Goal: Task Accomplishment & Management: Use online tool/utility

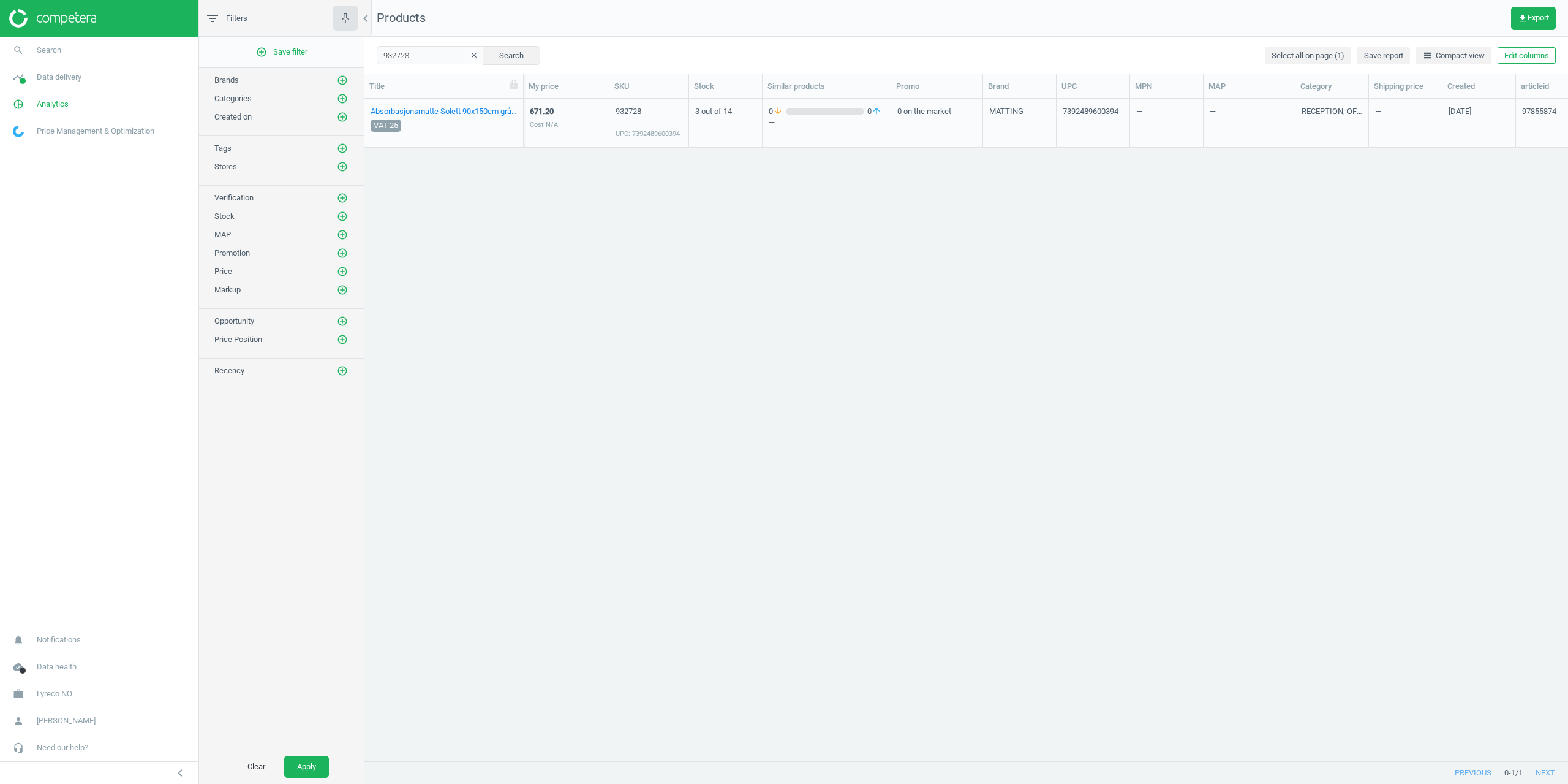
scroll to position [643, 1194]
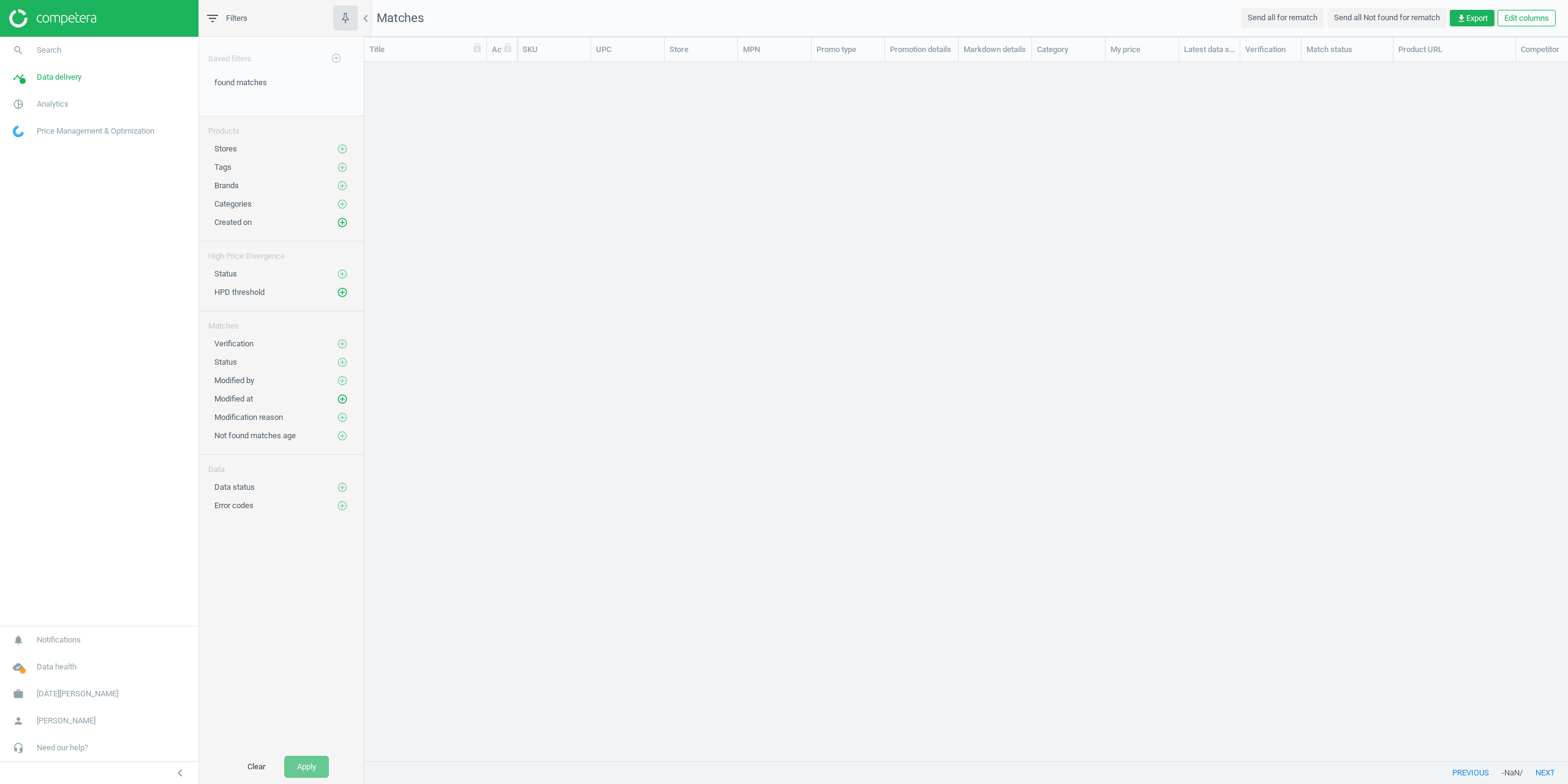
scroll to position [680, 1194]
click at [714, 390] on div "grid" at bounding box center [966, 407] width 1204 height 690
click at [64, 693] on span "Noel Leeming" at bounding box center [78, 693] width 82 height 11
click at [46, 660] on span "Switch campaign" at bounding box center [40, 657] width 54 height 9
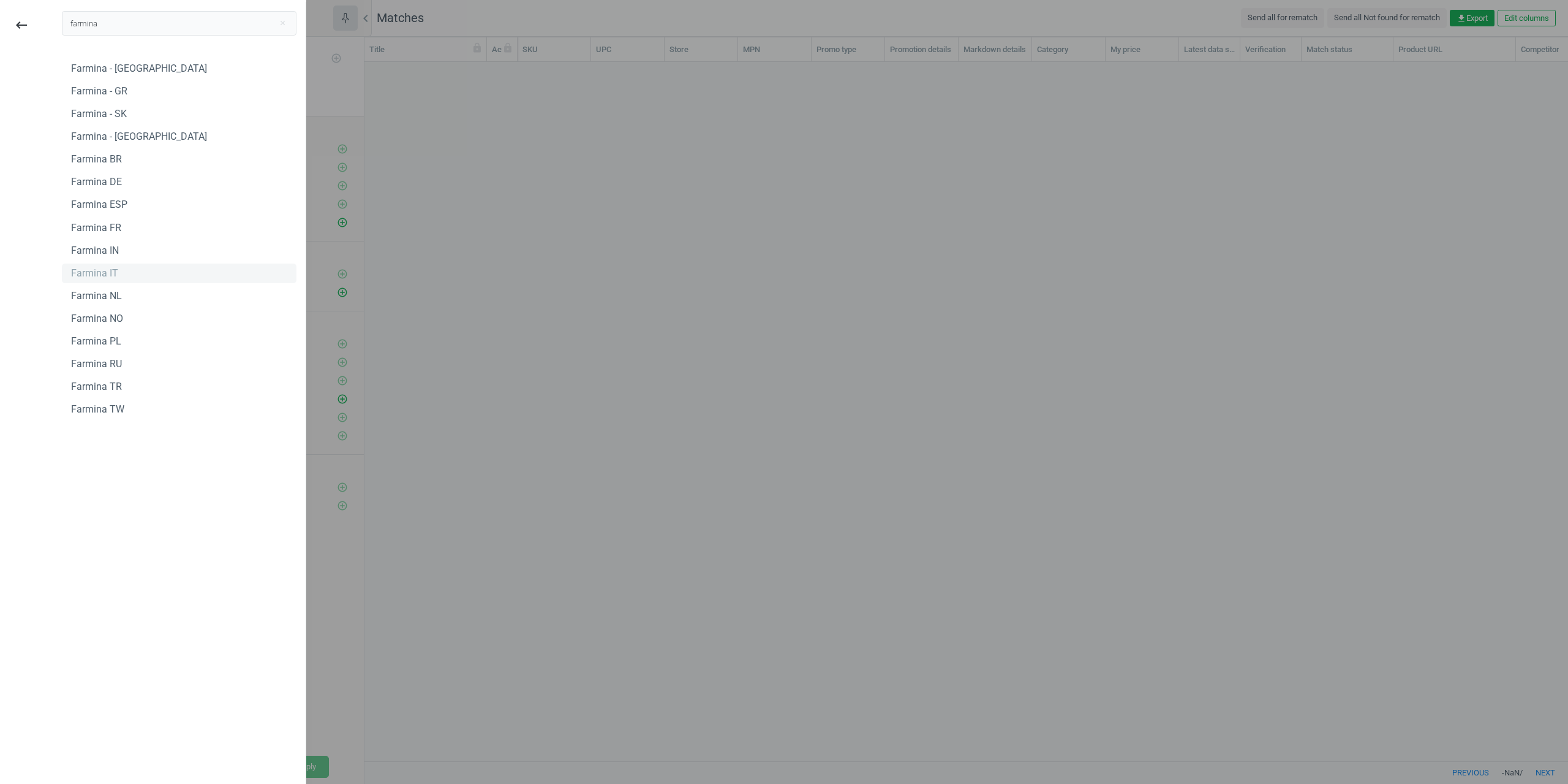
type input "farmina"
click at [126, 271] on div "Farmina IT" at bounding box center [179, 273] width 234 height 20
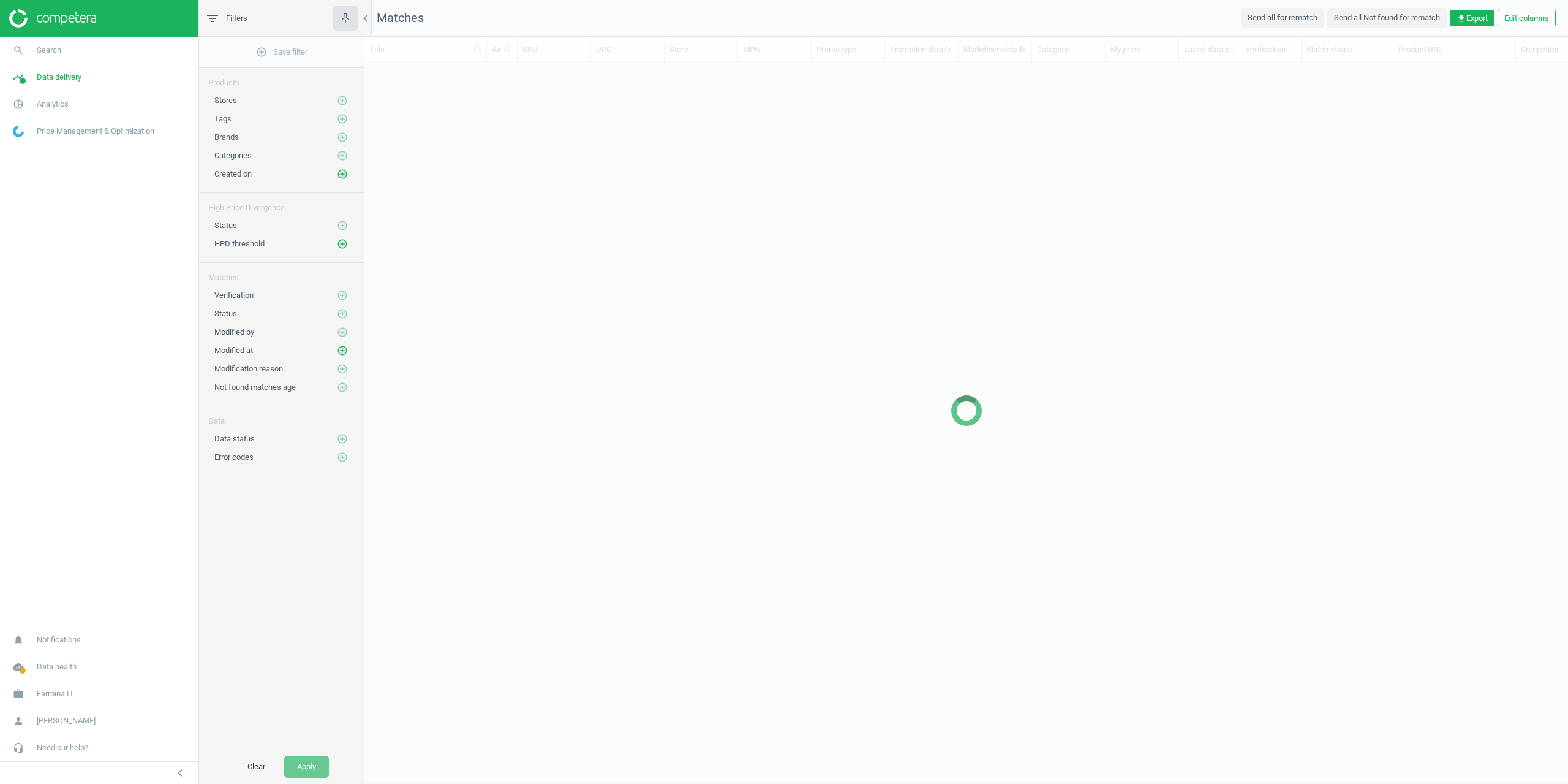
scroll to position [680, 1194]
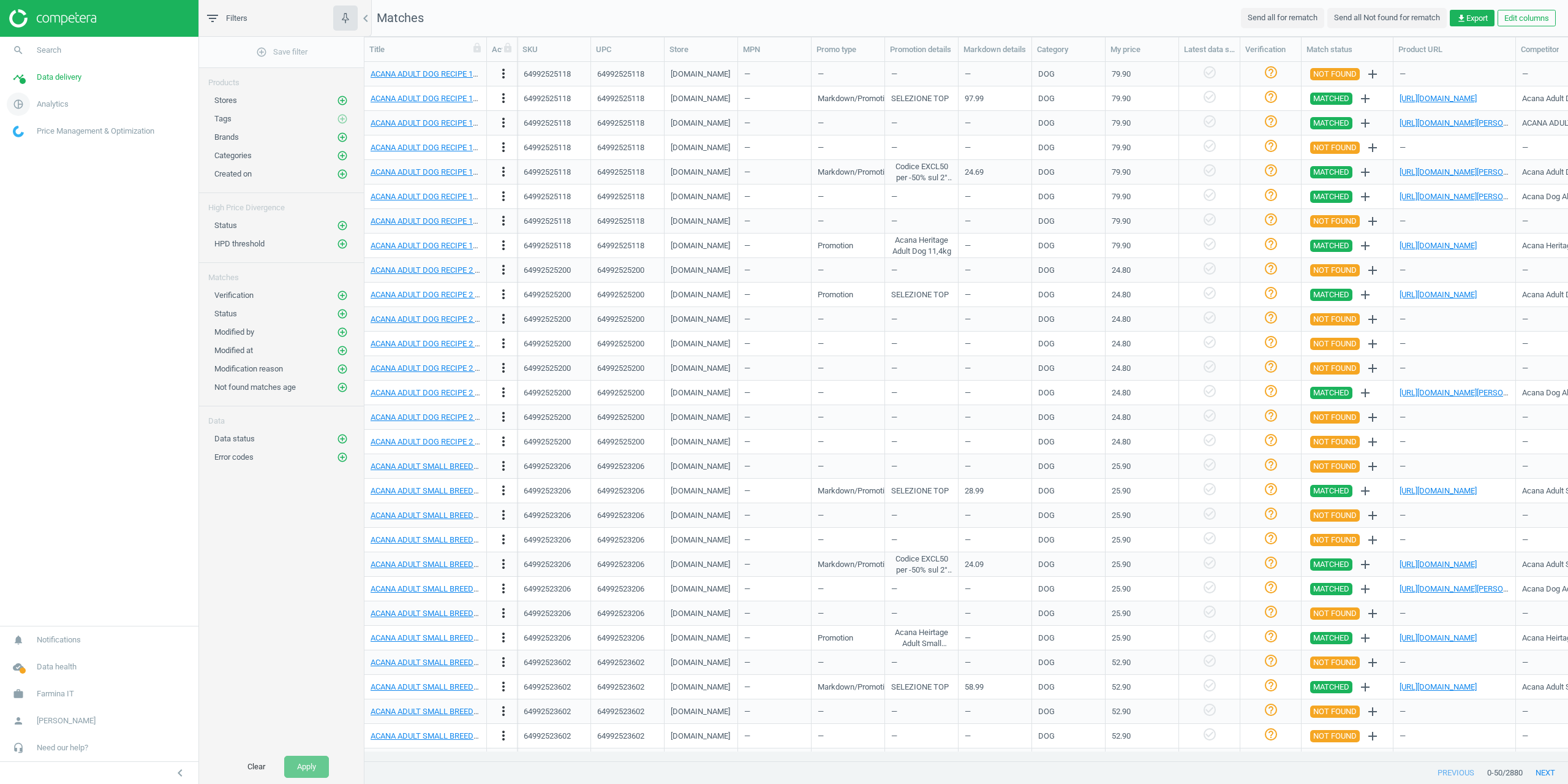
click at [55, 104] on span "Analytics" at bounding box center [53, 104] width 31 height 11
click at [37, 76] on span "Data delivery" at bounding box center [59, 77] width 45 height 11
click at [31, 102] on span "Overview" at bounding box center [28, 103] width 29 height 9
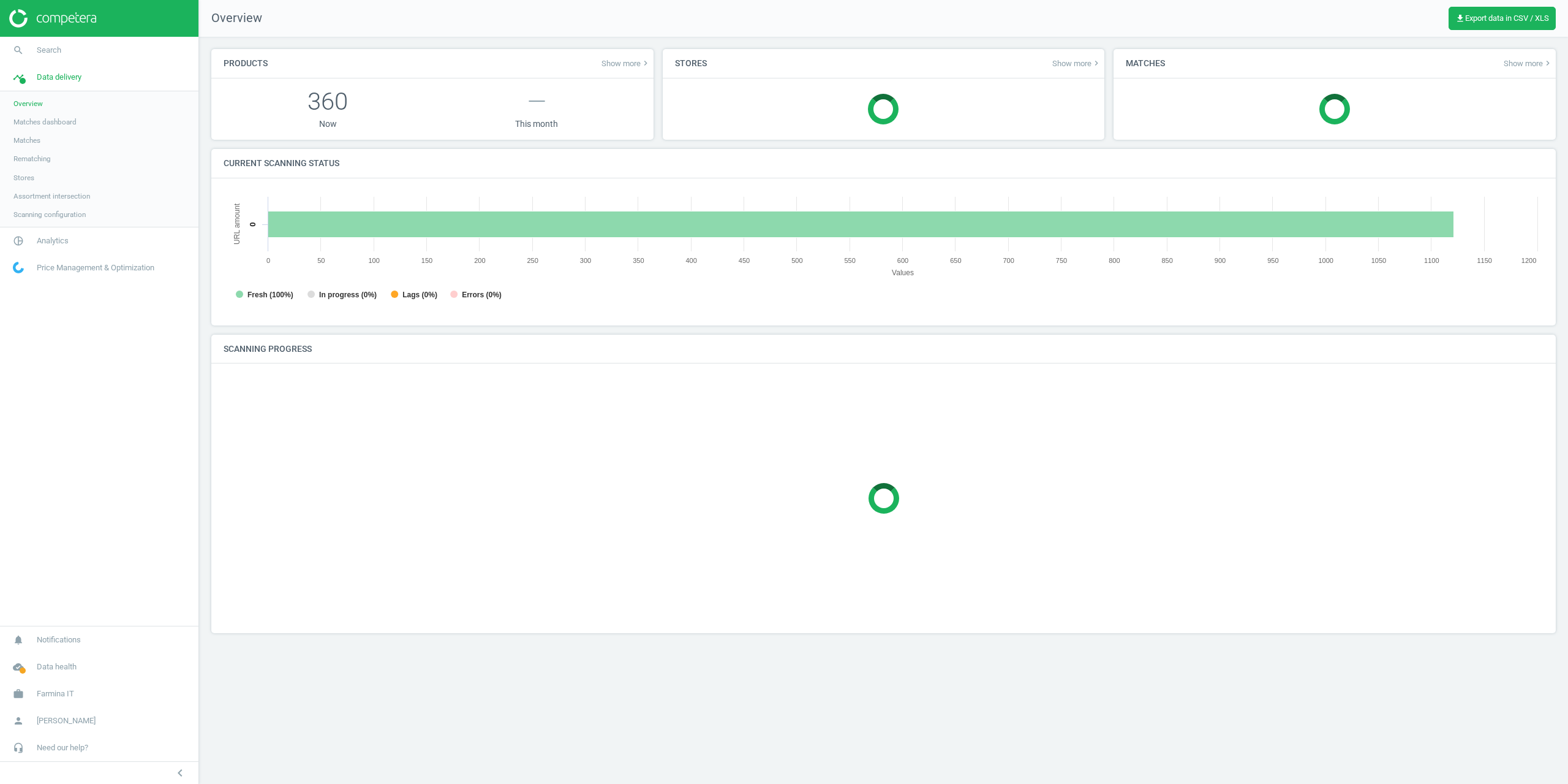
scroll to position [264, 1339]
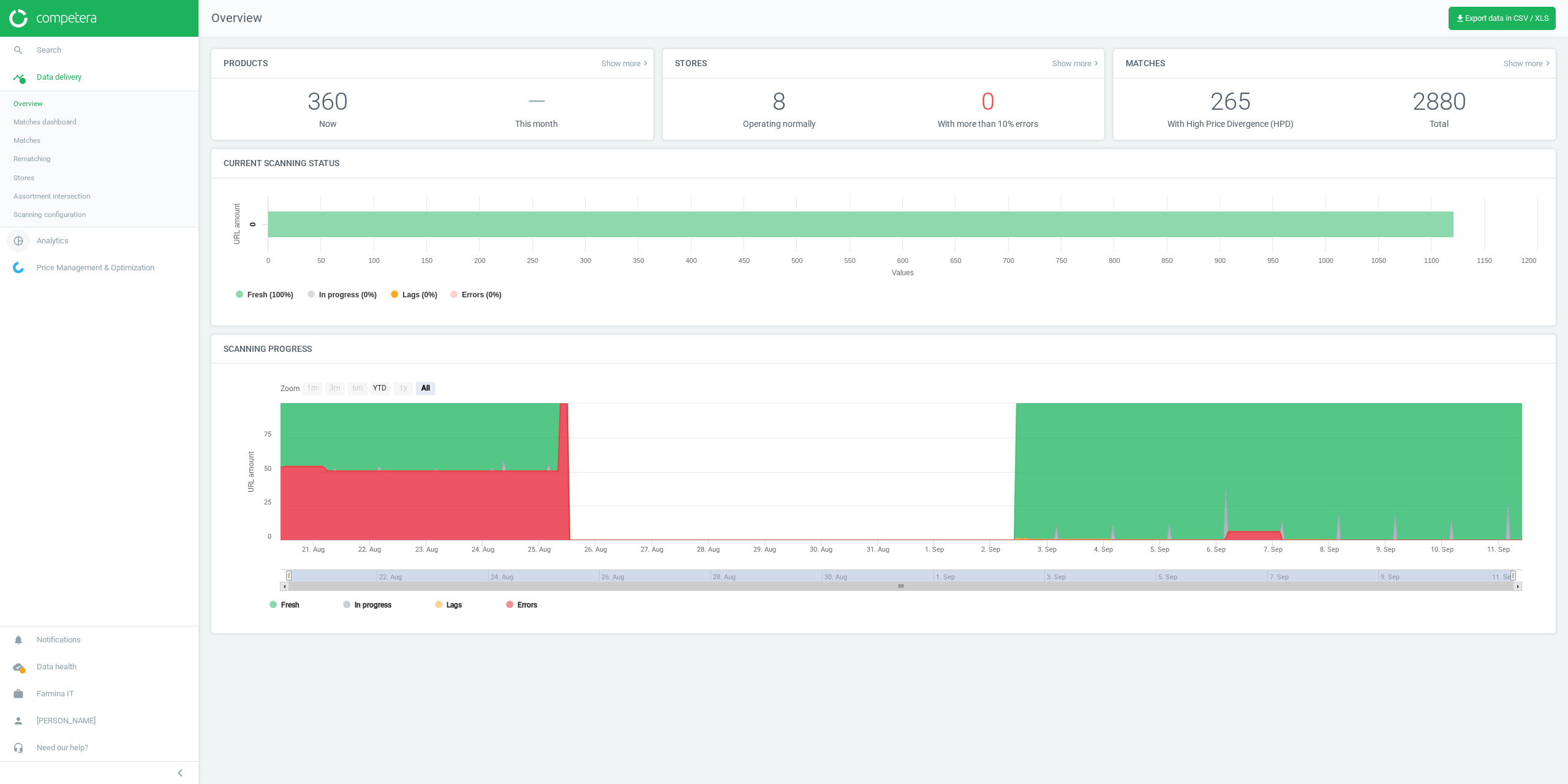
click at [35, 234] on span "pie_chart_outlined" at bounding box center [18, 241] width 37 height 27
click at [26, 139] on link "Products" at bounding box center [99, 148] width 198 height 18
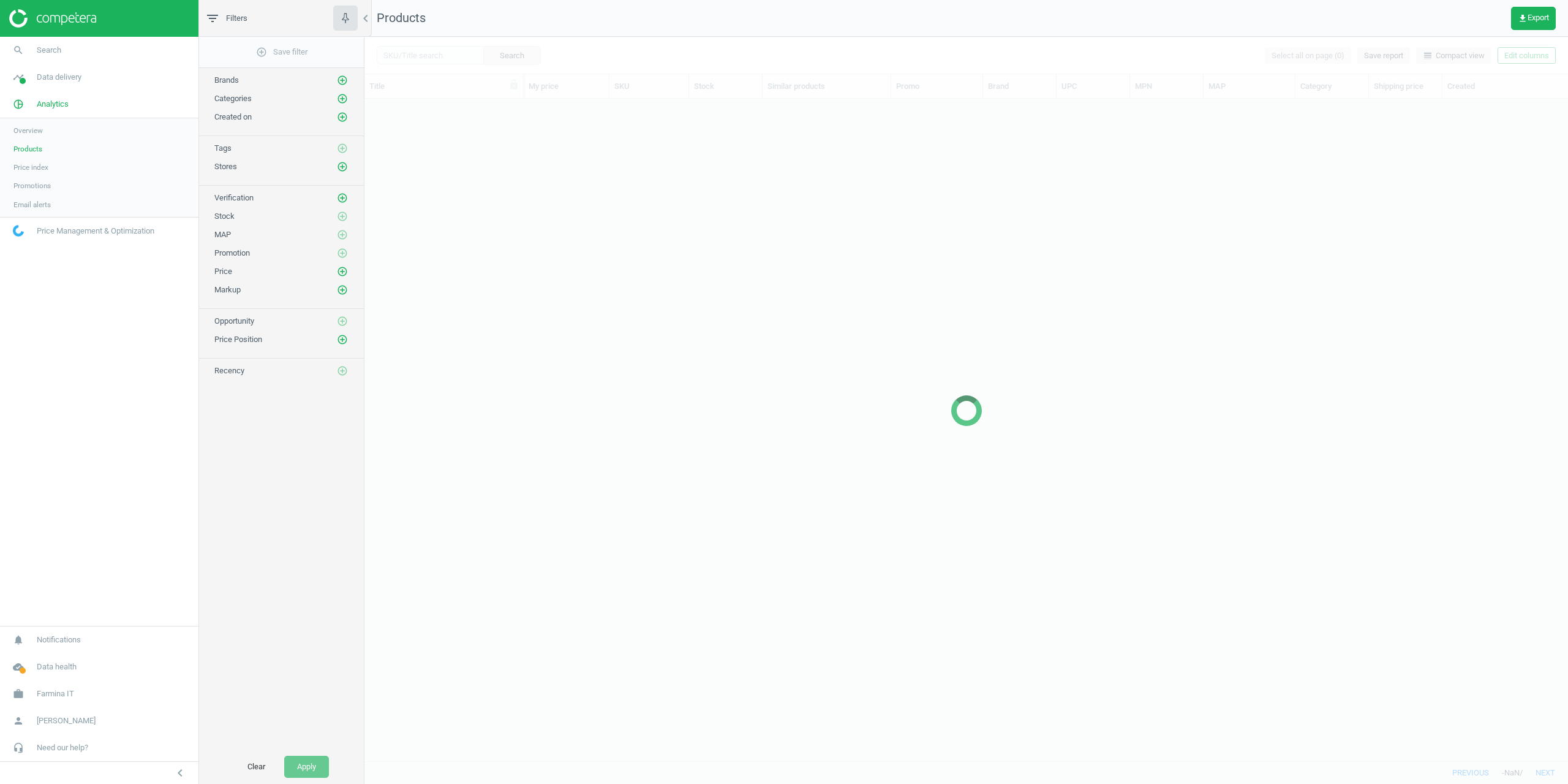
scroll to position [653, 1194]
click at [26, 134] on span "Overview" at bounding box center [28, 131] width 29 height 9
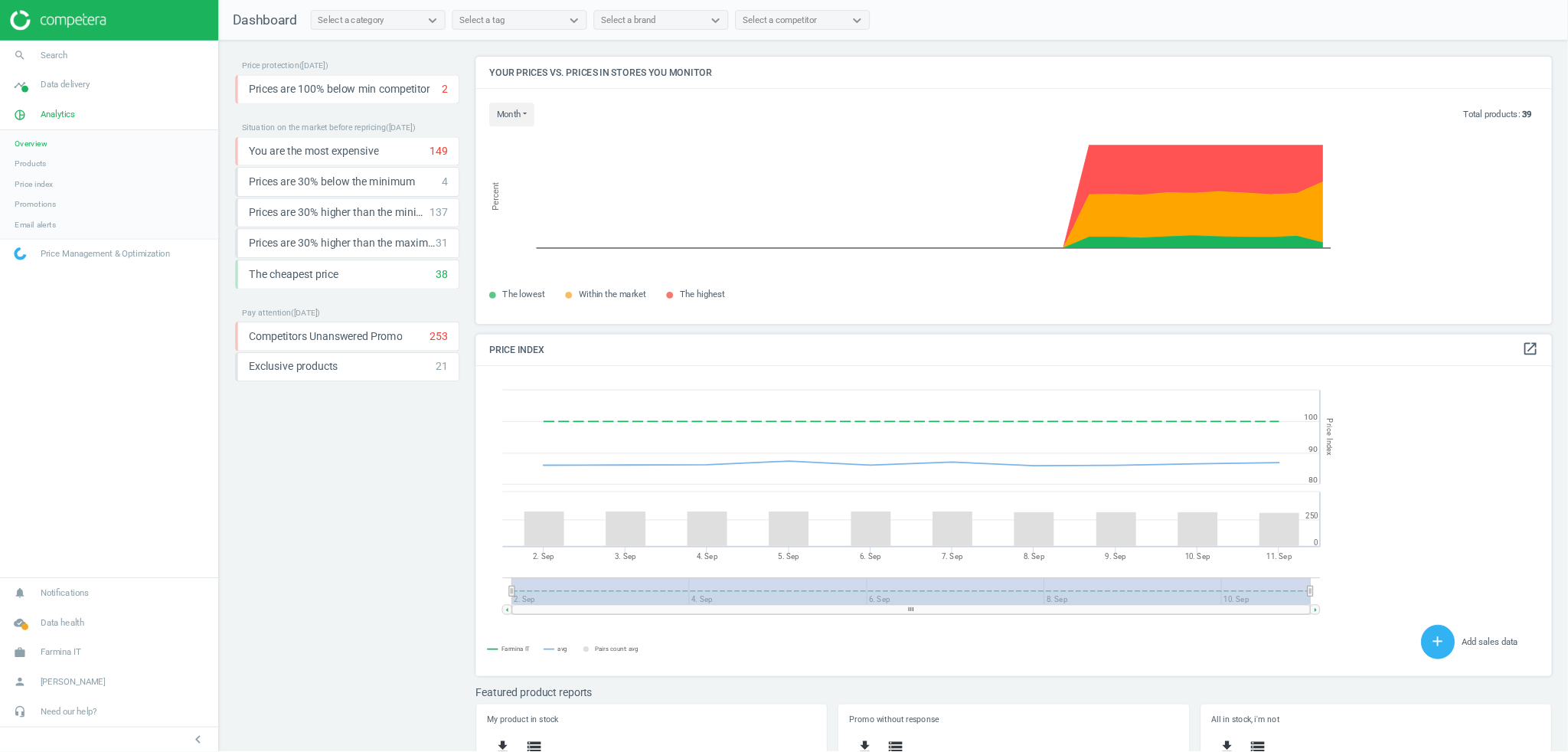
scroll to position [376, 1024]
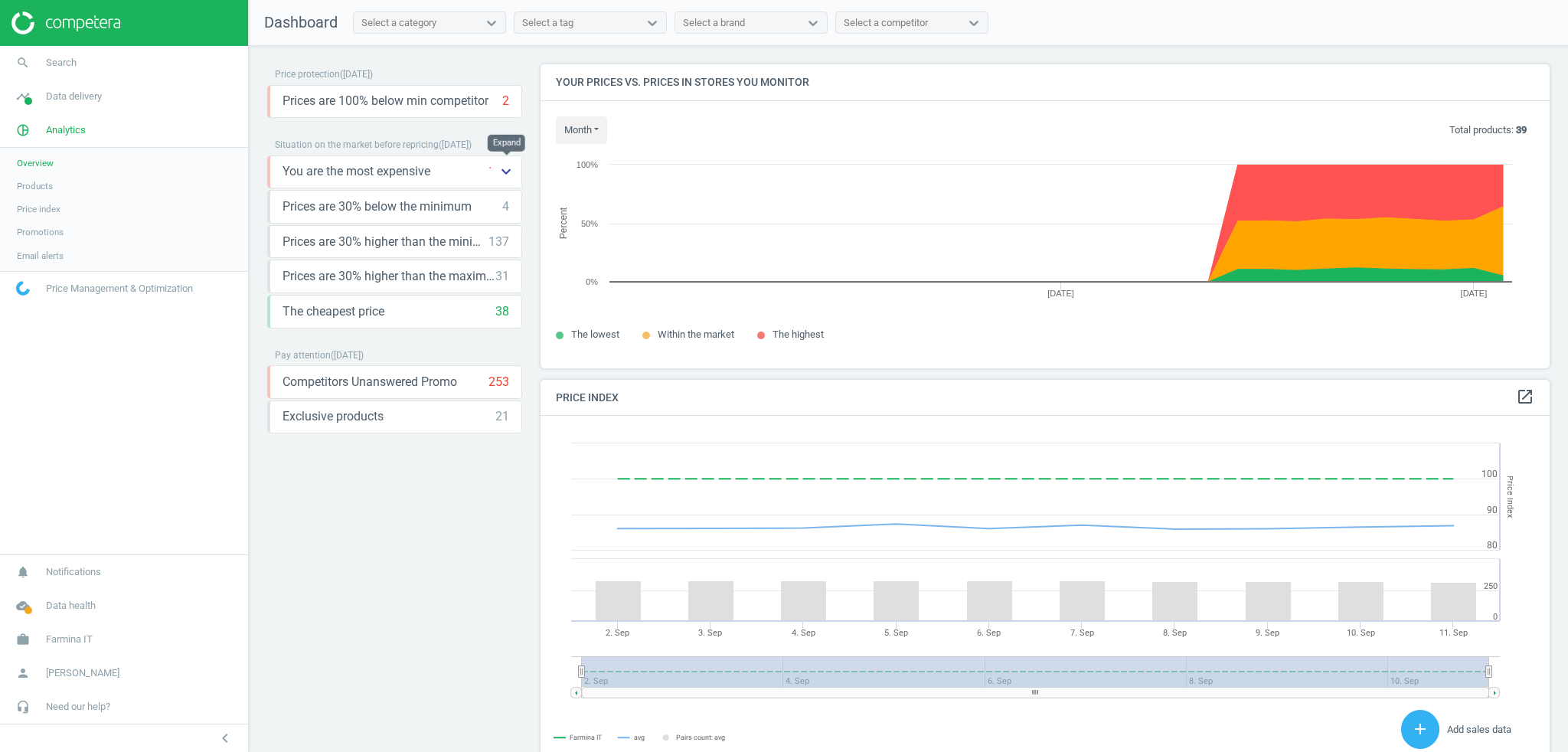
click at [508, 171] on icon "keyboard_arrow_down" at bounding box center [506, 171] width 19 height 19
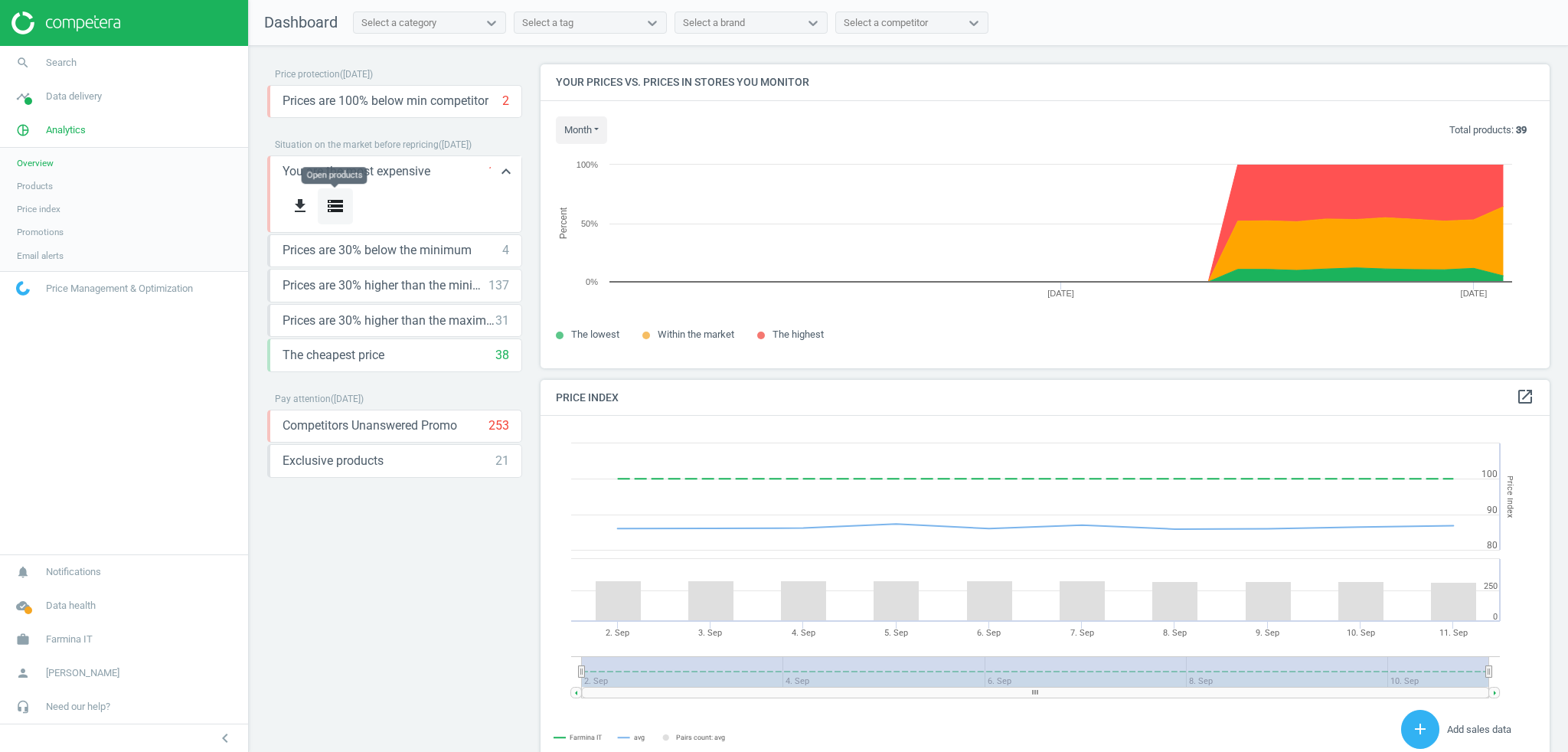
click at [343, 209] on icon "storage" at bounding box center [335, 206] width 19 height 19
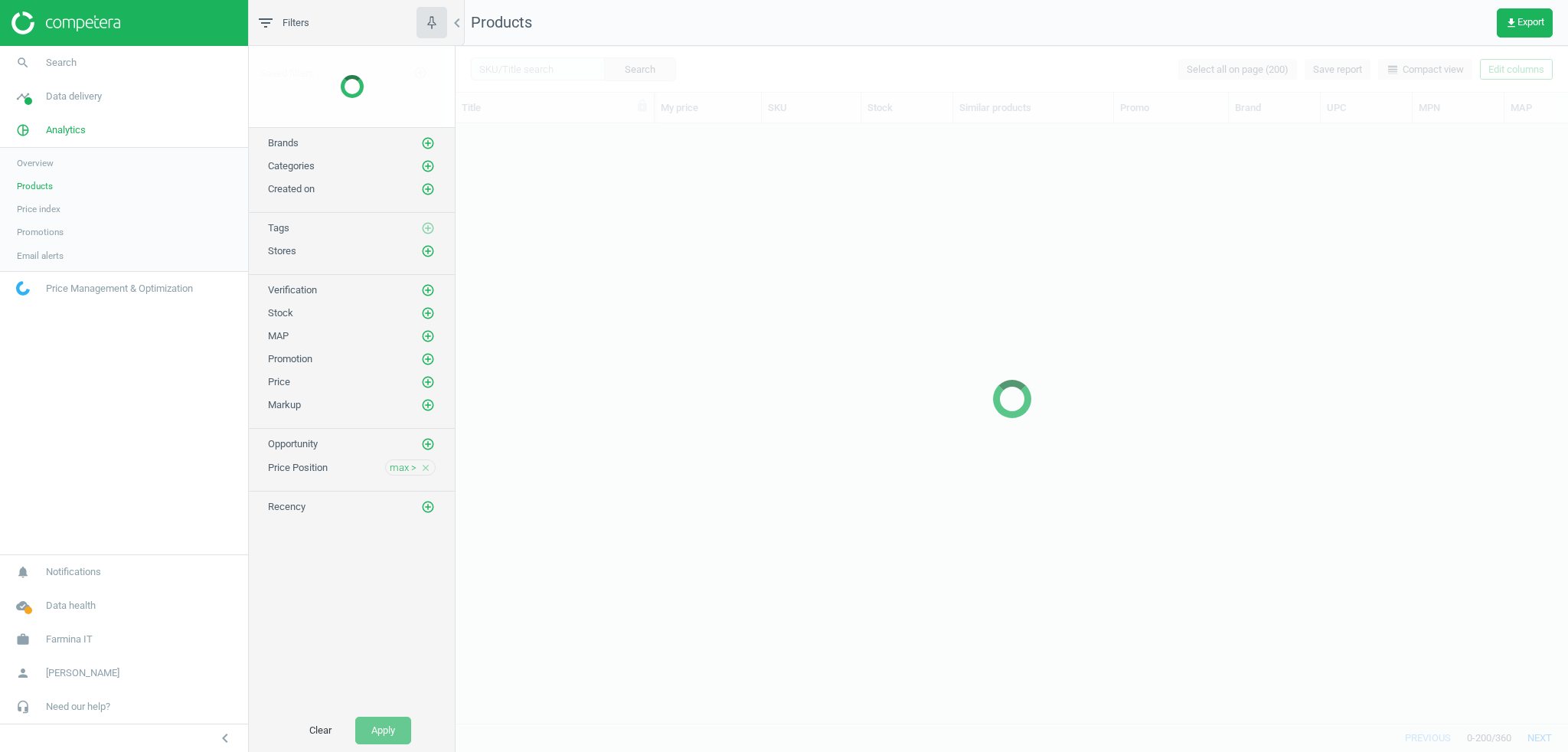
scroll to position [583, 1104]
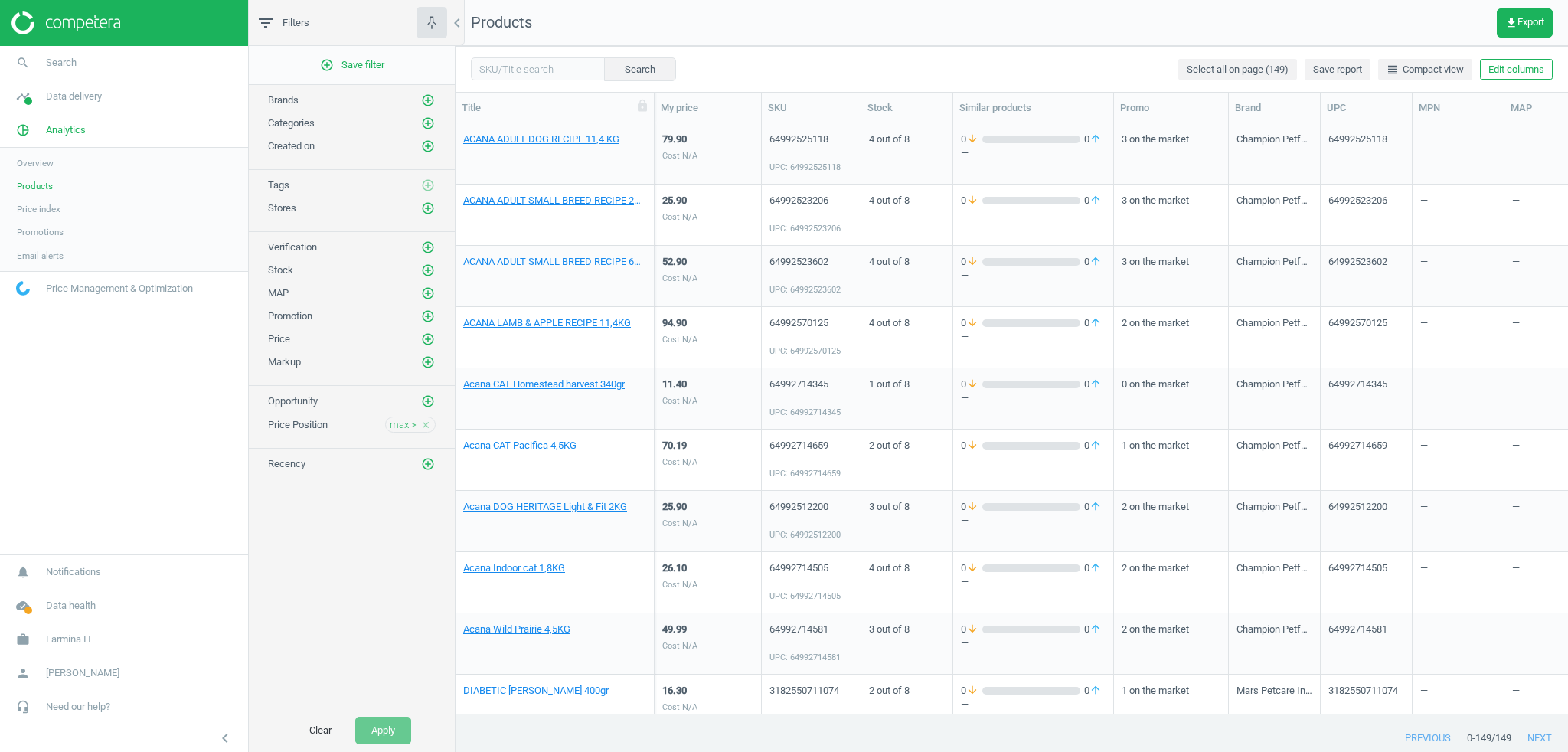
drag, startPoint x: 746, startPoint y: 46, endPoint x: 739, endPoint y: 43, distance: 7.6
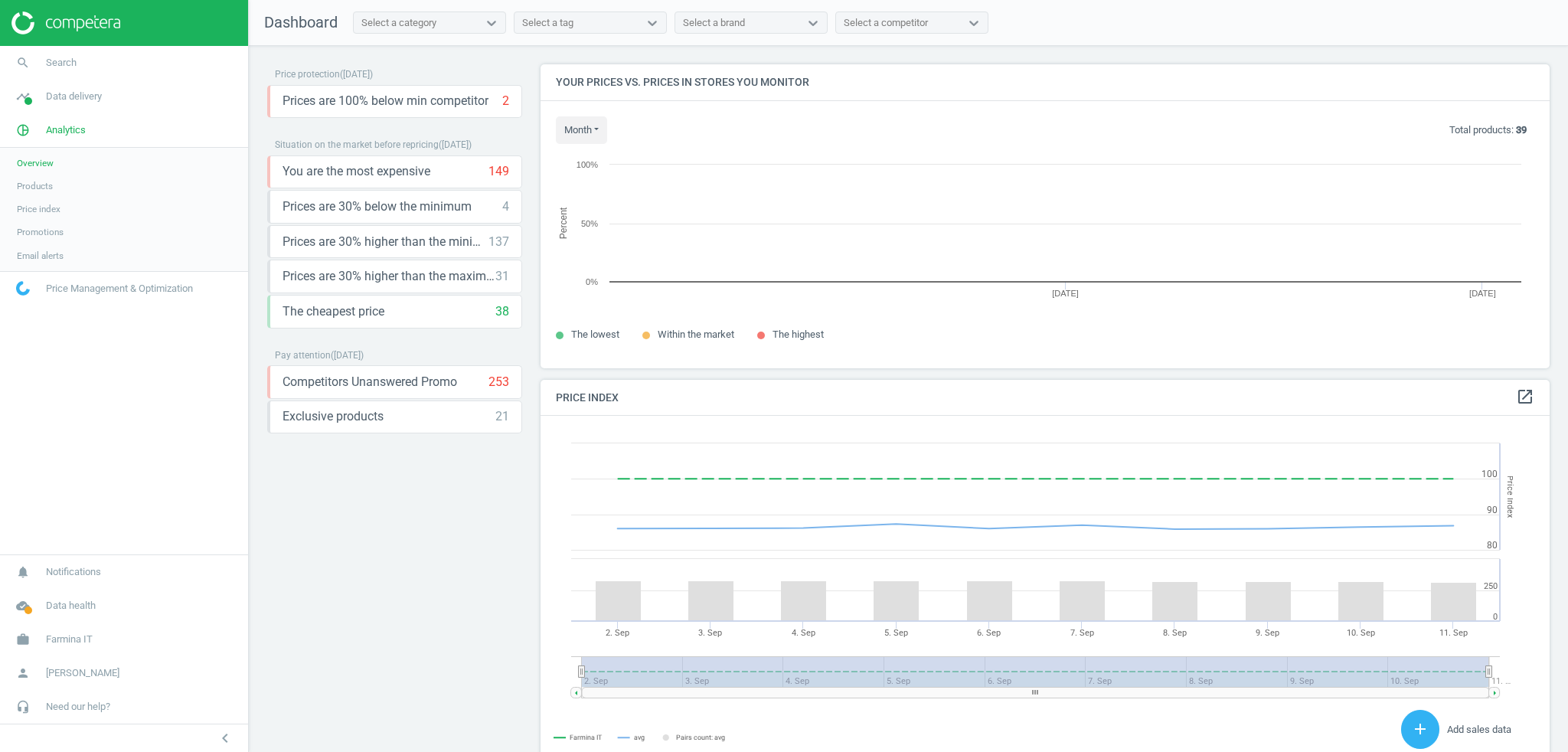
scroll to position [376, 1024]
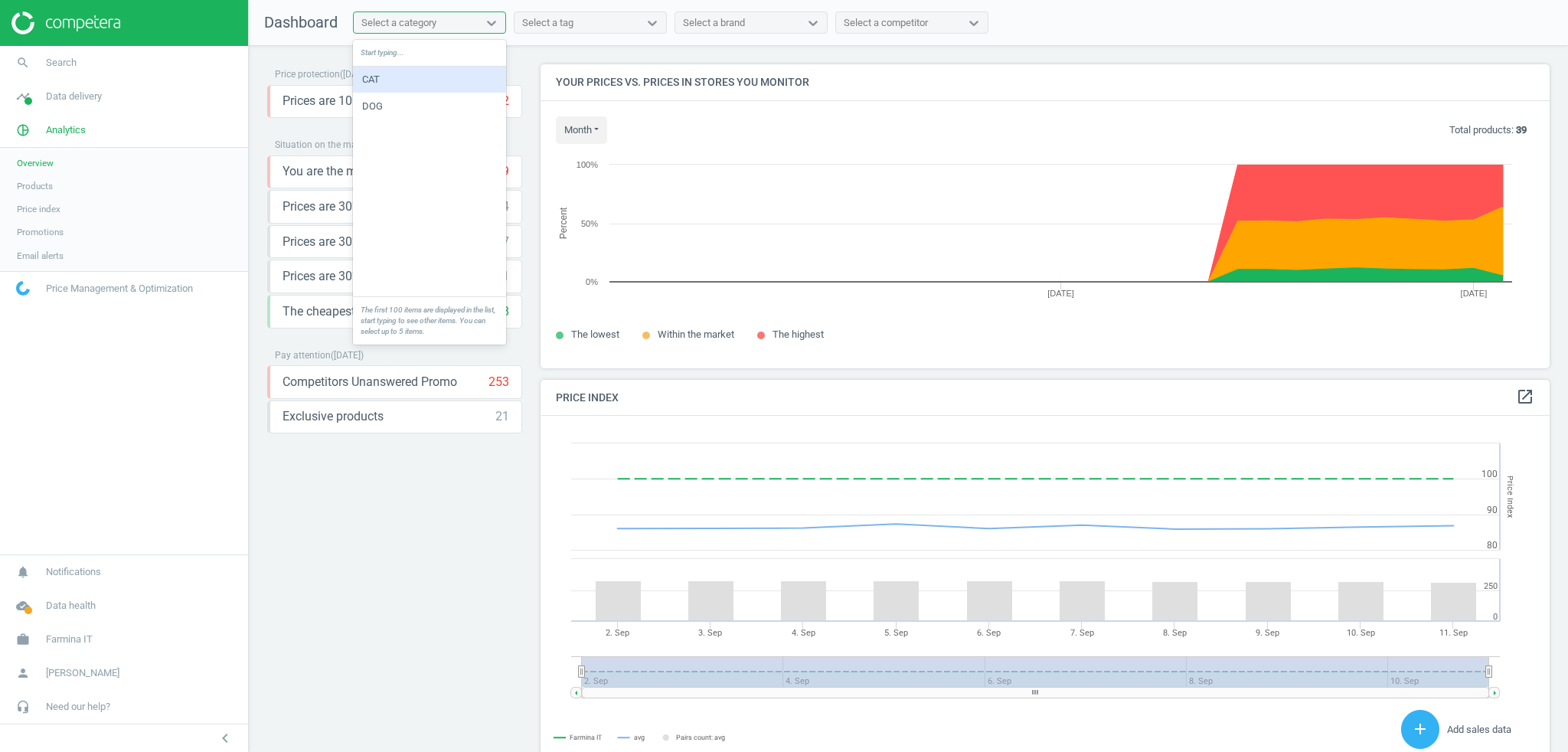
click at [447, 25] on div "Select a category" at bounding box center [416, 23] width 124 height 20
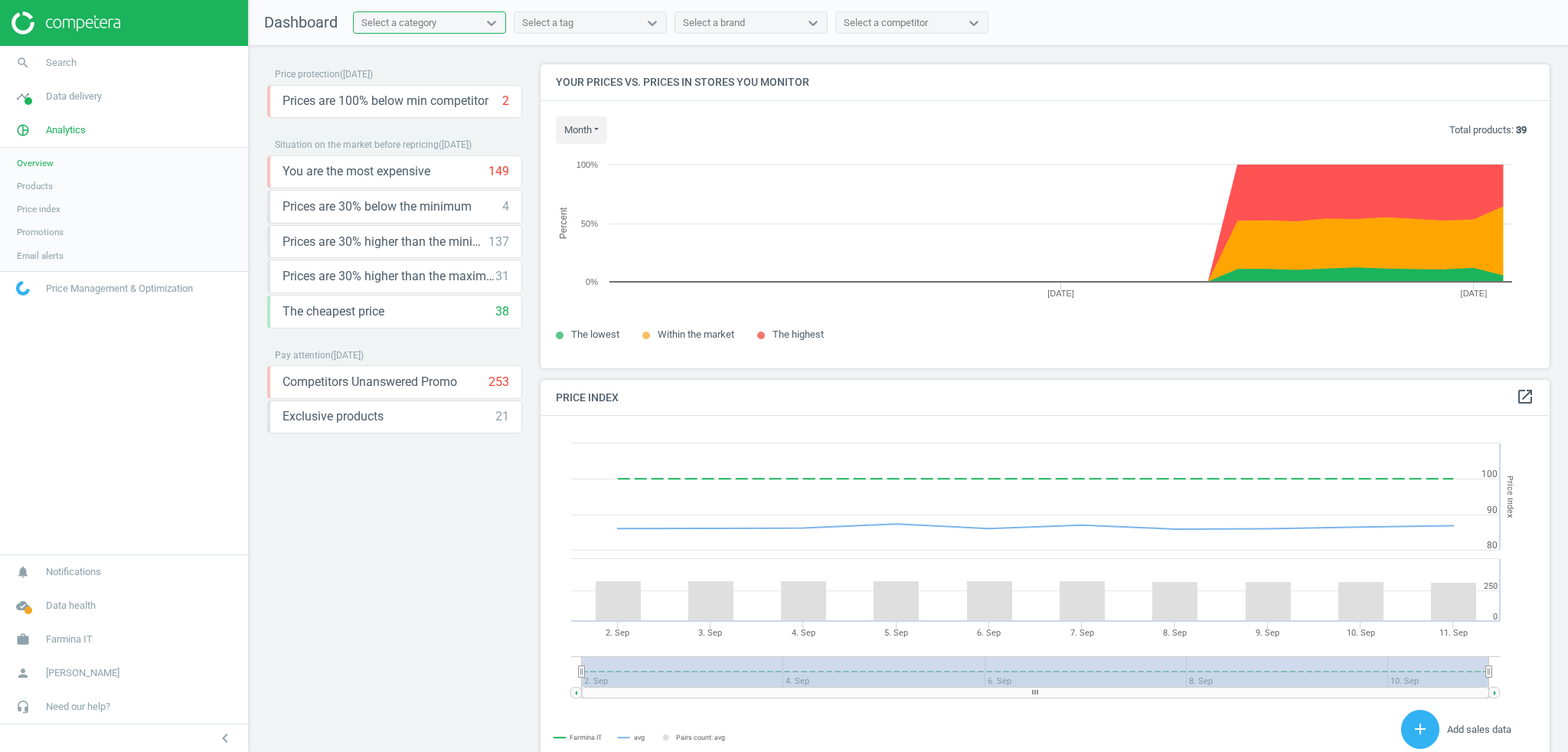
click at [476, 19] on div "Select a category" at bounding box center [416, 23] width 124 height 20
click at [448, 23] on div "Select a category" at bounding box center [416, 23] width 124 height 20
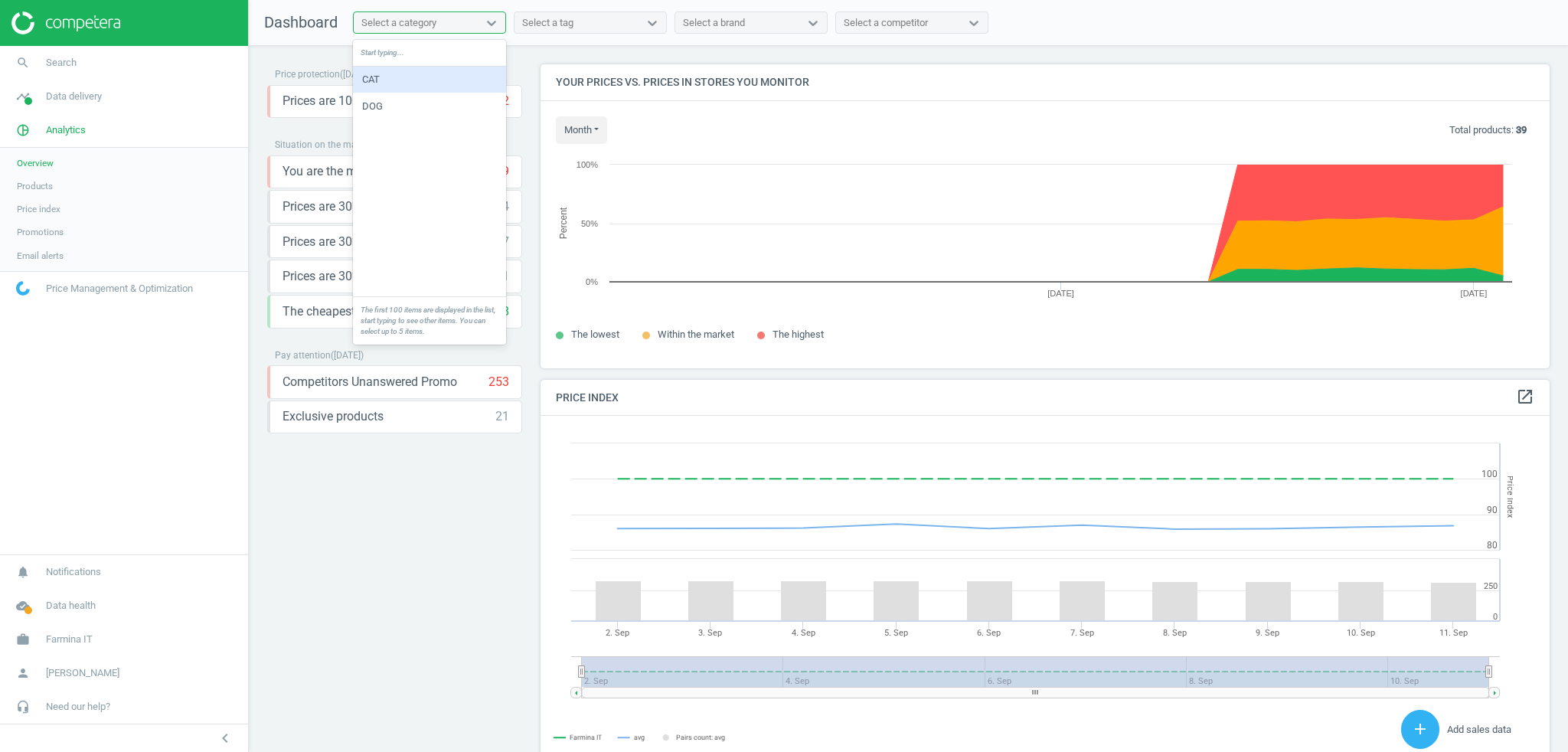
click at [392, 75] on div "CAT" at bounding box center [430, 80] width 153 height 26
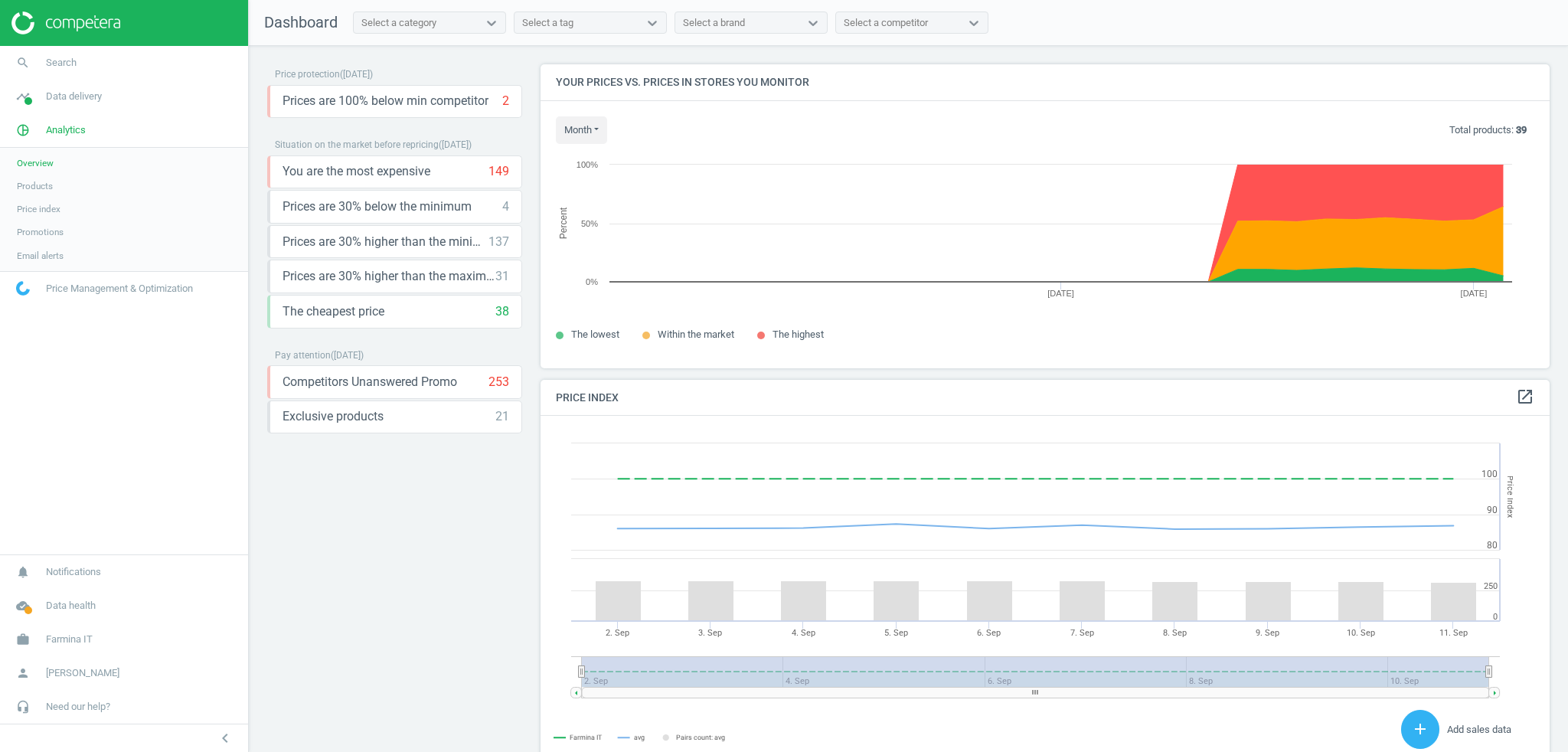
click at [40, 188] on span "Products" at bounding box center [34, 186] width 36 height 12
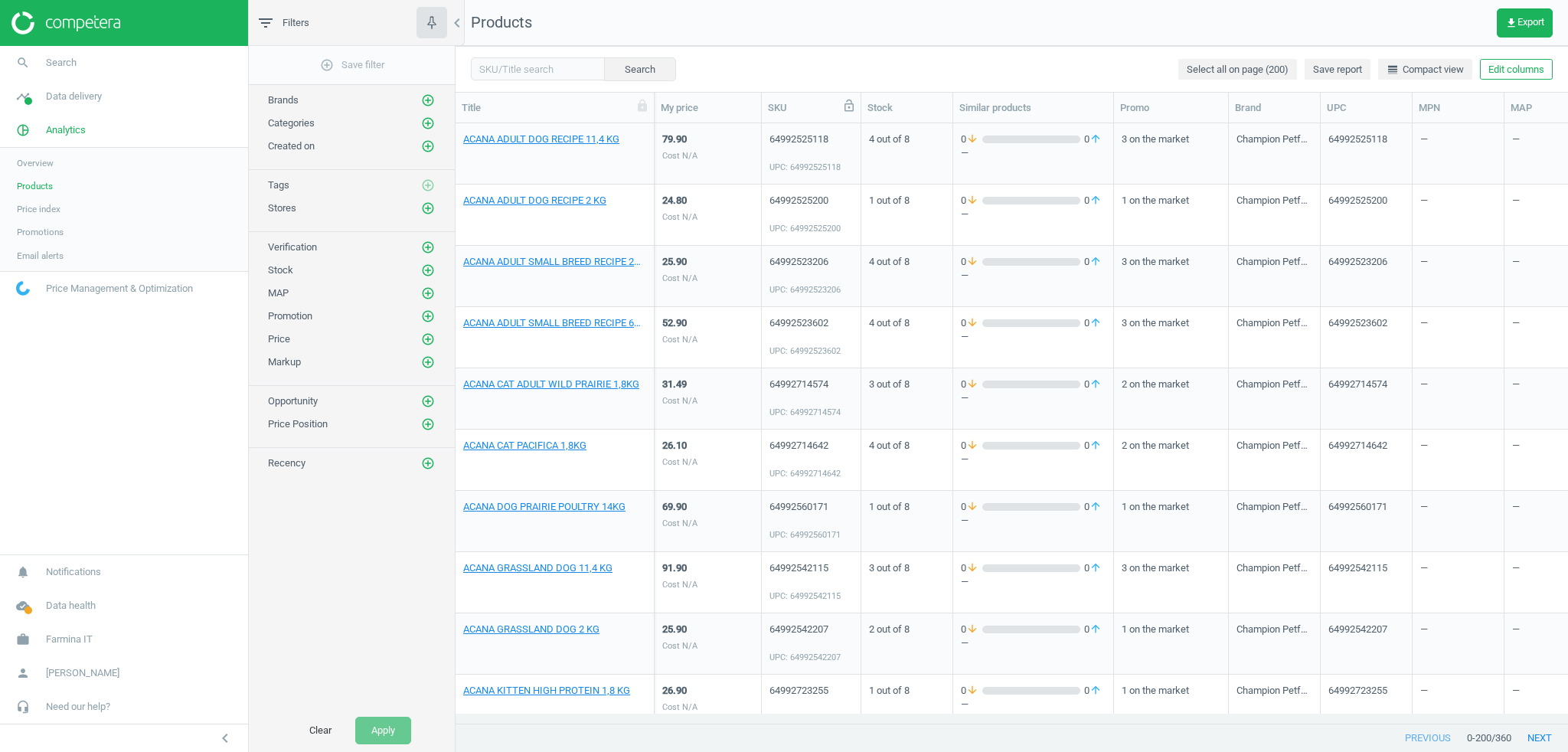
click at [847, 109] on icon at bounding box center [849, 105] width 14 height 14
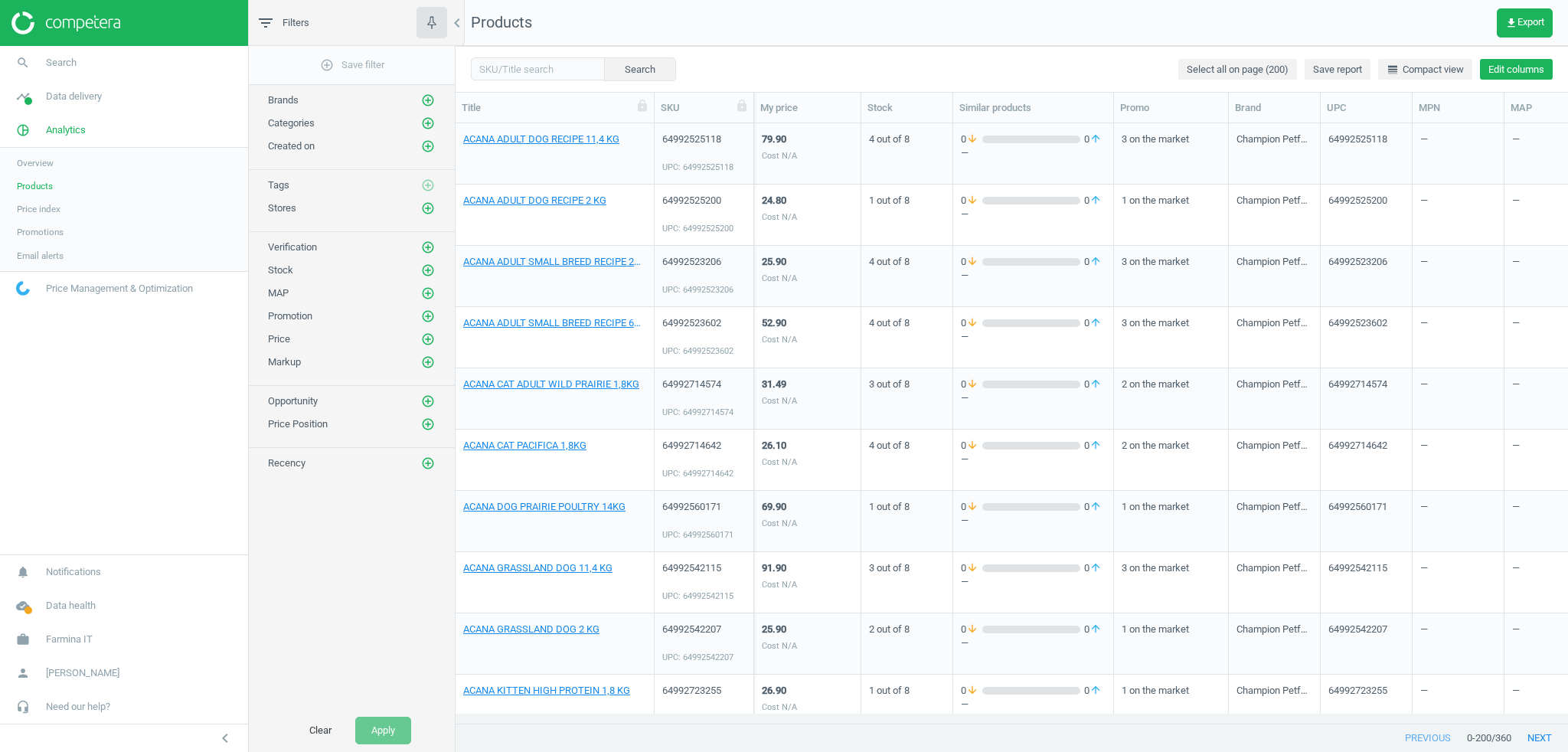
click at [1533, 68] on button "Edit columns" at bounding box center [1517, 70] width 73 height 22
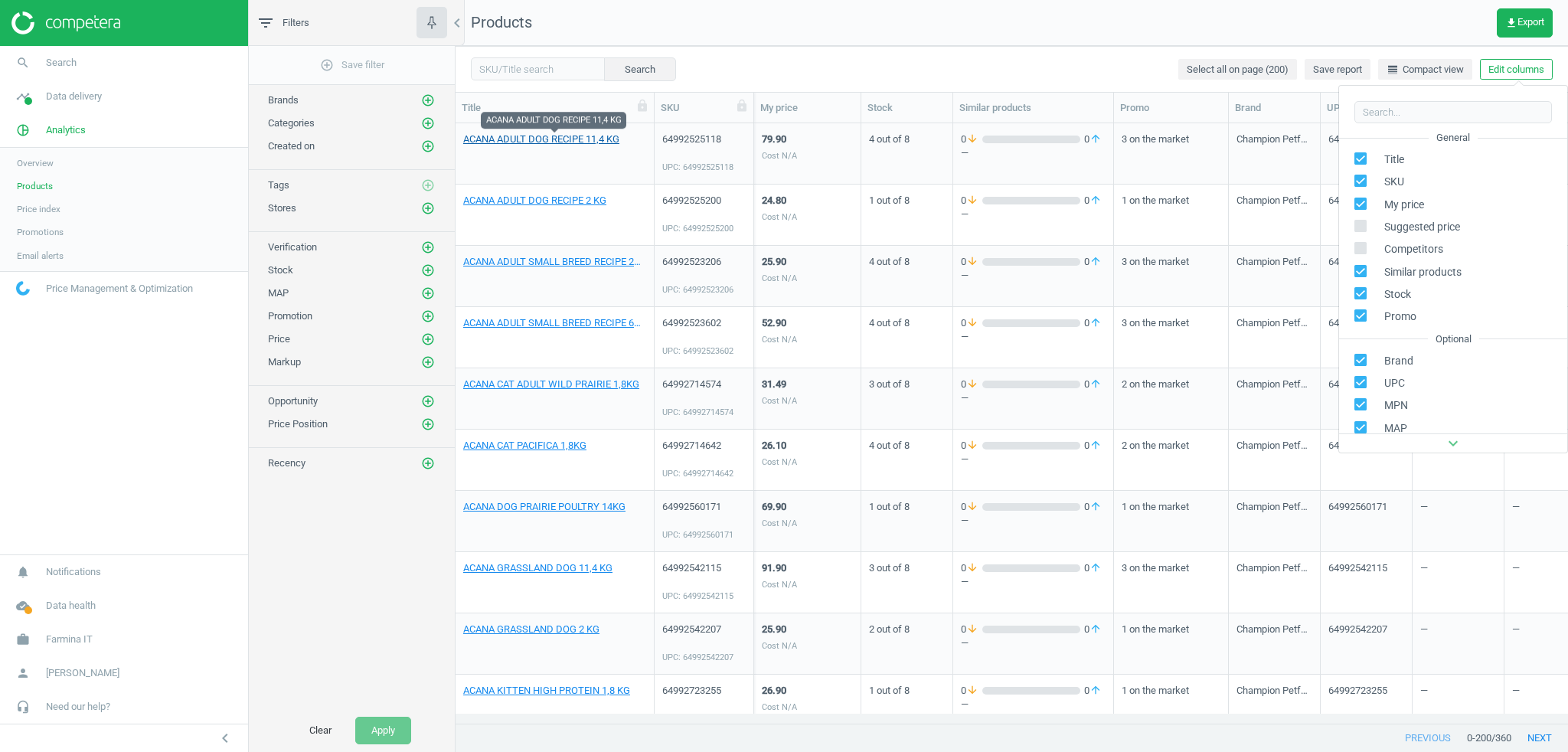
click at [496, 144] on link "ACANA ADULT DOG RECIPE 11,4 KG" at bounding box center [541, 140] width 156 height 14
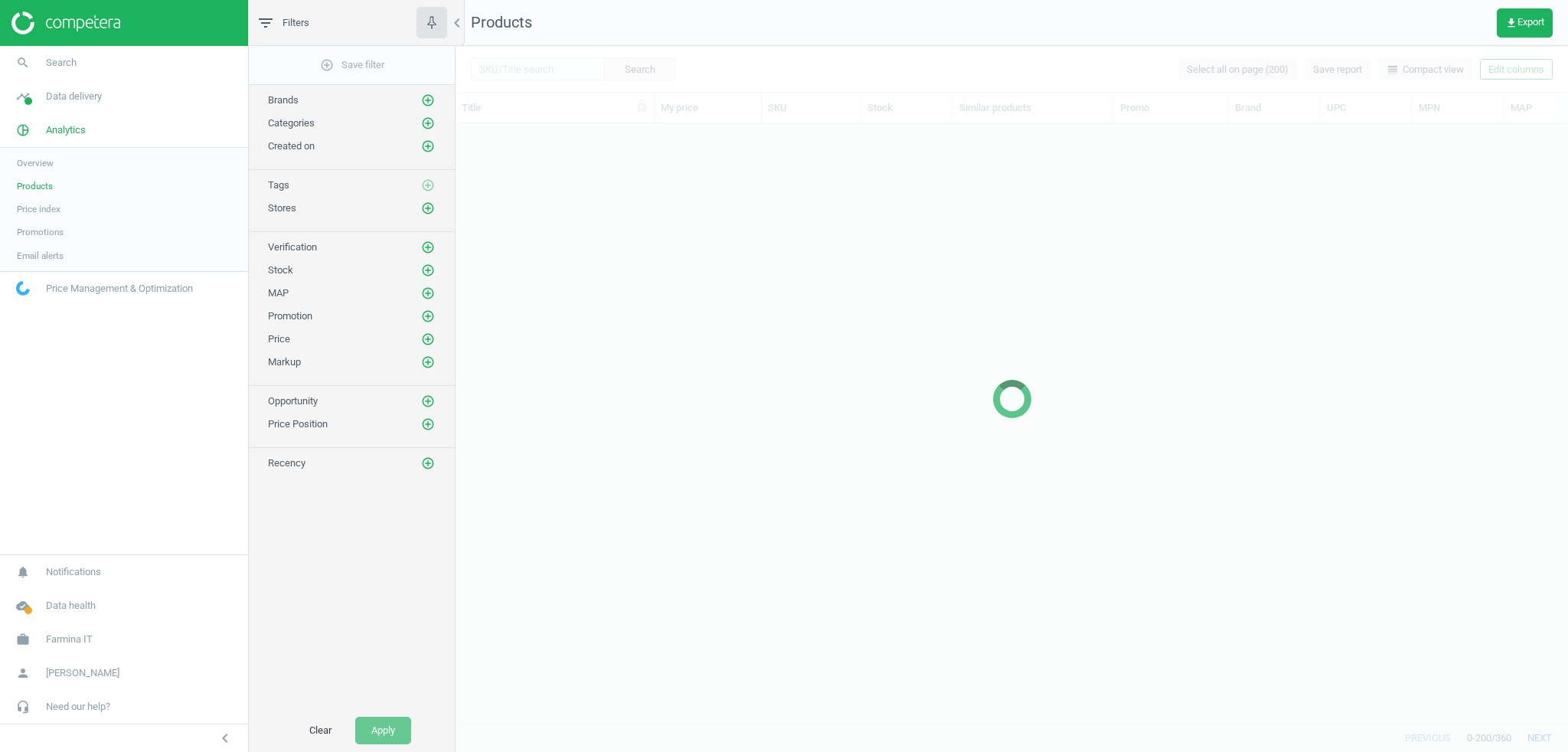
scroll to position [583, 1104]
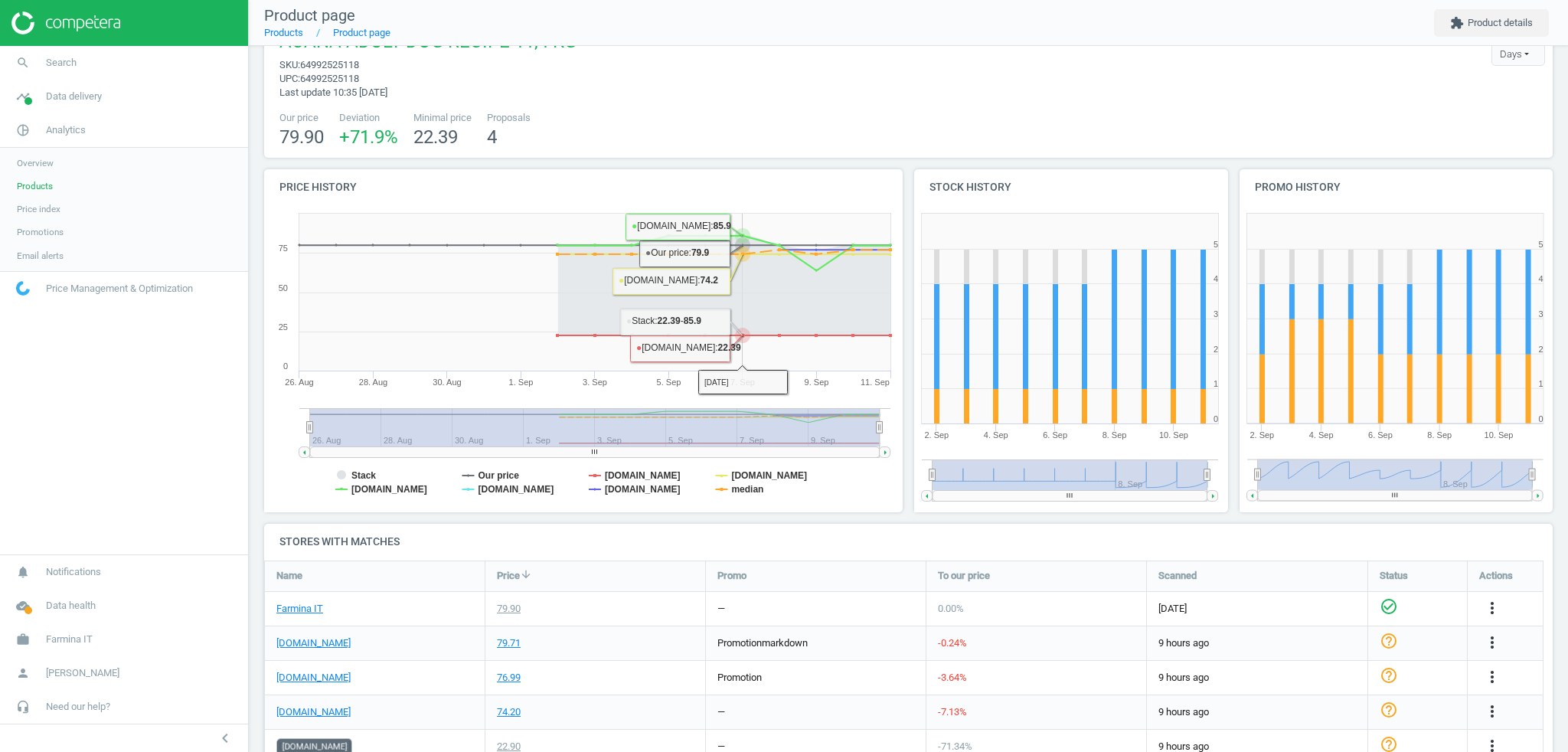
scroll to position [245, 0]
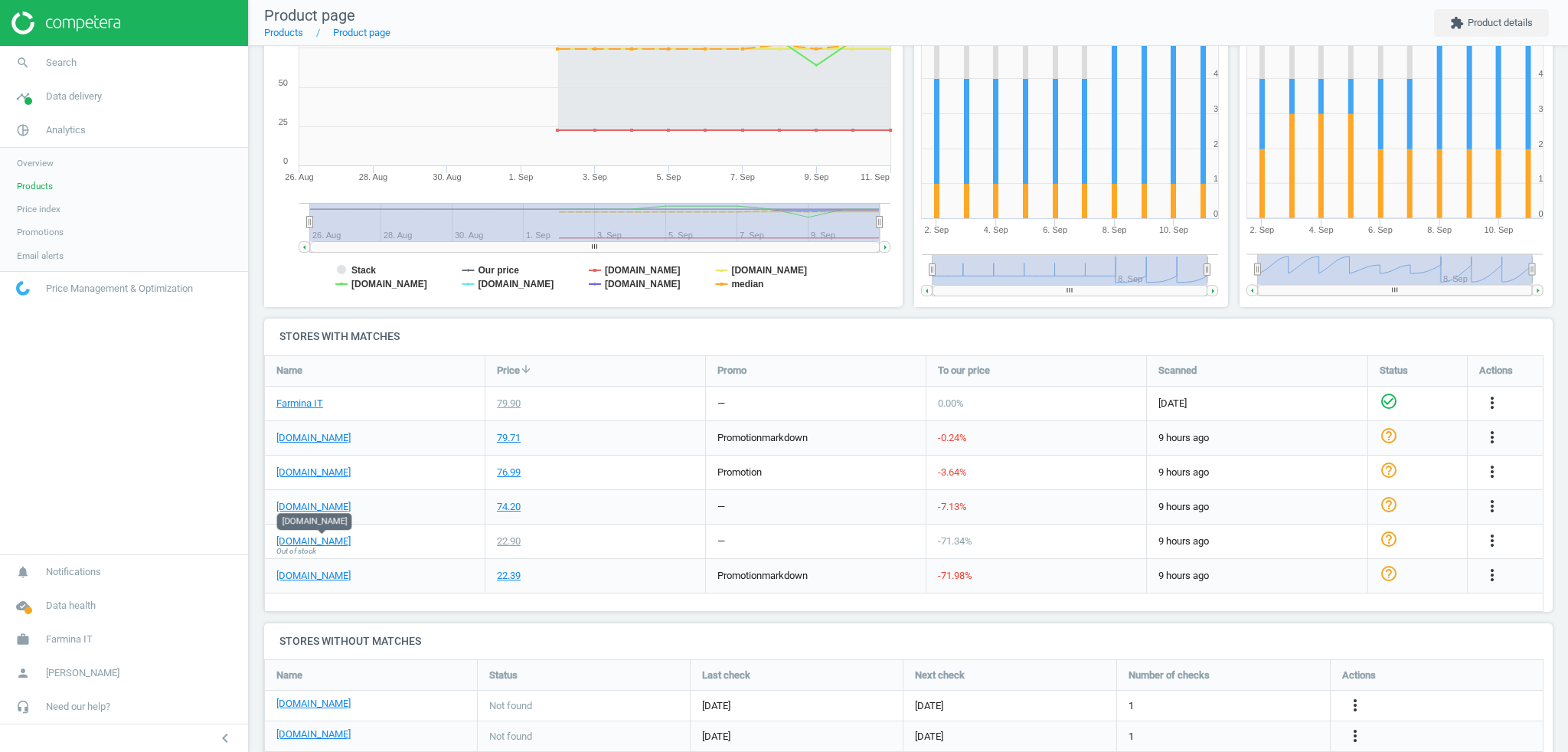
click at [413, 548] on div "amoreanimaleshop.it Out of stock" at bounding box center [374, 541] width 219 height 33
click at [508, 19] on nav "Product page Products Product page extension Product details" at bounding box center [908, 23] width 1319 height 46
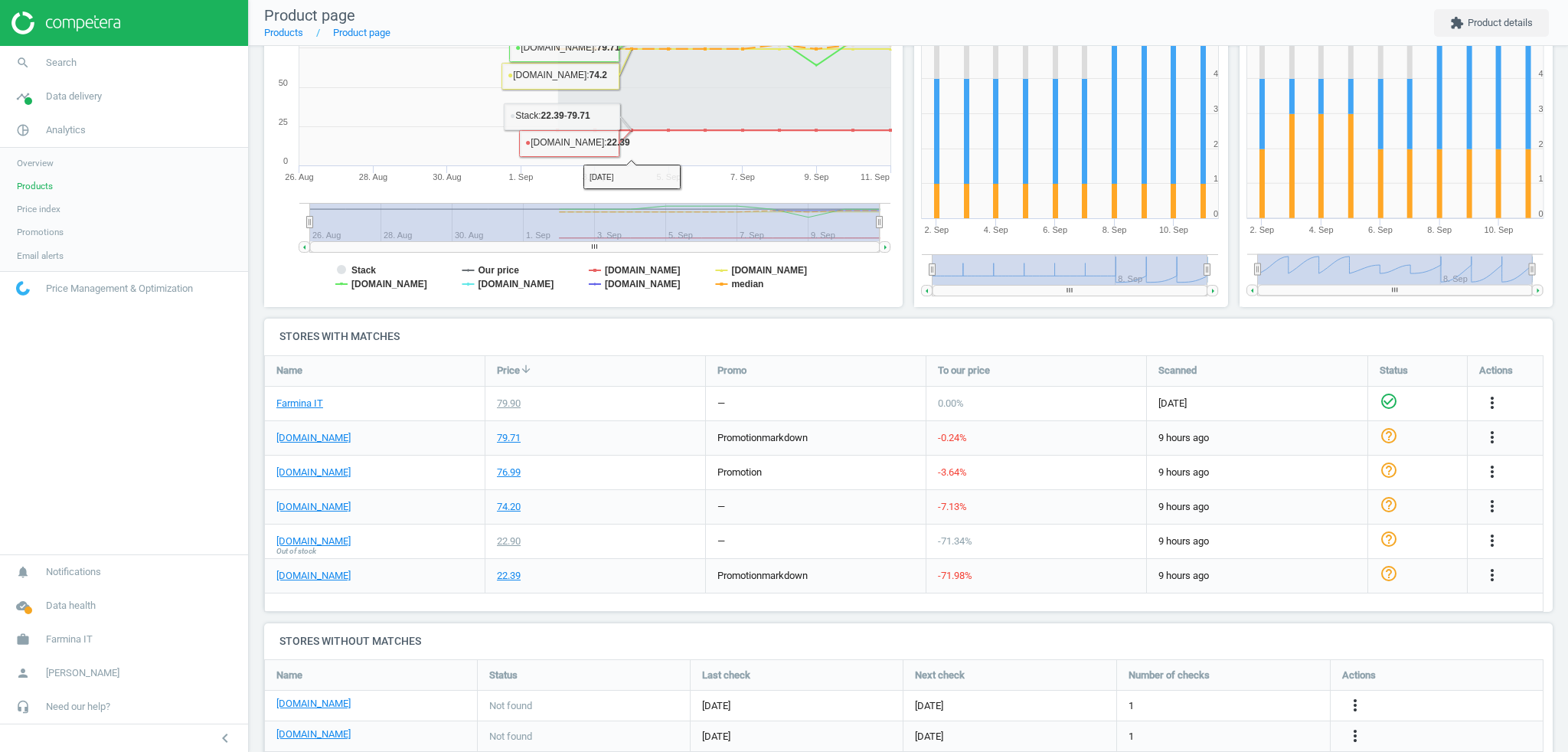
scroll to position [0, 0]
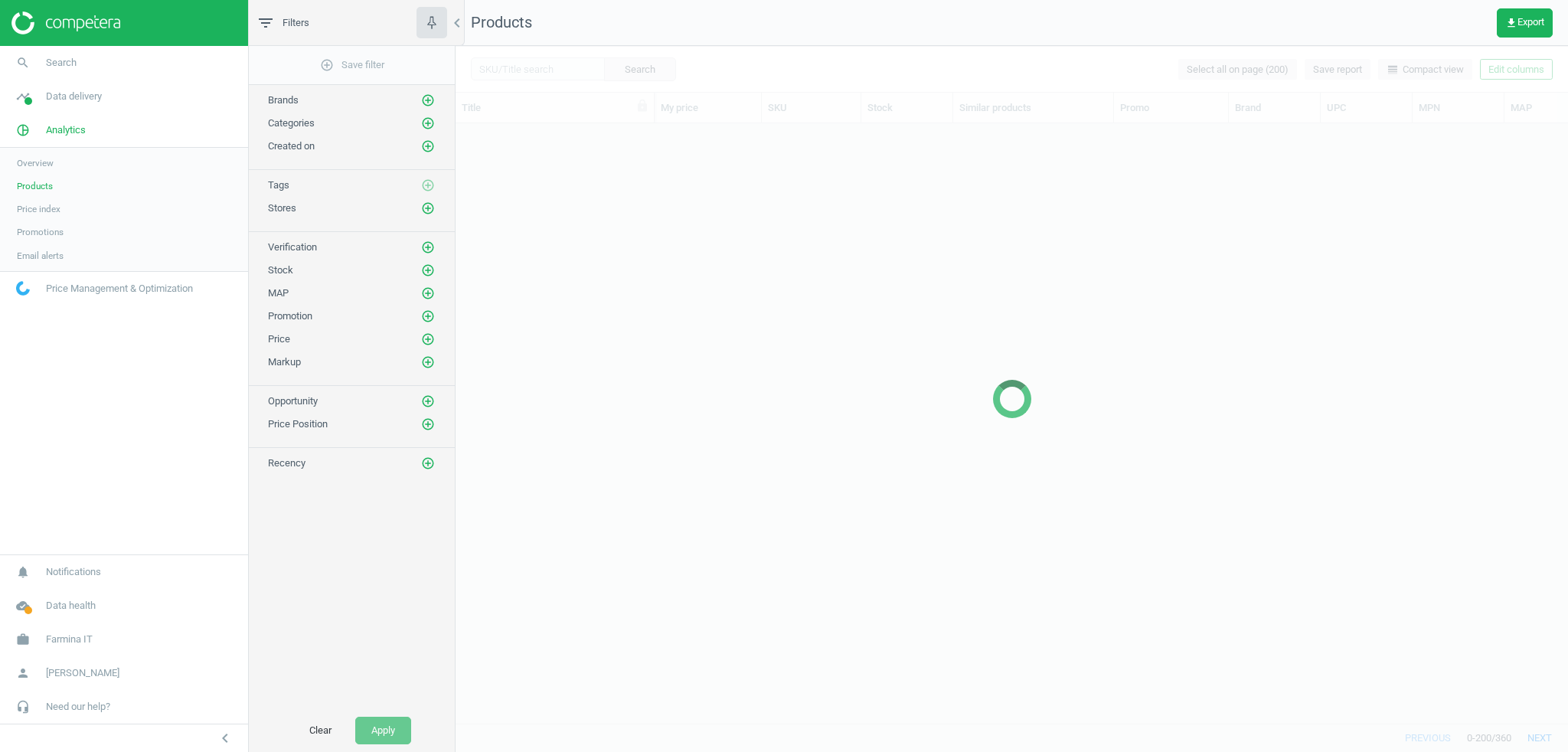
scroll to position [583, 1104]
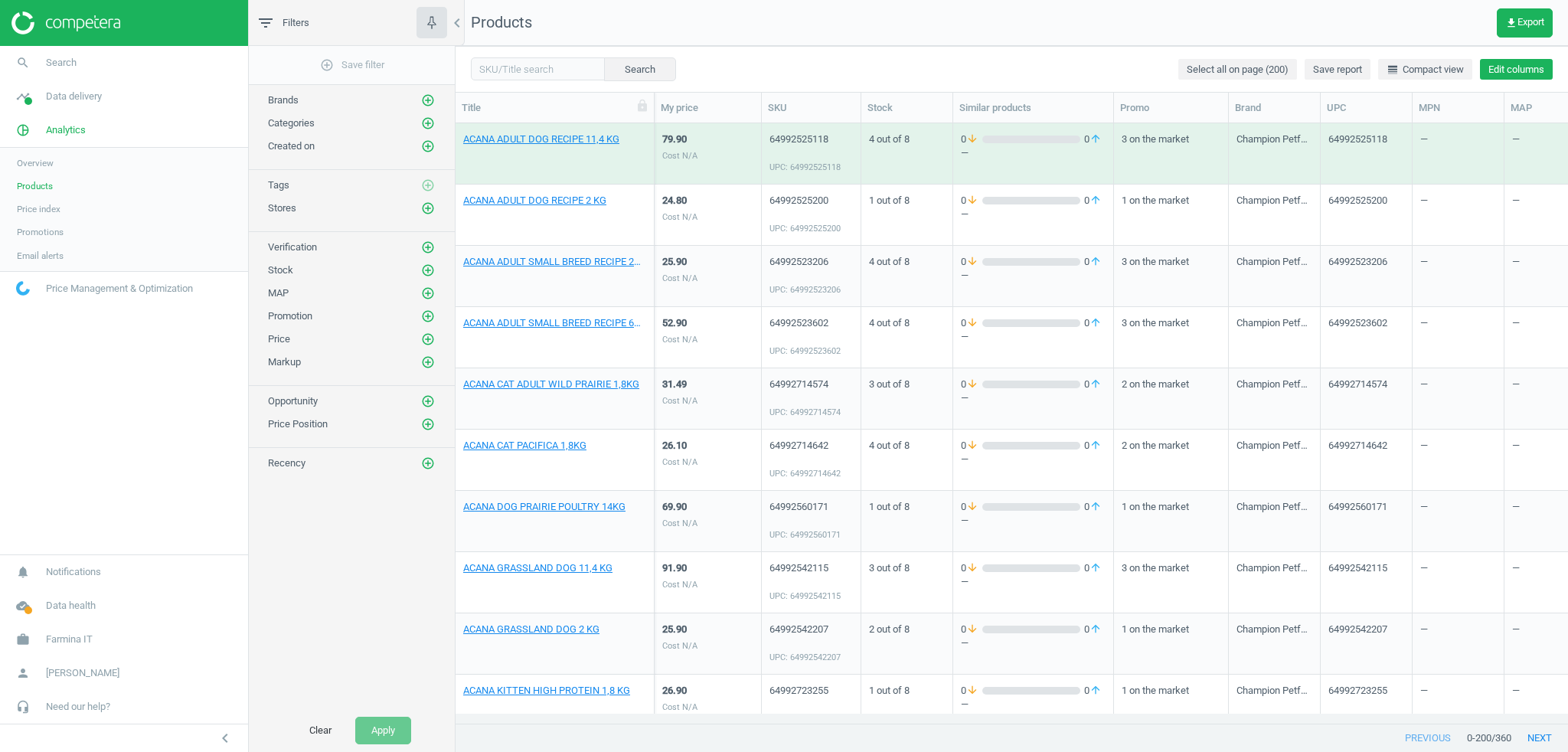
click at [1530, 68] on button "Edit columns" at bounding box center [1517, 70] width 73 height 22
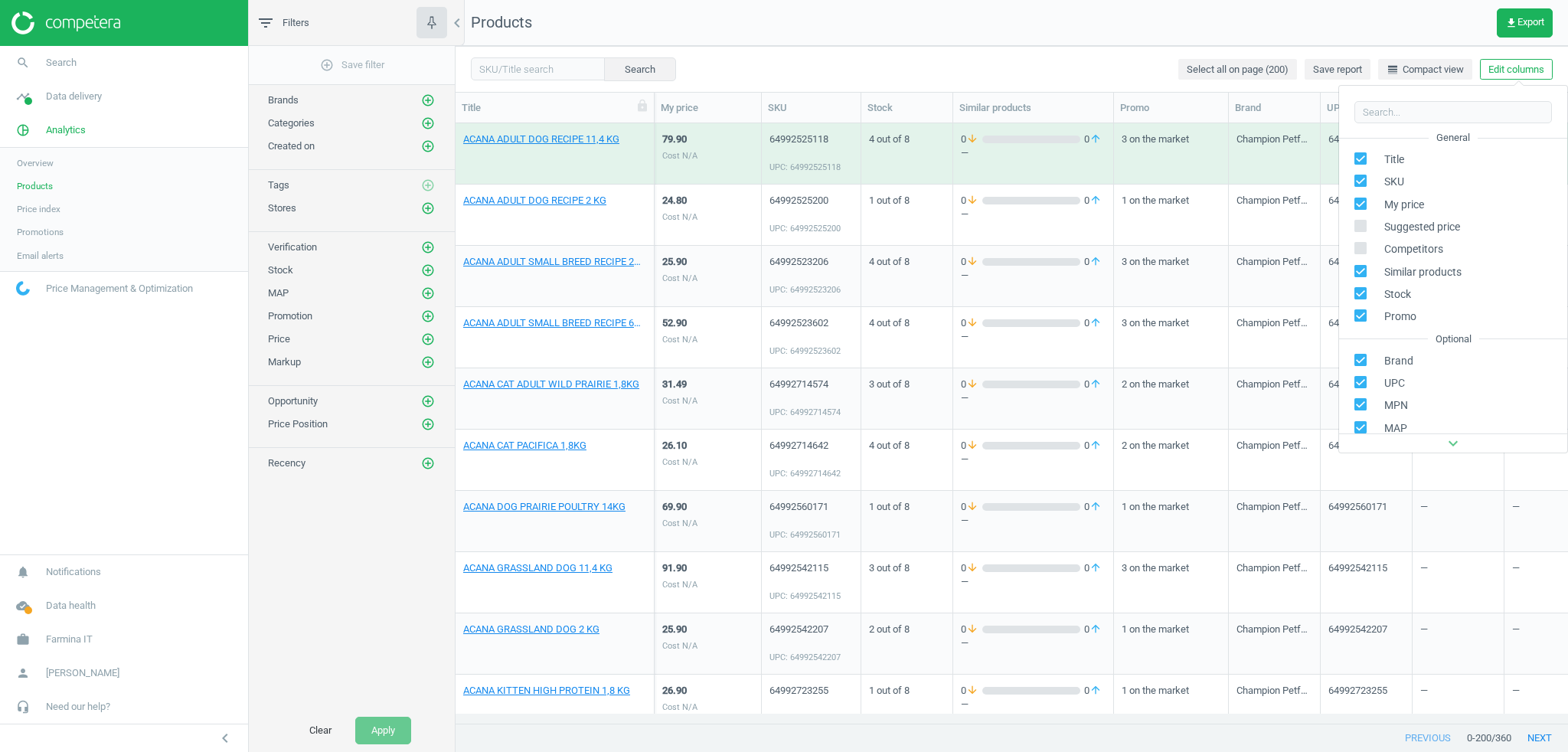
click at [1363, 181] on input "checkbox" at bounding box center [1361, 181] width 10 height 10
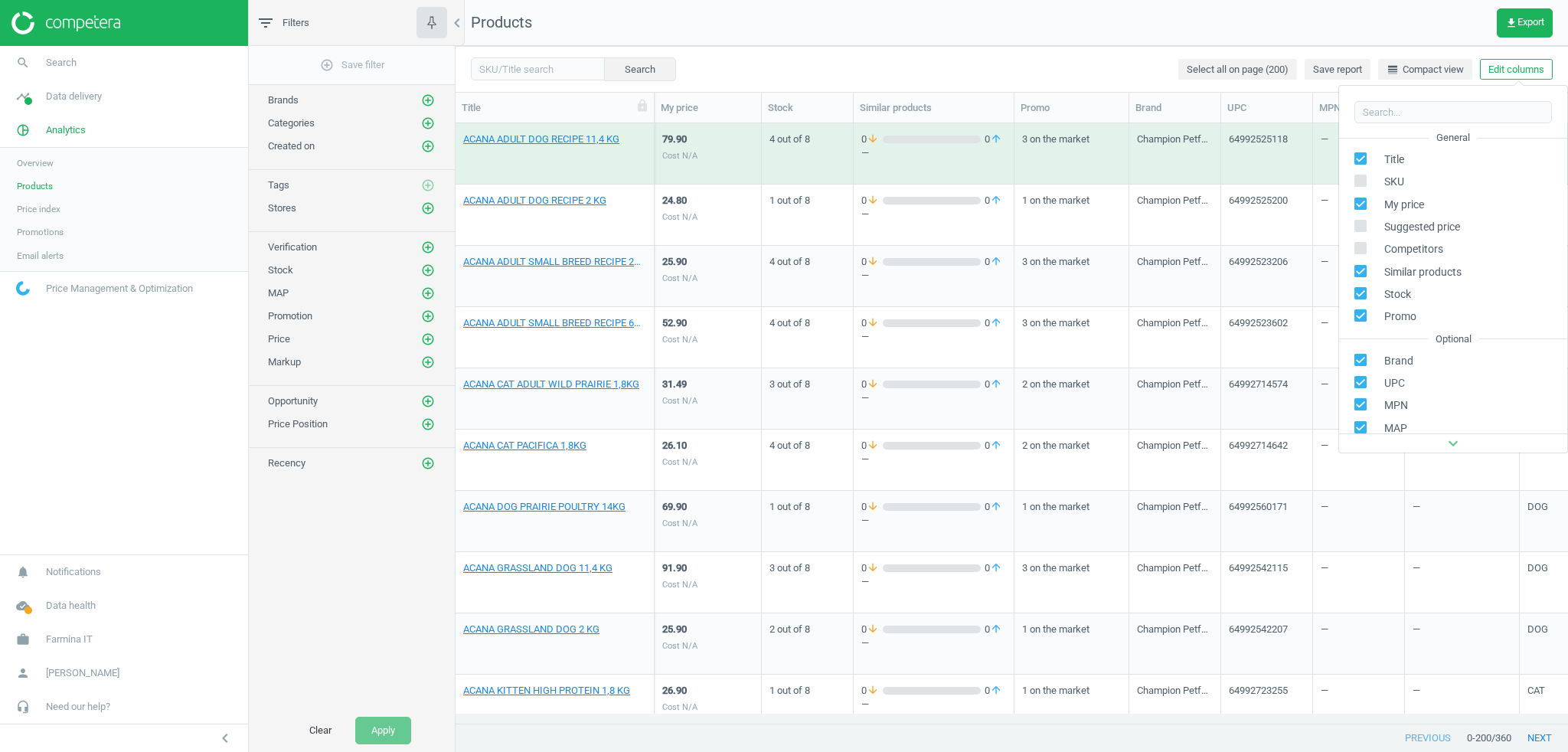
click at [1363, 181] on input "checkbox" at bounding box center [1361, 181] width 10 height 10
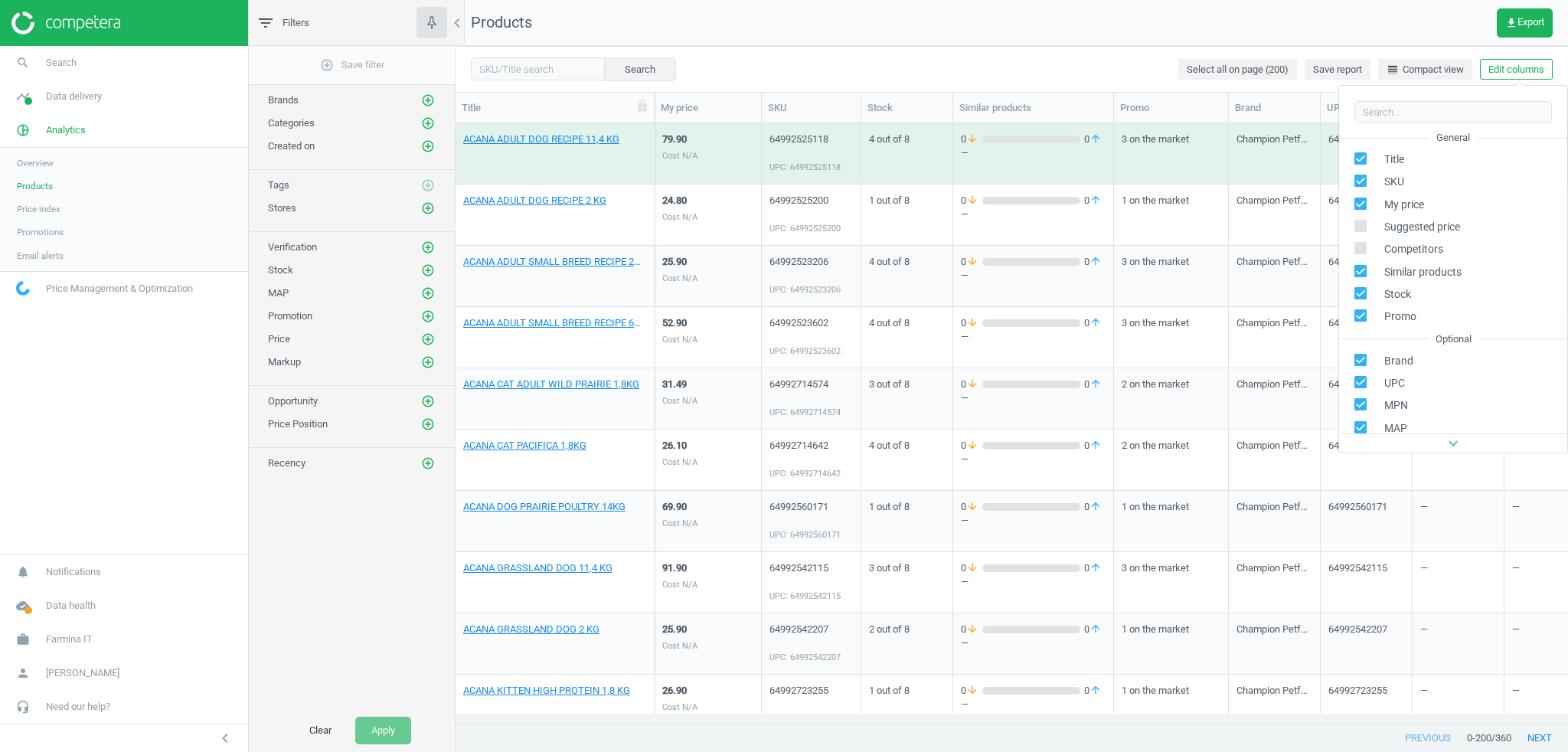
click at [1363, 181] on input "checkbox" at bounding box center [1361, 181] width 10 height 10
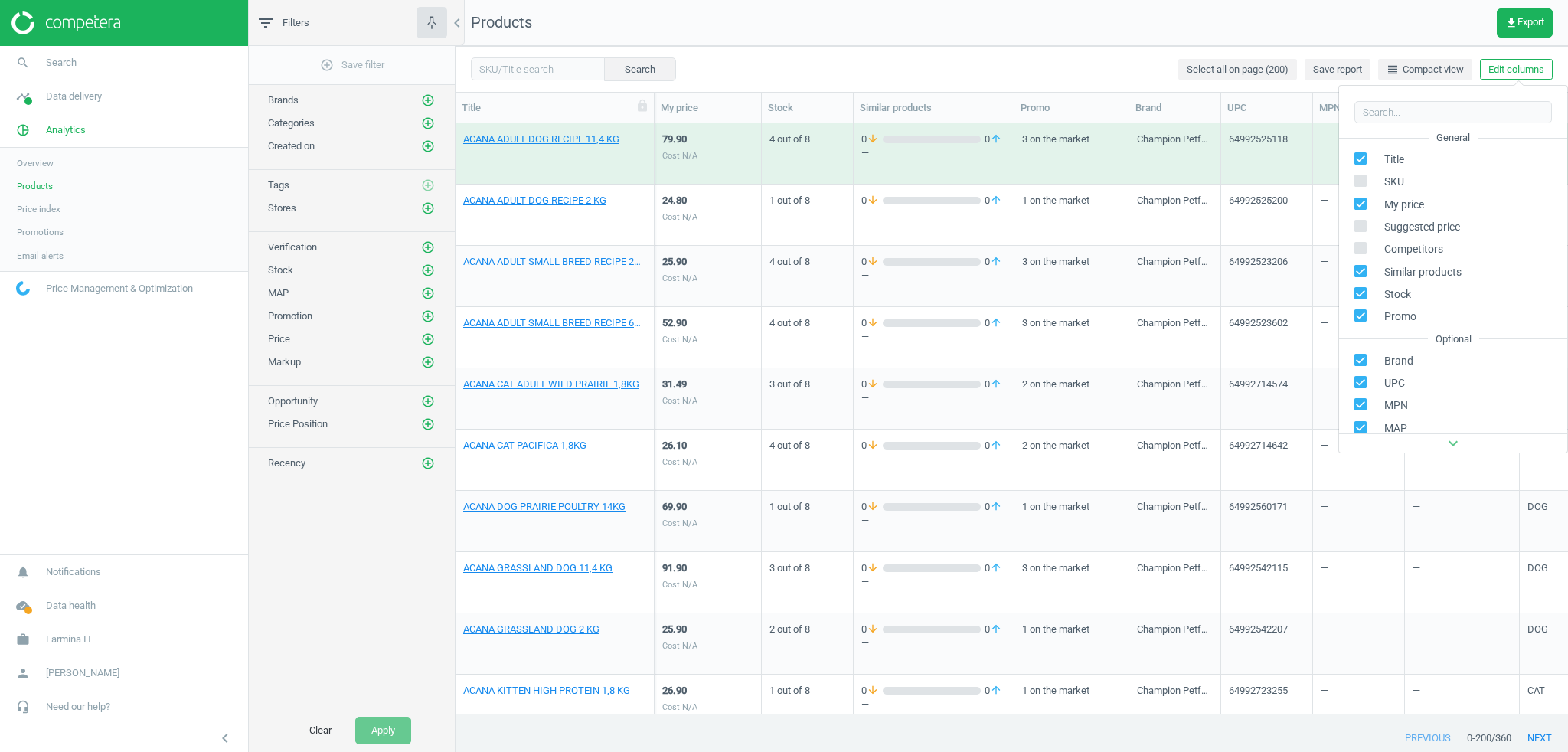
click at [1360, 176] on input "checkbox" at bounding box center [1361, 181] width 10 height 10
checkbox input "true"
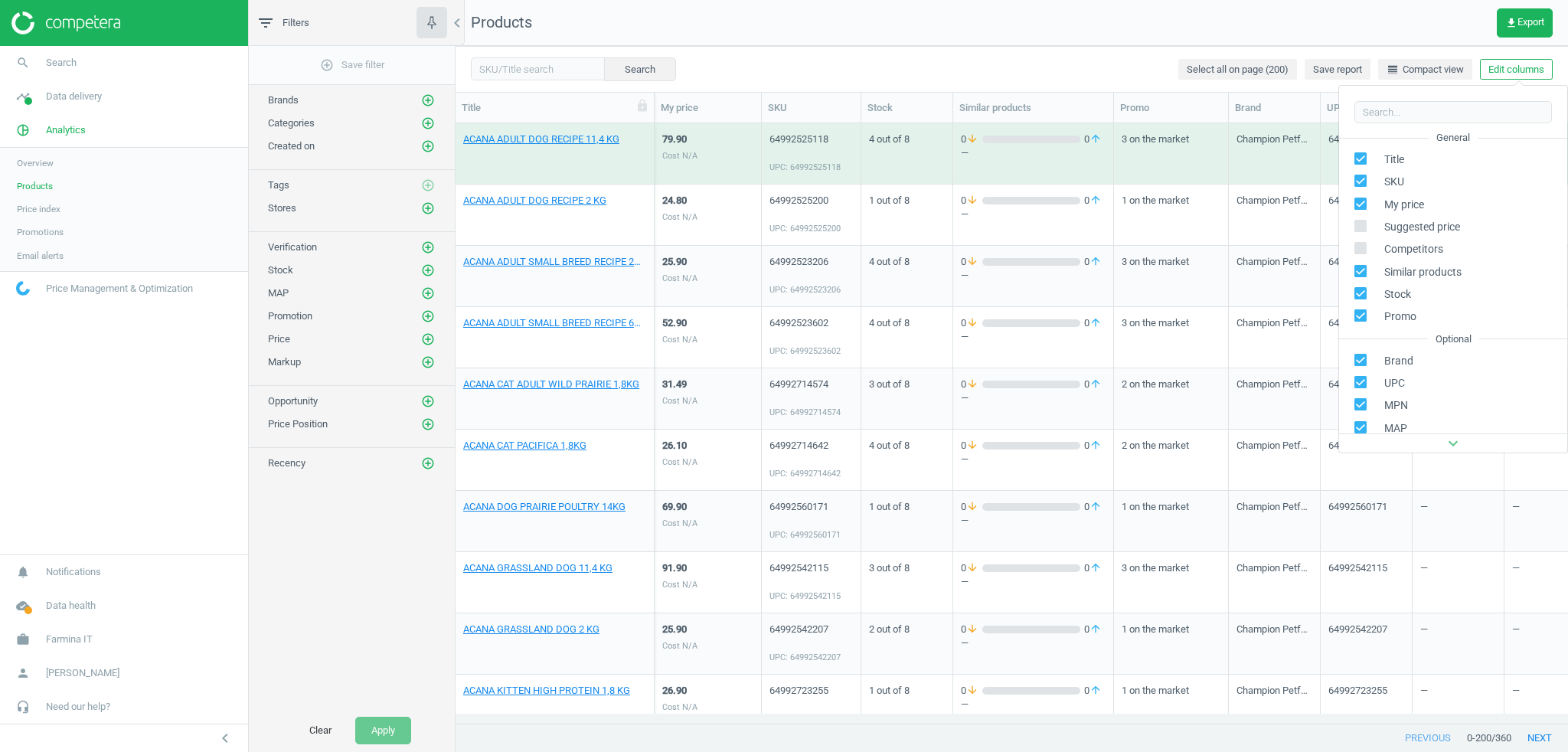
click at [1009, 41] on nav "Products get_app Export" at bounding box center [1011, 23] width 1113 height 46
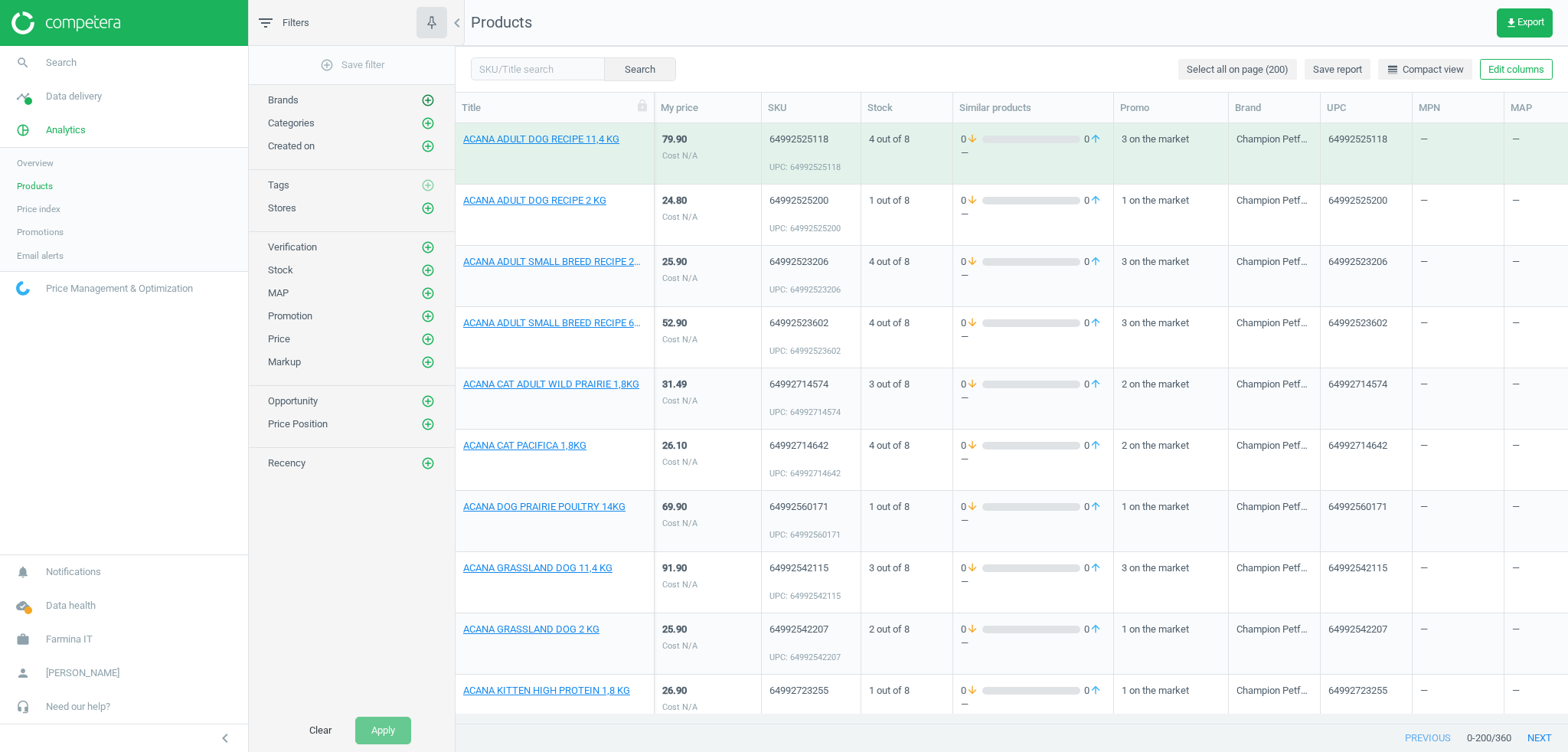
click at [423, 95] on icon "add_circle_outline" at bounding box center [428, 100] width 14 height 14
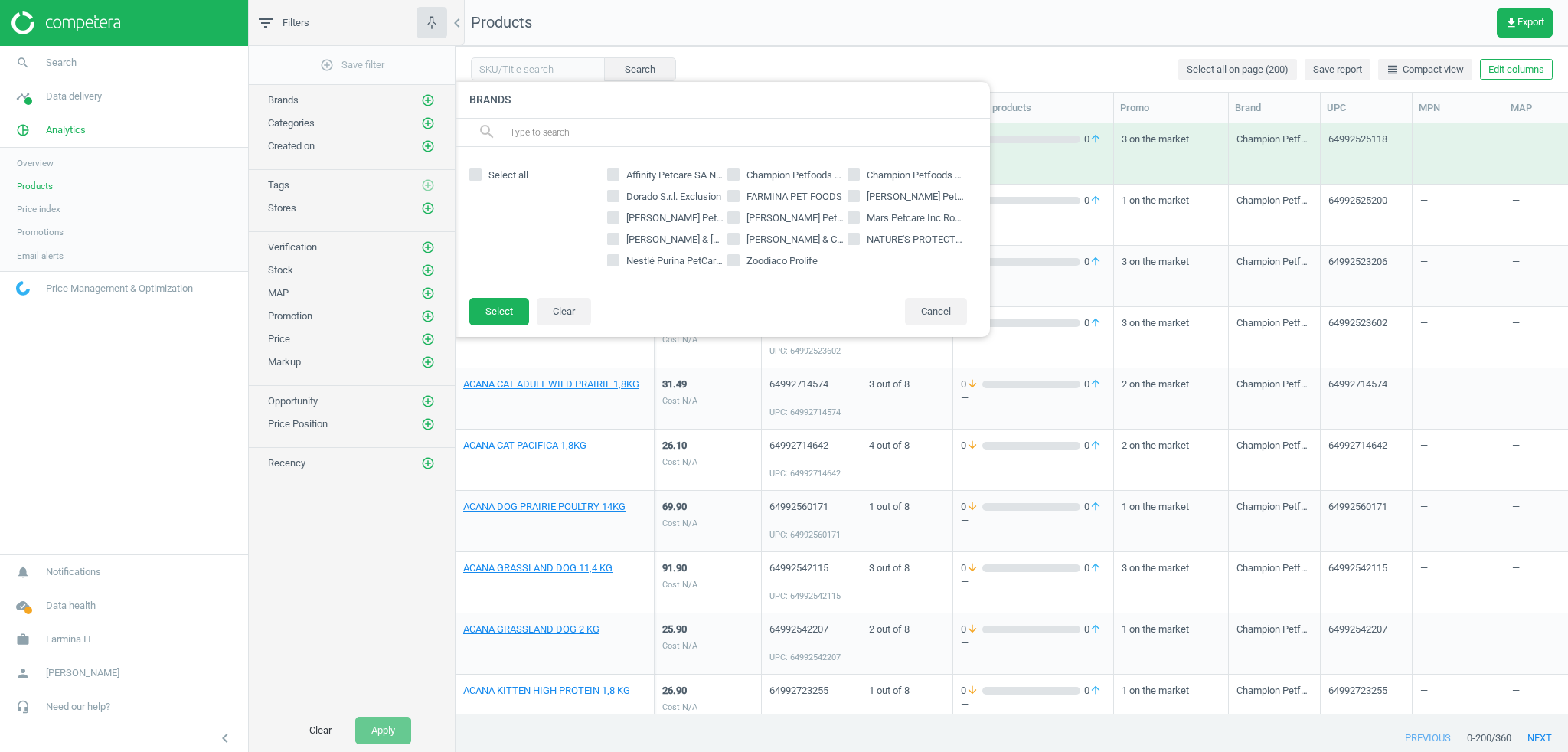
click at [615, 177] on input "Affinity Petcare SA Natural Trainer" at bounding box center [614, 175] width 10 height 10
checkbox input "true"
click at [611, 206] on div "Affinity Petcare SA Natural Trainer Champion Petfoods Acana Champion Petfoods O…" at bounding box center [787, 221] width 375 height 119
click at [617, 220] on input "Hill's Pet Nutrition Science Diet" at bounding box center [614, 218] width 10 height 10
checkbox input "true"
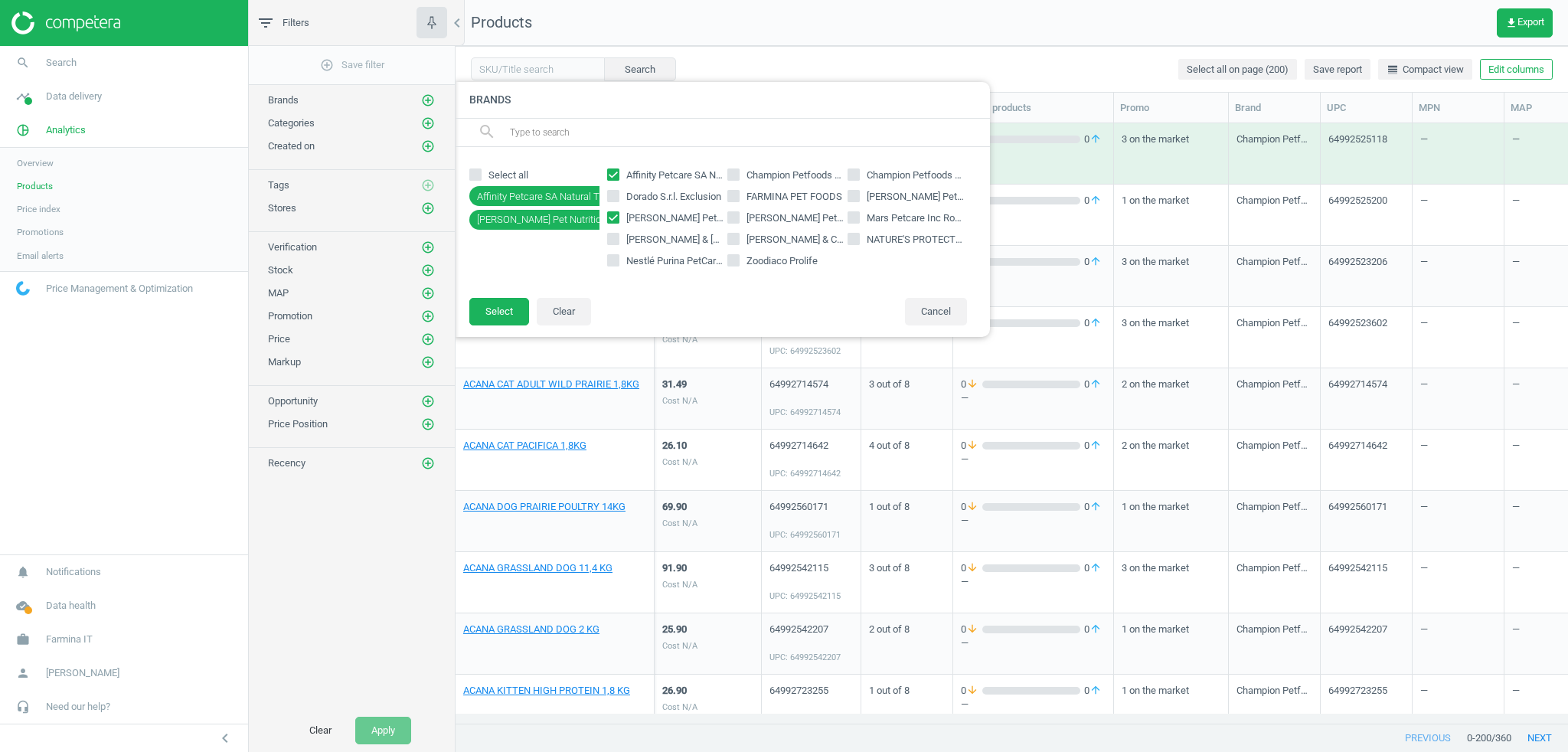
click at [613, 200] on input "Dorado S.r.l. Exclusion" at bounding box center [614, 197] width 10 height 10
checkbox input "true"
click at [486, 317] on button "Select" at bounding box center [499, 312] width 60 height 28
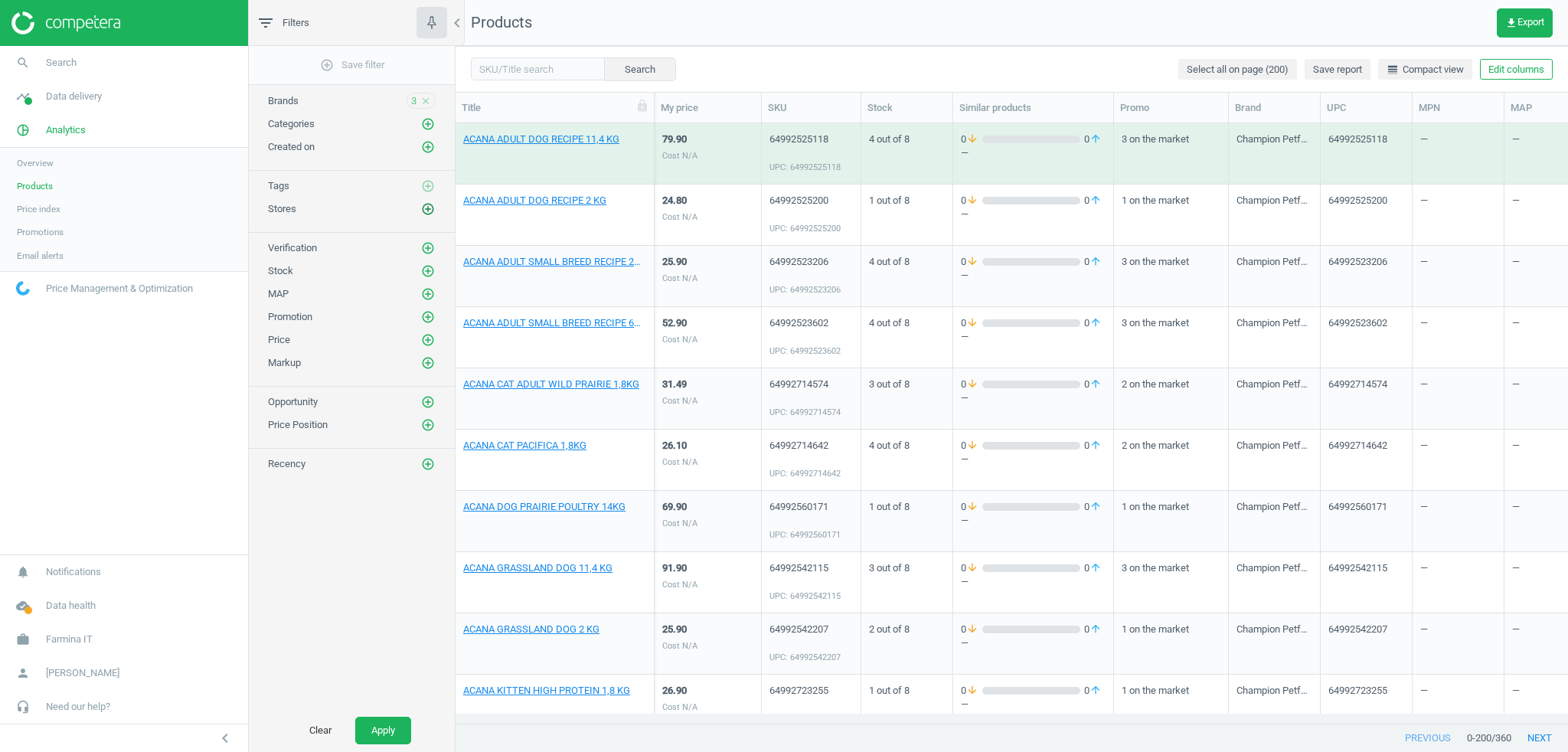
click at [427, 212] on icon "add_circle_outline" at bounding box center [428, 210] width 14 height 14
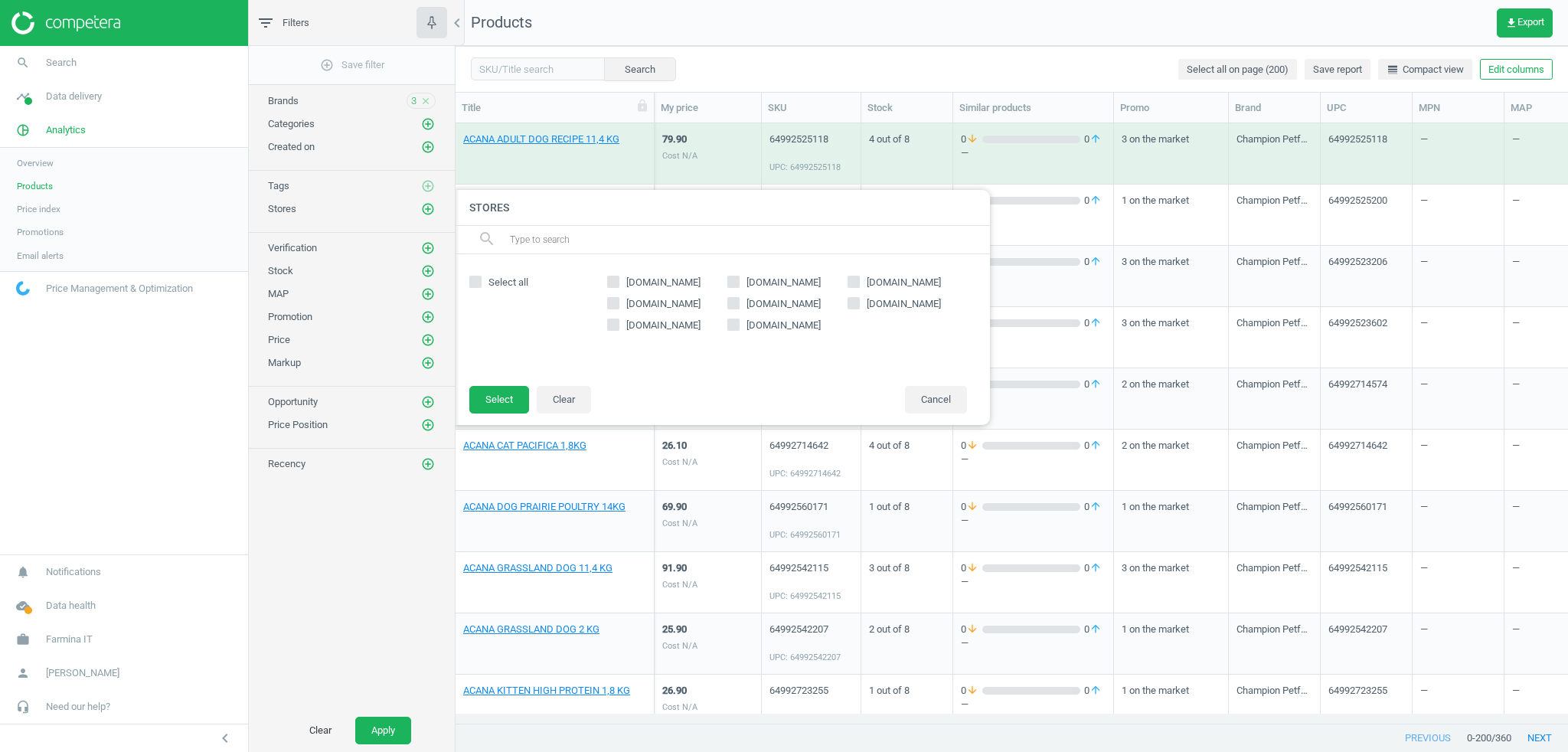
click at [615, 285] on input "zooplus.it" at bounding box center [614, 282] width 10 height 10
checkbox input "true"
click at [616, 306] on input "amazon.it" at bounding box center [614, 304] width 10 height 10
checkbox input "true"
click at [614, 324] on input "loradeglianimali.it" at bounding box center [614, 325] width 10 height 10
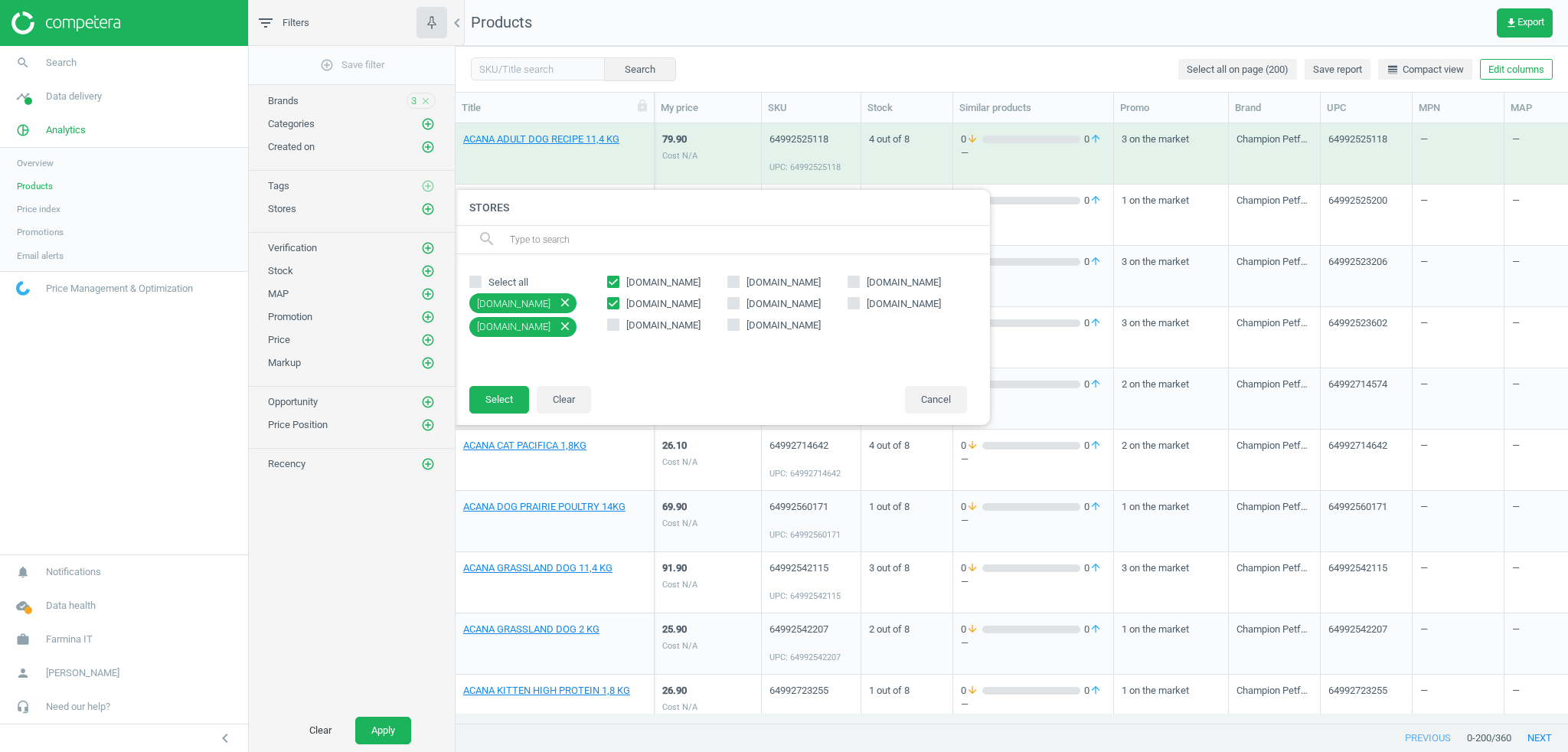
checkbox input "true"
click at [484, 405] on button "Select" at bounding box center [499, 400] width 60 height 28
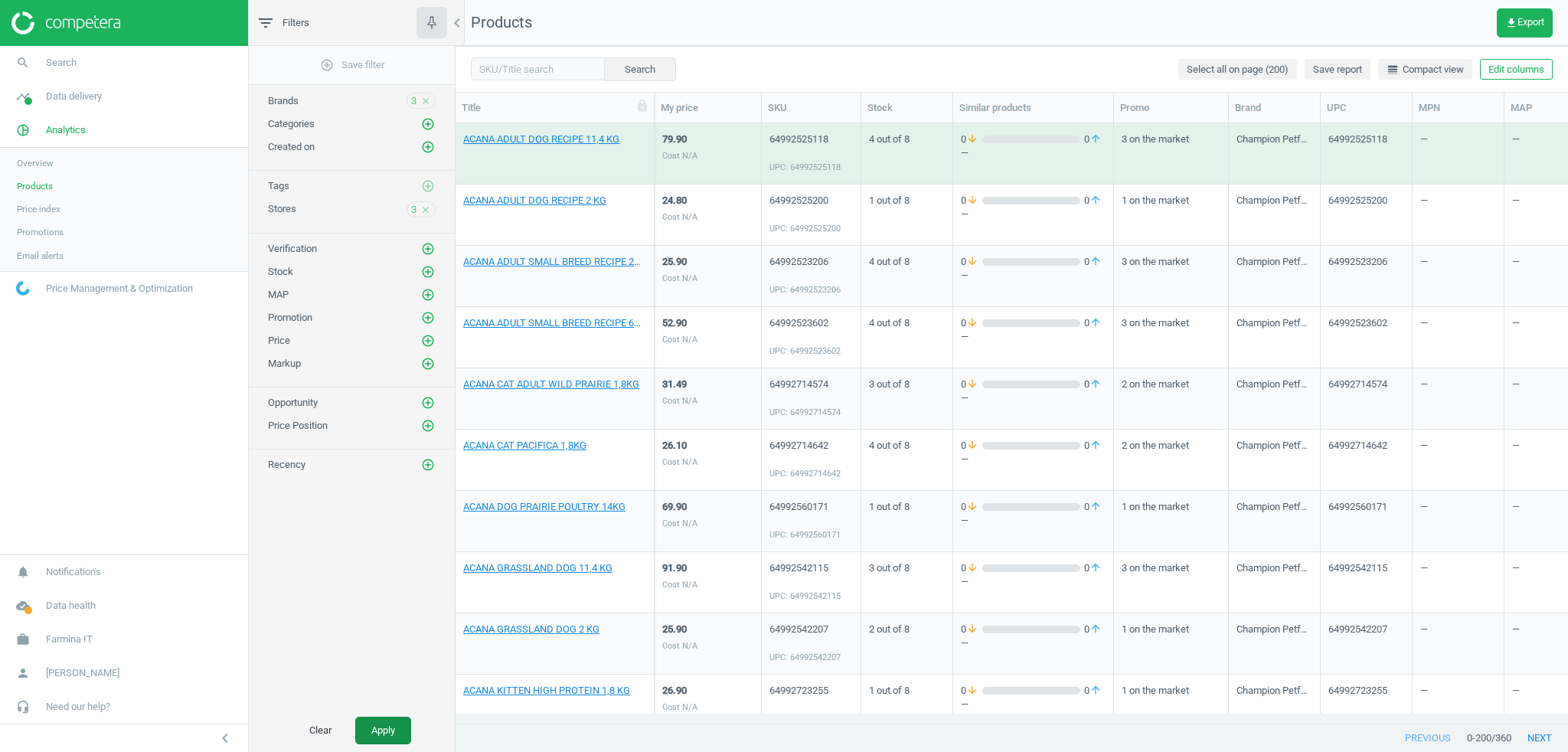
click at [390, 738] on button "Apply" at bounding box center [383, 731] width 56 height 28
click at [359, 71] on span "add_circle_outline Save filter" at bounding box center [351, 65] width 64 height 14
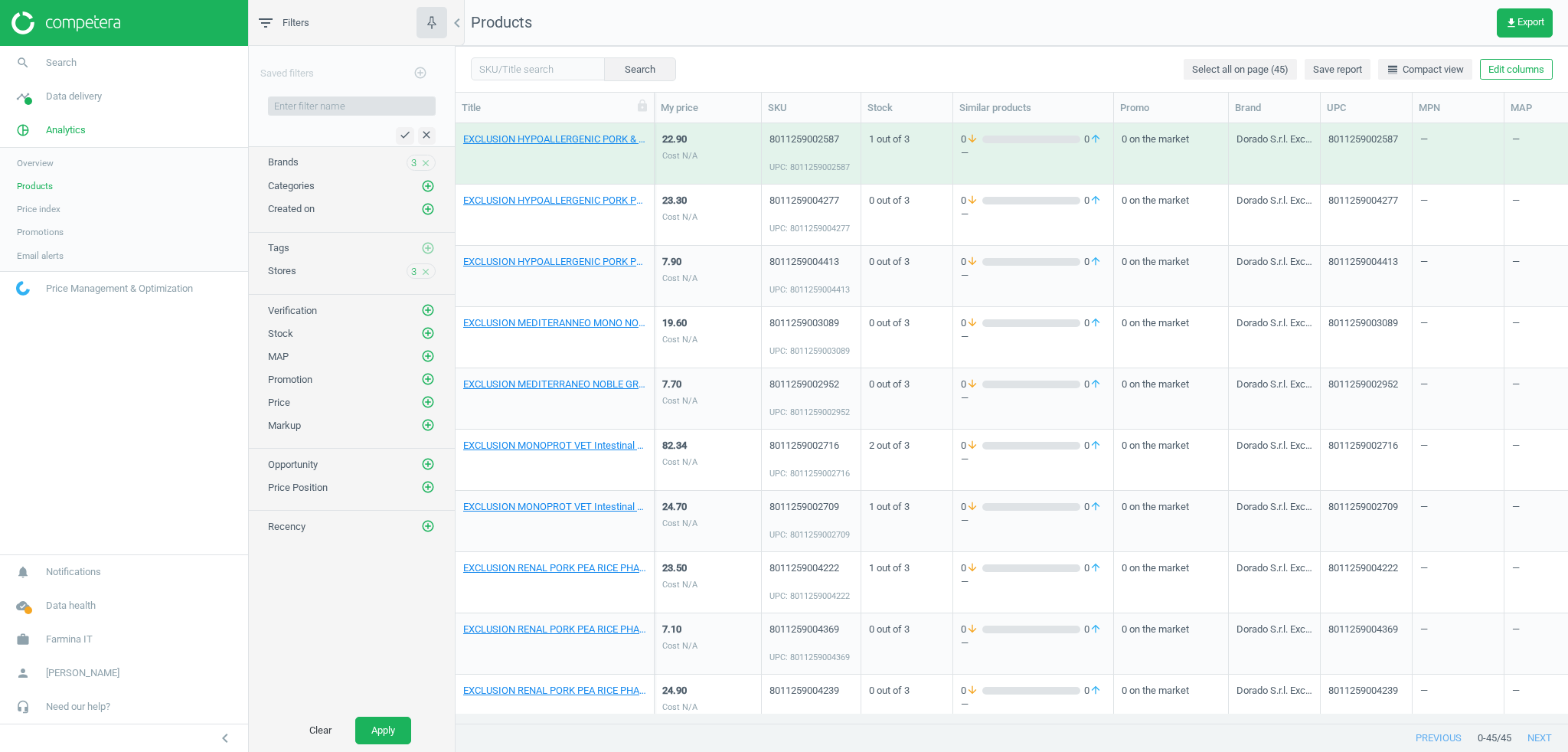
click at [305, 112] on input "text" at bounding box center [351, 105] width 167 height 19
type input "Test filter"
click at [401, 135] on icon "check" at bounding box center [405, 135] width 12 height 12
click at [383, 724] on button "Apply" at bounding box center [383, 731] width 56 height 28
drag, startPoint x: 395, startPoint y: 729, endPoint x: 382, endPoint y: 693, distance: 38.3
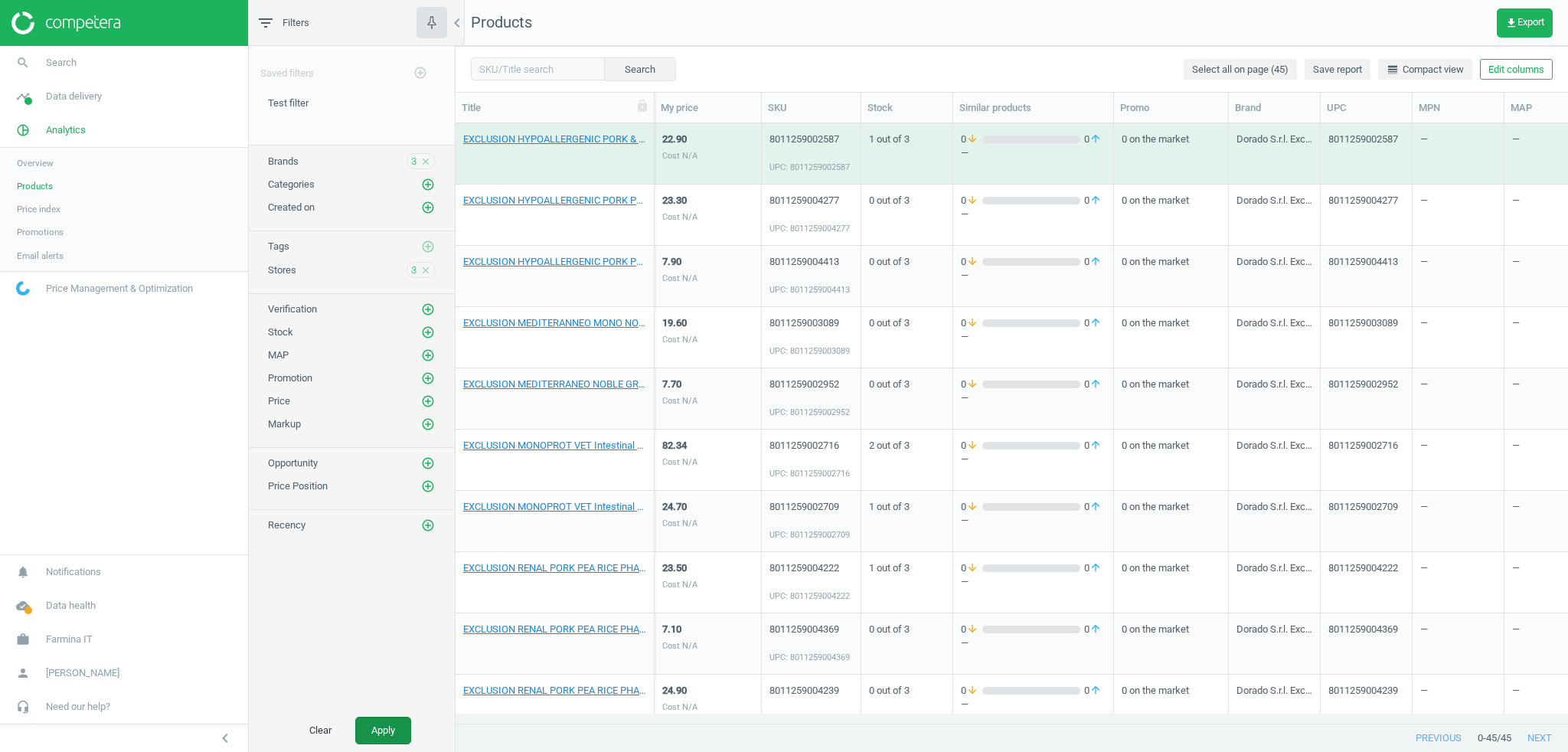
click at [395, 729] on button "Apply" at bounding box center [383, 731] width 56 height 28
click at [1350, 68] on span "Save report" at bounding box center [1338, 70] width 49 height 14
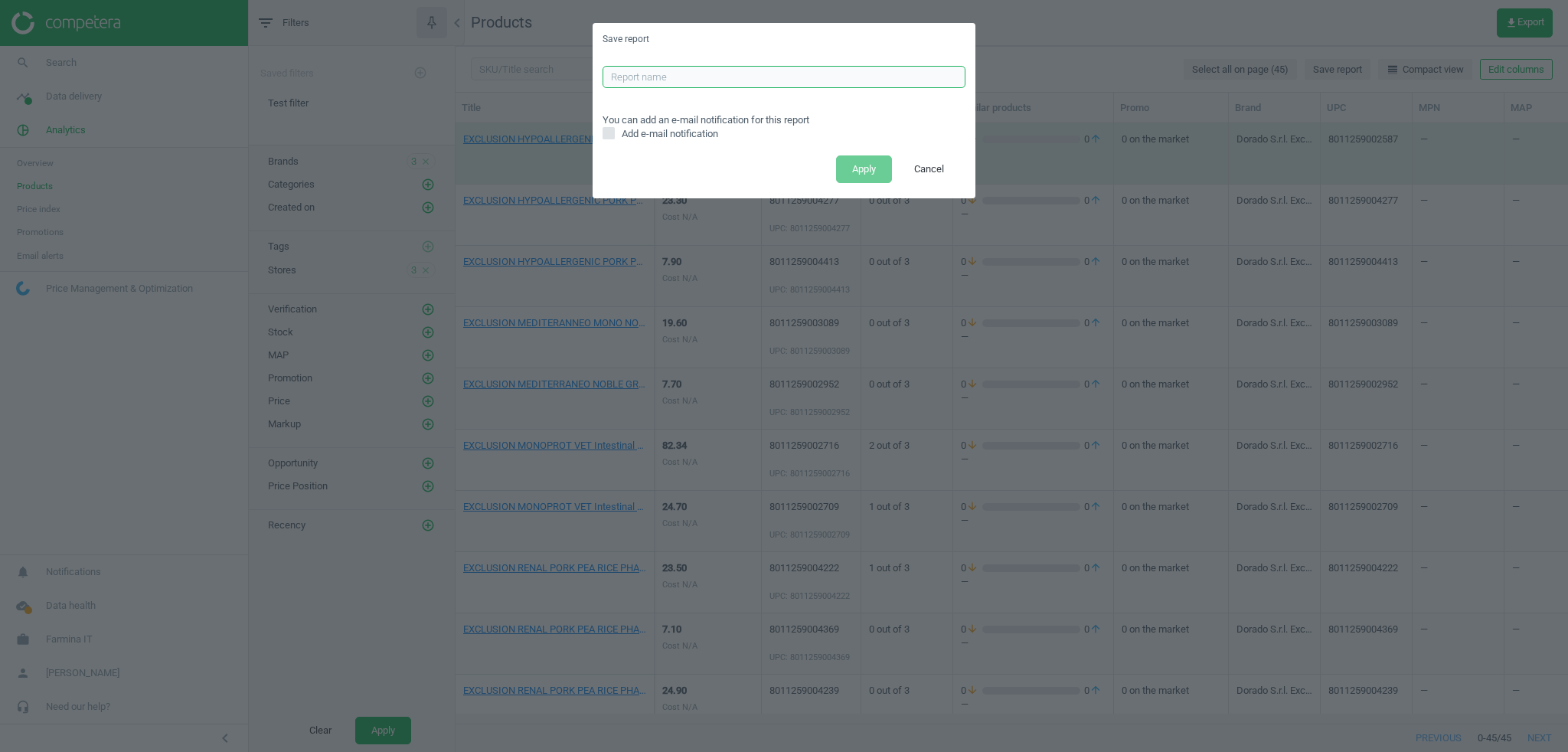
click at [704, 79] on input "text" at bounding box center [784, 77] width 363 height 23
type input "Test demo report"
click at [670, 135] on span "Add e-mail notification" at bounding box center [670, 134] width 102 height 14
click at [834, 129] on label "Add e-mail notification" at bounding box center [784, 134] width 363 height 14
click at [614, 129] on input "Add e-mail notification" at bounding box center [609, 134] width 10 height 10
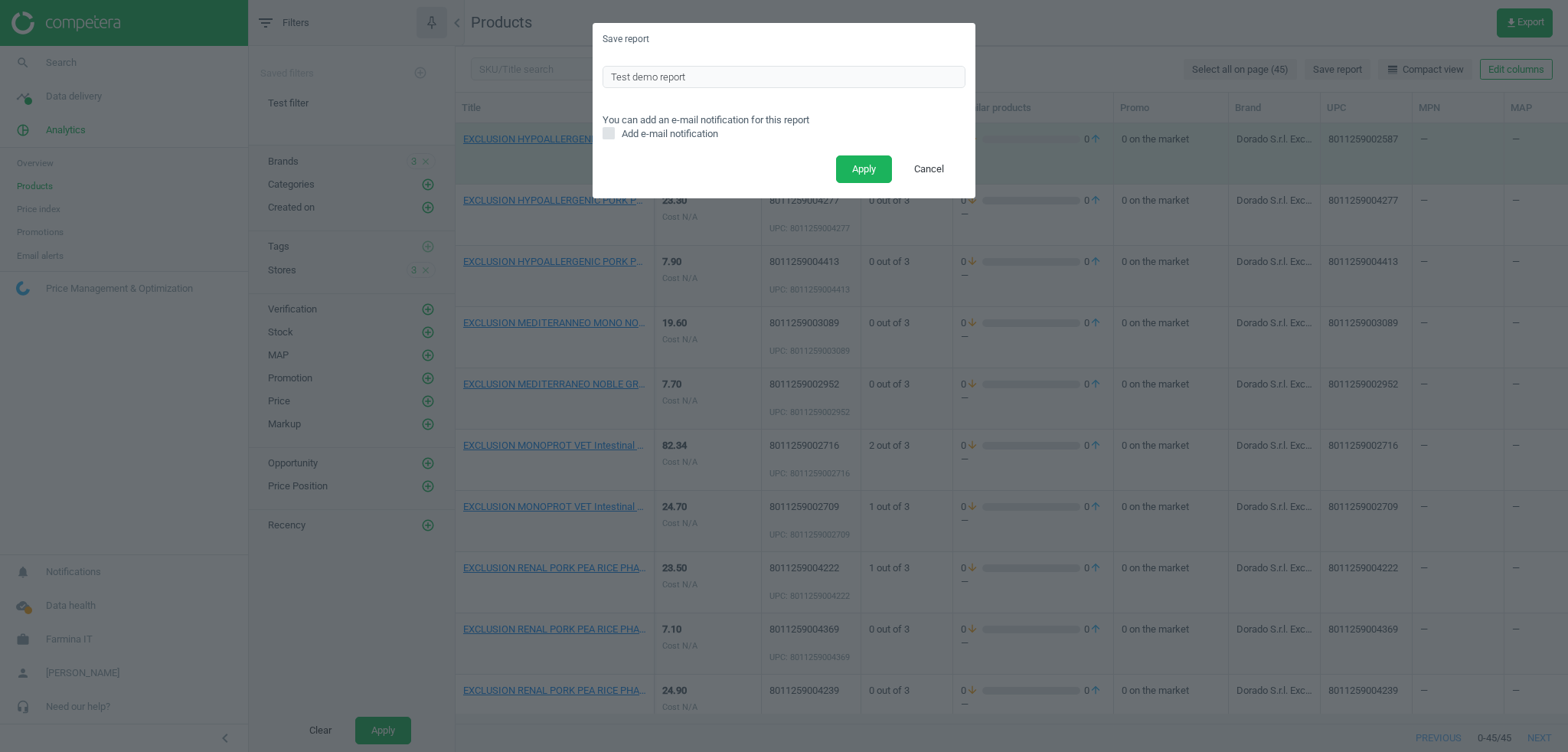
checkbox input "true"
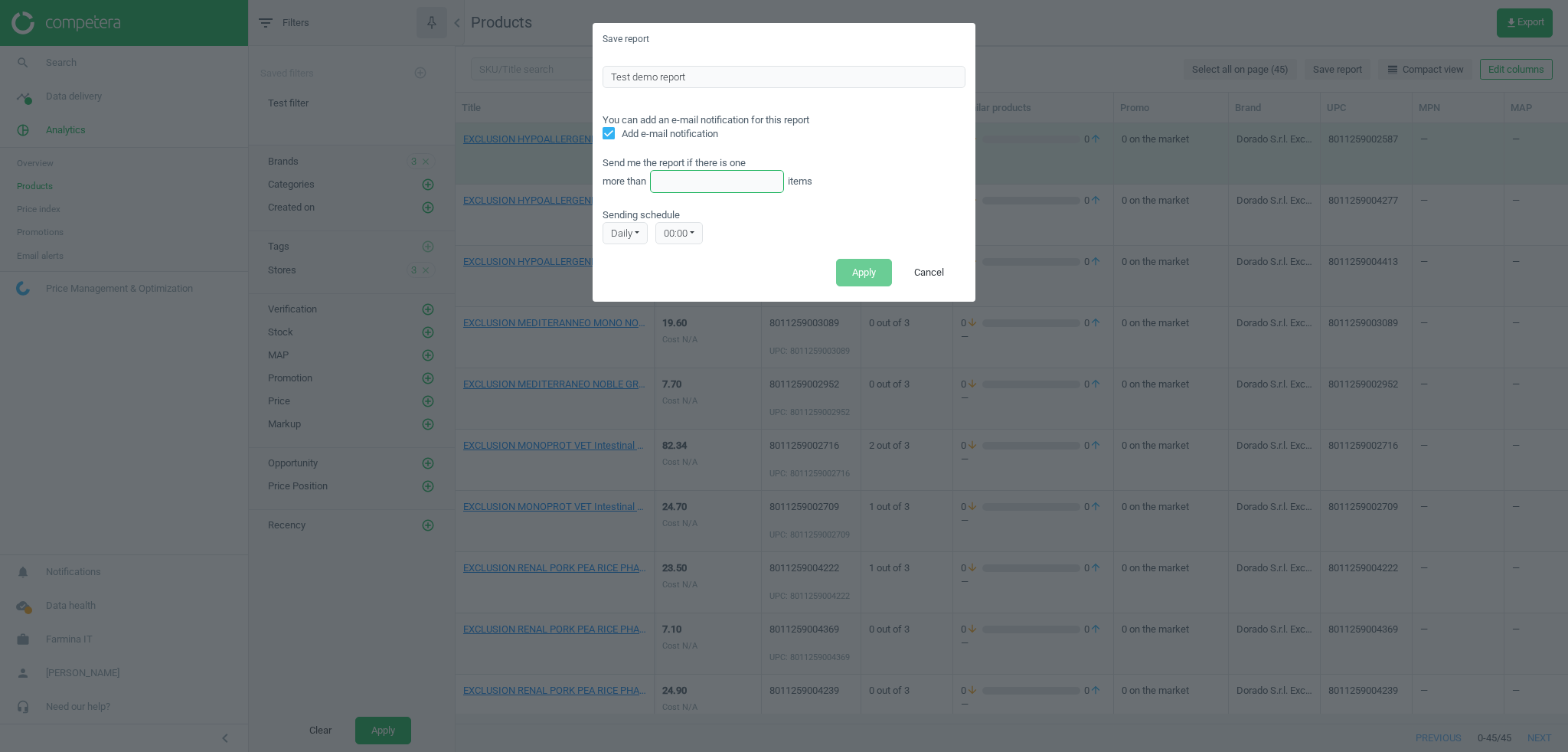
click at [674, 188] on input "text" at bounding box center [717, 181] width 134 height 23
type input "45"
click at [855, 195] on div "Send me the report if there is one more than 45 items Sending schedule daily Da…" at bounding box center [784, 192] width 363 height 103
drag, startPoint x: 922, startPoint y: 282, endPoint x: 916, endPoint y: 244, distance: 38.5
click at [921, 281] on button "Cancel" at bounding box center [929, 273] width 62 height 28
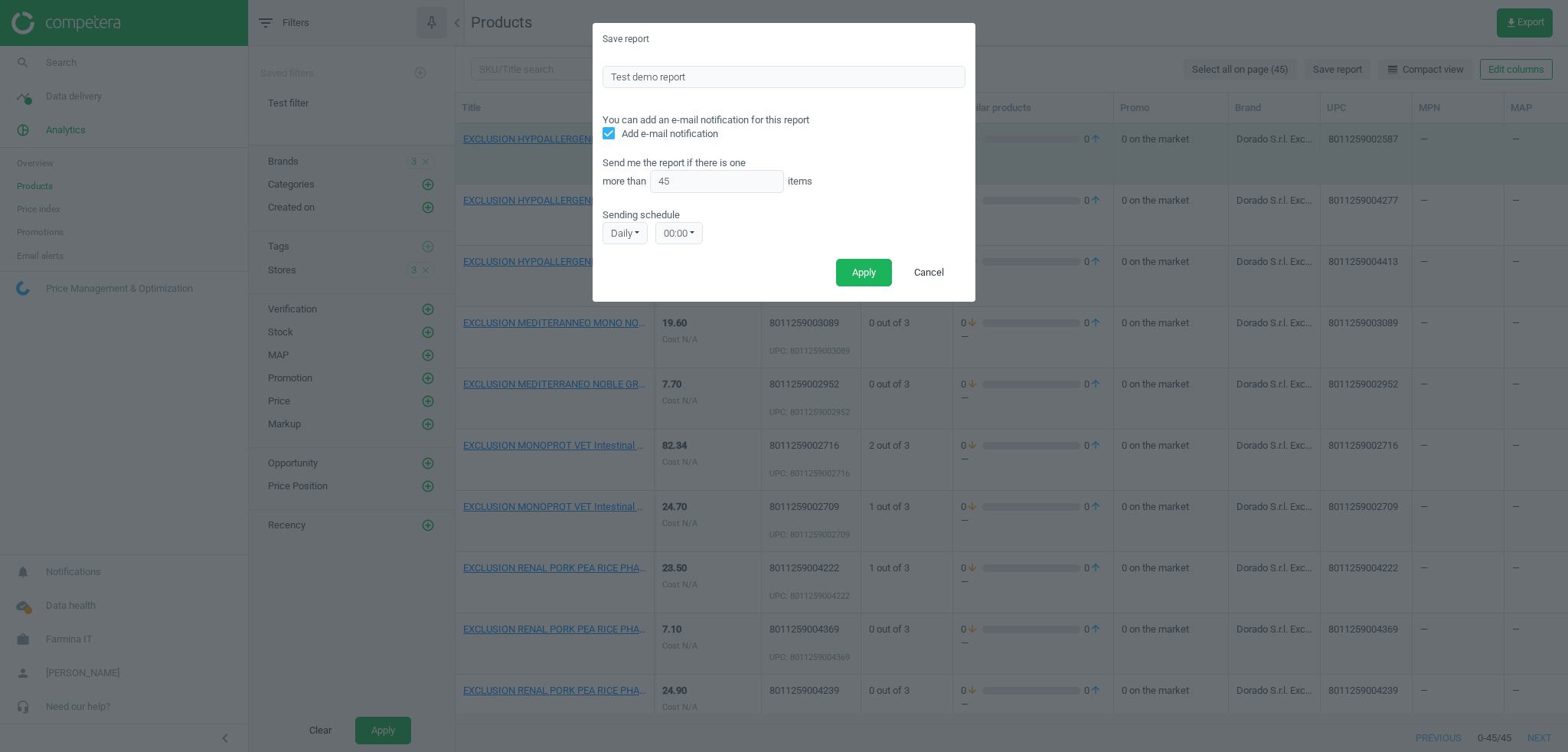
checkbox input "false"
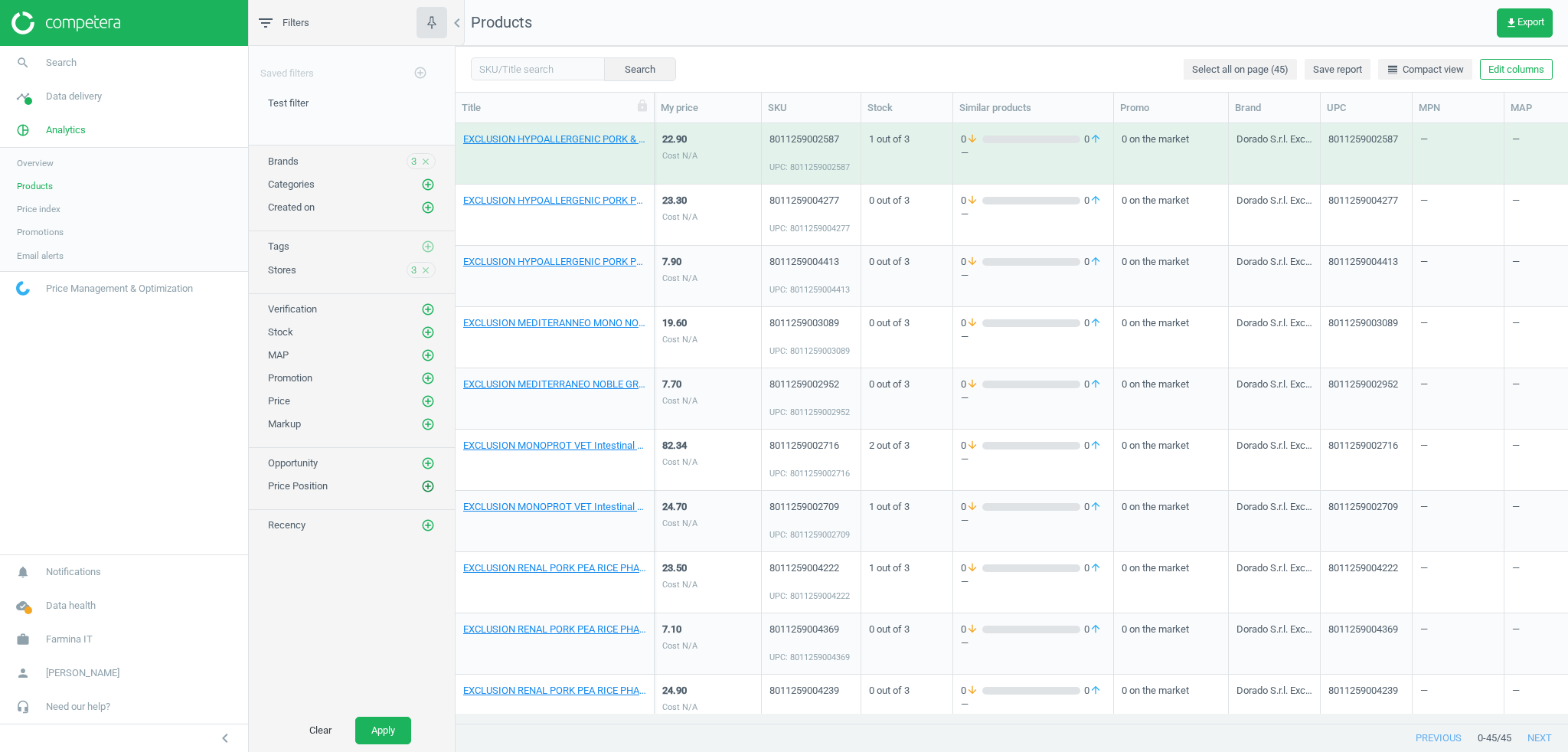
click at [427, 479] on icon "add_circle_outline" at bounding box center [428, 486] width 14 height 14
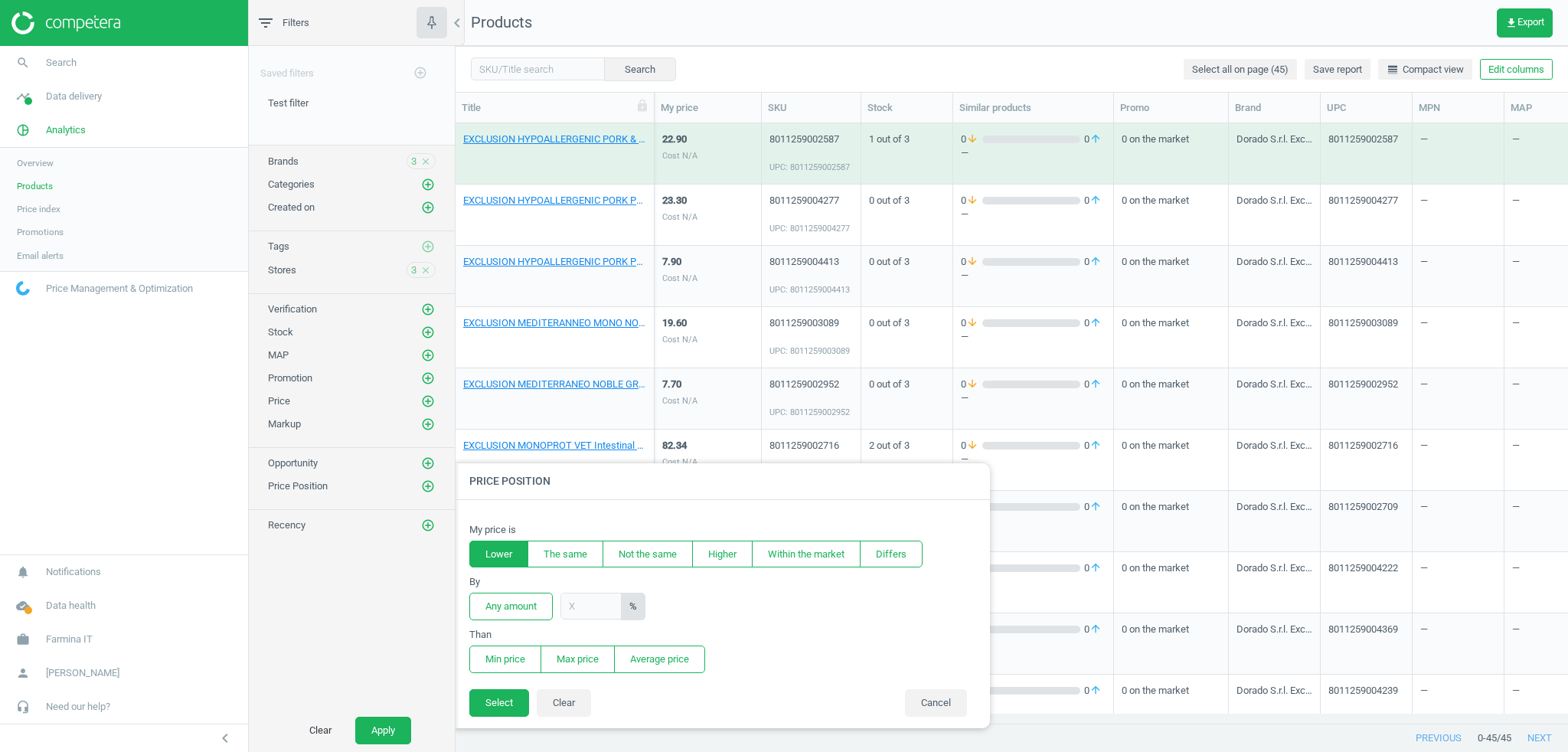
click at [512, 548] on button "Lower" at bounding box center [499, 555] width 59 height 28
click at [597, 616] on input "text" at bounding box center [591, 606] width 61 height 27
type input "30"
click at [518, 655] on button "Min price" at bounding box center [505, 659] width 72 height 28
drag, startPoint x: 935, startPoint y: 701, endPoint x: 628, endPoint y: 430, distance: 409.5
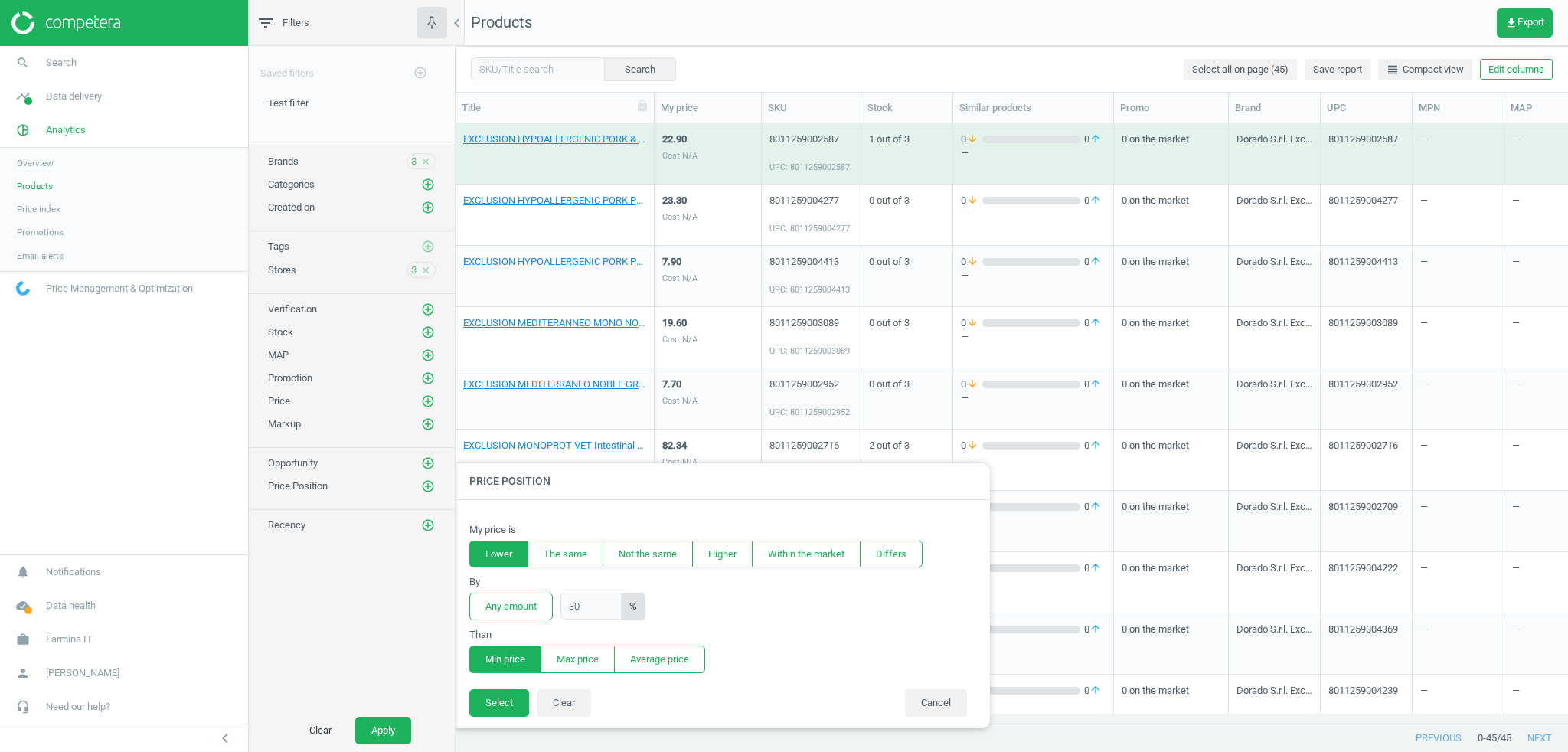
click at [934, 701] on button "Cancel" at bounding box center [935, 704] width 62 height 28
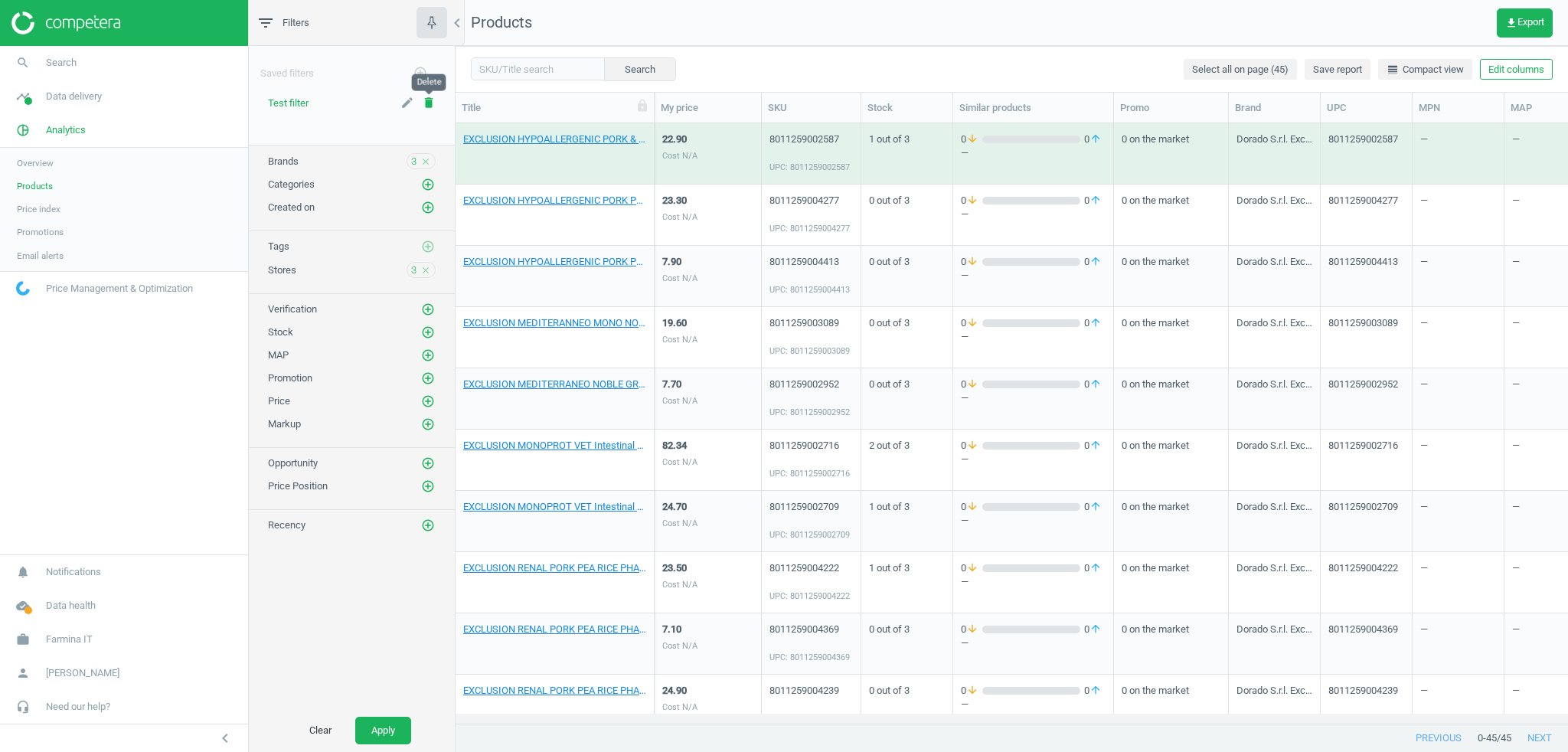
click at [426, 101] on icon "delete" at bounding box center [429, 102] width 14 height 14
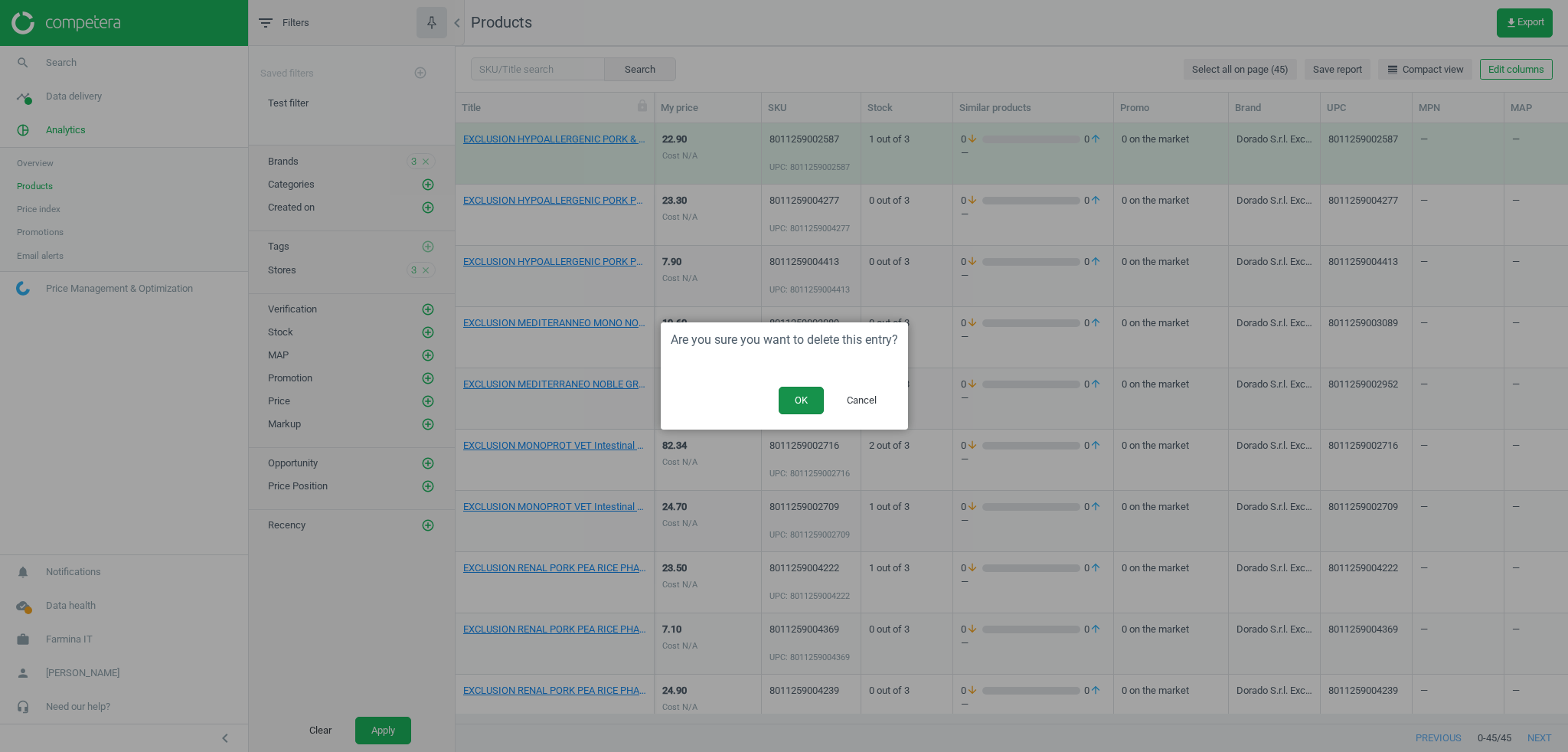
click at [799, 399] on button "OK" at bounding box center [802, 401] width 45 height 28
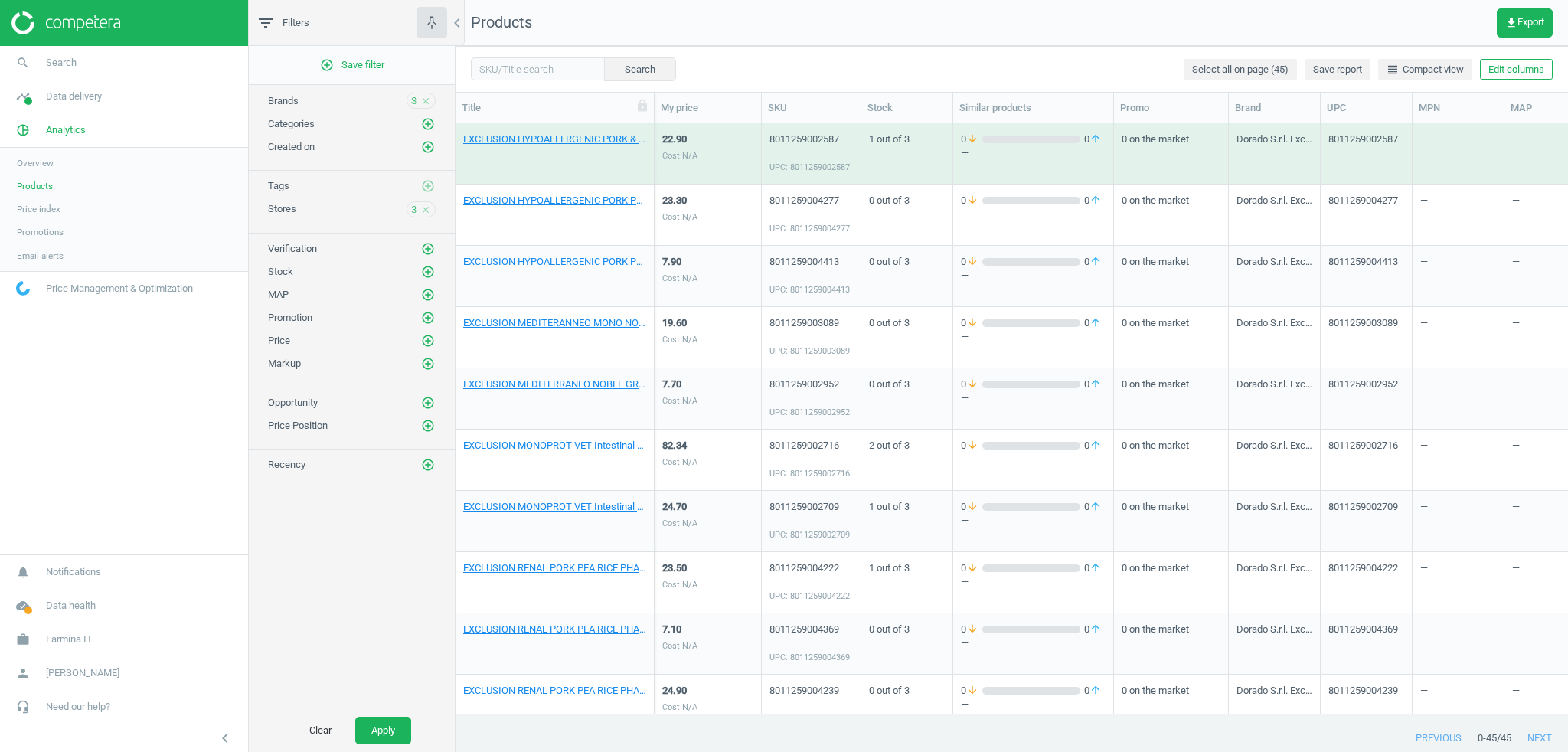
drag, startPoint x: 427, startPoint y: 98, endPoint x: 628, endPoint y: 222, distance: 236.2
click at [426, 98] on icon "close" at bounding box center [425, 100] width 11 height 11
click at [429, 206] on icon "close" at bounding box center [425, 209] width 11 height 11
click at [1519, 26] on span "get_app Export" at bounding box center [1525, 23] width 39 height 12
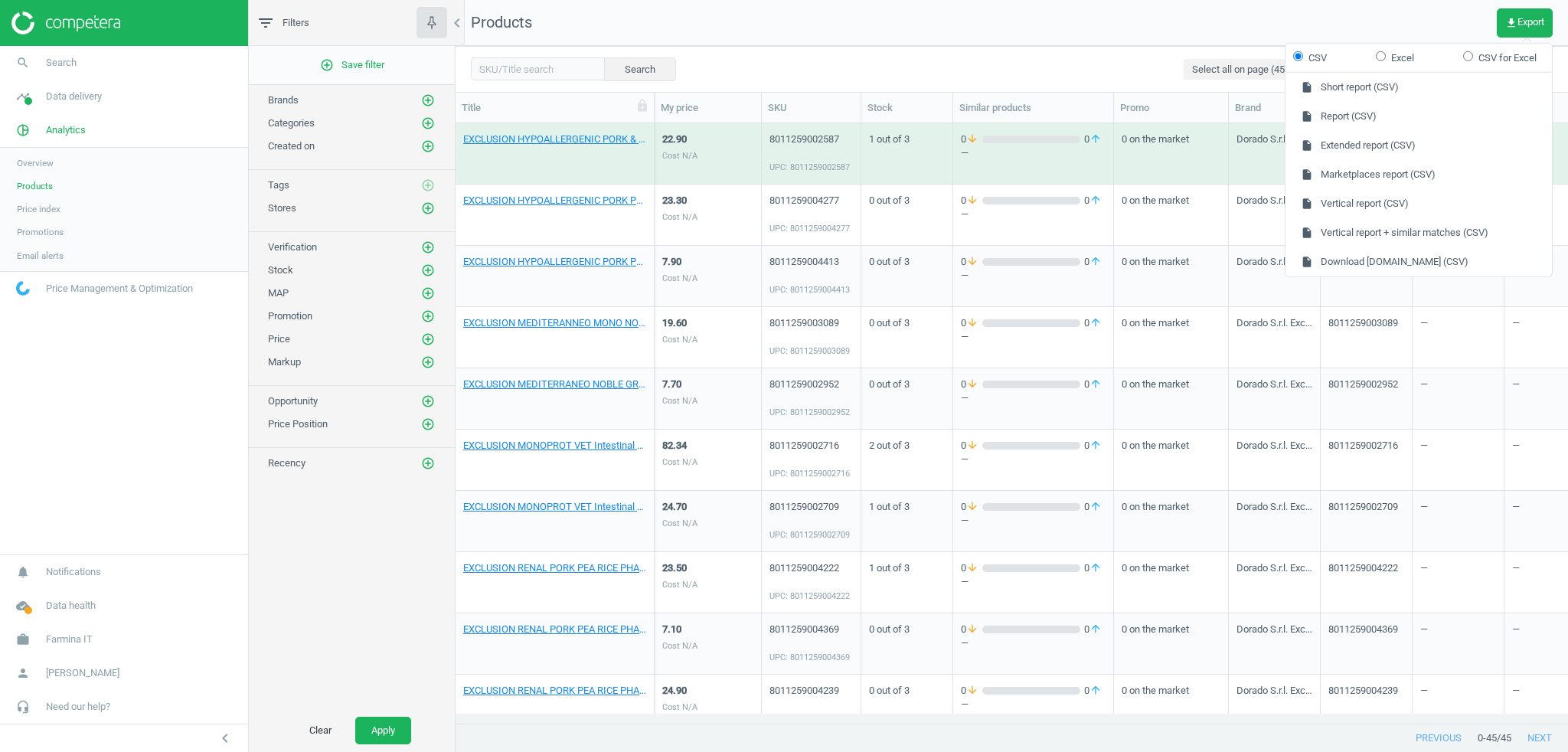
click at [1383, 57] on input "Excel" at bounding box center [1381, 55] width 10 height 10
radio input "true"
click at [967, 43] on div "Products get_app Export Search Select all on page (45) Save report line_weight …" at bounding box center [1011, 376] width 1113 height 752
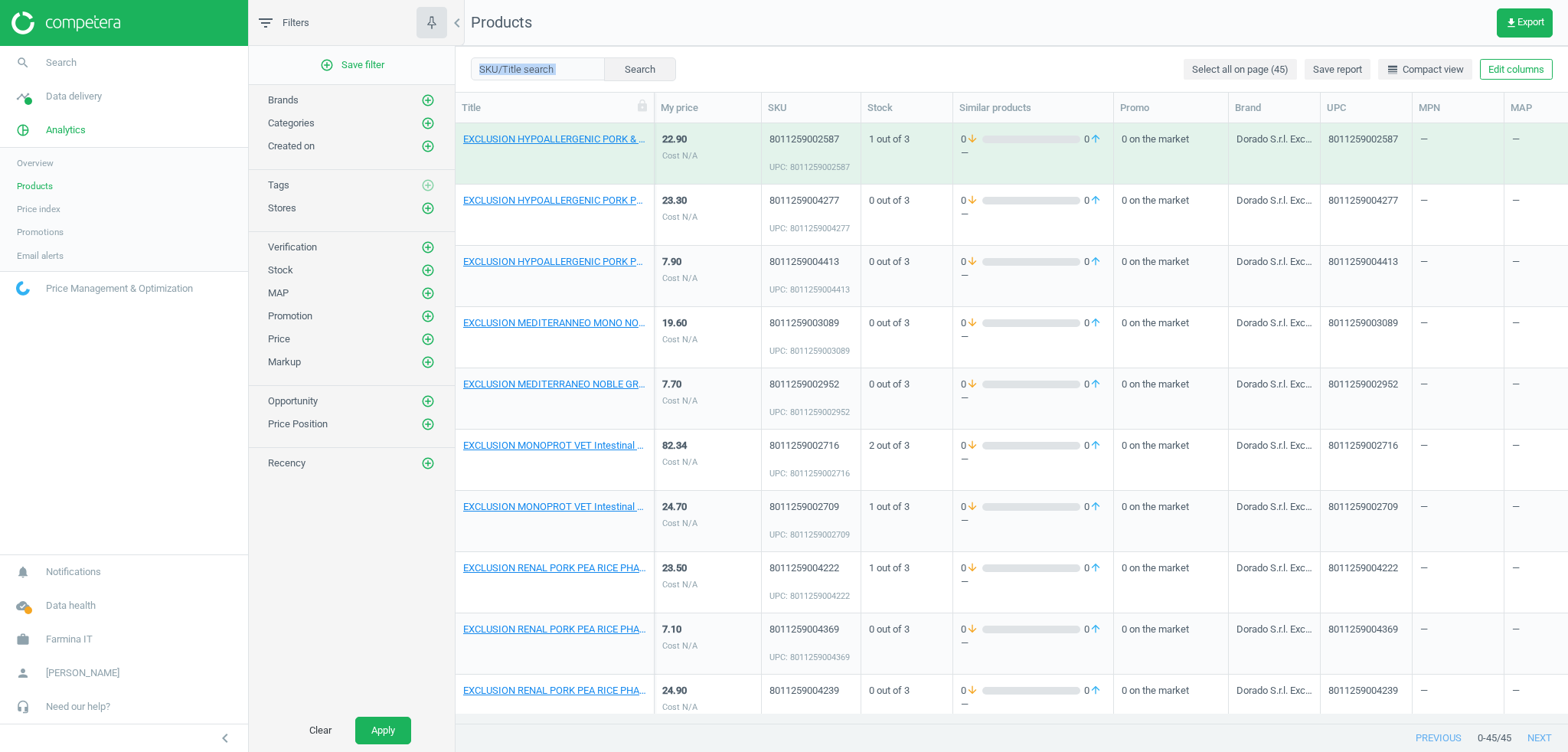
click at [918, 19] on nav "Products get_app Export" at bounding box center [1011, 23] width 1113 height 46
click at [535, 137] on link "EXCLUSION HYPOALLERGENIC PORK & PEA MEDIUM/L CONF. 2 KG" at bounding box center [555, 140] width 183 height 14
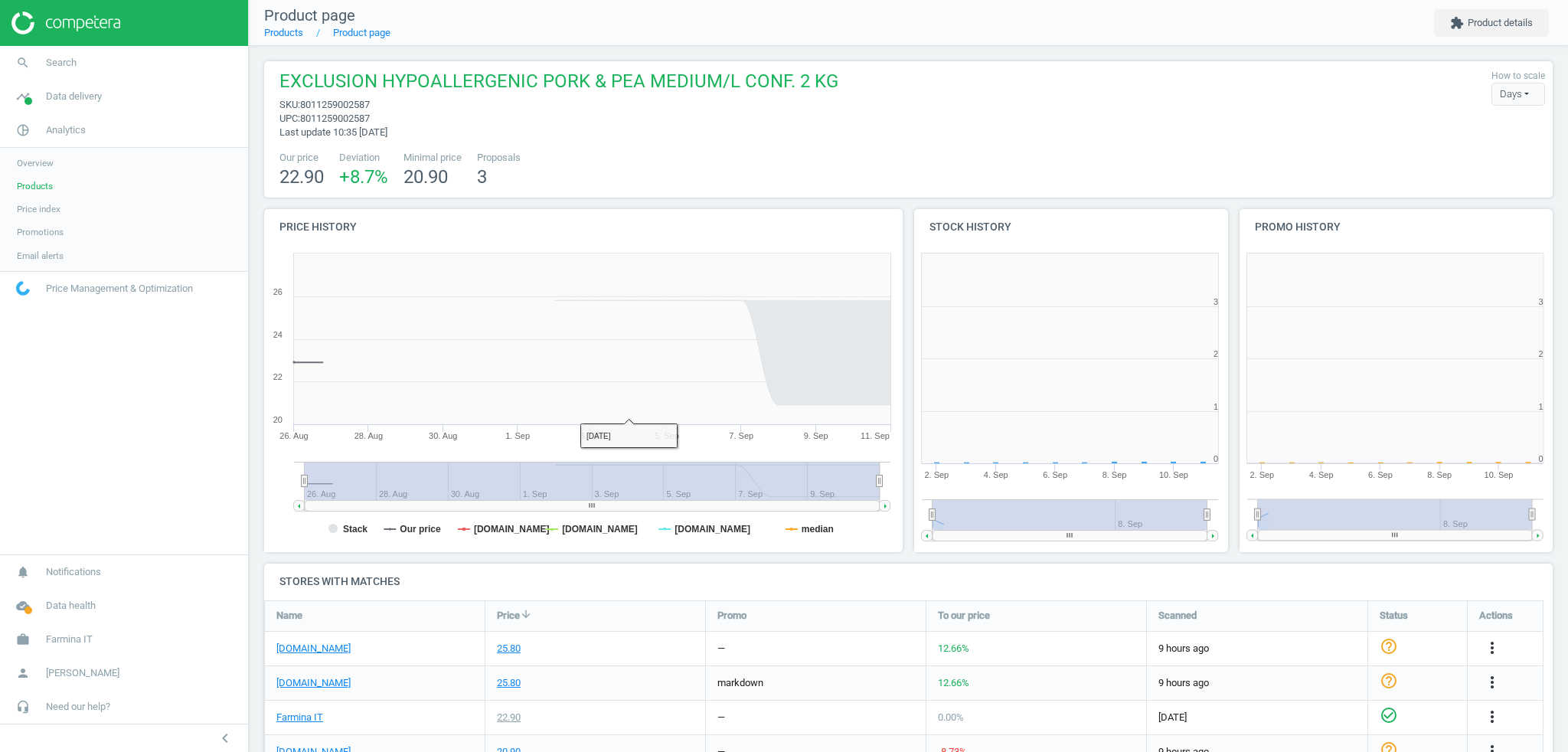
scroll to position [331, 658]
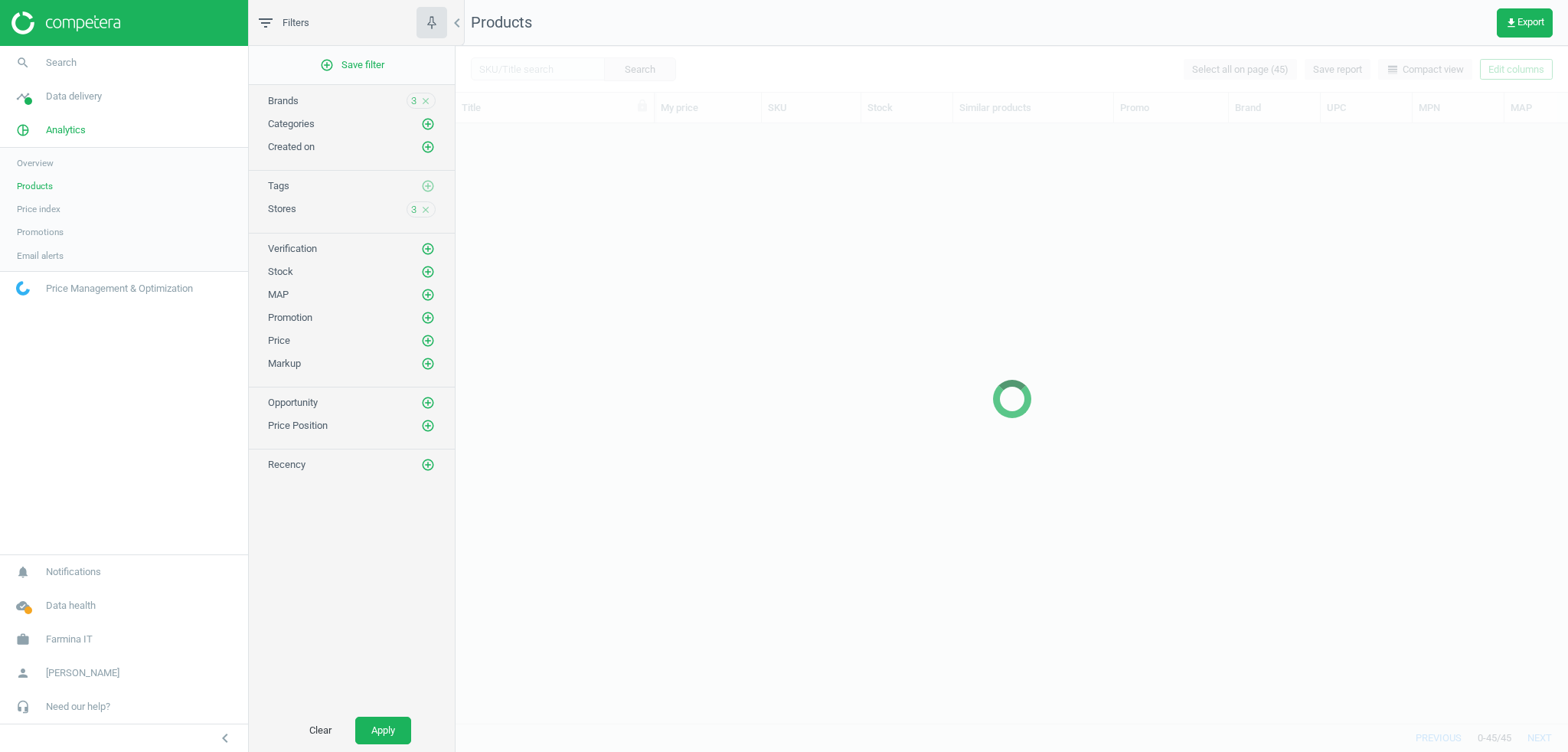
scroll to position [583, 1104]
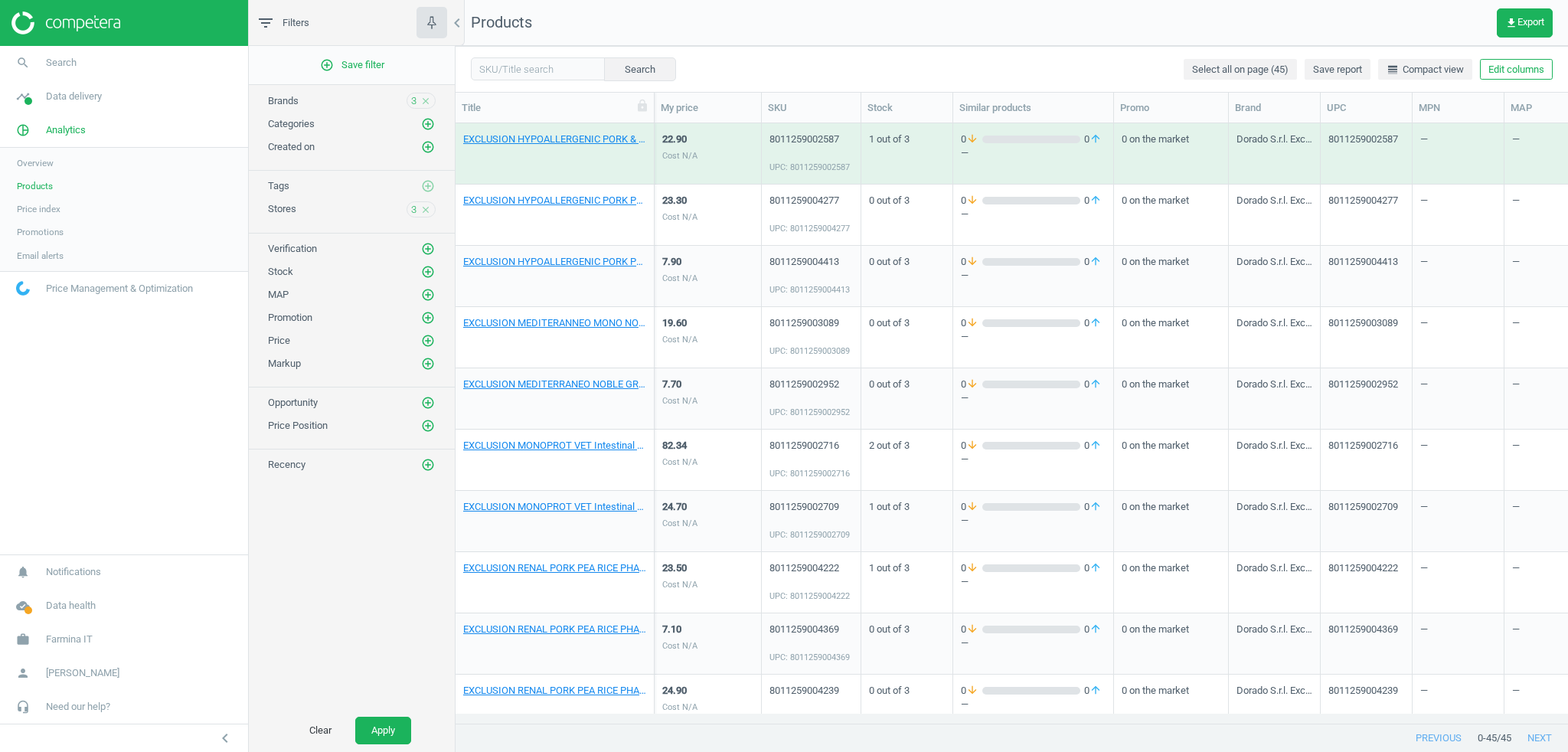
click at [424, 206] on icon "close" at bounding box center [425, 210] width 11 height 11
click at [423, 105] on icon "close" at bounding box center [425, 100] width 11 height 11
click at [322, 734] on button "Clear" at bounding box center [320, 731] width 54 height 28
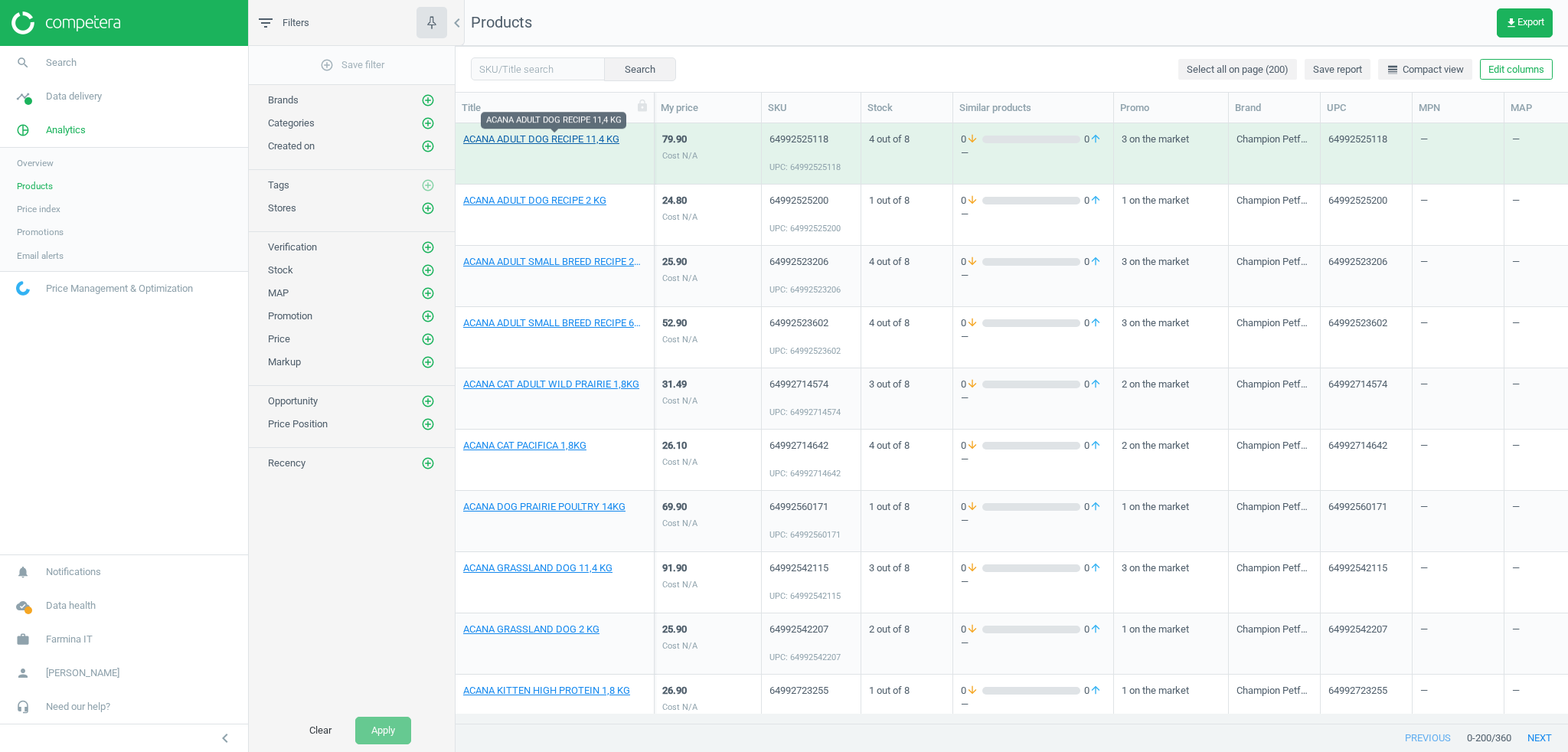
click at [530, 135] on link "ACANA ADULT DOG RECIPE 11,4 KG" at bounding box center [541, 140] width 156 height 14
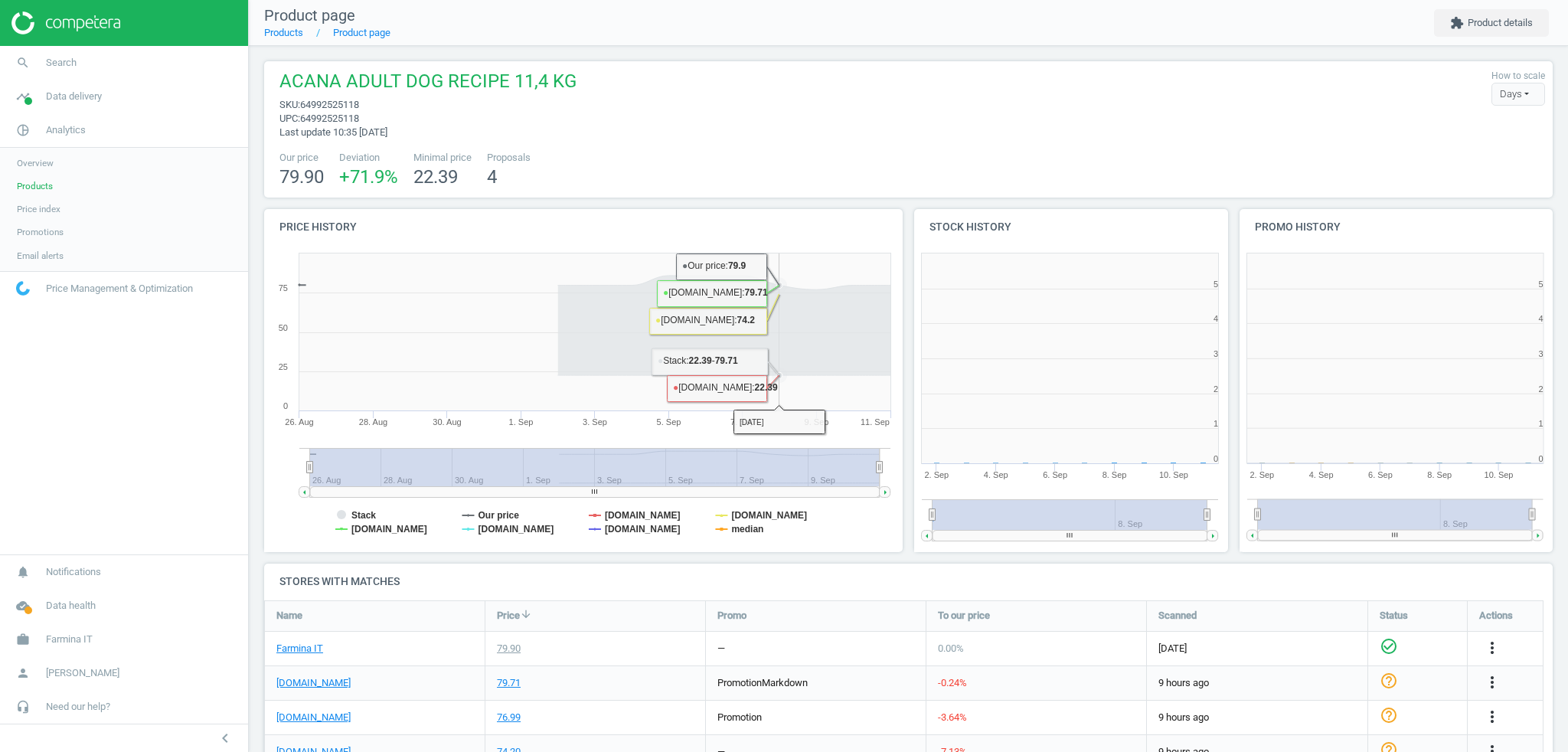
scroll to position [7, 8]
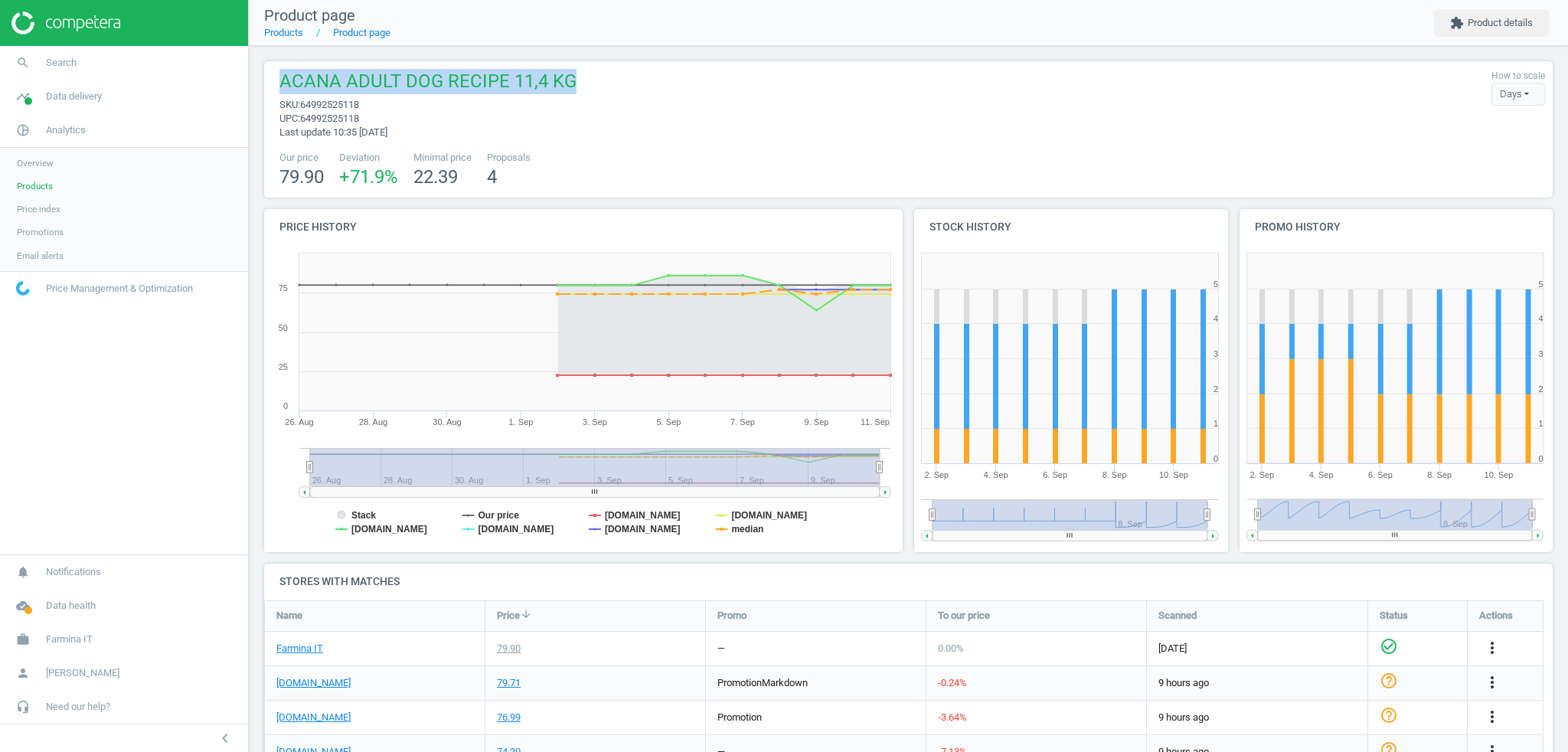
drag, startPoint x: 278, startPoint y: 79, endPoint x: 588, endPoint y: 65, distance: 310.3
click at [588, 65] on div "ACANA ADULT DOG RECIPE 11,4 KG sku : 64992525118 upc : 64992525118 Last update …" at bounding box center [909, 129] width 1289 height 137
drag, startPoint x: 554, startPoint y: 105, endPoint x: 416, endPoint y: 104, distance: 138.0
click at [551, 104] on span "sku : 64992525118" at bounding box center [428, 105] width 297 height 14
drag, startPoint x: 367, startPoint y: 116, endPoint x: 409, endPoint y: 112, distance: 42.2
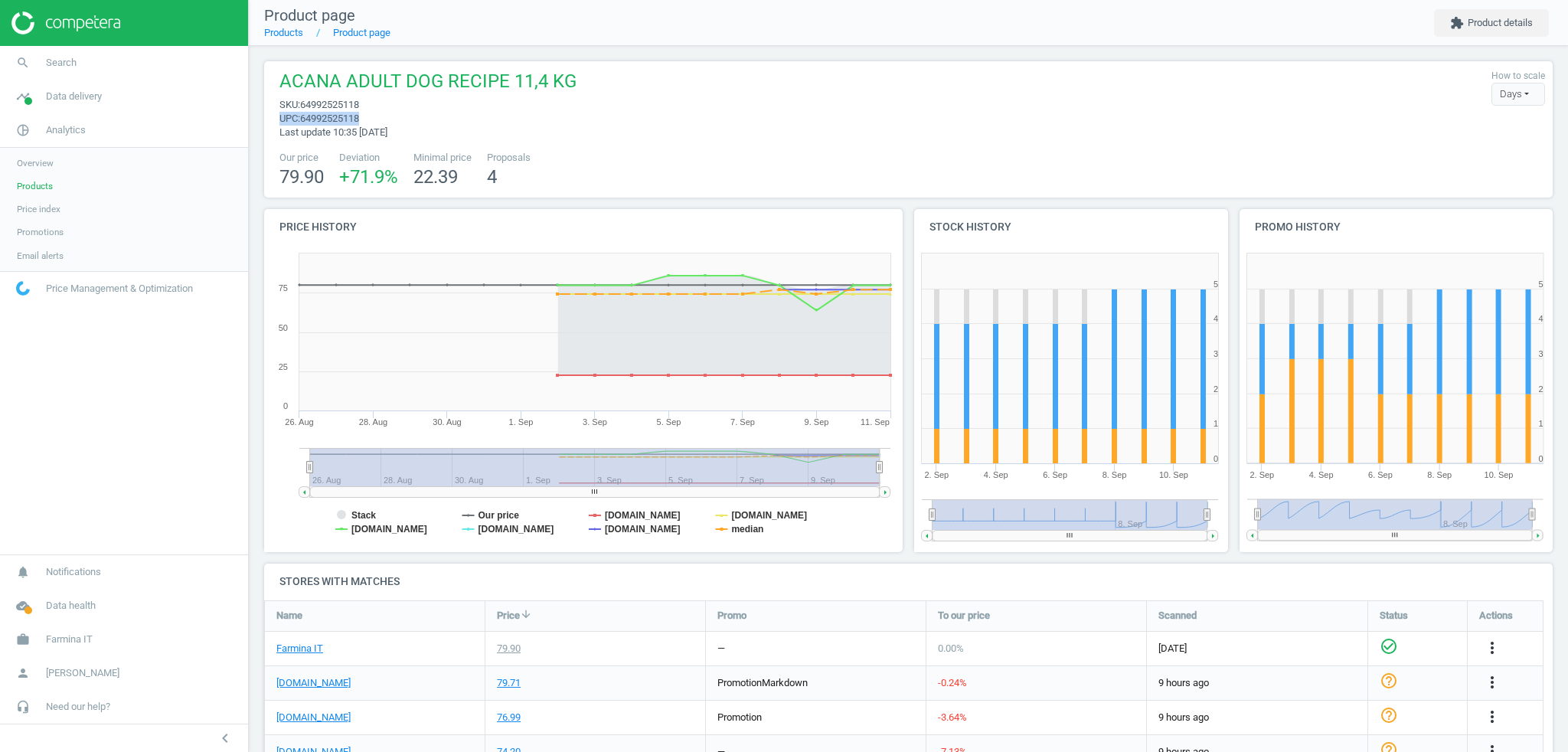
click at [409, 112] on div "ACANA ADULT DOG RECIPE 11,4 KG sku : 64992525118 upc : 64992525118 Last update …" at bounding box center [424, 104] width 305 height 71
click at [409, 112] on span "upc : 64992525118" at bounding box center [428, 119] width 297 height 14
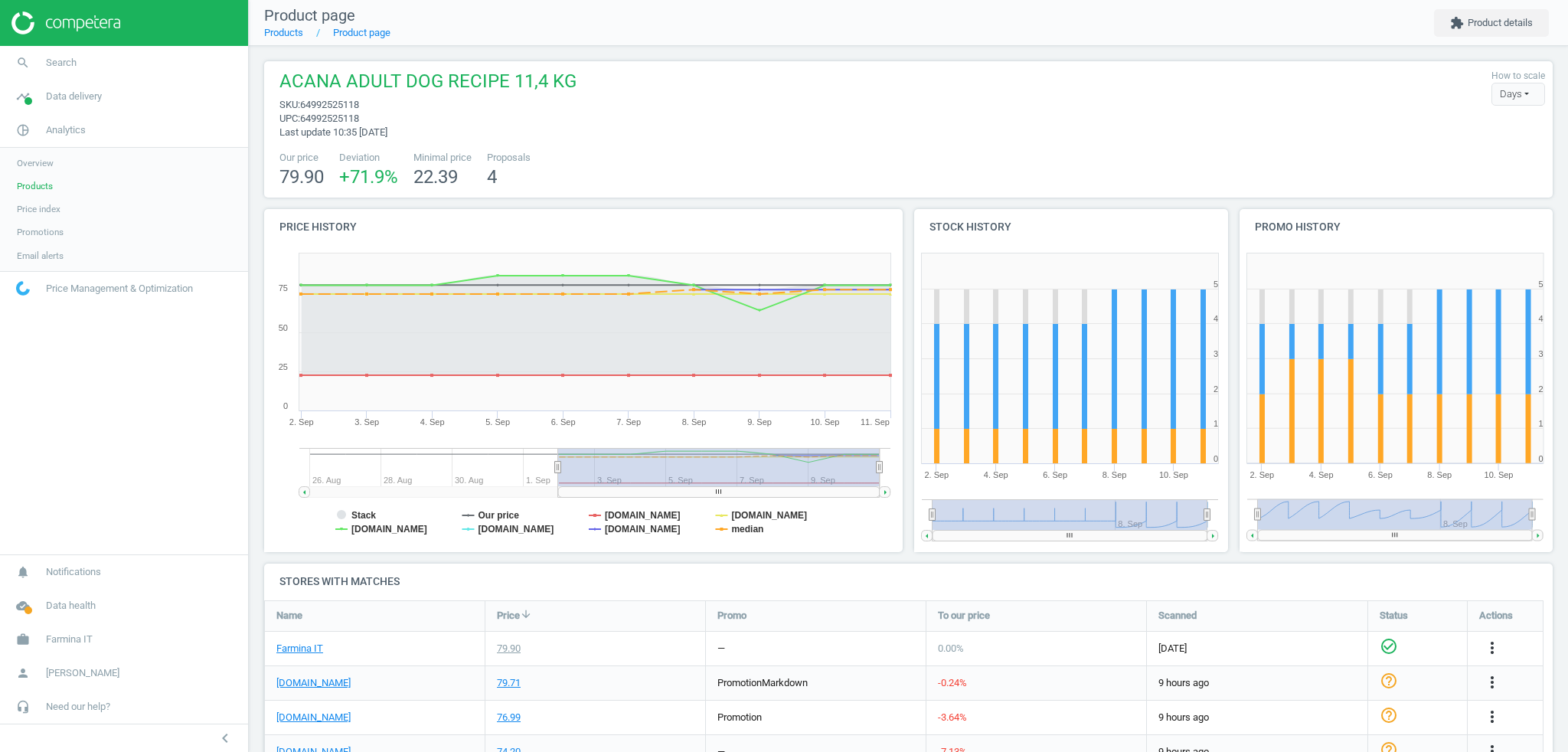
drag, startPoint x: 312, startPoint y: 469, endPoint x: 558, endPoint y: 467, distance: 246.0
click at [558, 467] on icon at bounding box center [558, 468] width 6 height 12
click at [754, 515] on tspan "cocoricoshop.it" at bounding box center [768, 515] width 76 height 11
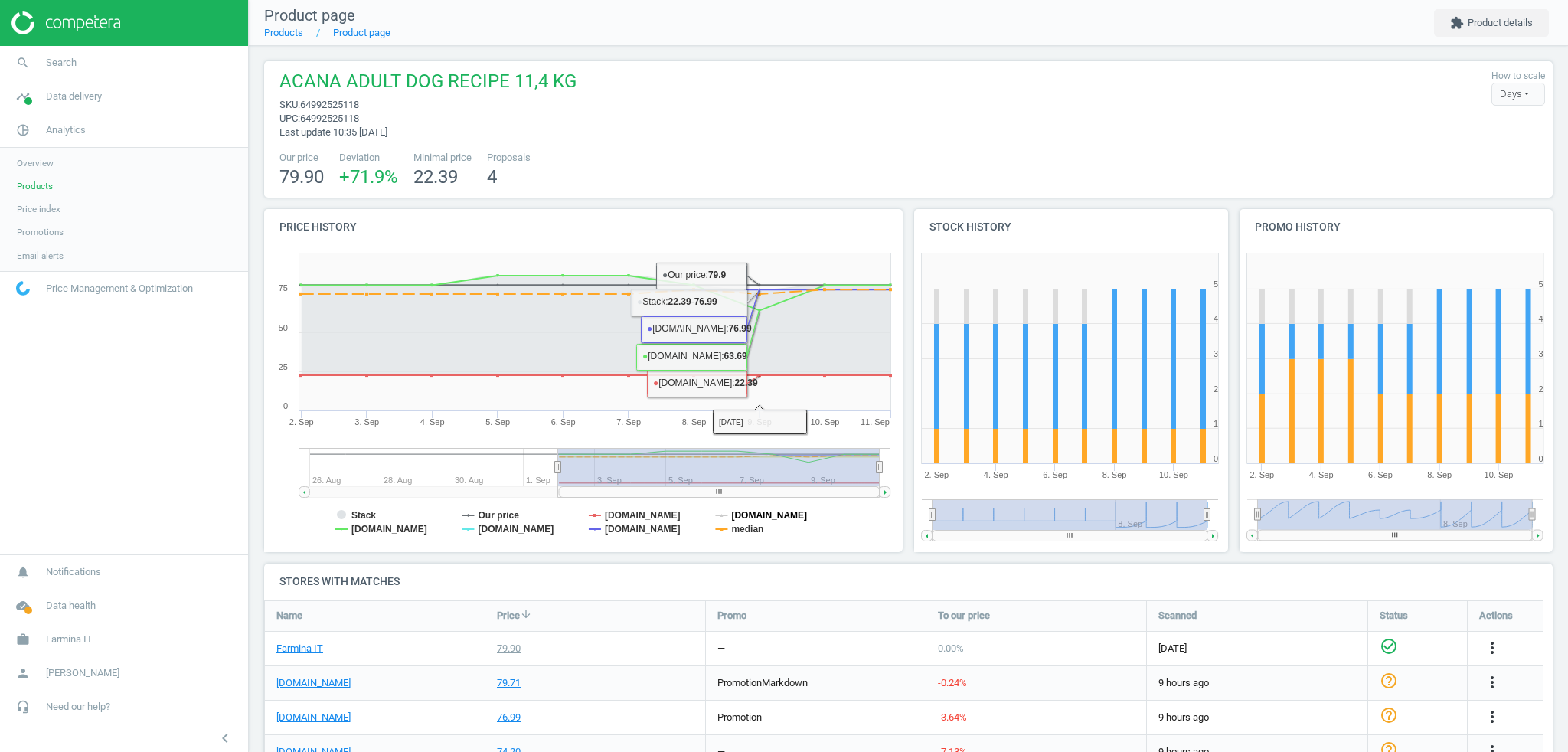
click at [759, 519] on tspan "cocoricoshop.it" at bounding box center [768, 515] width 76 height 11
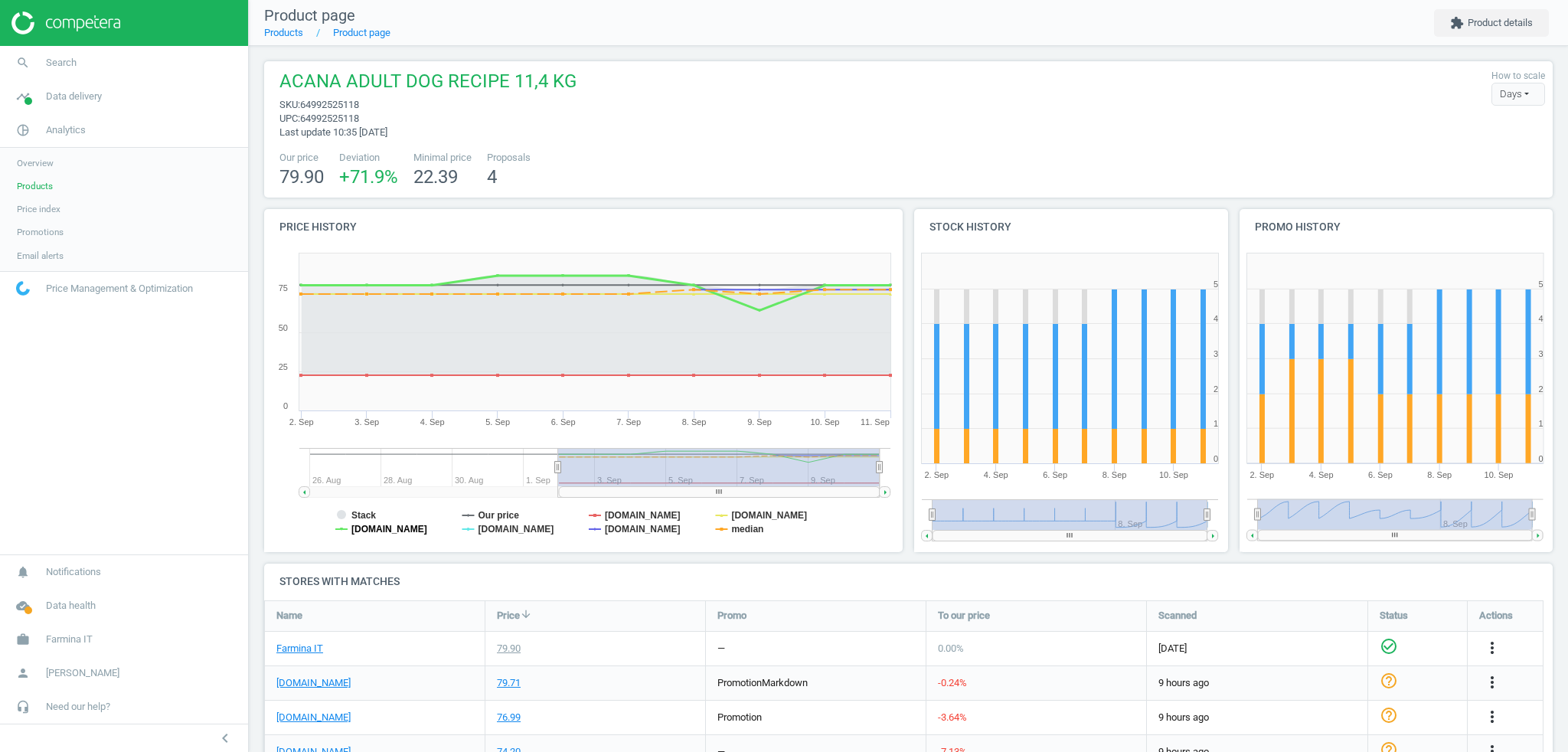
click at [368, 532] on tspan "arcaplanet.it" at bounding box center [389, 529] width 76 height 11
click at [384, 529] on tspan "arcaplanet.it" at bounding box center [389, 529] width 76 height 11
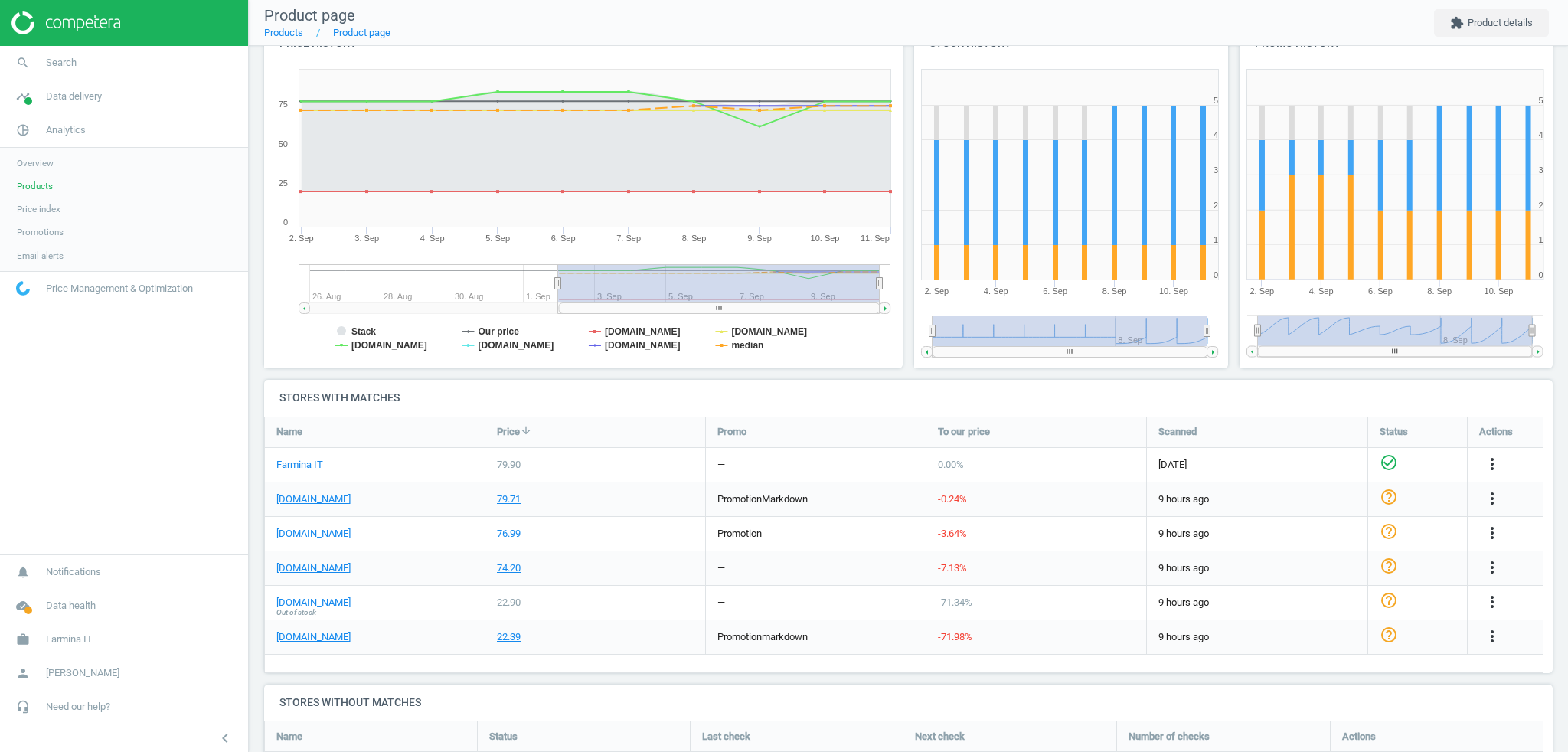
scroll to position [245, 0]
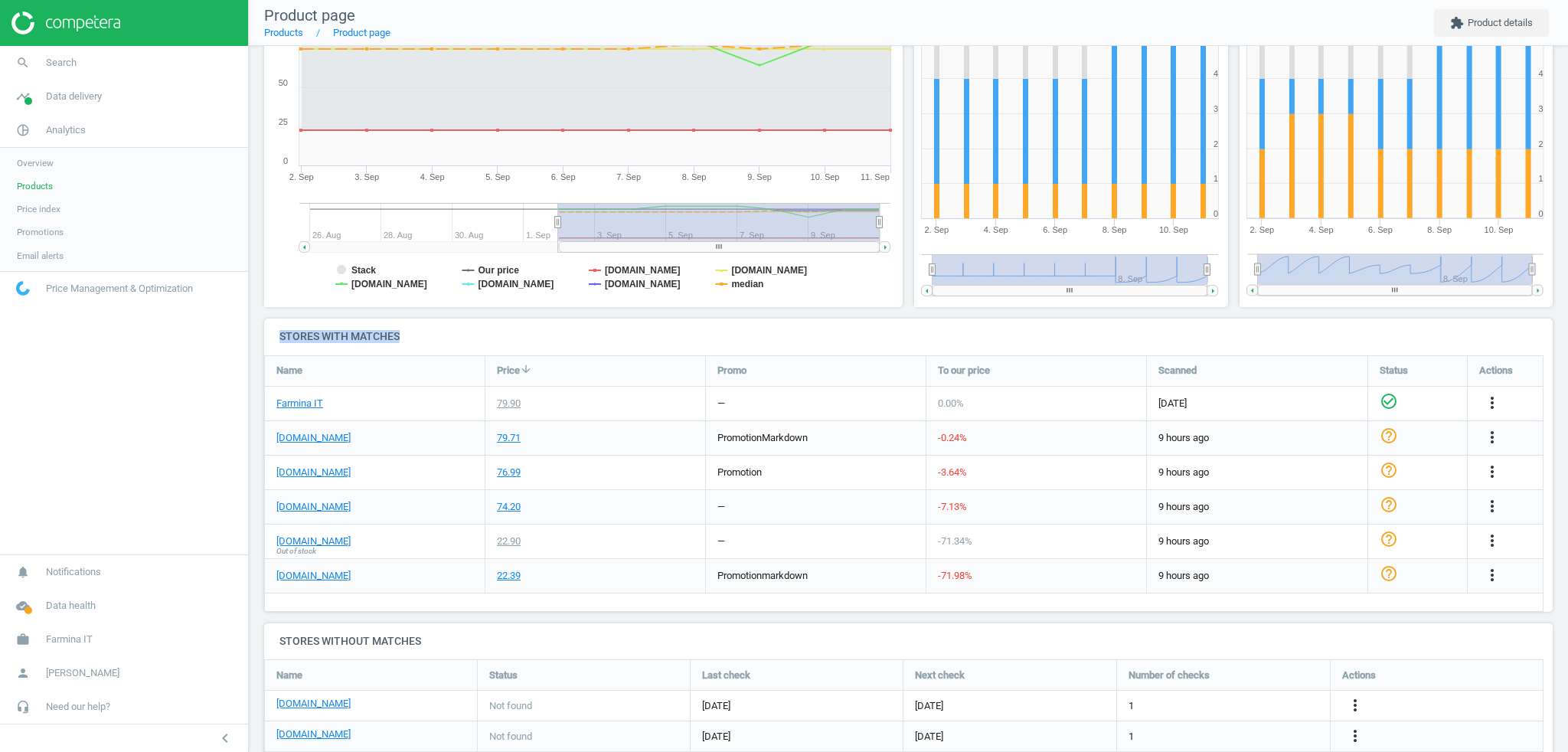
drag, startPoint x: 278, startPoint y: 335, endPoint x: 403, endPoint y: 342, distance: 125.2
click at [403, 342] on h4 "Stores with matches" at bounding box center [909, 337] width 1289 height 36
click at [426, 337] on h4 "Stores with matches" at bounding box center [909, 337] width 1289 height 36
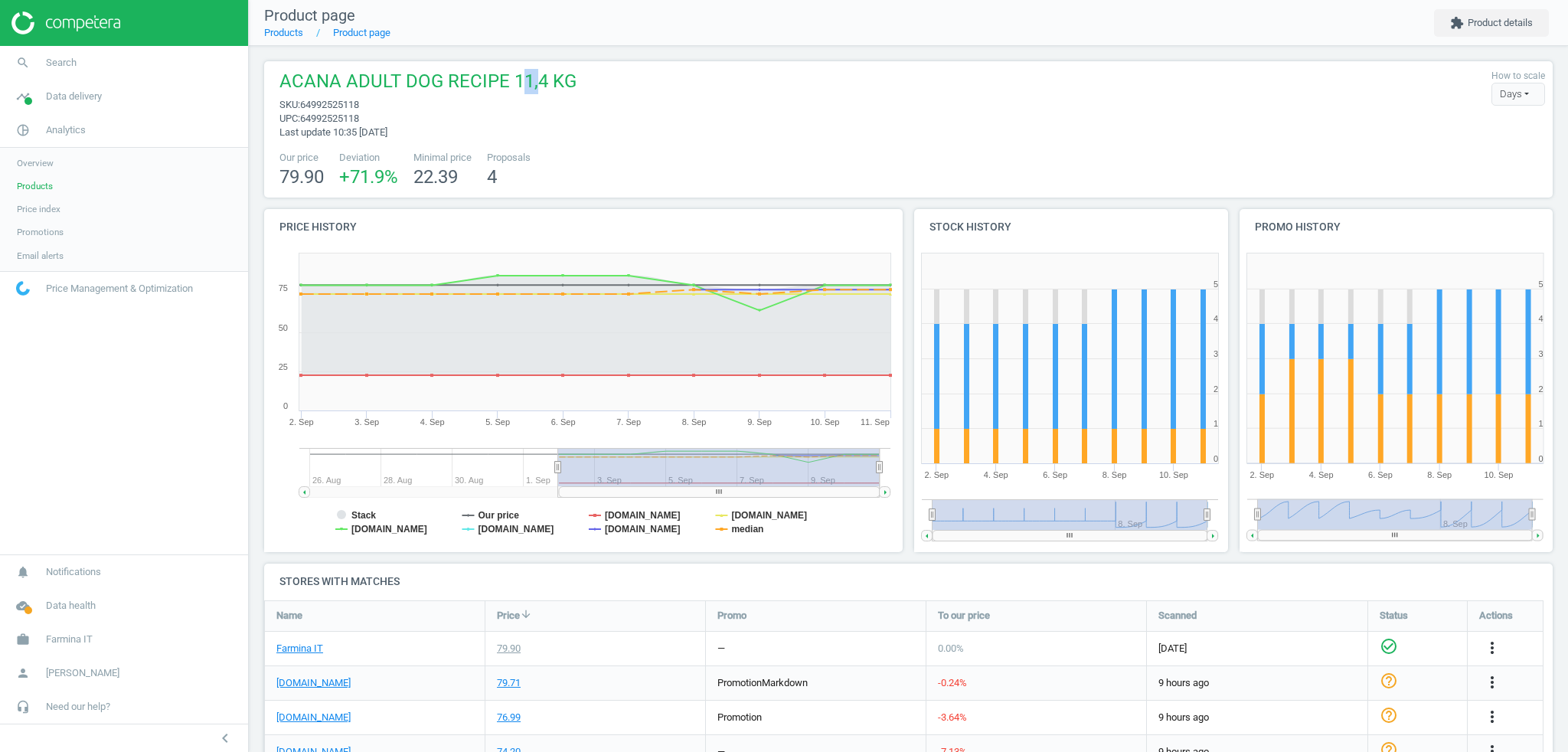
drag, startPoint x: 515, startPoint y: 85, endPoint x: 534, endPoint y: 89, distance: 19.4
click at [534, 89] on span "ACANA ADULT DOG RECIPE 11,4 KG" at bounding box center [428, 84] width 297 height 30
click at [540, 134] on div "ACANA ADULT DOG RECIPE 11,4 KG sku : 64992525118 upc : 64992525118 Last update …" at bounding box center [424, 104] width 305 height 71
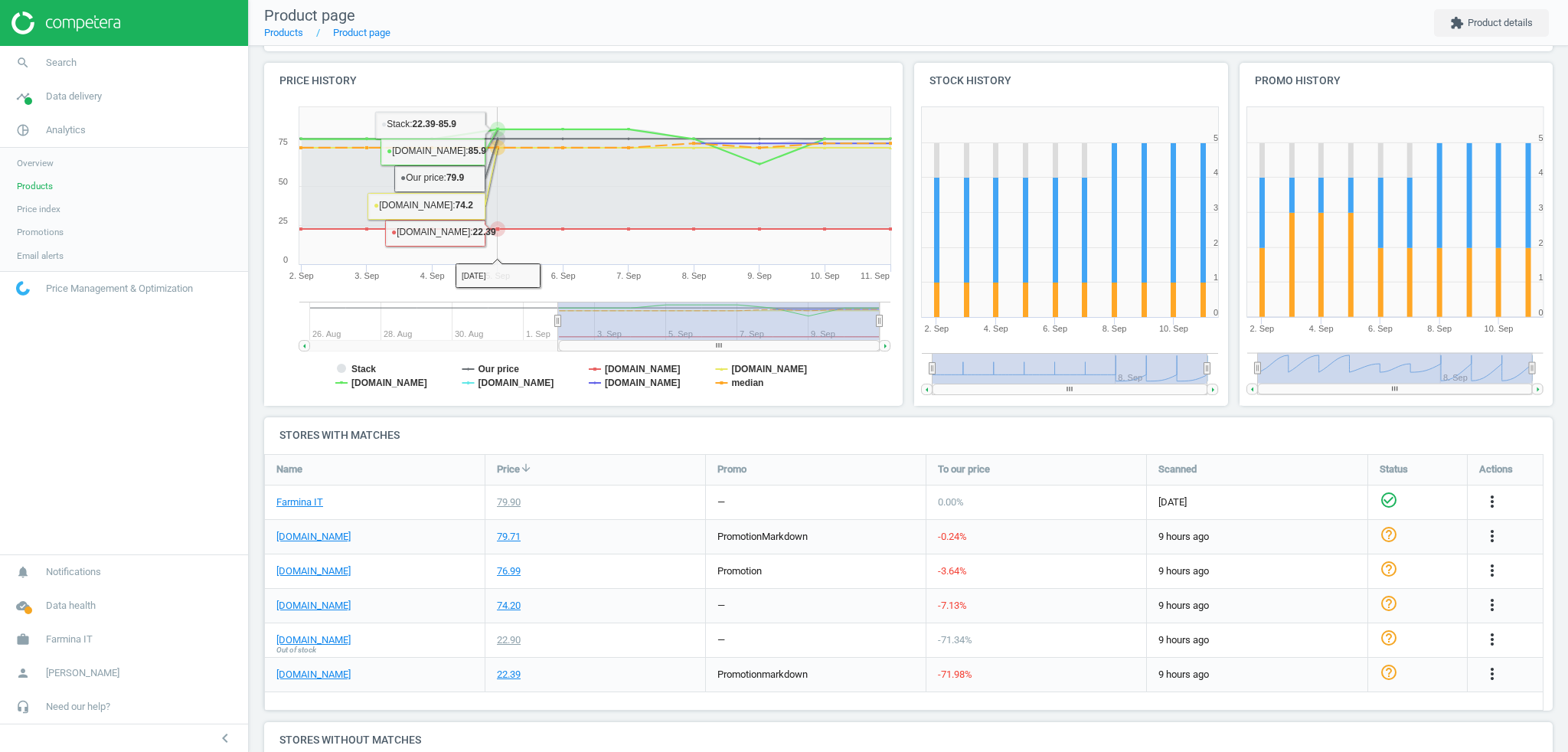
scroll to position [245, 0]
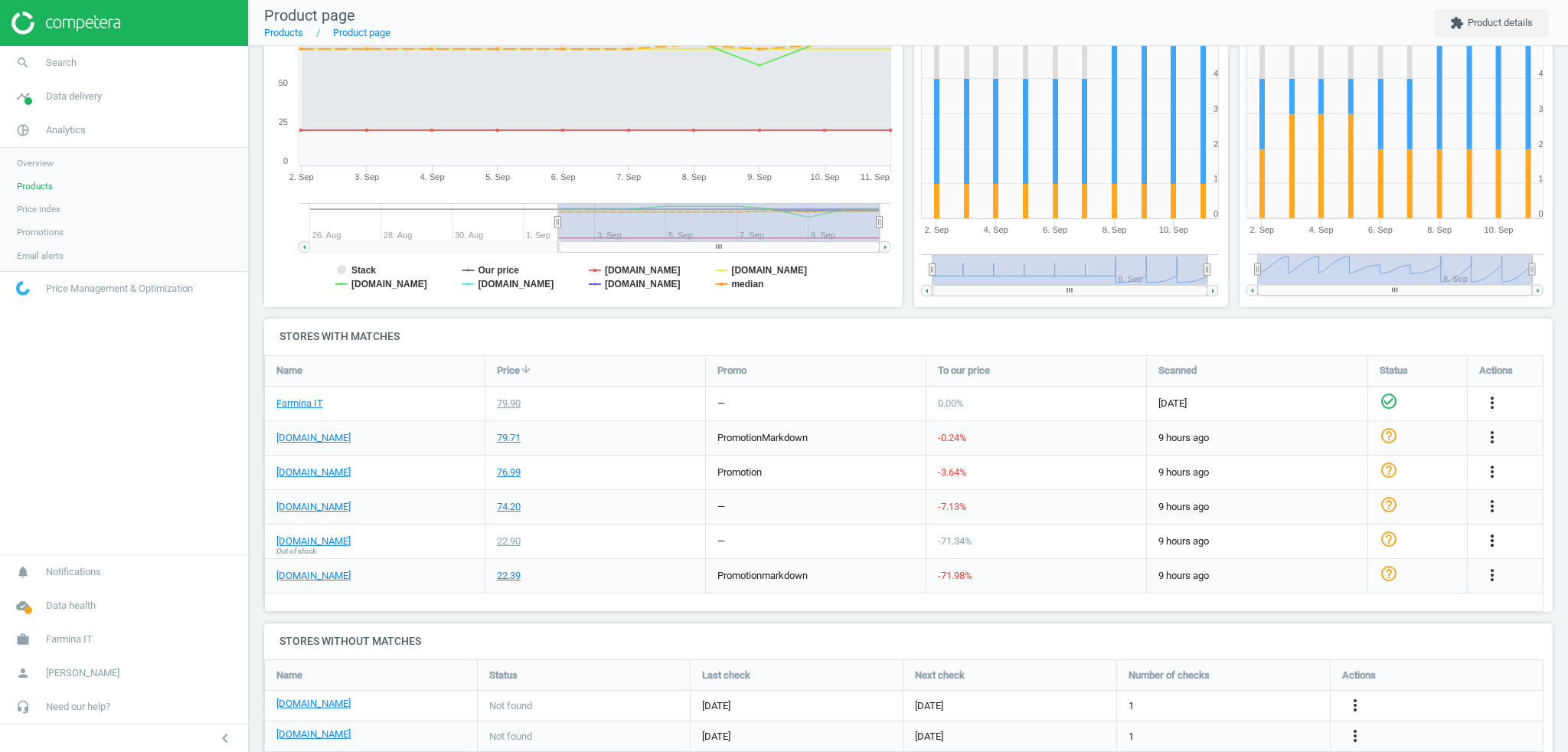
click at [1491, 538] on icon "more_vert" at bounding box center [1492, 540] width 19 height 19
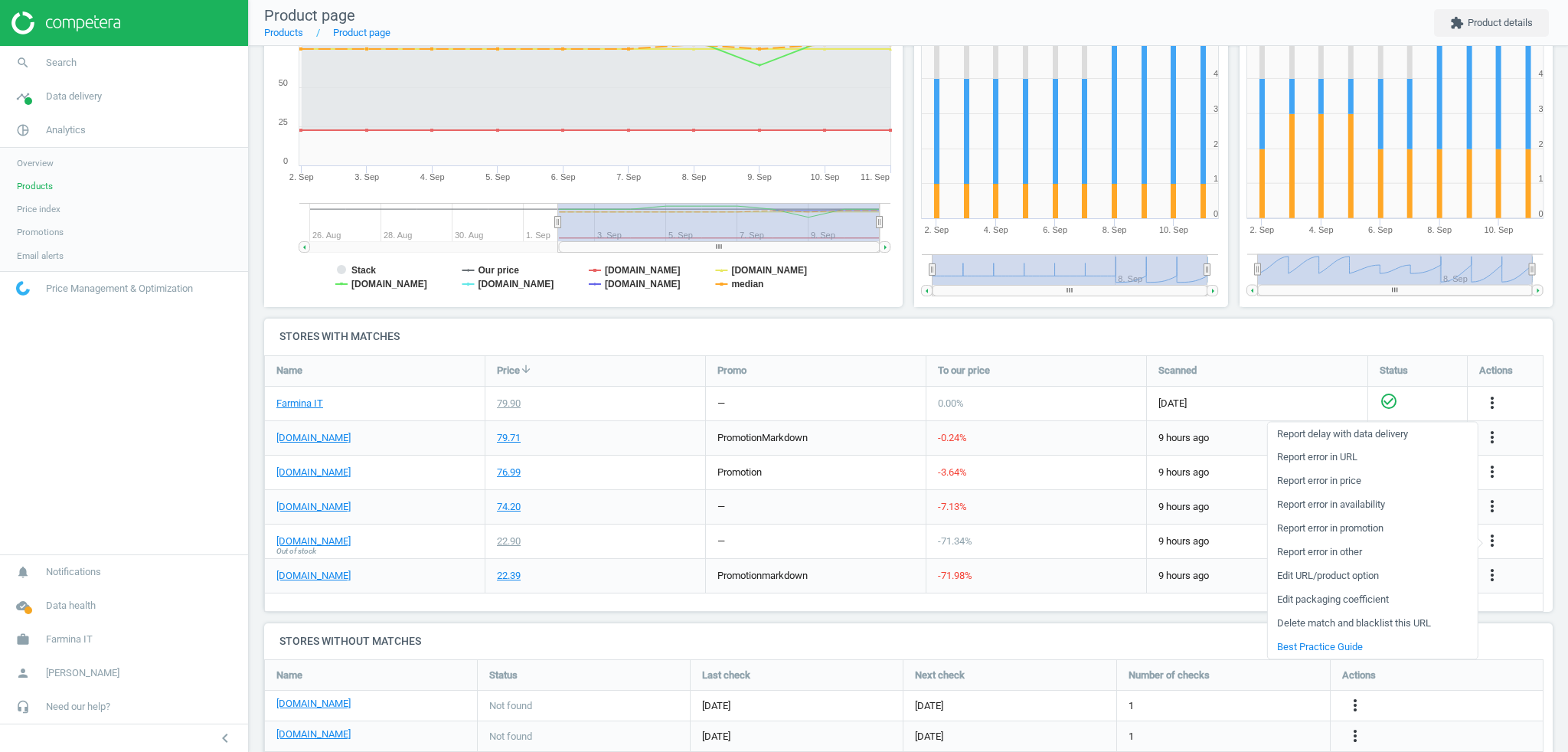
drag, startPoint x: 383, startPoint y: 571, endPoint x: 374, endPoint y: 555, distance: 18.4
click at [384, 571] on div "bauzaar.it" at bounding box center [374, 576] width 219 height 33
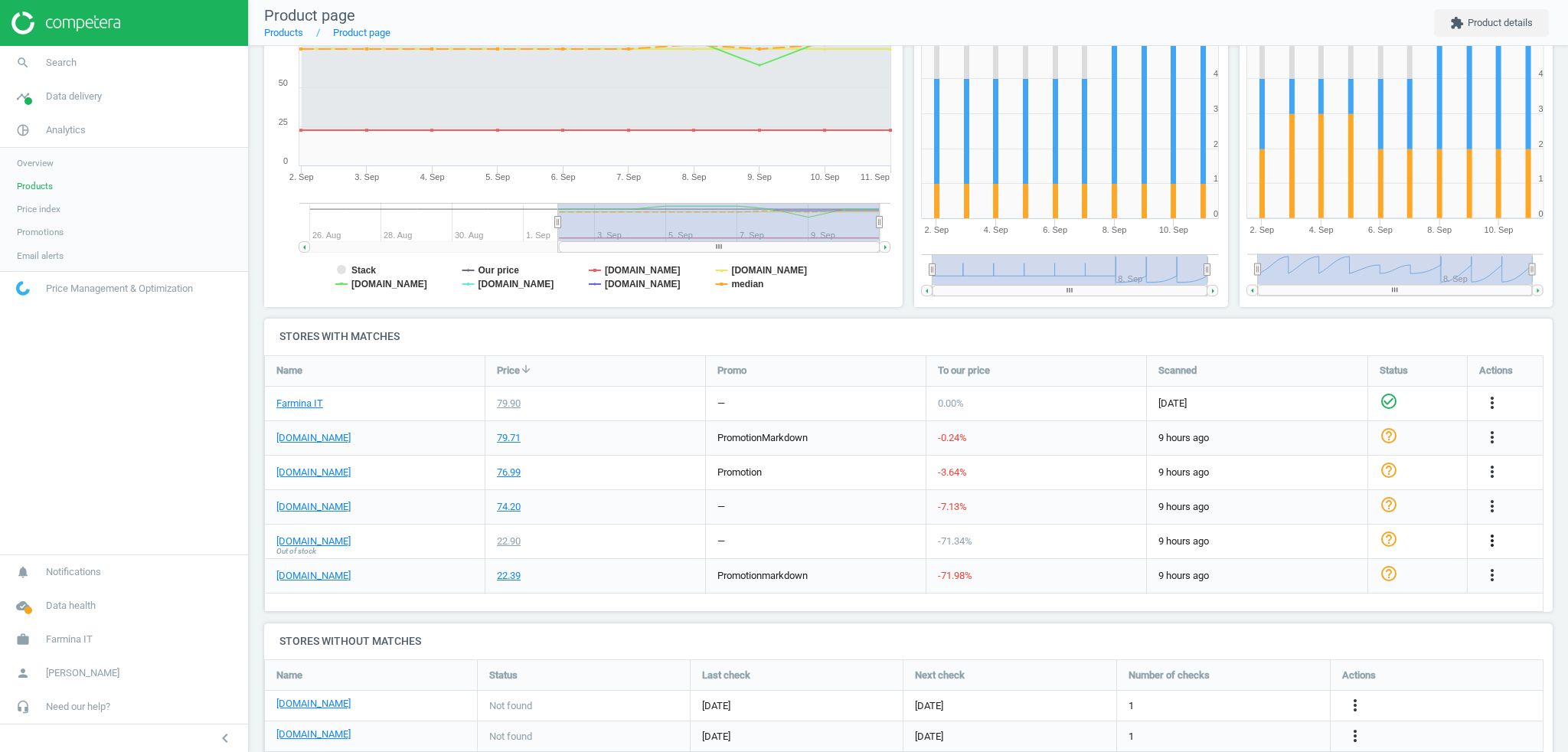
click at [1495, 533] on icon "more_vert" at bounding box center [1492, 540] width 19 height 19
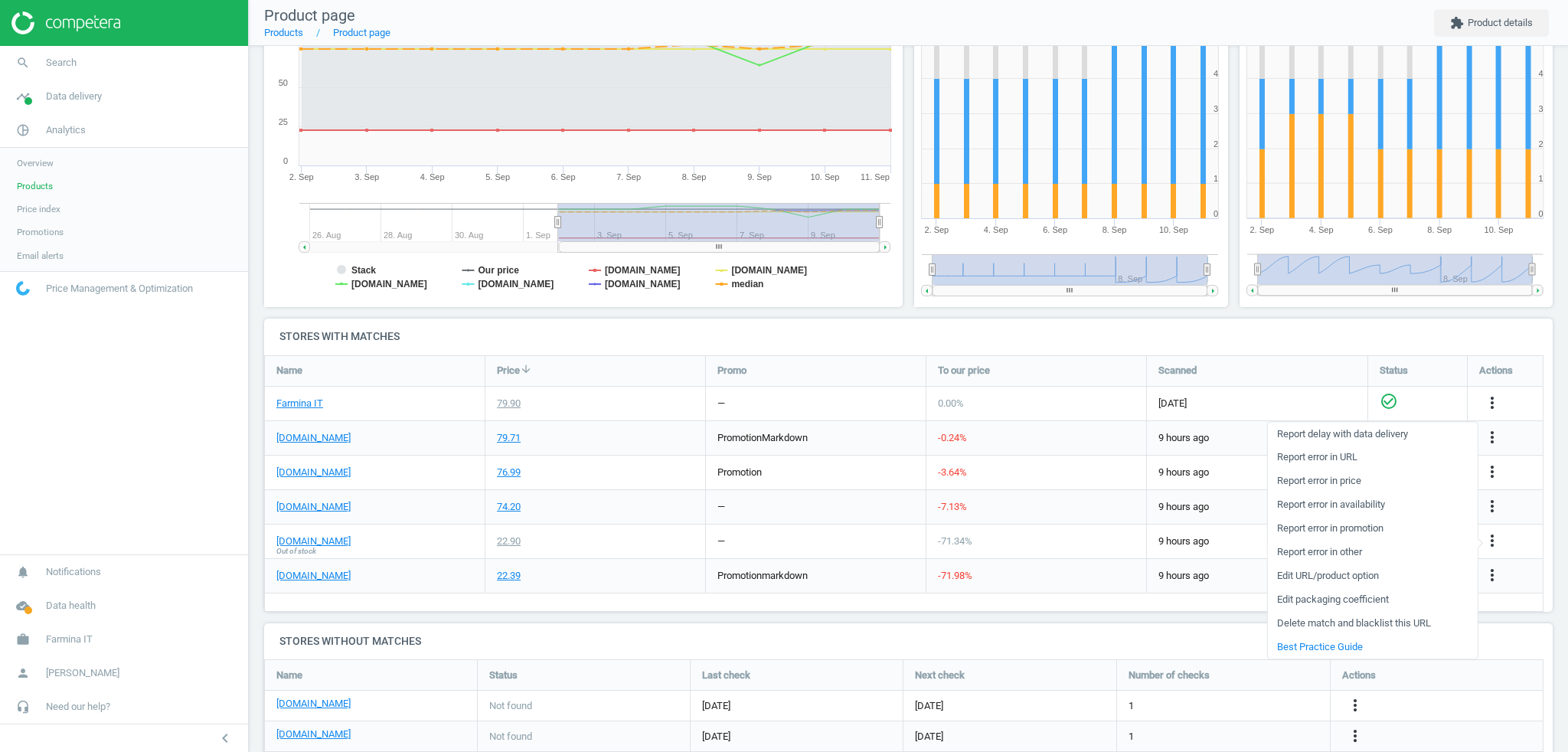
click at [1326, 555] on link "Report error in other" at bounding box center [1371, 553] width 210 height 24
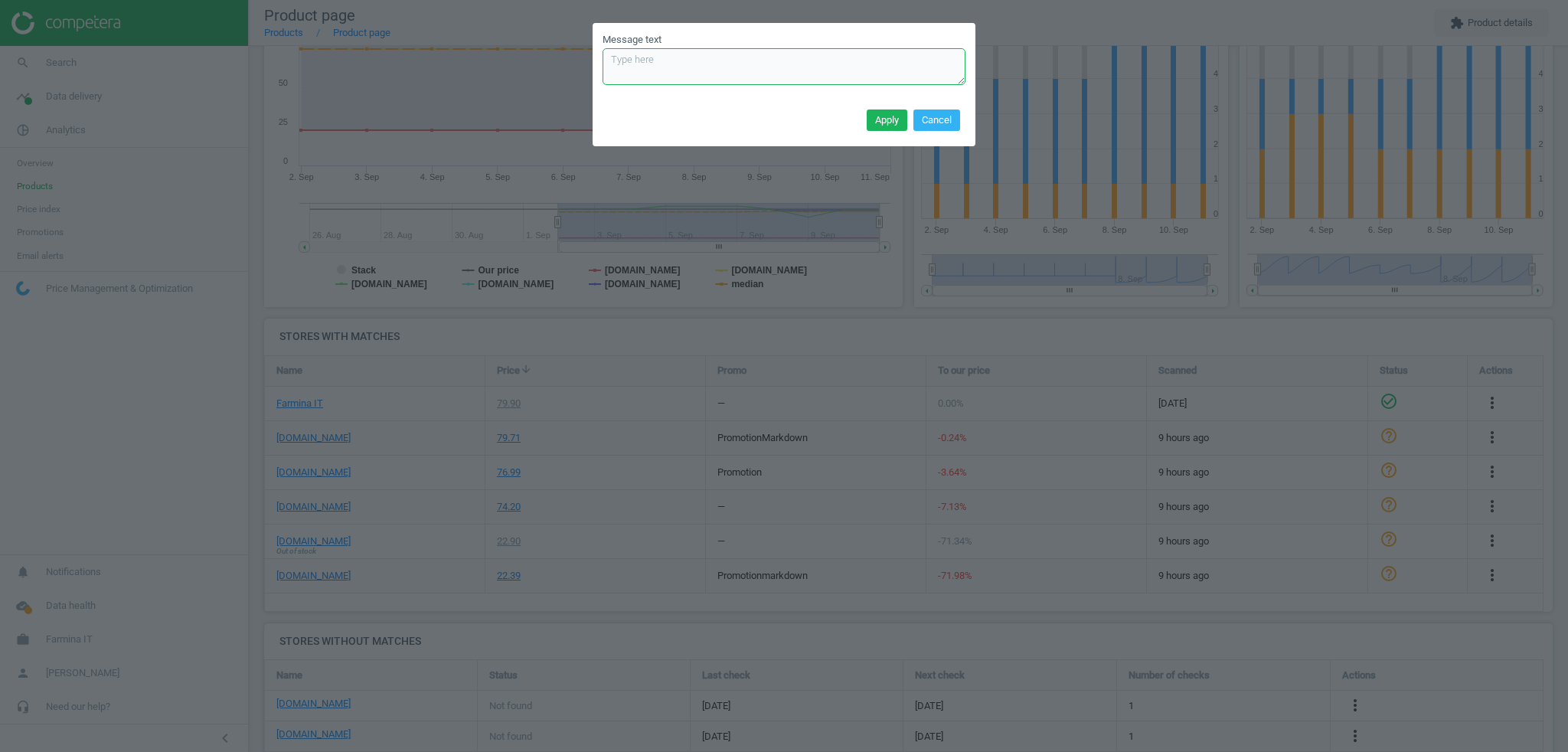
click at [670, 67] on textarea "Message text" at bounding box center [784, 66] width 363 height 36
type textarea "incorrect size"
click at [882, 123] on button "Apply" at bounding box center [886, 120] width 40 height 22
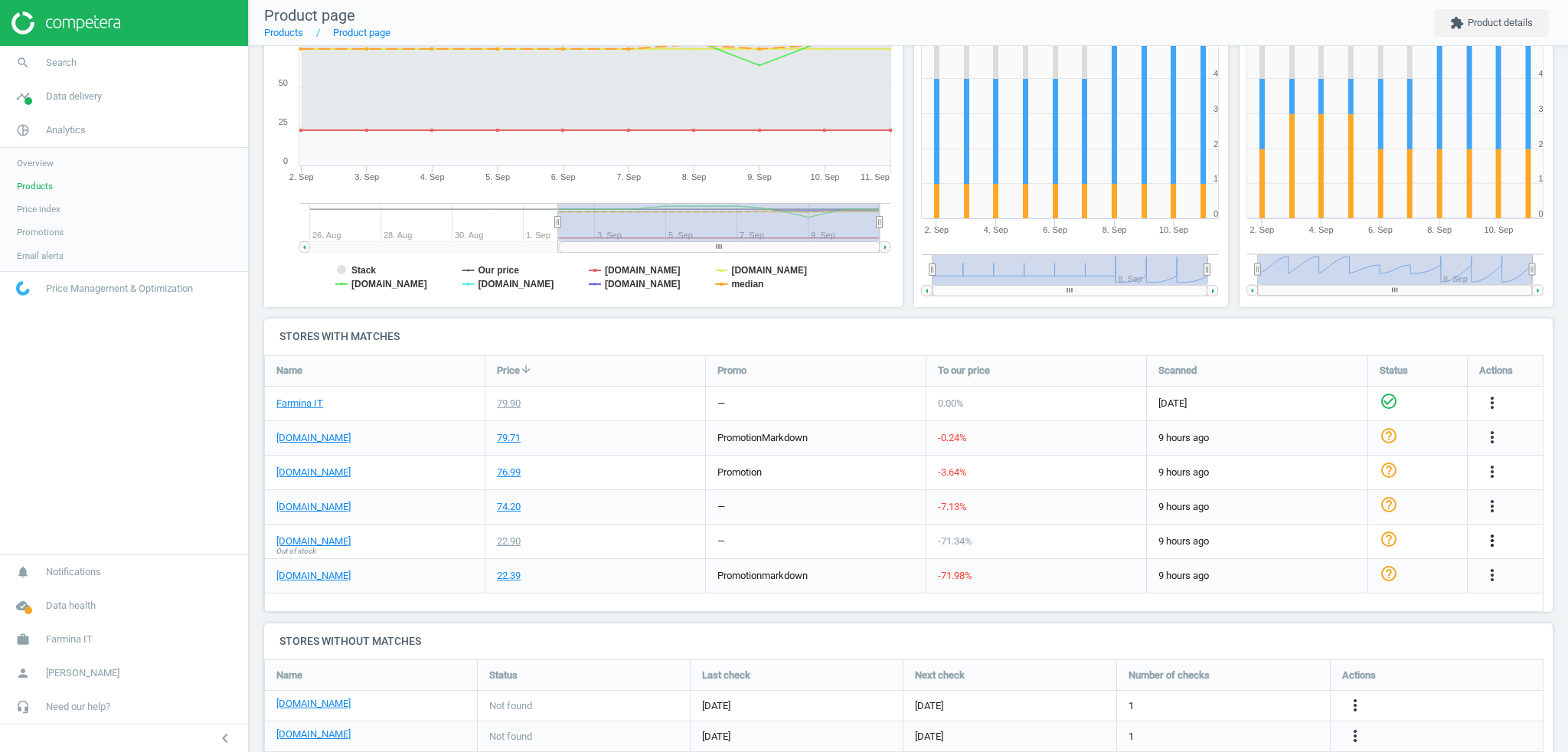
click at [1493, 535] on icon "more_vert" at bounding box center [1492, 540] width 19 height 19
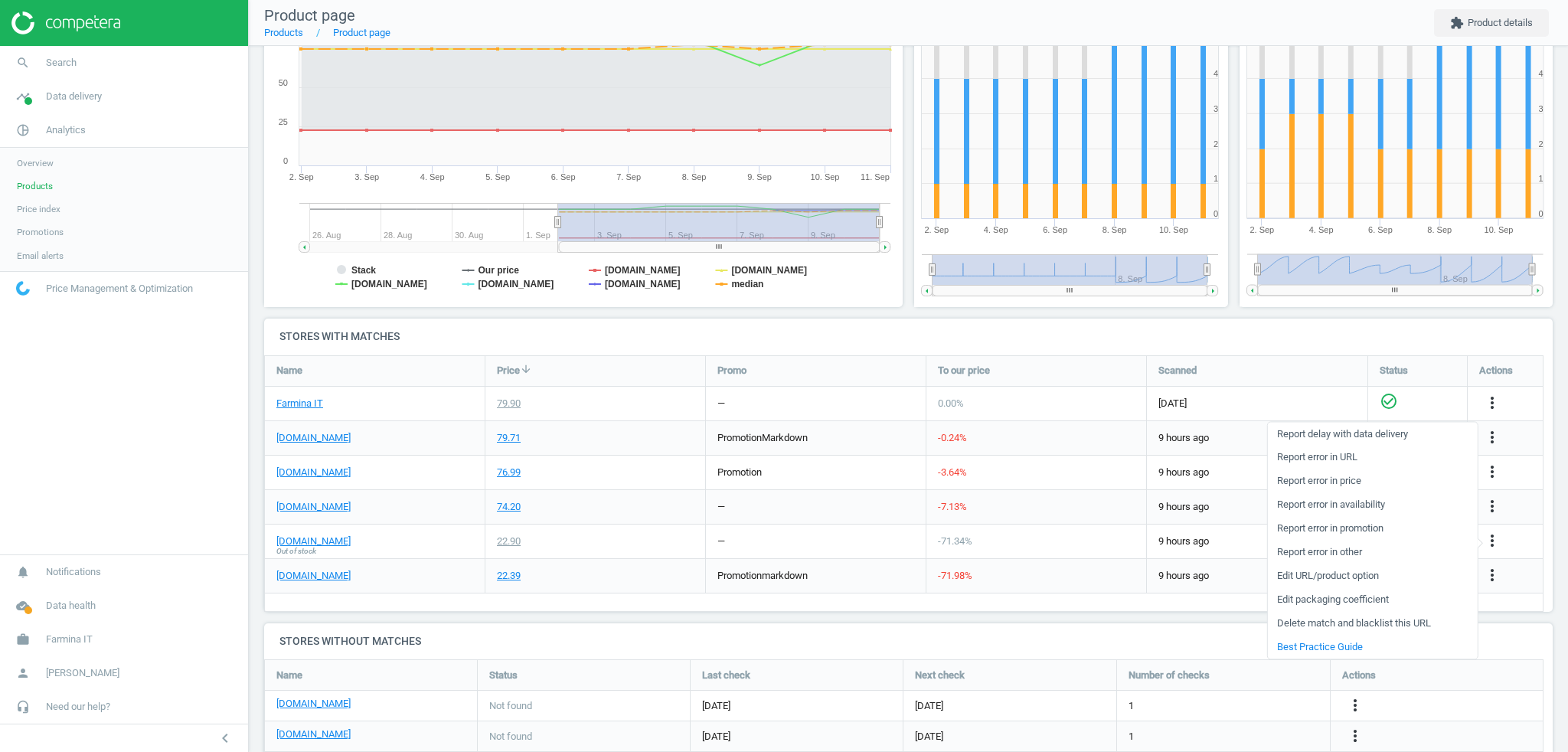
click at [646, 512] on div "74.20" at bounding box center [595, 507] width 219 height 33
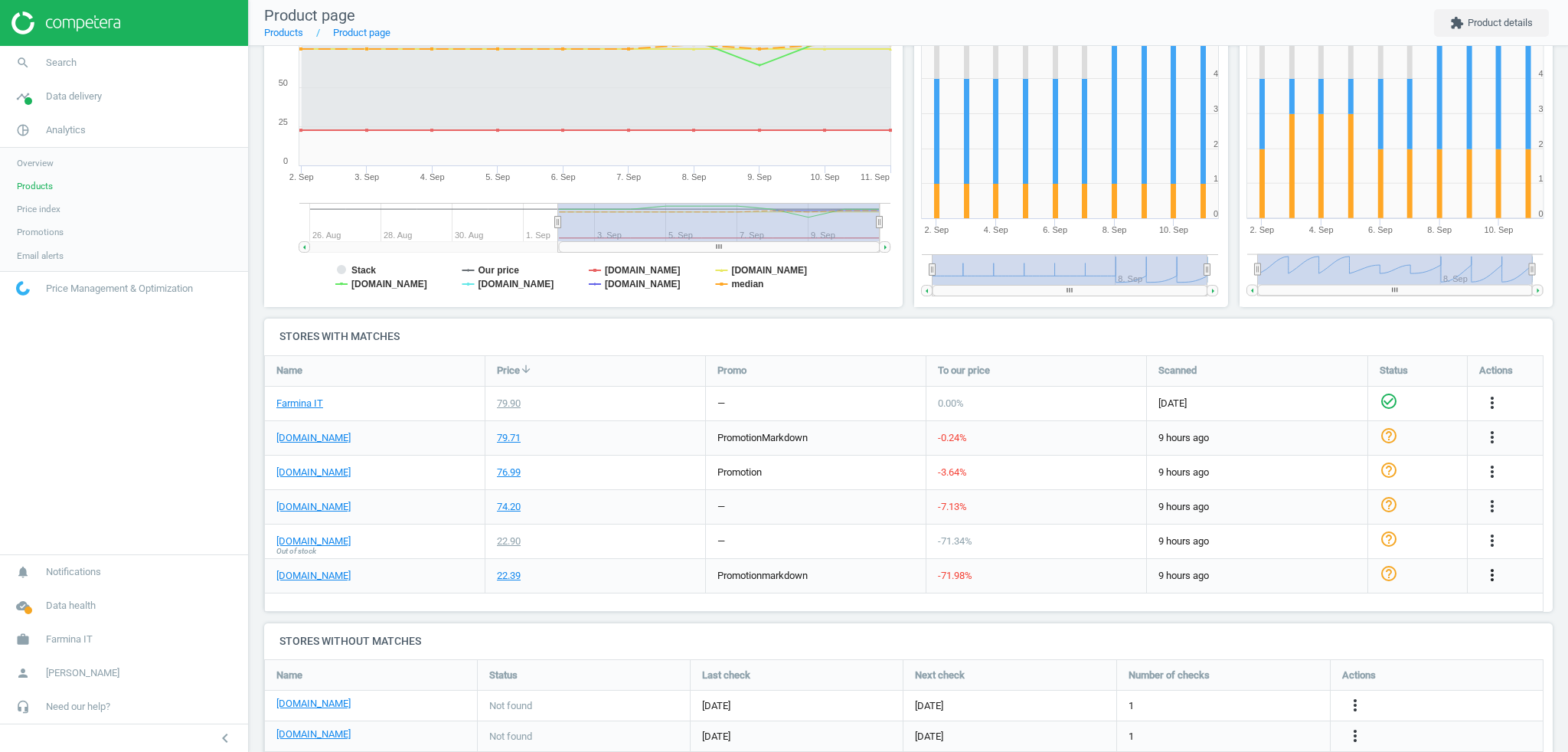
click at [1491, 576] on icon "more_vert" at bounding box center [1492, 575] width 19 height 19
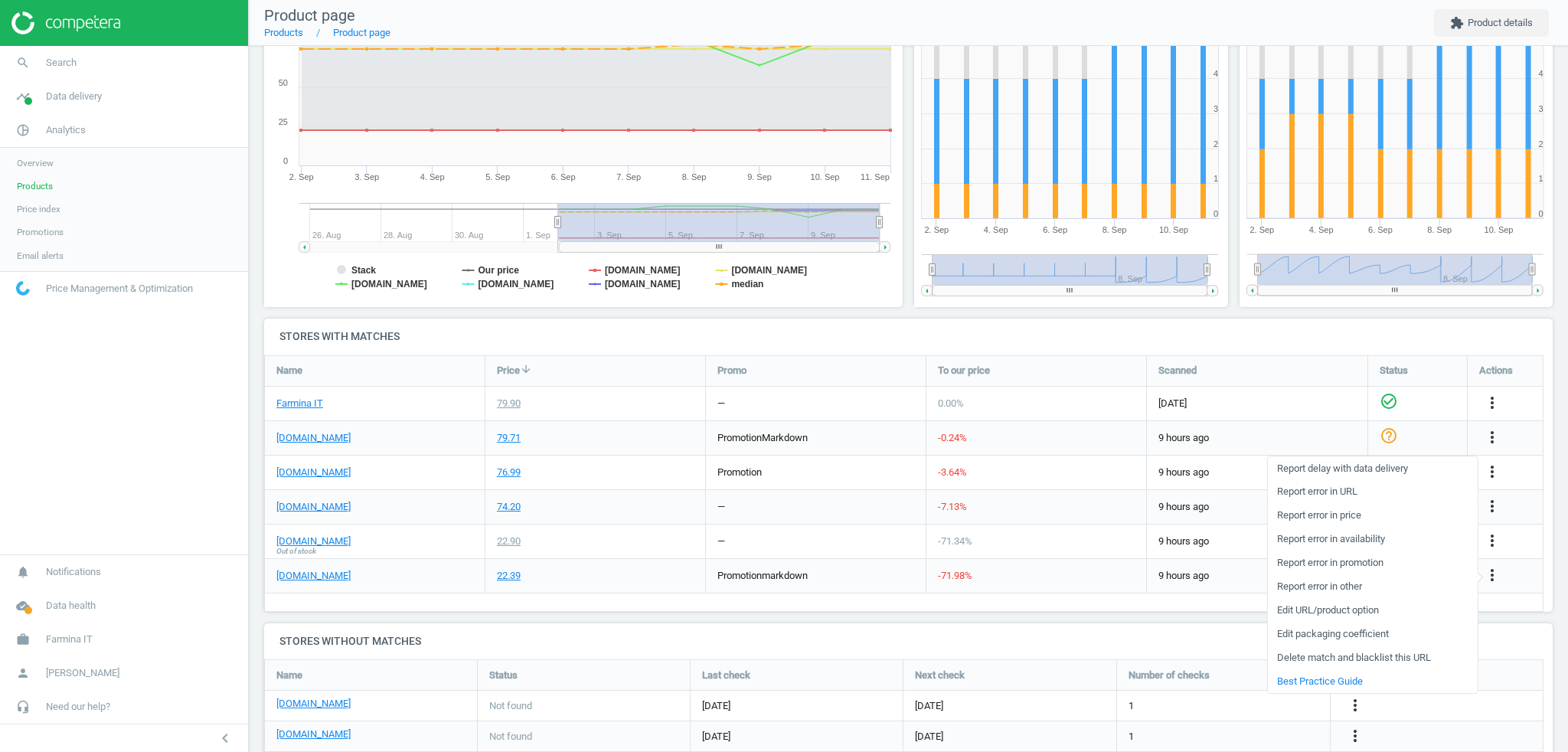
click at [1311, 517] on link "Report error in price" at bounding box center [1371, 516] width 210 height 24
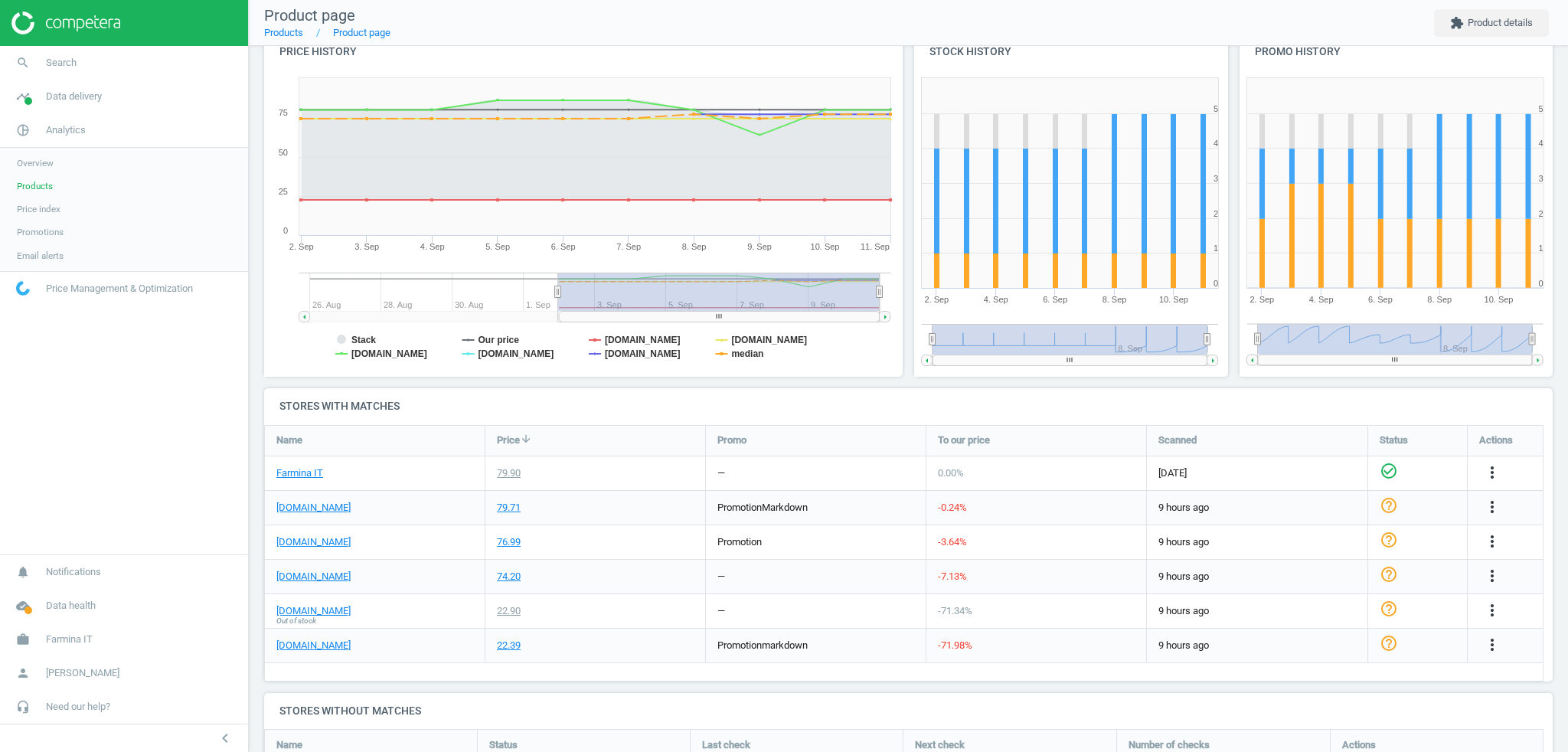
scroll to position [0, 0]
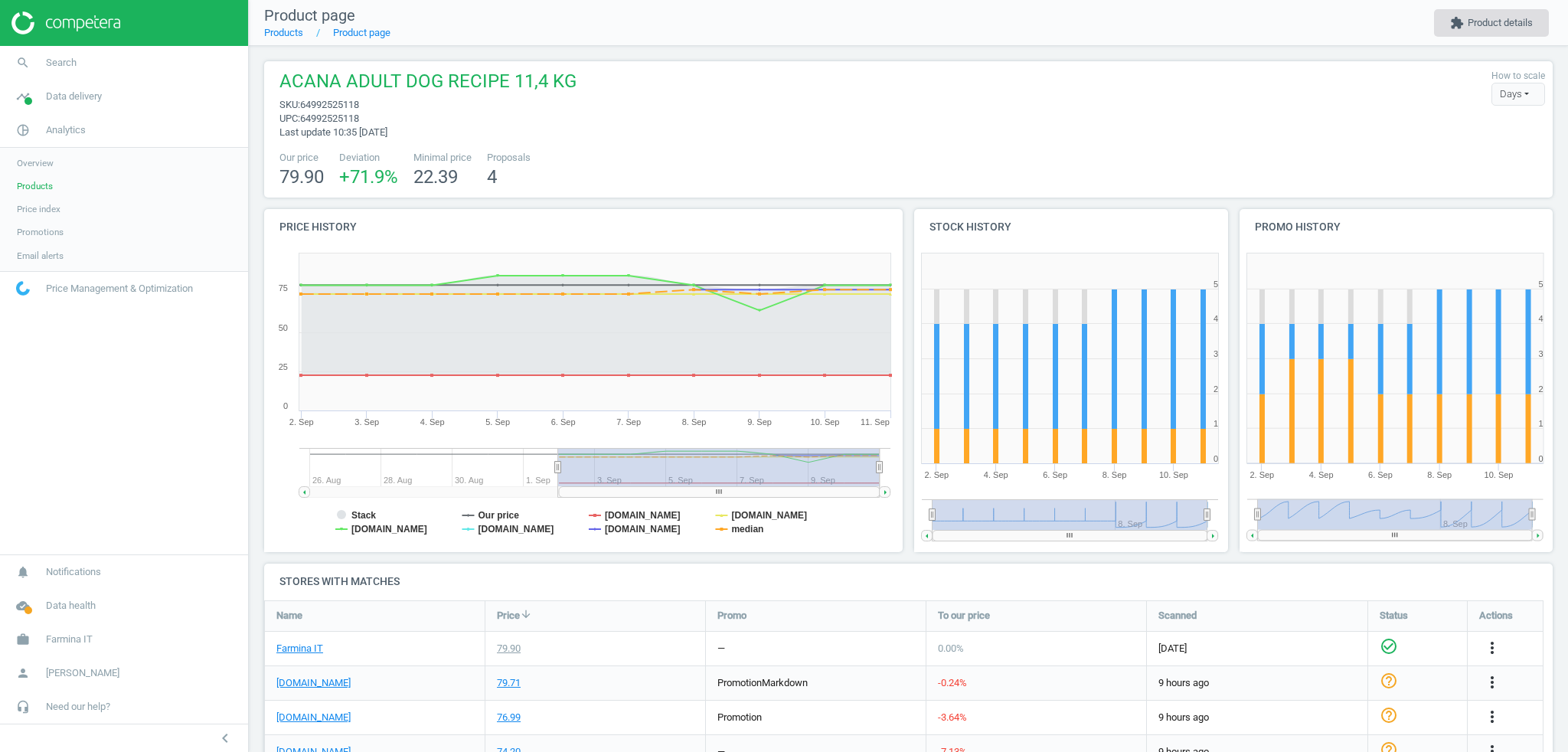
click at [1500, 19] on button "extension Product details" at bounding box center [1491, 23] width 115 height 28
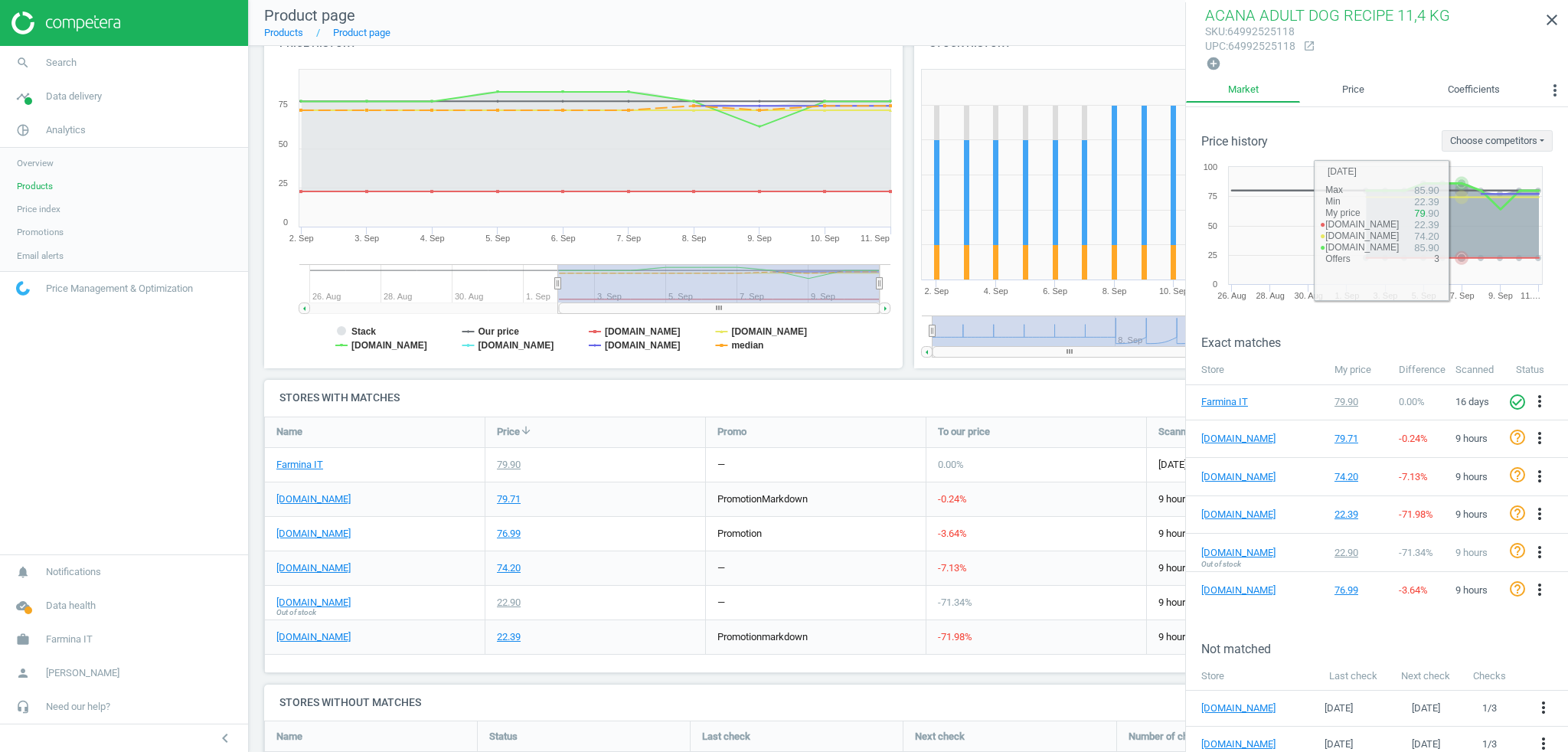
click at [1474, 154] on div "Created with Highstock 6.2.0 26. Aug 28. Aug 30. Aug 1. Sep 3. Sep 5. Sep 7. Se…" at bounding box center [1377, 231] width 382 height 160
click at [1477, 152] on div "Created with Highstock 6.2.0 26. Aug 28. Aug 30. Aug 1. Sep 3. Sep 5. Sep 7. Se…" at bounding box center [1377, 231] width 382 height 160
click at [991, 19] on nav "Product page Products Product page extension Product details" at bounding box center [908, 23] width 1319 height 46
click at [1560, 18] on icon "close" at bounding box center [1552, 20] width 19 height 19
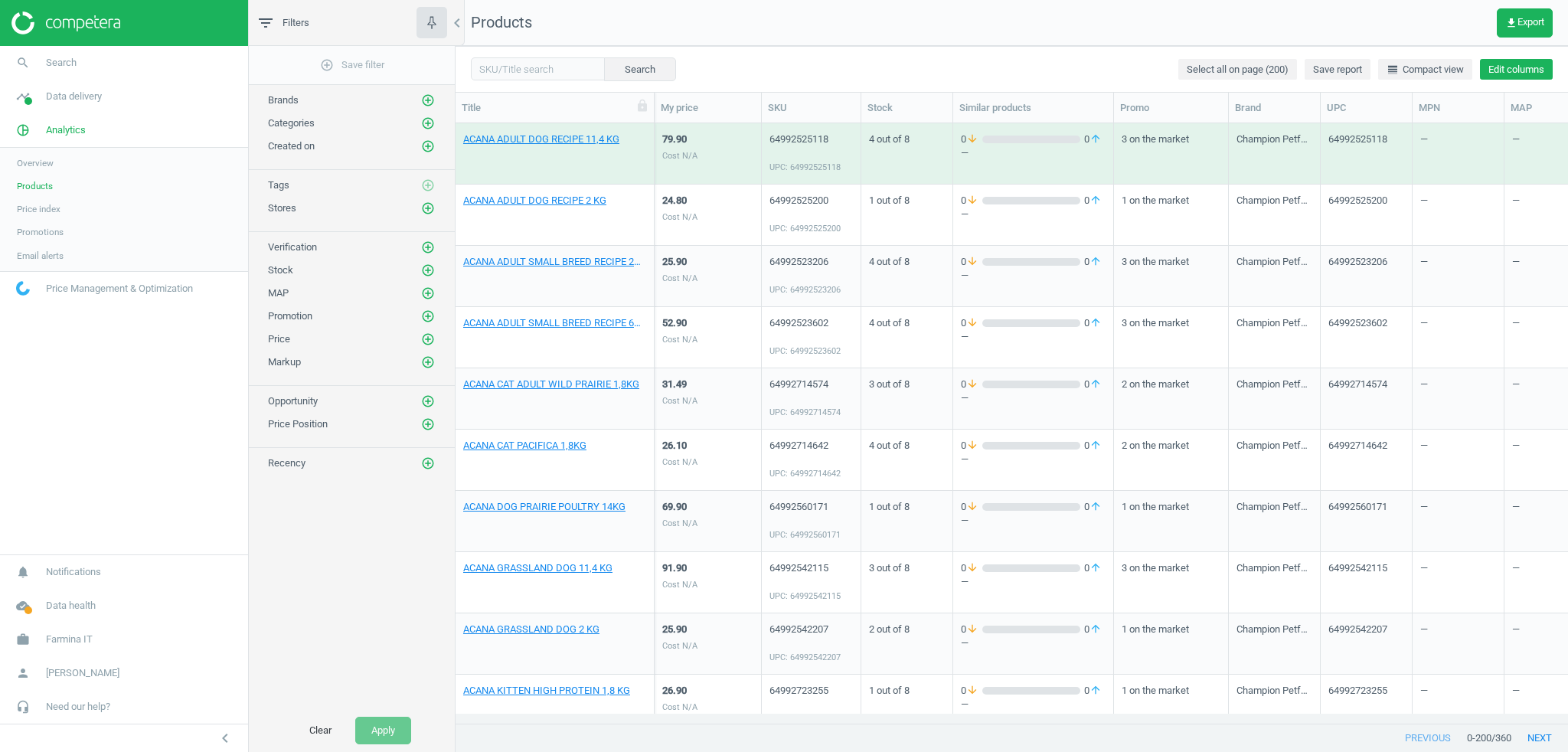
click at [1547, 68] on button "Edit columns" at bounding box center [1517, 70] width 73 height 22
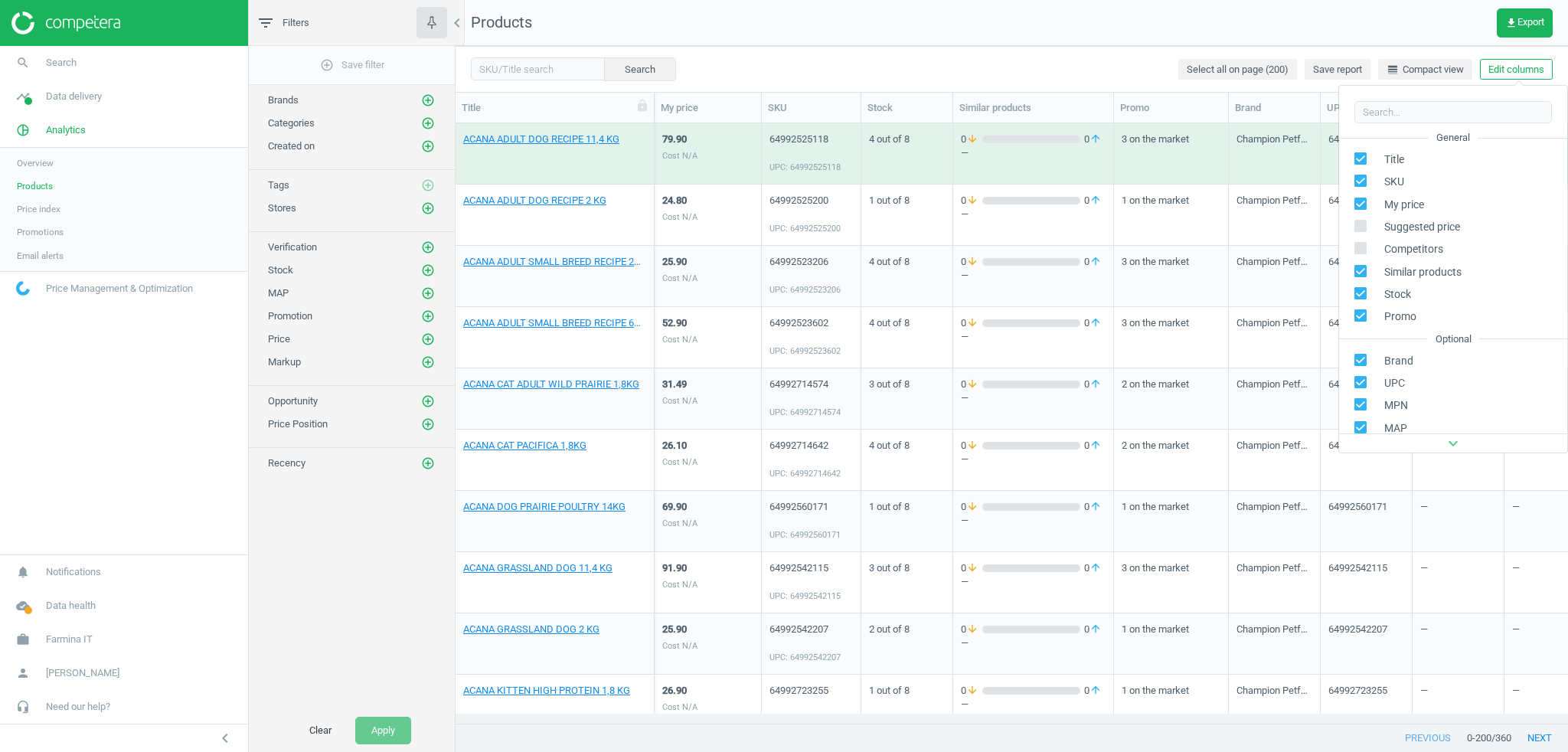
click at [1076, 16] on nav "Products get_app Export" at bounding box center [1011, 23] width 1113 height 46
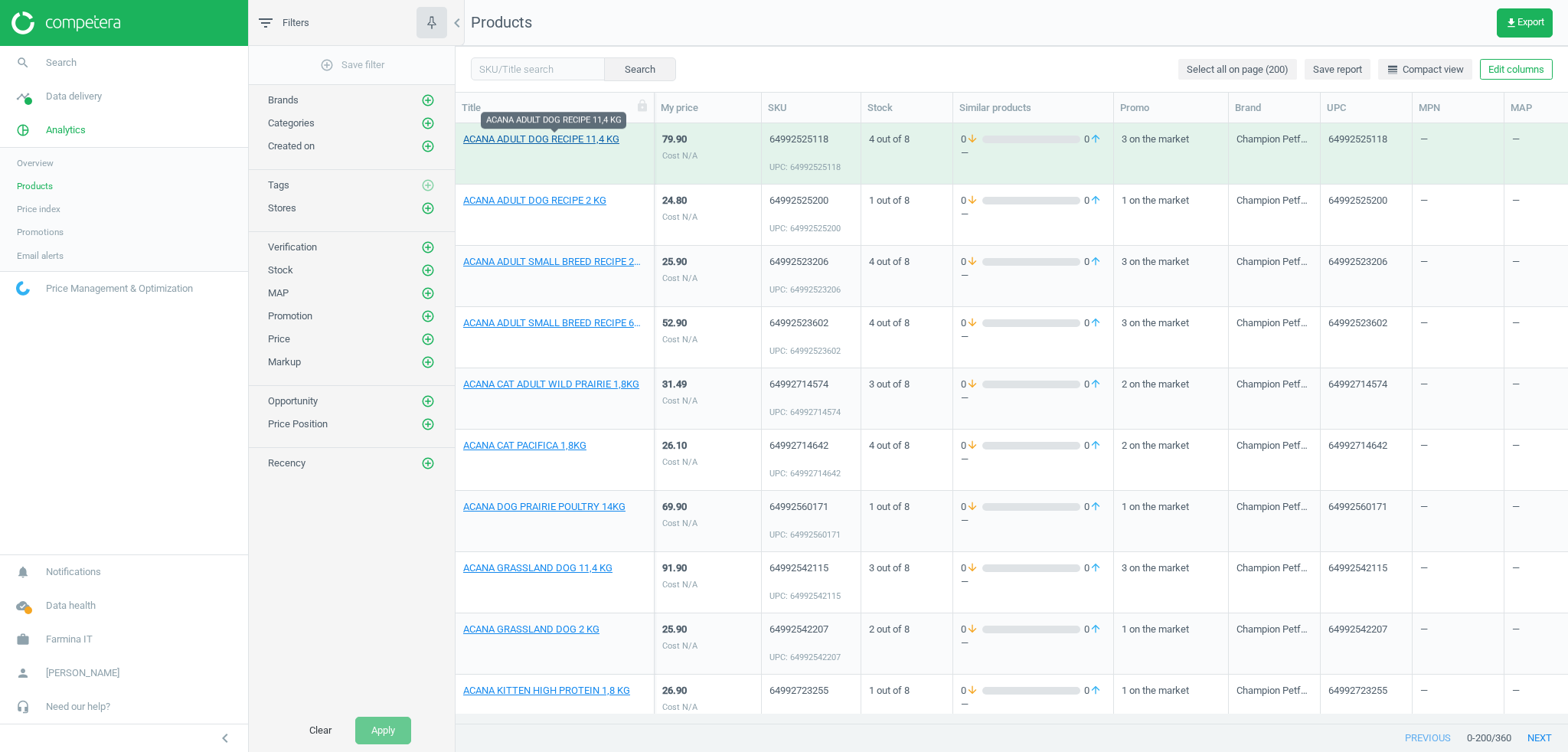
click at [539, 144] on link "ACANA ADULT DOG RECIPE 11,4 KG" at bounding box center [541, 140] width 156 height 14
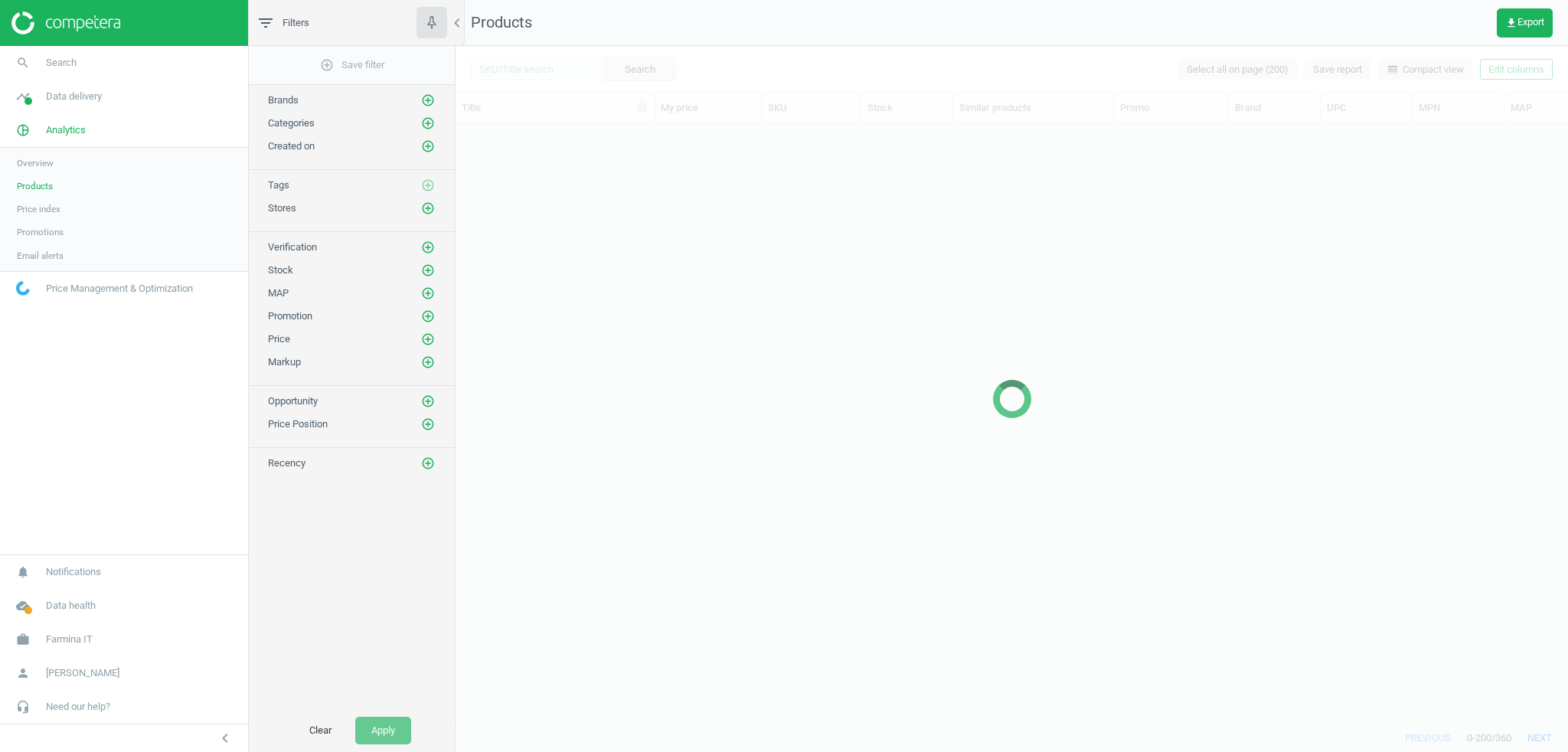
scroll to position [583, 1104]
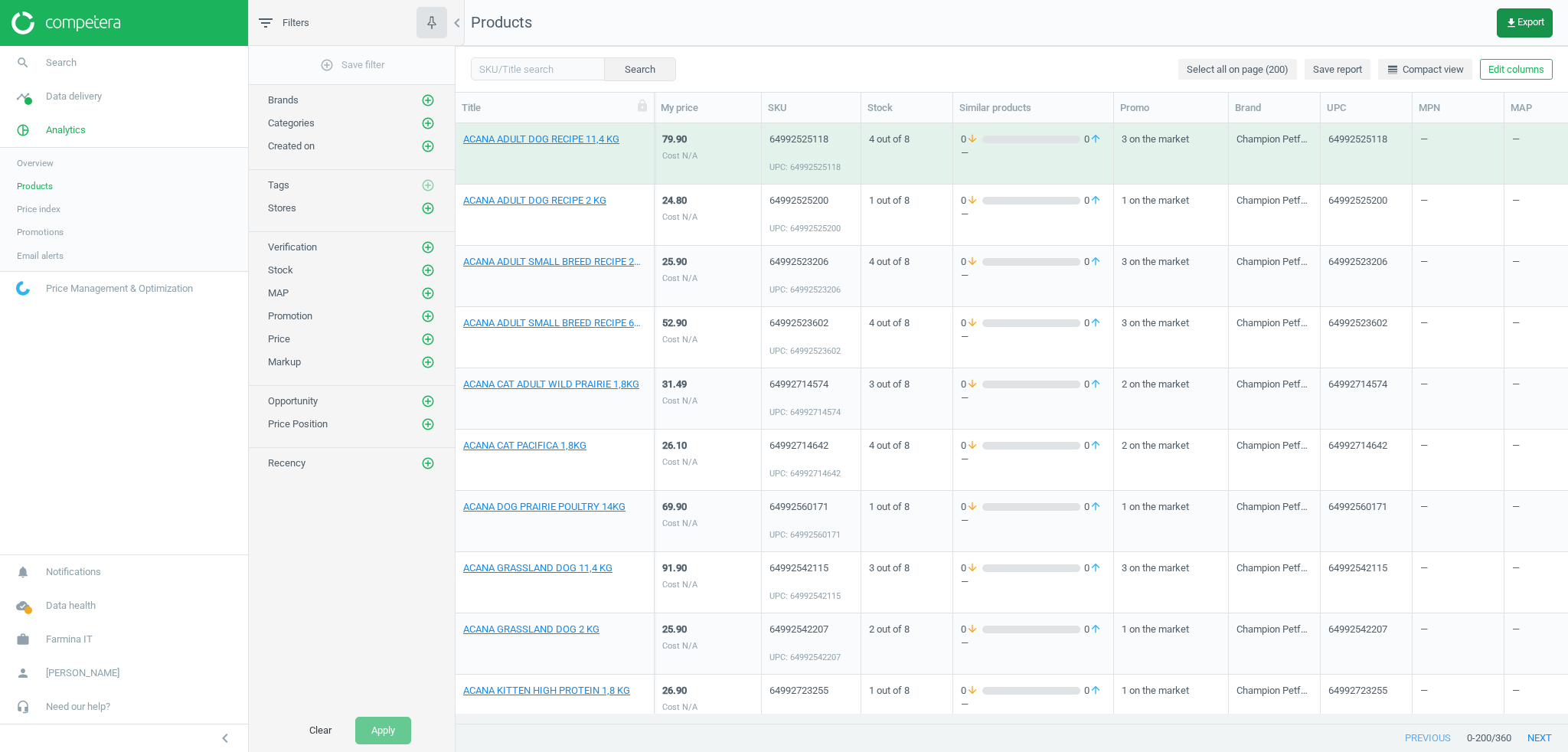
click at [1531, 34] on button "get_app Export" at bounding box center [1525, 24] width 56 height 30
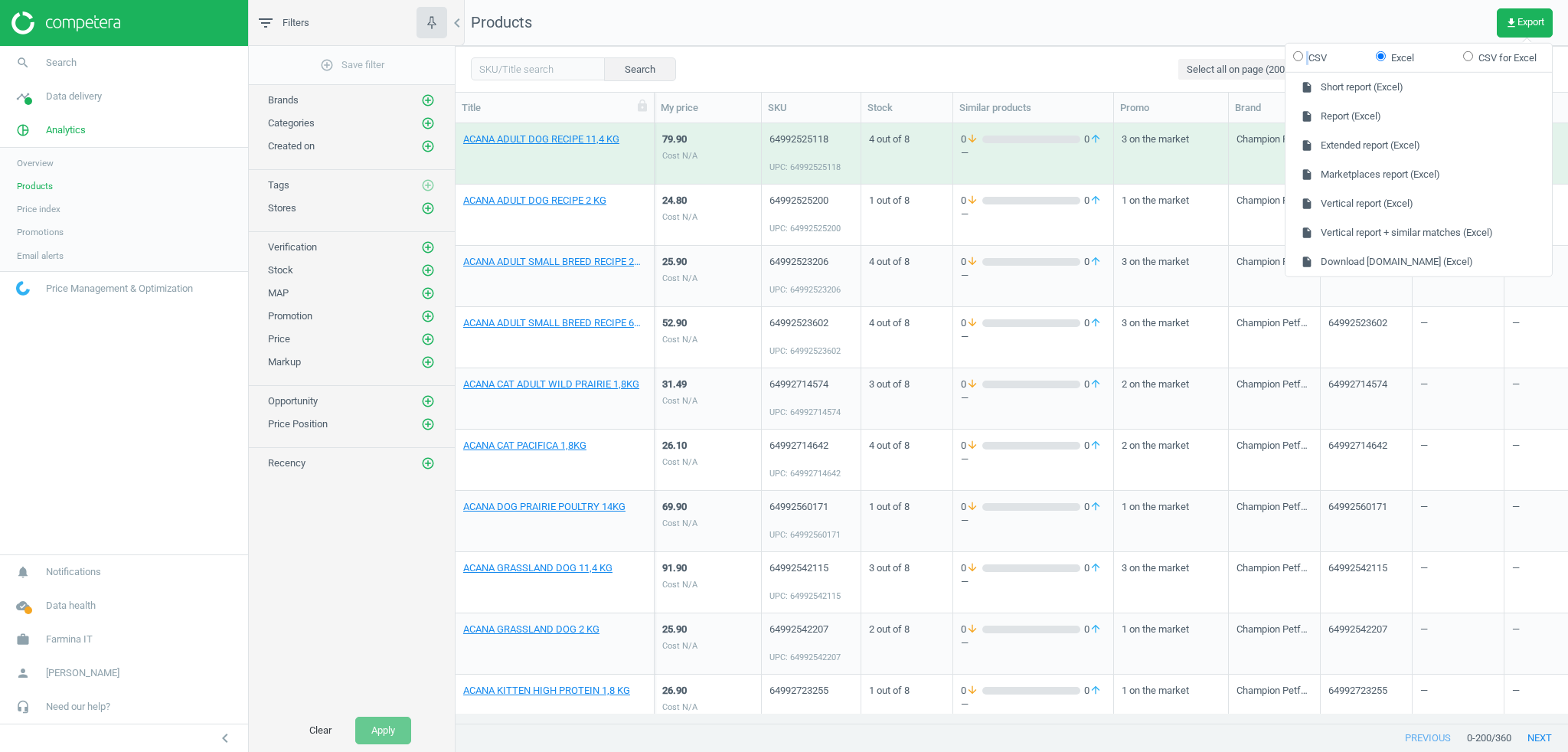
click at [1304, 55] on label "CSV" at bounding box center [1310, 57] width 33 height 14
click at [1291, 57] on form "CSV Excel CSV for Excel" at bounding box center [1418, 58] width 267 height 30
click at [1297, 58] on input "CSV" at bounding box center [1298, 55] width 10 height 10
radio input "true"
click at [1360, 151] on button "insert_drive_file Extended report (CSV)" at bounding box center [1418, 146] width 267 height 30
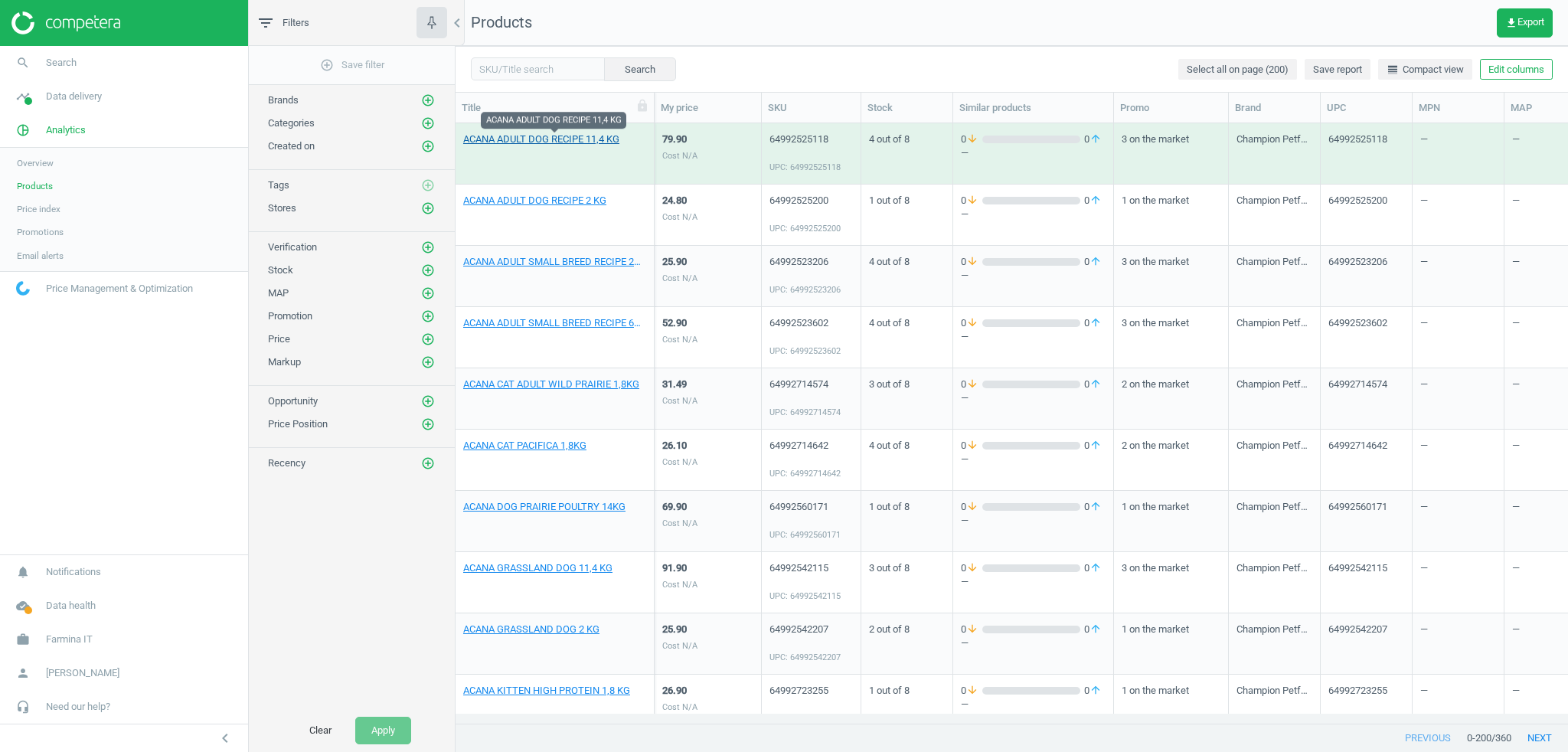
click at [542, 137] on link "ACANA ADULT DOG RECIPE 11,4 KG" at bounding box center [541, 140] width 156 height 14
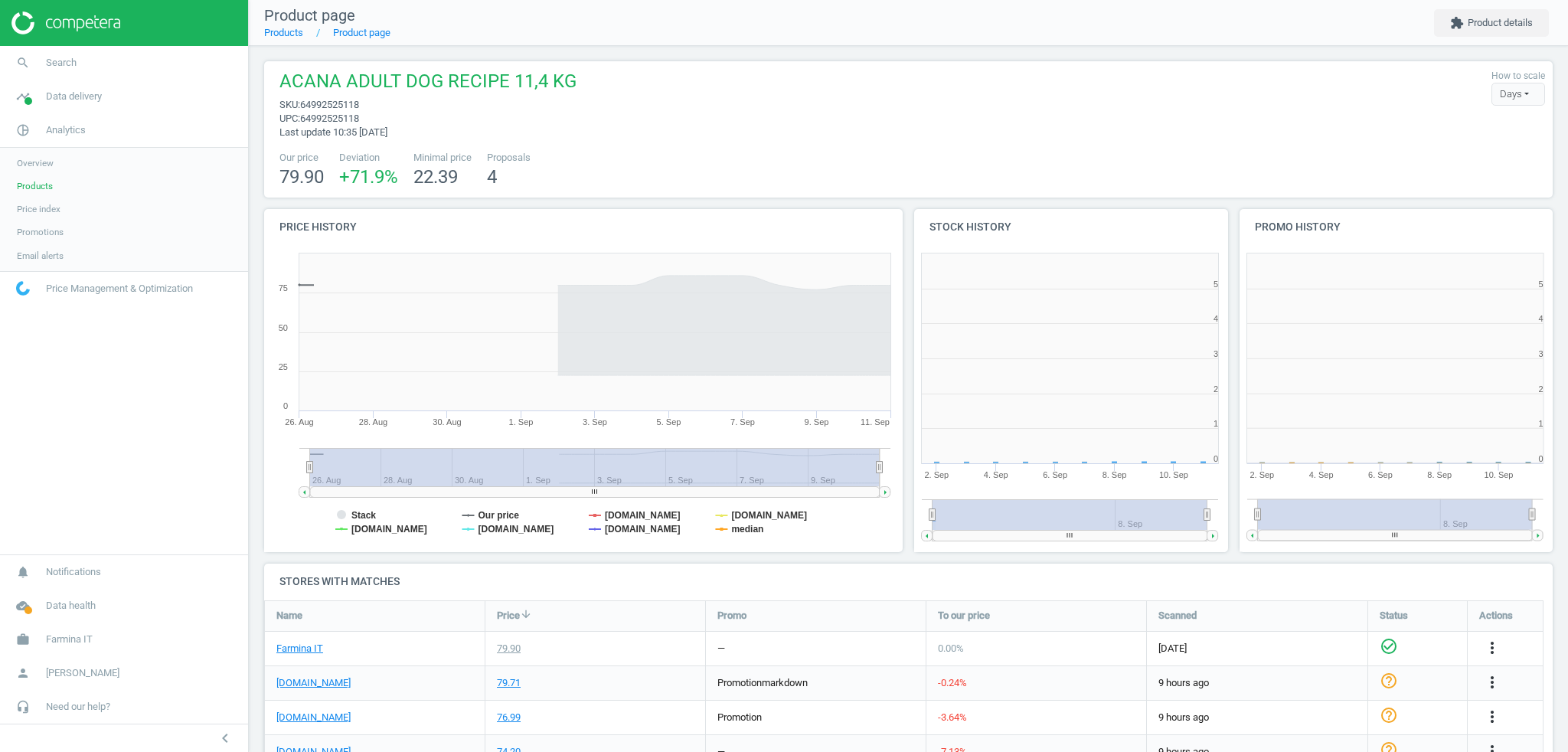
scroll to position [331, 334]
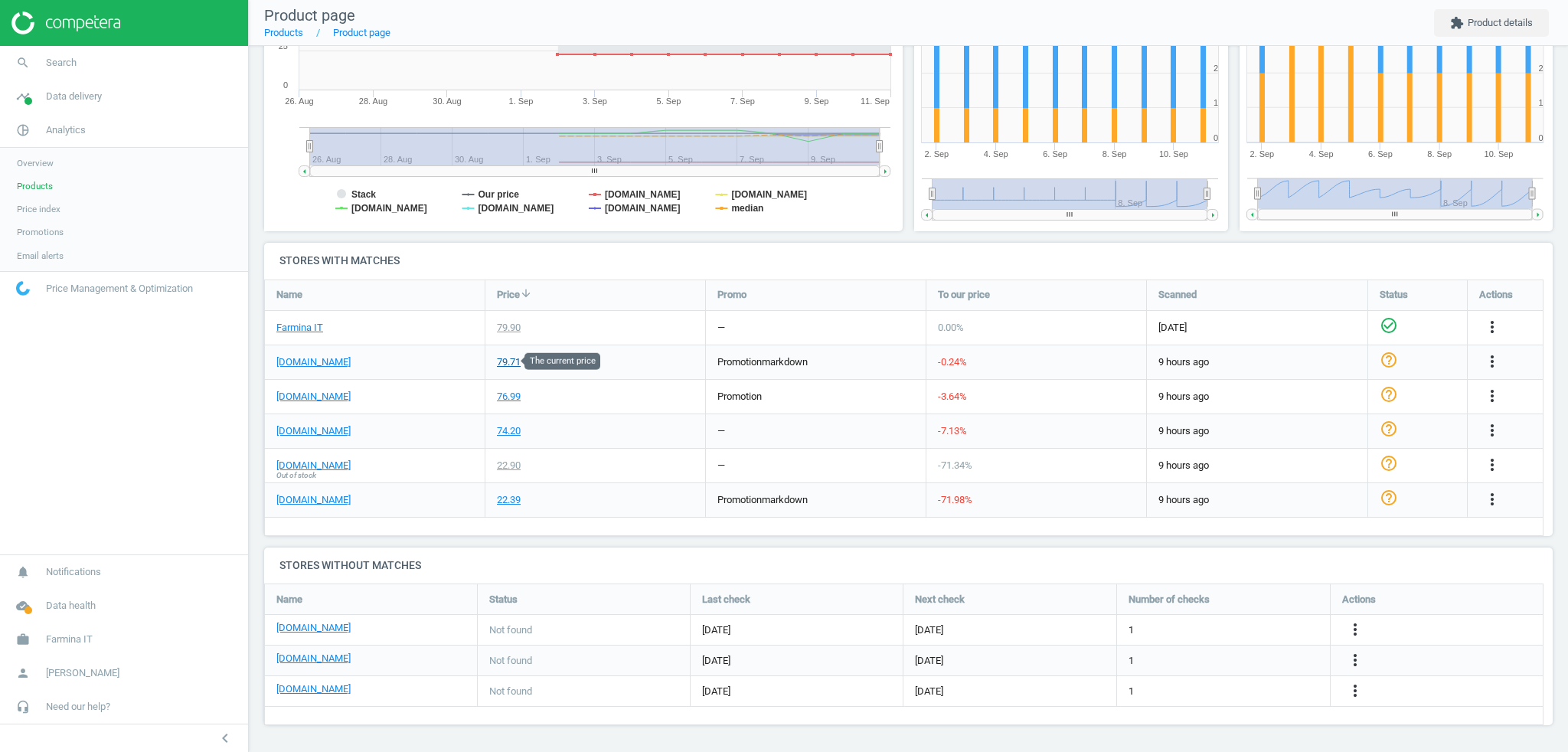
click at [505, 365] on div "79.71" at bounding box center [509, 362] width 24 height 14
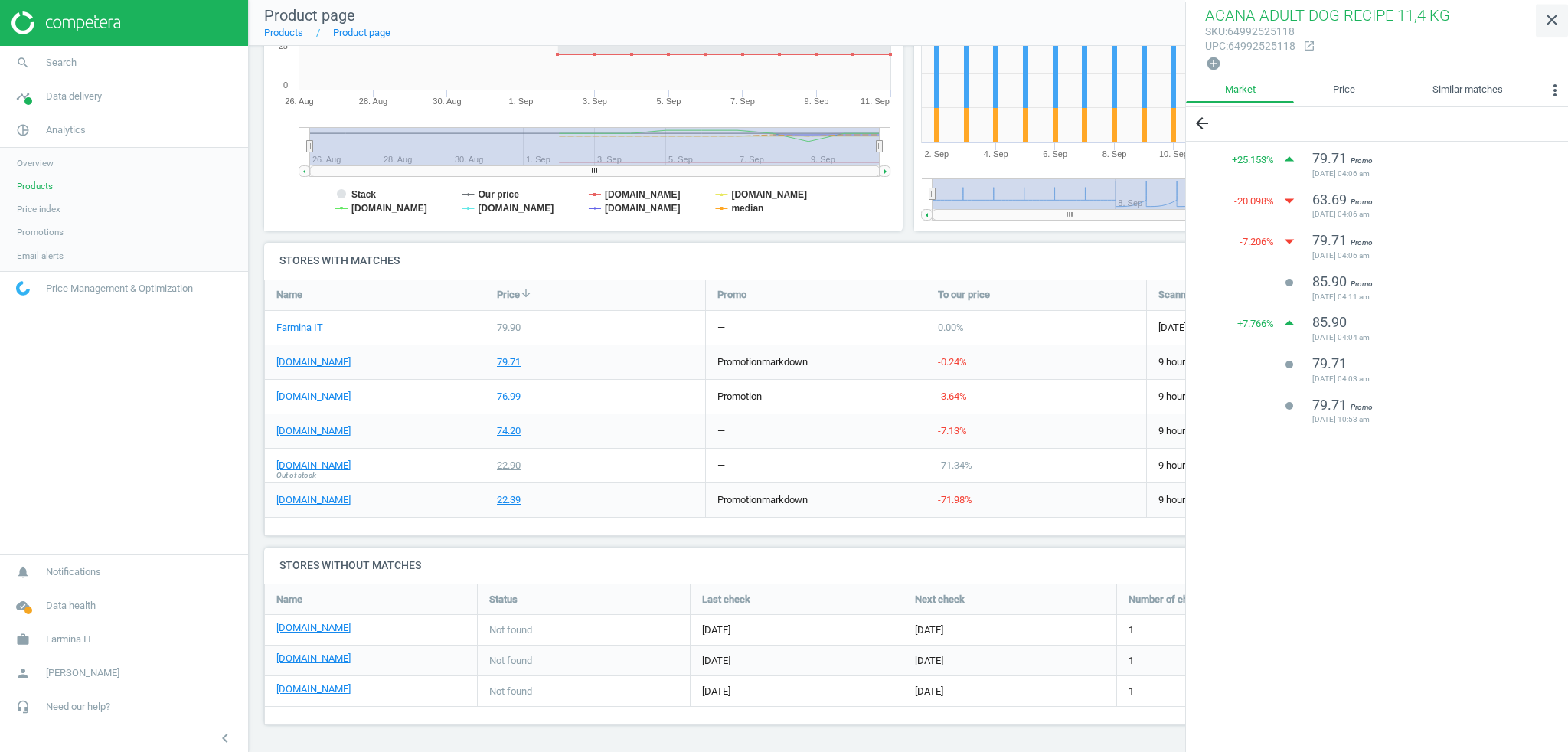
click at [1546, 21] on icon "close" at bounding box center [1552, 20] width 19 height 19
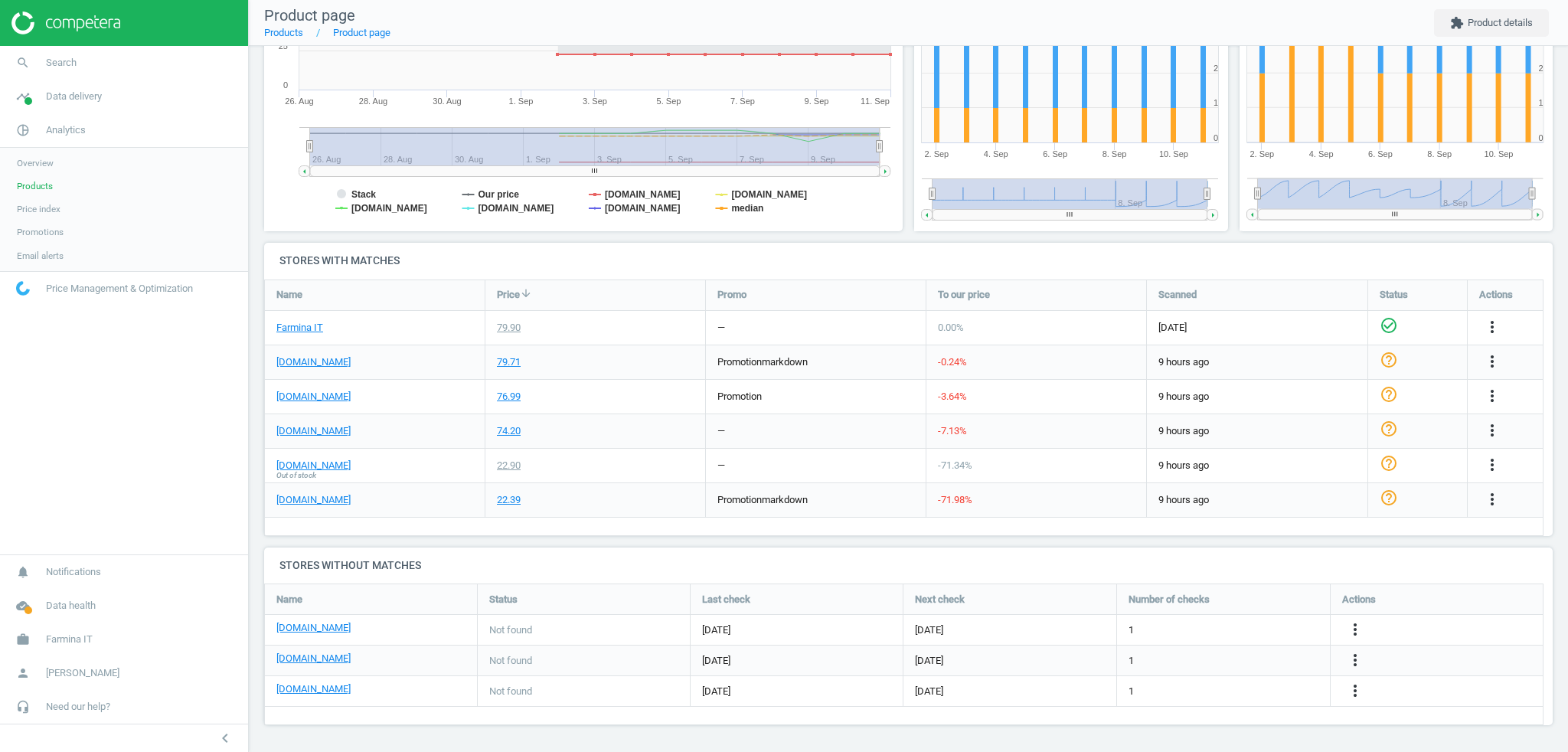
click at [465, 21] on nav "Product page Products Product page extension Product details" at bounding box center [908, 23] width 1319 height 46
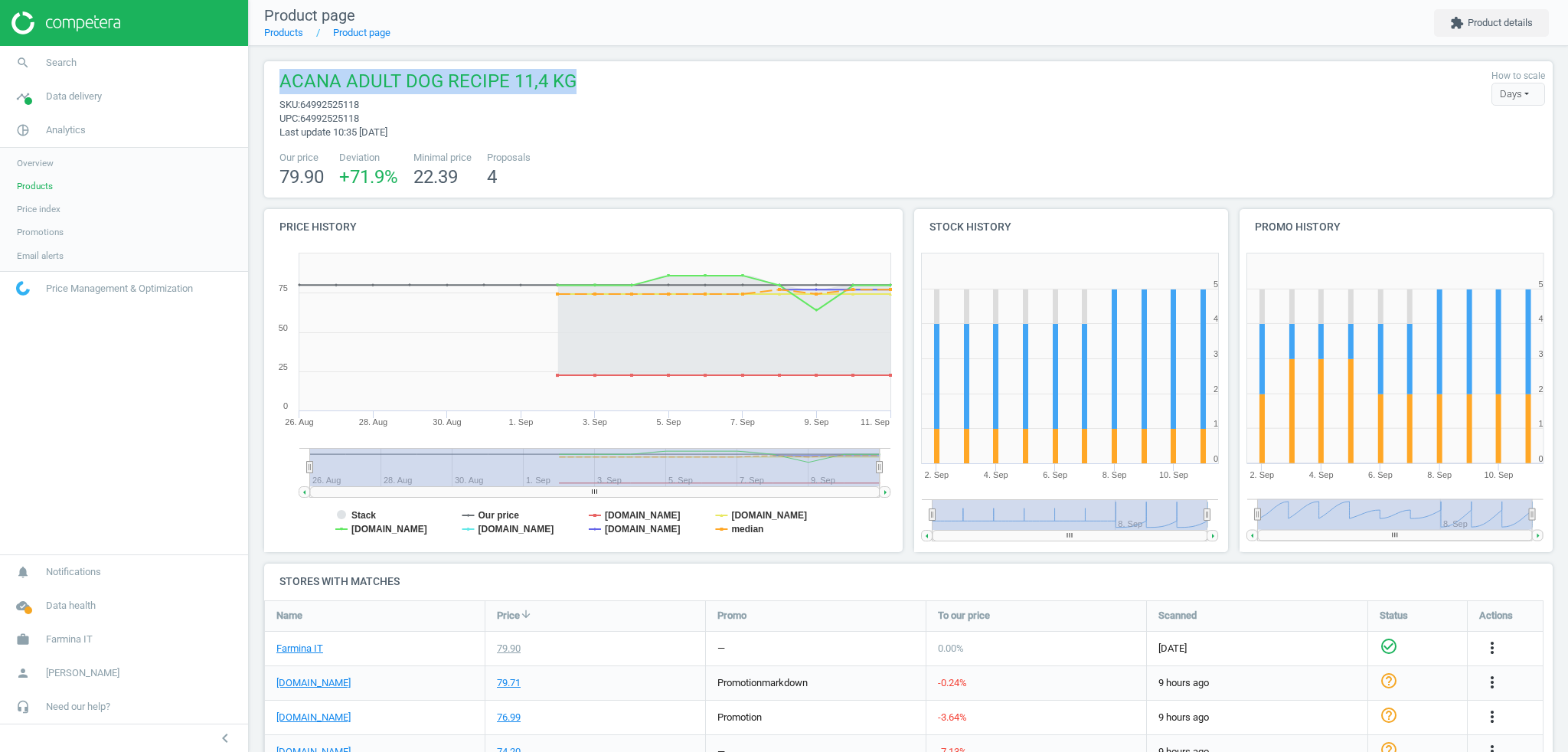
drag, startPoint x: 280, startPoint y: 78, endPoint x: 572, endPoint y: 90, distance: 292.2
click at [572, 90] on div "ACANA ADULT DOG RECIPE 11,4 KG sku : 64992525118 upc : 64992525118 Last update …" at bounding box center [908, 104] width 1274 height 71
click at [578, 89] on div "ACANA ADULT DOG RECIPE 11,4 KG sku : 64992525118 upc : 64992525118 Last update …" at bounding box center [908, 104] width 1274 height 71
click at [50, 212] on span "Price index" at bounding box center [38, 209] width 43 height 12
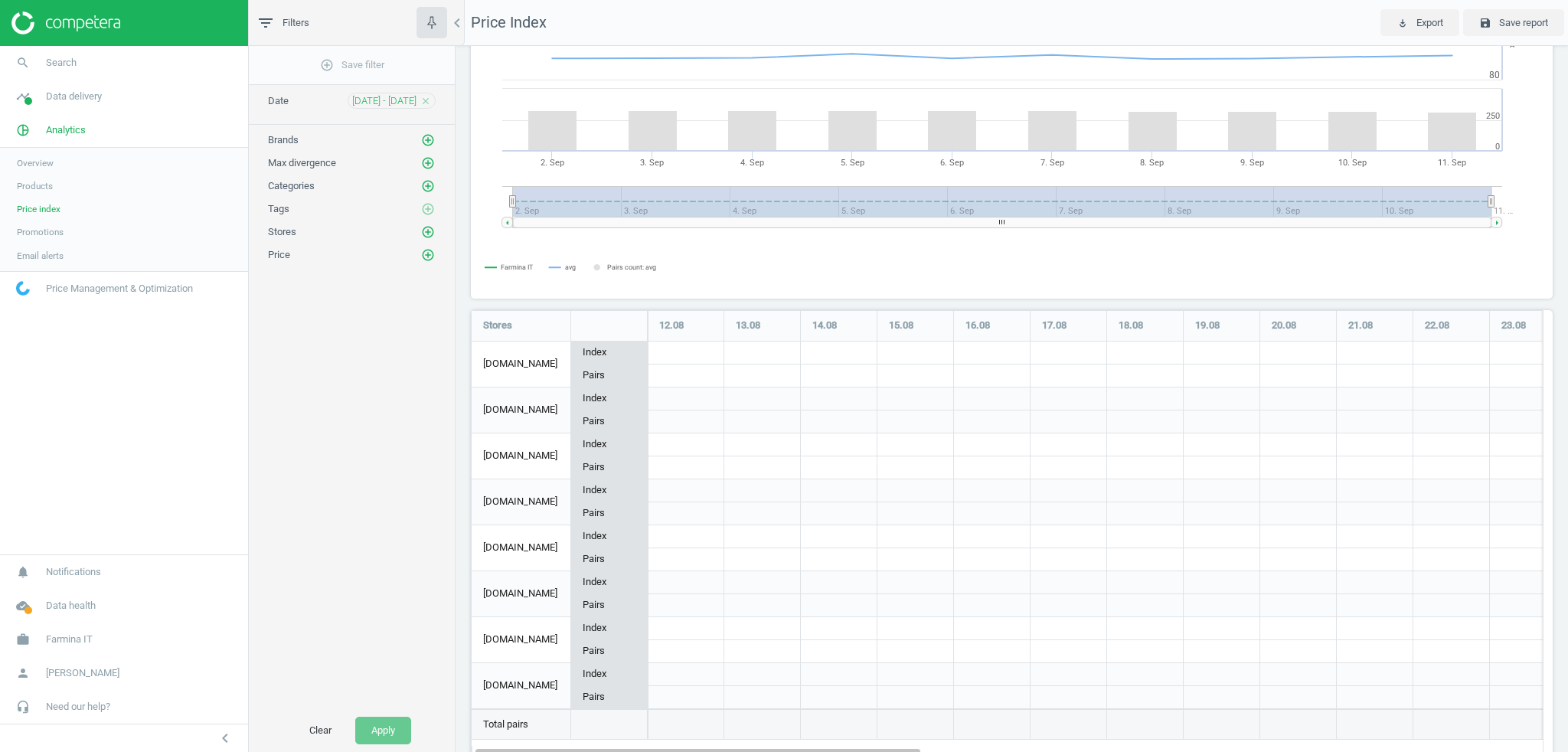
scroll to position [186, 0]
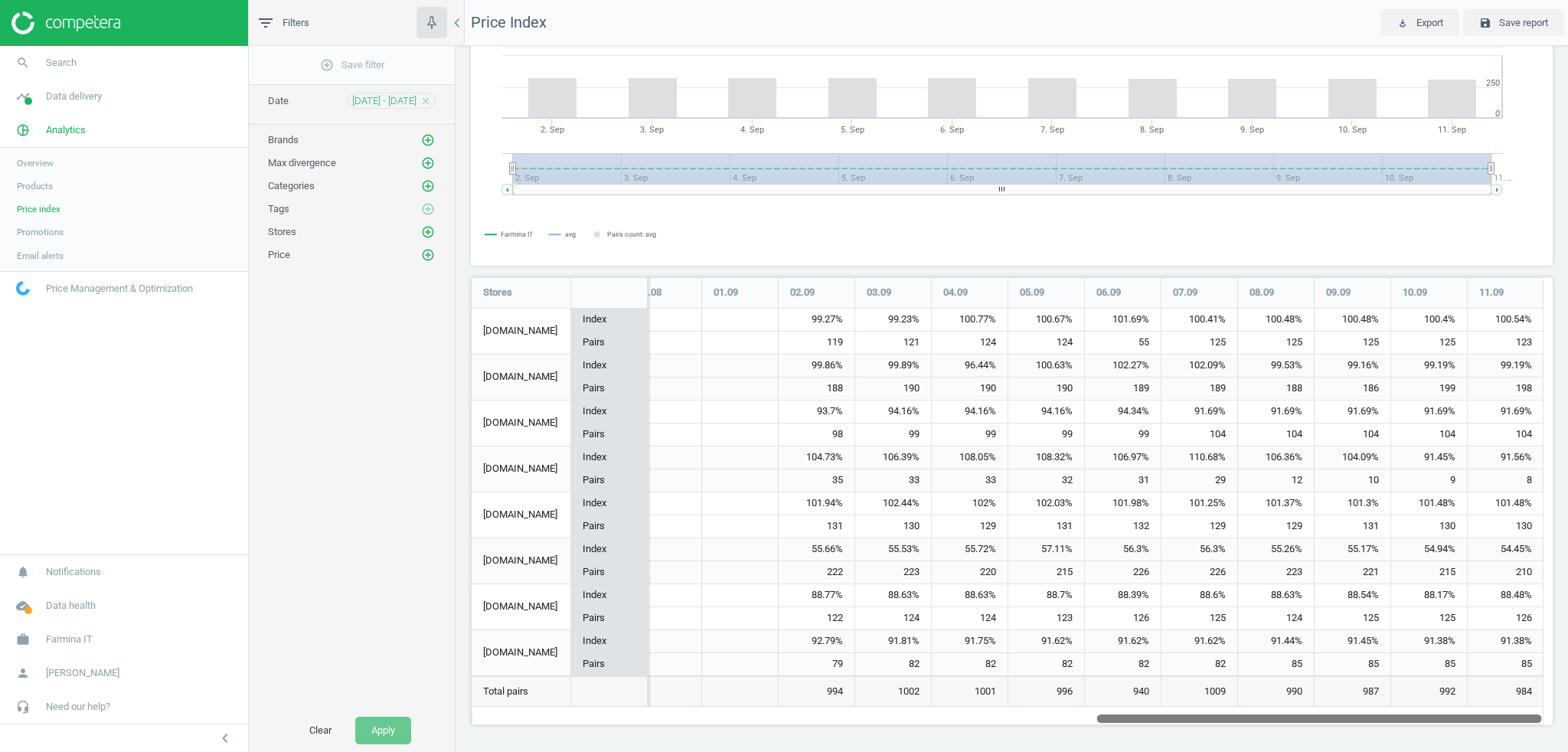
drag, startPoint x: 827, startPoint y: 723, endPoint x: 1540, endPoint y: 685, distance: 714.0
click at [1567, 699] on div "Price Index Show min | avg | max relatively to all stores min avg max Pairs cou…" at bounding box center [1011, 400] width 1113 height 707
drag, startPoint x: 496, startPoint y: 562, endPoint x: 570, endPoint y: 565, distance: 74.1
click at [570, 565] on div "amoreanimaleshop.it" at bounding box center [521, 561] width 98 height 45
click at [1520, 555] on div "54.45%" at bounding box center [1505, 549] width 76 height 23
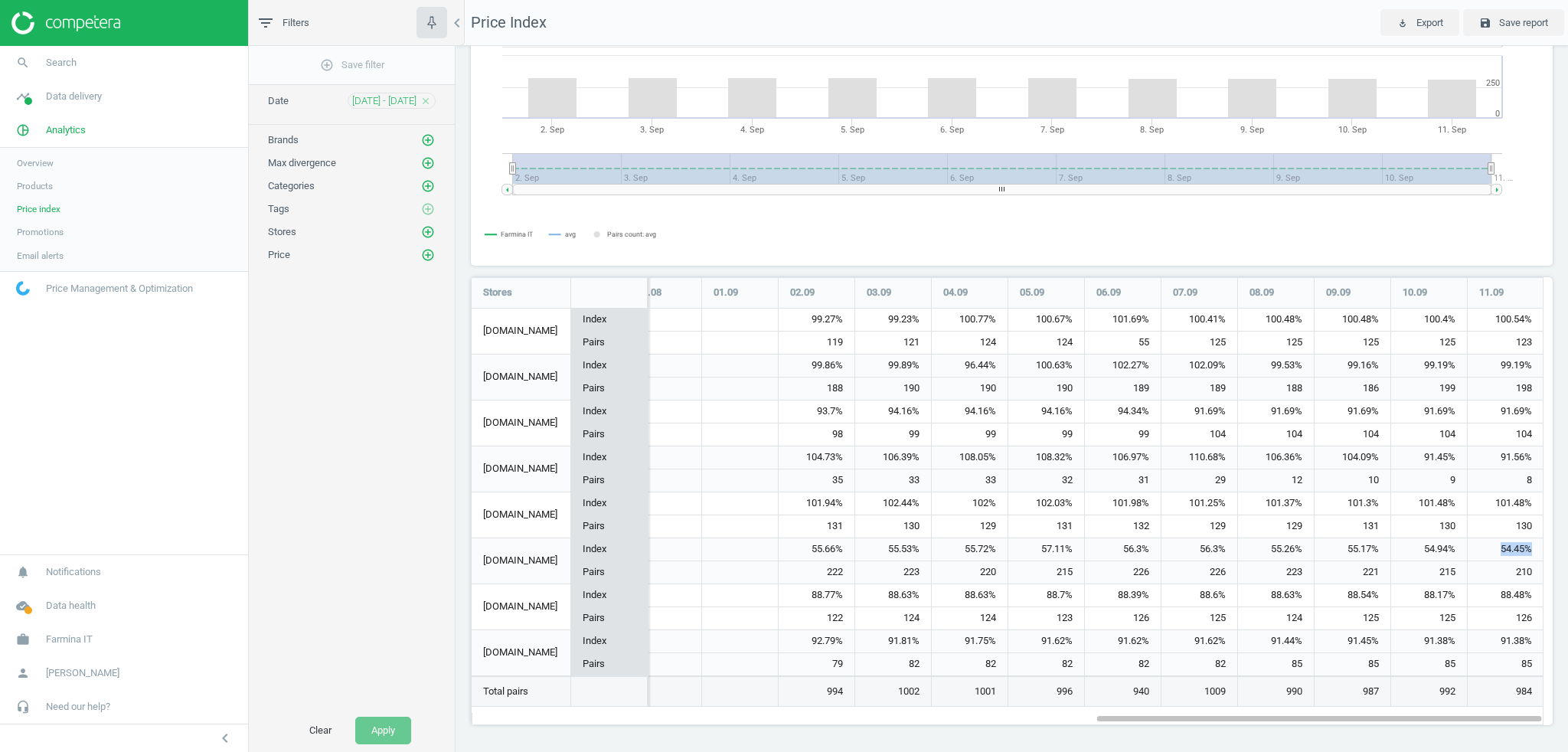
drag, startPoint x: 1501, startPoint y: 548, endPoint x: 1533, endPoint y: 551, distance: 32.1
click at [1533, 551] on div "54.45%" at bounding box center [1505, 549] width 76 height 23
click at [1531, 551] on div "54.45%" at bounding box center [1505, 549] width 76 height 23
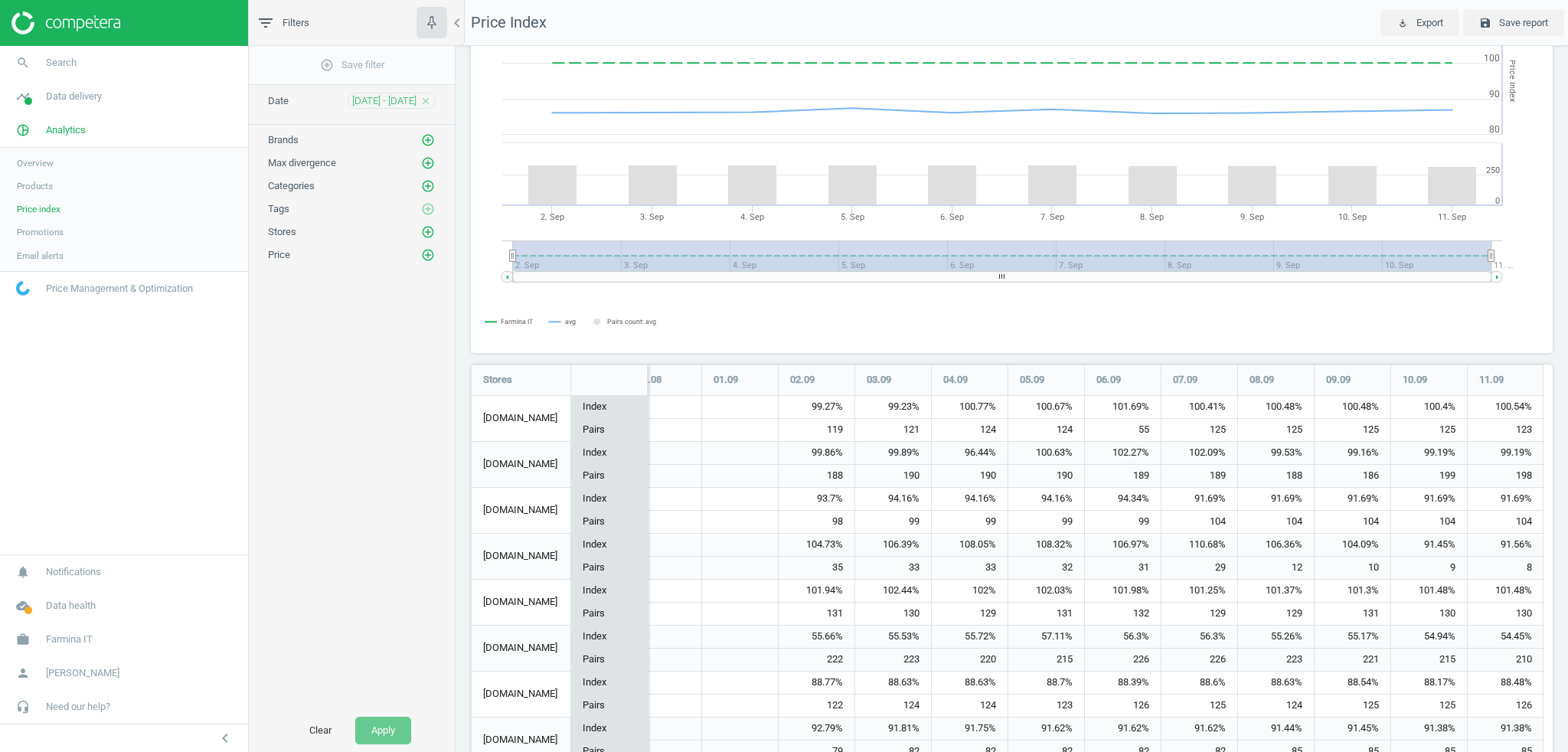
scroll to position [0, 0]
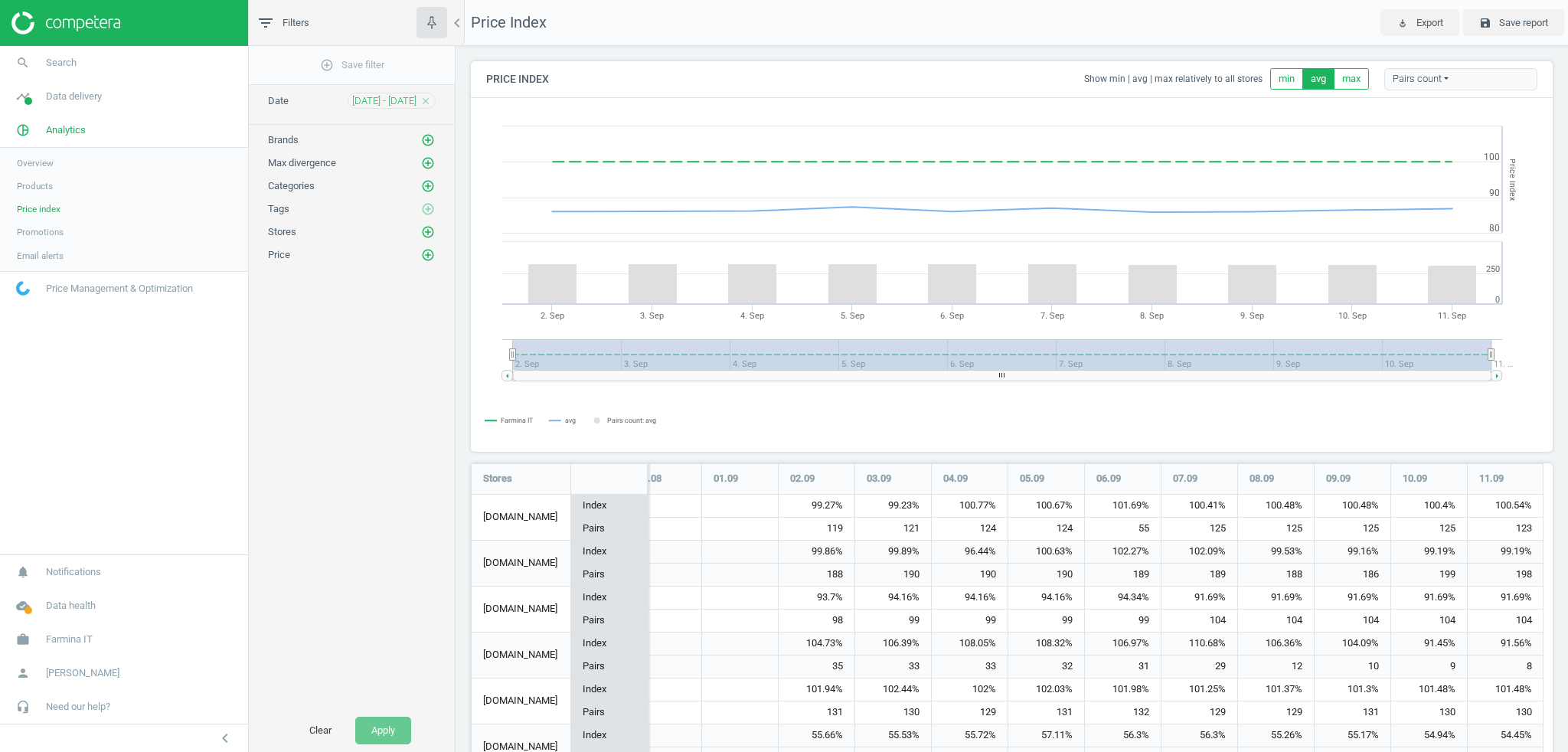
click at [43, 234] on span "Promotions" at bounding box center [39, 232] width 46 height 12
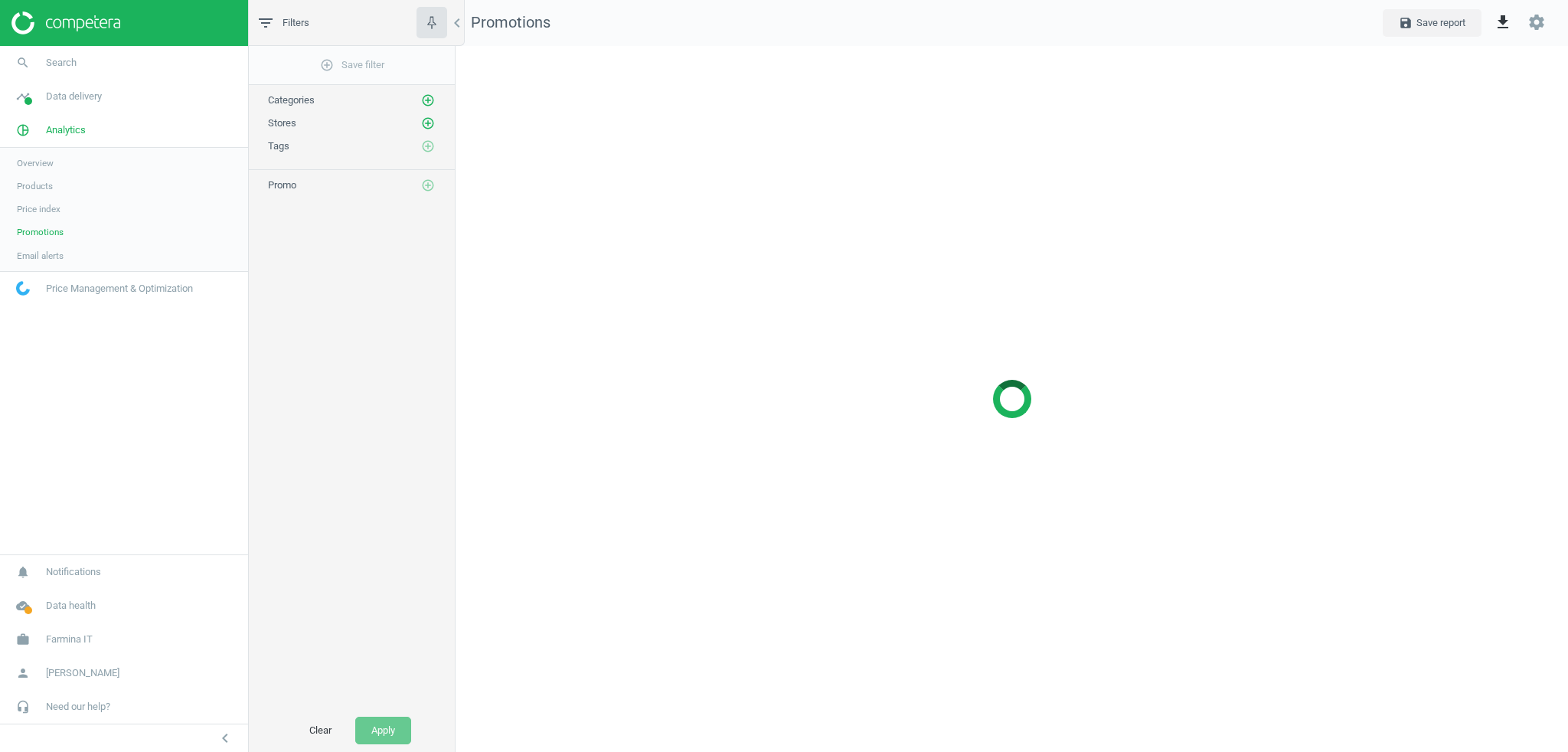
scroll to position [729, 1136]
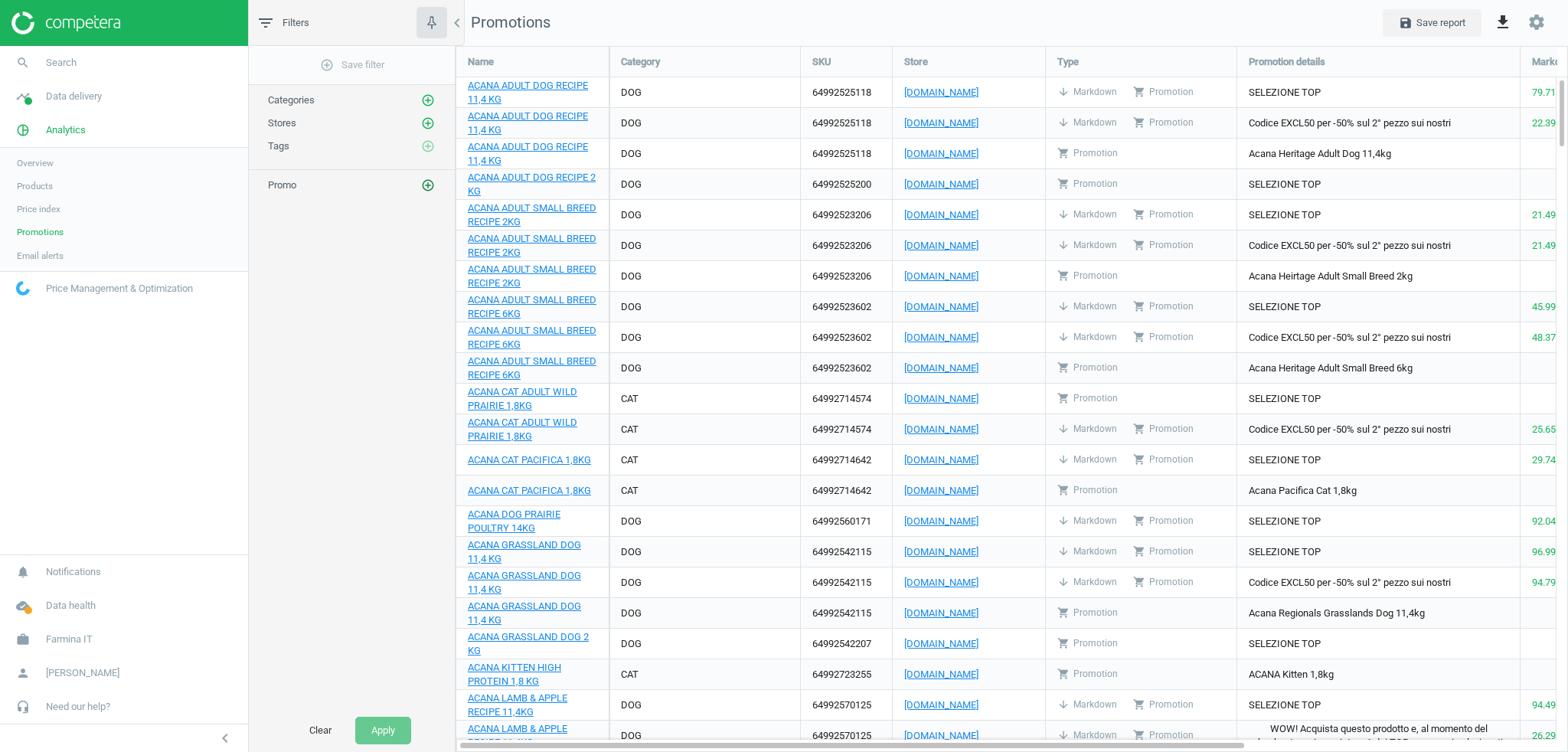
click at [433, 181] on icon "add_circle_outline" at bounding box center [428, 185] width 14 height 14
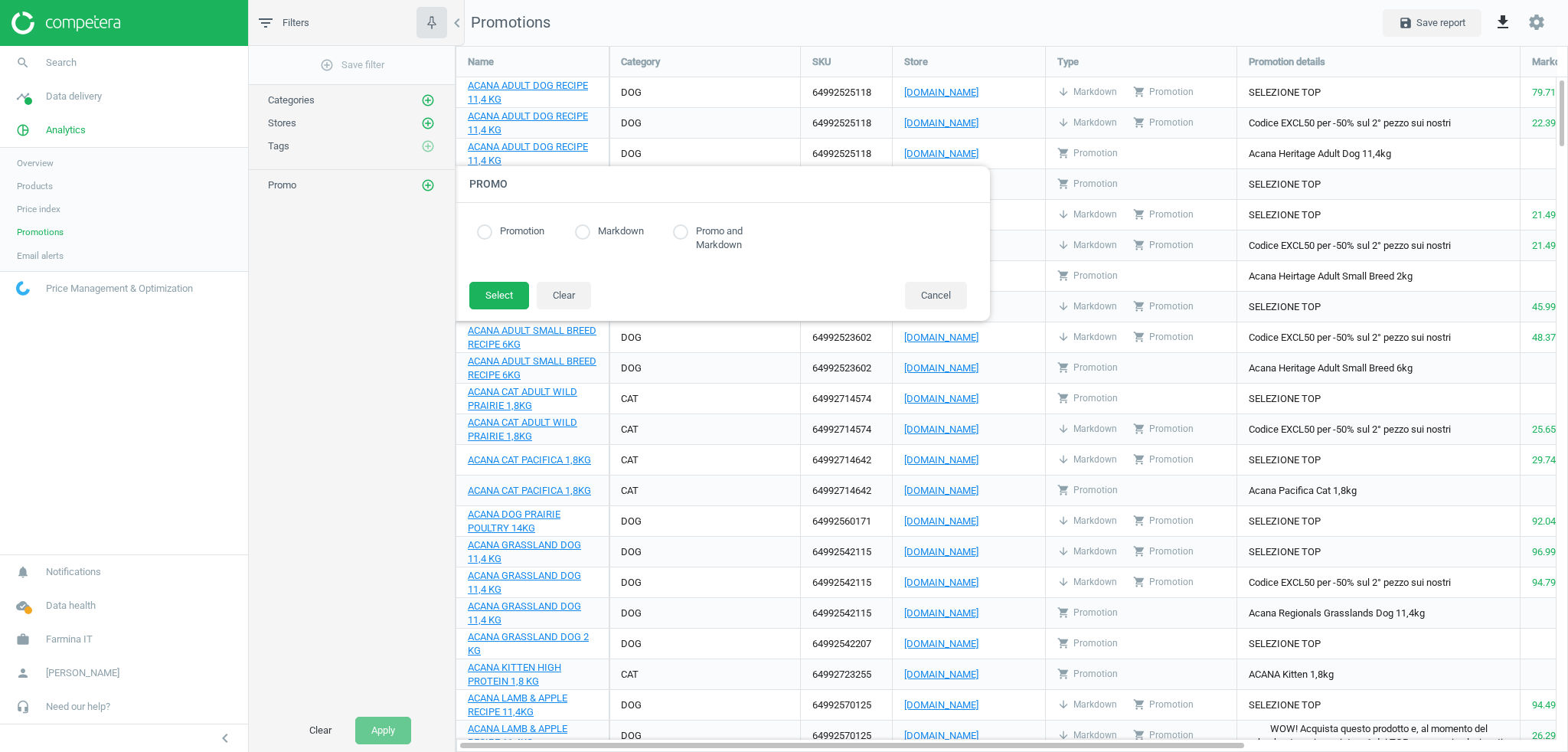
click at [478, 231] on input "radio" at bounding box center [485, 232] width 16 height 16
radio input "true"
click at [509, 292] on button "Select" at bounding box center [499, 295] width 60 height 28
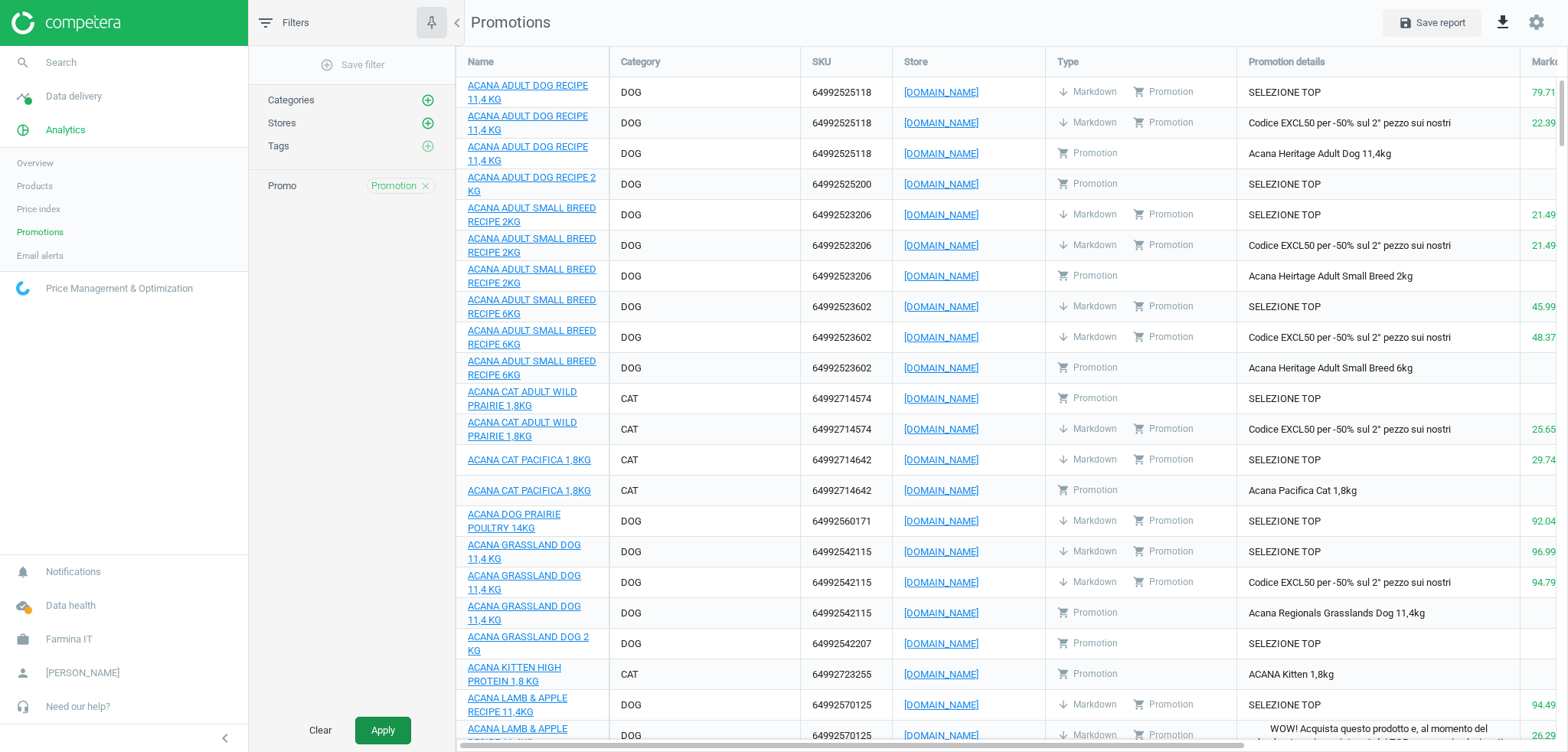
click at [385, 728] on button "Apply" at bounding box center [383, 731] width 56 height 28
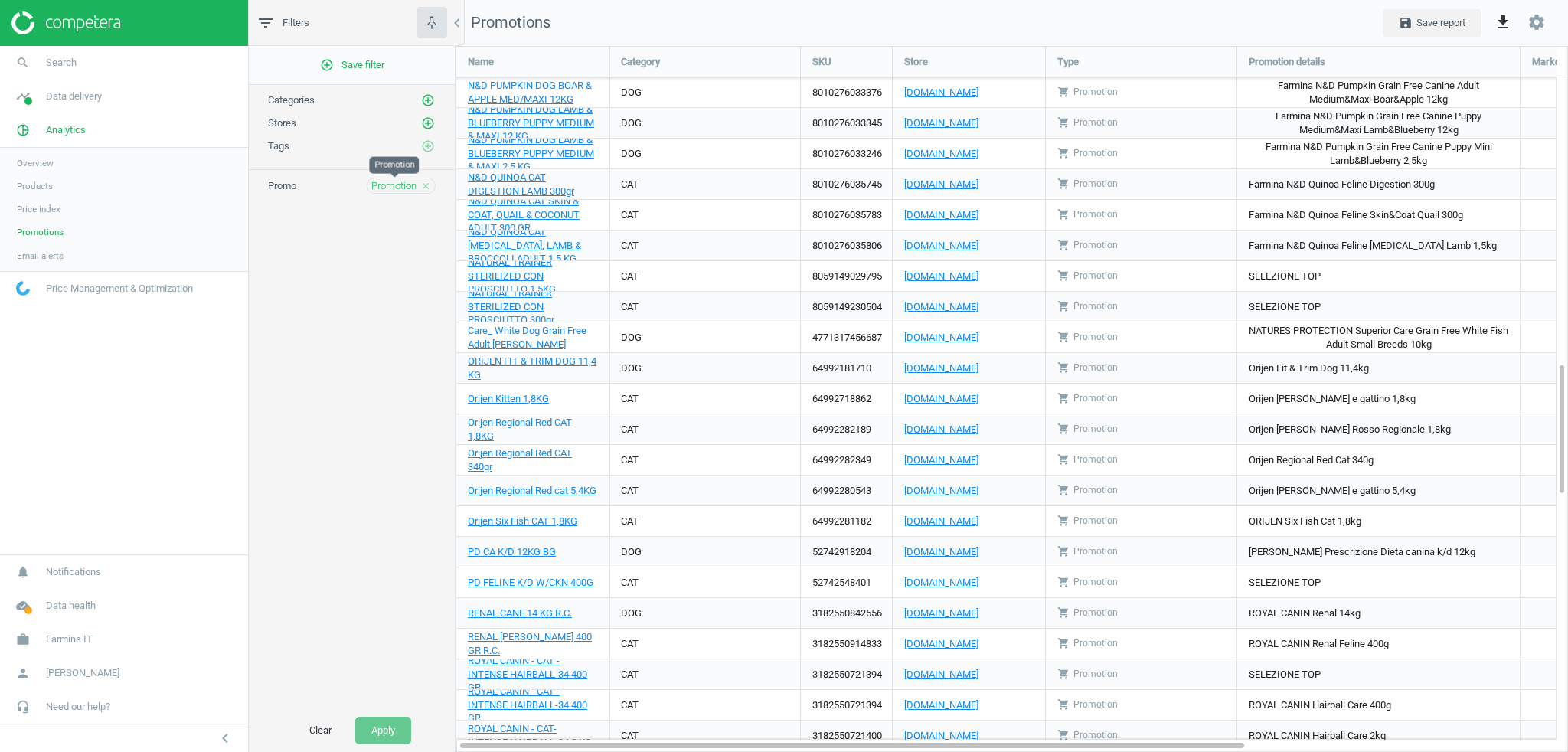
click at [392, 190] on span "Promotion" at bounding box center [394, 186] width 45 height 14
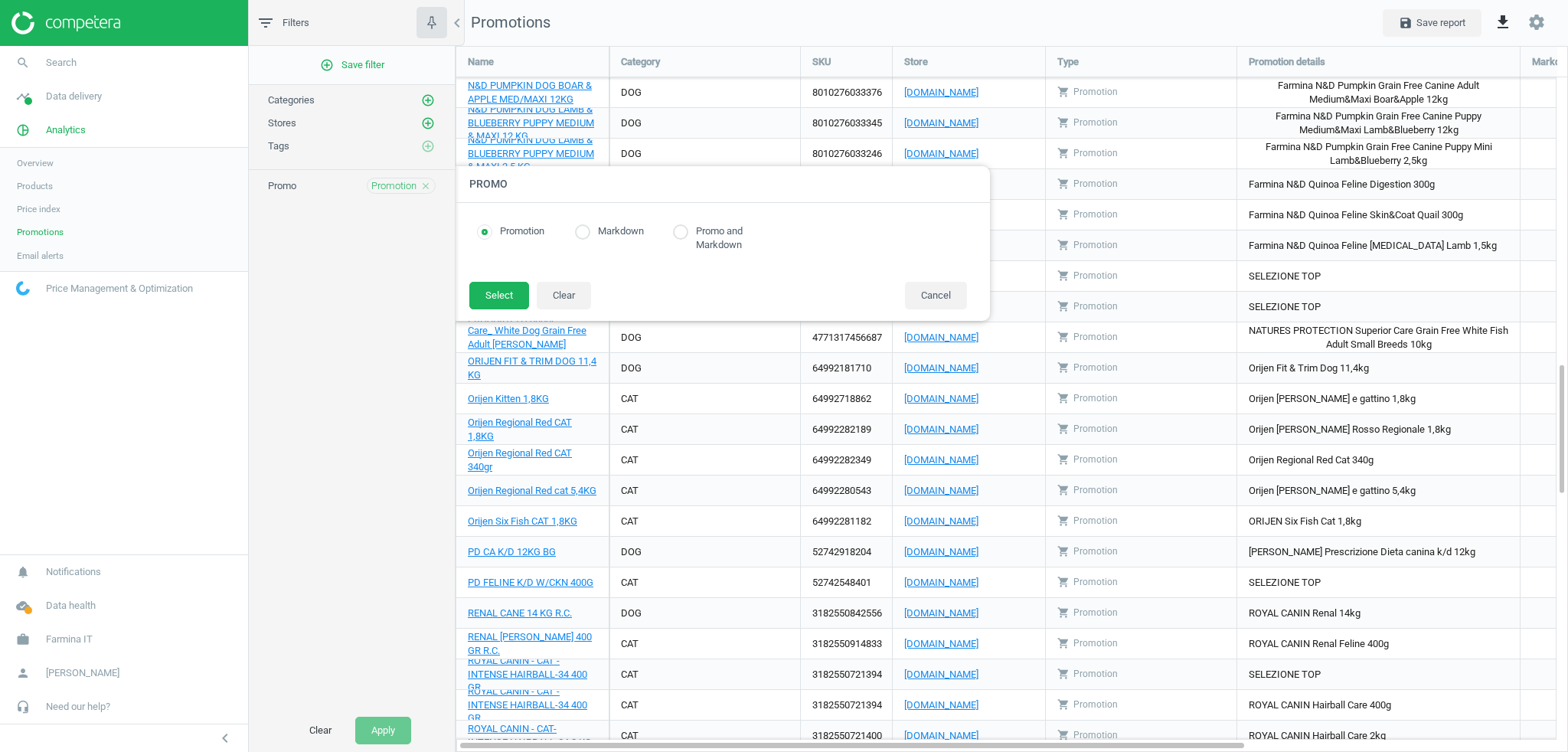
radio input "true"
click at [594, 231] on label "Markdown" at bounding box center [617, 231] width 53 height 15
click at [584, 234] on input "radio" at bounding box center [583, 232] width 16 height 16
radio input "true"
click at [510, 285] on button "Select" at bounding box center [499, 295] width 60 height 28
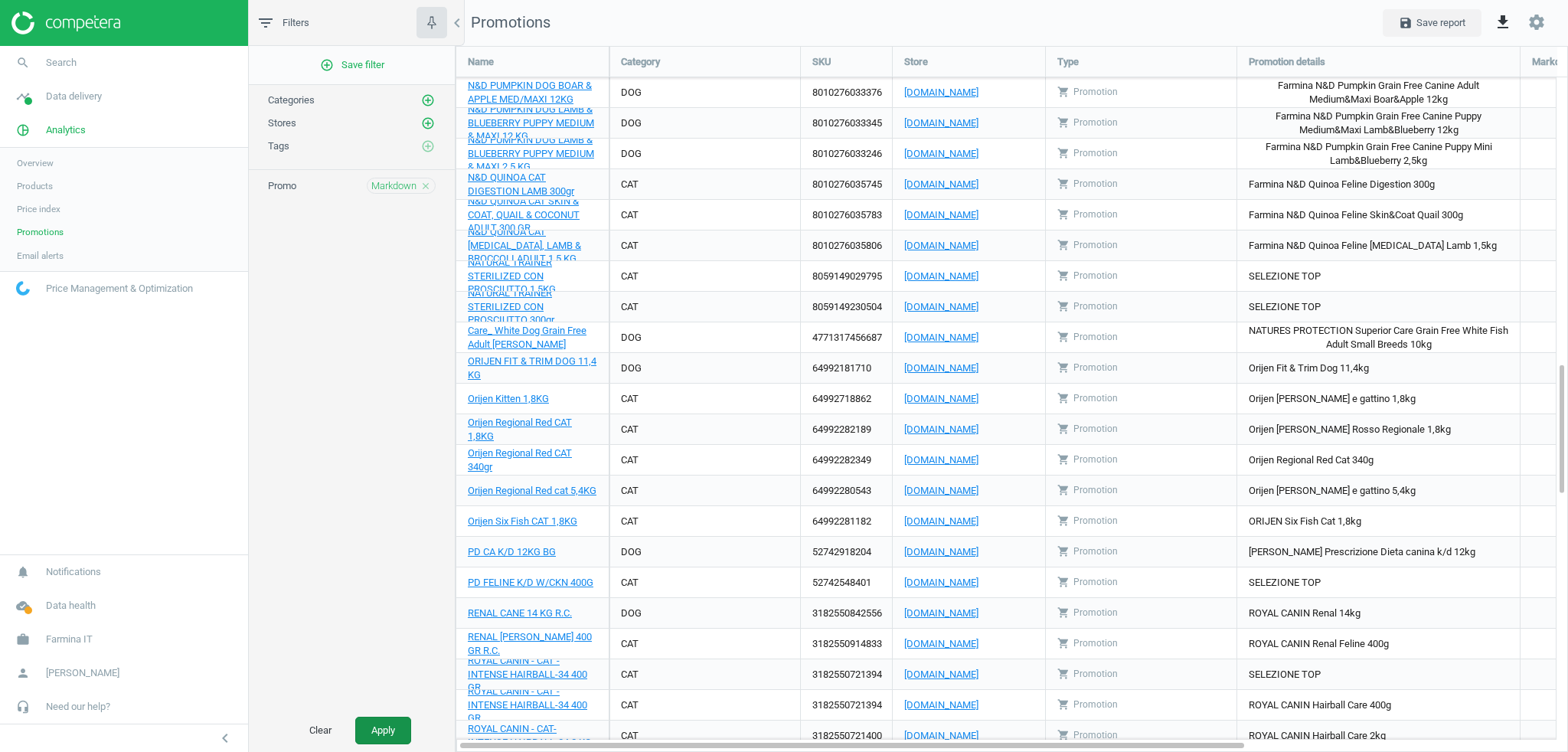
click at [387, 726] on button "Apply" at bounding box center [383, 731] width 56 height 28
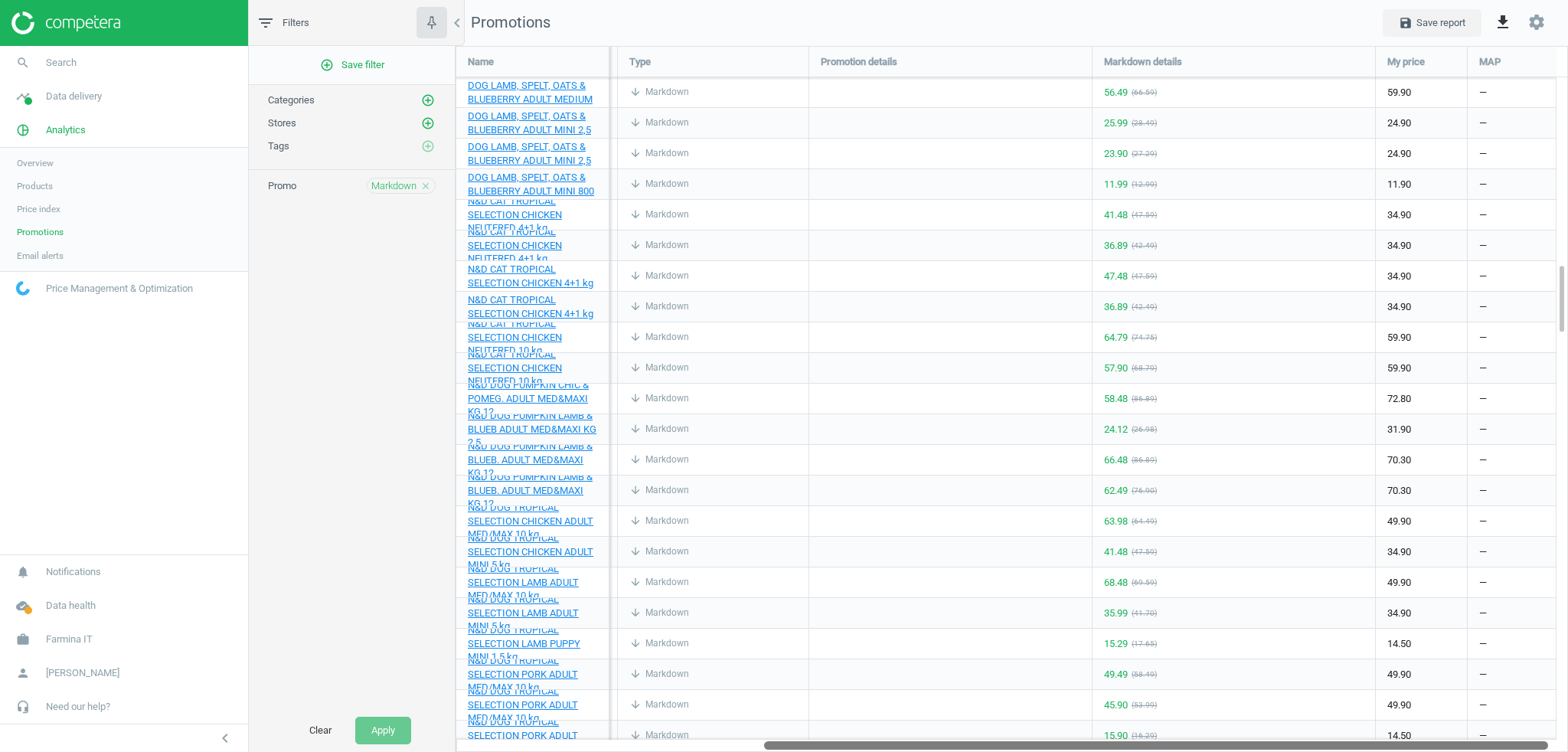
drag, startPoint x: 932, startPoint y: 745, endPoint x: 1298, endPoint y: 644, distance: 379.7
click at [1279, 751] on div at bounding box center [1156, 744] width 784 height 13
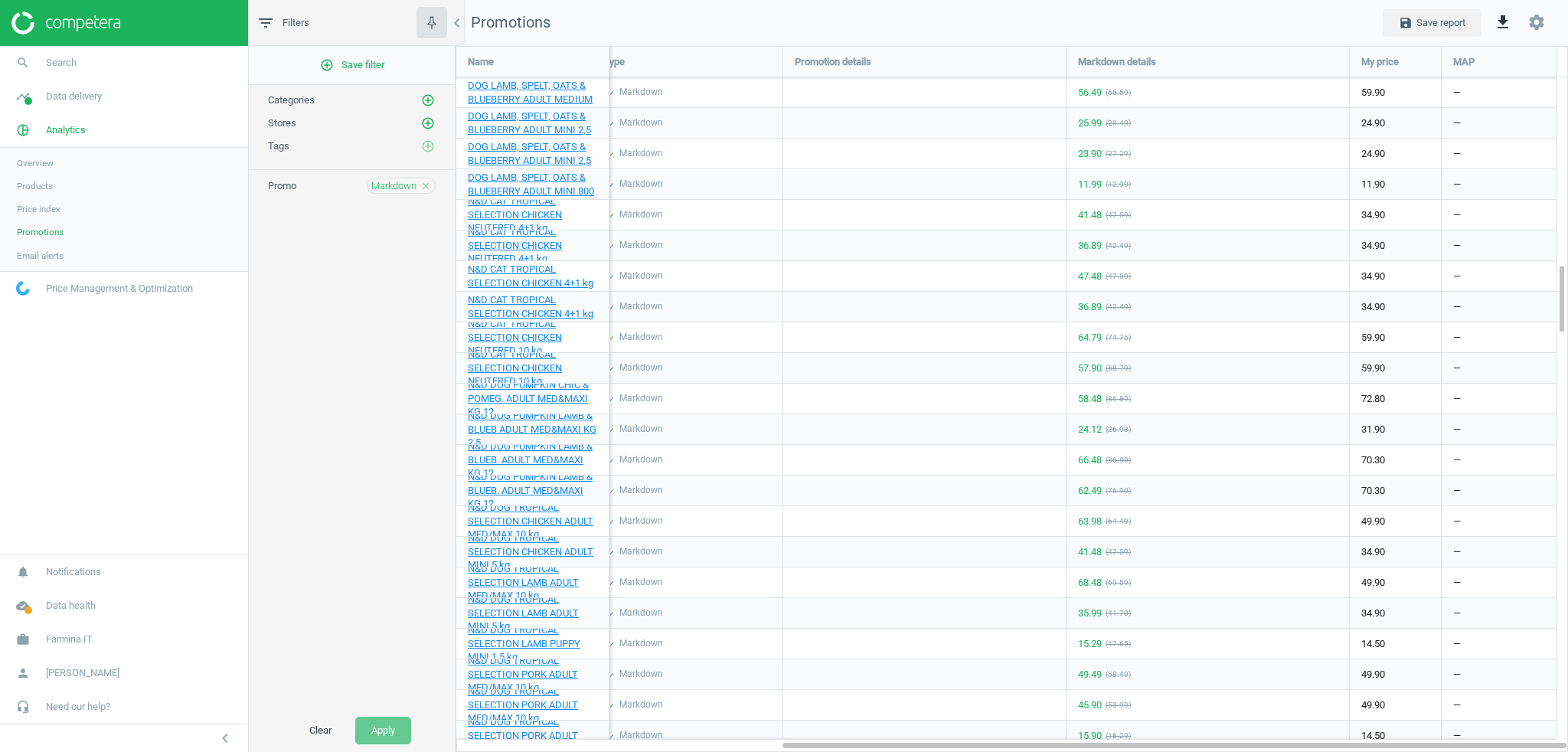
click at [36, 256] on span "Email alerts" at bounding box center [39, 256] width 46 height 12
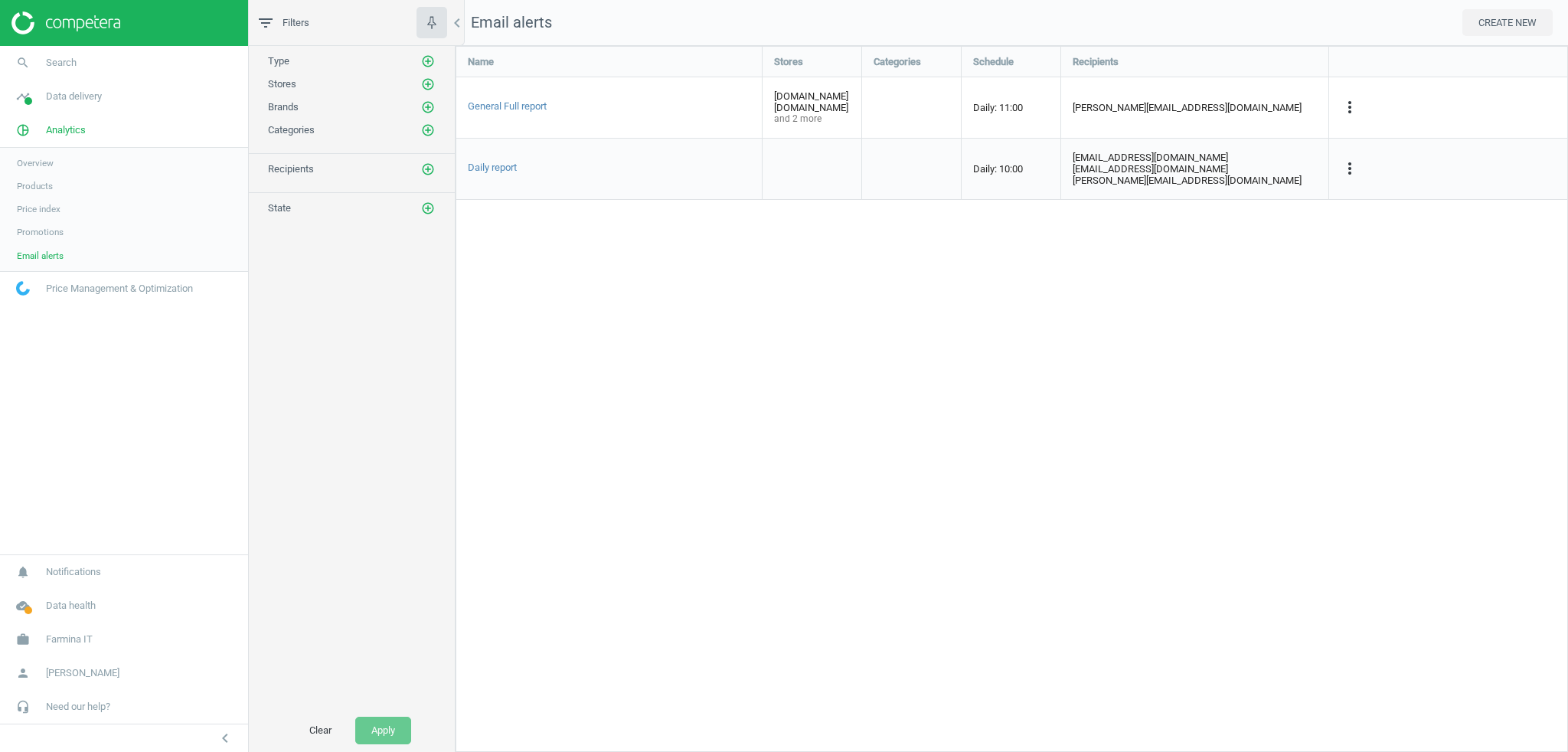
scroll to position [729, 1136]
click at [66, 101] on span "Data delivery" at bounding box center [74, 96] width 56 height 14
click at [37, 132] on span "Overview" at bounding box center [34, 129] width 36 height 12
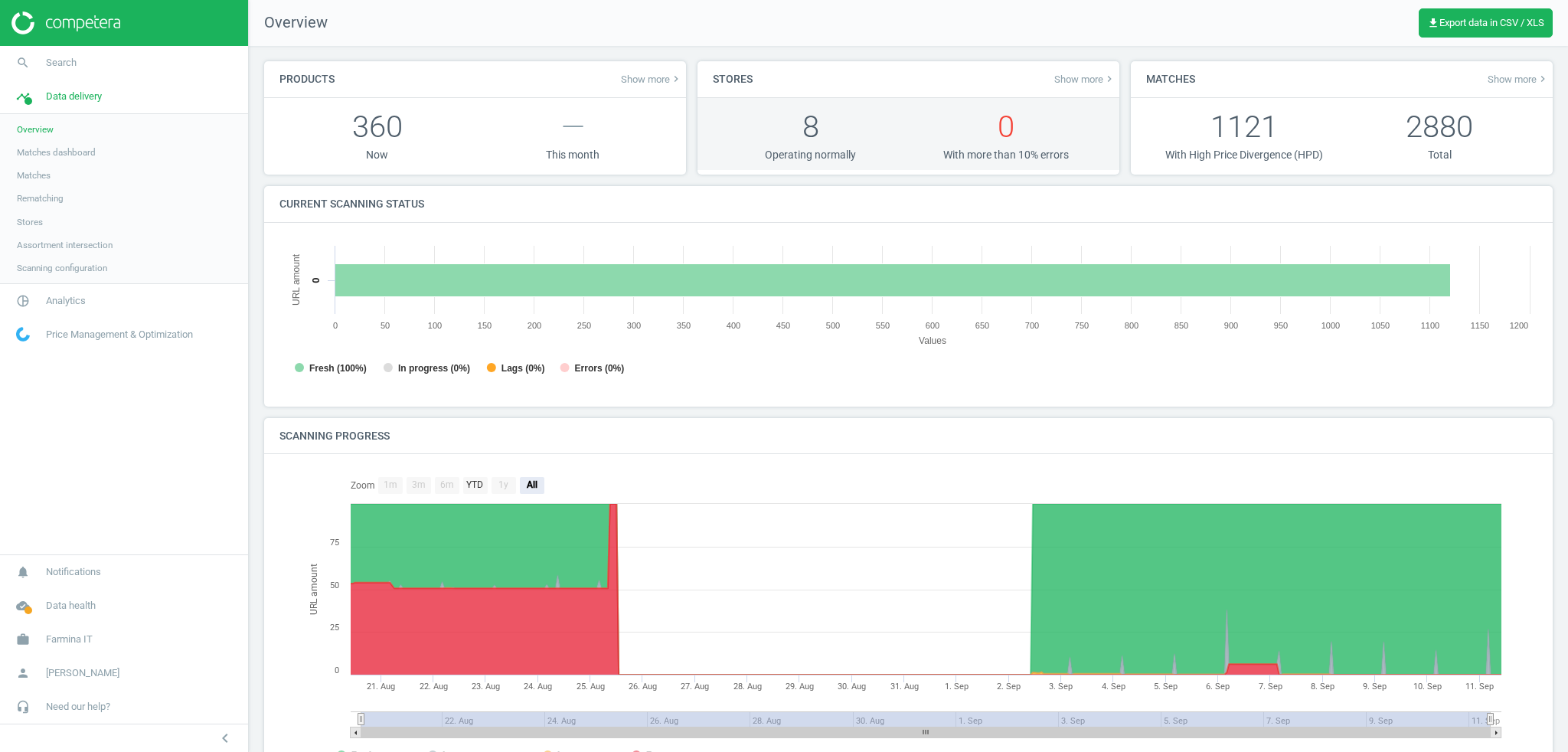
scroll to position [331, 1272]
drag, startPoint x: 799, startPoint y: 128, endPoint x: 809, endPoint y: 126, distance: 10.2
click at [809, 126] on p "8" at bounding box center [811, 126] width 196 height 42
click at [838, 132] on p "8" at bounding box center [811, 126] width 196 height 42
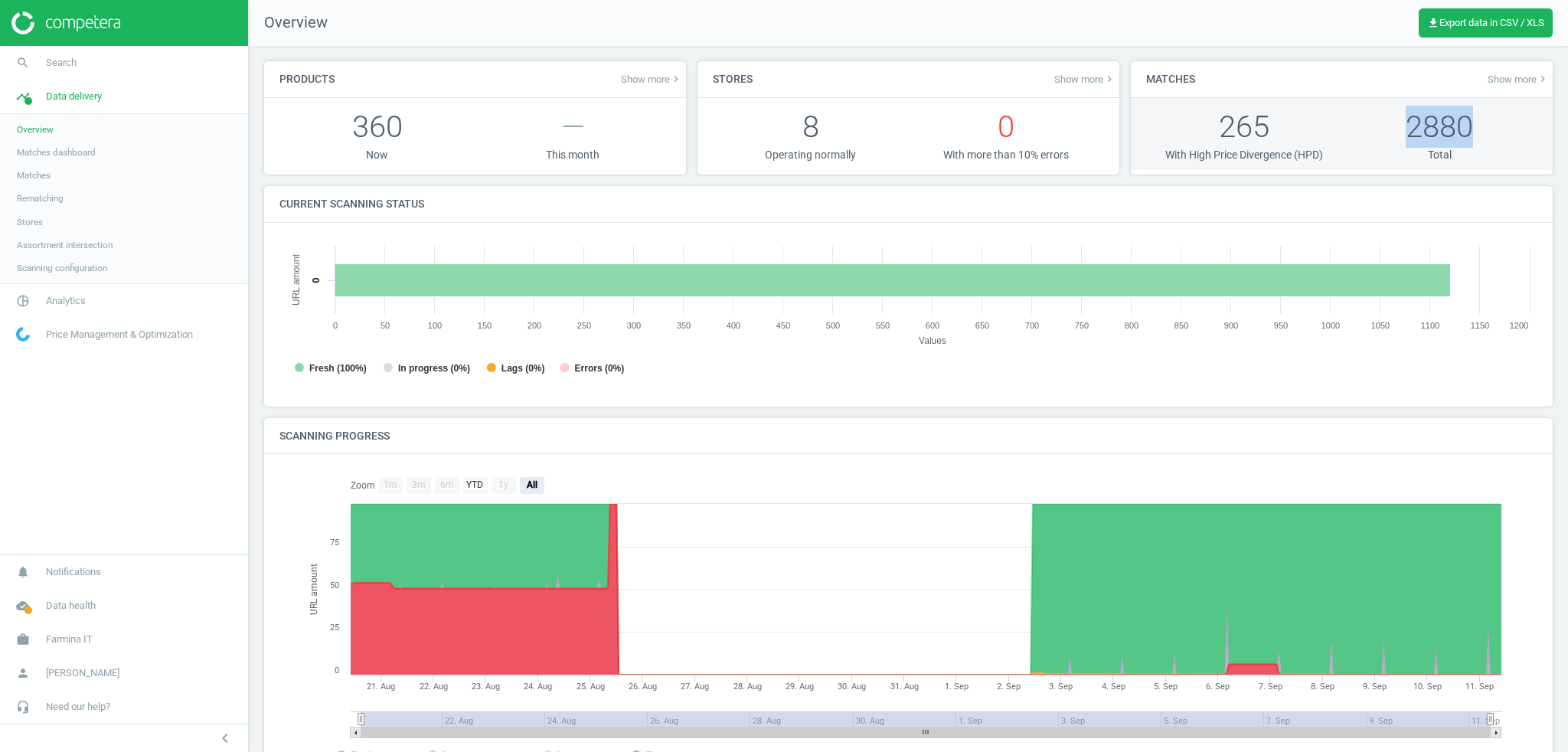
drag, startPoint x: 1401, startPoint y: 127, endPoint x: 1467, endPoint y: 127, distance: 66.0
click at [1467, 127] on p "2880" at bounding box center [1439, 126] width 196 height 42
drag, startPoint x: 1213, startPoint y: 125, endPoint x: 1259, endPoint y: 124, distance: 46.0
click at [1259, 124] on p "265" at bounding box center [1243, 126] width 196 height 42
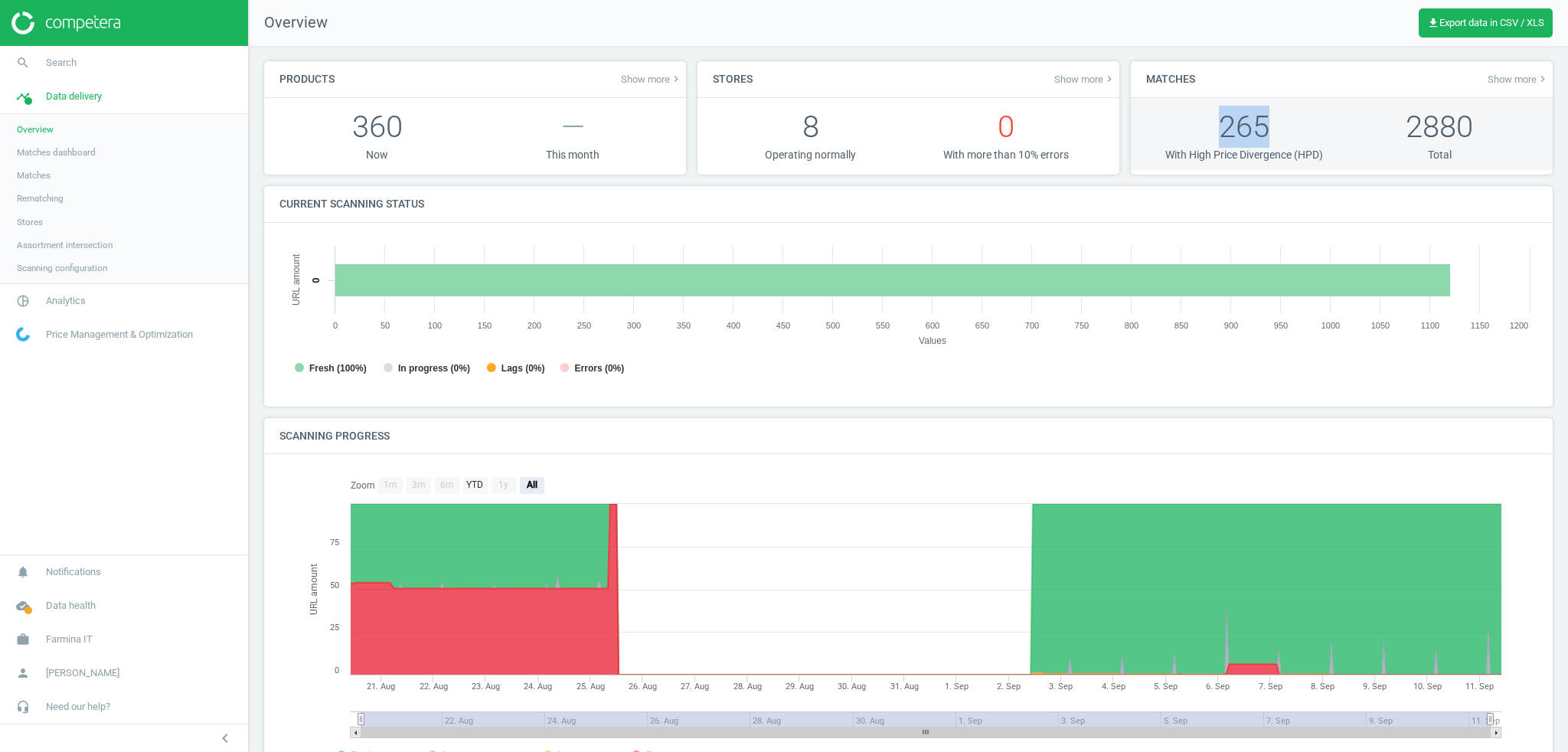
click at [1260, 129] on p "265" at bounding box center [1243, 126] width 196 height 42
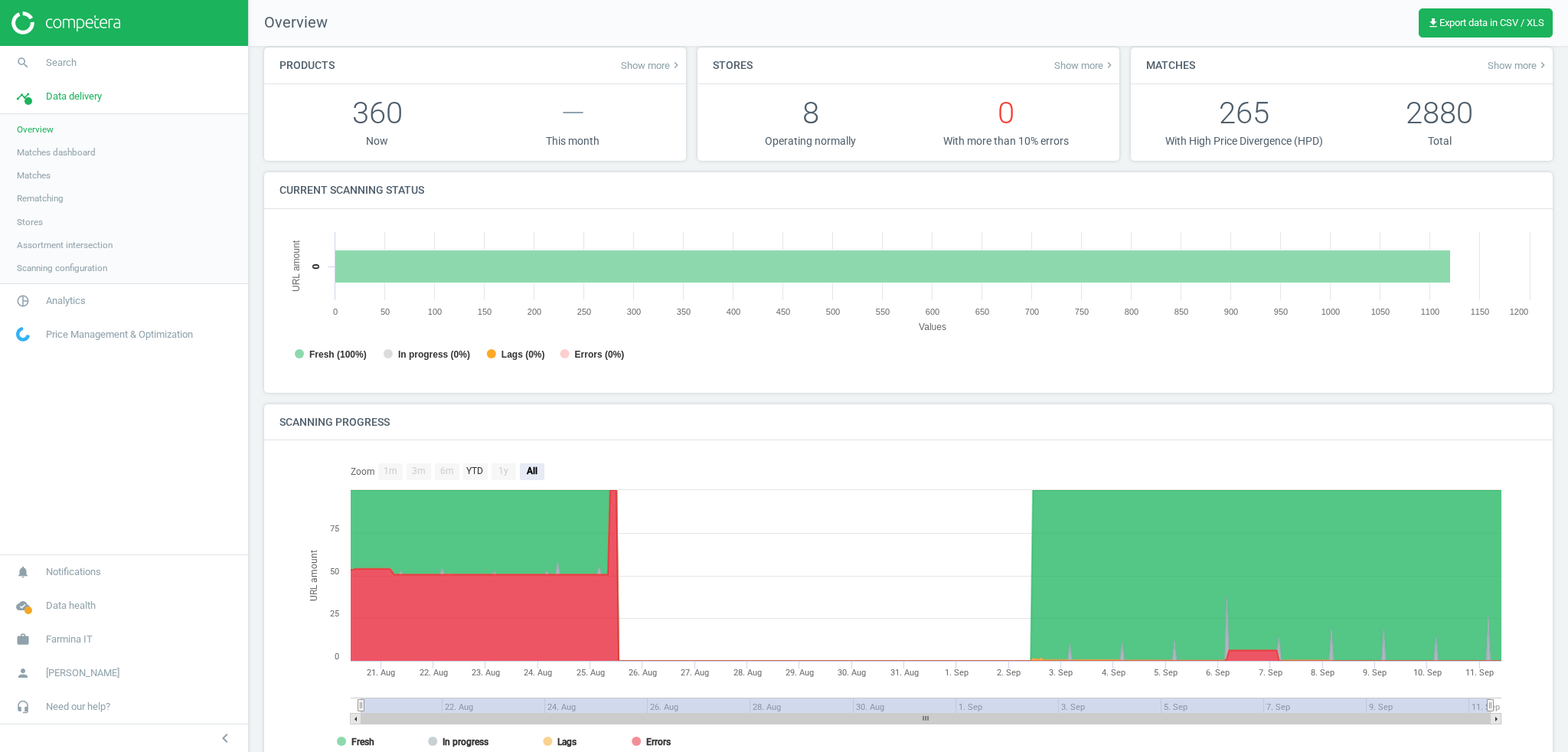
scroll to position [0, 0]
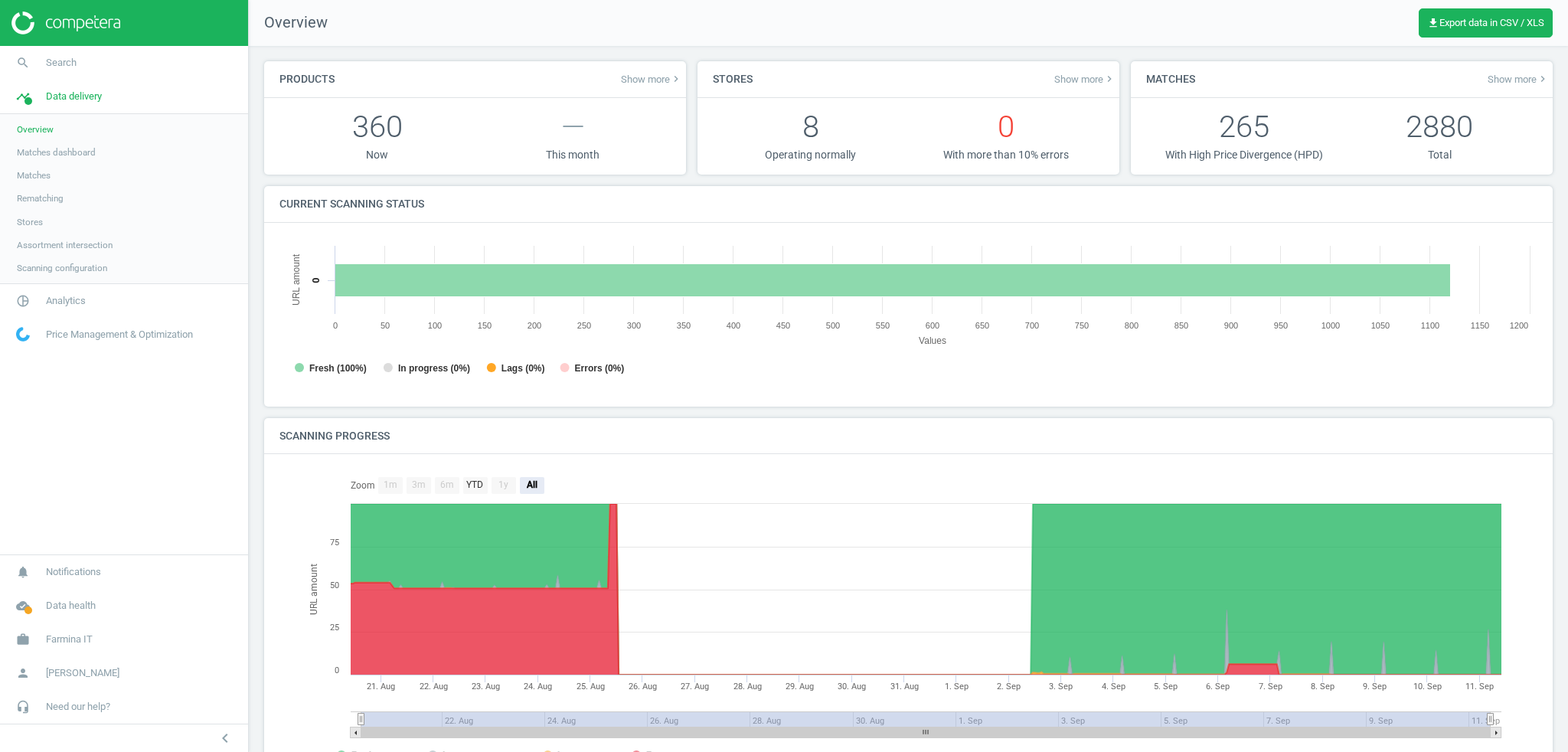
click at [36, 147] on span "Matches dashboard" at bounding box center [56, 153] width 79 height 12
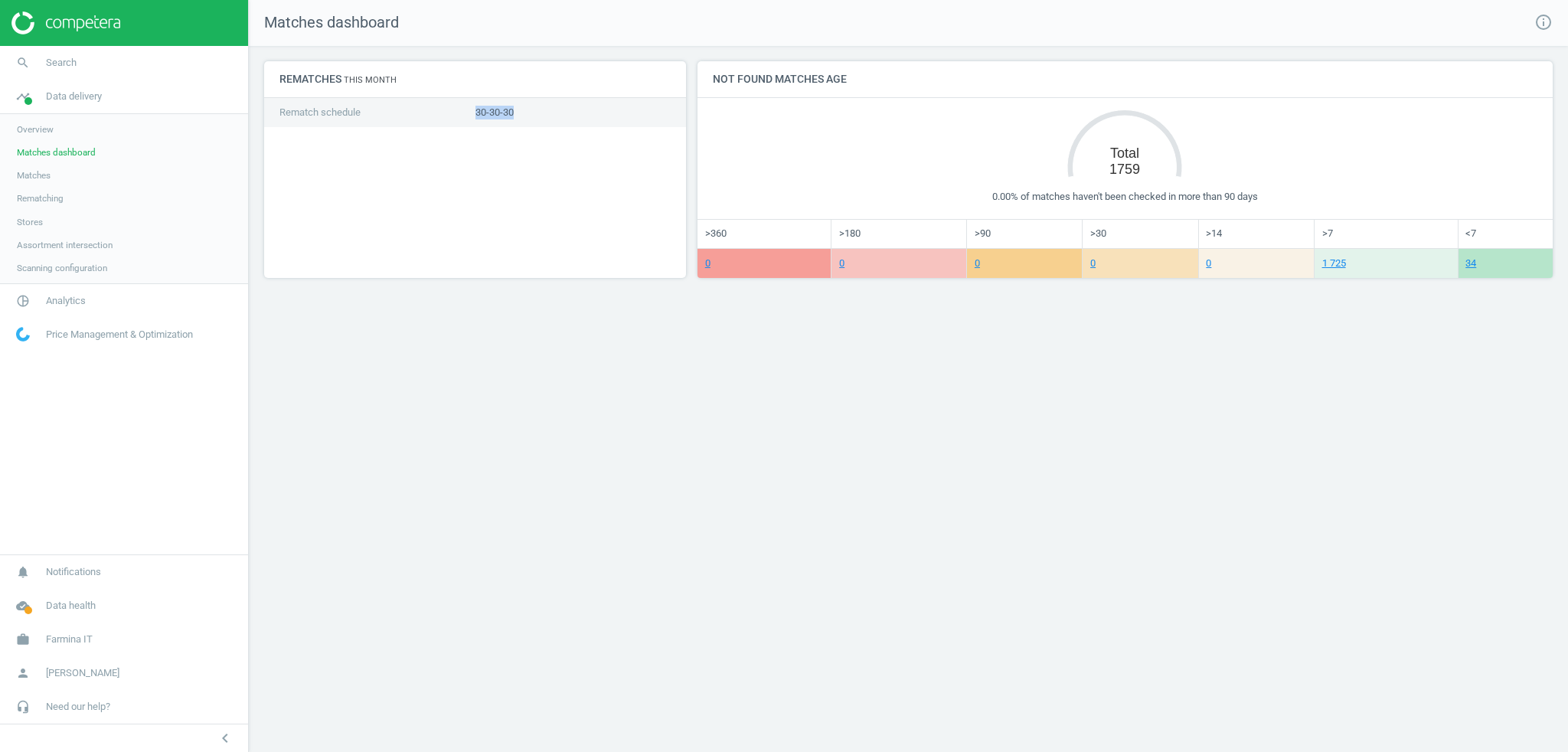
drag, startPoint x: 520, startPoint y: 112, endPoint x: 477, endPoint y: 112, distance: 43.0
click at [475, 112] on p "30-30-30" at bounding box center [573, 112] width 196 height 14
click at [512, 157] on div "Rematches This month Rematch schedule 30-30-30" at bounding box center [475, 169] width 422 height 217
click at [509, 157] on div "Rematches This month Rematch schedule 30-30-30" at bounding box center [475, 169] width 422 height 217
click at [30, 178] on span "Matches" at bounding box center [33, 175] width 33 height 12
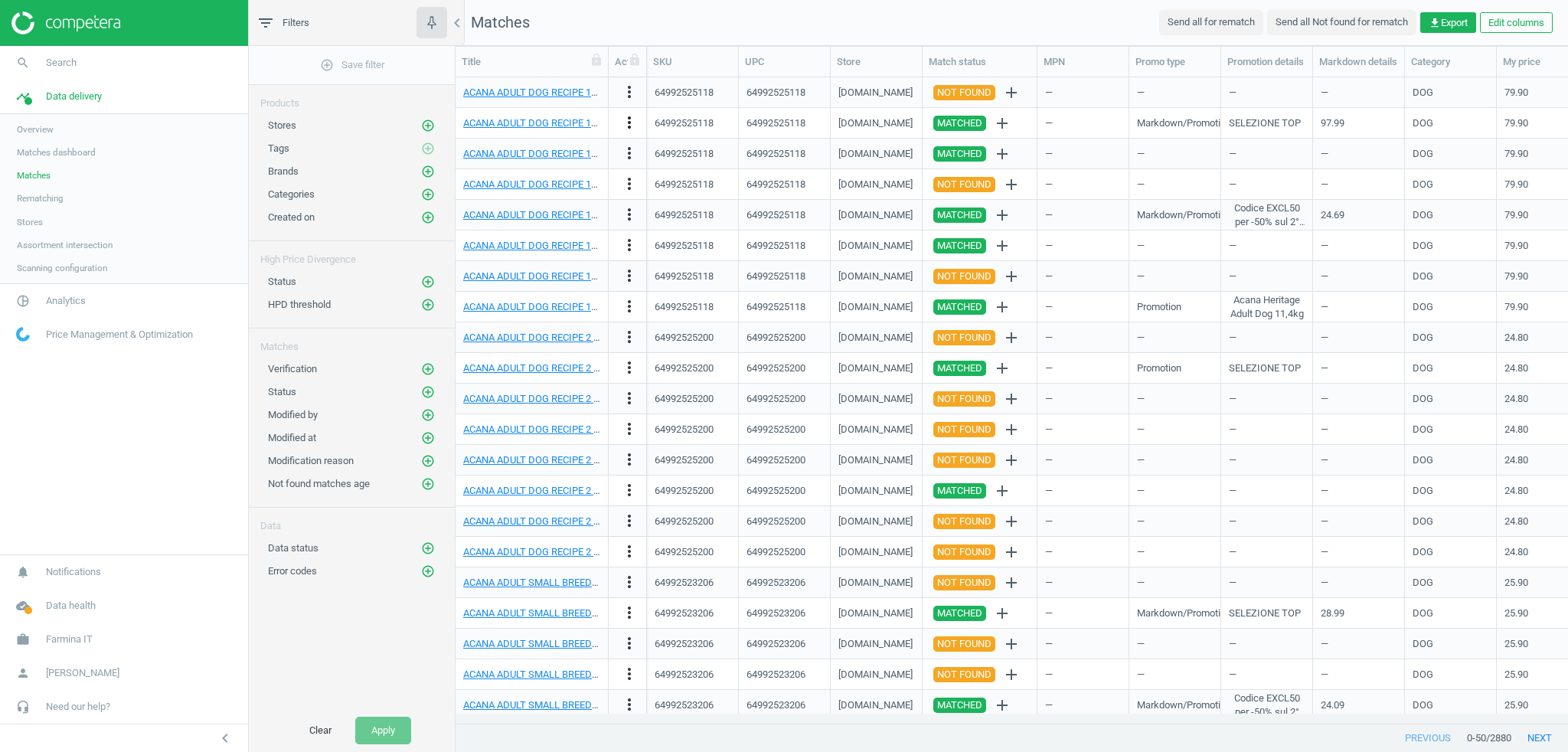
click at [631, 113] on icon "more_vert" at bounding box center [630, 122] width 19 height 19
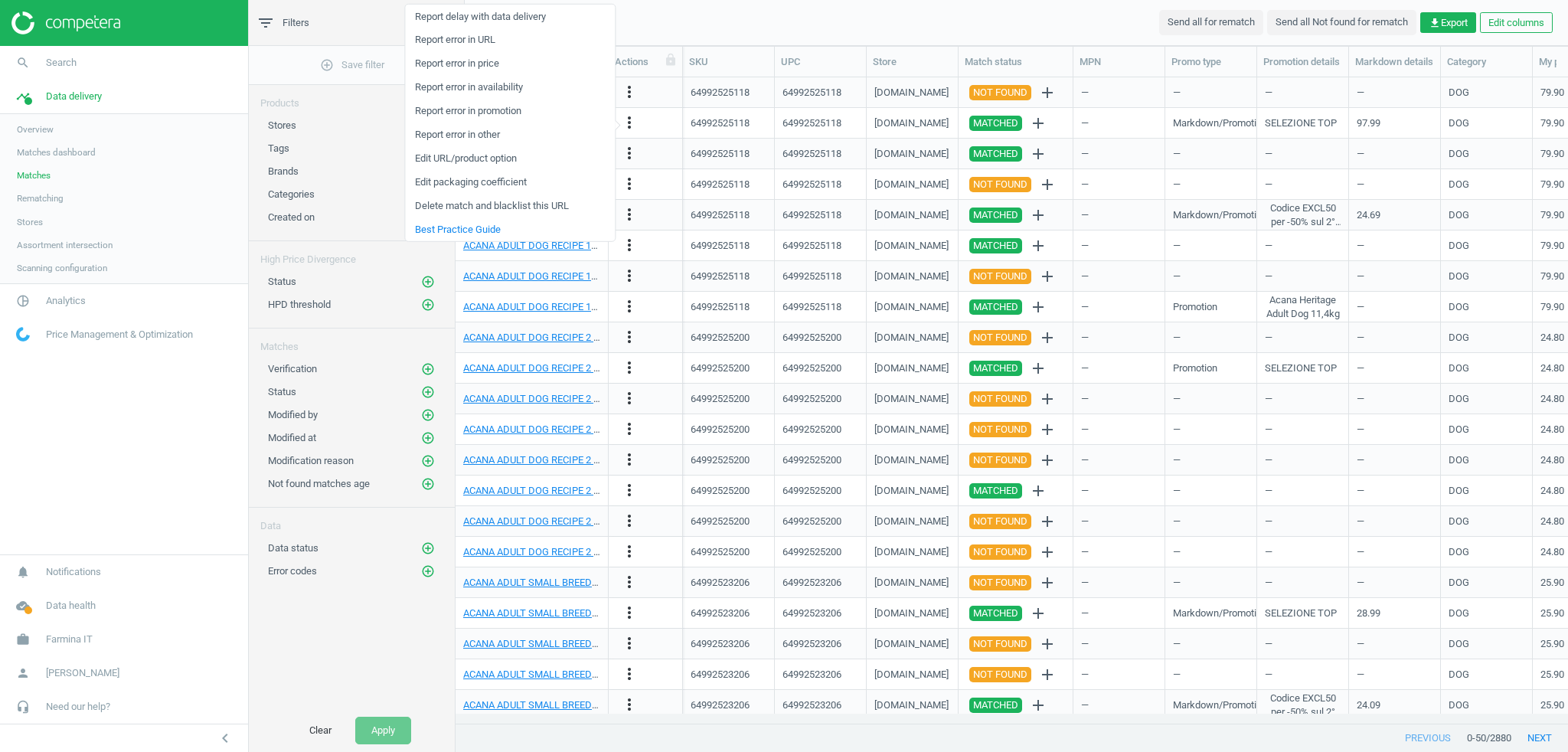
drag, startPoint x: 648, startPoint y: 64, endPoint x: 684, endPoint y: 71, distance: 36.7
click at [684, 71] on div at bounding box center [683, 61] width 16 height 30
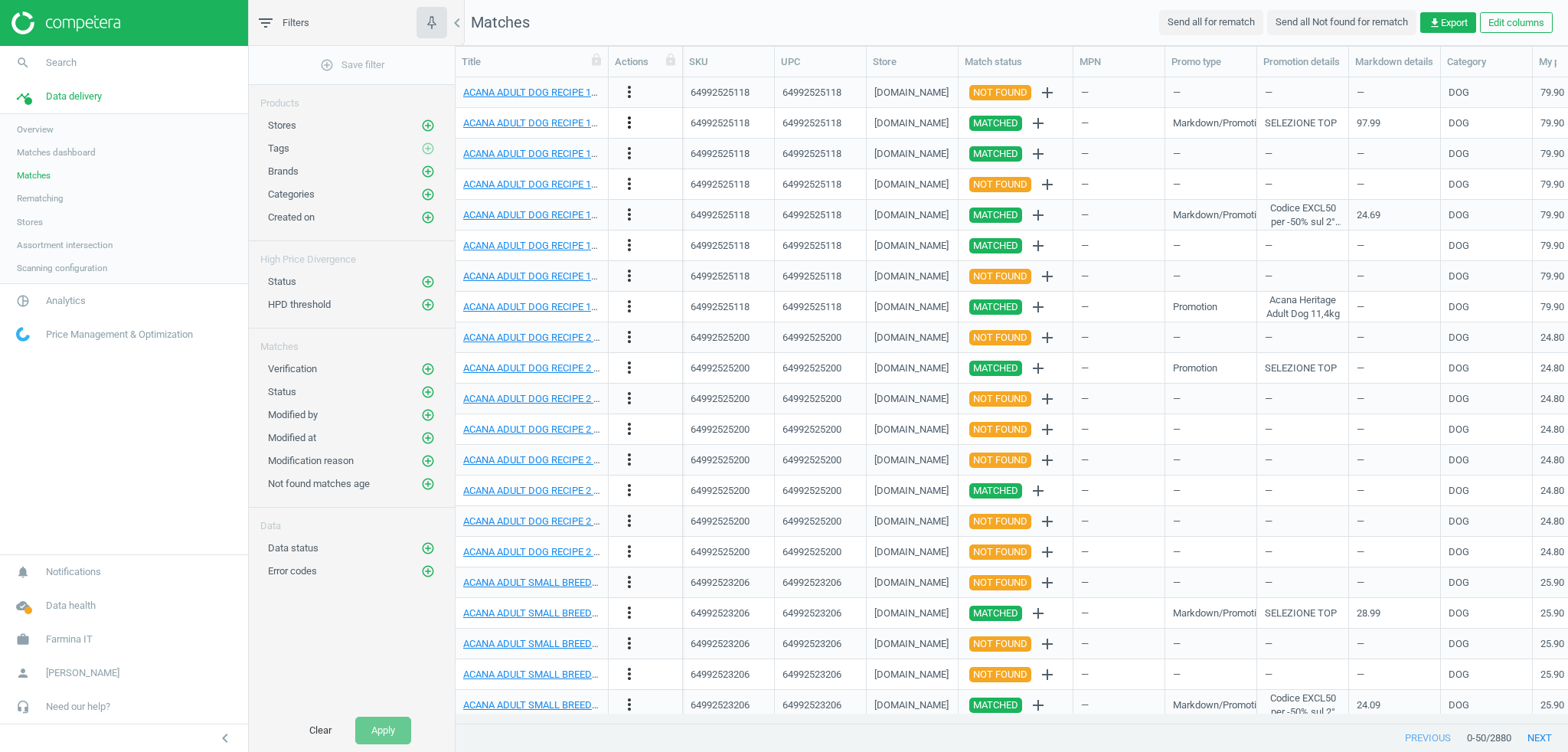
click at [627, 116] on icon "more_vert" at bounding box center [630, 122] width 19 height 19
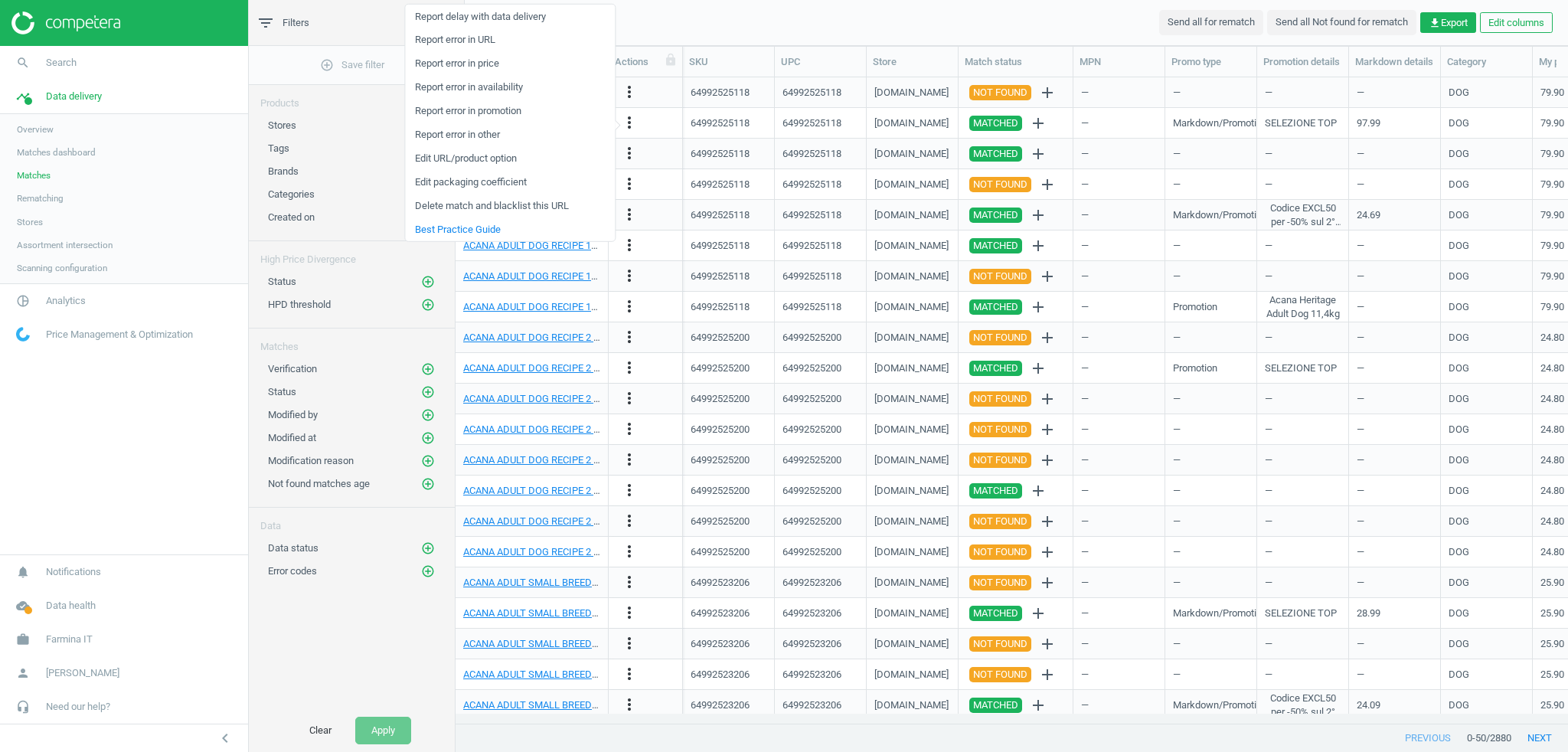
click at [707, 25] on nav "Matches Send all for rematch Send all Not found for rematch get_app Export Edit…" at bounding box center [1011, 23] width 1113 height 46
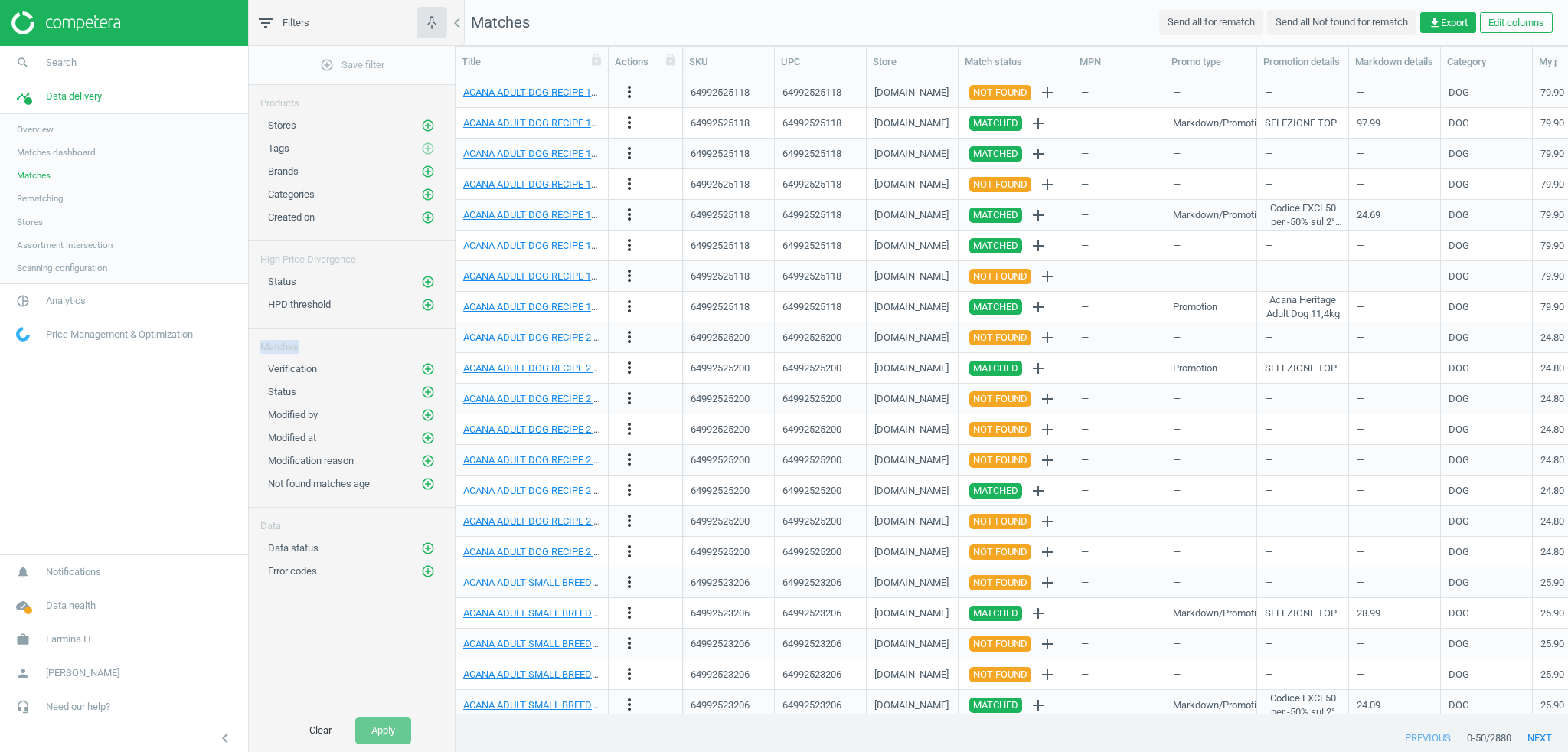
drag, startPoint x: 258, startPoint y: 344, endPoint x: 297, endPoint y: 344, distance: 39.0
click at [297, 344] on div "Matches" at bounding box center [351, 342] width 206 height 26
click at [302, 346] on div "Matches" at bounding box center [351, 342] width 206 height 26
click at [433, 389] on icon "add_circle_outline" at bounding box center [428, 393] width 14 height 14
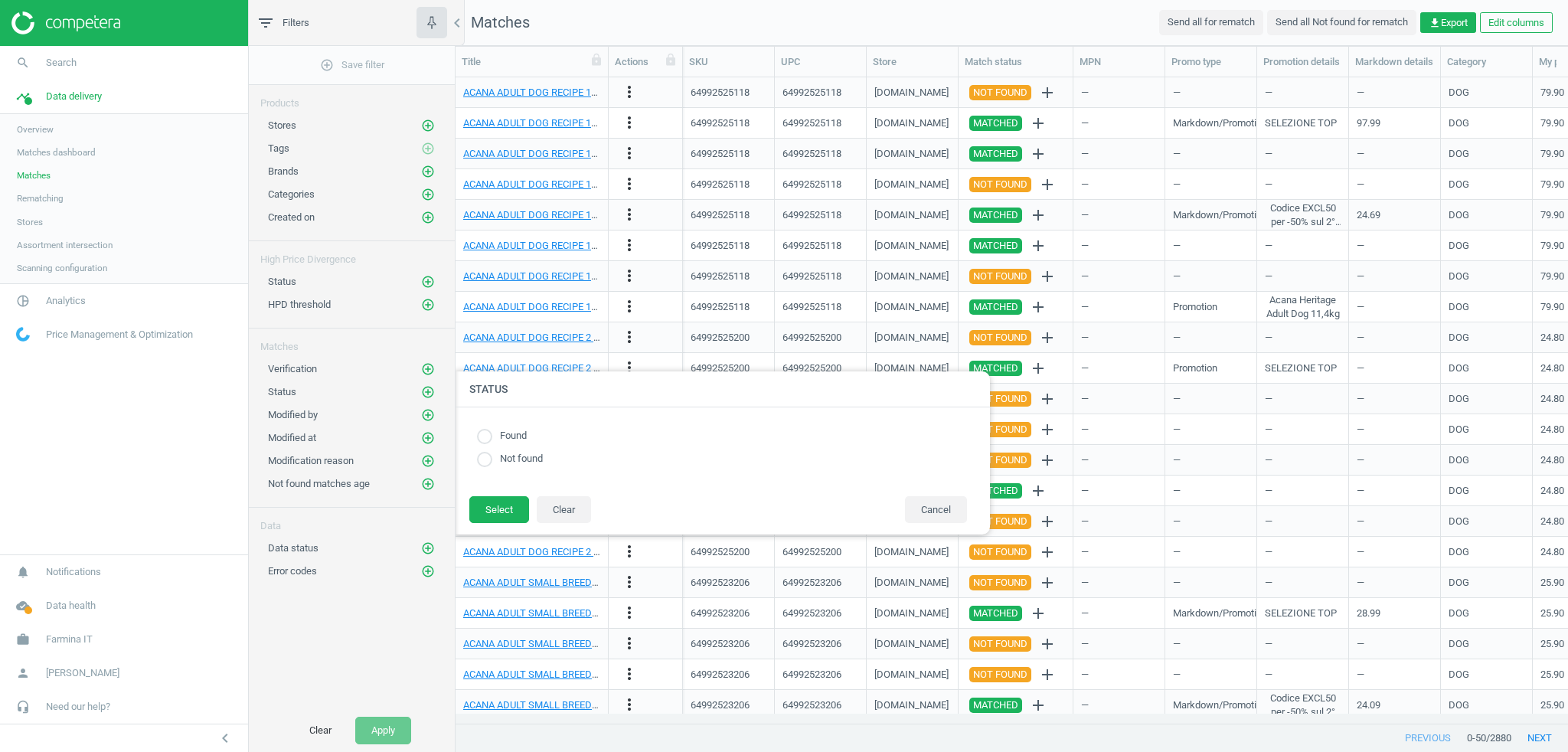
click at [316, 469] on div "Not found matches age add_circle_outline" at bounding box center [351, 479] width 206 height 23
click at [937, 510] on button "Cancel" at bounding box center [935, 510] width 62 height 28
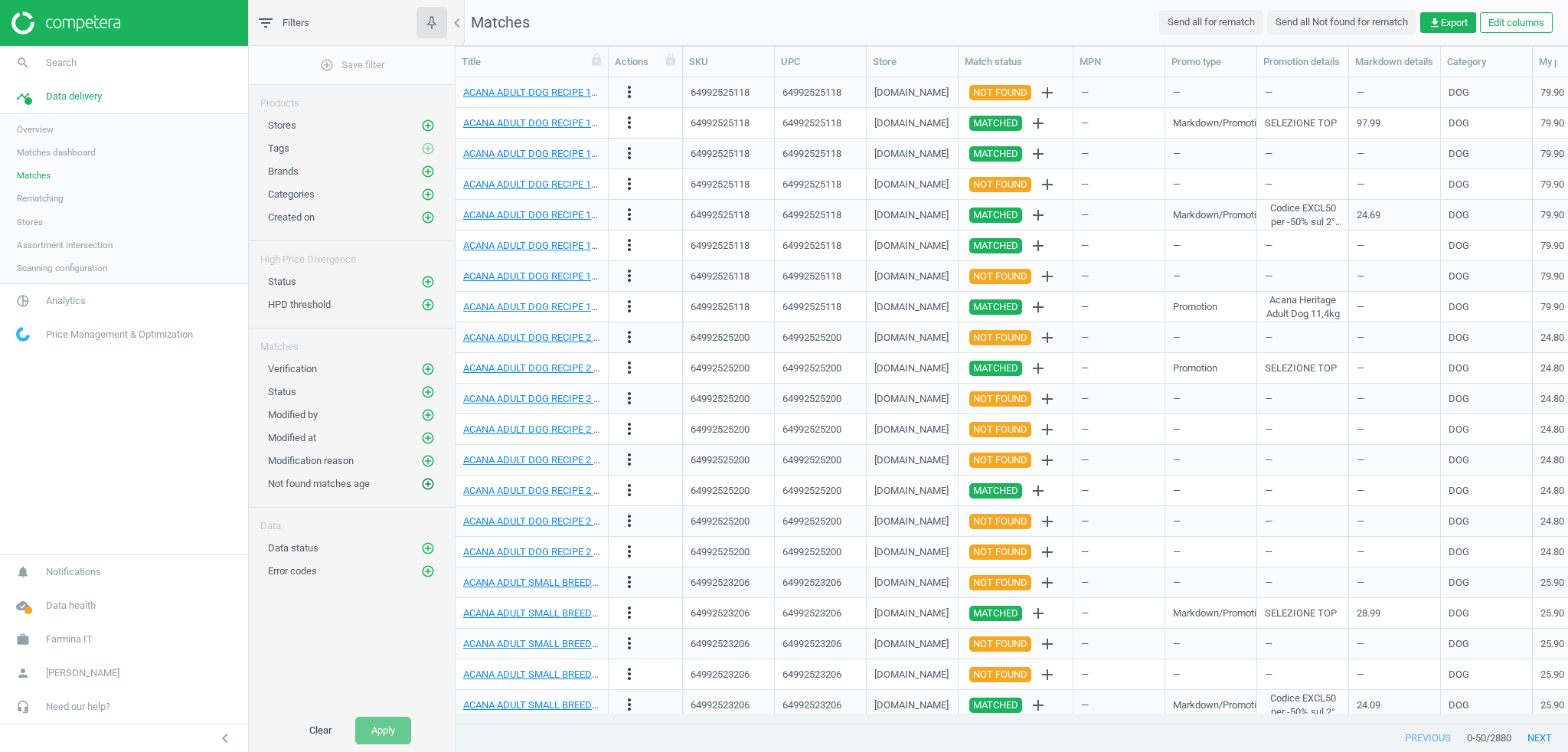
click at [427, 482] on icon "add_circle_outline" at bounding box center [428, 484] width 14 height 14
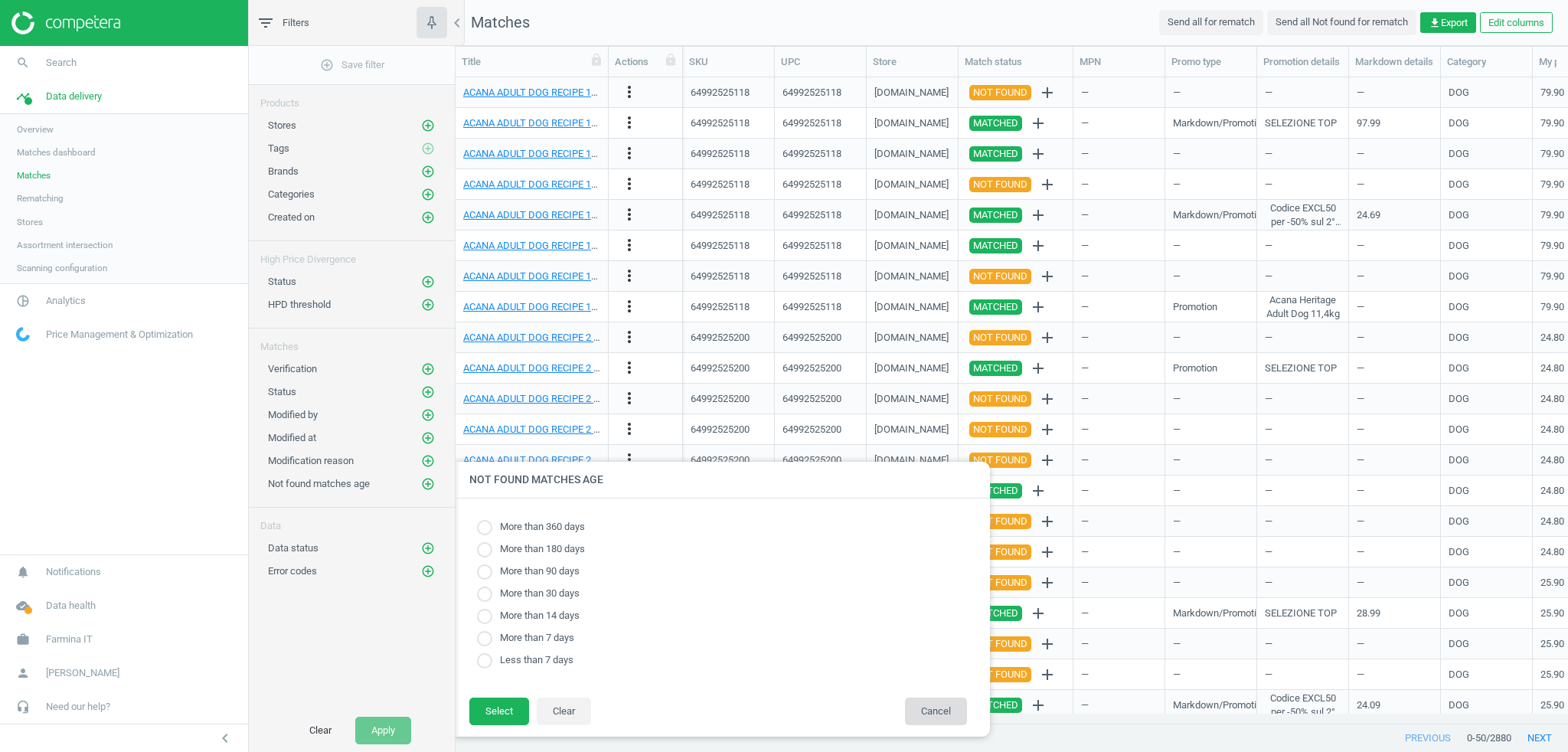
click at [928, 711] on button "Cancel" at bounding box center [935, 712] width 62 height 28
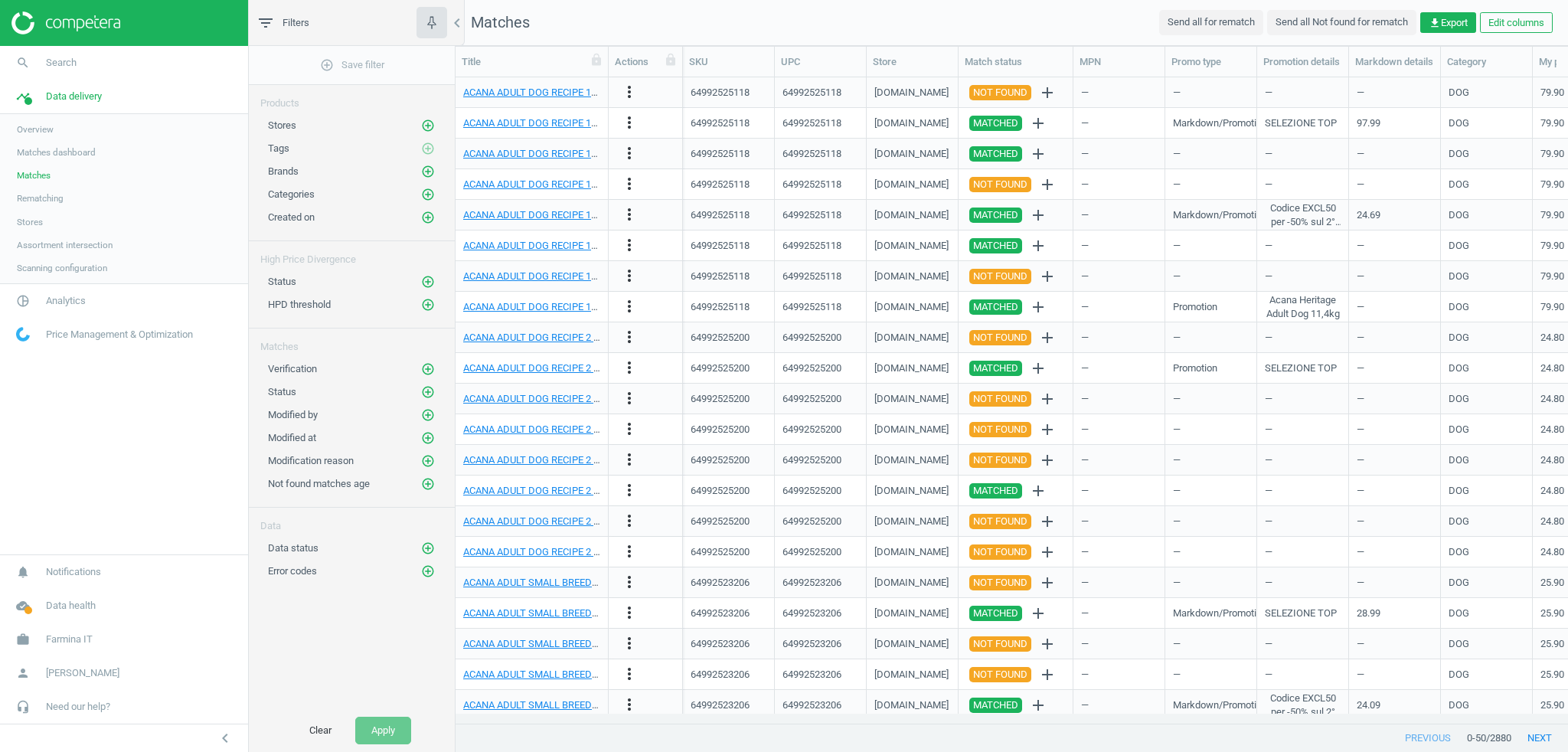
click at [33, 223] on span "Stores" at bounding box center [30, 222] width 26 height 12
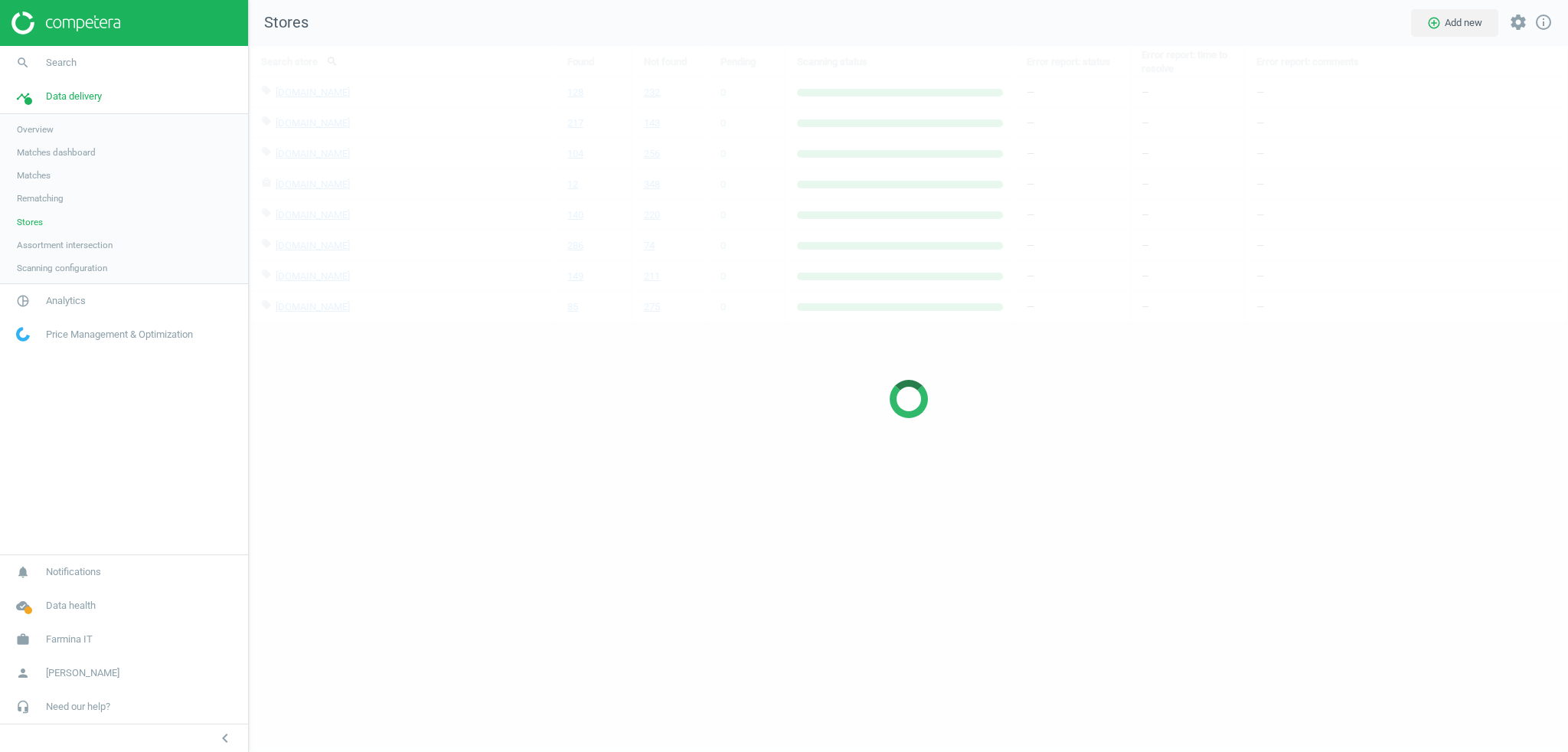
scroll to position [729, 1343]
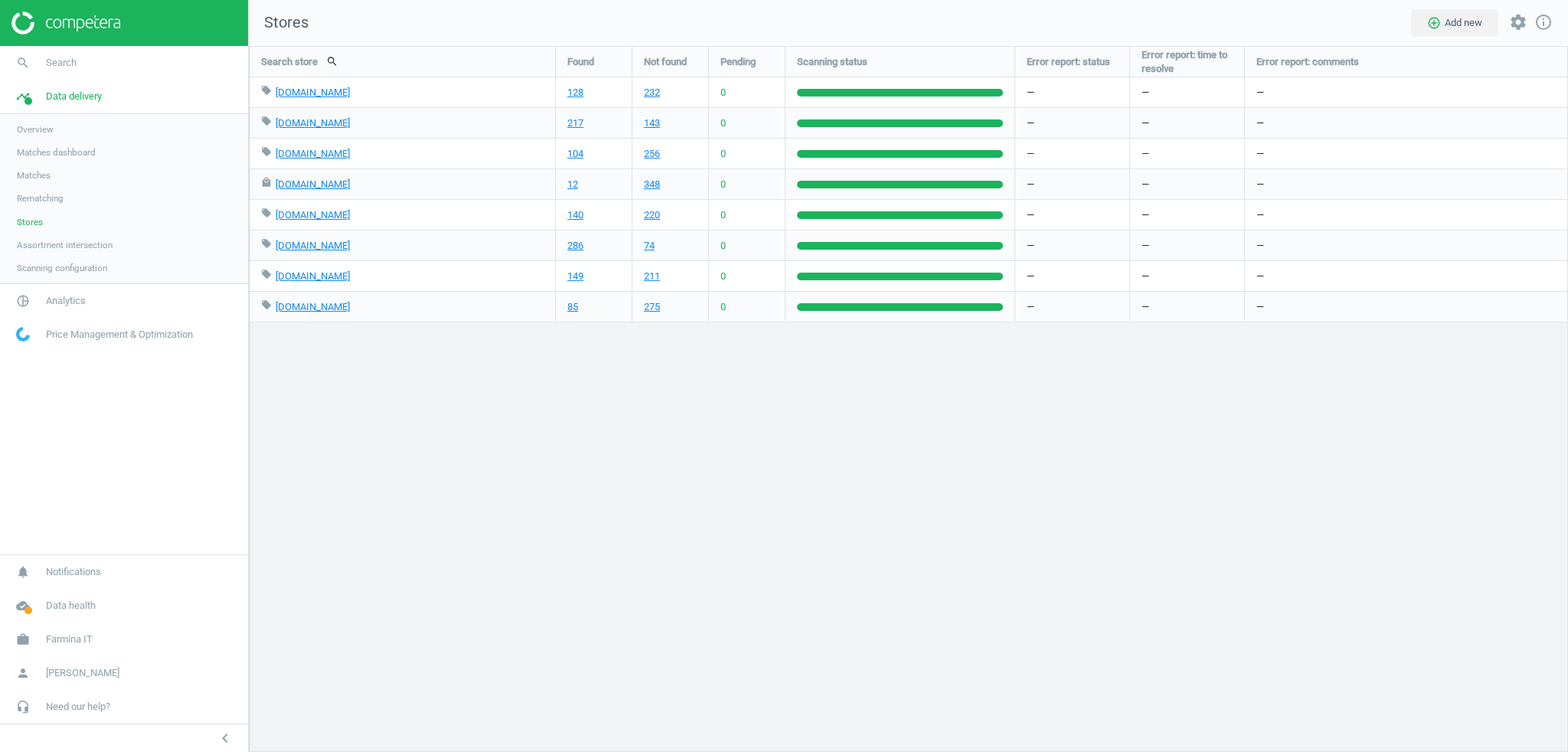
click at [37, 174] on span "Matches" at bounding box center [33, 175] width 33 height 12
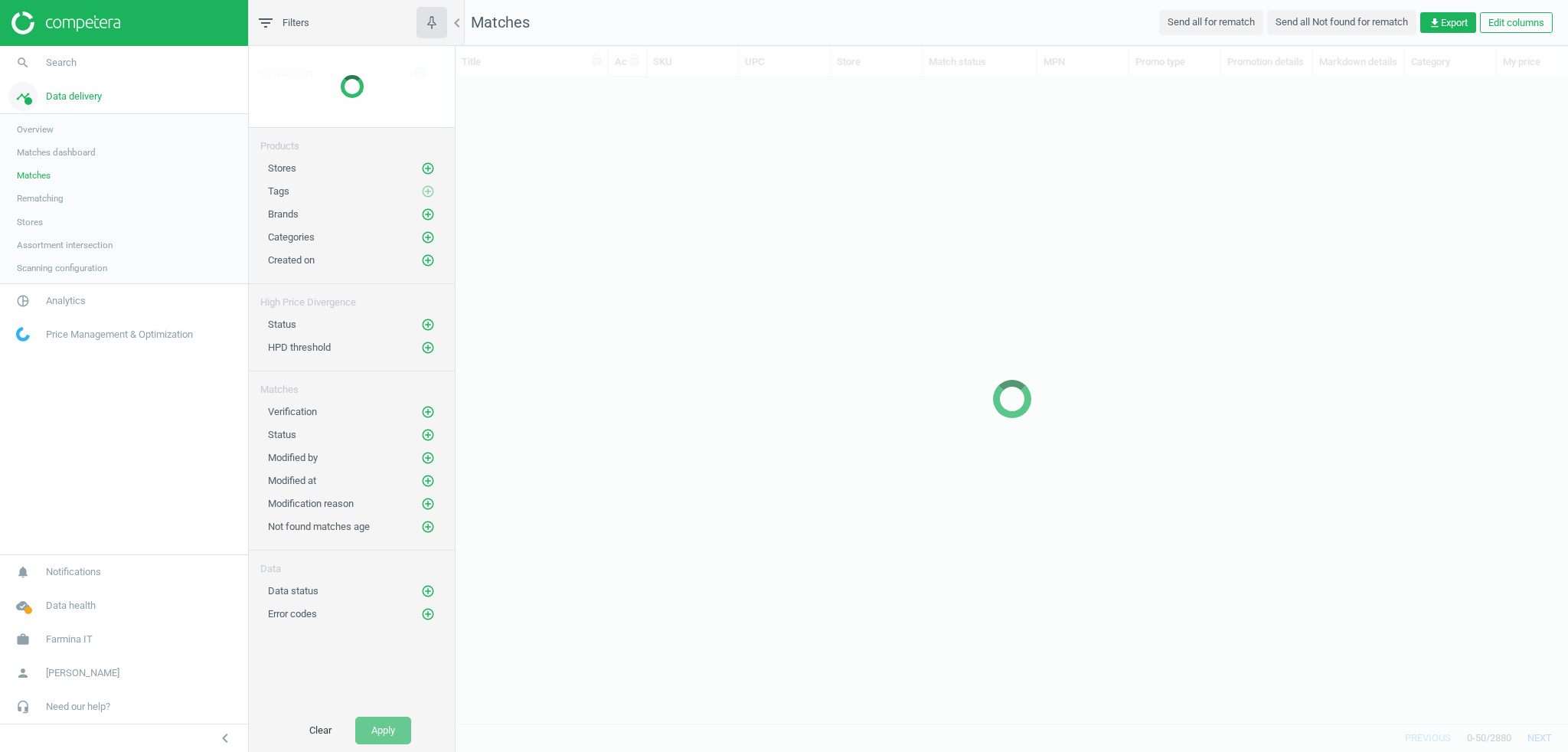
scroll to position [628, 1104]
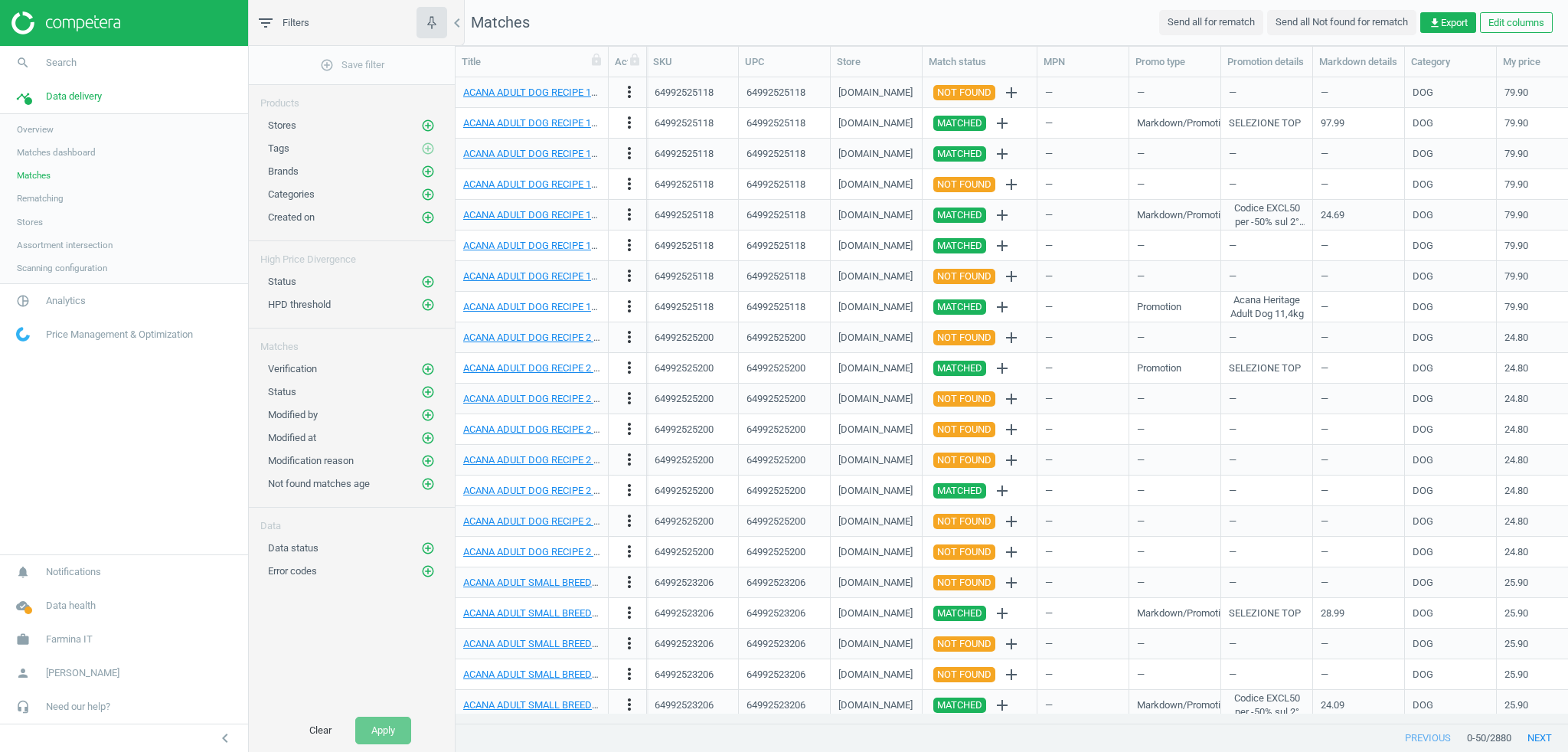
click at [438, 126] on div "Stores add_circle_outline" at bounding box center [351, 121] width 206 height 23
click at [431, 123] on icon "add_circle_outline" at bounding box center [428, 126] width 14 height 14
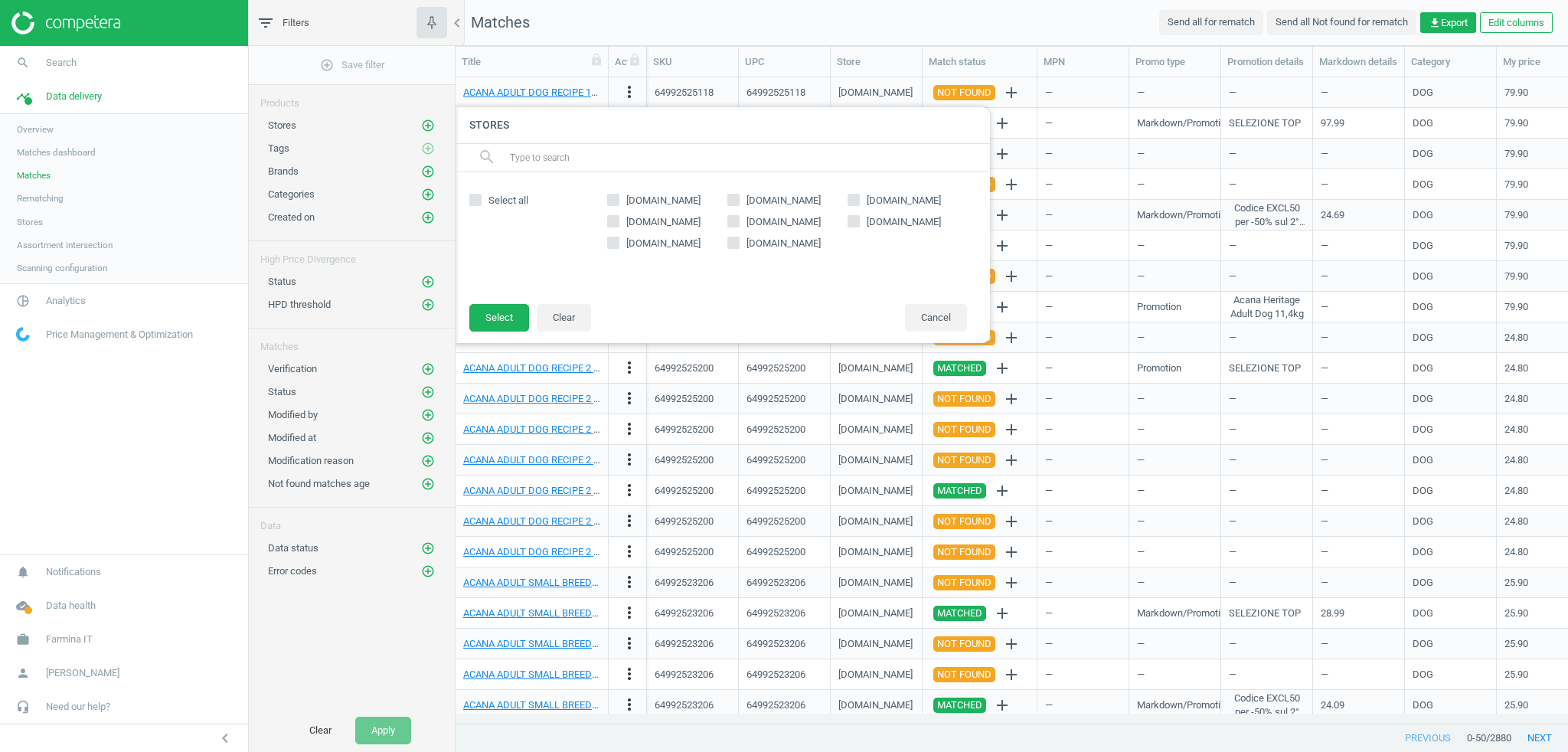
click at [611, 216] on icon at bounding box center [613, 221] width 12 height 12
click at [611, 217] on input "amazon.it" at bounding box center [614, 221] width 10 height 10
checkbox input "true"
click at [517, 317] on button "Select" at bounding box center [499, 318] width 60 height 28
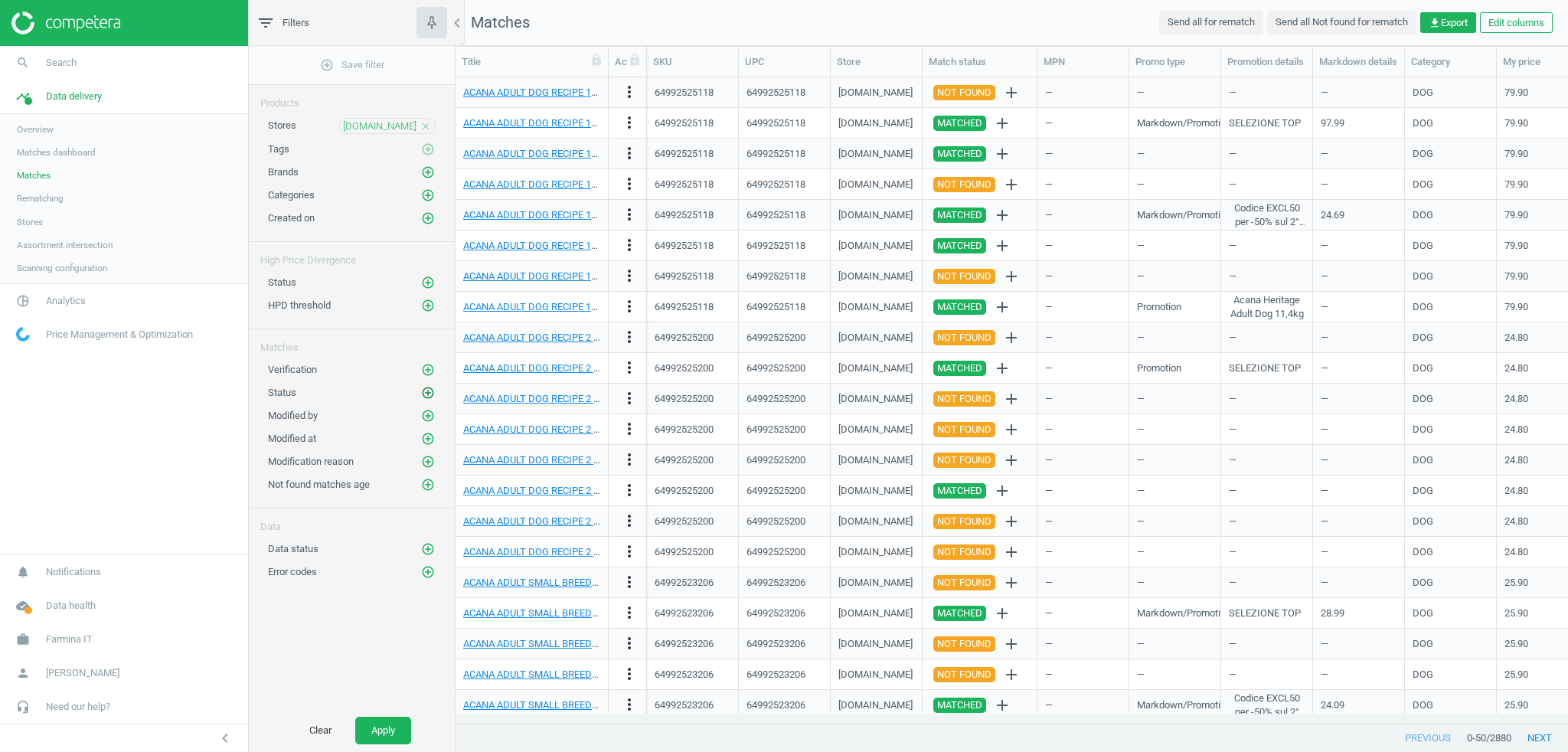
click at [423, 389] on icon "add_circle_outline" at bounding box center [428, 393] width 14 height 14
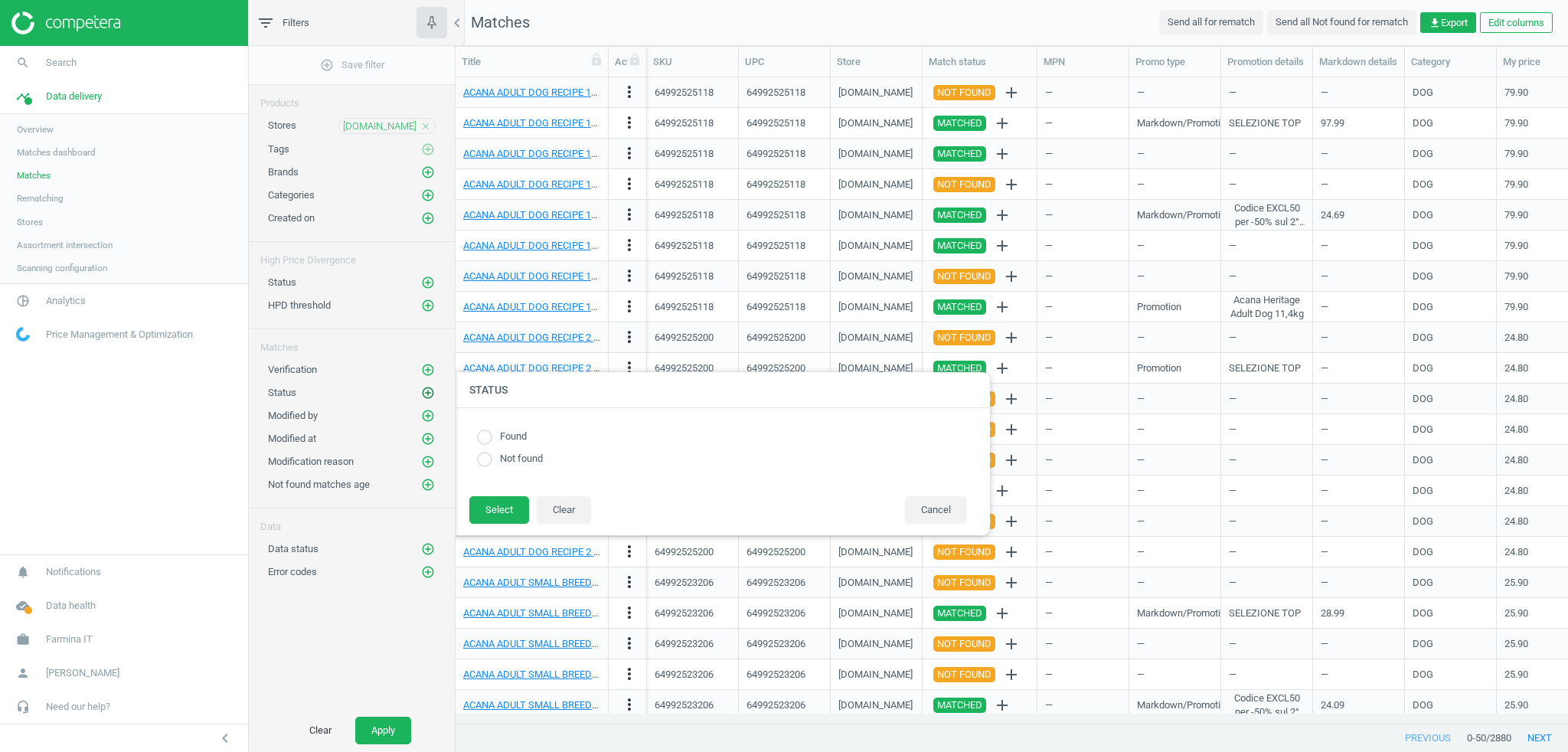
click at [427, 388] on icon "add_circle_outline" at bounding box center [428, 393] width 14 height 14
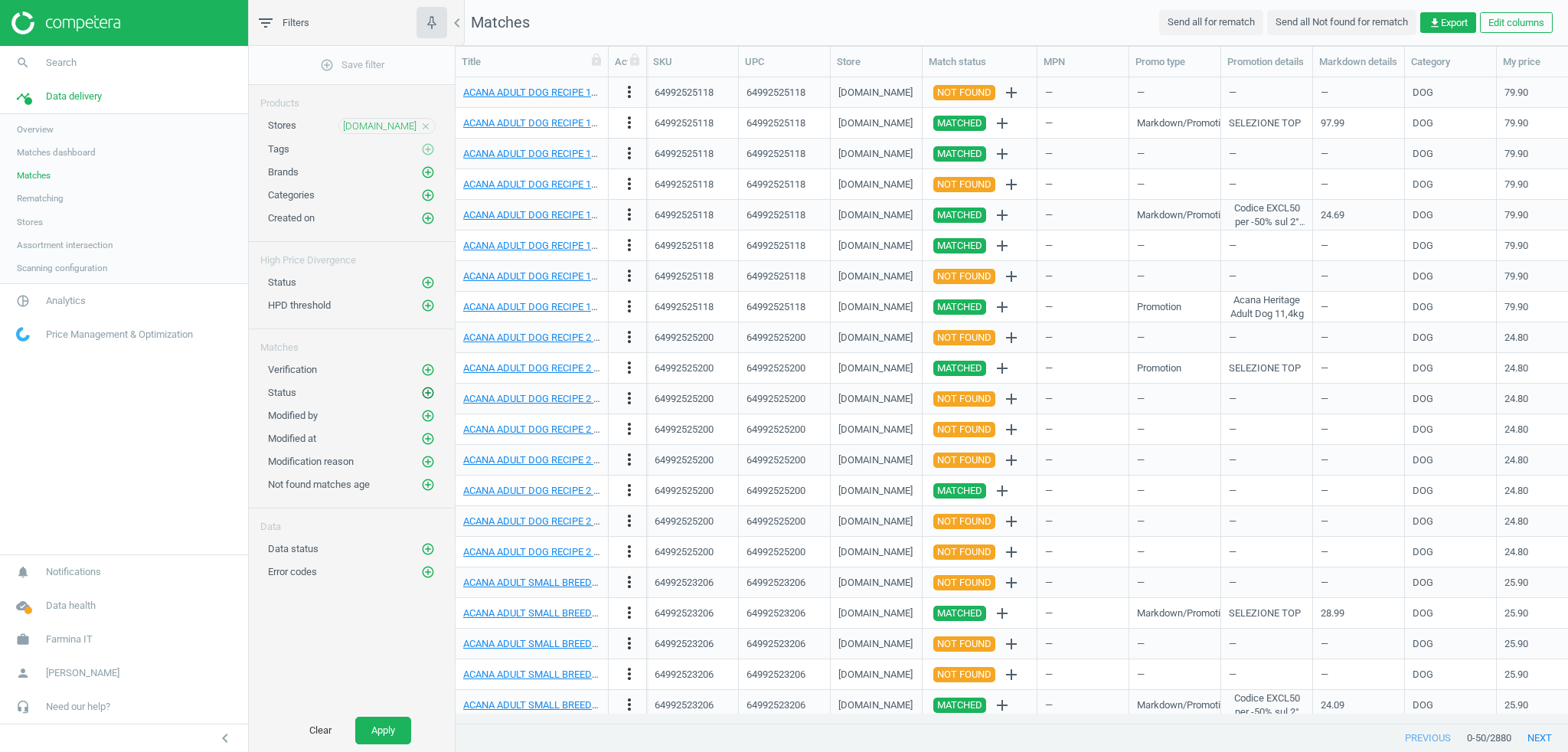
click at [427, 388] on icon "add_circle_outline" at bounding box center [428, 393] width 14 height 14
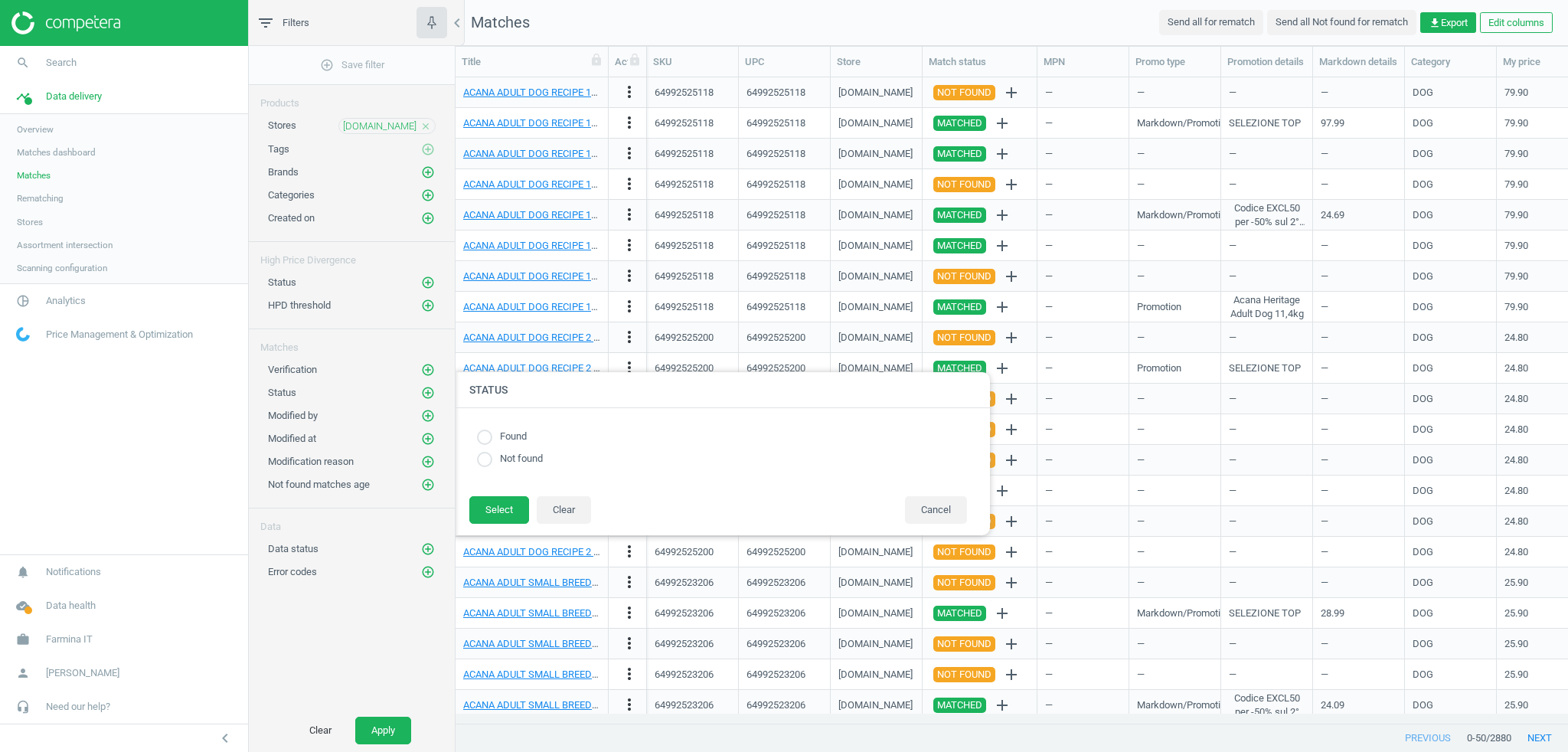
click at [487, 459] on input "radio" at bounding box center [485, 460] width 16 height 16
radio input "true"
click at [498, 503] on button "Select" at bounding box center [499, 510] width 60 height 28
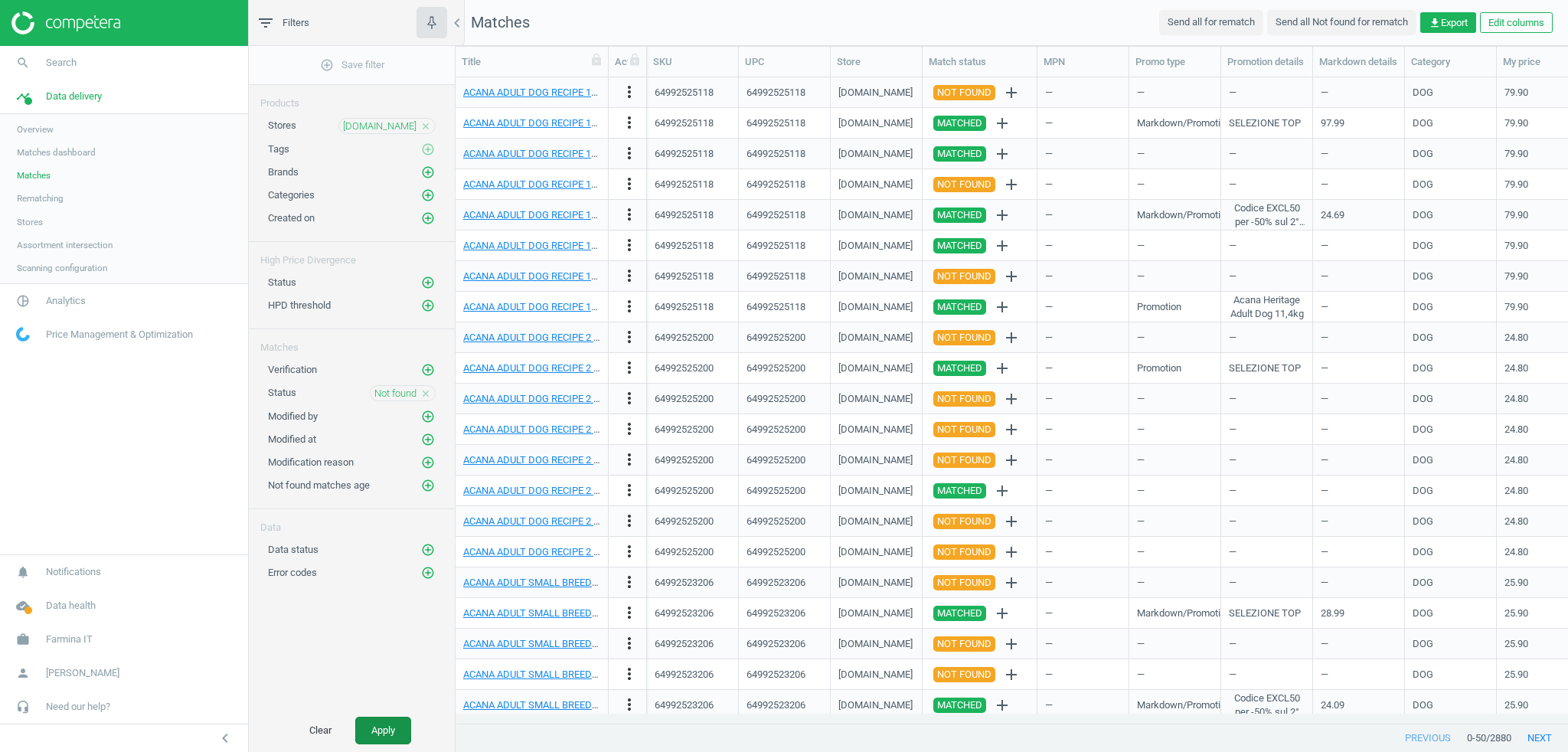
click at [391, 723] on button "Apply" at bounding box center [383, 731] width 56 height 28
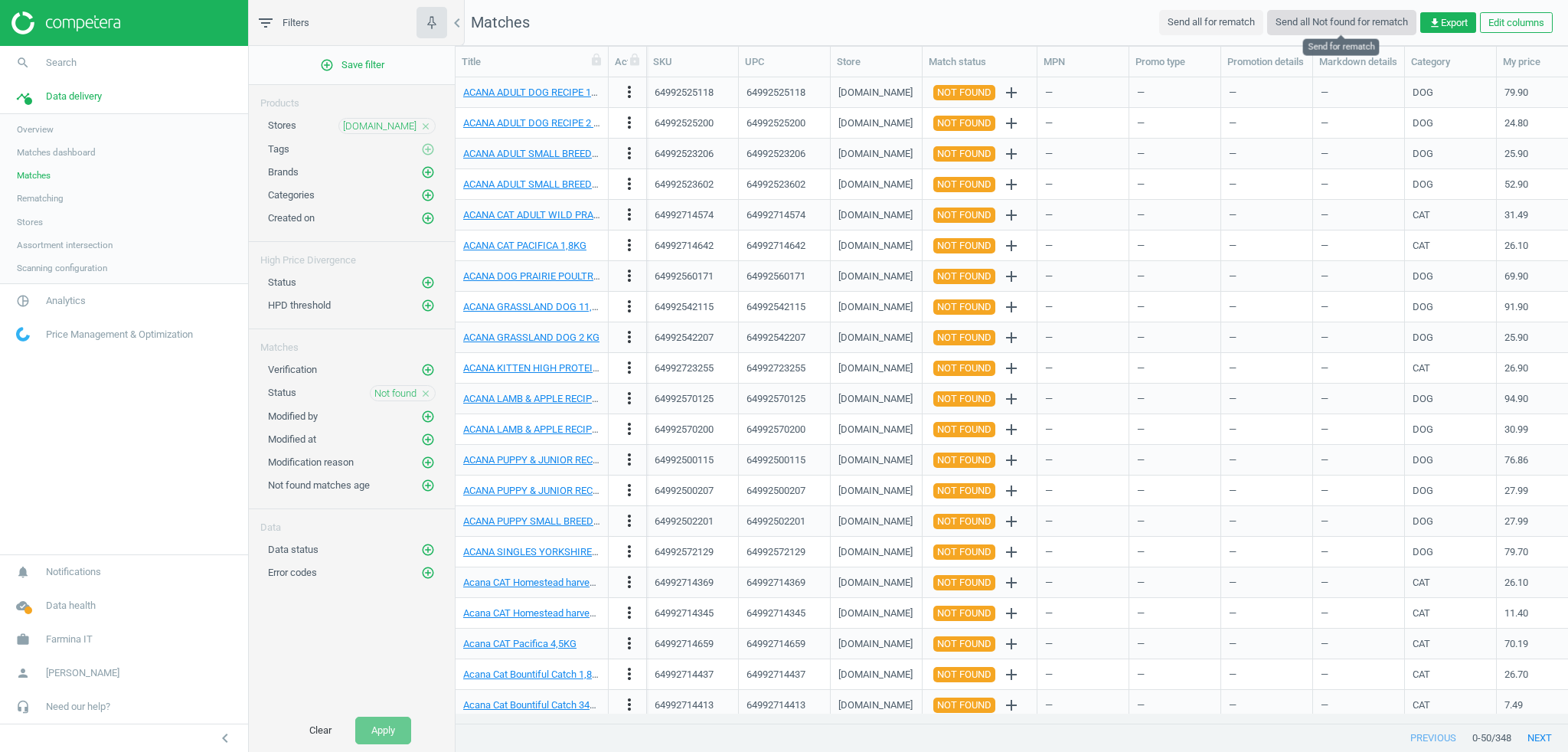
click at [1332, 23] on button "Send all Not found for rematch" at bounding box center [1342, 22] width 150 height 25
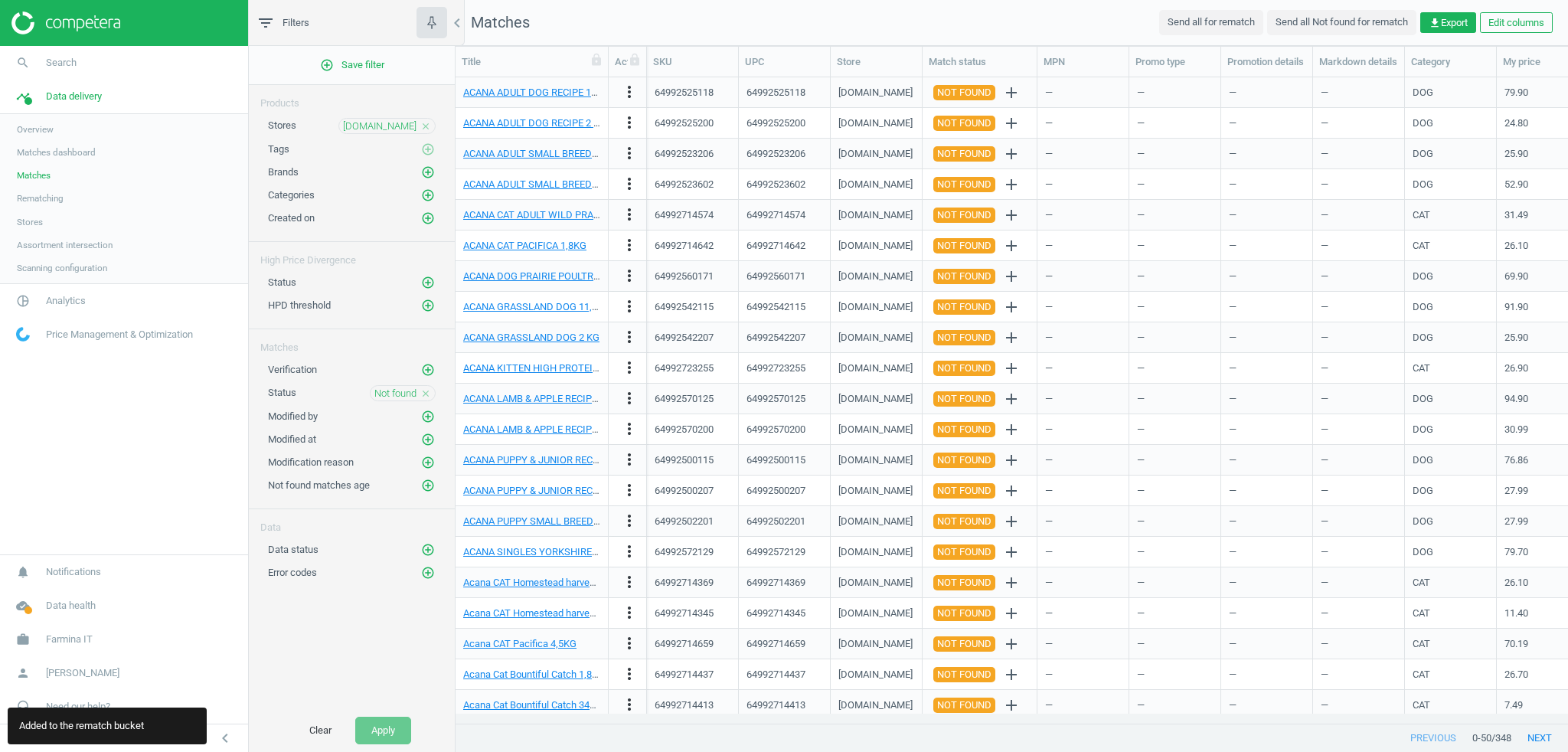
click at [43, 199] on span "Rematching" at bounding box center [39, 198] width 46 height 12
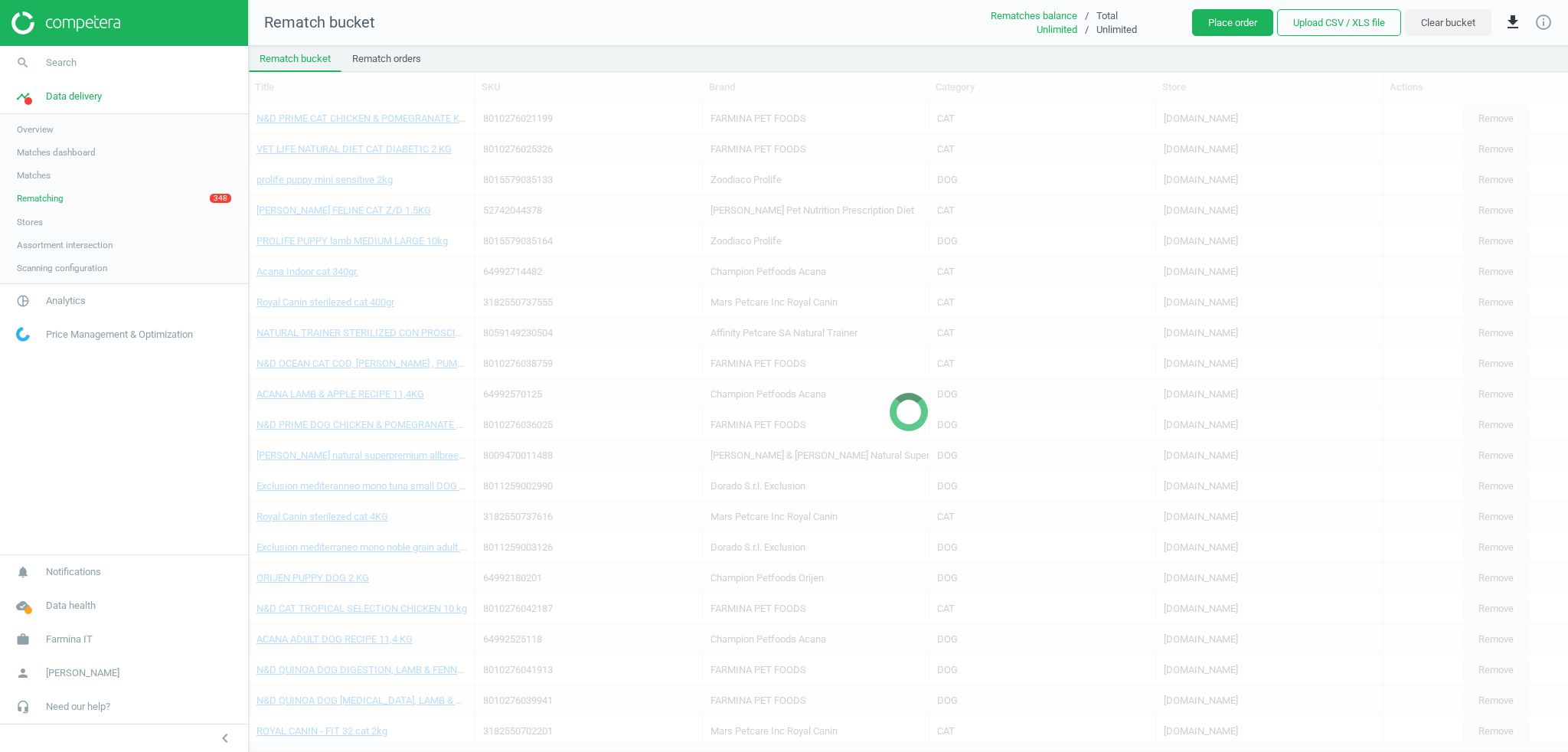
scroll to position [9, 9]
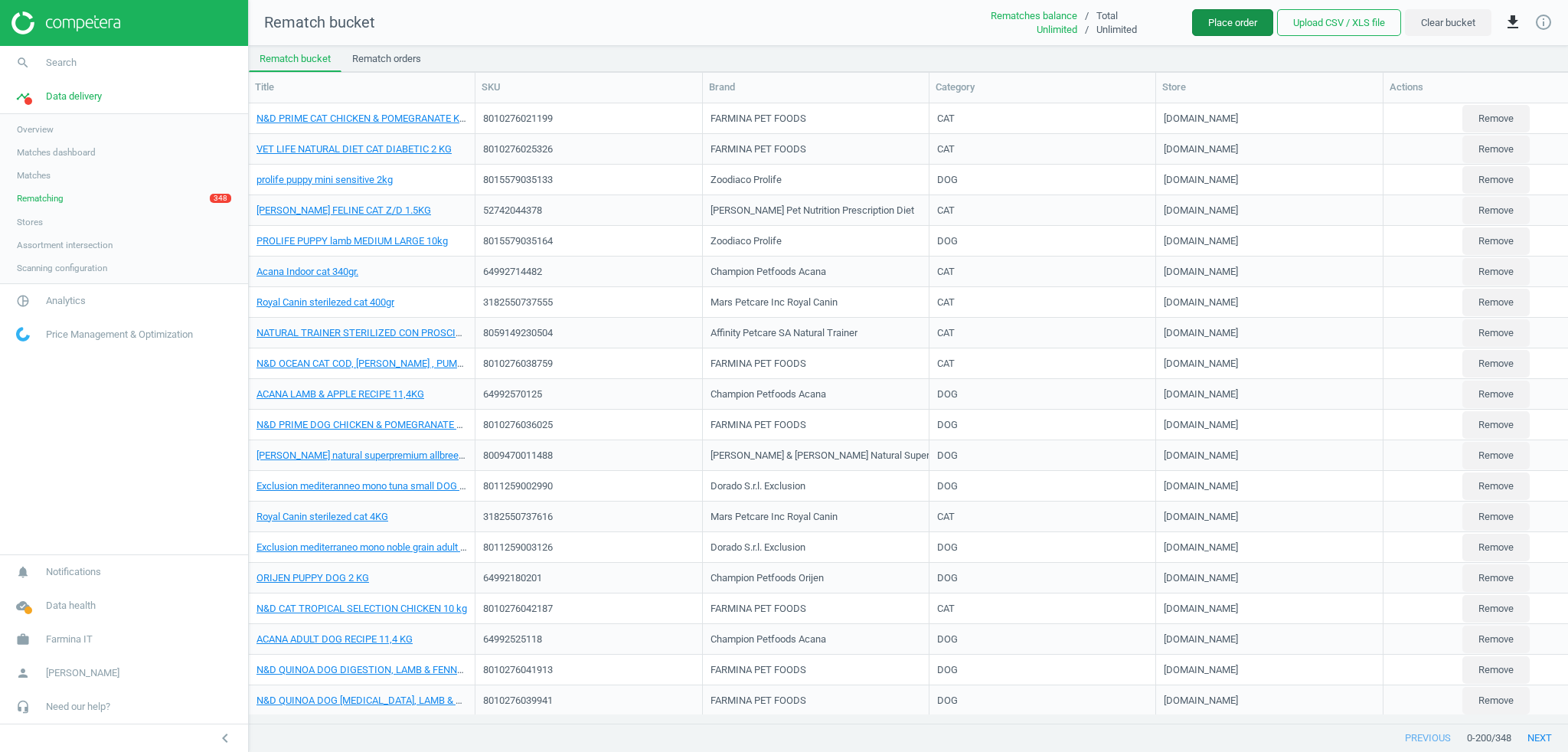
click at [1226, 19] on button "Place order" at bounding box center [1233, 23] width 82 height 28
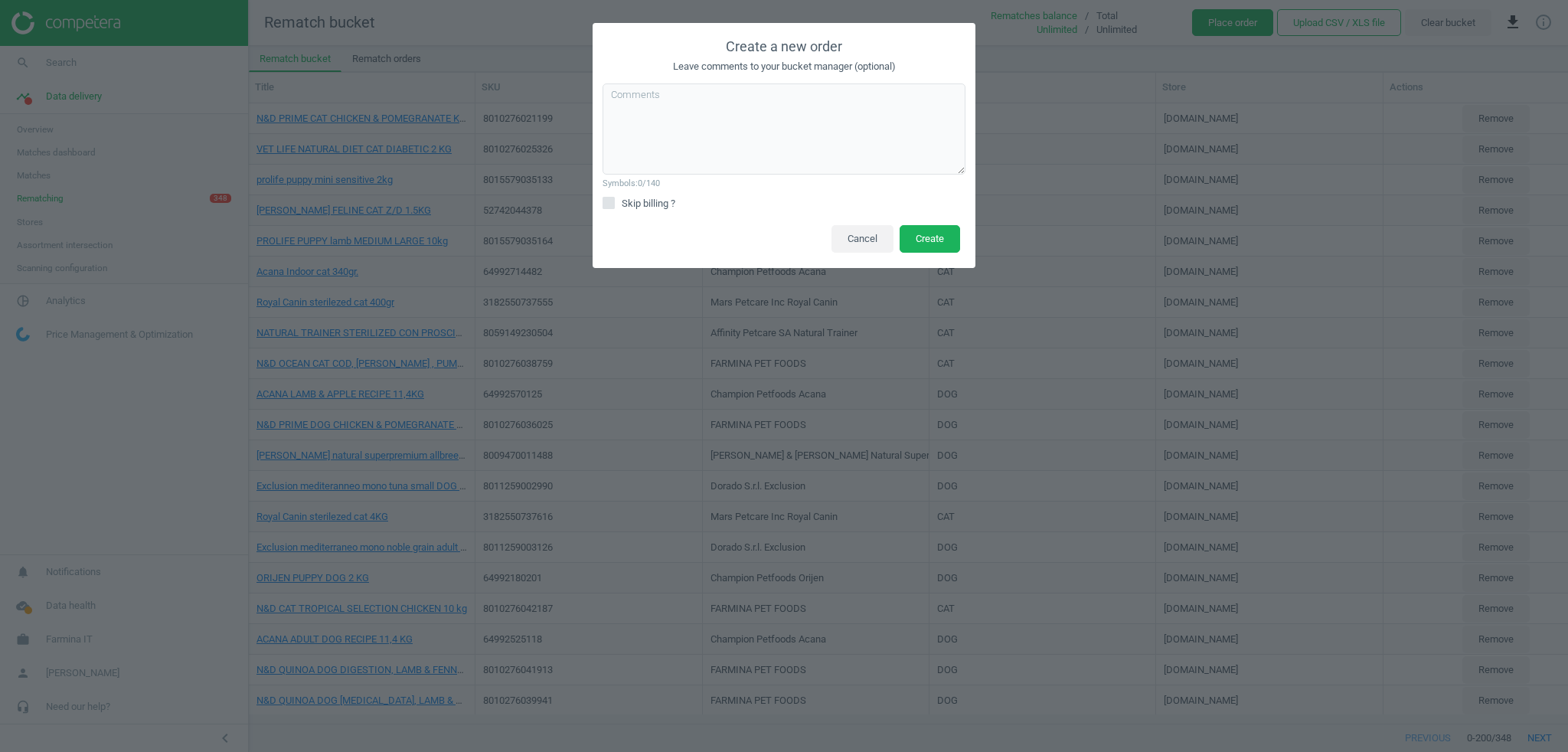
click at [593, 206] on div "Symbols: 0 /140 Skip billing ? create_recheck_order_modal_invalid" at bounding box center [784, 147] width 383 height 147
click at [625, 206] on span "Skip billing ?" at bounding box center [648, 204] width 60 height 14
click at [614, 206] on input "Skip billing ?" at bounding box center [609, 203] width 10 height 10
checkbox input "true"
click at [941, 242] on button "Create" at bounding box center [930, 239] width 60 height 28
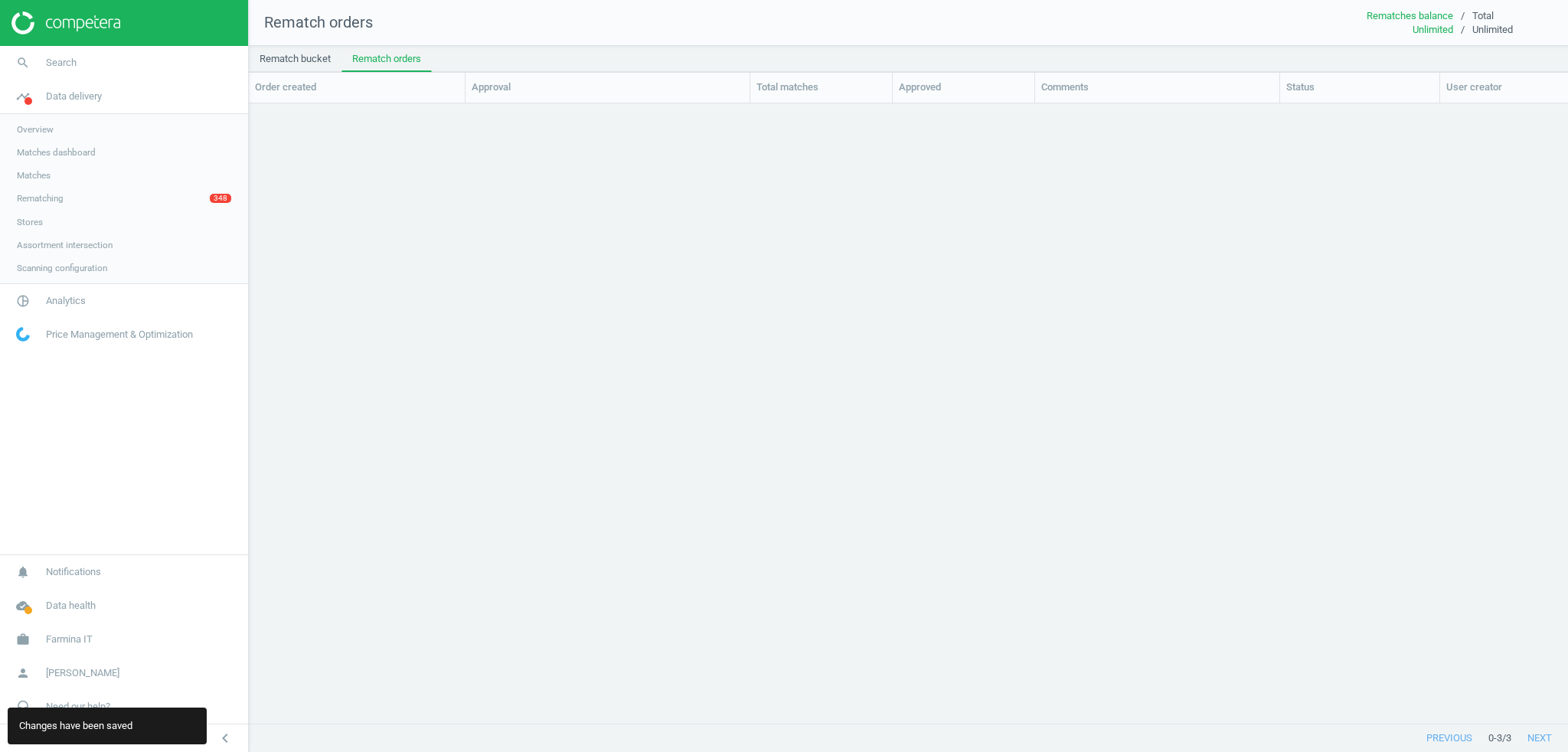
scroll to position [602, 1310]
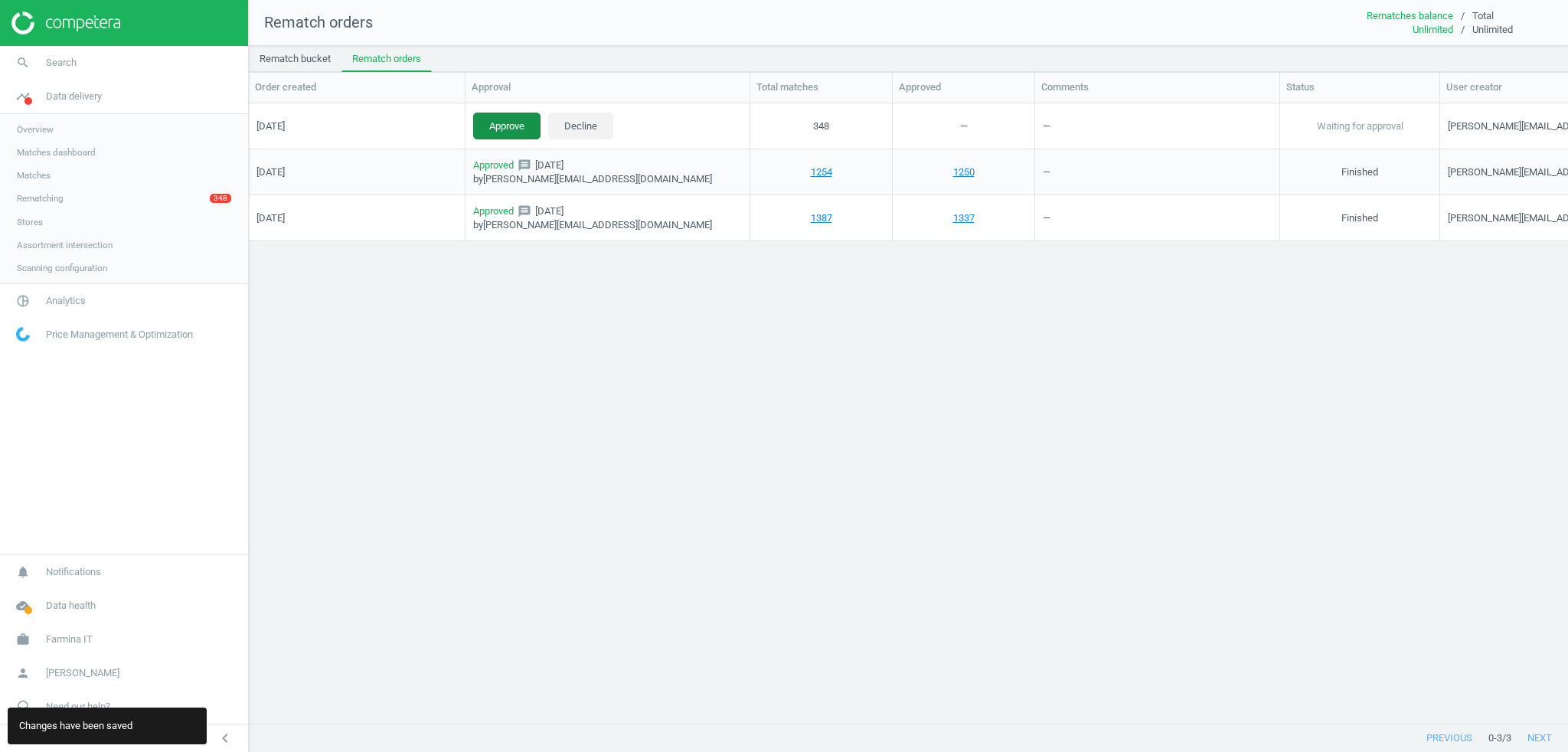
click at [507, 129] on button "Approve" at bounding box center [507, 126] width 68 height 28
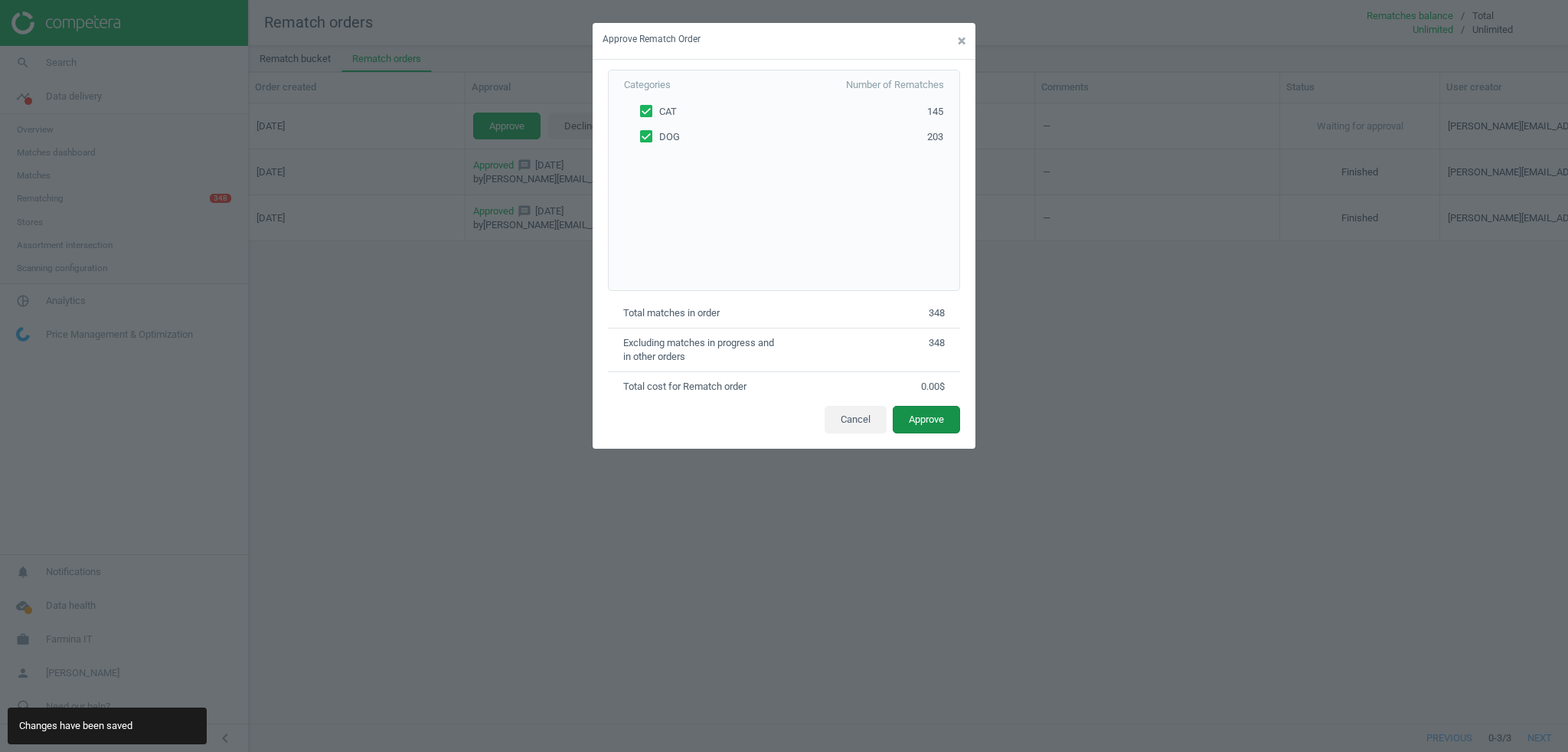
click at [936, 418] on button "Approve" at bounding box center [927, 420] width 68 height 28
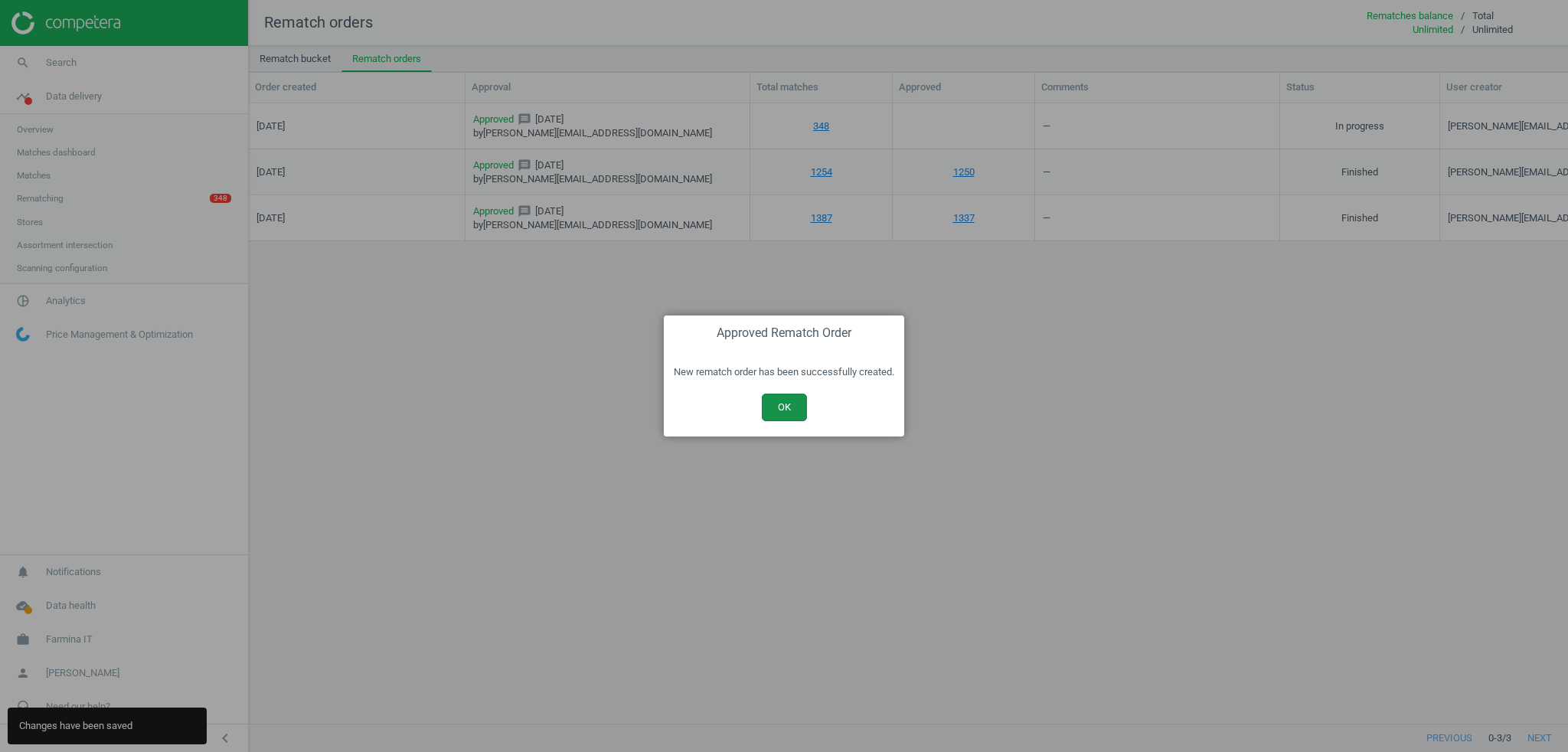
click at [783, 406] on button "OK" at bounding box center [785, 407] width 45 height 28
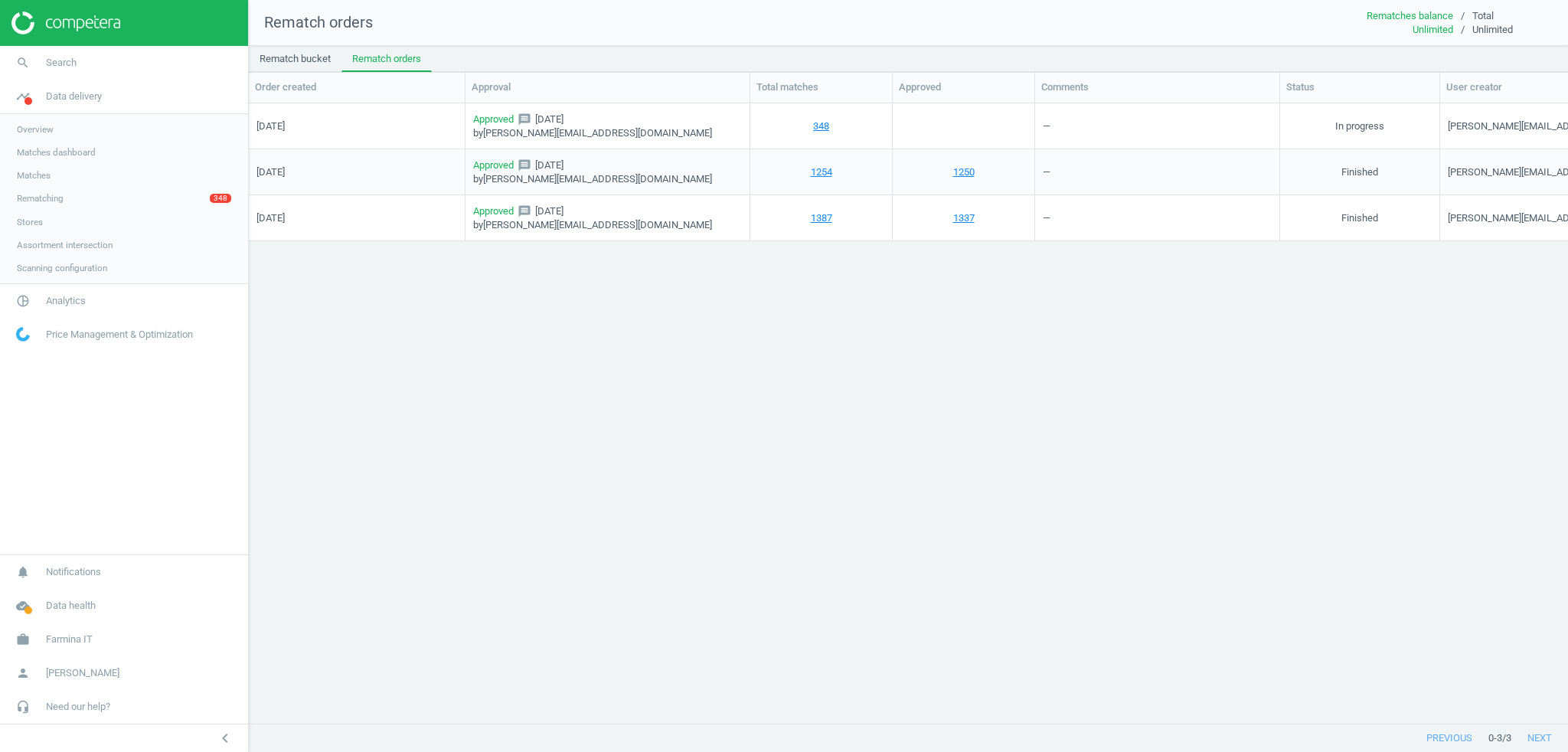
click at [43, 219] on link "Stores" at bounding box center [124, 221] width 248 height 23
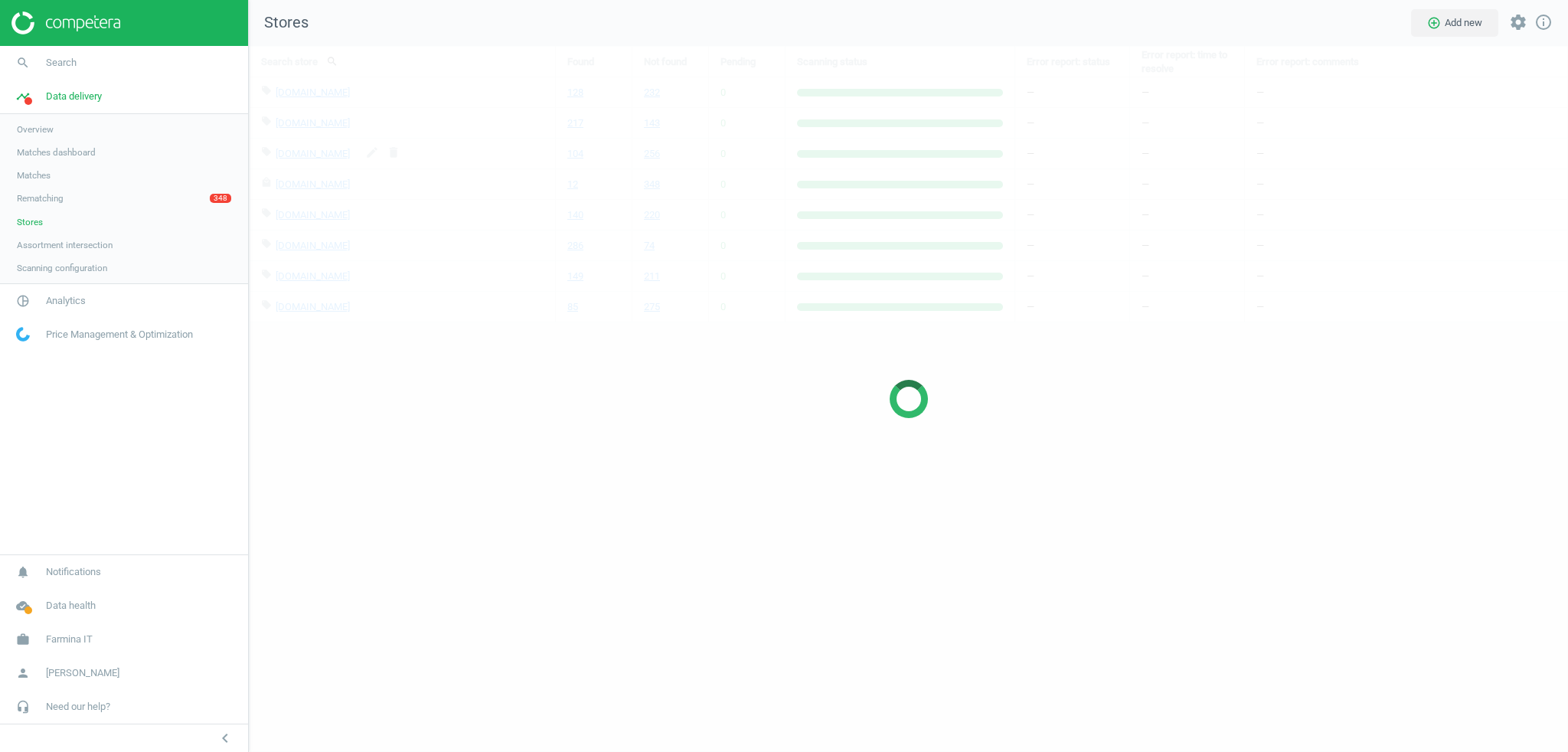
scroll to position [729, 1343]
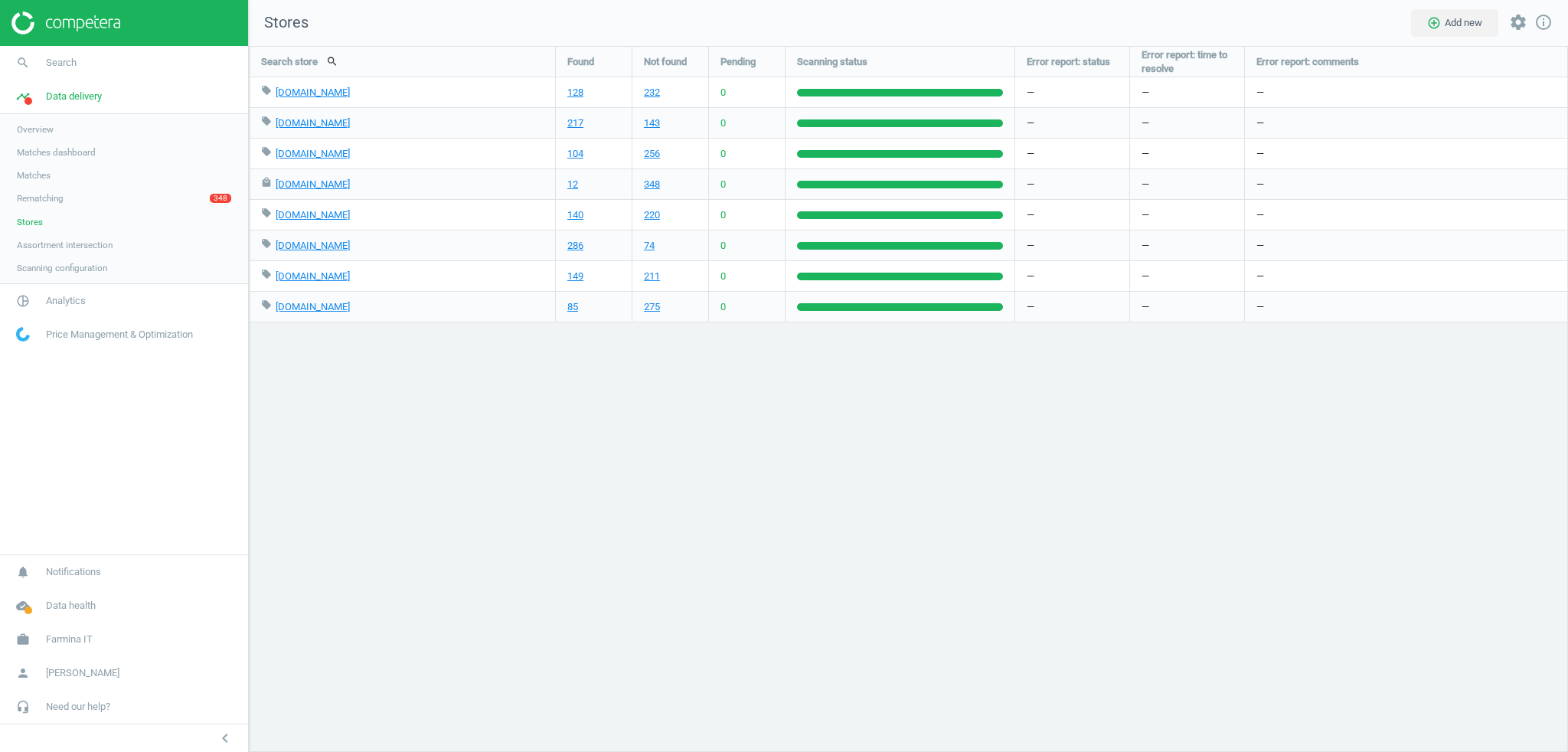
click at [45, 243] on span "Assortment intersection" at bounding box center [64, 245] width 95 height 12
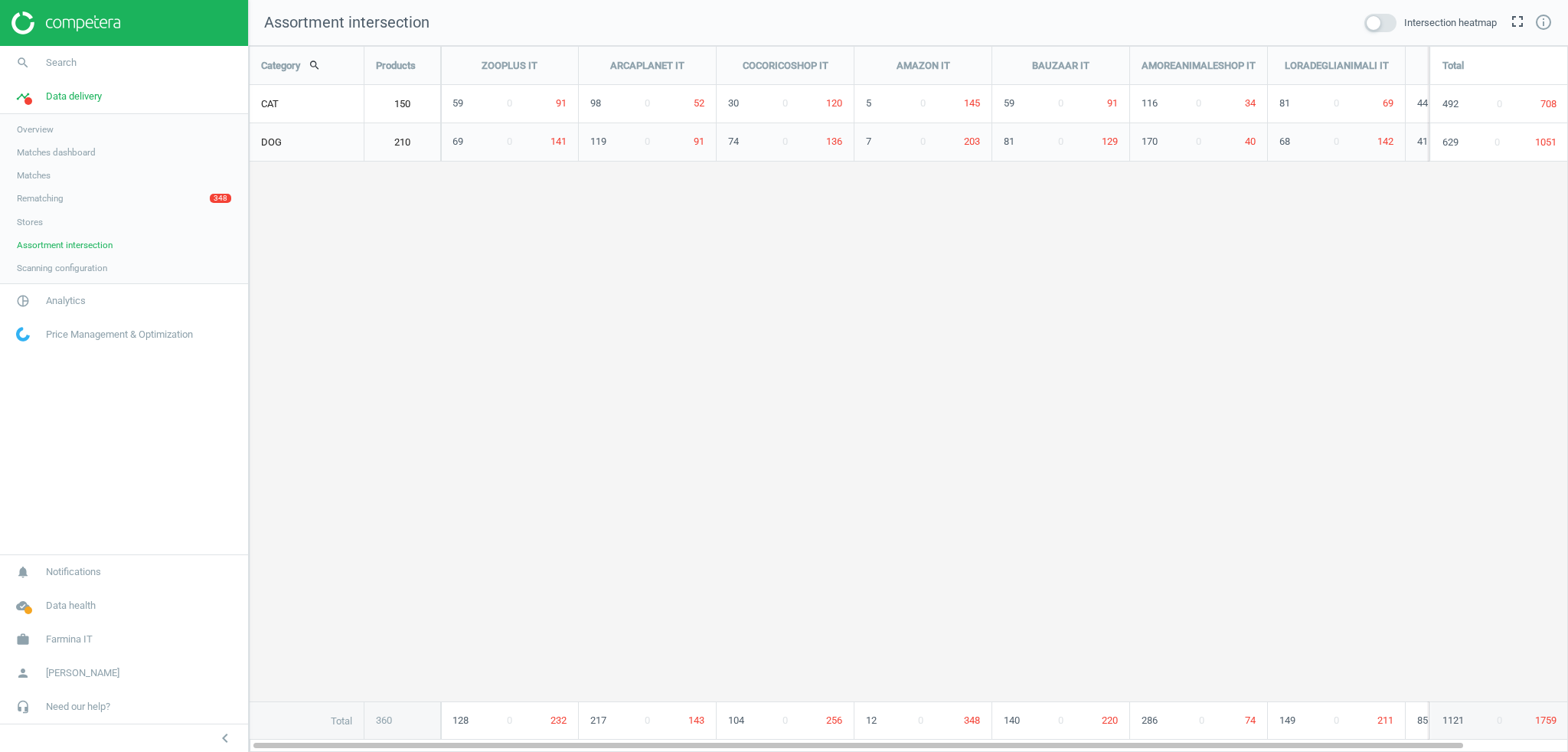
scroll to position [730, 1343]
click at [1381, 26] on span at bounding box center [1380, 23] width 32 height 19
click at [0, 0] on input "checkbox" at bounding box center [0, 0] width 0 height 0
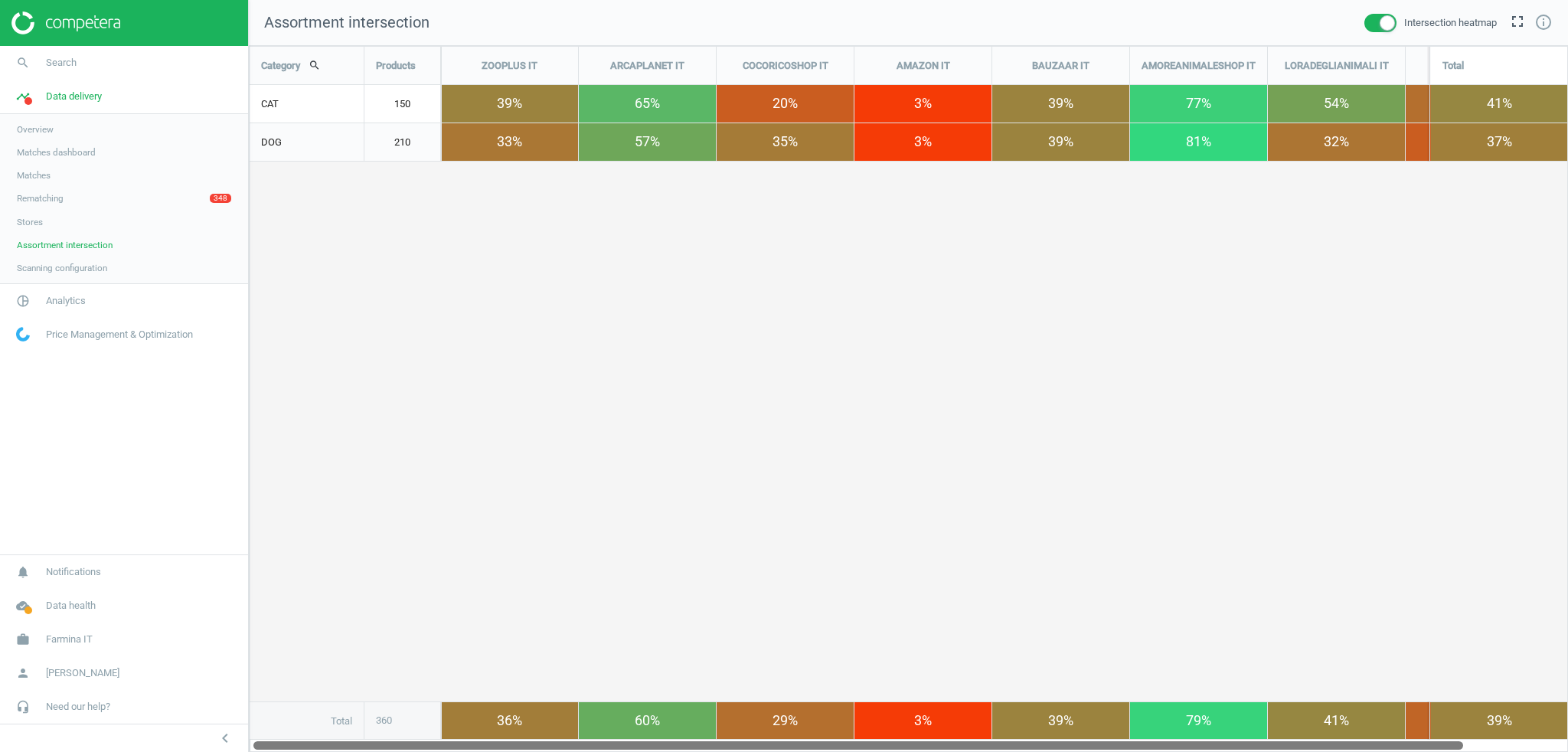
drag, startPoint x: 555, startPoint y: 744, endPoint x: 437, endPoint y: 726, distance: 119.4
click at [437, 726] on div "Category search Products ZOOPLUS IT ARCAPLANET IT COCORICOSHOP IT AMAZON IT BAU…" at bounding box center [908, 400] width 1319 height 707
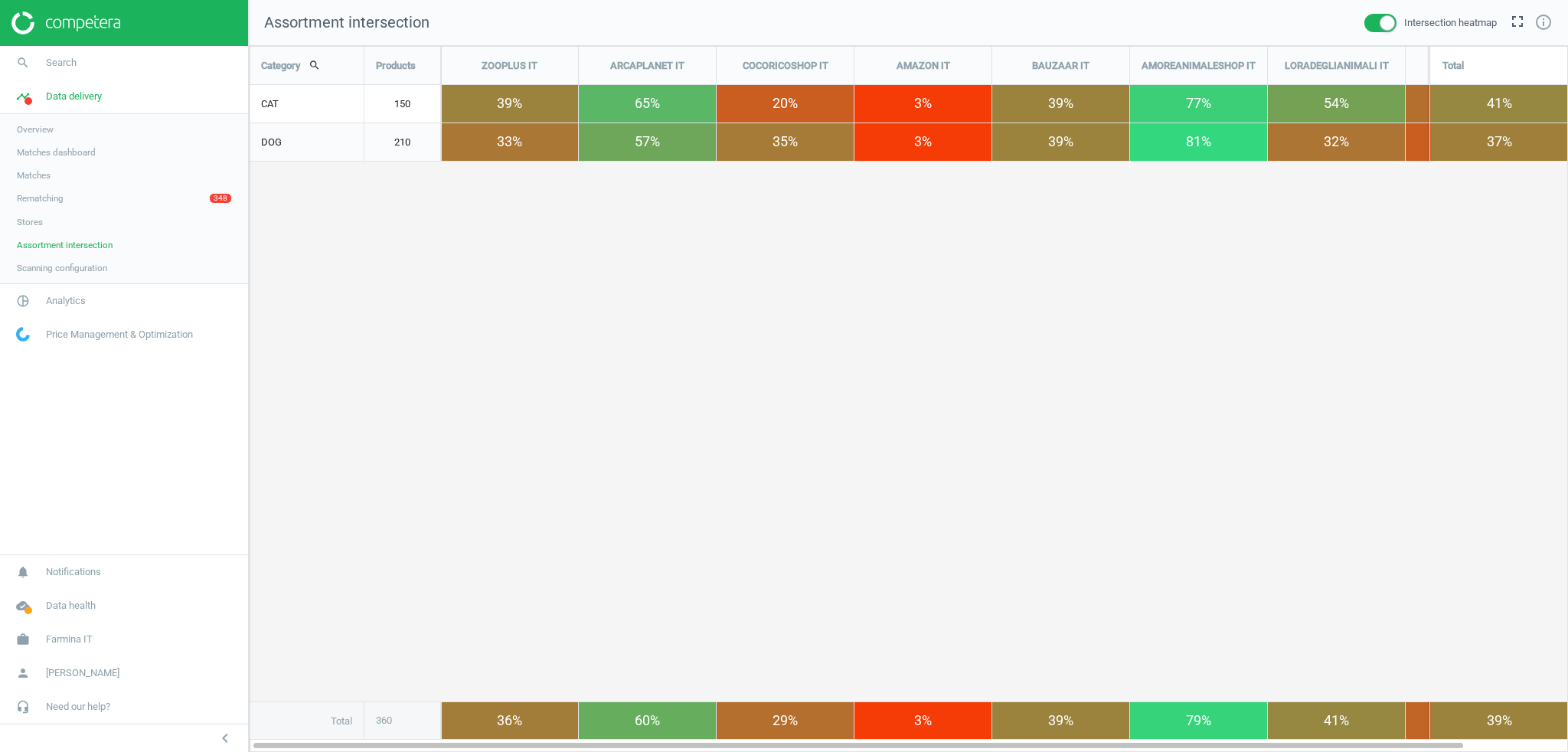
click at [1381, 24] on span at bounding box center [1380, 23] width 32 height 19
click at [0, 0] on input "checkbox" at bounding box center [0, 0] width 0 height 0
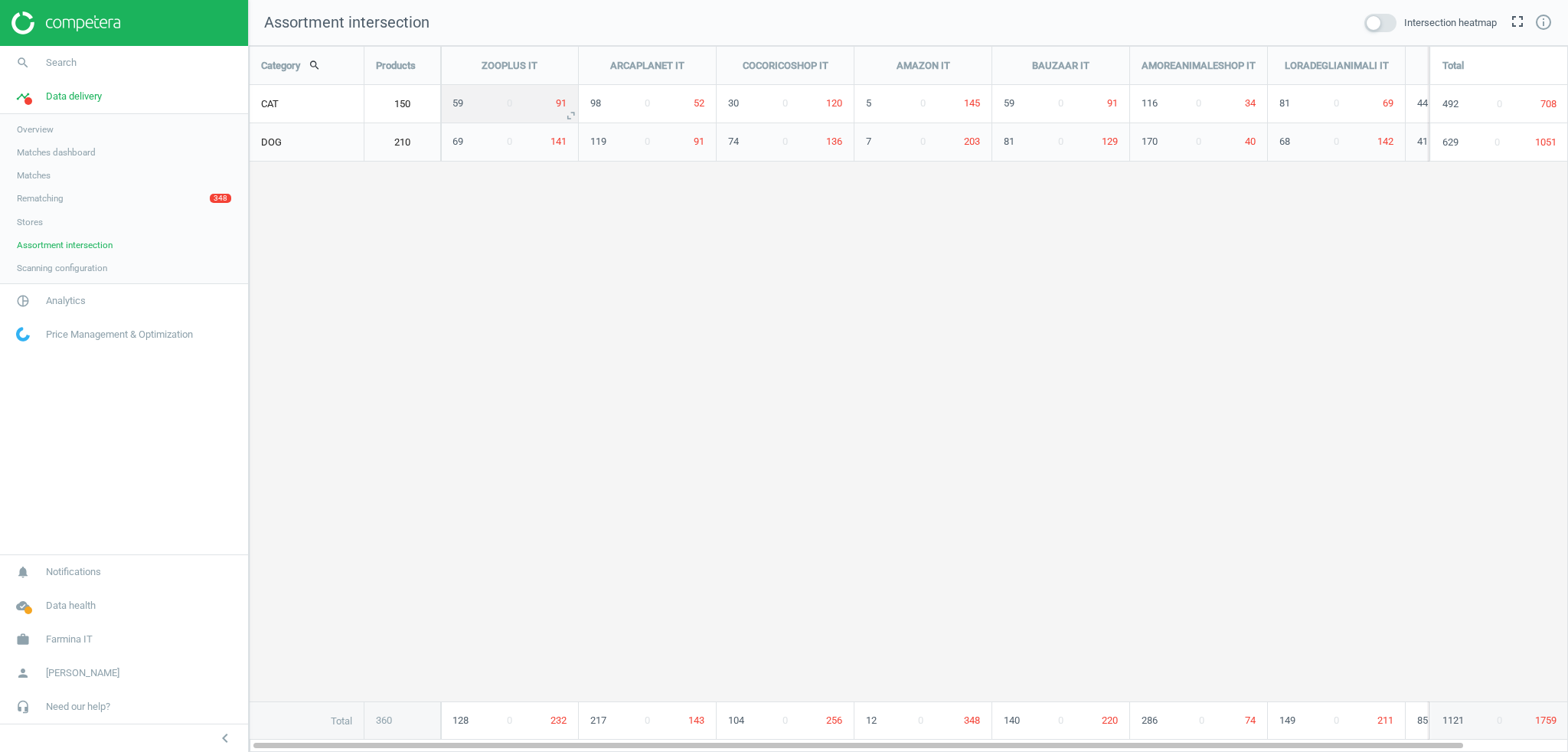
click at [570, 116] on icon "unfold_more" at bounding box center [571, 114] width 19 height 19
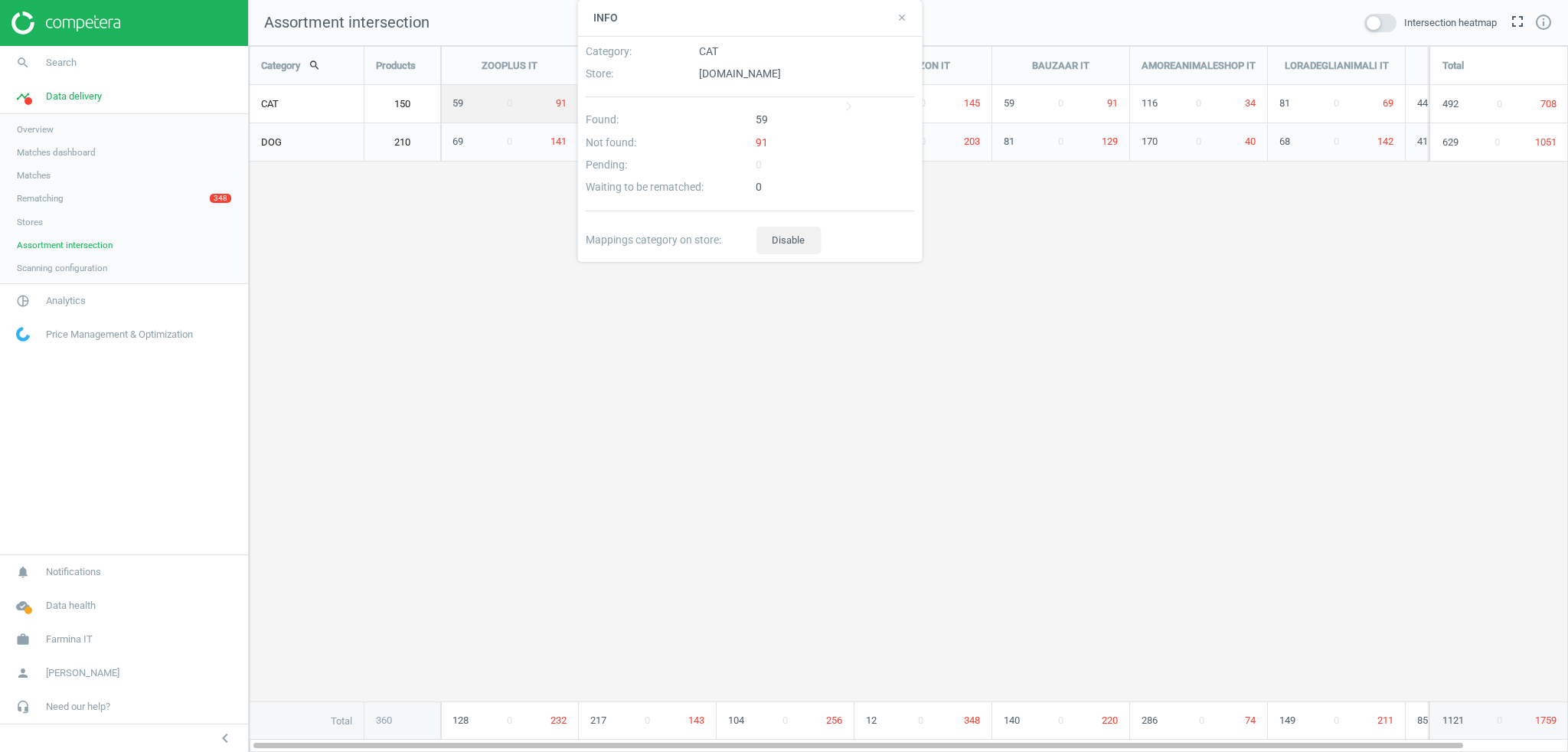
click at [1118, 242] on div "Category search Products ZOOPLUS IT ARCAPLANET IT COCORICOSHOP IT AMAZON IT BAU…" at bounding box center [909, 393] width 1318 height 693
click at [984, 115] on icon "unfold_more" at bounding box center [984, 114] width 19 height 19
click at [907, 17] on icon "close" at bounding box center [905, 17] width 11 height 11
click at [900, 19] on icon "close" at bounding box center [902, 17] width 11 height 11
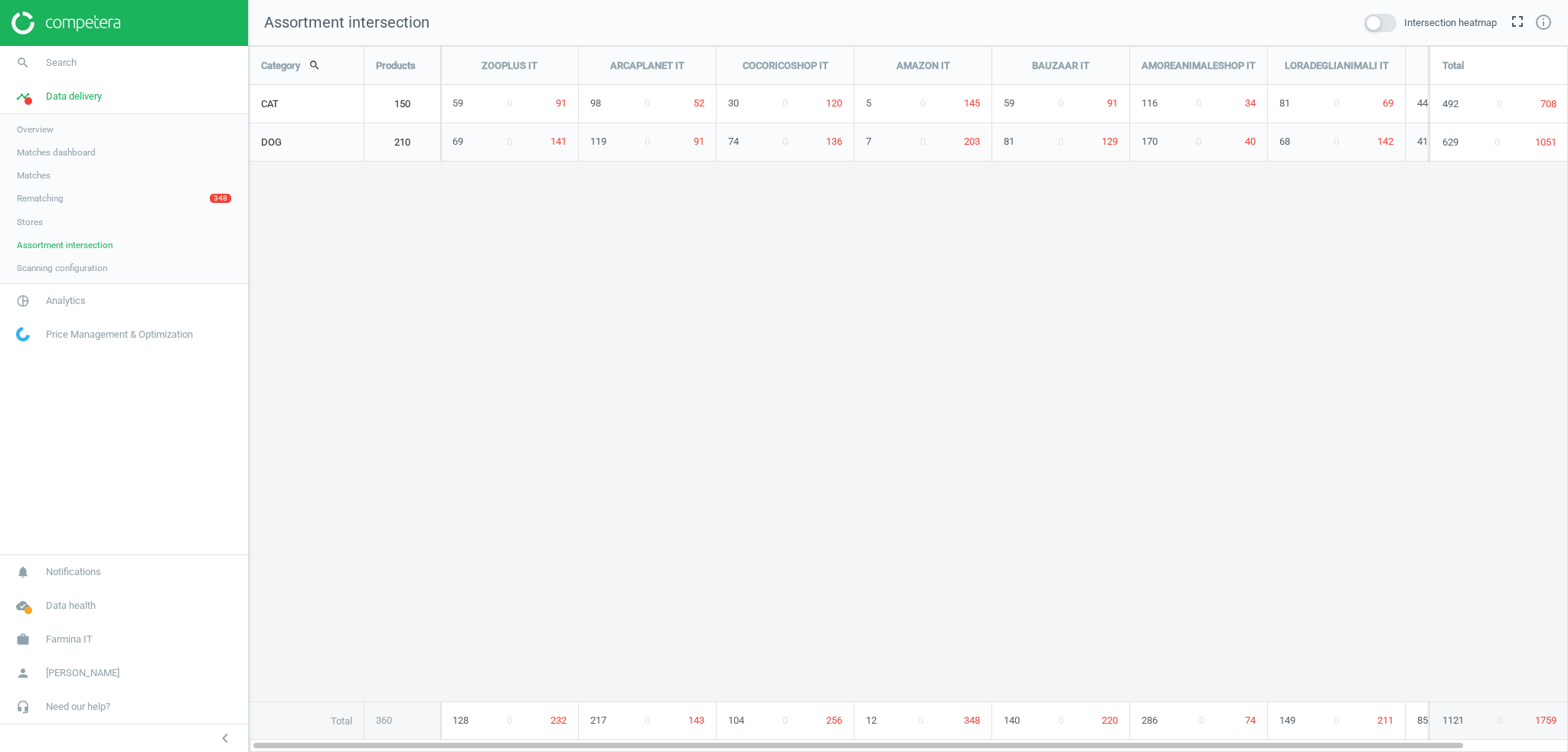
click at [1378, 27] on span at bounding box center [1380, 23] width 32 height 19
click at [0, 0] on input "checkbox" at bounding box center [0, 0] width 0 height 0
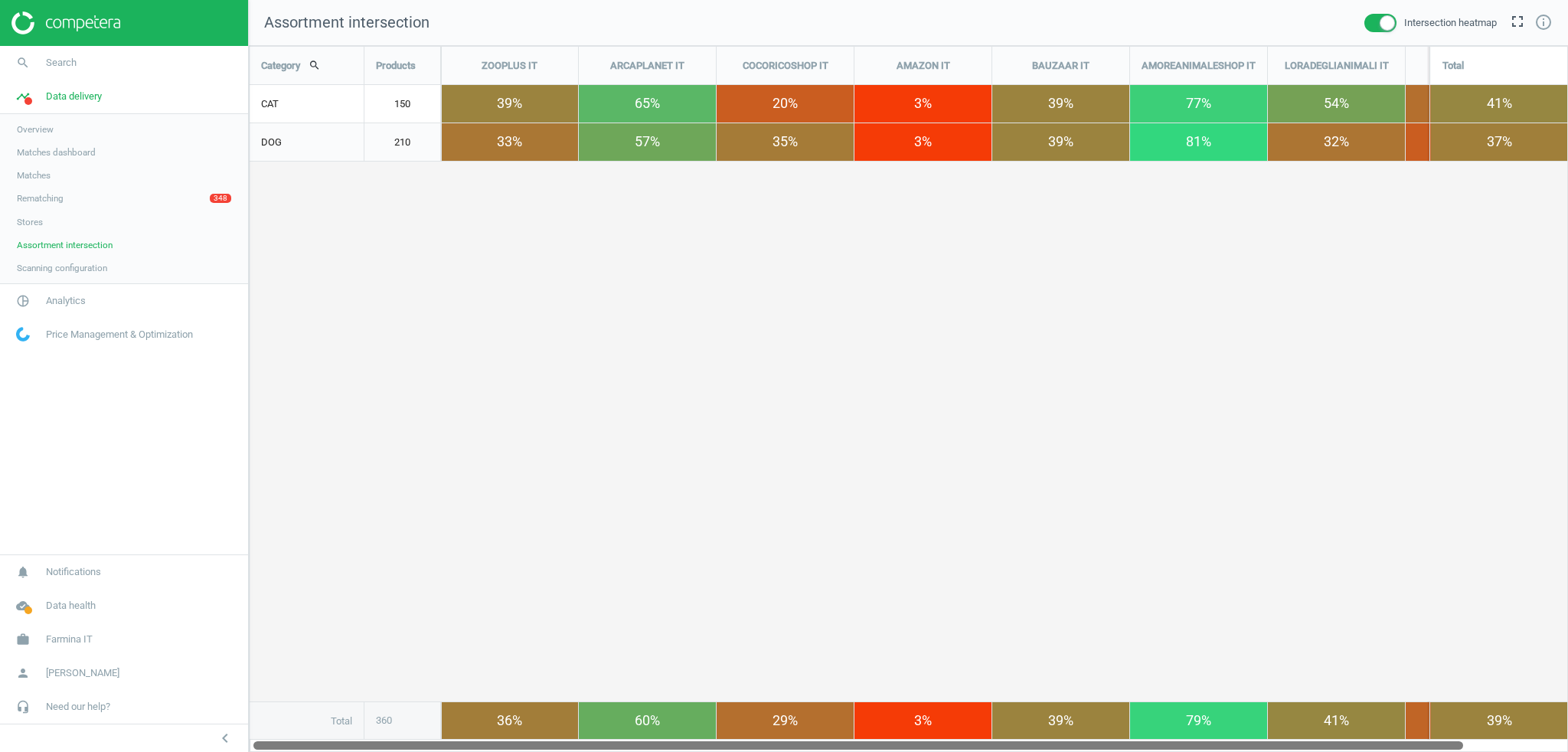
drag, startPoint x: 560, startPoint y: 745, endPoint x: 533, endPoint y: 686, distance: 64.9
click at [490, 728] on div "Category search Products ZOOPLUS IT ARCAPLANET IT COCORICOSHOP IT AMAZON IT BAU…" at bounding box center [908, 400] width 1319 height 707
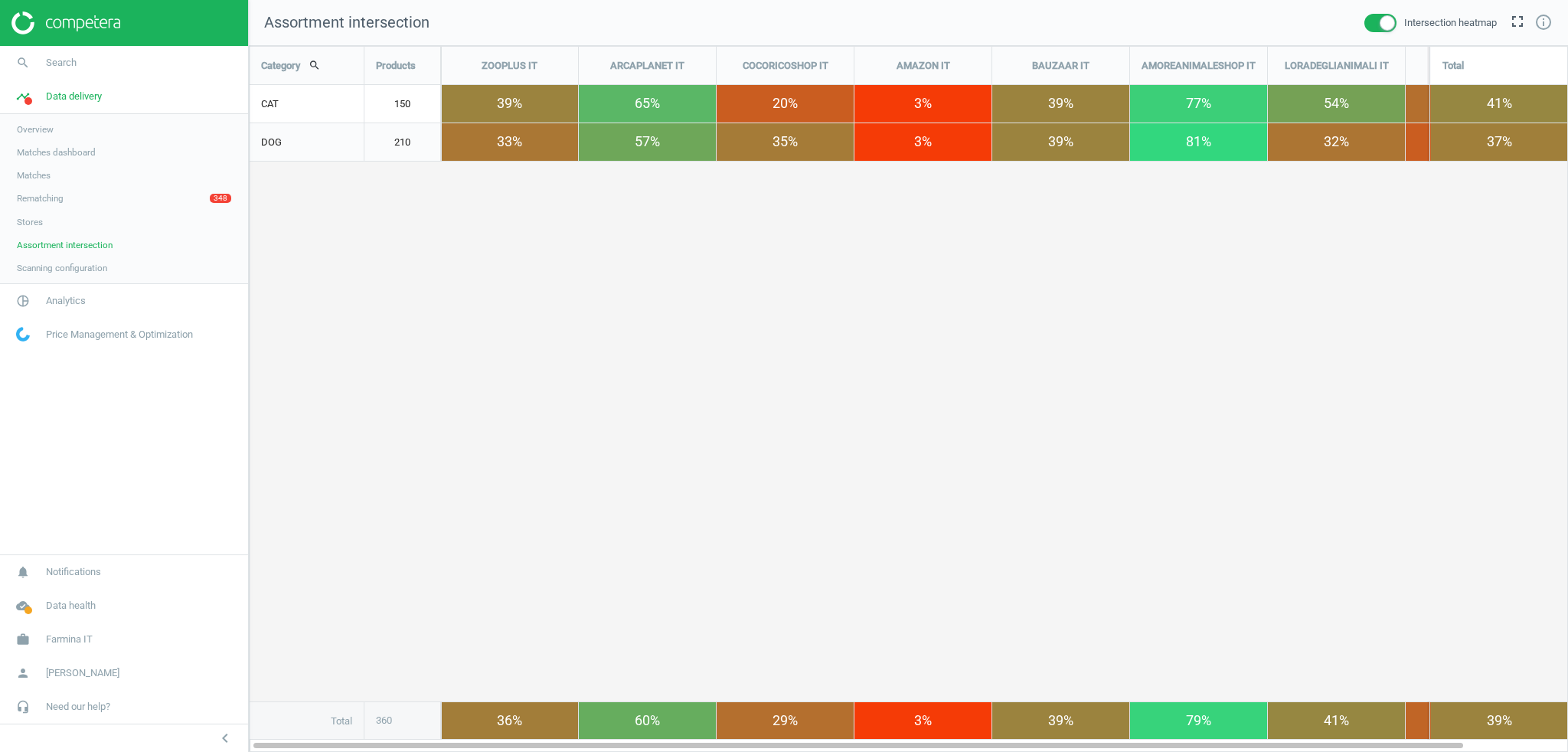
click at [1377, 19] on span at bounding box center [1380, 23] width 32 height 19
click at [0, 0] on input "checkbox" at bounding box center [0, 0] width 0 height 0
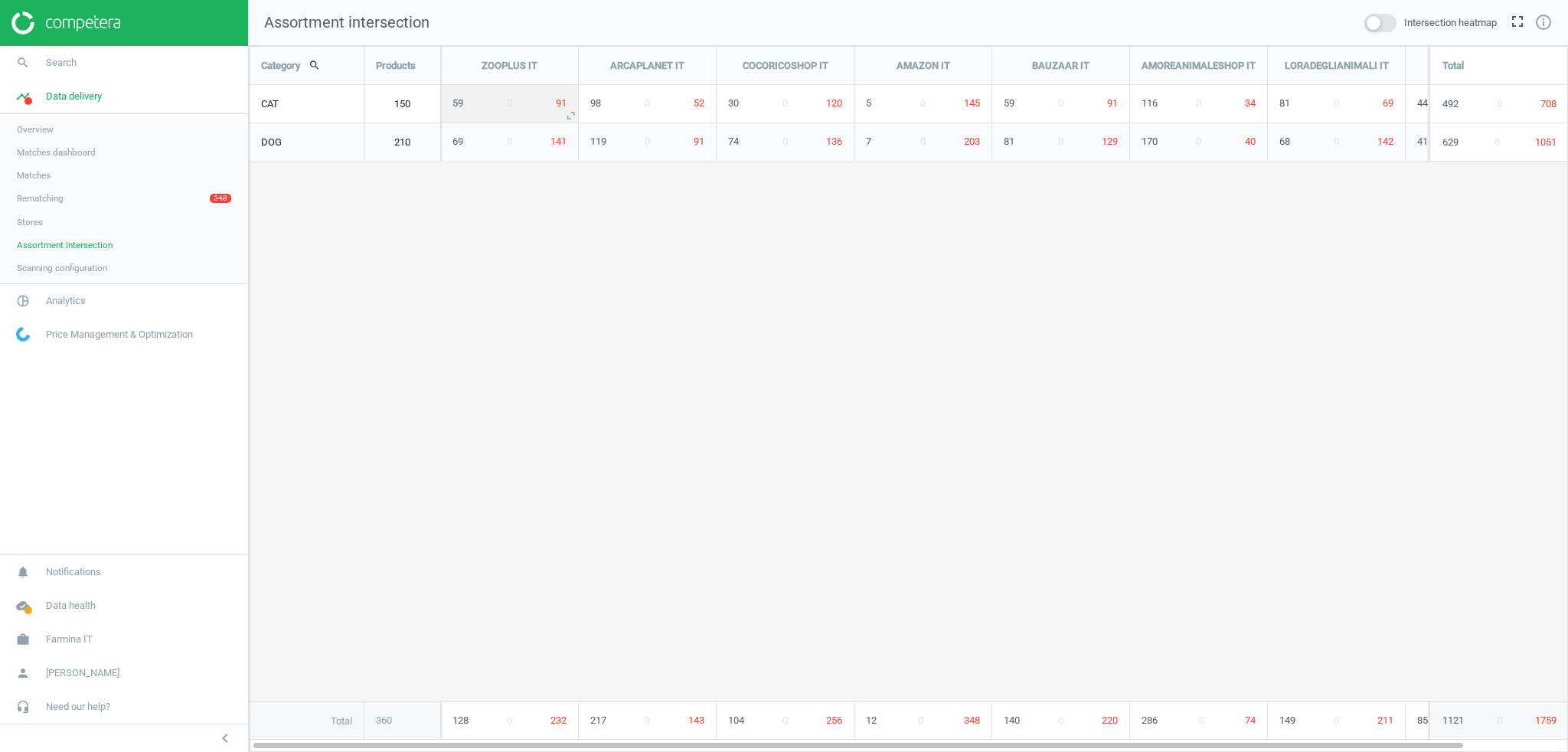
click at [569, 112] on icon "unfold_more" at bounding box center [571, 114] width 19 height 19
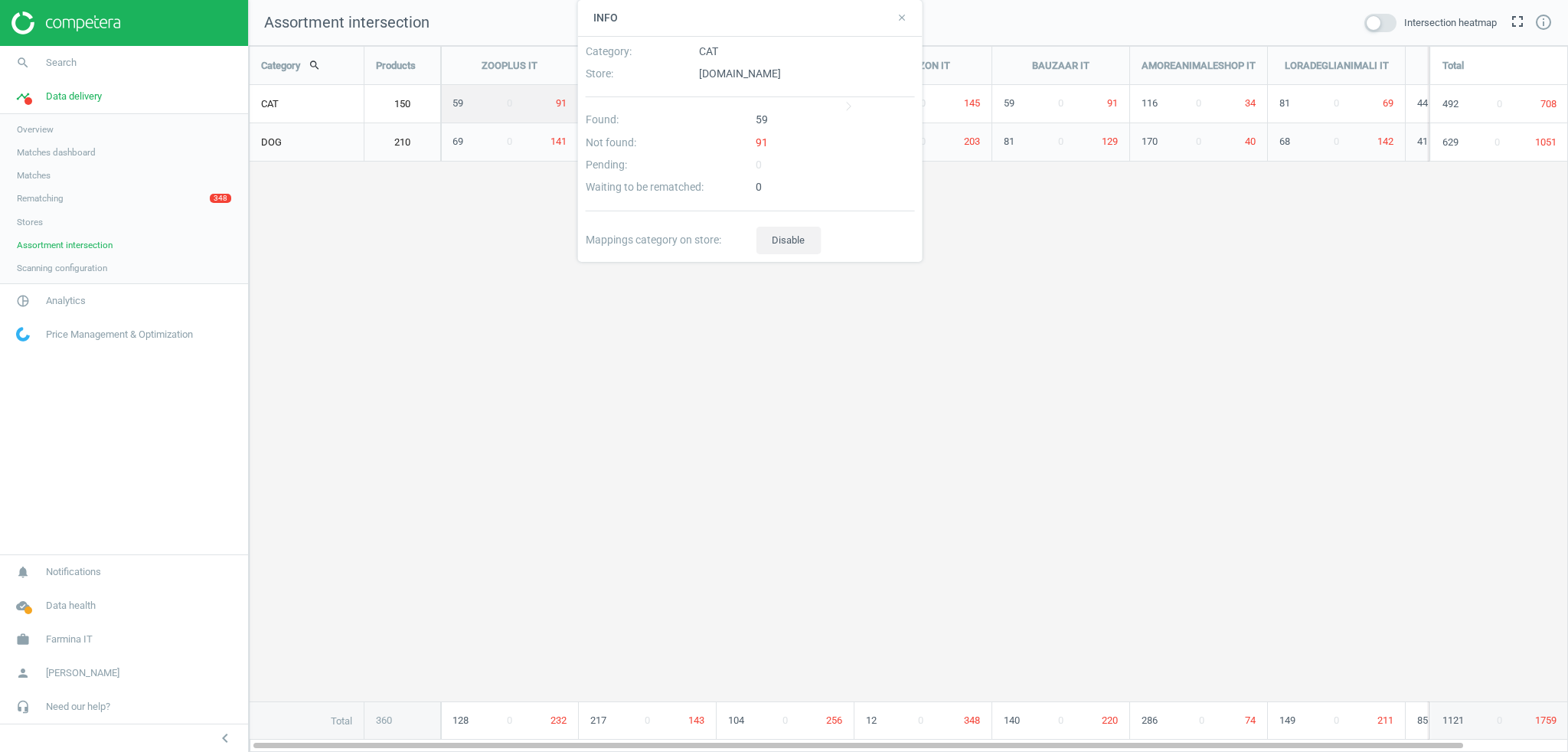
click at [763, 116] on div "59" at bounding box center [836, 123] width 171 height 23
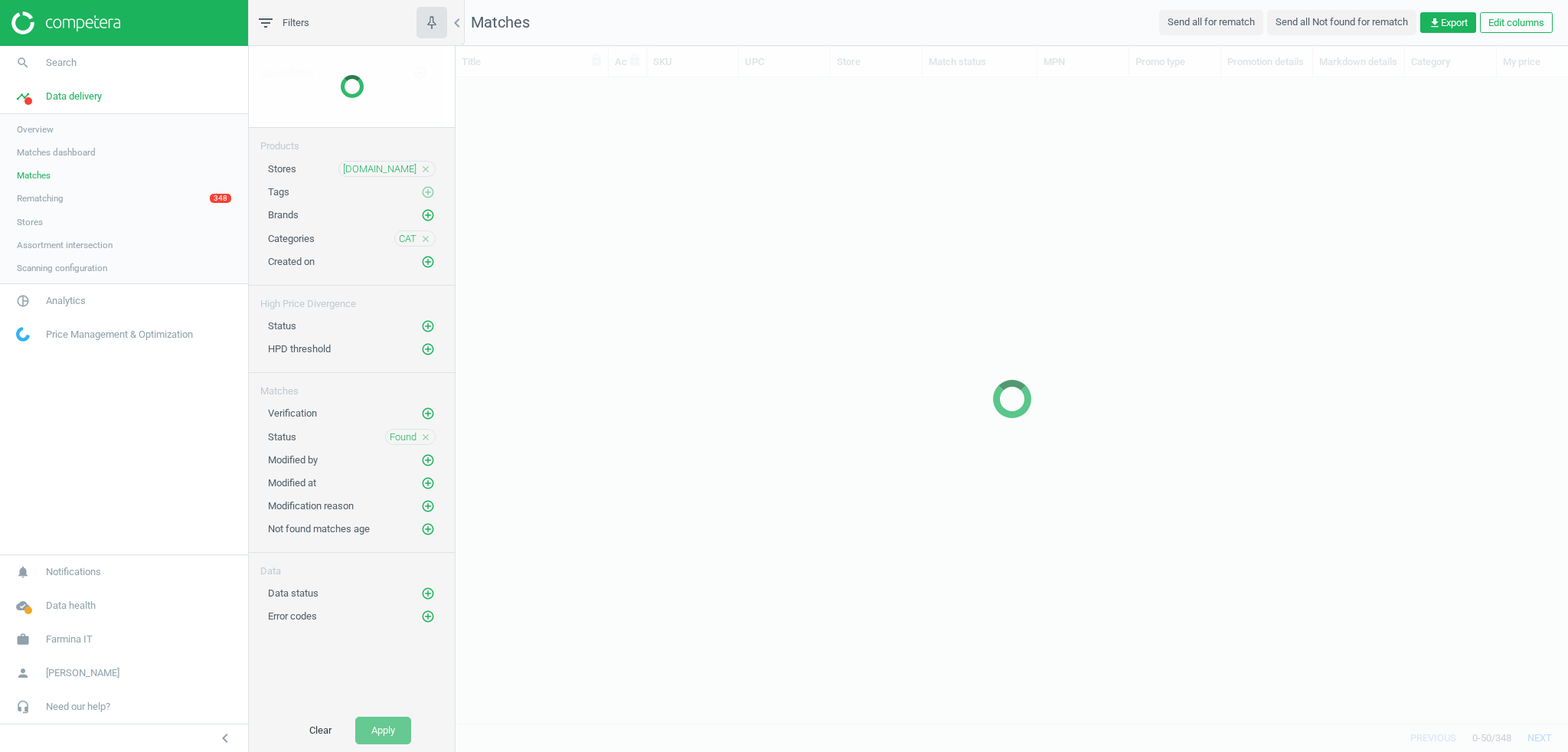
scroll to position [628, 1104]
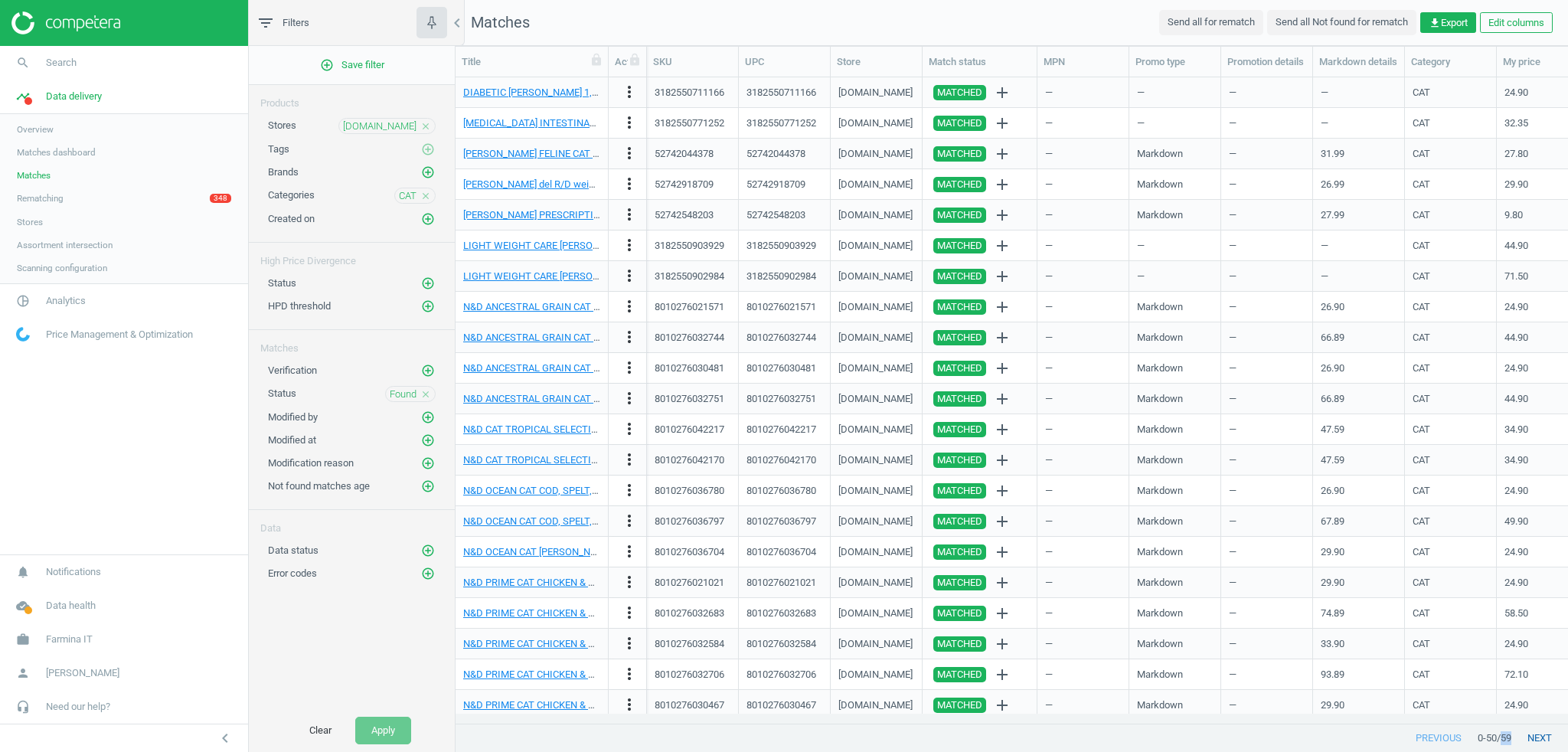
drag, startPoint x: 1501, startPoint y: 738, endPoint x: 1513, endPoint y: 738, distance: 12.0
click at [1513, 738] on div "previous 0 - 50 / 59 next" at bounding box center [1011, 738] width 1113 height 28
click at [683, 18] on nav "Matches Send all for rematch Send all Not found for rematch get_app Export Edit…" at bounding box center [1011, 23] width 1113 height 46
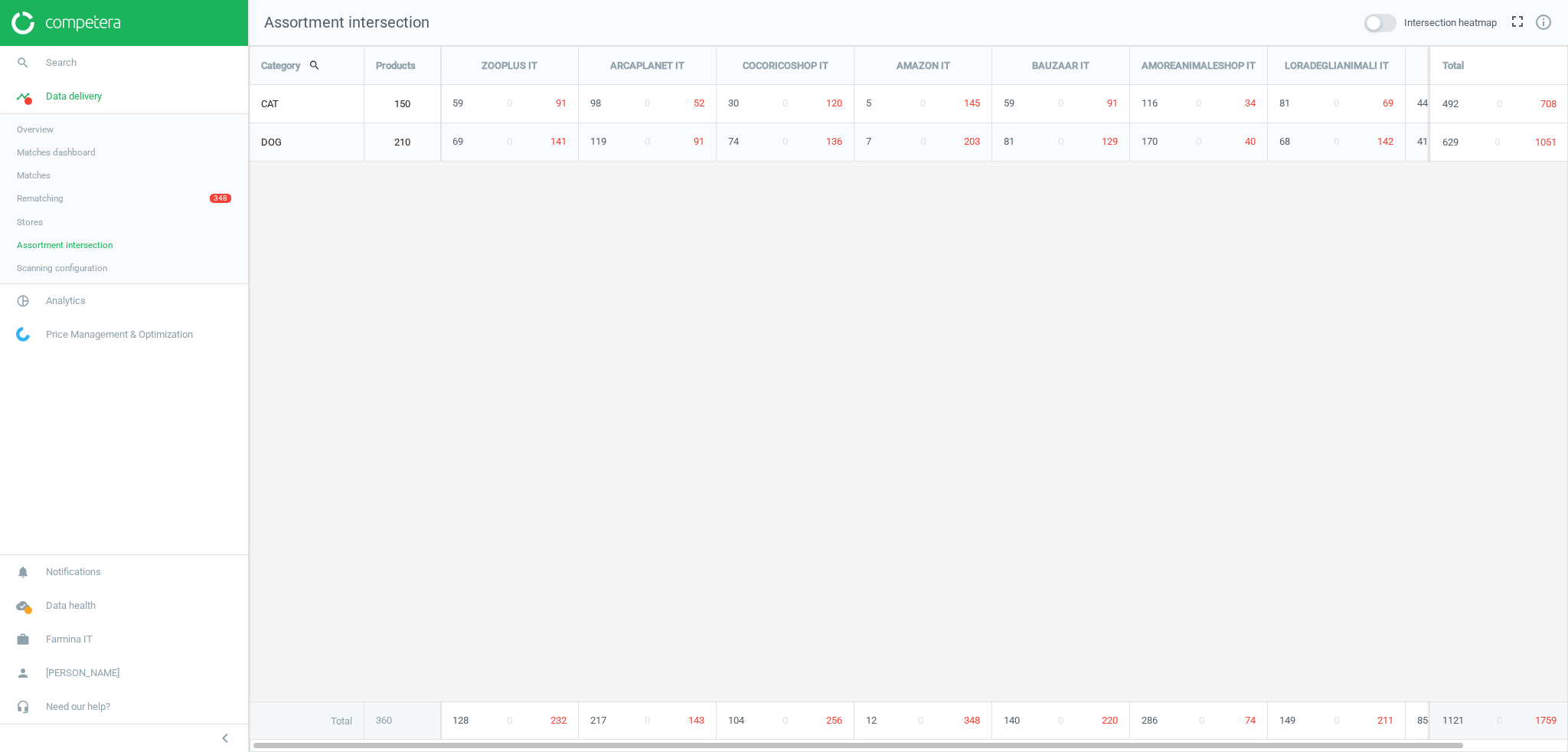
scroll to position [730, 1343]
click at [46, 267] on span "Scanning configuration" at bounding box center [62, 268] width 90 height 12
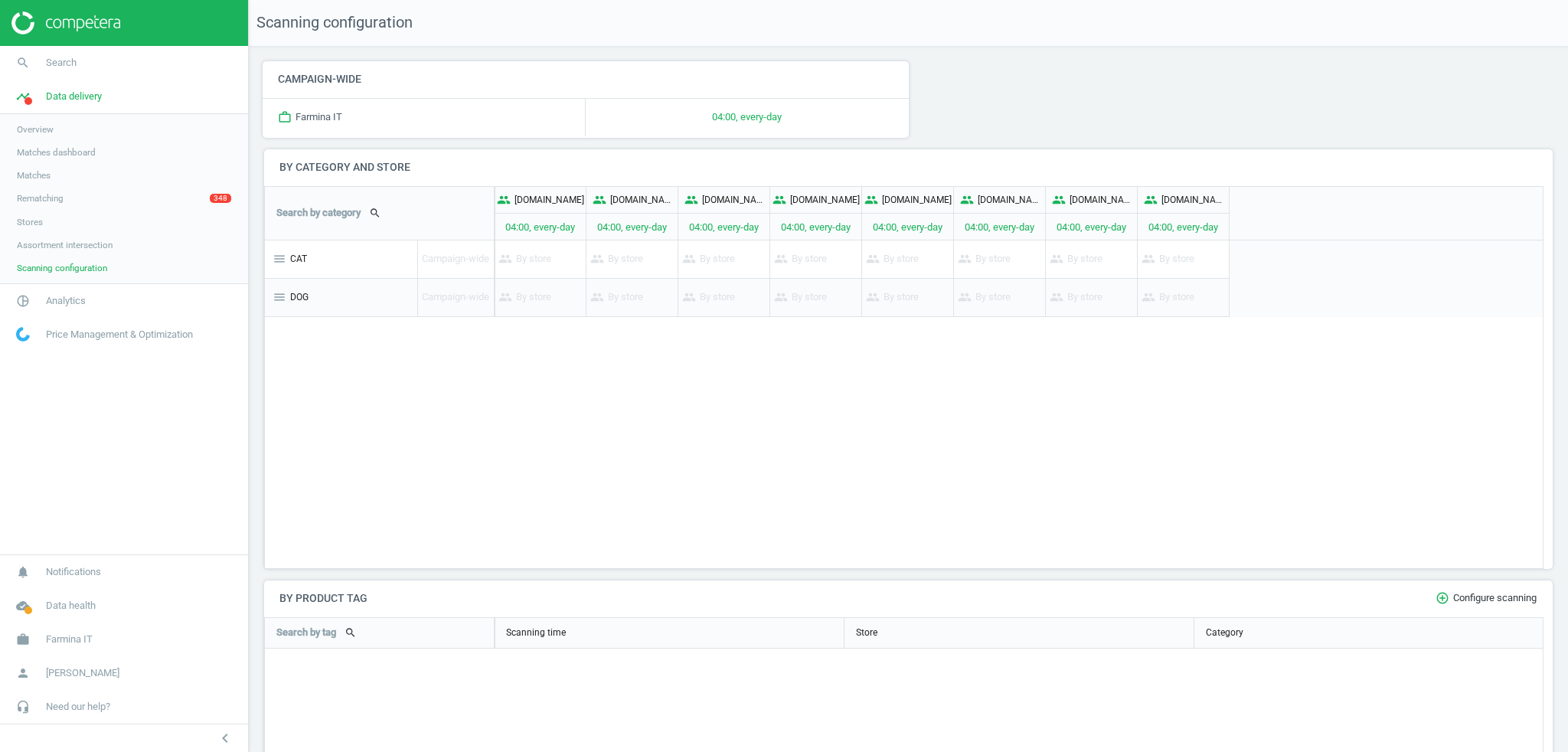
click at [1029, 102] on div at bounding box center [1232, 105] width 646 height 89
click at [61, 64] on span "Search" at bounding box center [61, 63] width 30 height 14
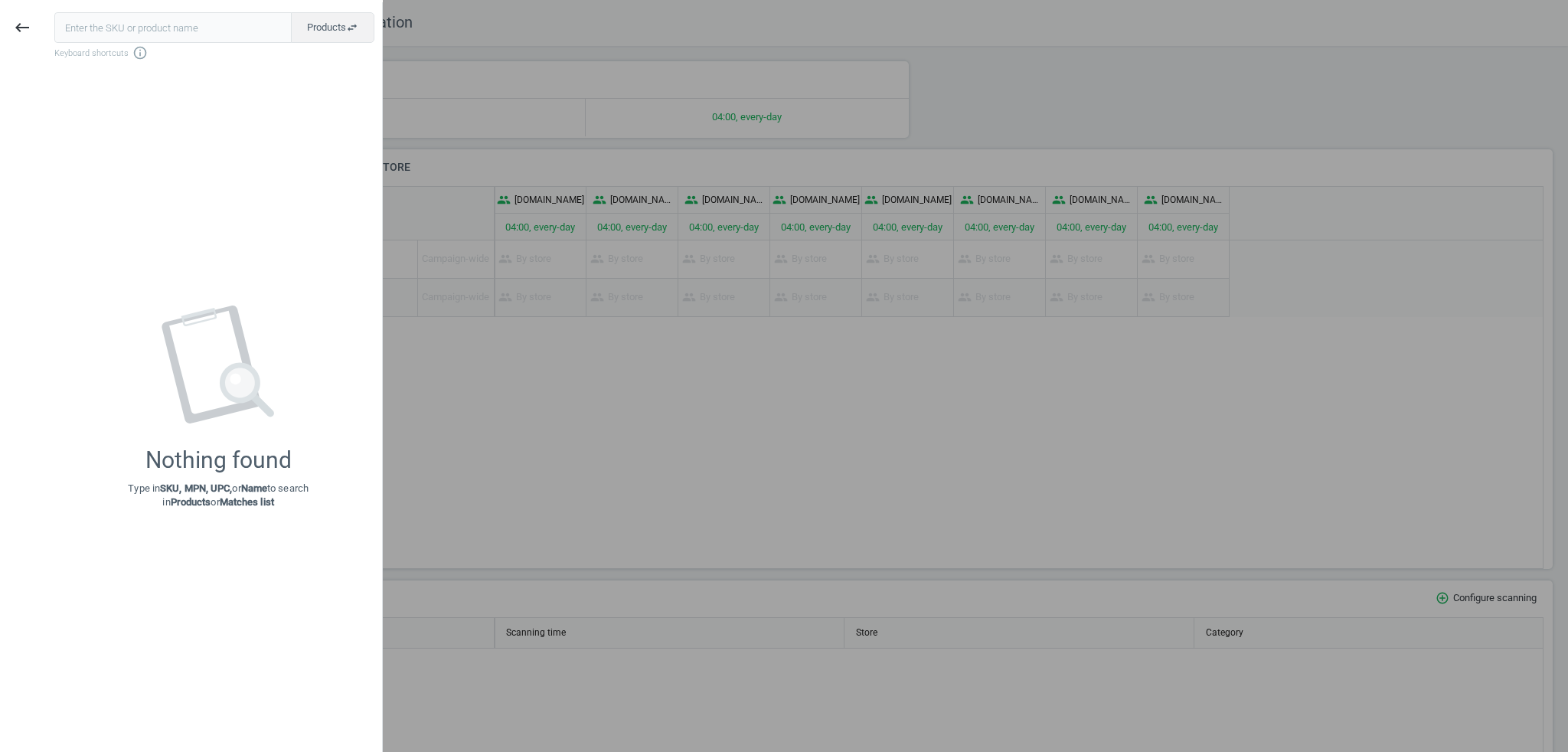
click at [510, 77] on div at bounding box center [784, 376] width 1568 height 752
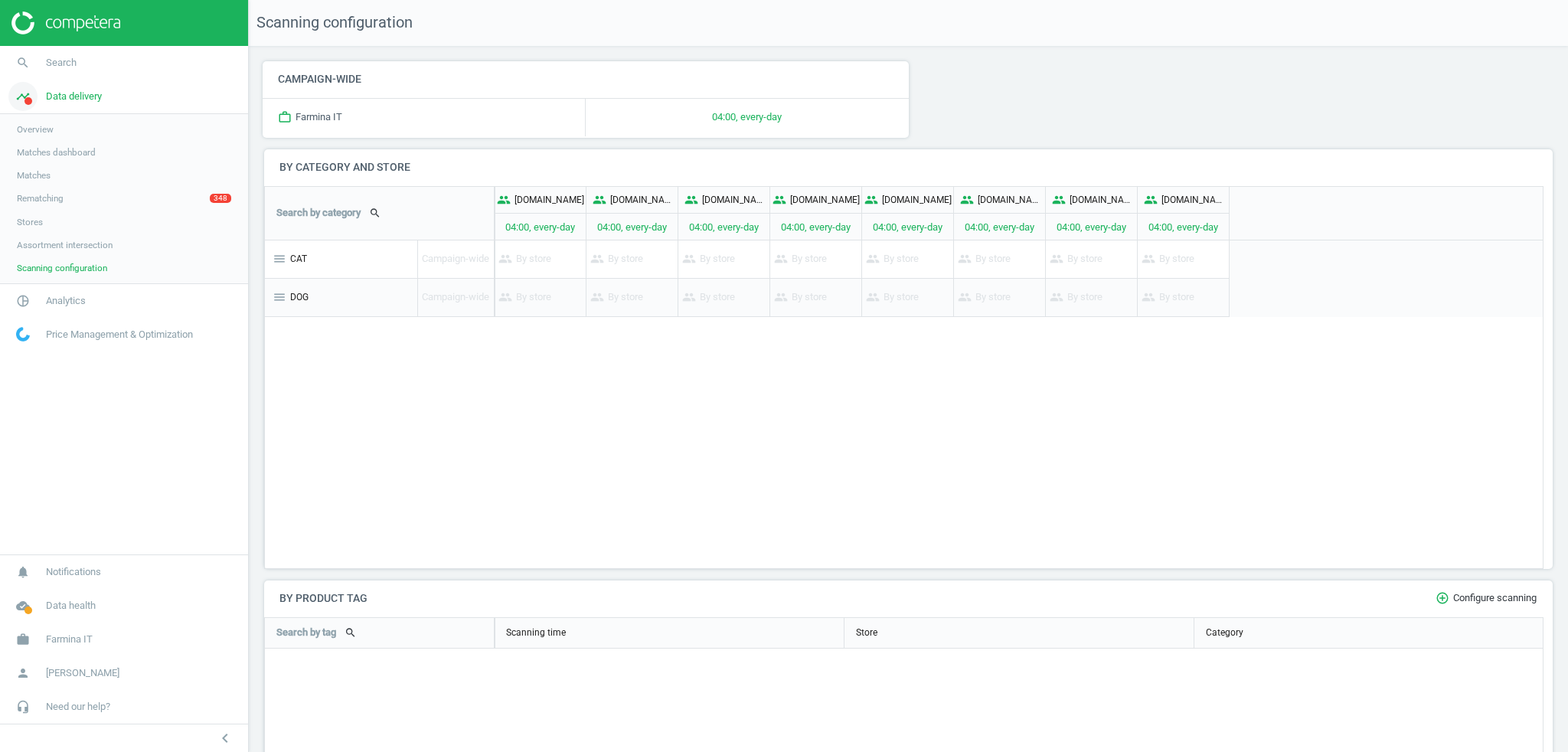
click at [71, 102] on span "Data delivery" at bounding box center [74, 96] width 56 height 14
click at [48, 144] on link "pie_chart_outlined Analytics" at bounding box center [124, 130] width 248 height 33
click at [38, 184] on span "Products" at bounding box center [34, 186] width 36 height 12
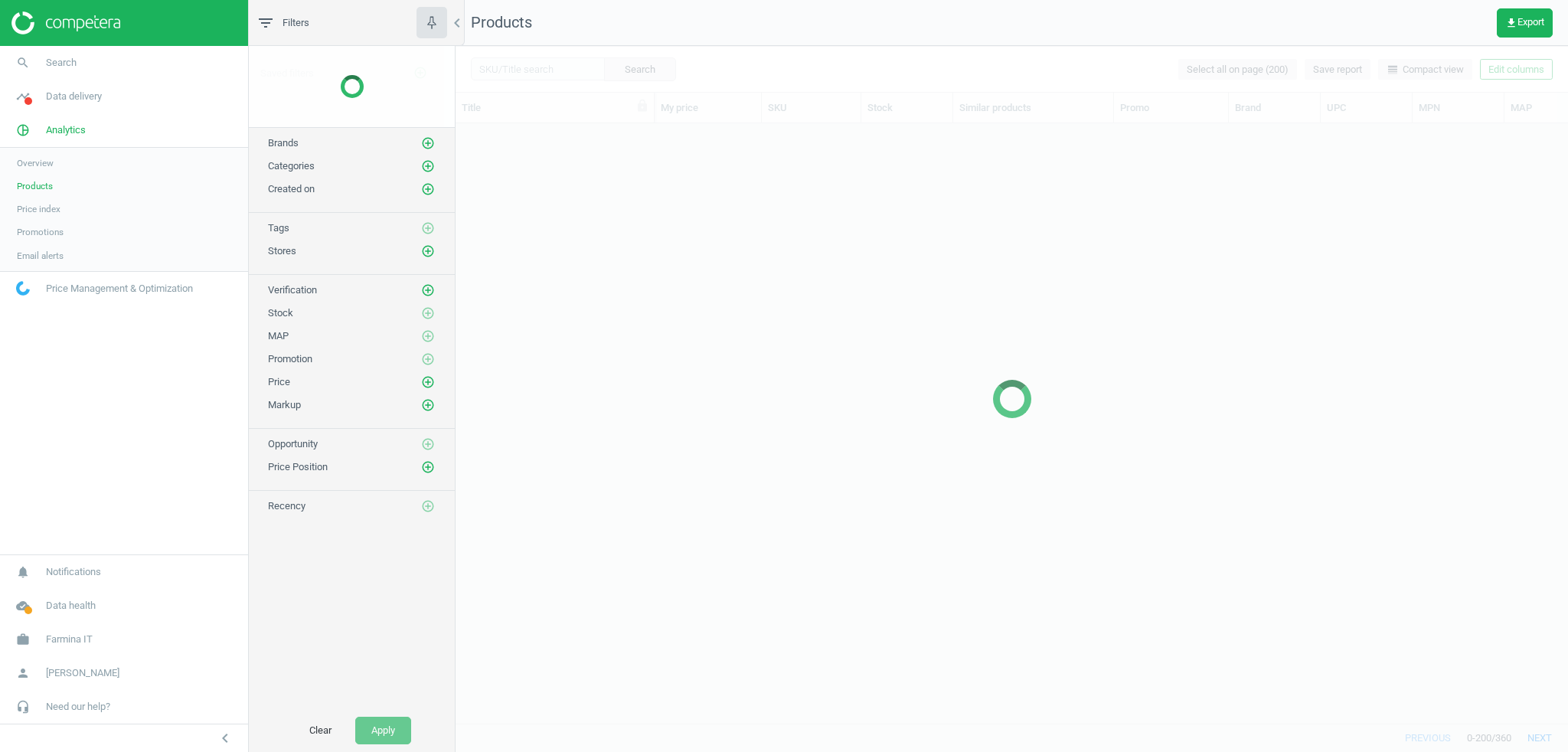
scroll to position [583, 1104]
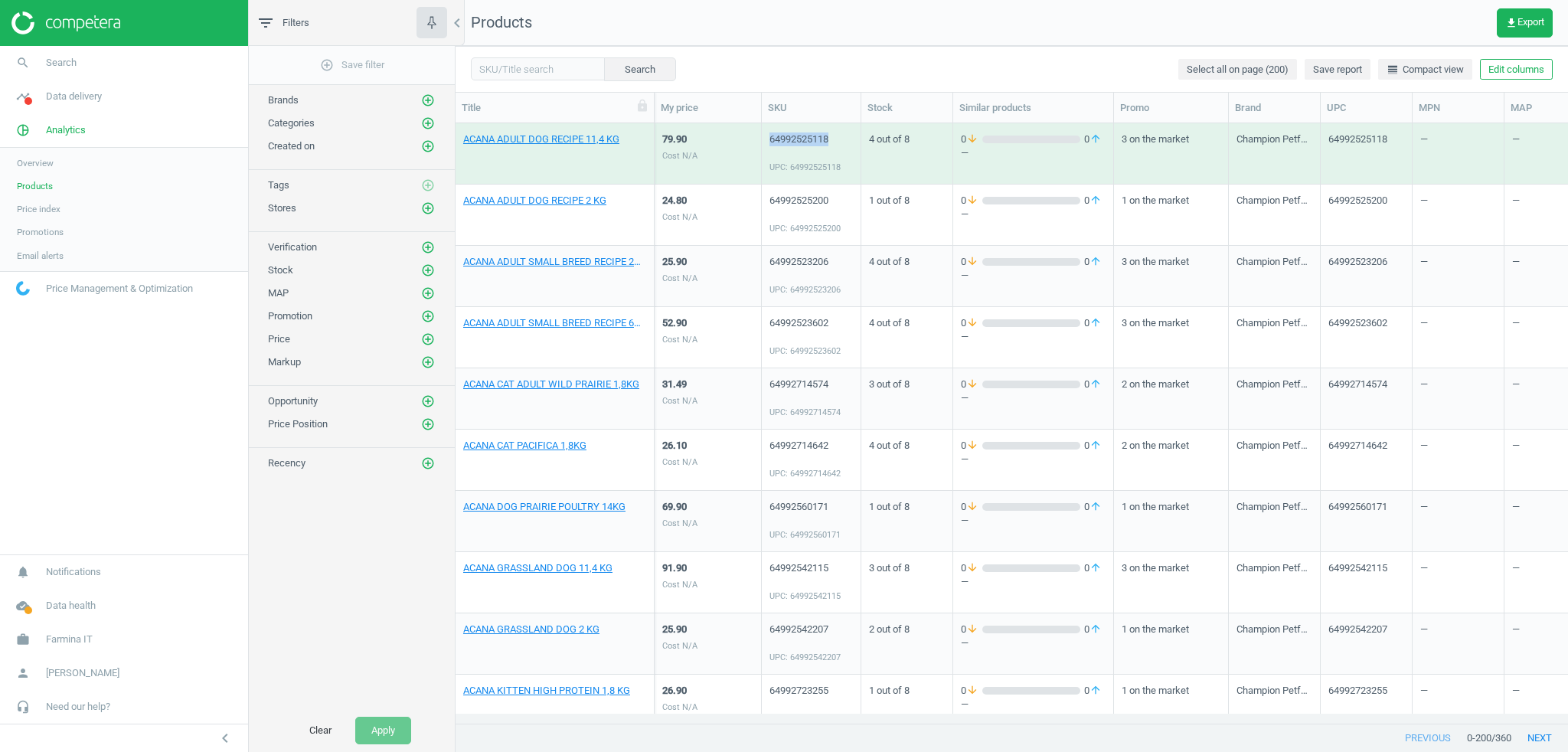
drag, startPoint x: 837, startPoint y: 141, endPoint x: 765, endPoint y: 139, distance: 72.0
click at [765, 139] on div "64992525118 UPC: 64992525118" at bounding box center [812, 154] width 99 height 61
copy div "64992525118"
click at [55, 58] on span "Search" at bounding box center [61, 63] width 30 height 14
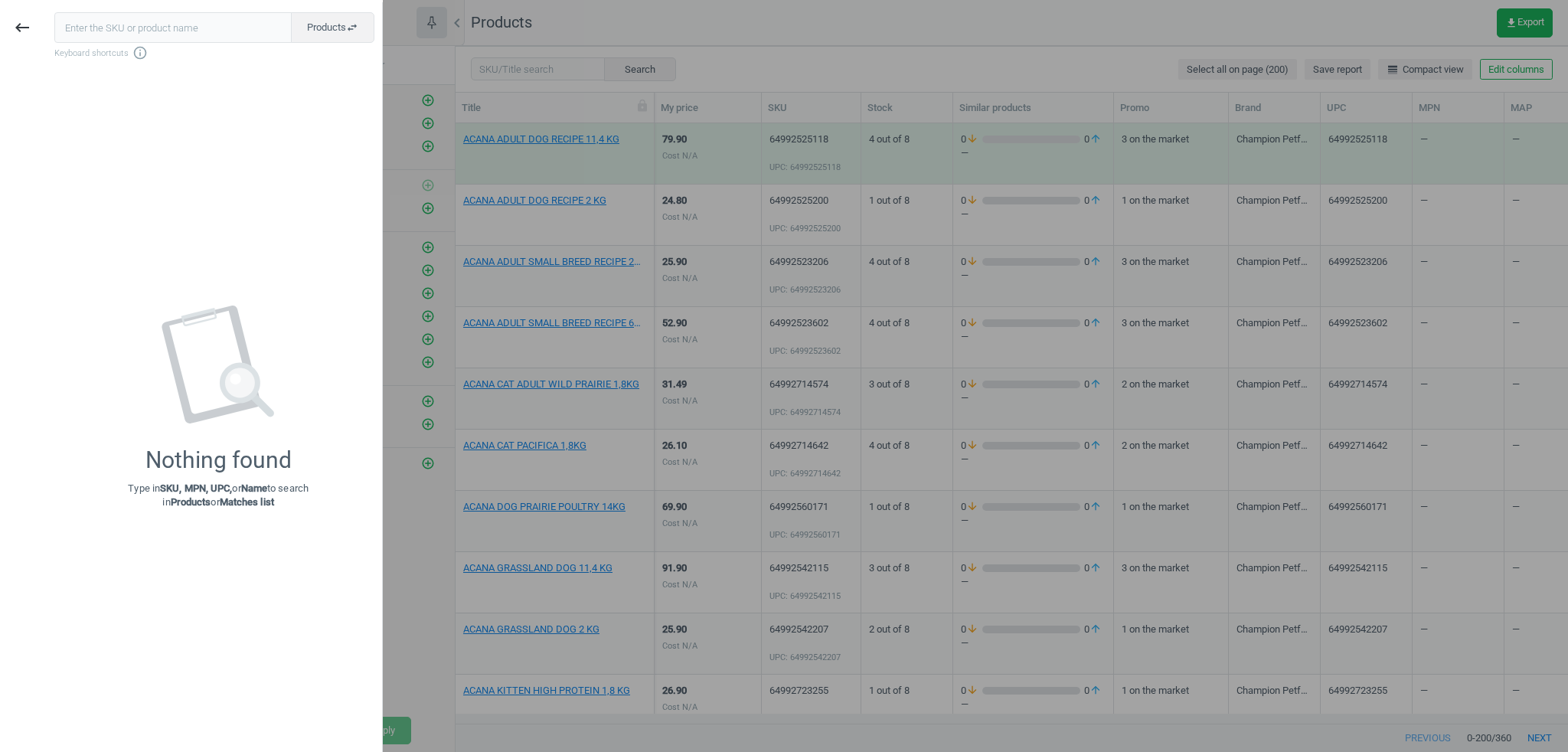
click at [742, 43] on div at bounding box center [784, 376] width 1568 height 752
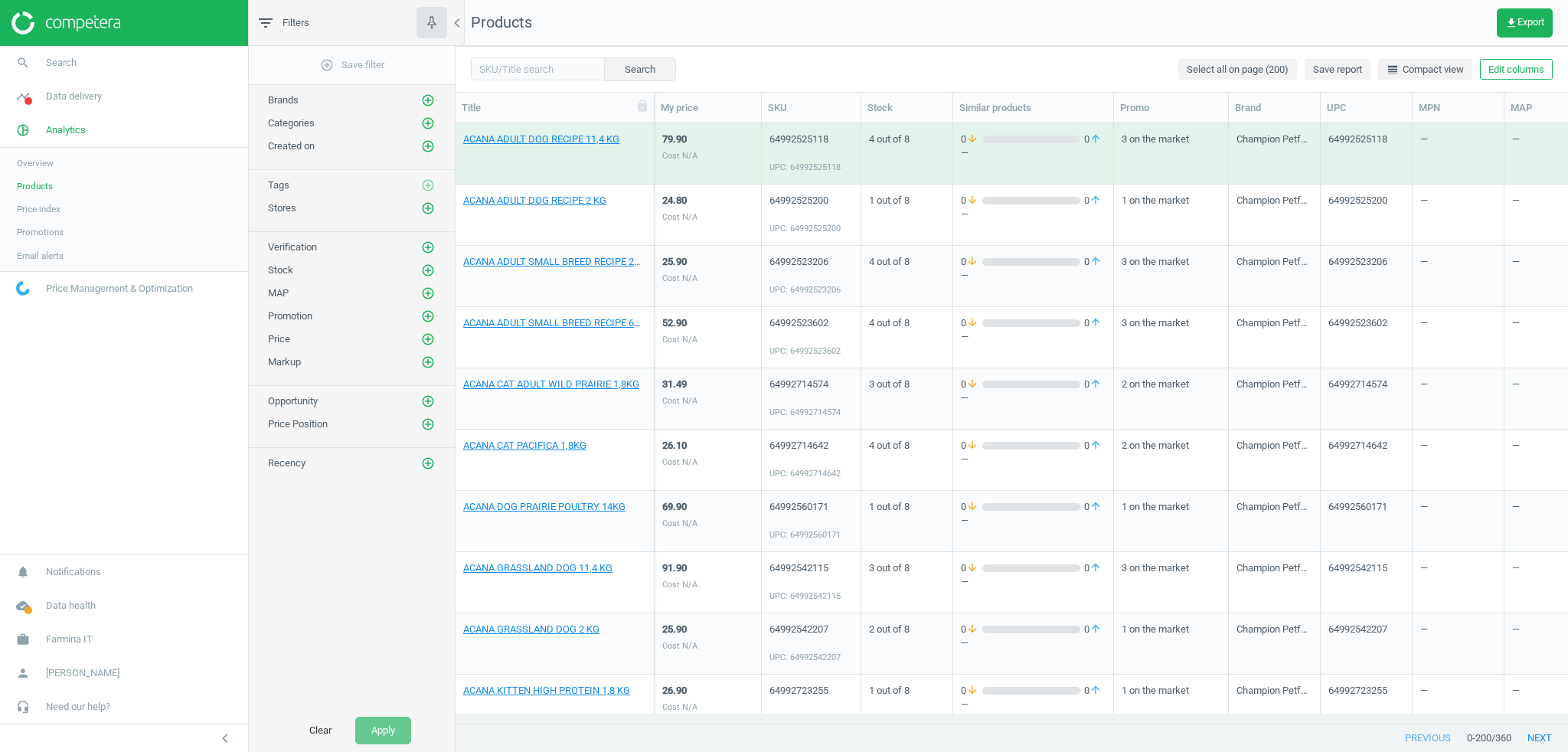
click at [35, 234] on span "Promotions" at bounding box center [39, 232] width 46 height 12
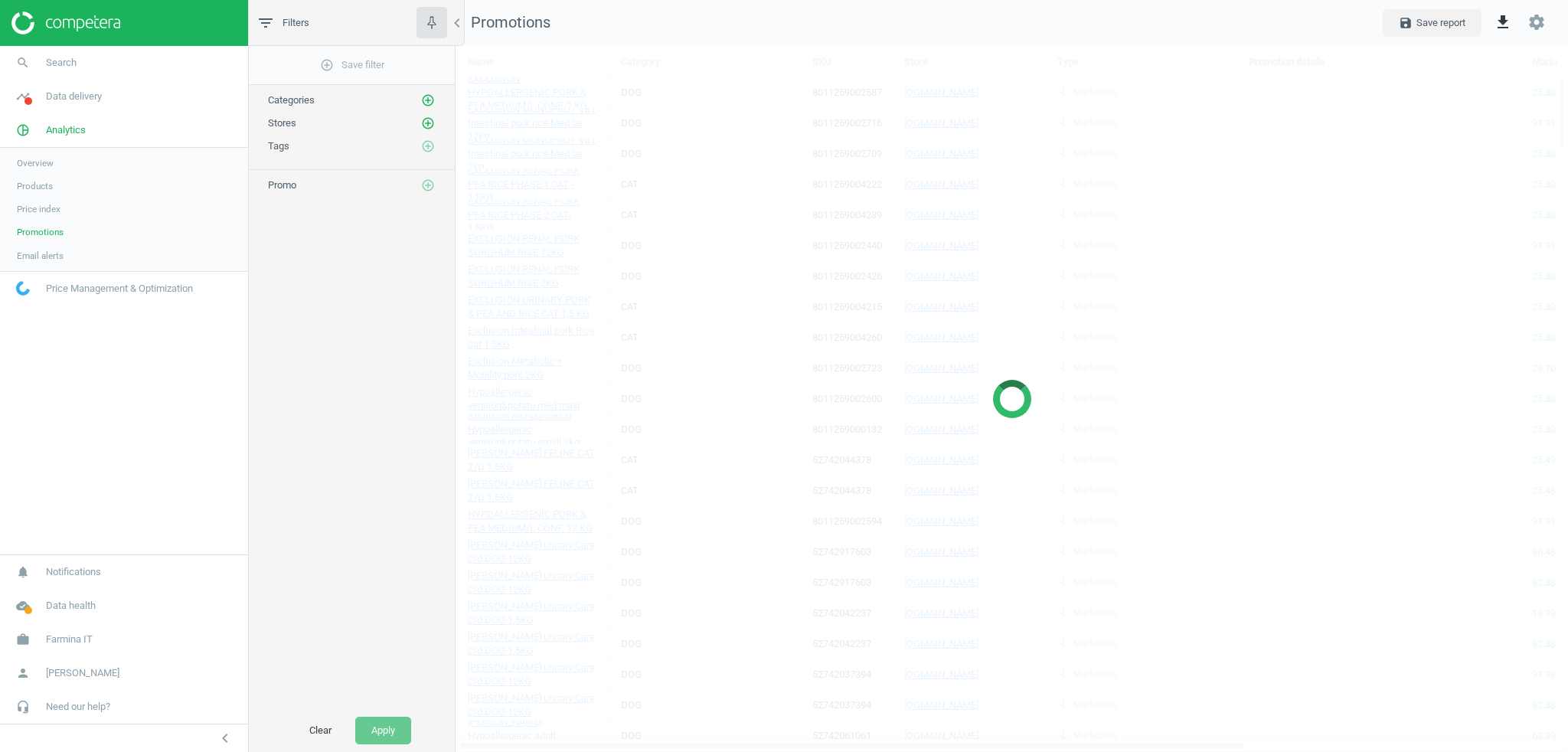
scroll to position [730, 1136]
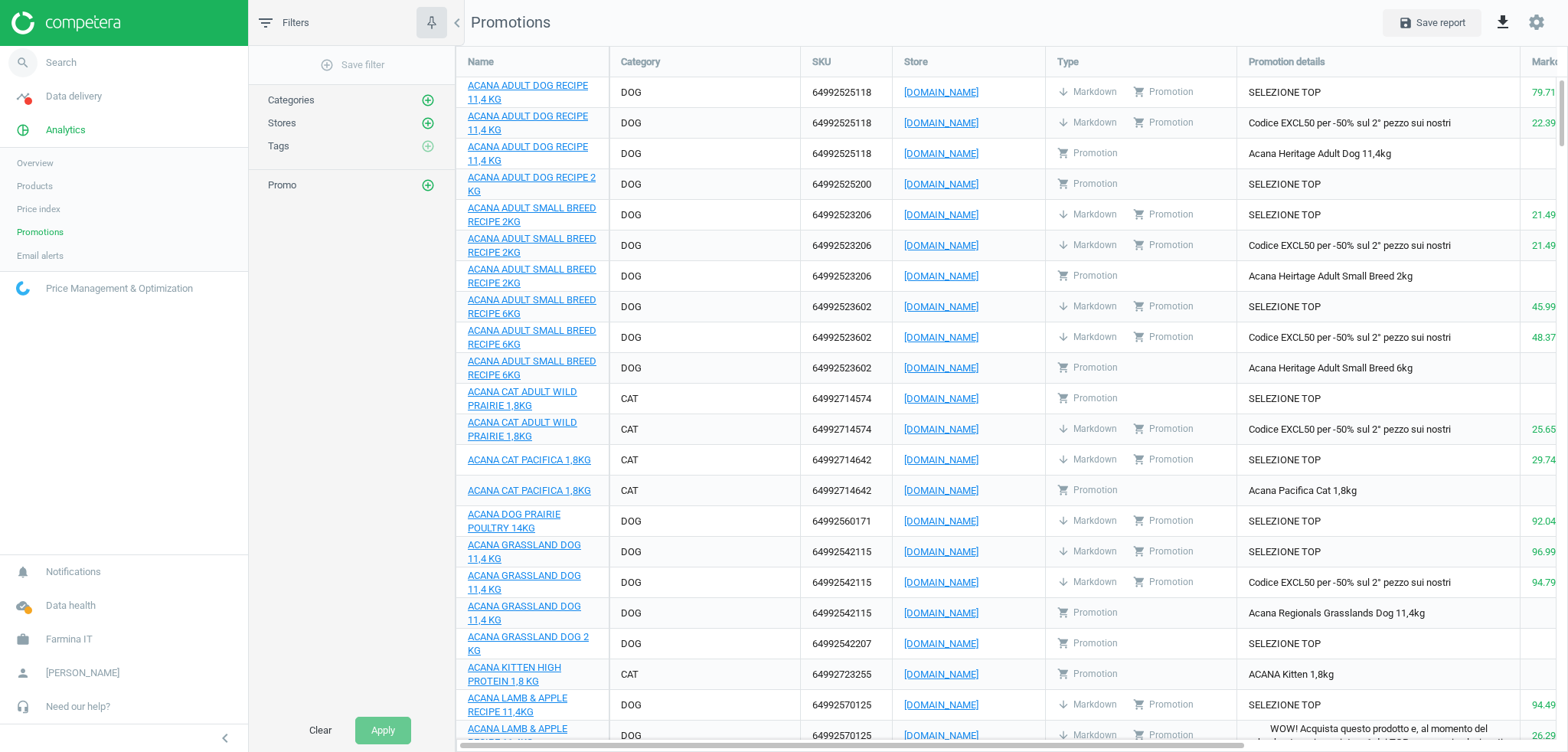
click at [78, 63] on link "search Search" at bounding box center [124, 63] width 248 height 33
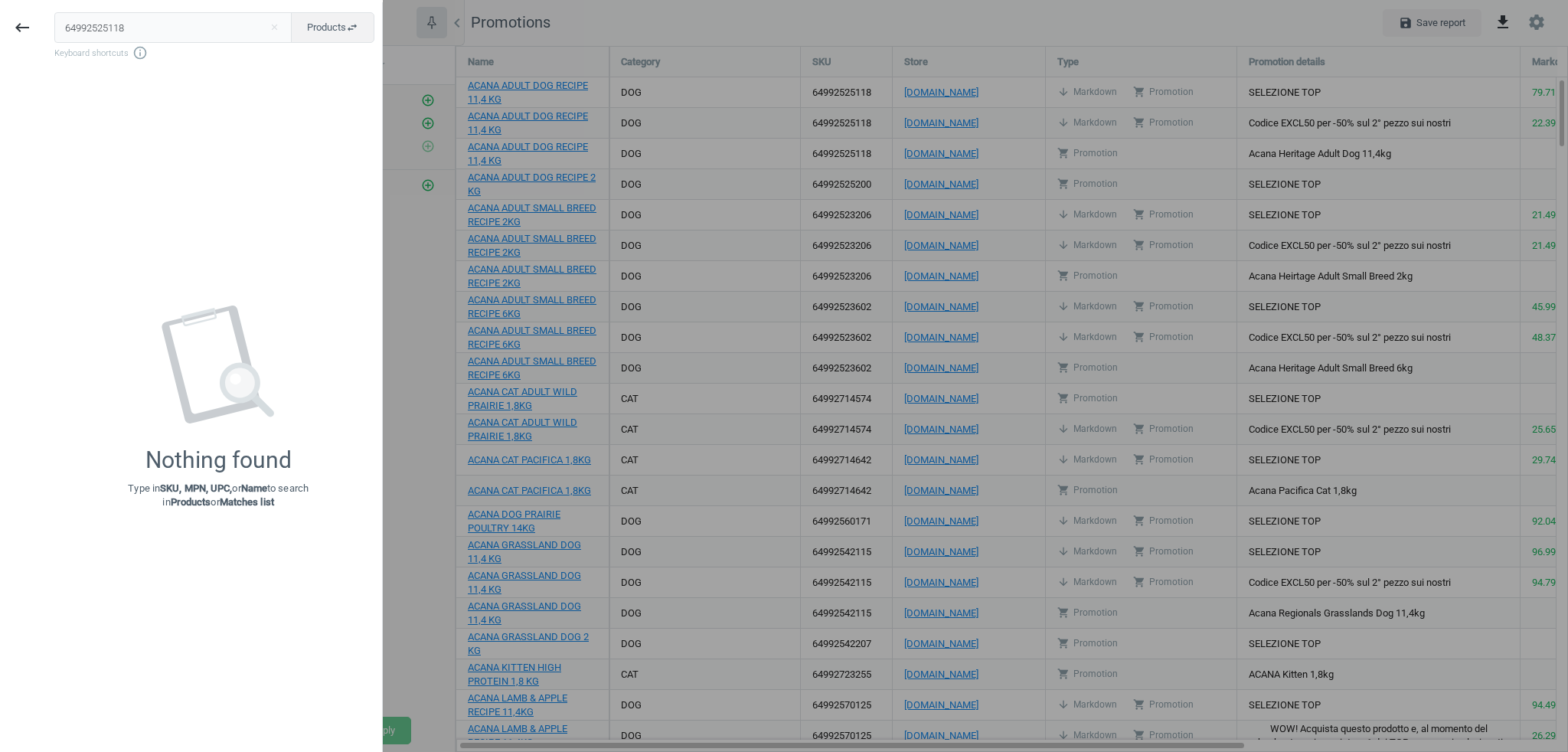
type input "64992525118"
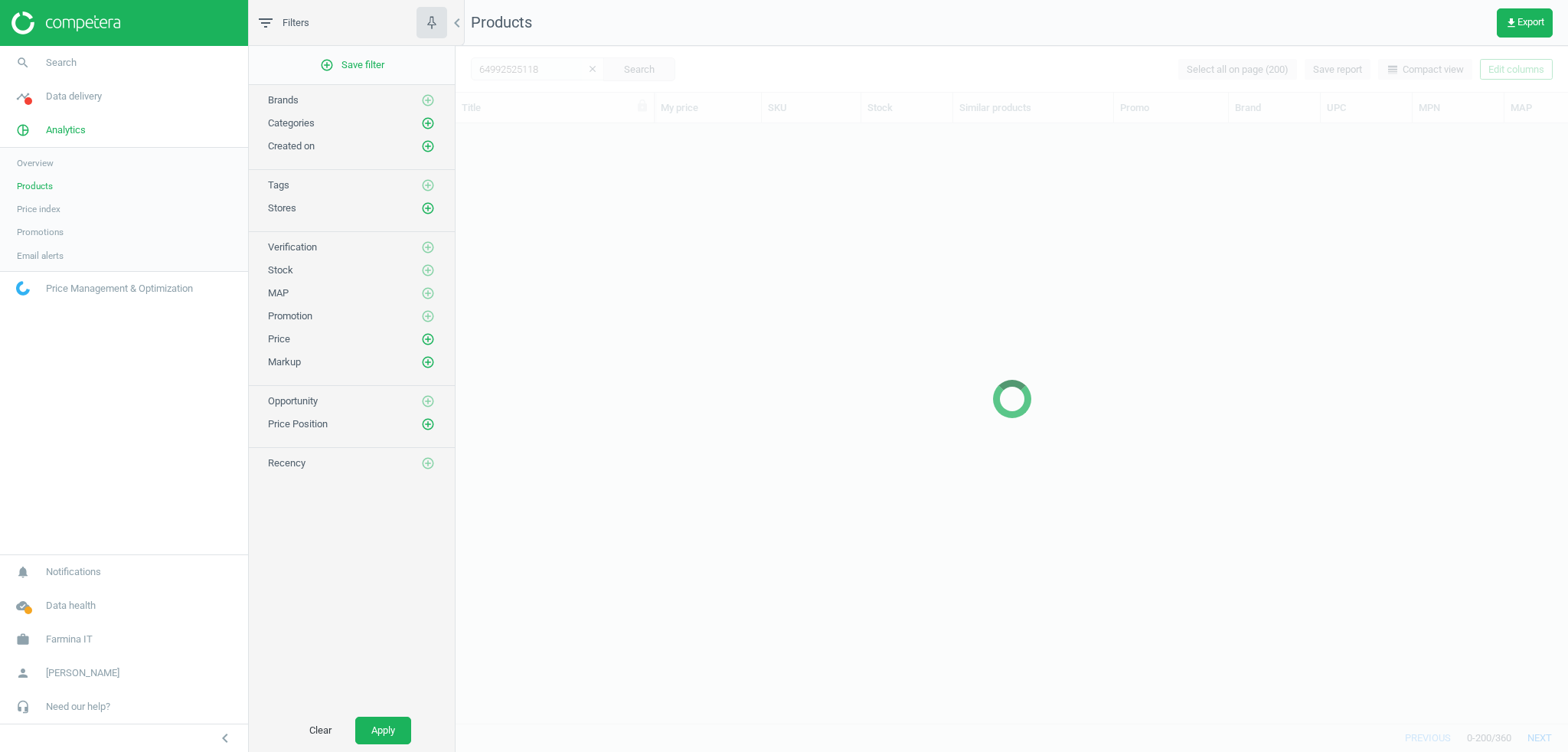
scroll to position [583, 1104]
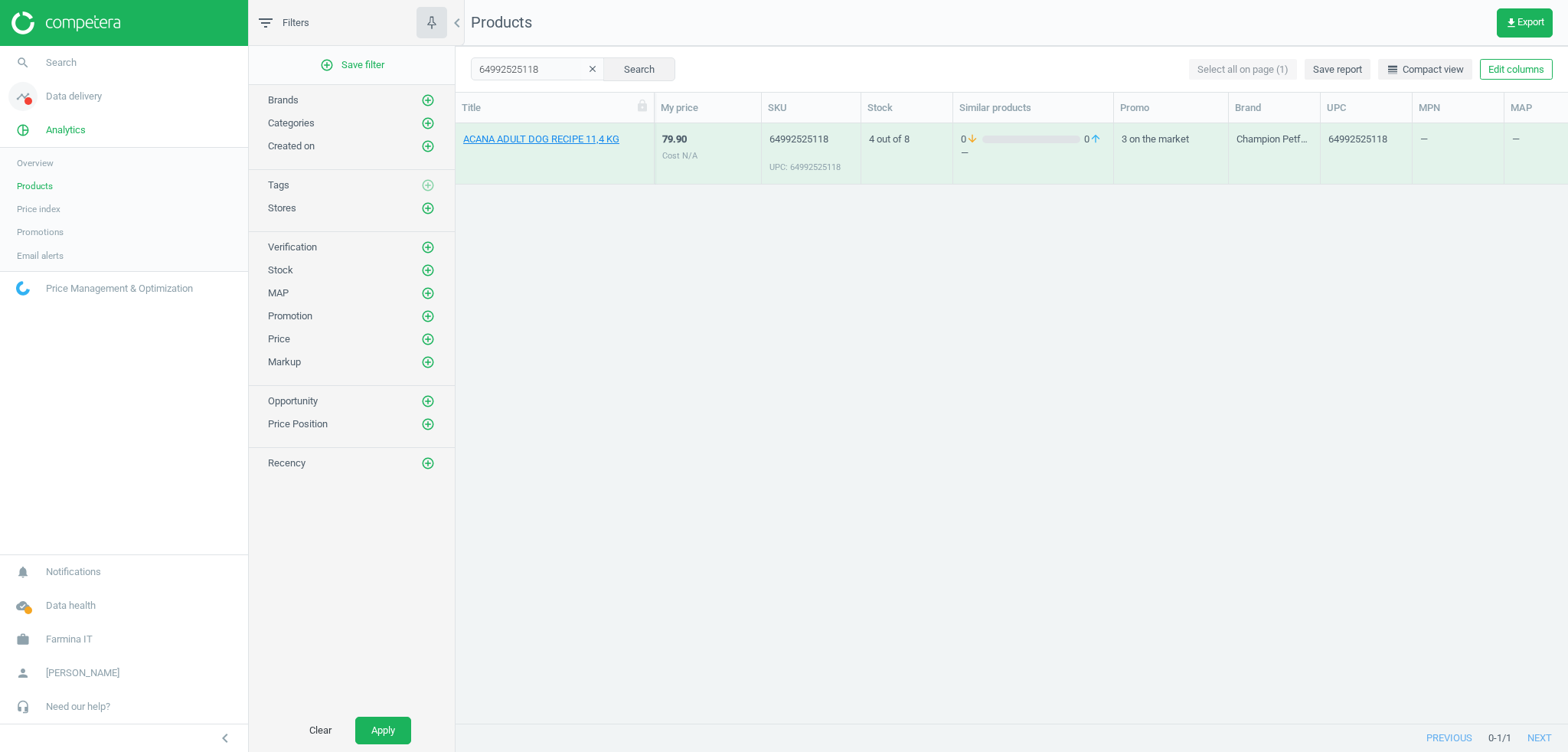
click at [48, 104] on link "timeline Data delivery" at bounding box center [124, 96] width 248 height 33
click at [71, 674] on span "[PERSON_NAME]" at bounding box center [83, 673] width 74 height 14
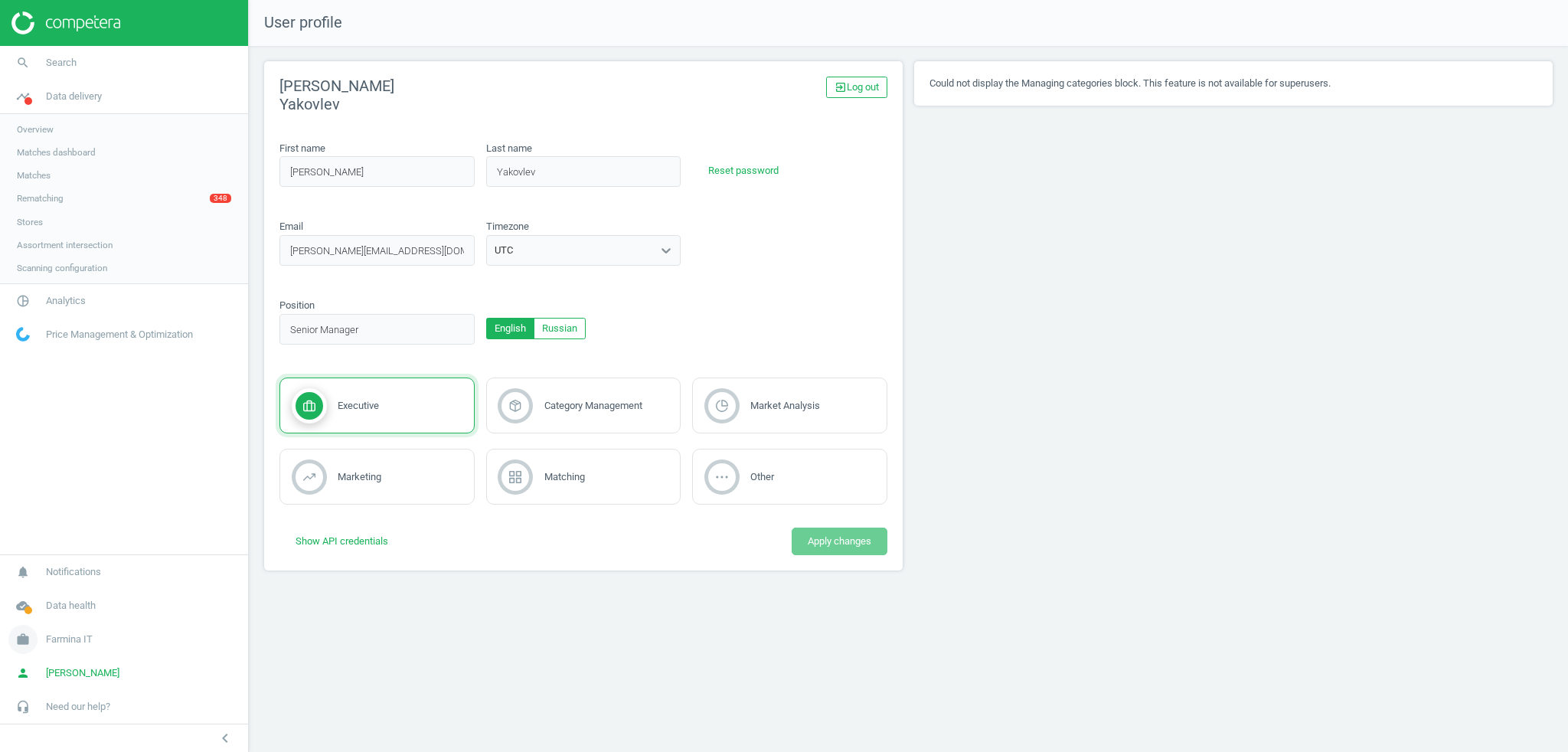
click at [68, 638] on span "Farmina IT" at bounding box center [69, 640] width 46 height 14
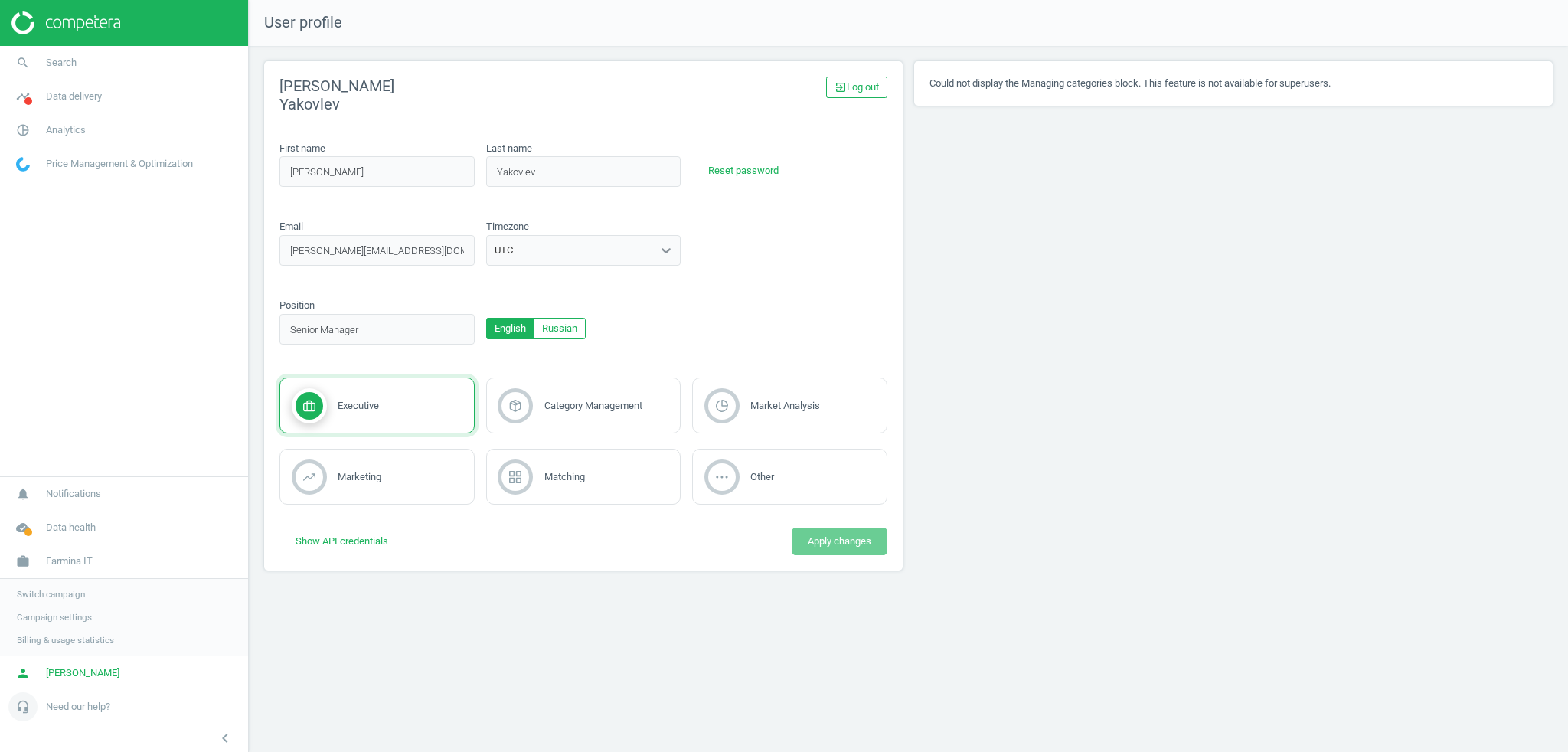
click at [72, 711] on span "Need our help?" at bounding box center [78, 707] width 64 height 14
click at [49, 683] on span "Submit a request" at bounding box center [50, 685] width 68 height 12
click at [64, 130] on span "Analytics" at bounding box center [66, 130] width 39 height 14
click at [34, 186] on span "Products" at bounding box center [34, 186] width 36 height 12
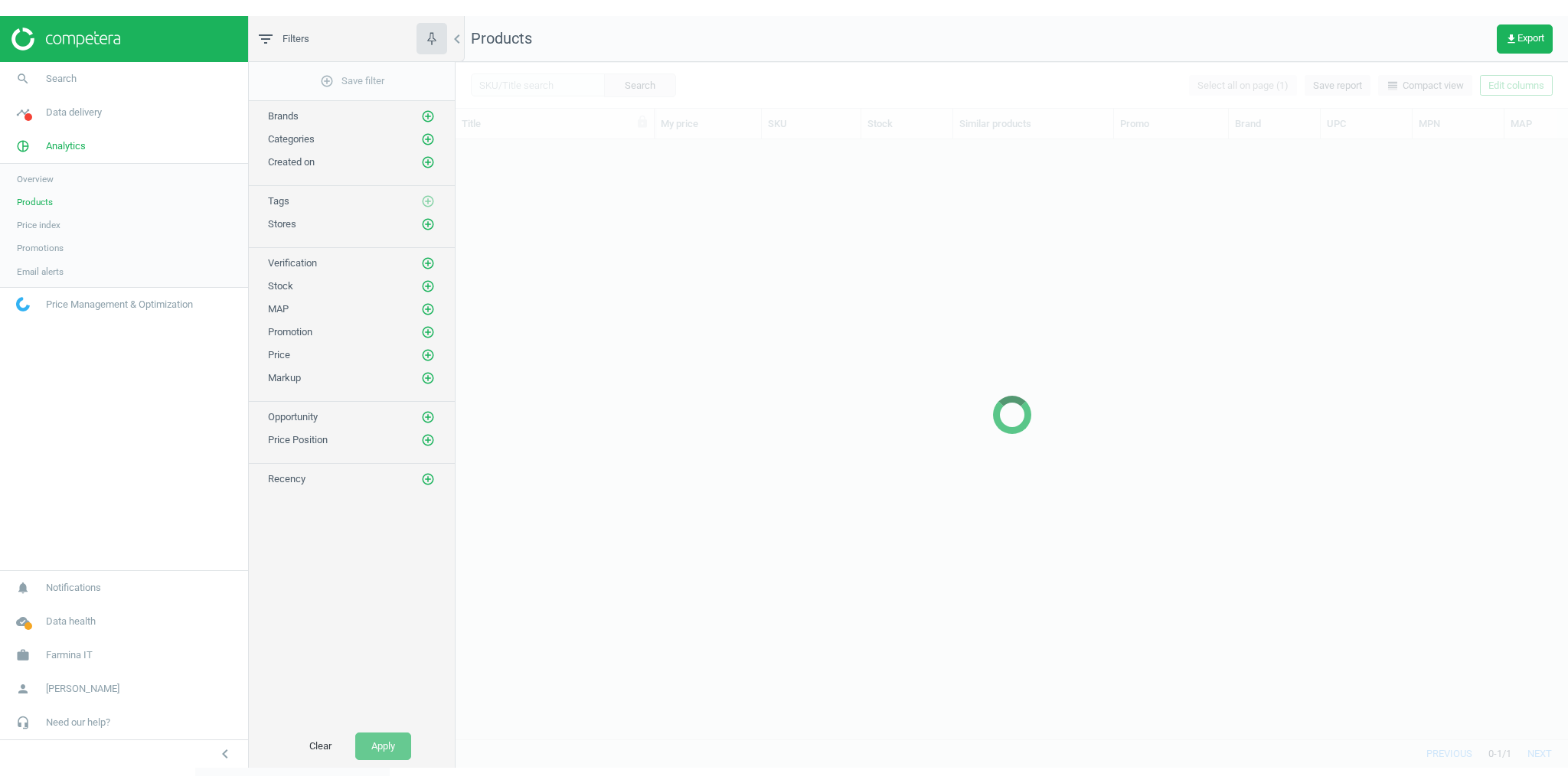
scroll to position [582, 1104]
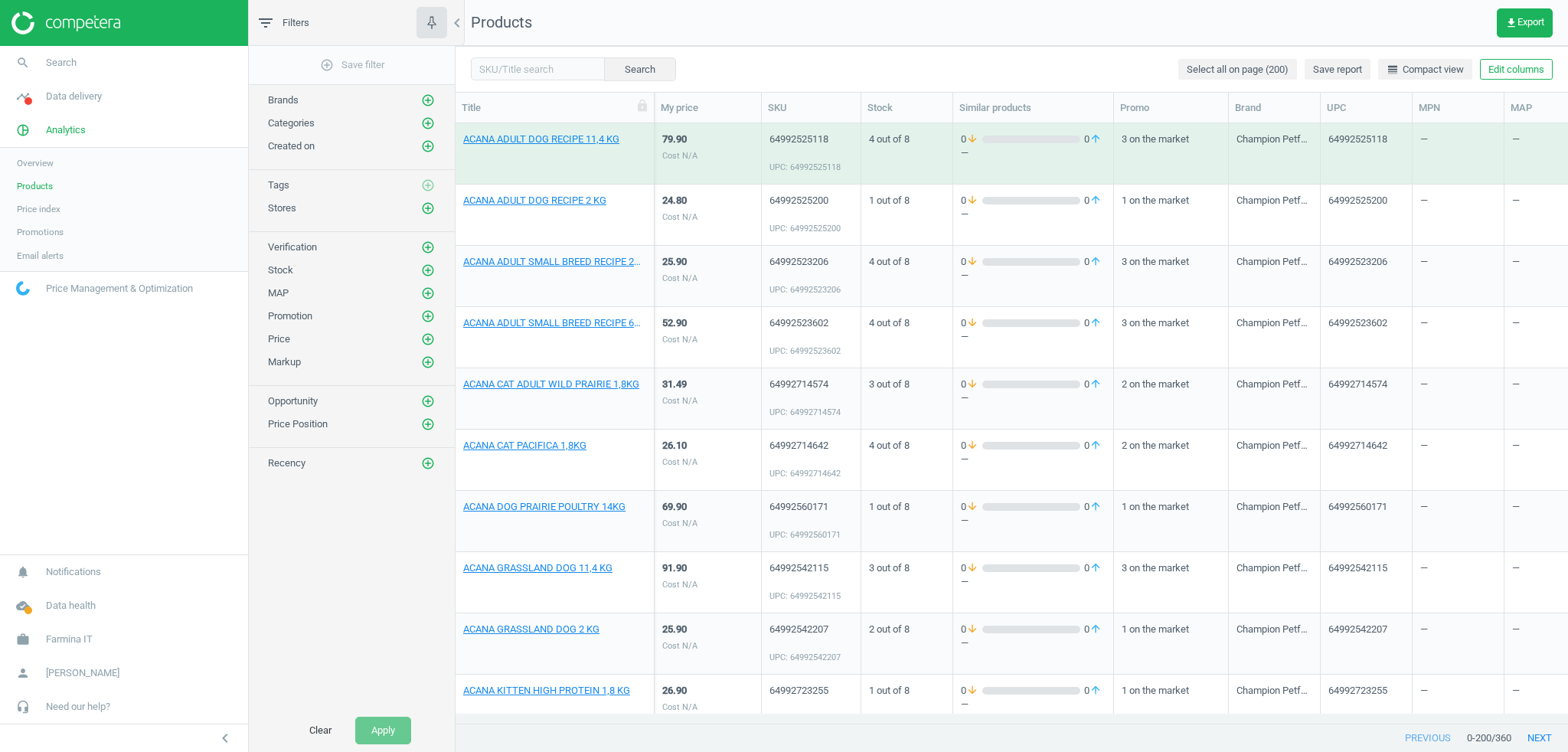
click at [797, 32] on nav "Products get_app Export" at bounding box center [1011, 23] width 1113 height 46
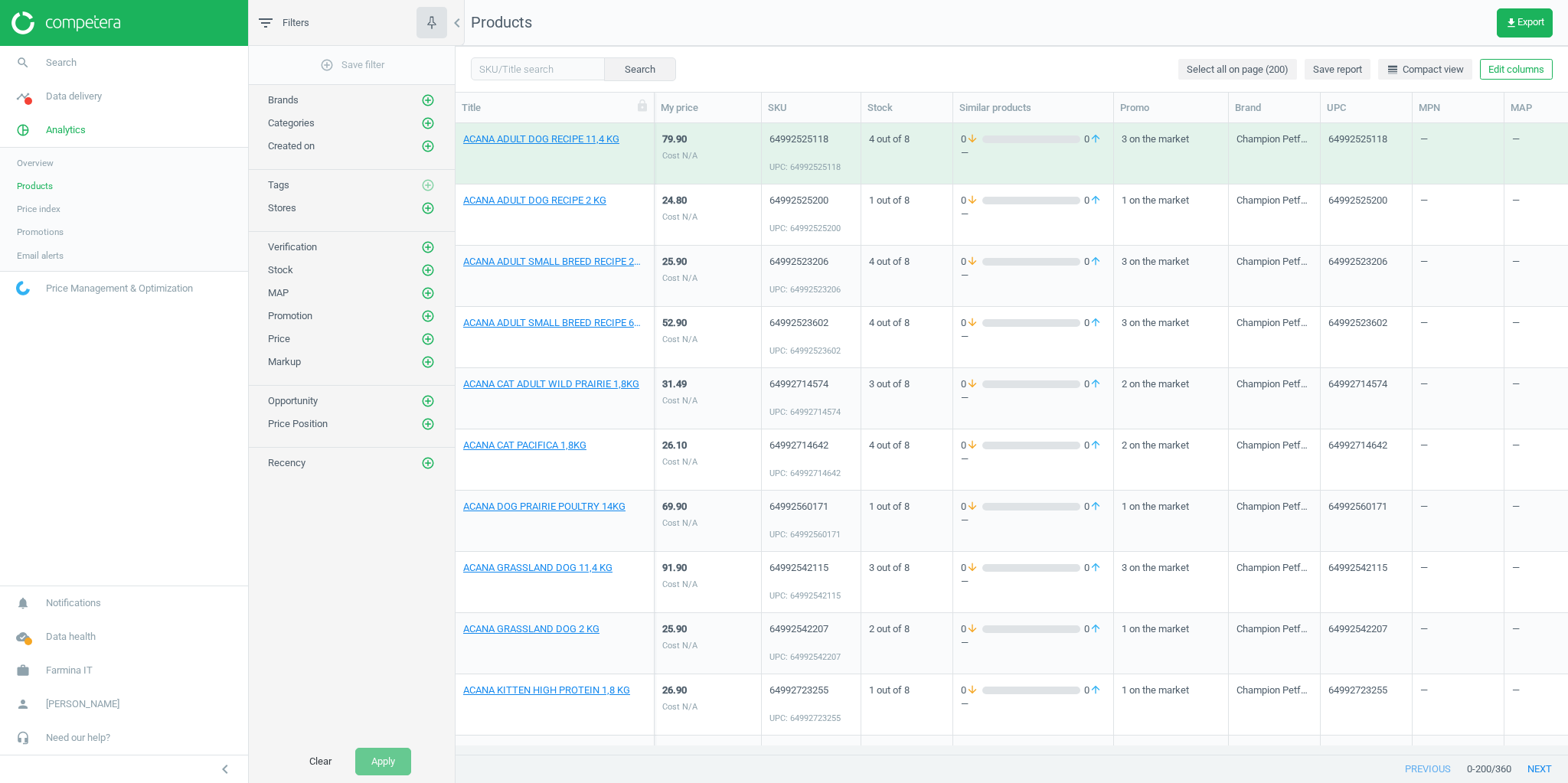
scroll to position [614, 1104]
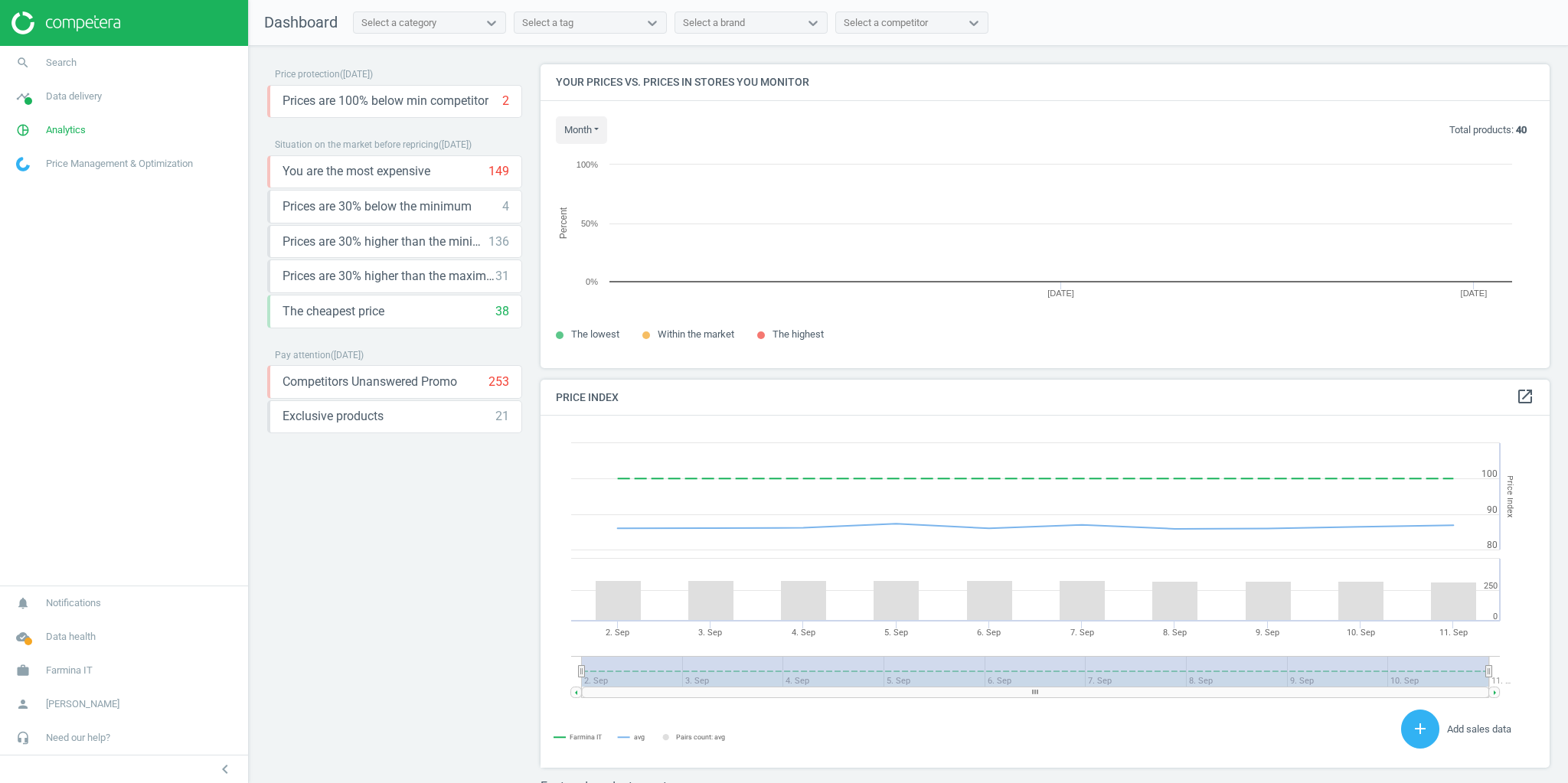
scroll to position [372, 1019]
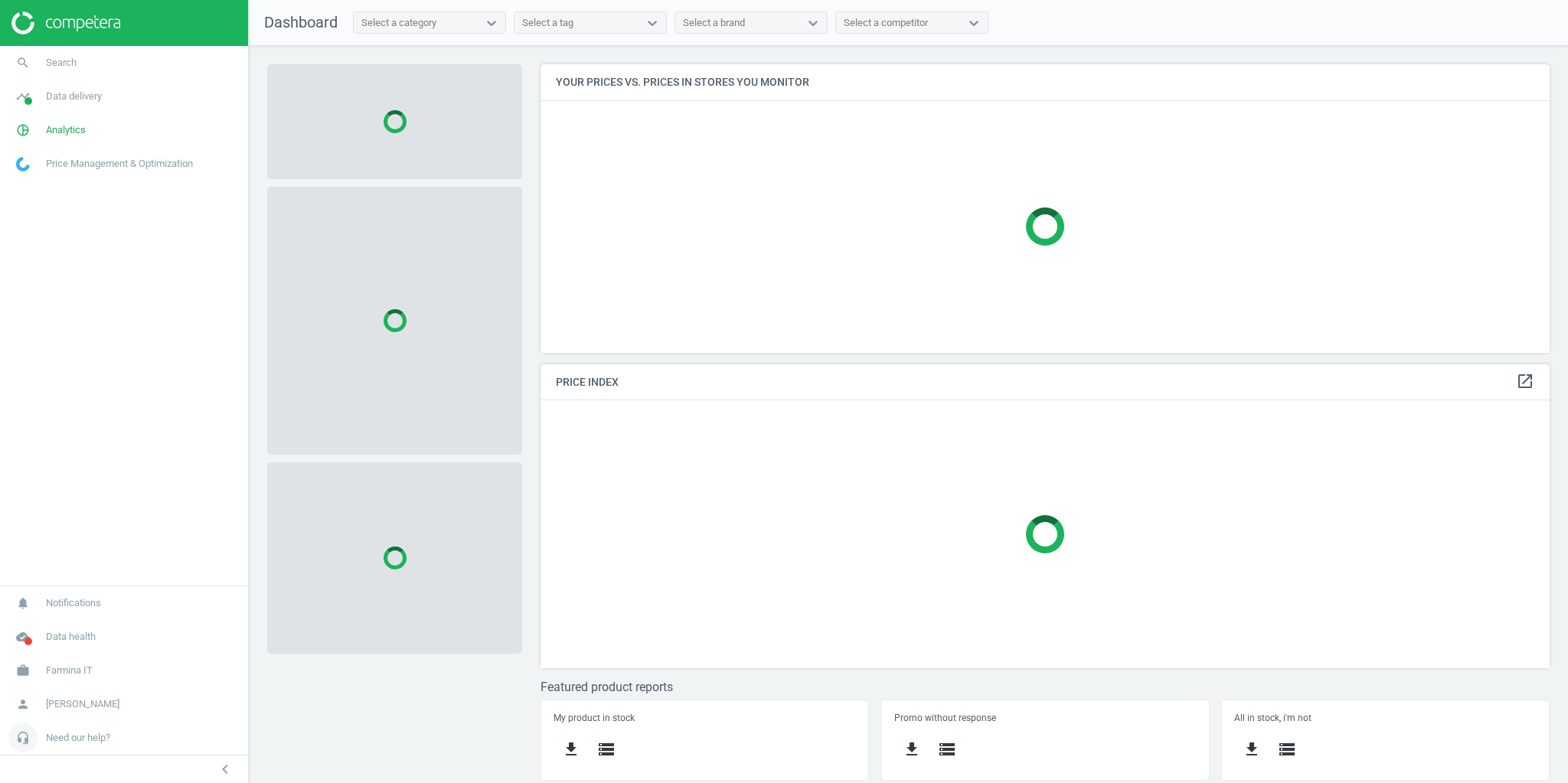
scroll to position [307, 1028]
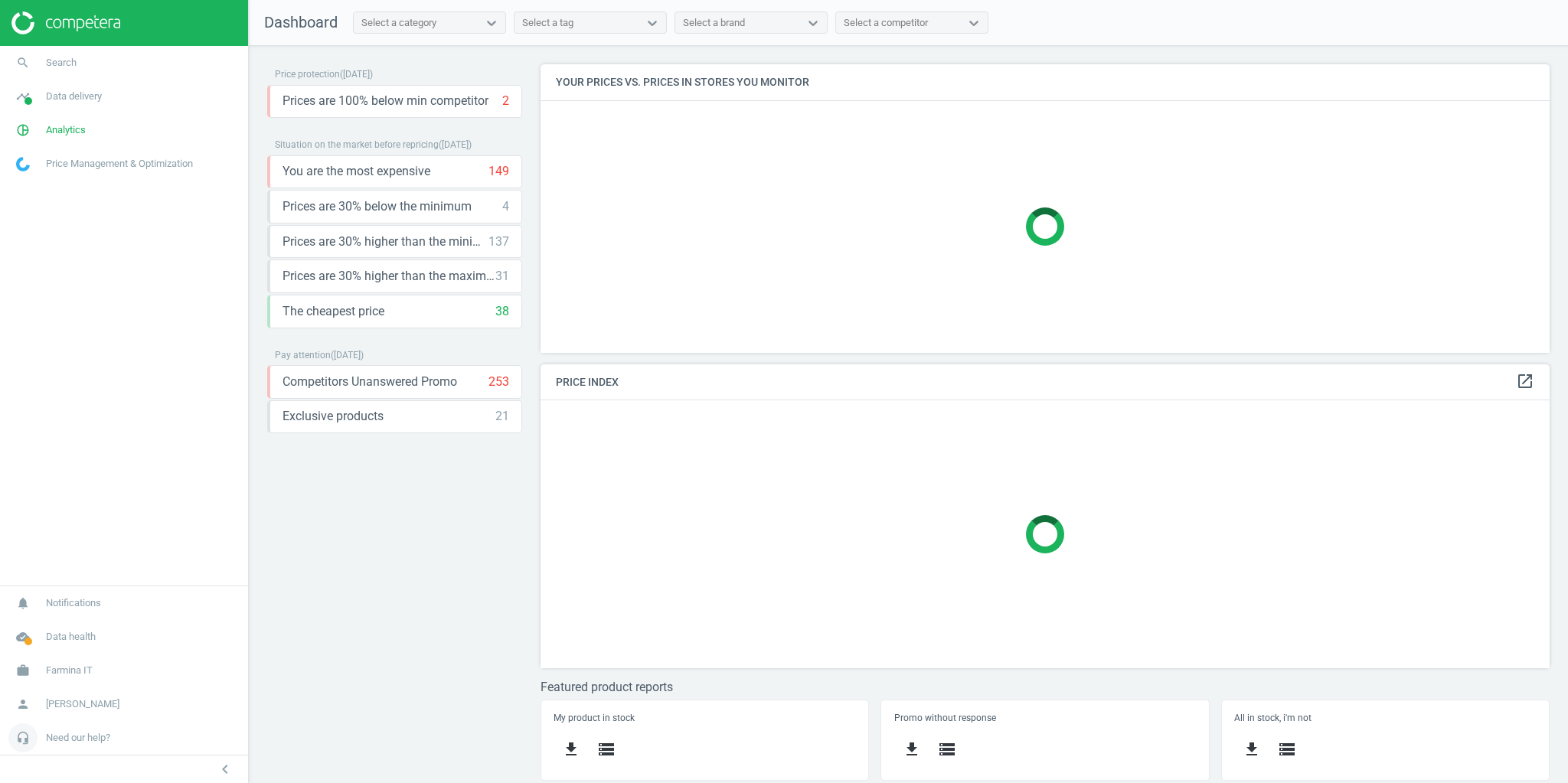
click at [78, 746] on link "headset_mic Need our help?" at bounding box center [124, 738] width 248 height 33
click at [52, 689] on span "API (v2) documentation" at bounding box center [64, 693] width 94 height 12
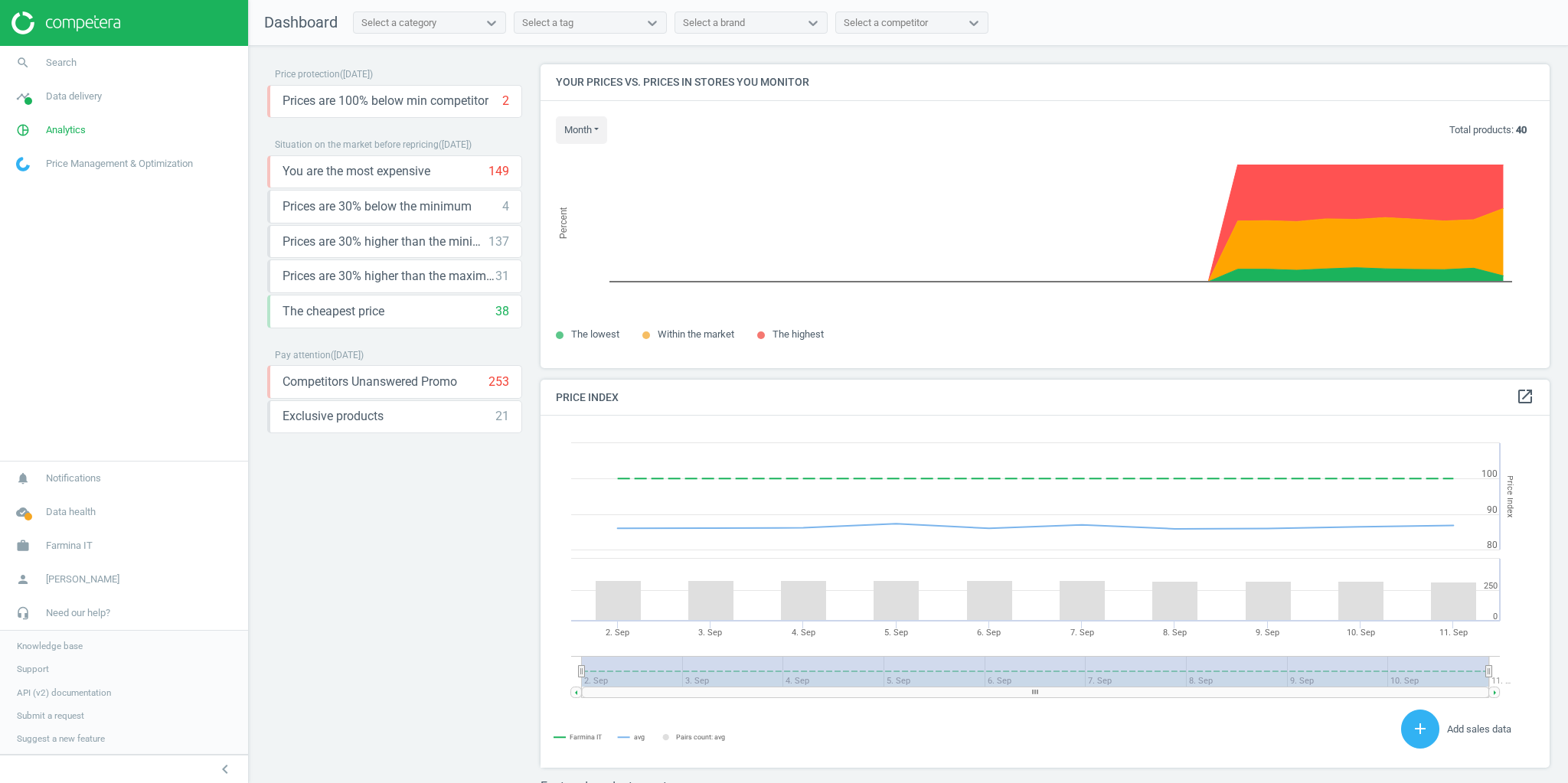
scroll to position [323, 1019]
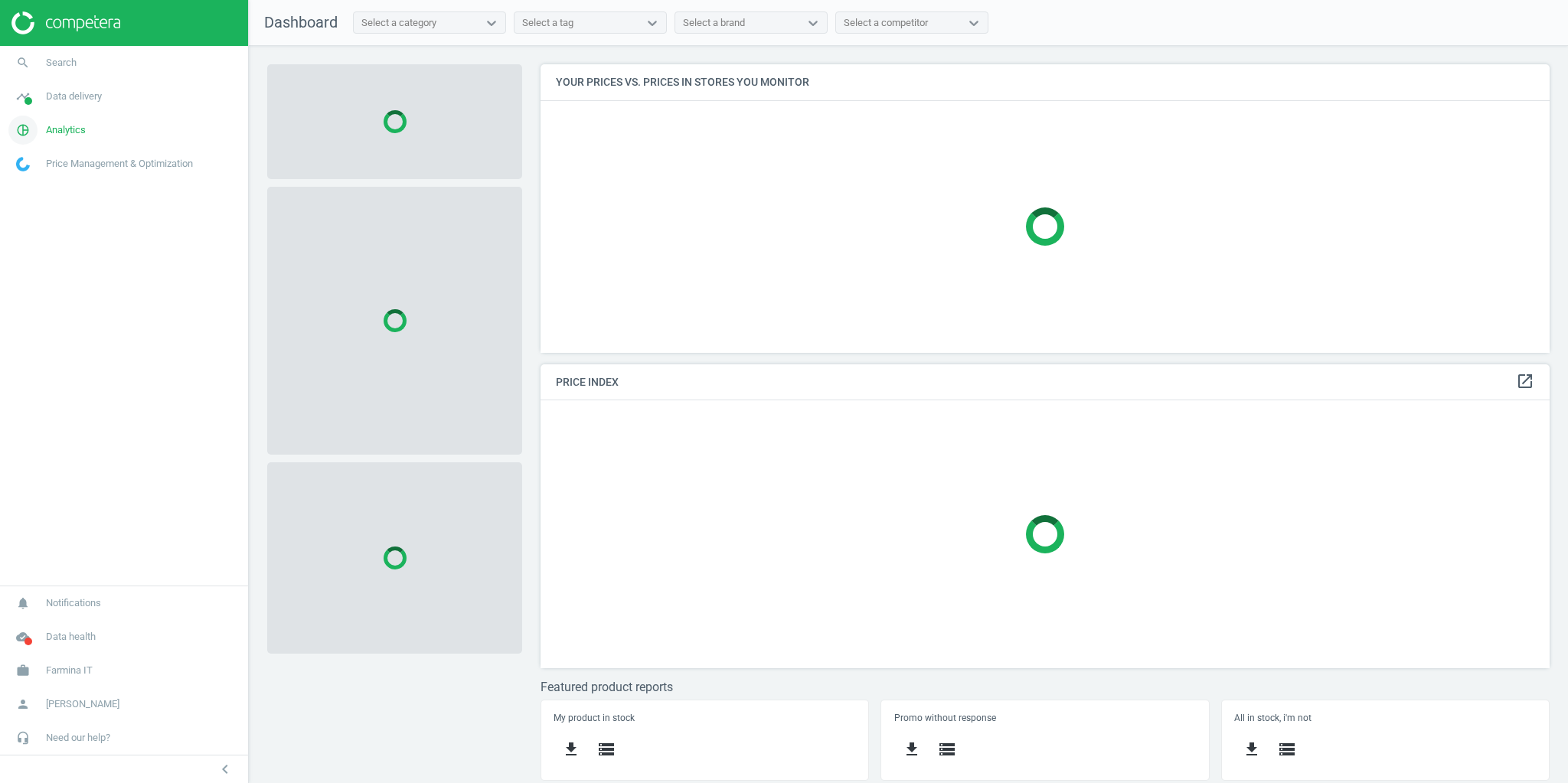
scroll to position [307, 1028]
click at [55, 126] on span "Analytics" at bounding box center [66, 130] width 39 height 14
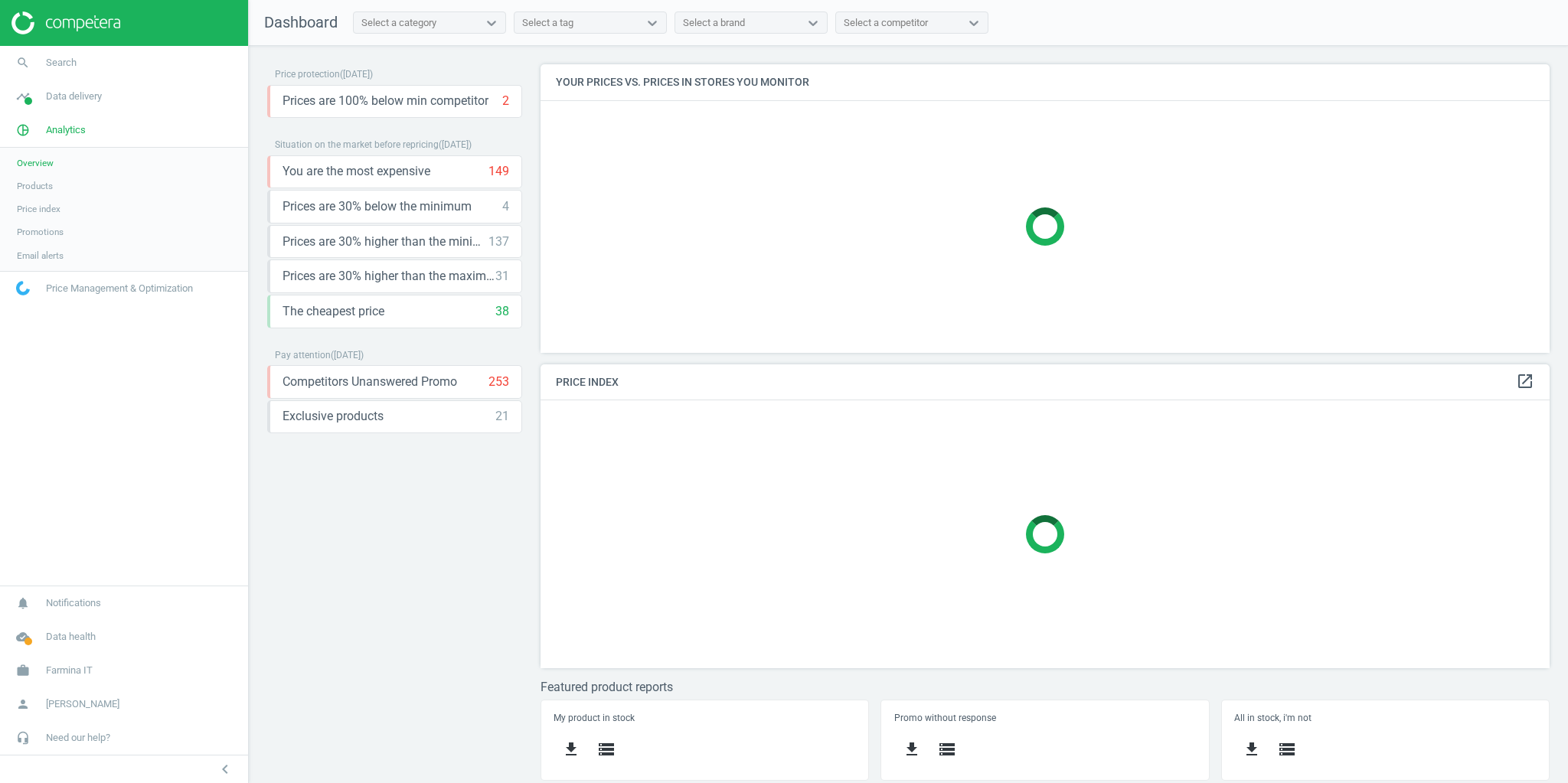
click at [31, 183] on span "Products" at bounding box center [34, 186] width 36 height 12
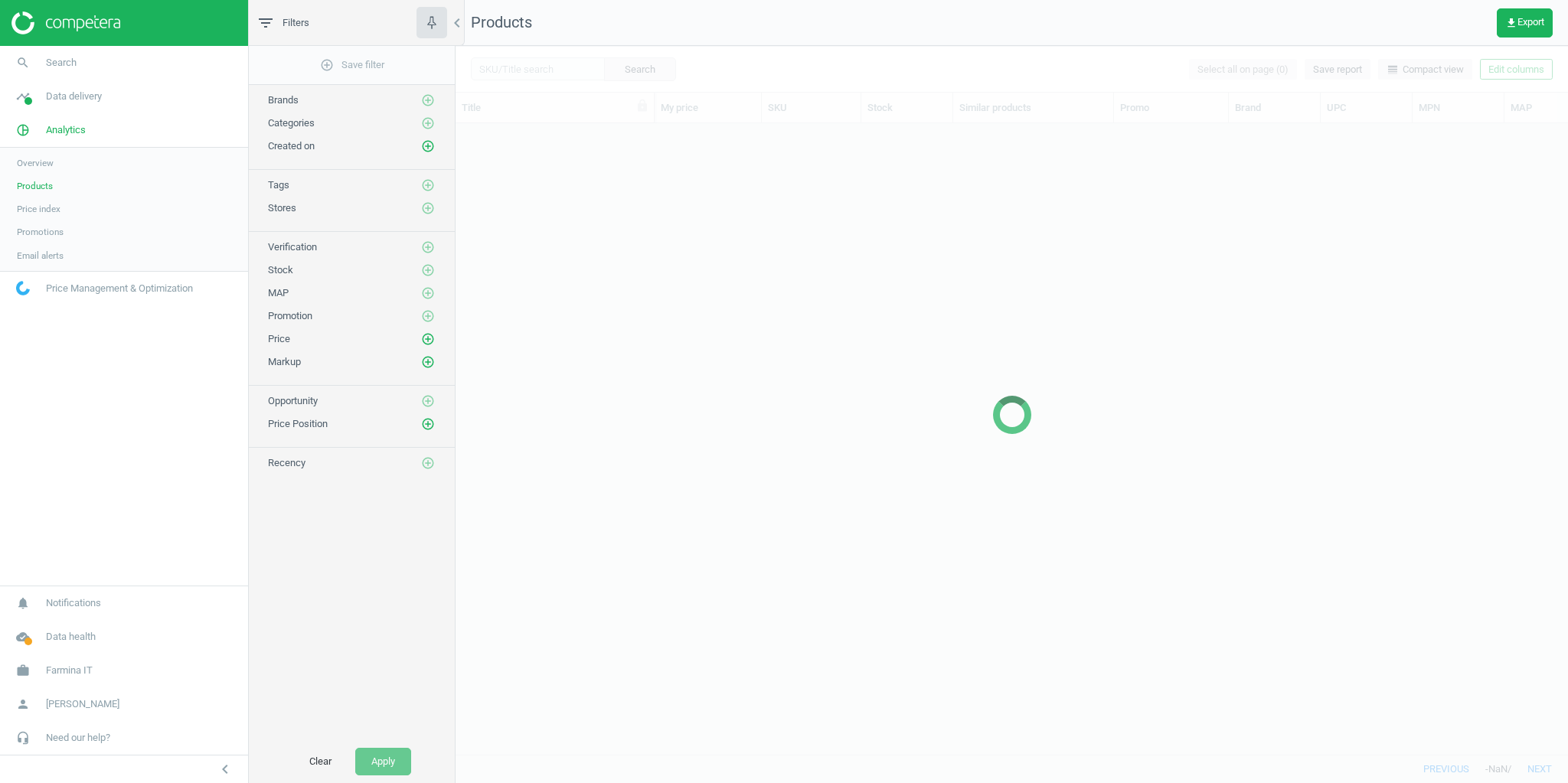
scroll to position [614, 1104]
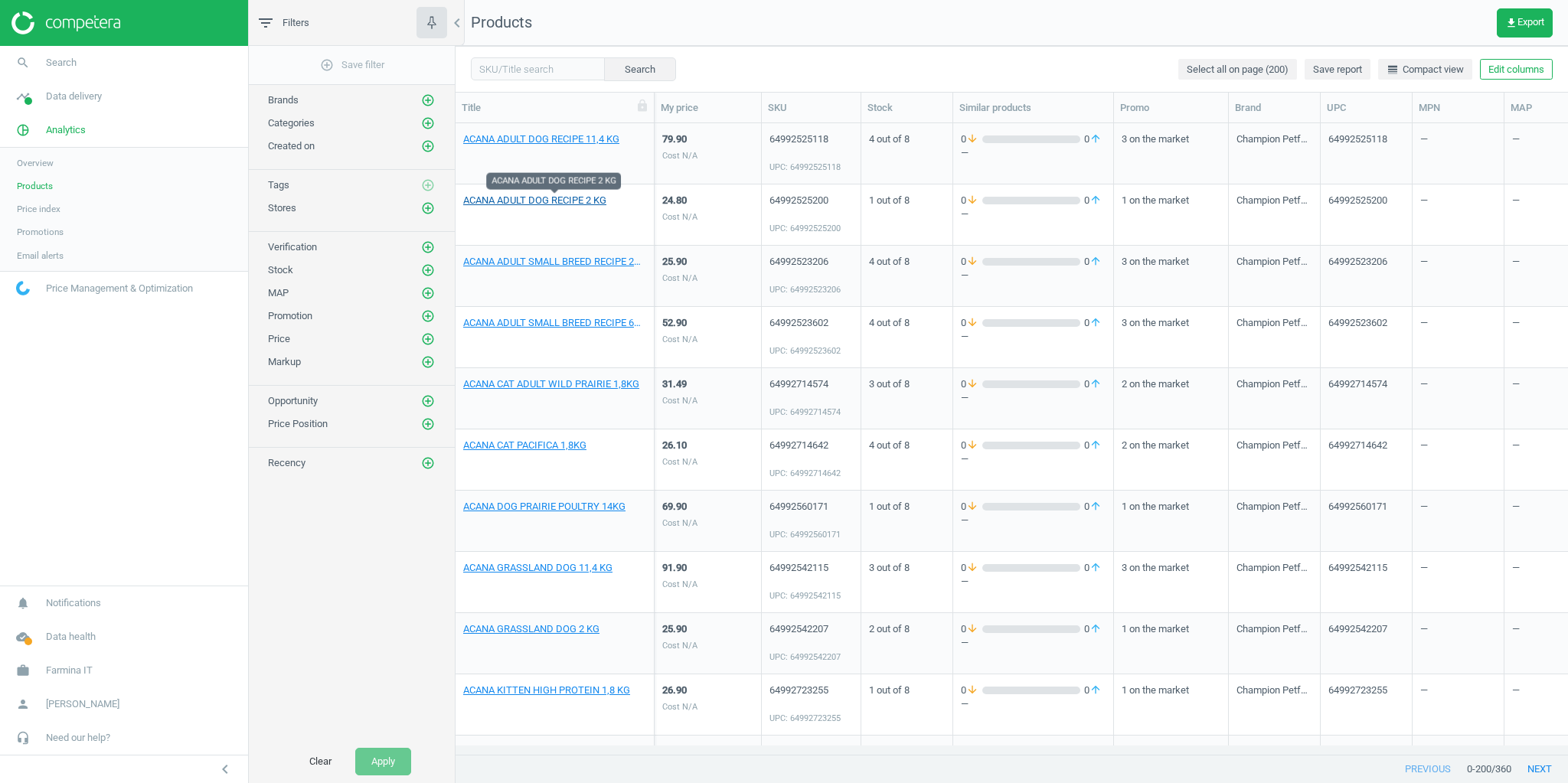
click at [516, 197] on link "ACANA ADULT DOG RECIPE 2 KG" at bounding box center [535, 201] width 144 height 14
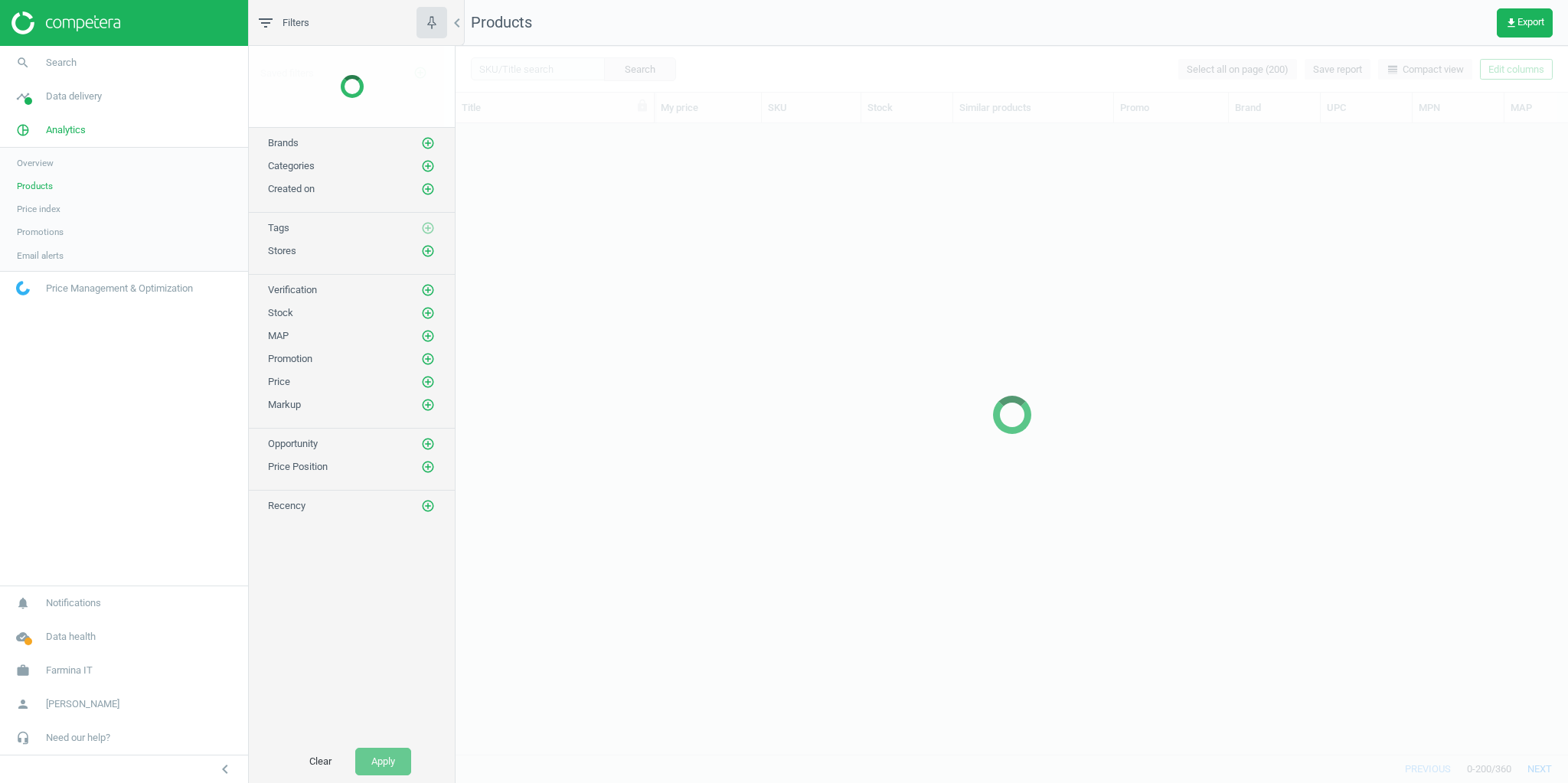
scroll to position [614, 1104]
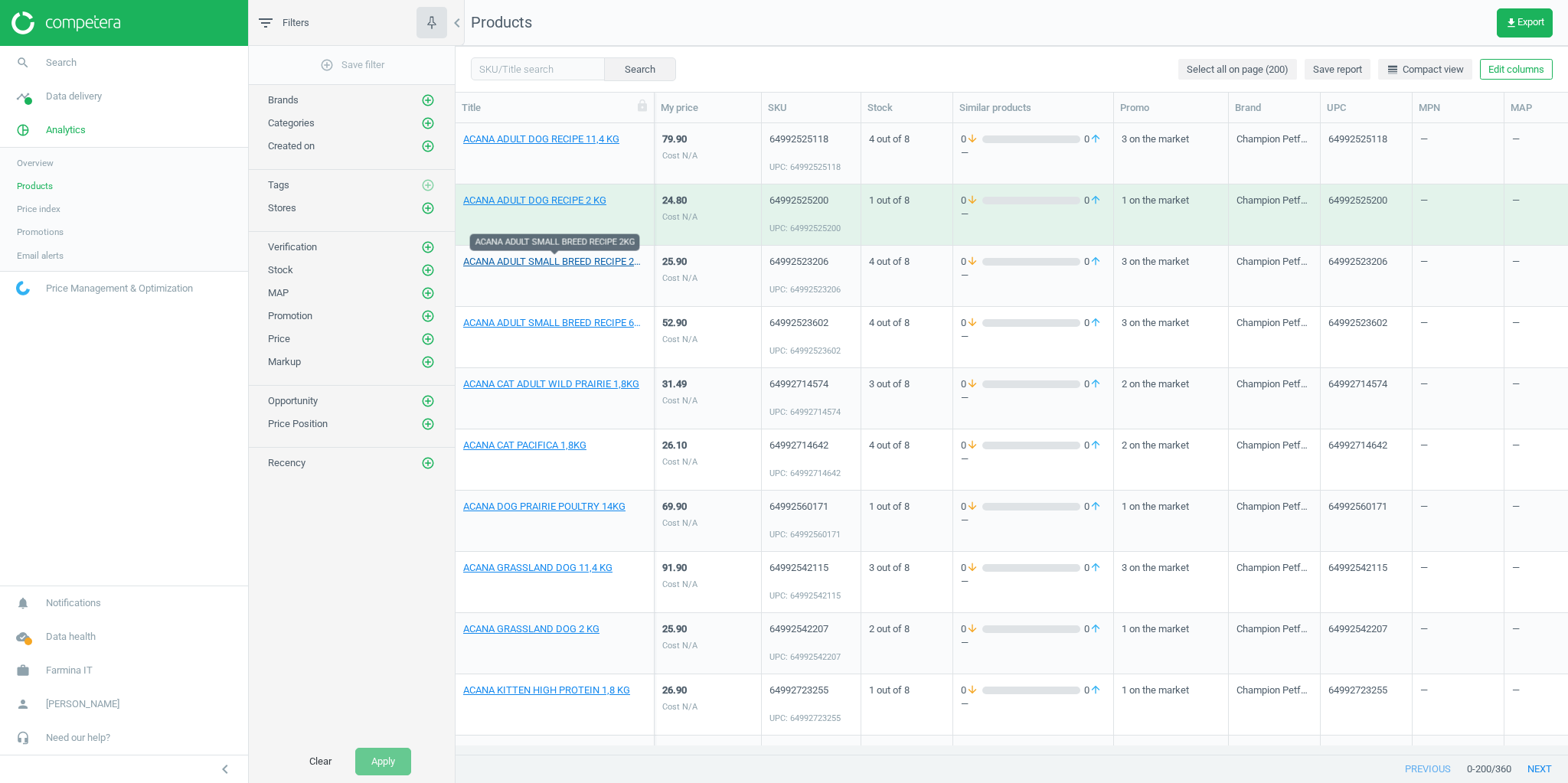
click at [535, 261] on link "ACANA ADULT SMALL BREED RECIPE 2KG" at bounding box center [555, 262] width 183 height 14
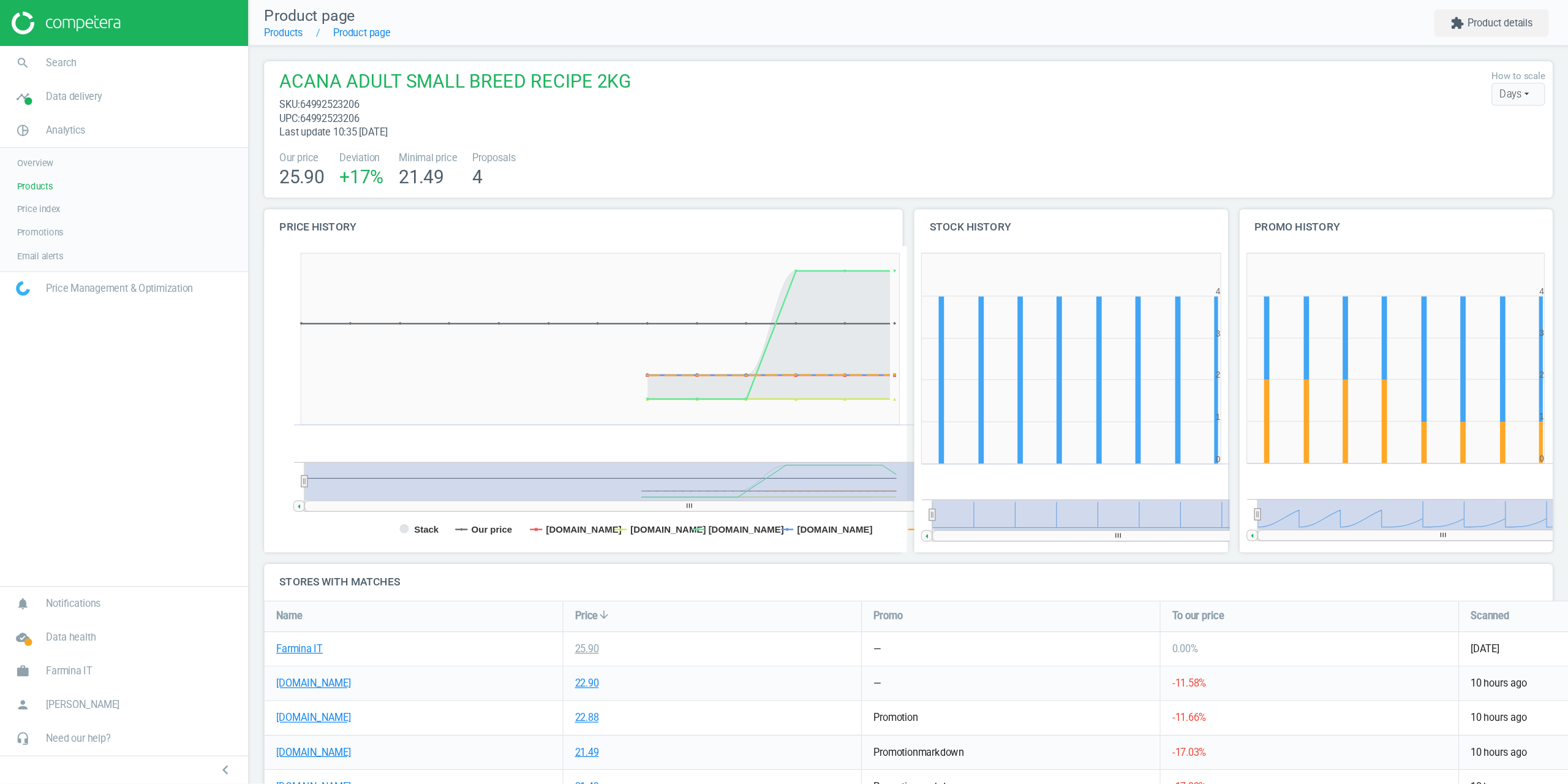
scroll to position [153, 1350]
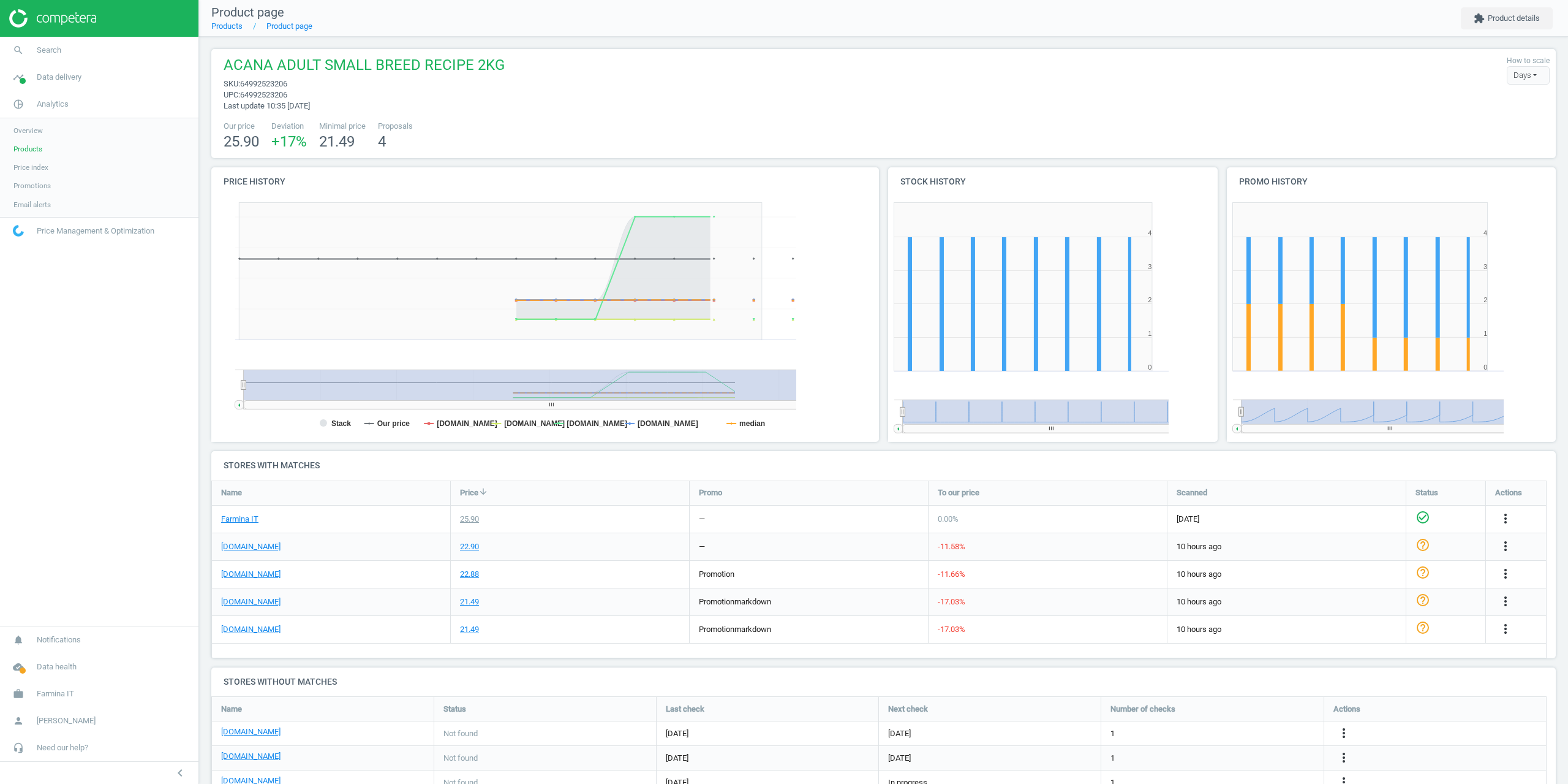
click at [829, 88] on div "ACANA ADULT SMALL BREED RECIPE 2KG sku : 64992523206 upc : 64992523206 Last upd…" at bounding box center [883, 83] width 1332 height 57
click at [137, 411] on nav "search Search timeline Data delivery Overview Matches dashboard Matches Rematch…" at bounding box center [99, 331] width 198 height 589
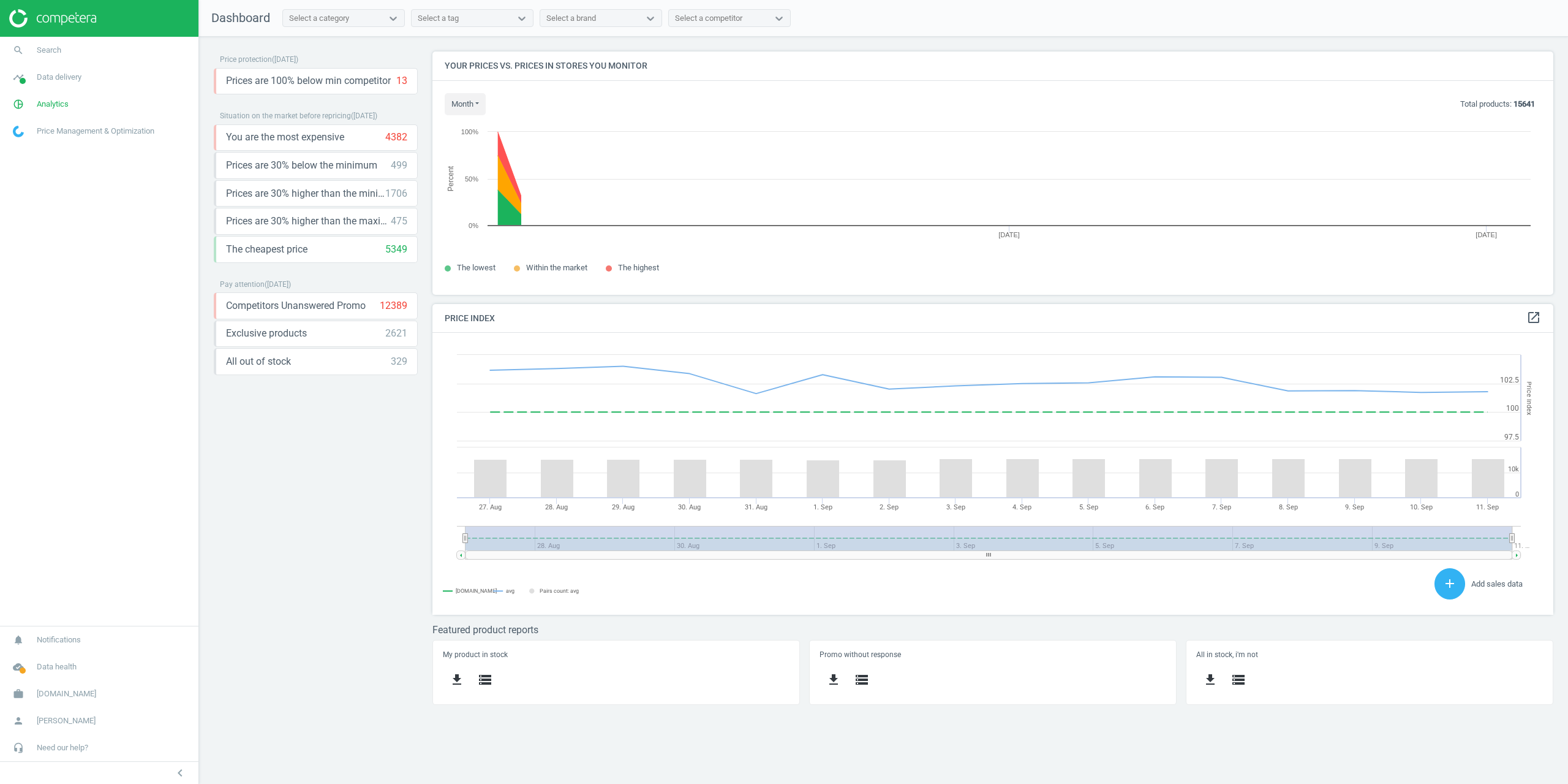
scroll to position [301, 1140]
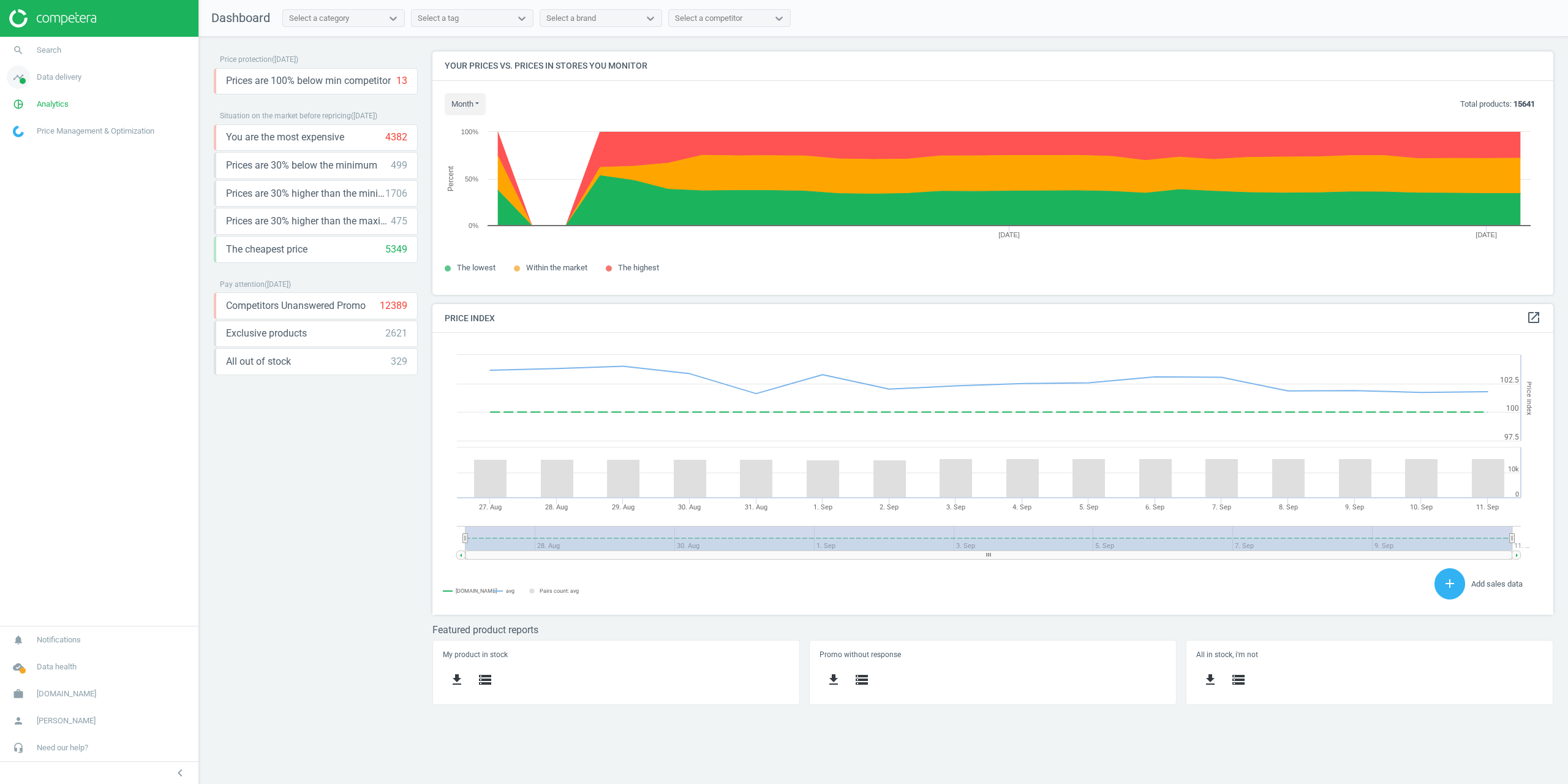
click at [46, 81] on span "Data delivery" at bounding box center [59, 77] width 45 height 11
click at [42, 82] on span "Data delivery" at bounding box center [59, 77] width 45 height 11
click at [46, 106] on span "Analytics" at bounding box center [53, 104] width 31 height 11
click at [37, 153] on span "Products" at bounding box center [28, 149] width 29 height 9
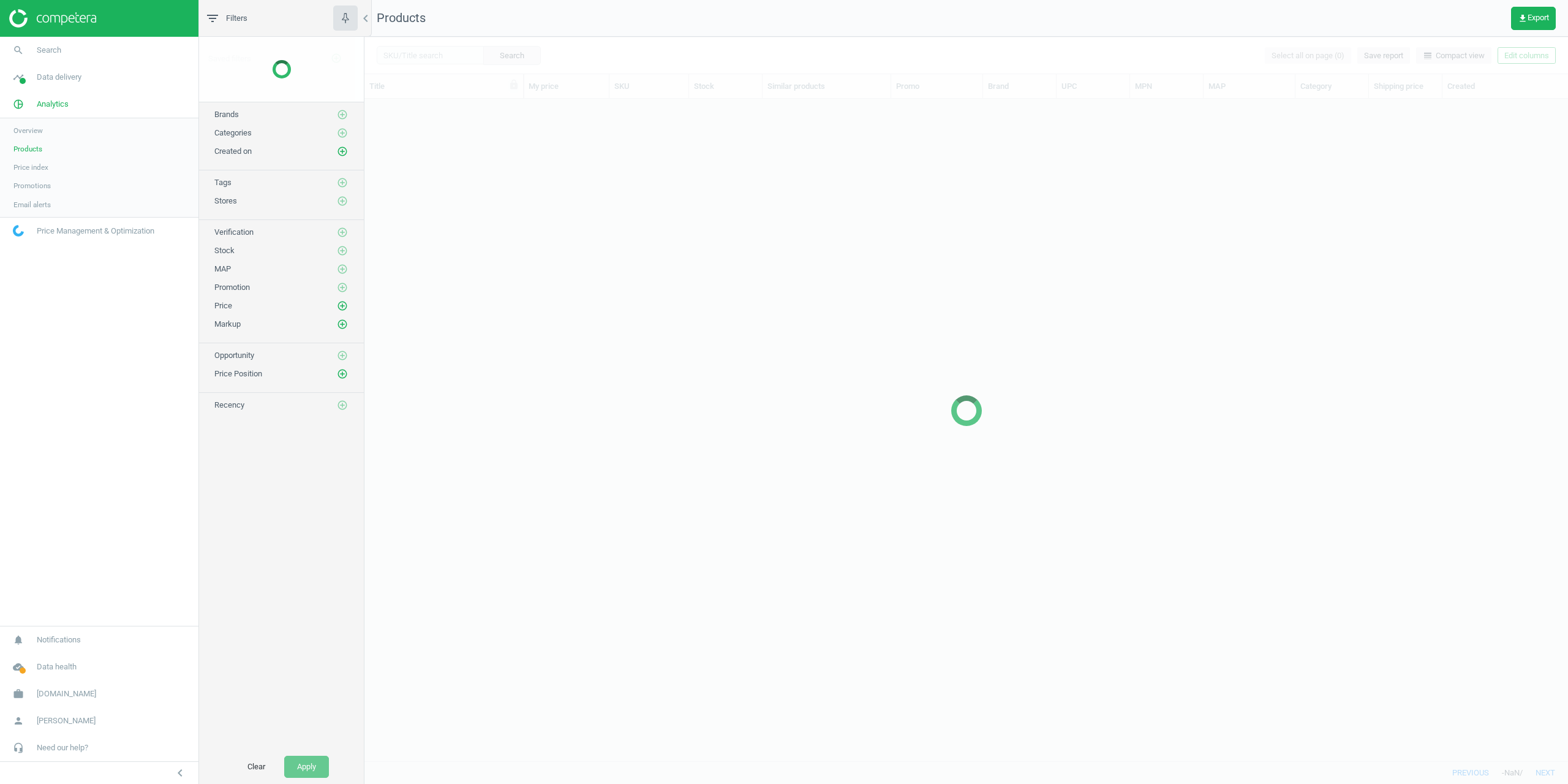
scroll to position [653, 1194]
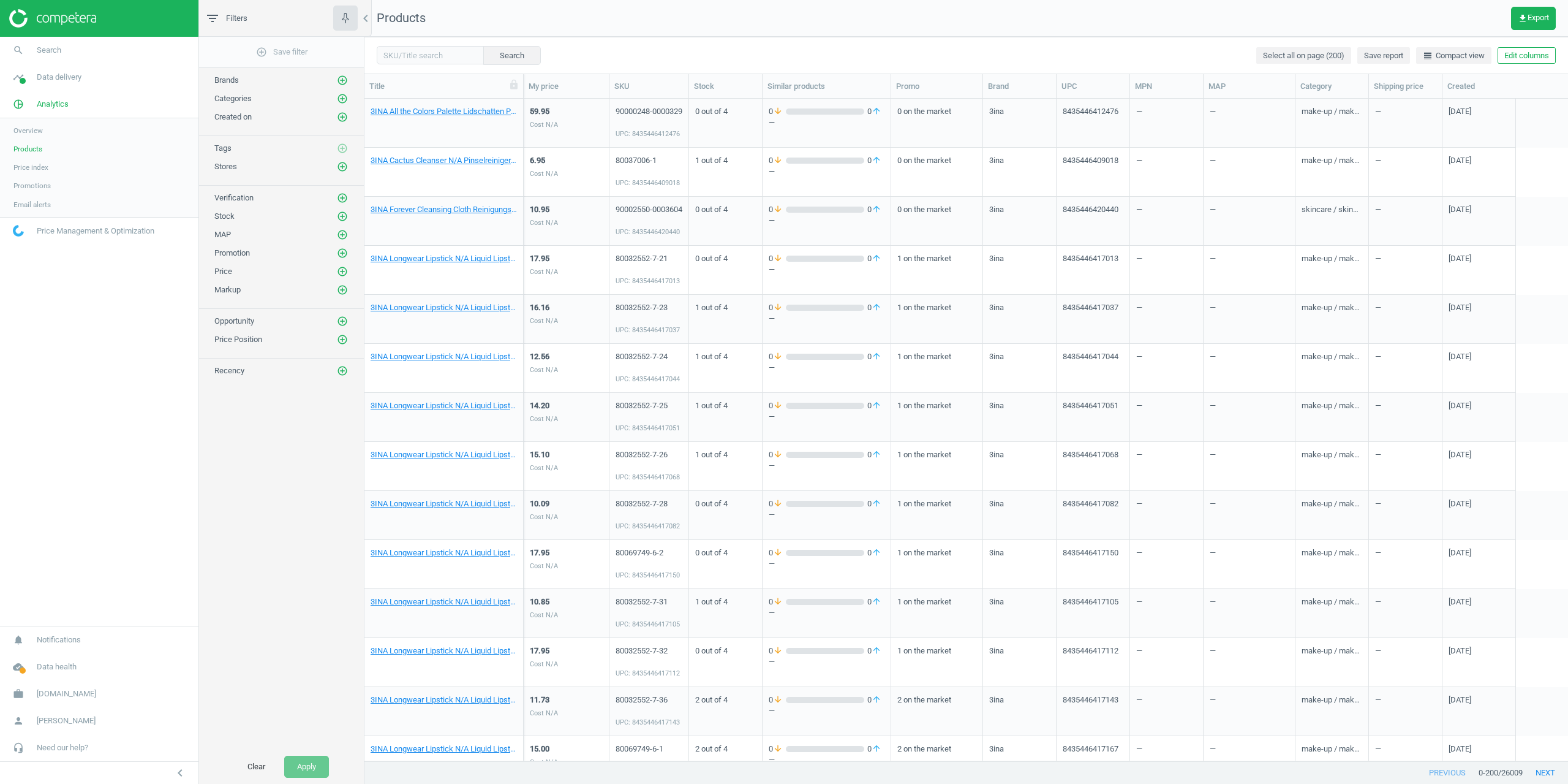
click at [335, 165] on div "Stores add_circle_outline" at bounding box center [281, 167] width 134 height 13
click at [336, 165] on div "Stores add_circle_outline" at bounding box center [281, 167] width 134 height 13
click at [339, 167] on icon "add_circle_outline" at bounding box center [342, 167] width 11 height 11
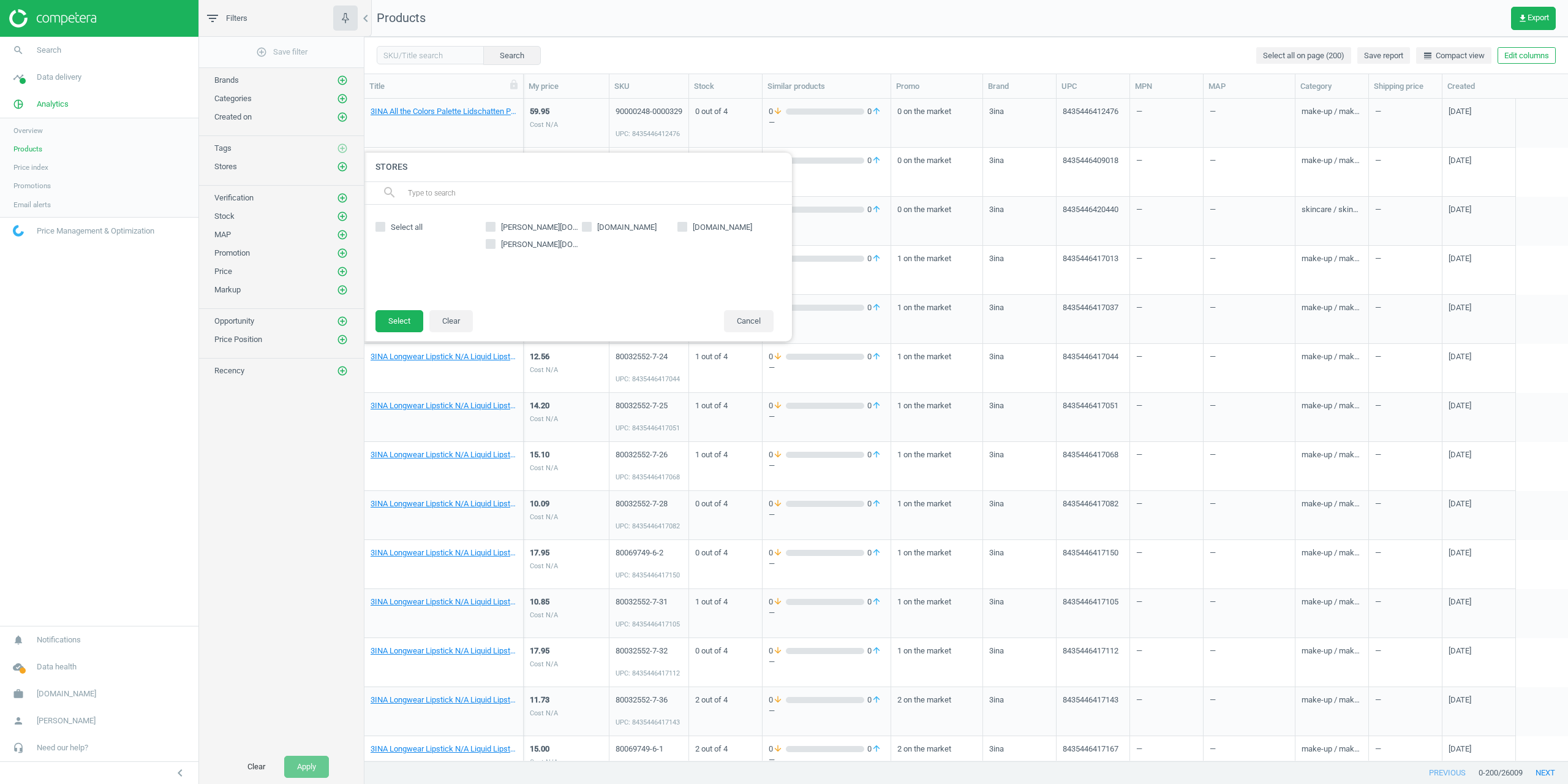
click at [499, 230] on span "[PERSON_NAME][DOMAIN_NAME]" at bounding box center [540, 227] width 83 height 11
click at [495, 230] on input "[PERSON_NAME][DOMAIN_NAME]" at bounding box center [491, 227] width 8 height 8
checkbox input "true"
click at [406, 317] on button "Select" at bounding box center [399, 321] width 48 height 22
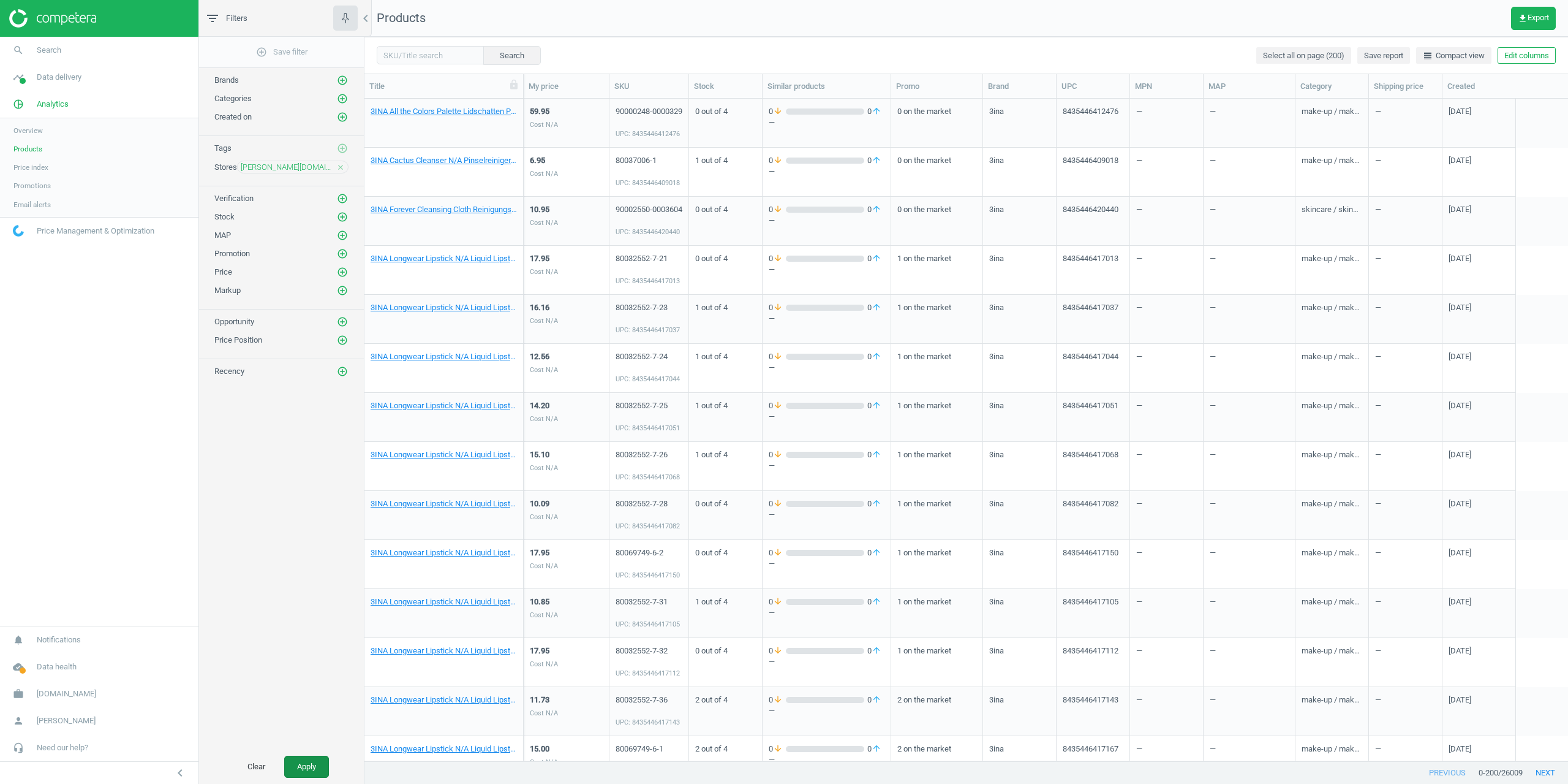
click at [309, 764] on button "Apply" at bounding box center [306, 767] width 45 height 22
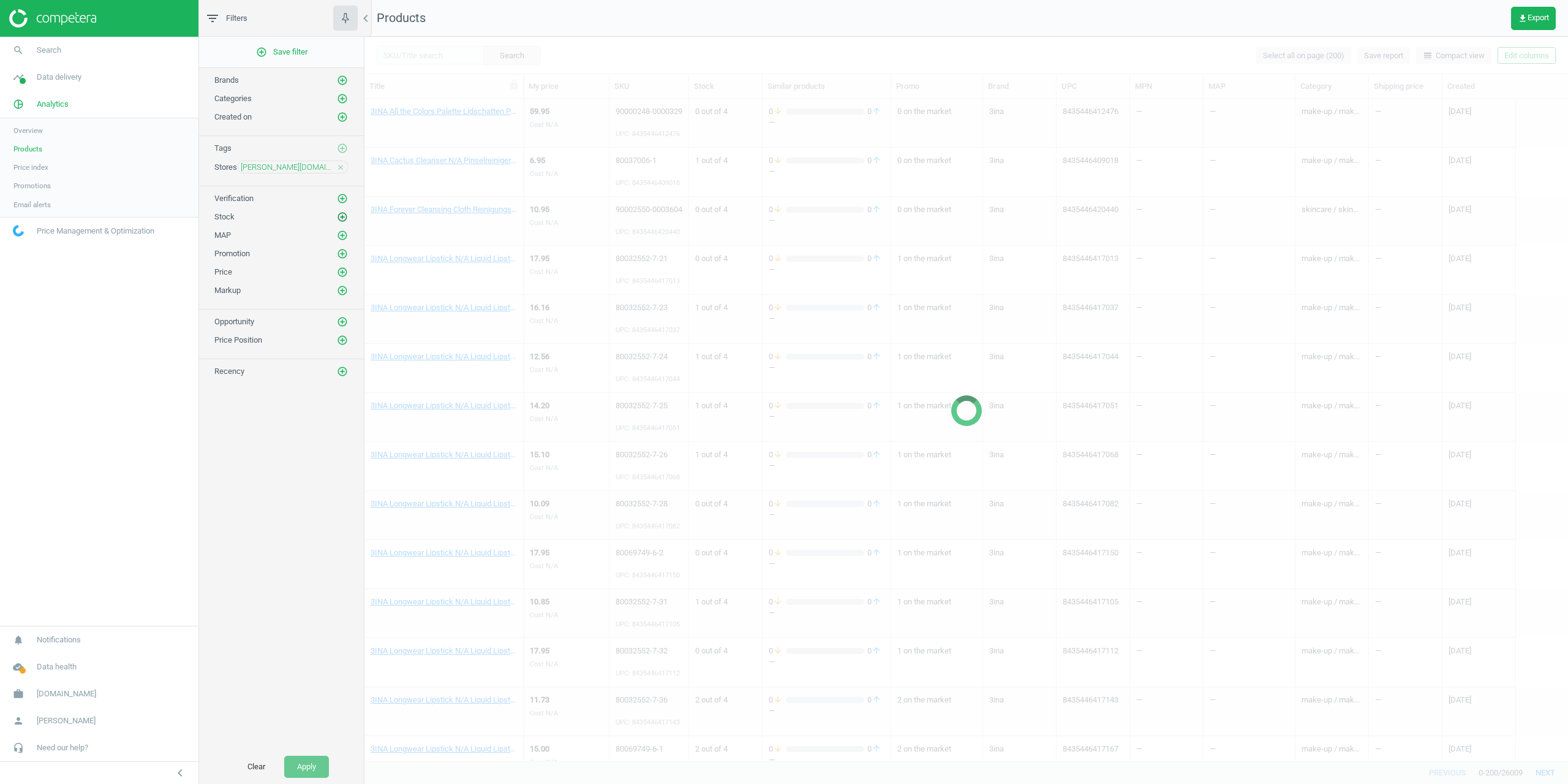
click at [341, 215] on icon "add_circle_outline" at bounding box center [342, 217] width 11 height 11
click at [515, 310] on span at bounding box center [517, 307] width 9 height 9
click at [515, 309] on input "At least 1 in stock" at bounding box center [517, 305] width 8 height 8
checkbox input "true"
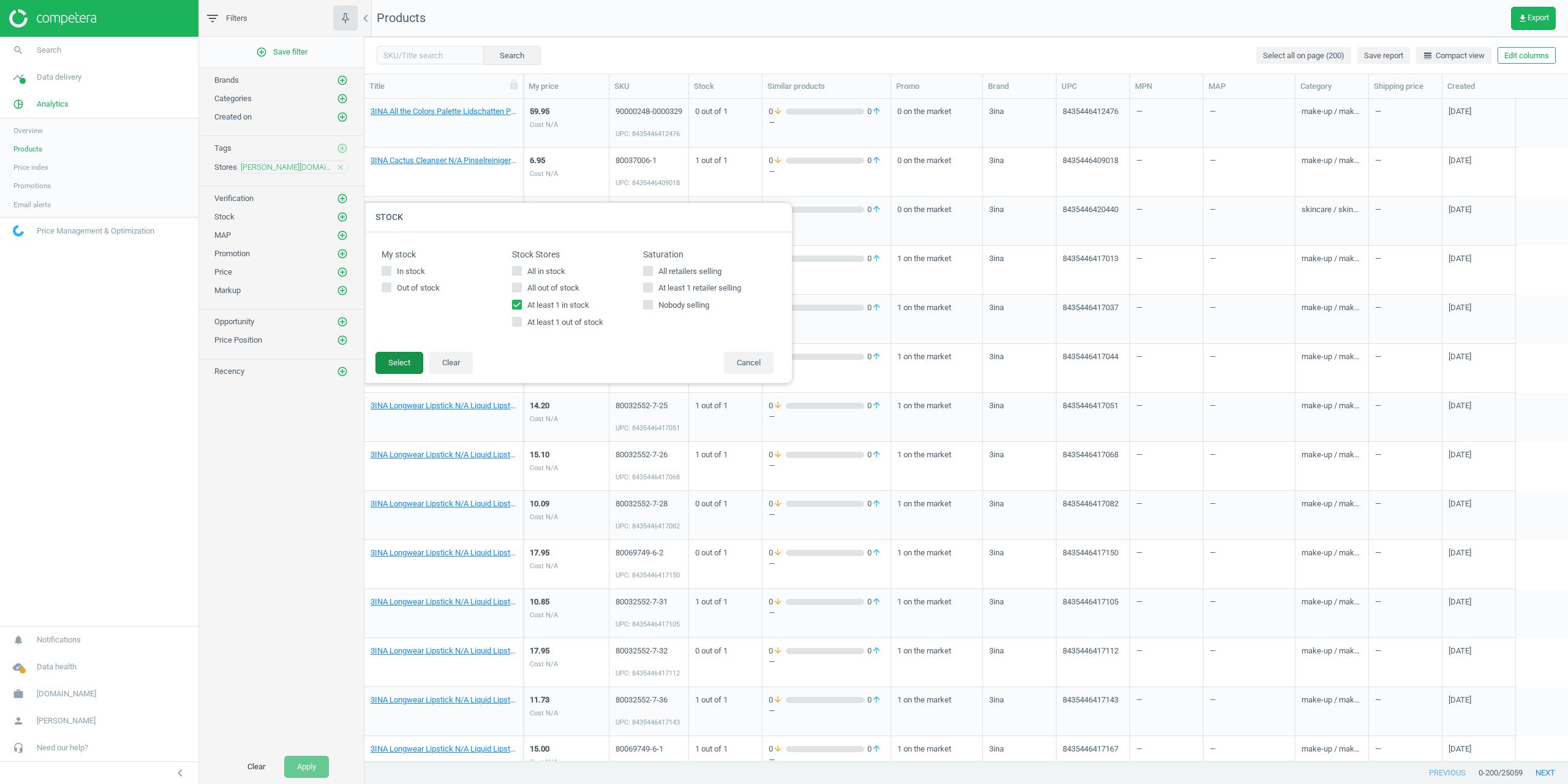
click at [378, 367] on button "Select" at bounding box center [399, 363] width 48 height 22
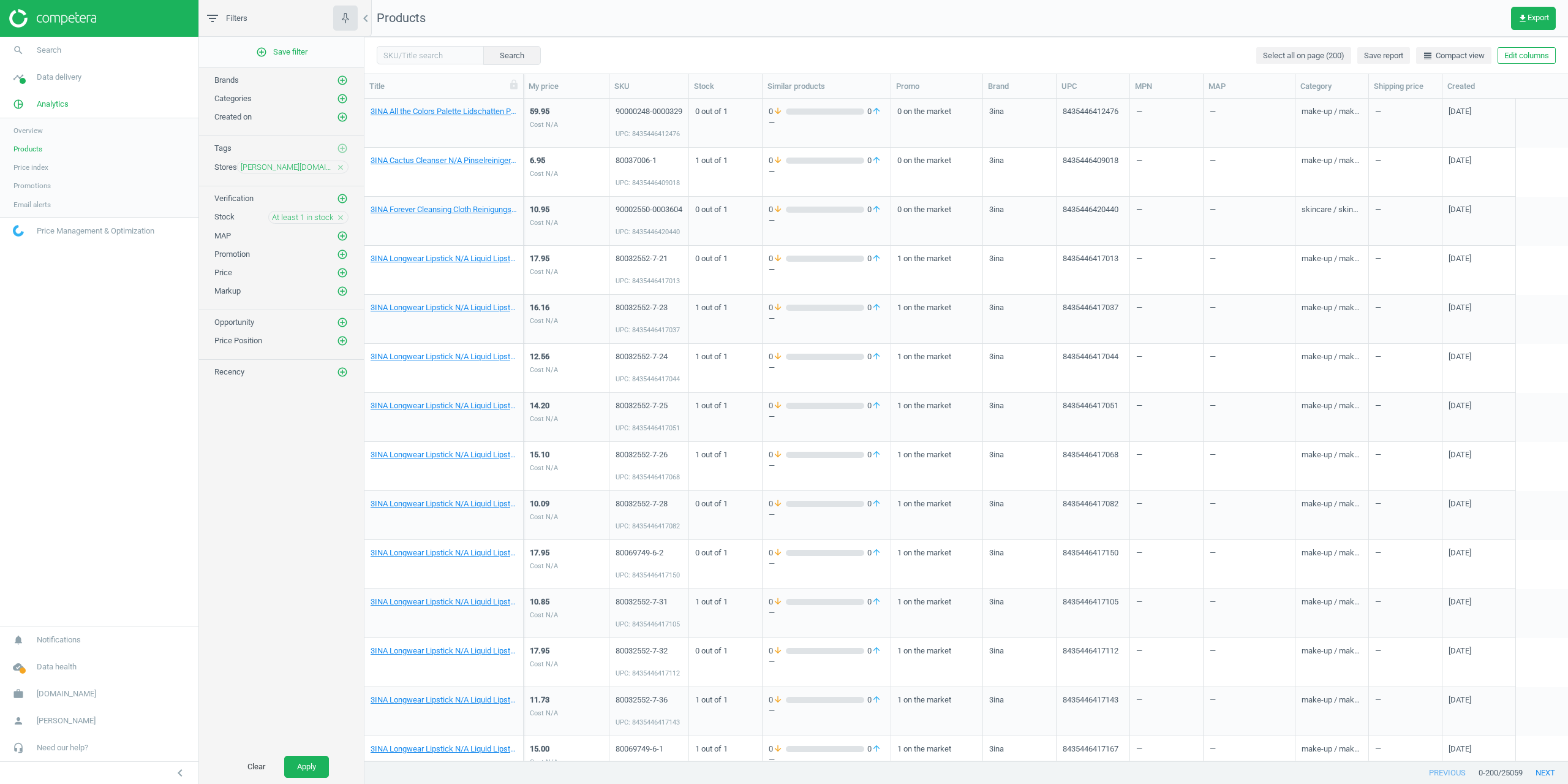
click at [310, 749] on div "filter_list Filters chevron_left add_circle_outline Save filter Brands add_circ…" at bounding box center [282, 392] width 165 height 784
click at [308, 759] on button "Apply" at bounding box center [306, 767] width 45 height 22
click at [319, 217] on span "At least 1 in stock" at bounding box center [303, 217] width 61 height 11
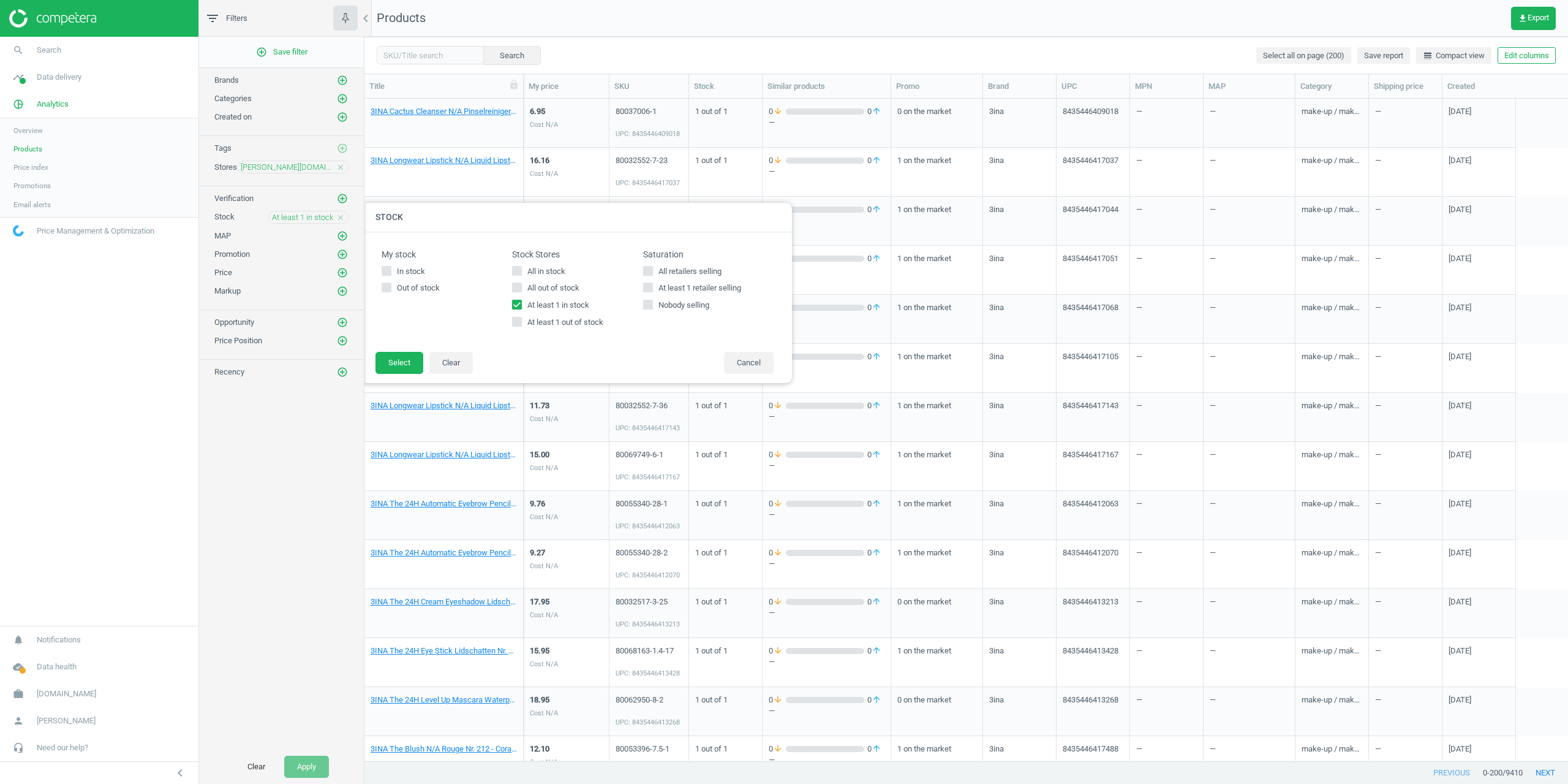
click at [520, 316] on label "At least 1 out of stock" at bounding box center [577, 322] width 131 height 11
click at [520, 318] on input "At least 1 out of stock" at bounding box center [517, 322] width 8 height 8
checkbox input "true"
drag, startPoint x: 516, startPoint y: 303, endPoint x: 513, endPoint y: 314, distance: 11.4
click at [517, 303] on input "At least 1 in stock" at bounding box center [517, 305] width 8 height 8
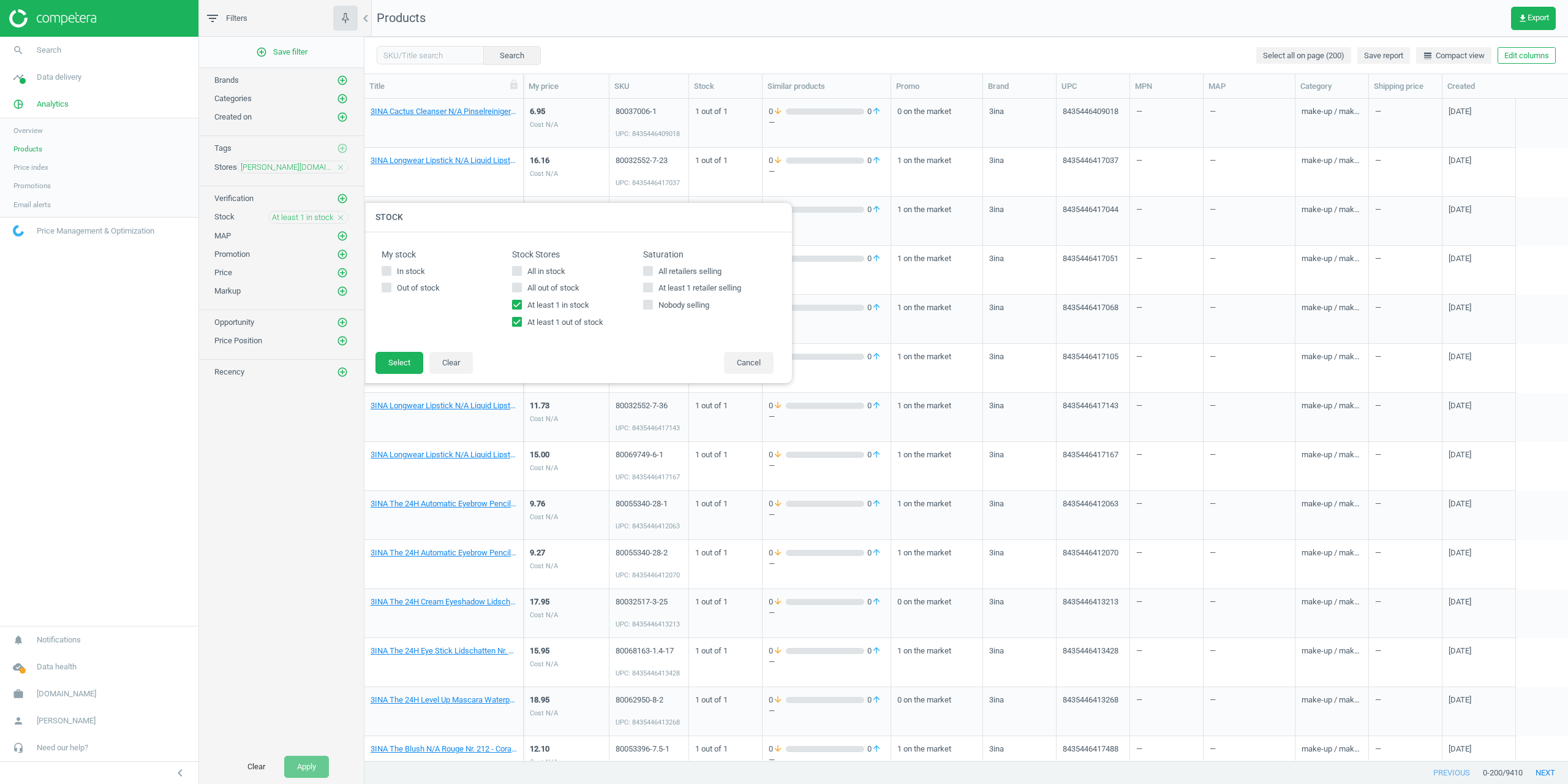
checkbox input "false"
click at [413, 355] on button "Select" at bounding box center [399, 363] width 48 height 22
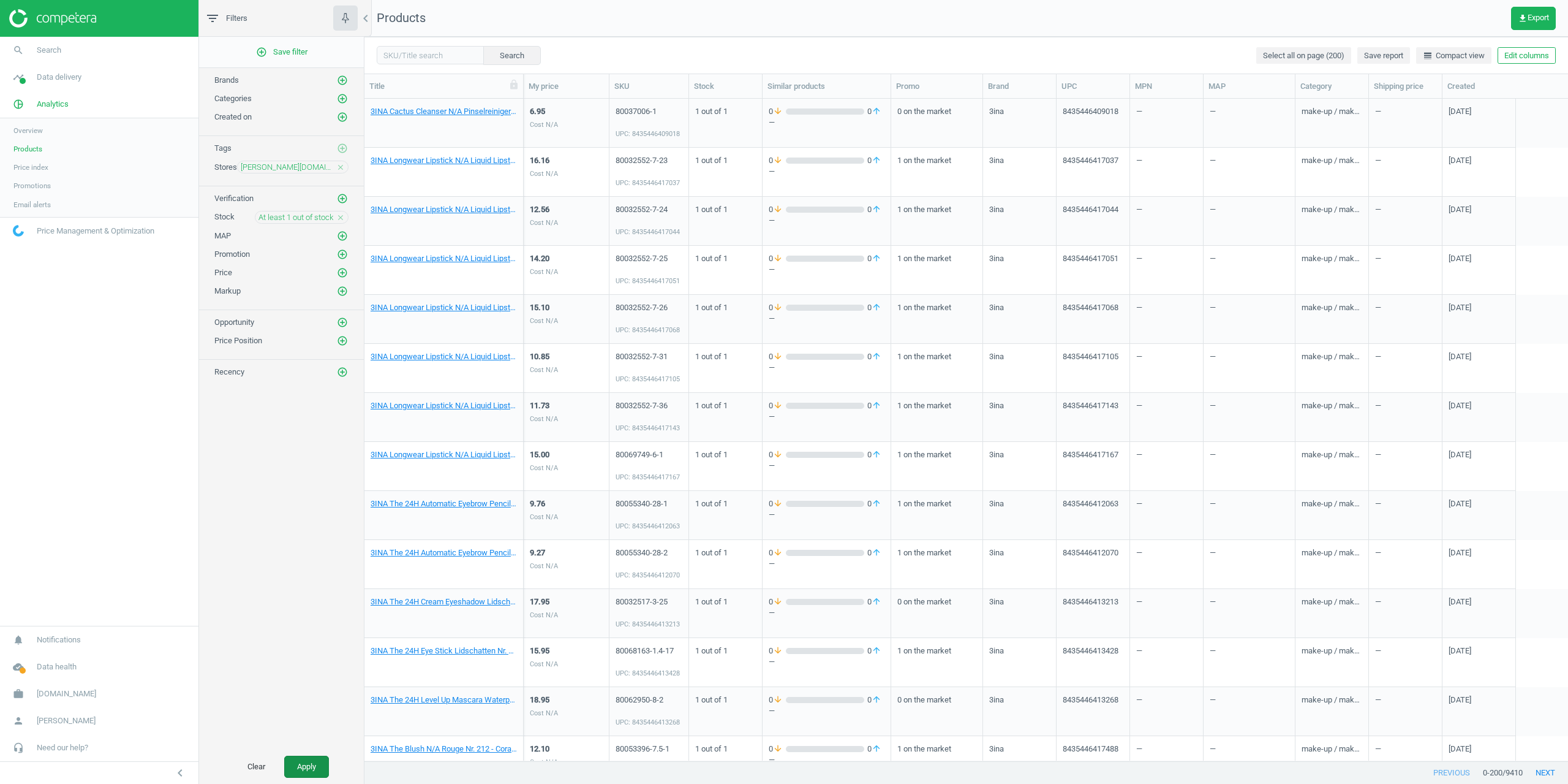
click at [311, 769] on button "Apply" at bounding box center [306, 767] width 45 height 22
click at [448, 107] on link "3INA Forever Cleansing Cloth Reinigungstuch 1 Stk" at bounding box center [444, 112] width 146 height 11
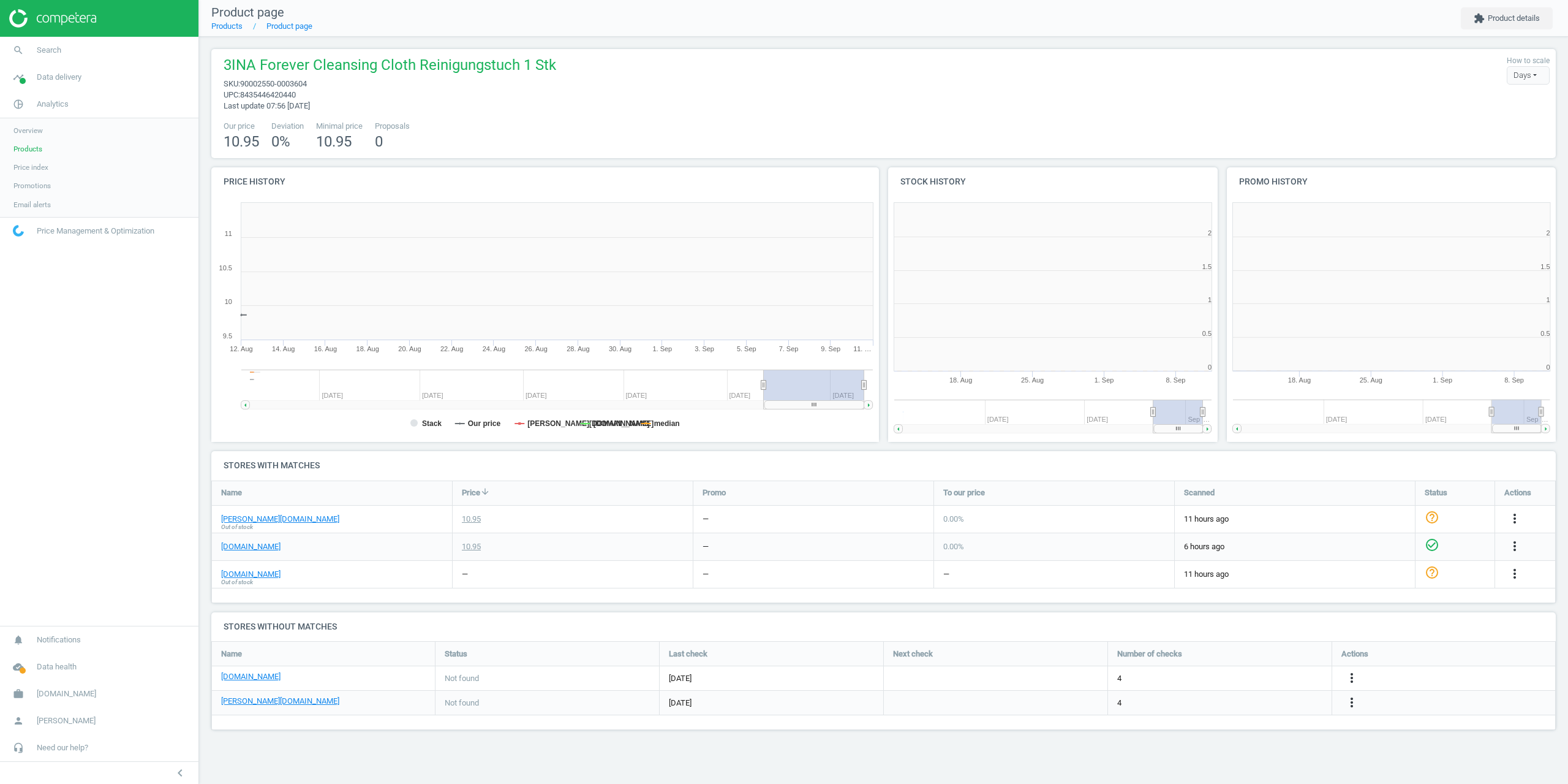
scroll to position [264, 348]
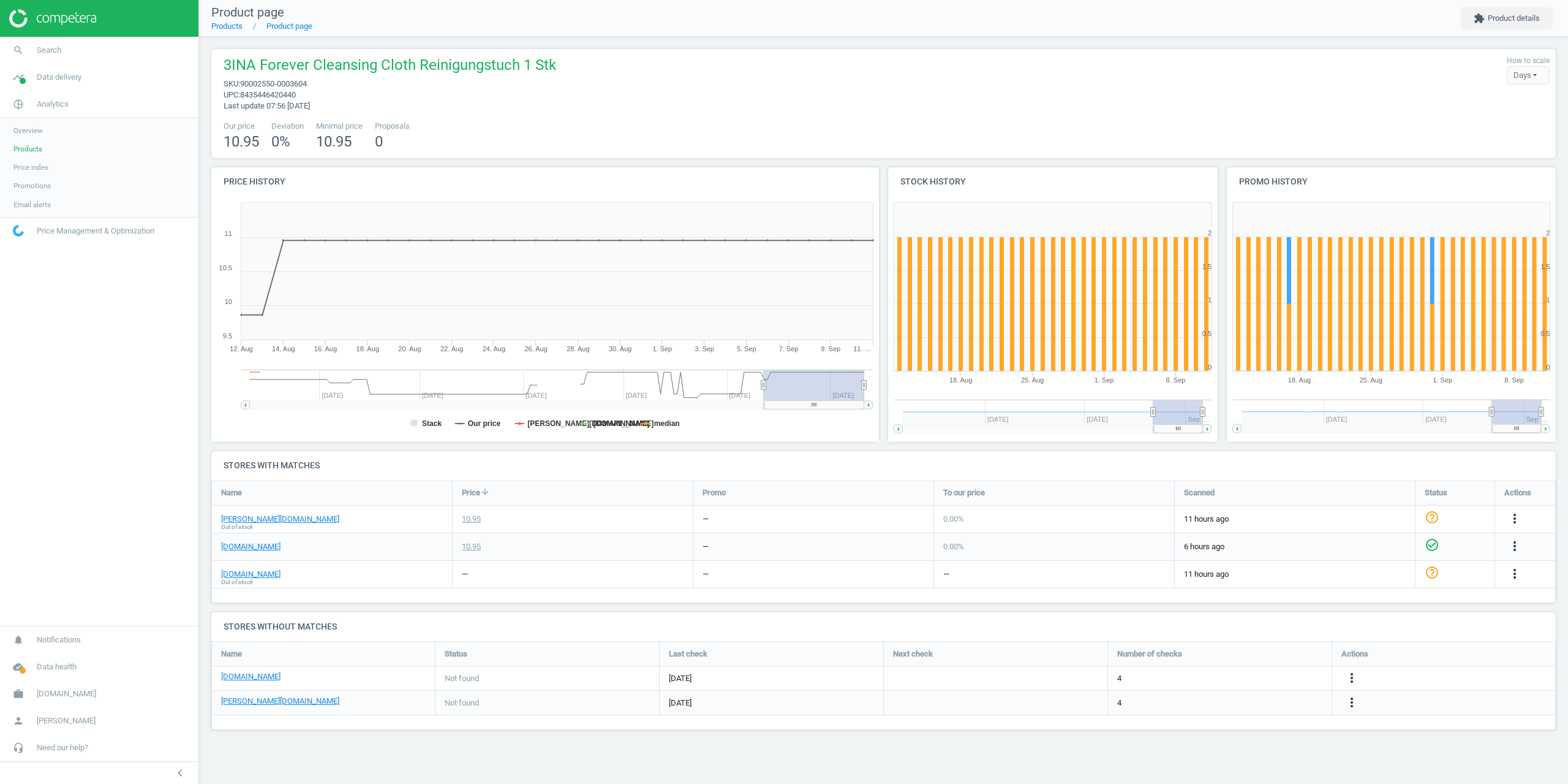
click at [34, 149] on span "Products" at bounding box center [28, 149] width 29 height 9
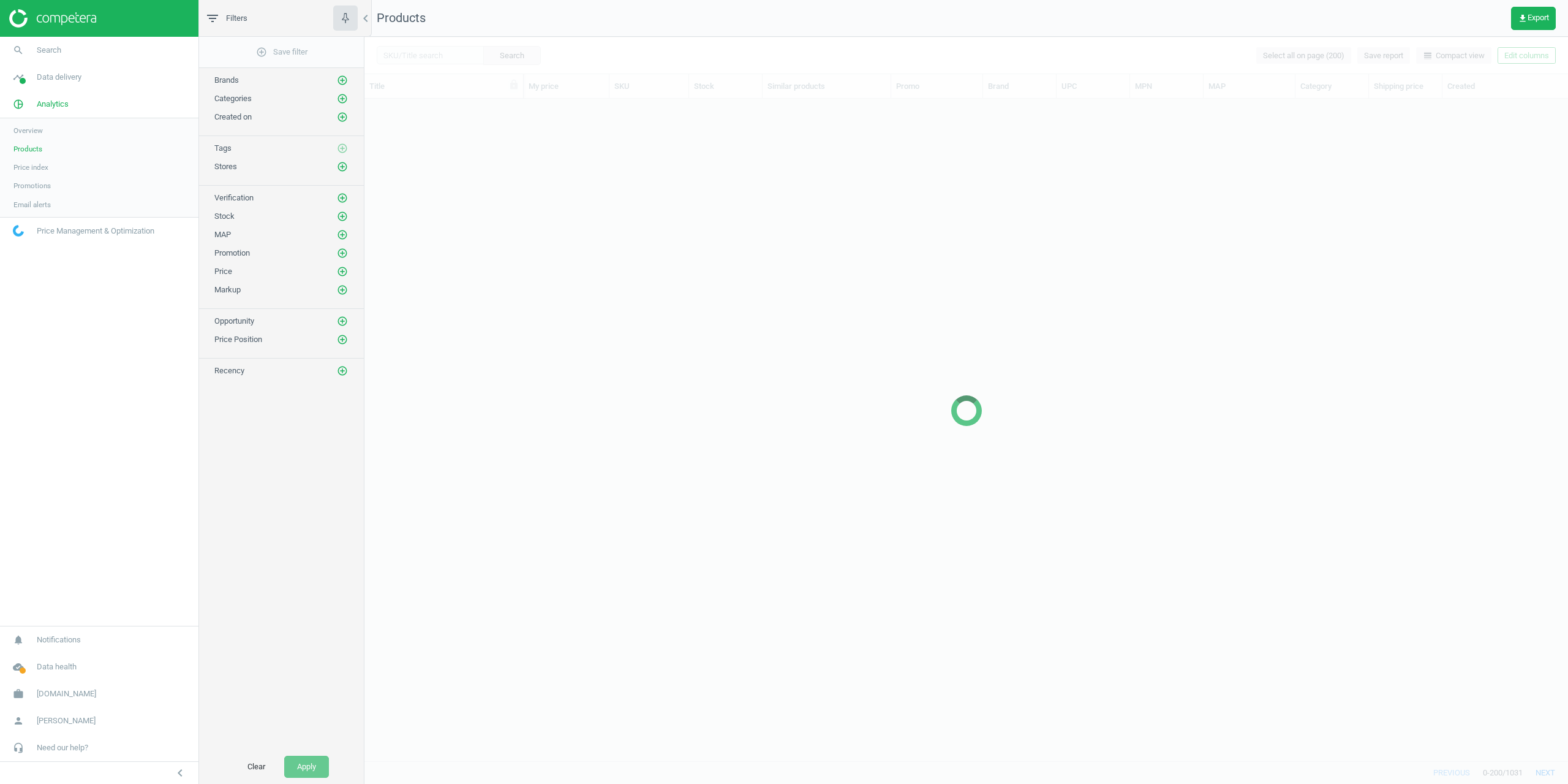
scroll to position [653, 1194]
click at [340, 168] on icon "add_circle_outline" at bounding box center [342, 167] width 11 height 11
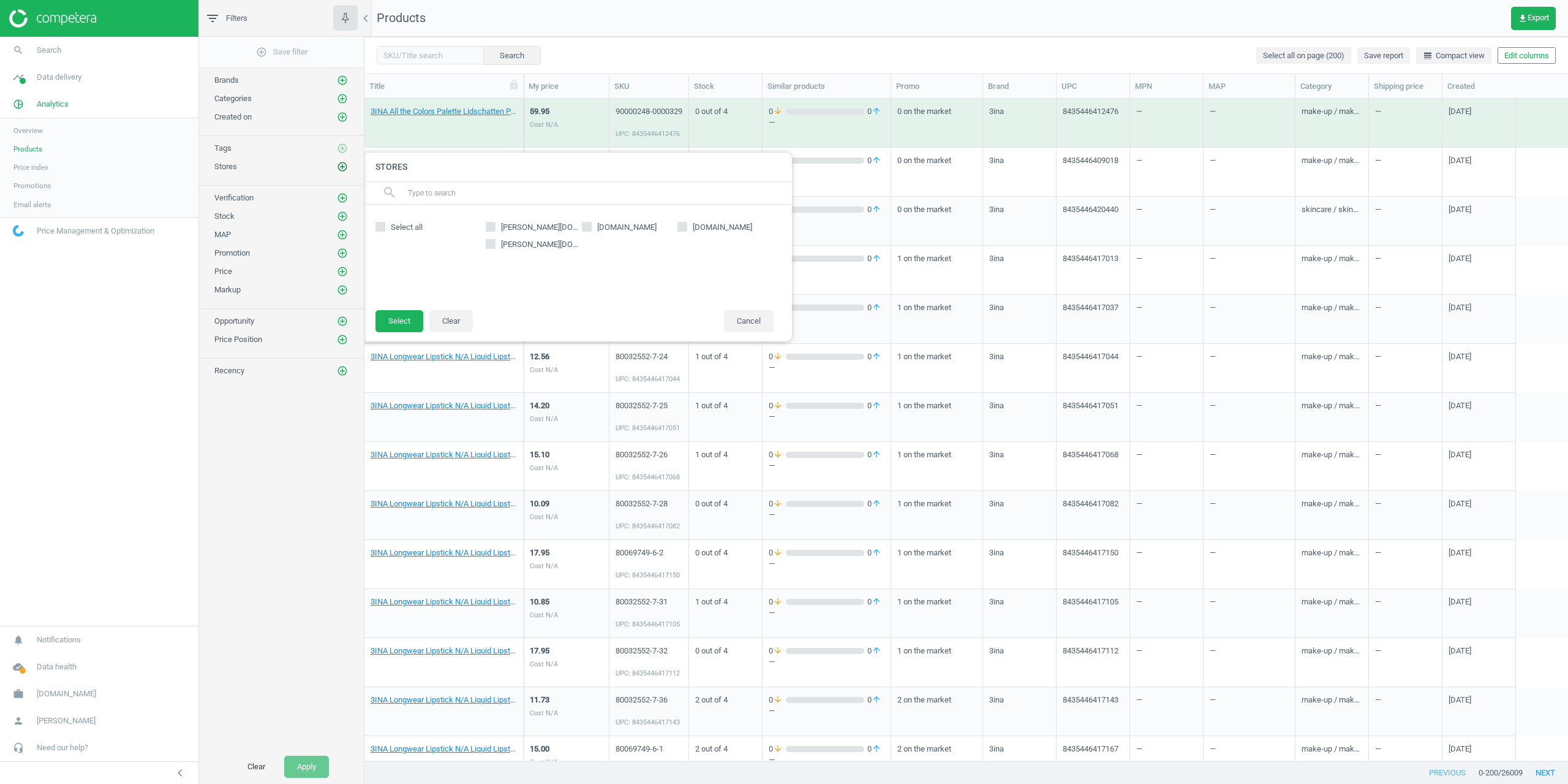
click at [340, 168] on icon "add_circle_outline" at bounding box center [342, 167] width 11 height 11
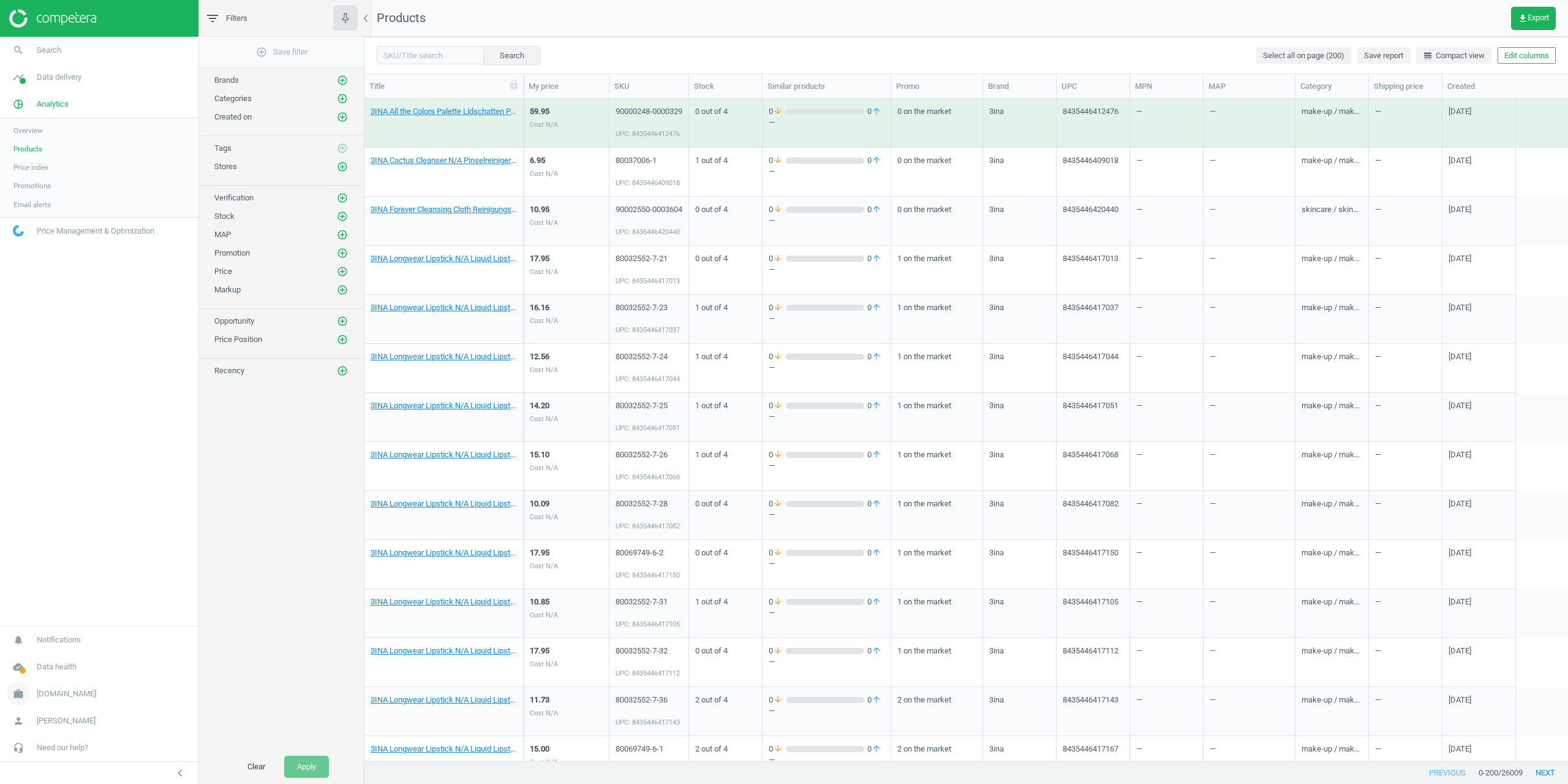
click at [46, 696] on span "[DOMAIN_NAME]" at bounding box center [67, 693] width 60 height 11
click at [44, 675] on span "Campaign settings" at bounding box center [43, 675] width 60 height 9
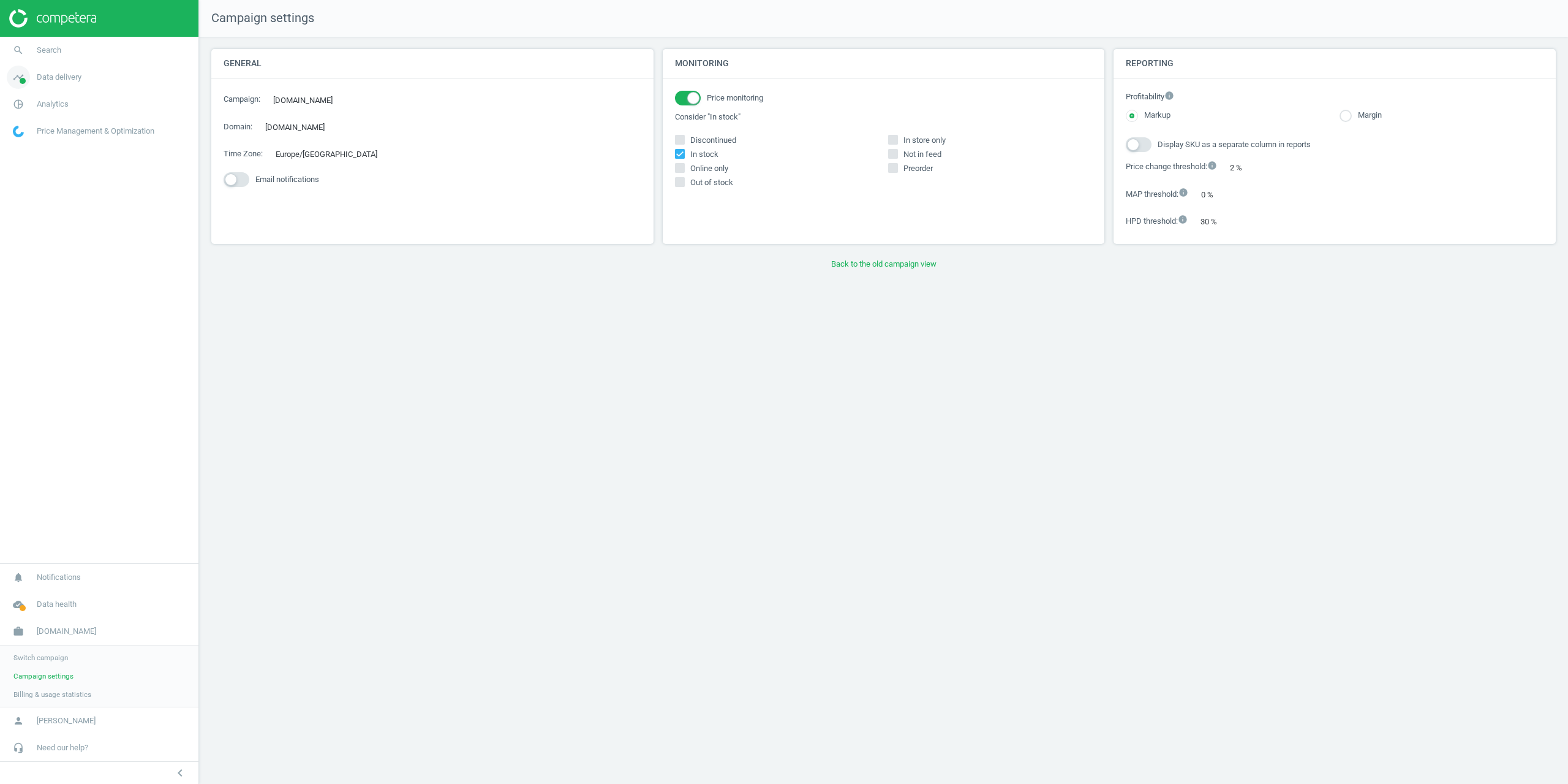
click at [65, 87] on link "timeline Data delivery" at bounding box center [99, 77] width 198 height 27
click at [39, 239] on span "Analytics" at bounding box center [53, 241] width 31 height 11
click at [35, 184] on span "Promotions" at bounding box center [31, 186] width 37 height 9
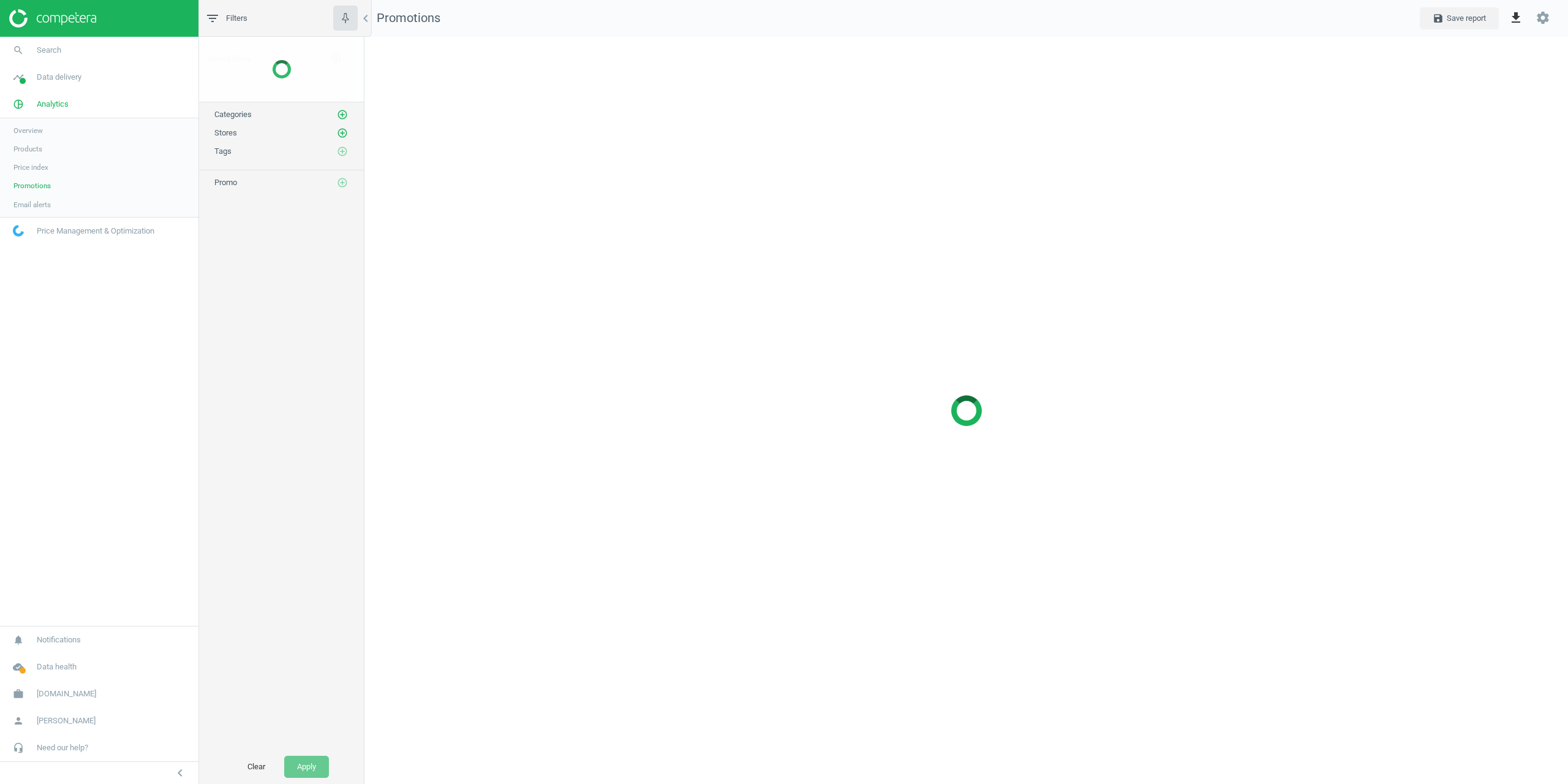
scroll to position [766, 1223]
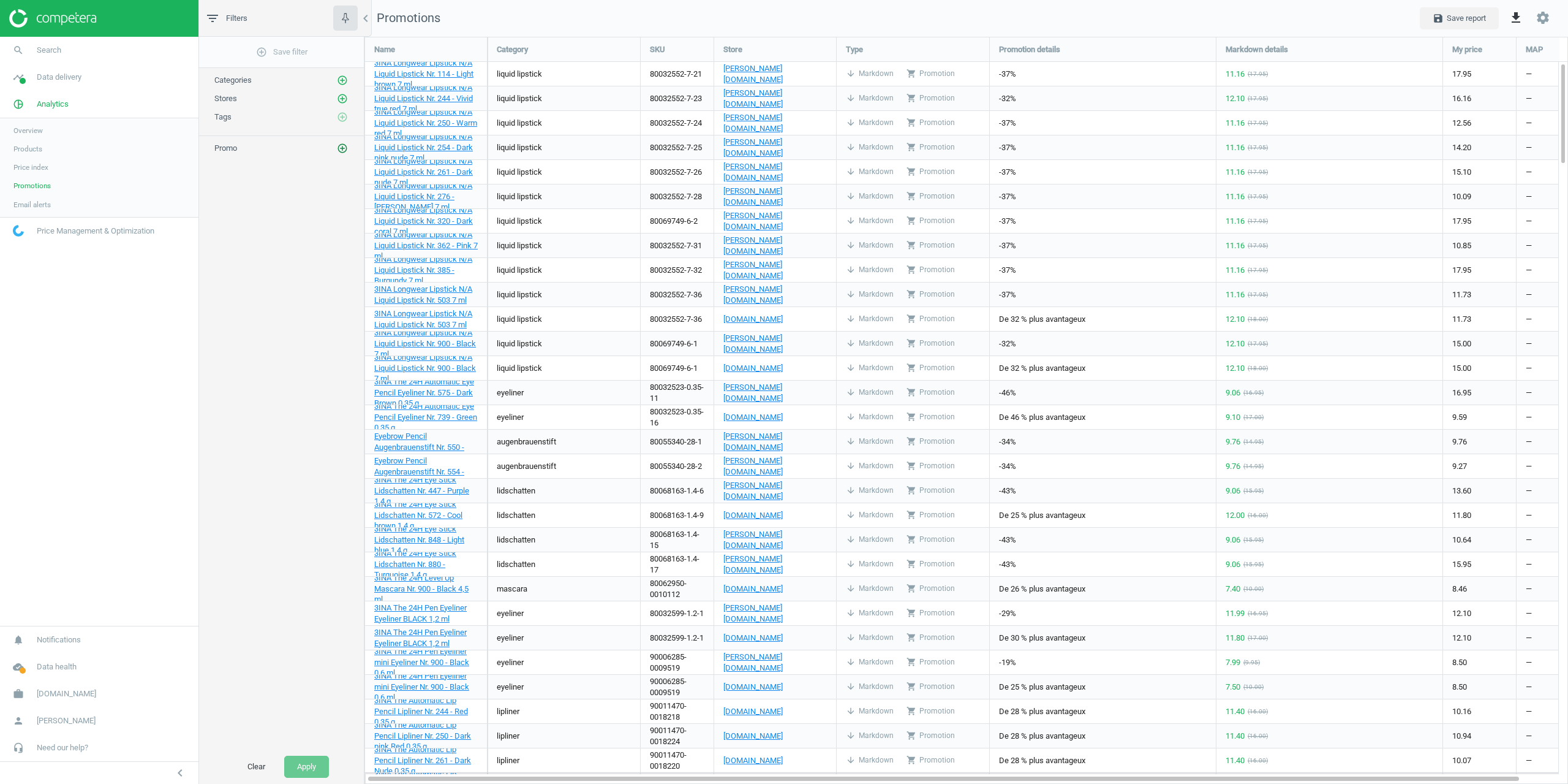
click at [341, 149] on icon "add_circle_outline" at bounding box center [342, 148] width 11 height 11
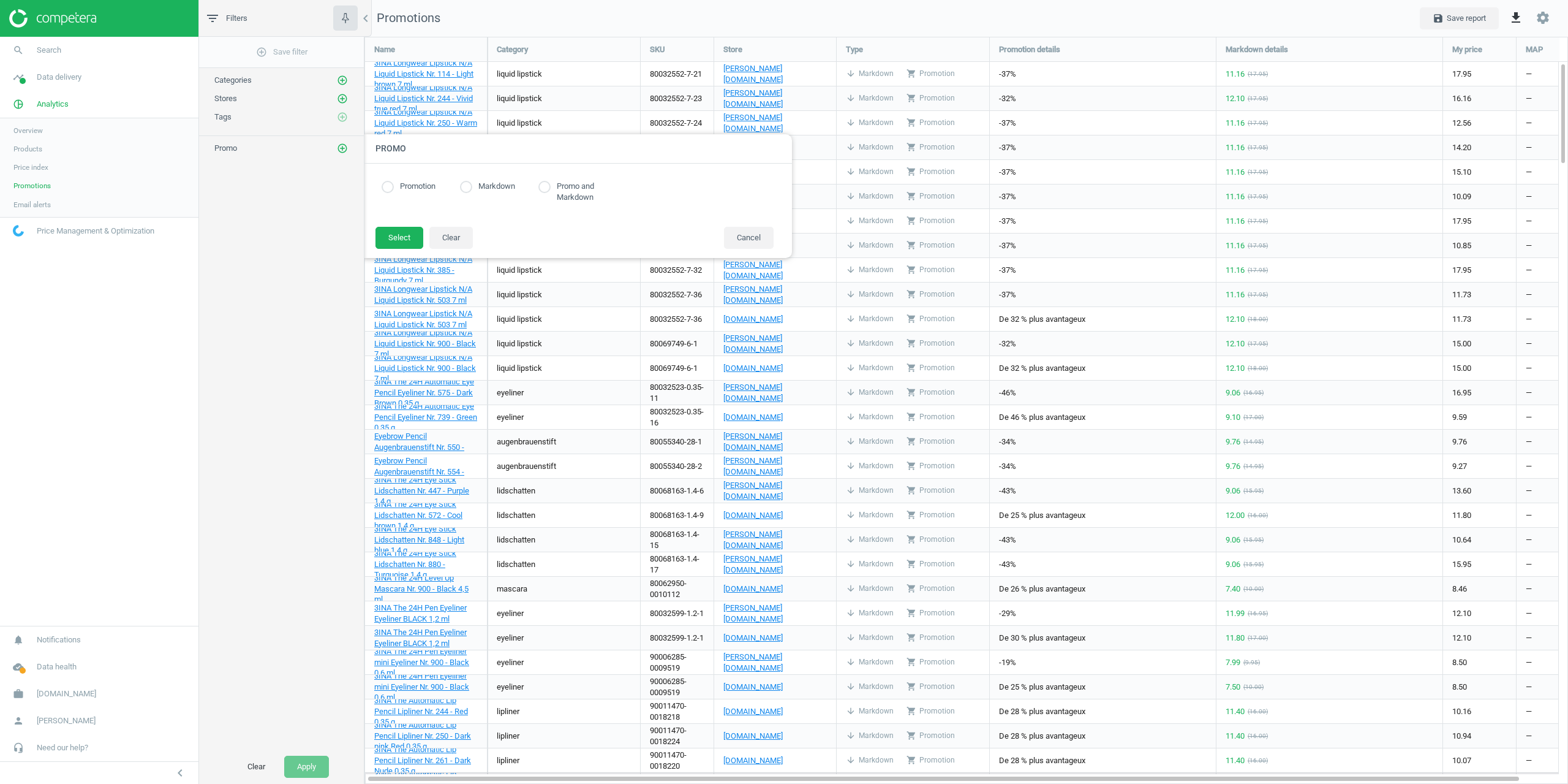
click at [469, 192] on div "Markdown" at bounding box center [500, 187] width 79 height 12
click at [471, 183] on input "radio" at bounding box center [467, 187] width 13 height 13
radio input "true"
click at [398, 230] on button "Select" at bounding box center [399, 238] width 48 height 22
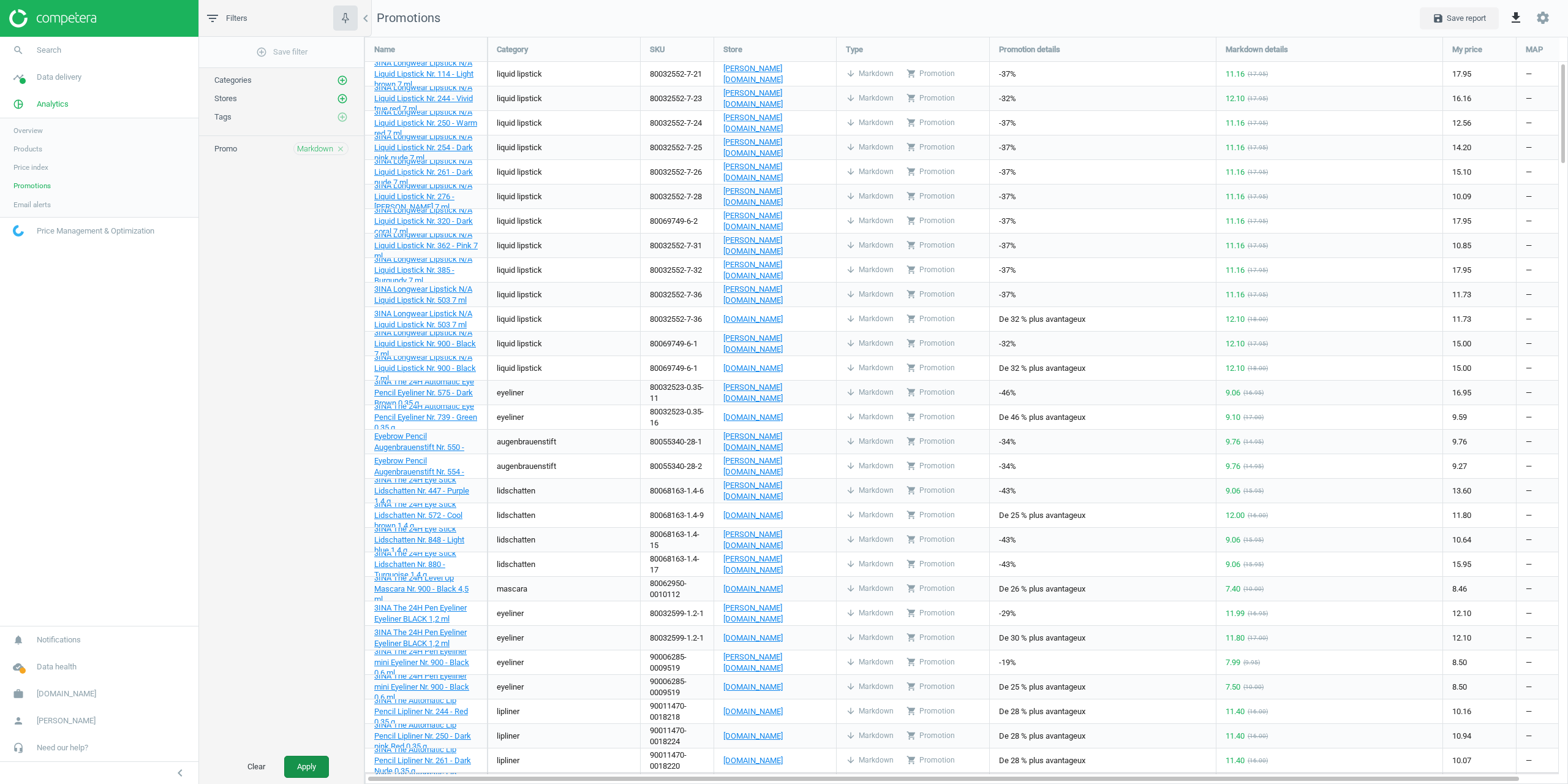
click at [304, 771] on button "Apply" at bounding box center [306, 767] width 45 height 22
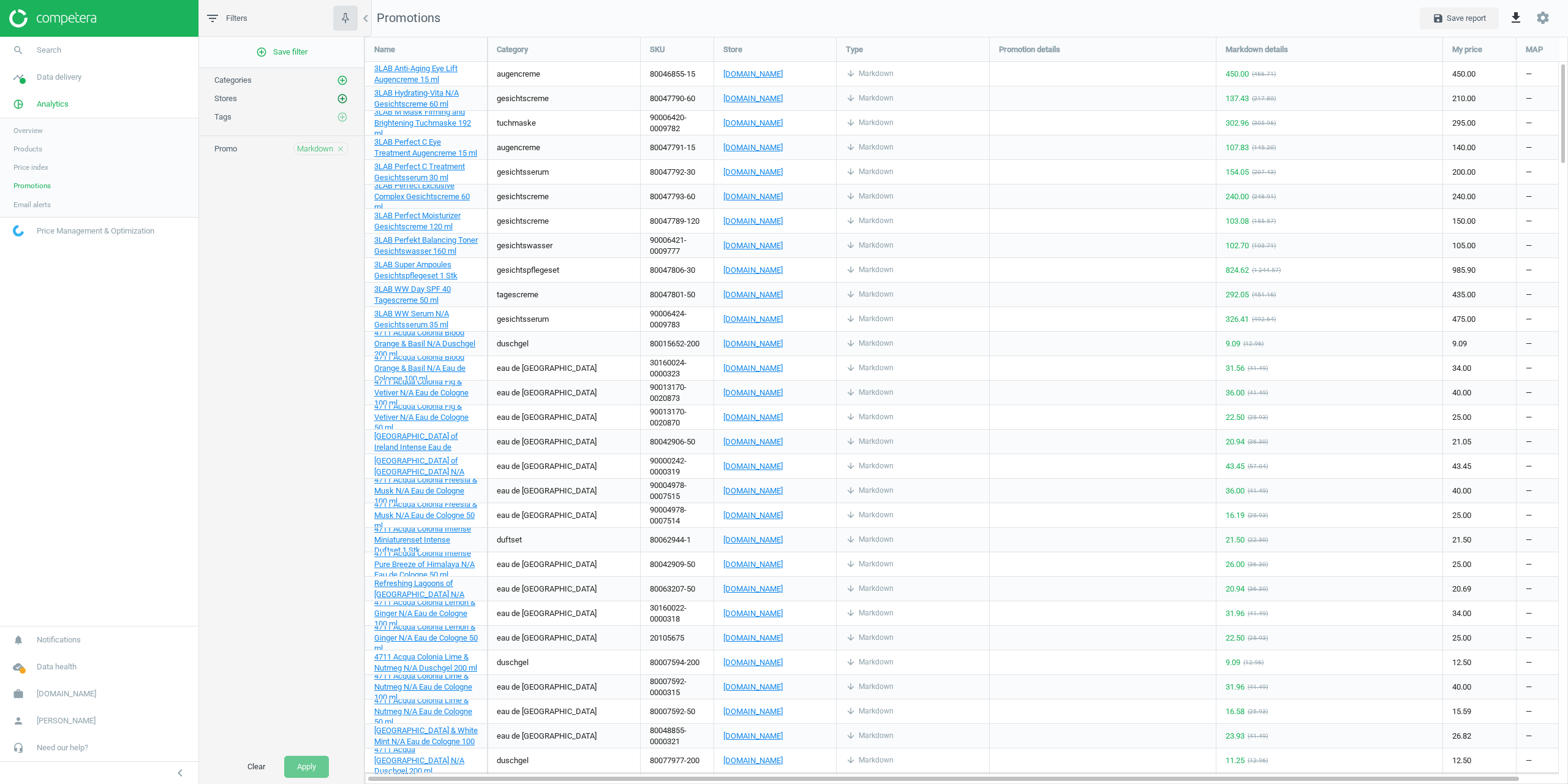
click at [339, 99] on icon "add_circle_outline" at bounding box center [342, 98] width 11 height 11
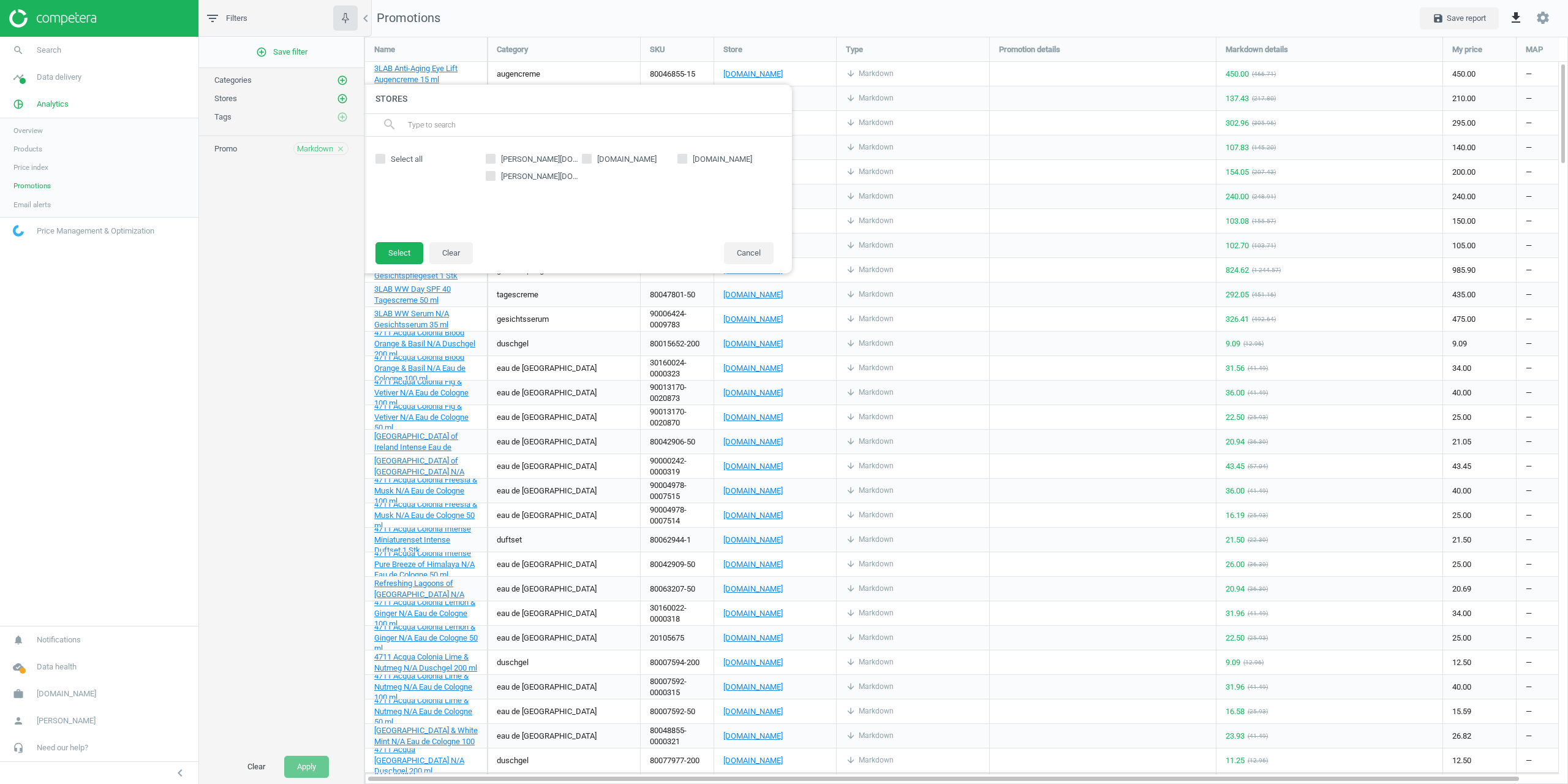
click at [496, 159] on label "[PERSON_NAME][DOMAIN_NAME]" at bounding box center [533, 159] width 96 height 11
click at [495, 159] on input "[PERSON_NAME][DOMAIN_NAME]" at bounding box center [491, 158] width 8 height 8
checkbox input "true"
click at [395, 247] on button "Select" at bounding box center [399, 253] width 48 height 22
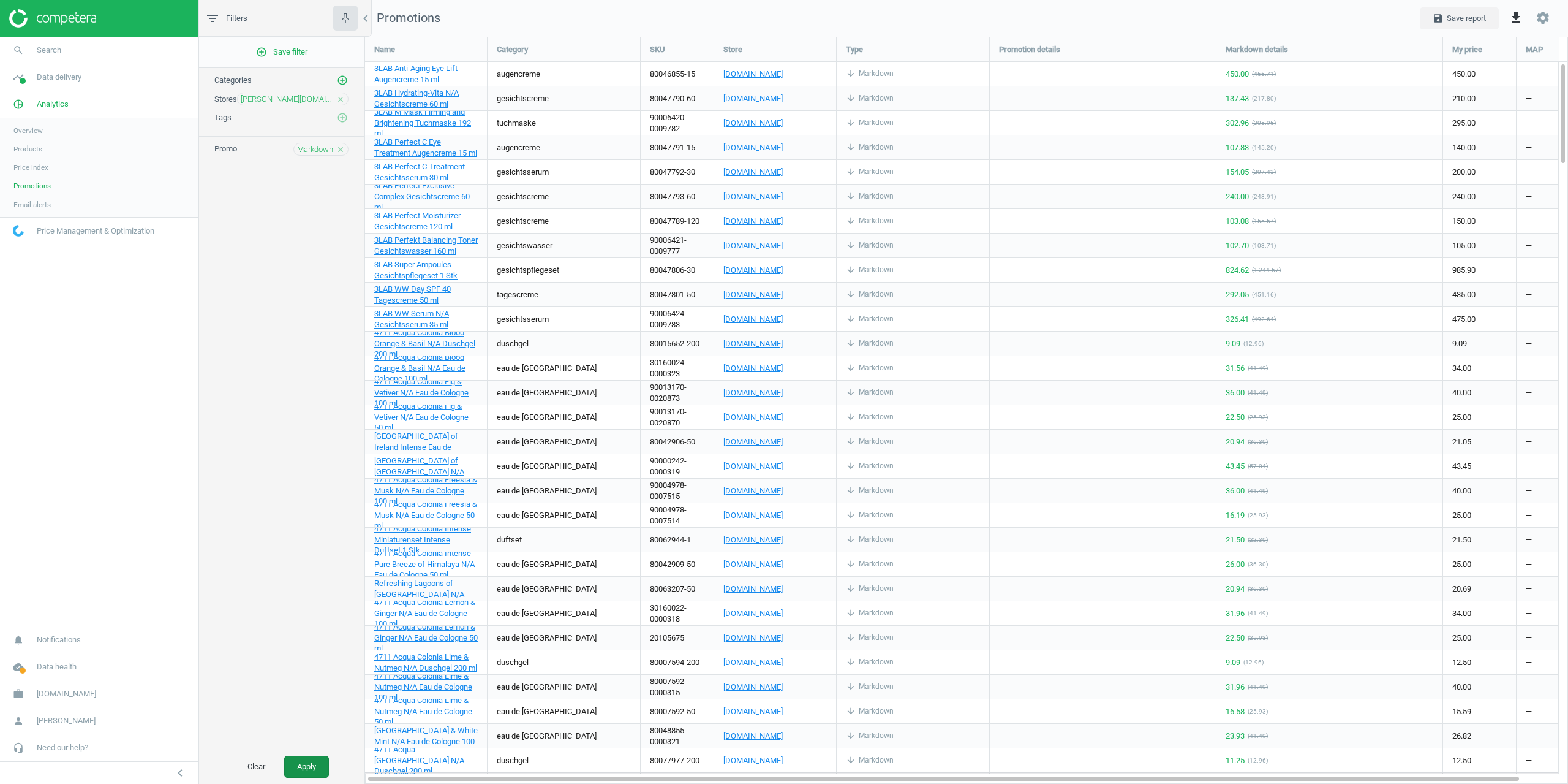
click at [314, 768] on button "Apply" at bounding box center [306, 767] width 45 height 22
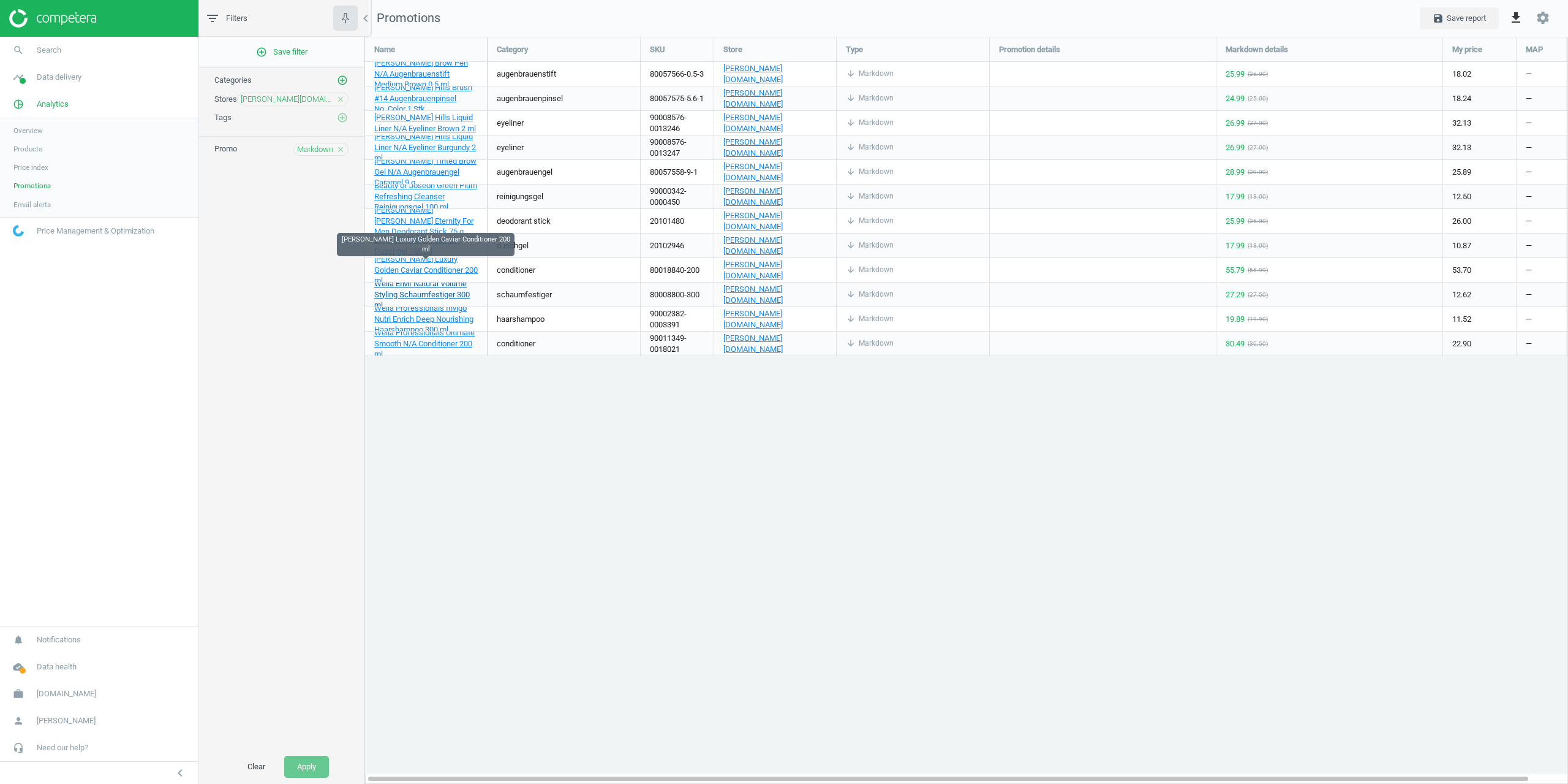
drag, startPoint x: 399, startPoint y: 276, endPoint x: 399, endPoint y: 293, distance: 17.0
click at [322, 147] on span "Markdown" at bounding box center [315, 150] width 36 height 11
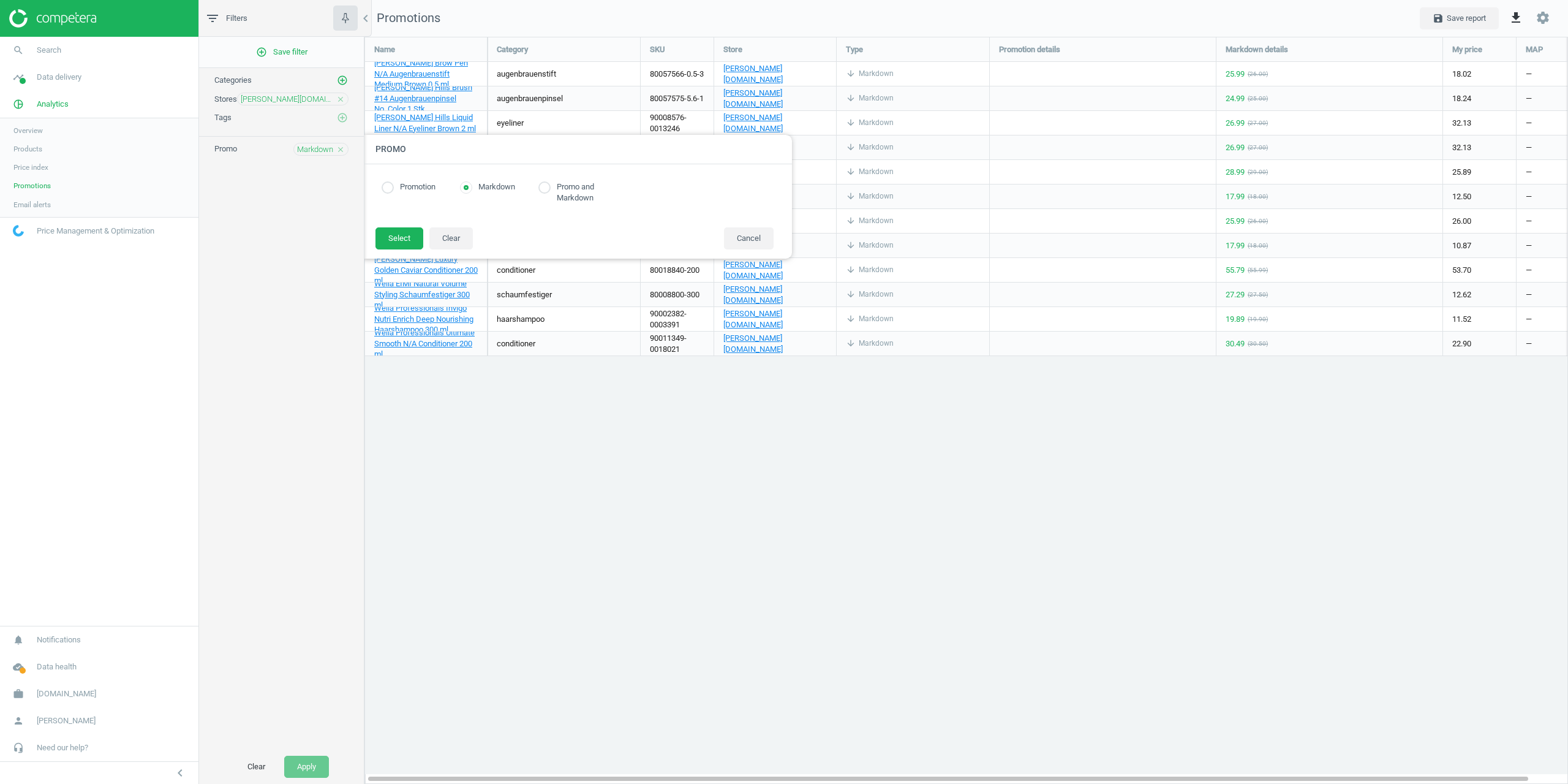
radio input "true"
drag, startPoint x: 413, startPoint y: 190, endPoint x: 482, endPoint y: 194, distance: 69.1
click at [414, 190] on label "Promotion" at bounding box center [415, 187] width 42 height 12
click at [488, 194] on div "Promotion Markdown Promo and Markdown" at bounding box center [577, 195] width 404 height 38
click at [396, 192] on label "Promotion" at bounding box center [415, 187] width 42 height 12
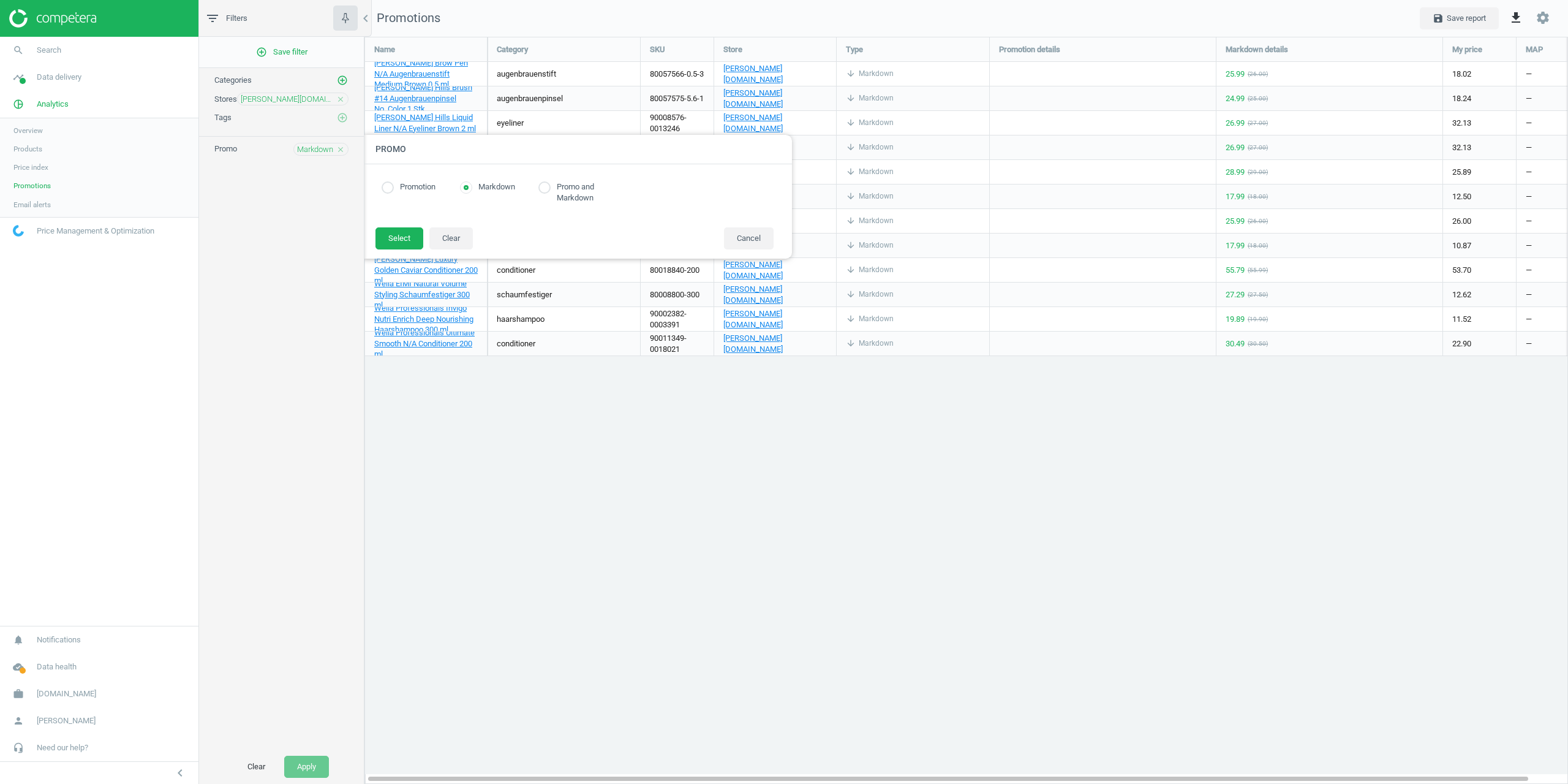
drag, startPoint x: 388, startPoint y: 188, endPoint x: 393, endPoint y: 203, distance: 15.8
click at [387, 188] on input "radio" at bounding box center [388, 187] width 13 height 13
radio input "true"
click at [395, 227] on div "Promotion Markdown Promo and Markdown Select Clear Cancel" at bounding box center [577, 212] width 429 height 94
click at [393, 234] on button "Select" at bounding box center [399, 239] width 48 height 22
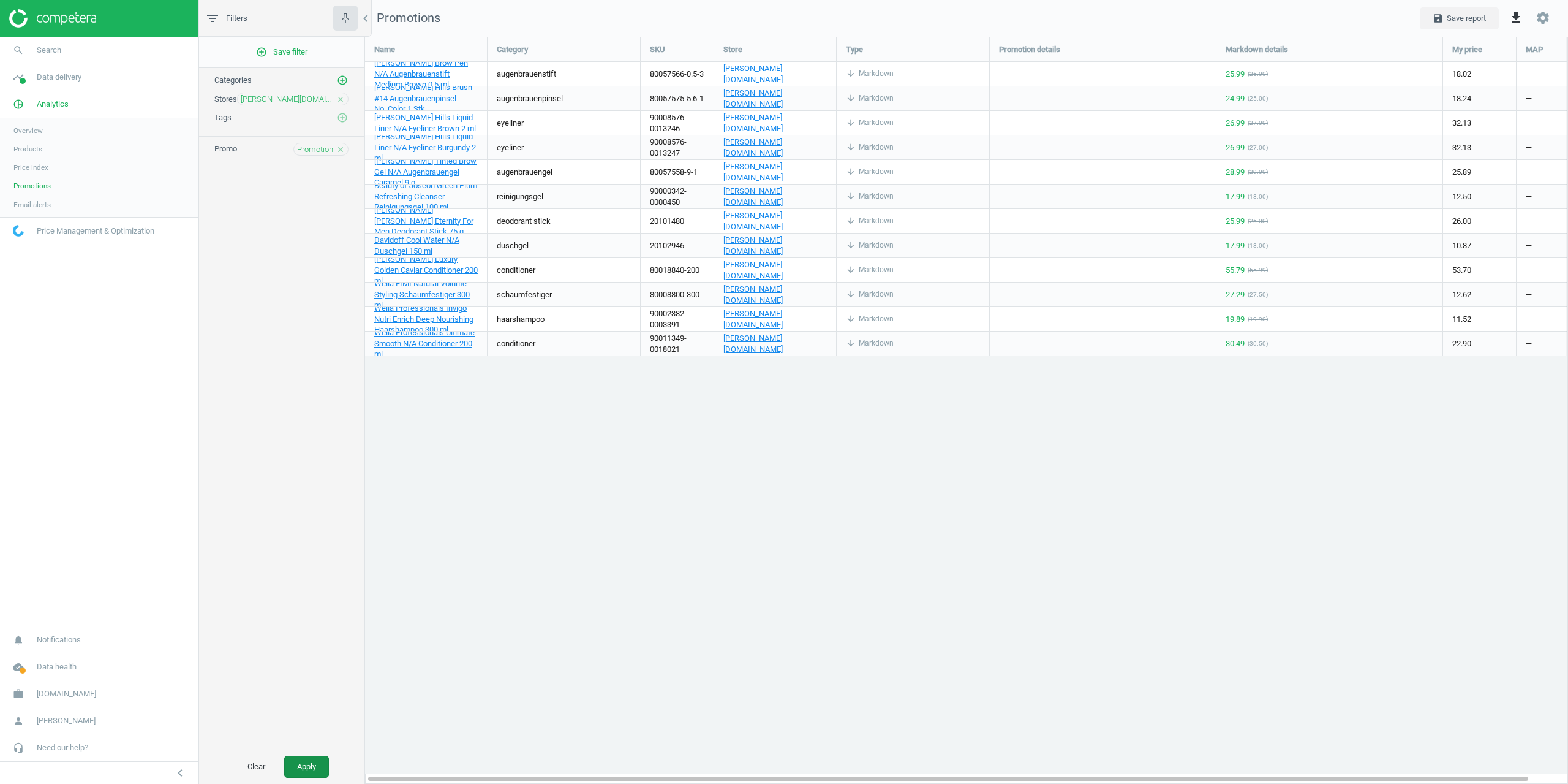
click at [306, 760] on button "Apply" at bounding box center [306, 767] width 45 height 22
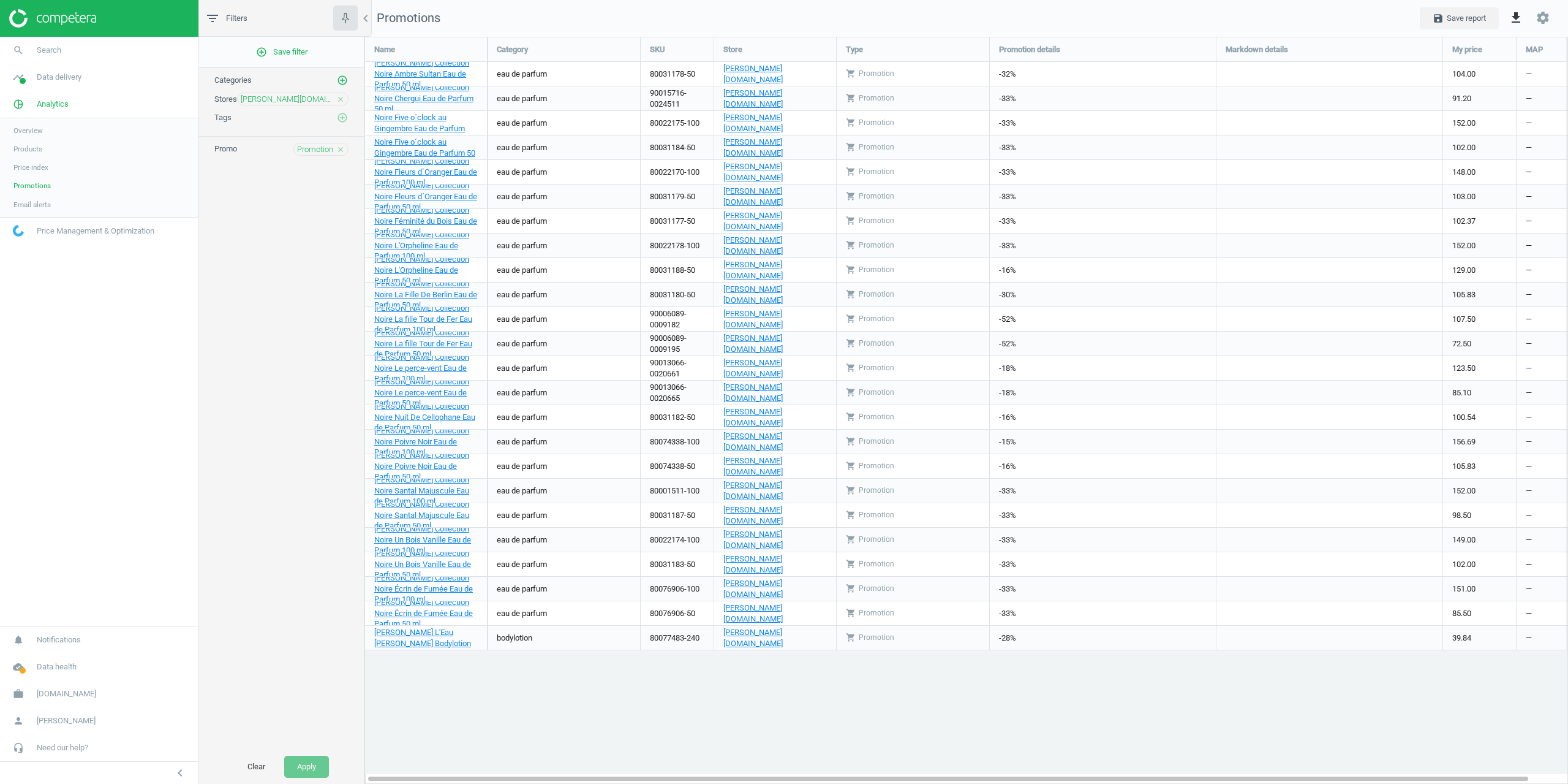
click at [330, 434] on div "add_circle_outline Save filter Categories add_circle_outline Stores douglas.be …" at bounding box center [281, 393] width 164 height 712
click at [32, 148] on span "Products" at bounding box center [28, 149] width 29 height 9
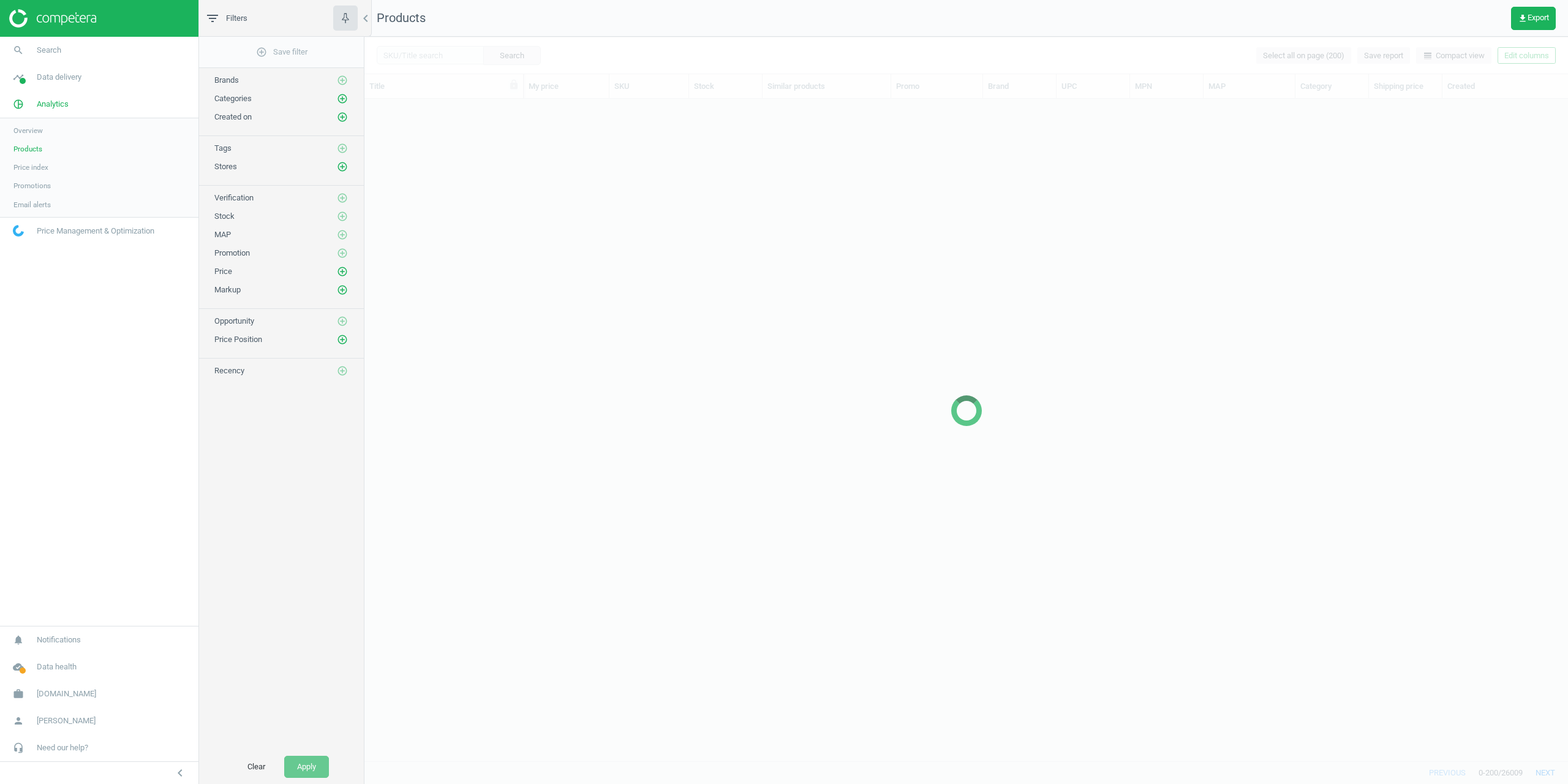
scroll to position [653, 1194]
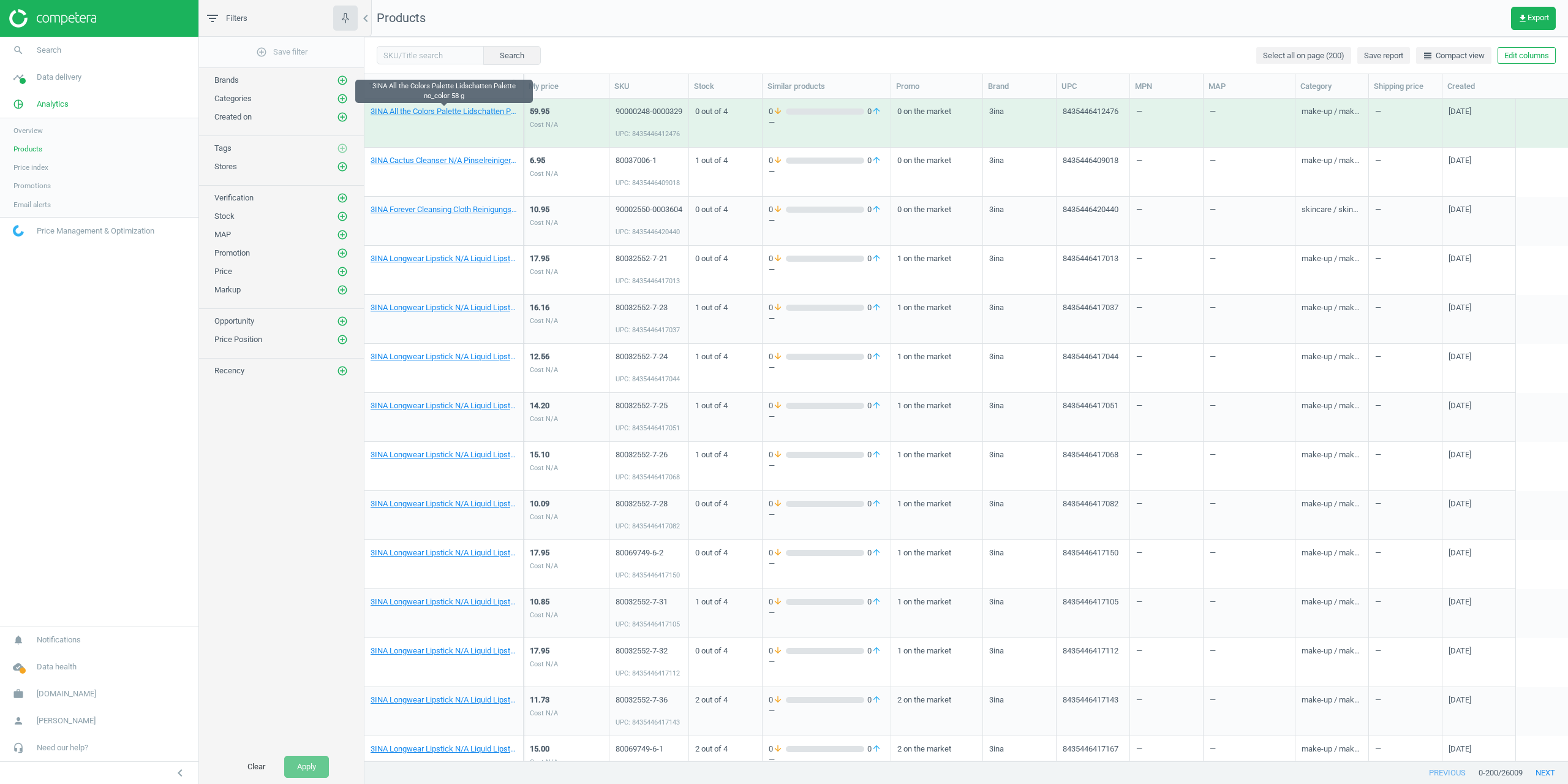
click at [429, 112] on link "3INA All the Colors Palette Lidschatten Palette no_color 58 g" at bounding box center [444, 112] width 146 height 11
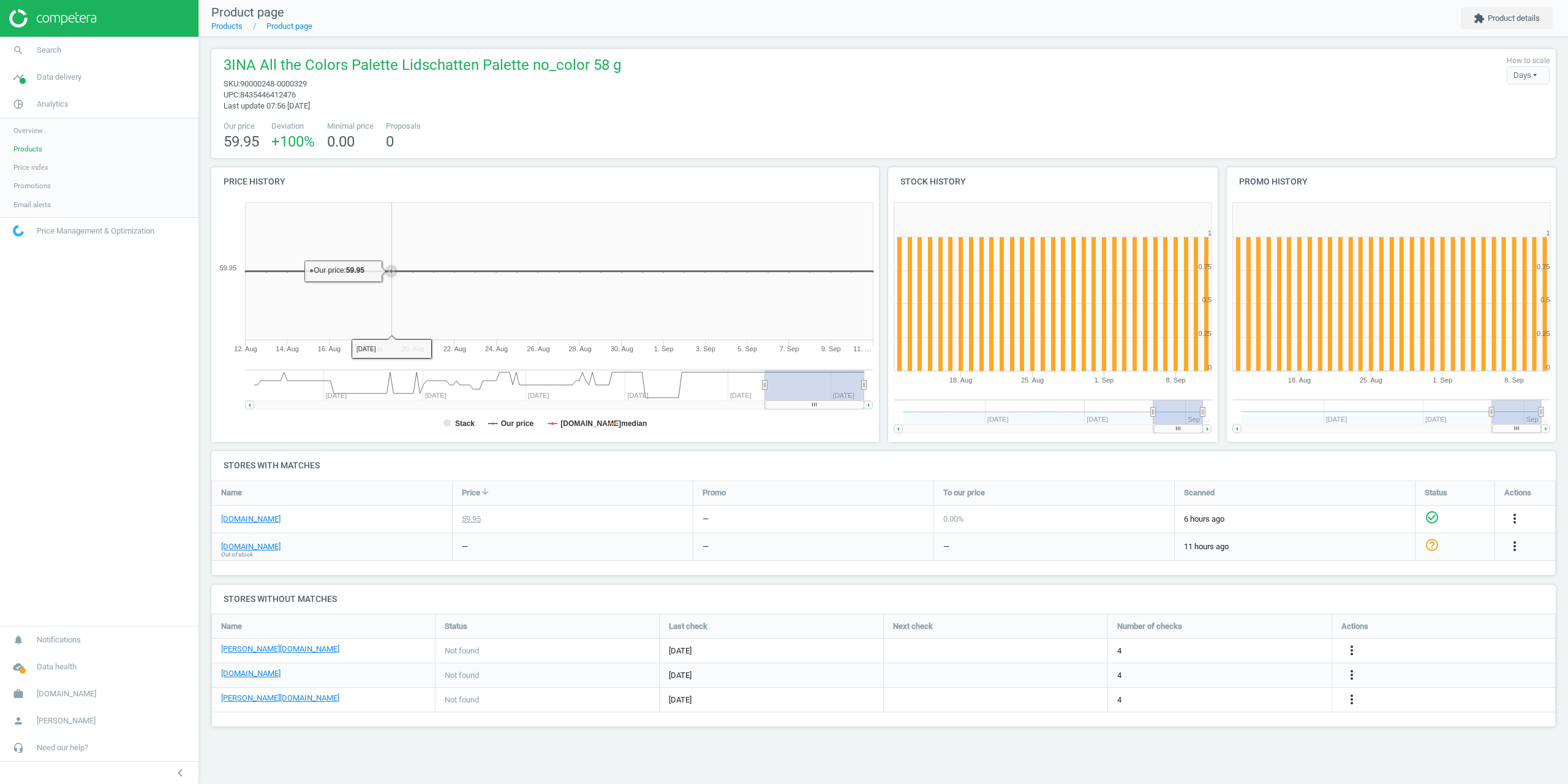
drag, startPoint x: 399, startPoint y: 320, endPoint x: 389, endPoint y: 301, distance: 21.5
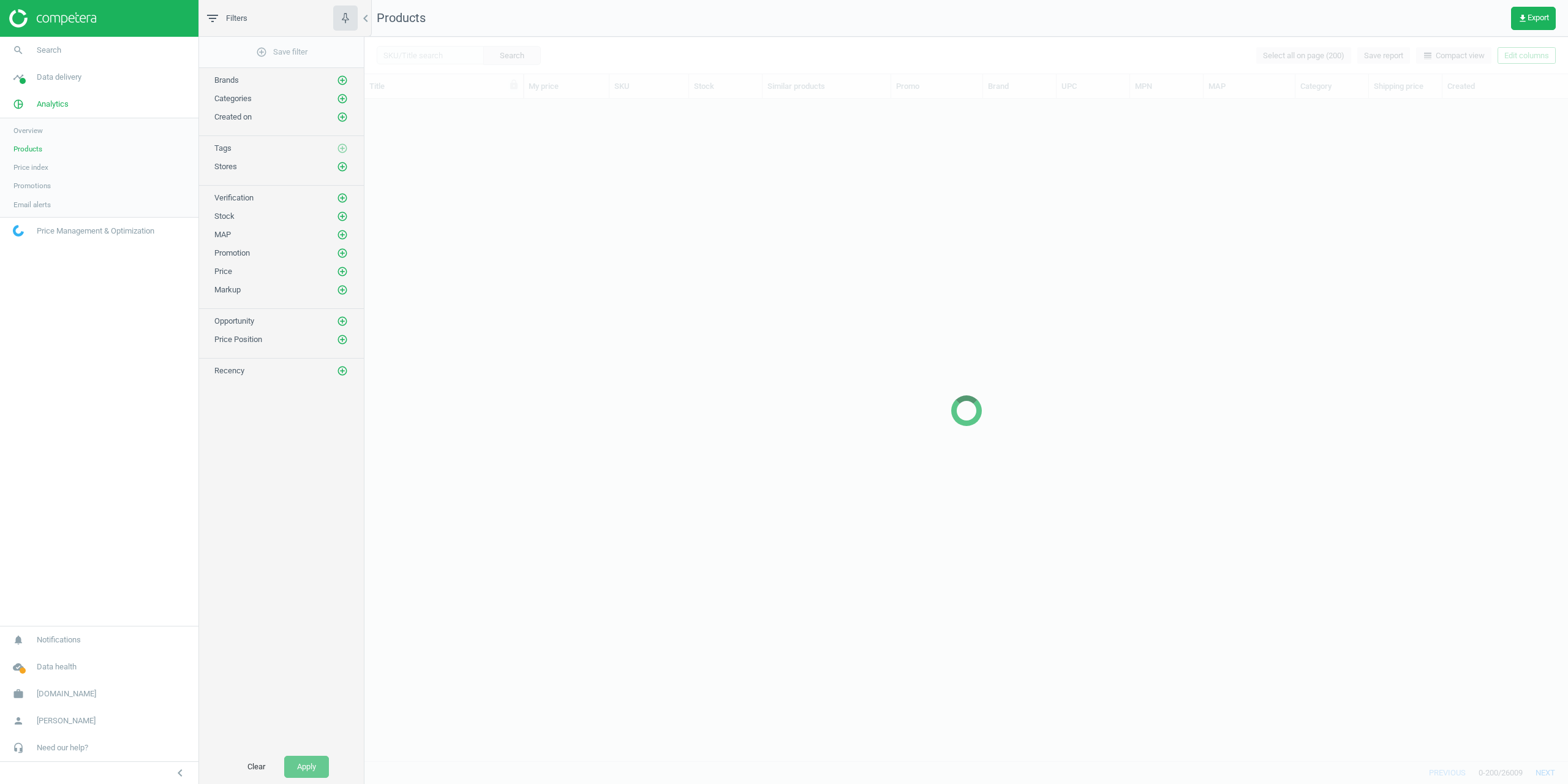
scroll to position [653, 1194]
click at [344, 170] on icon "add_circle_outline" at bounding box center [342, 167] width 11 height 11
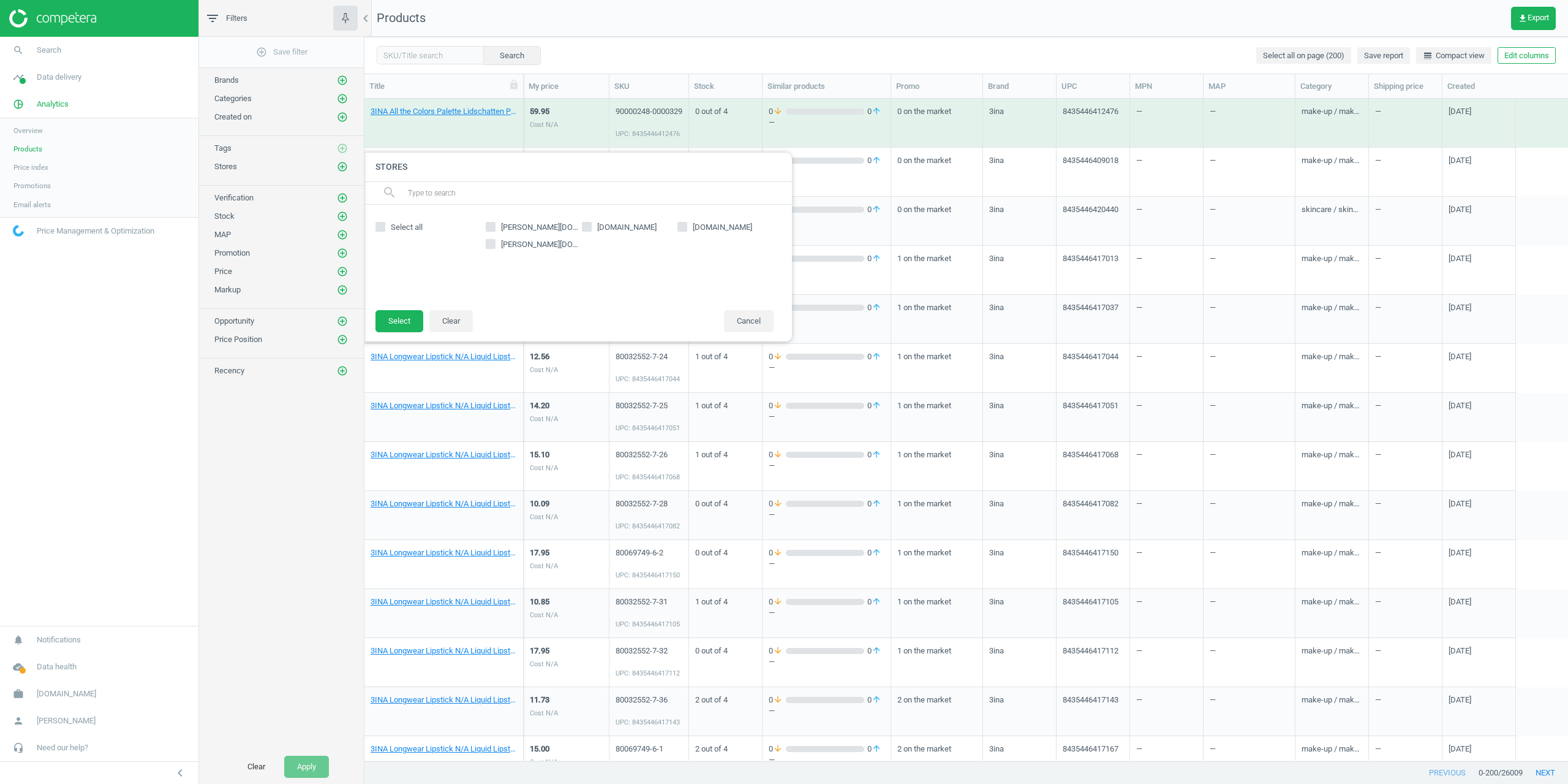
click at [493, 225] on input "[PERSON_NAME][DOMAIN_NAME]" at bounding box center [491, 227] width 8 height 8
checkbox input "true"
click at [389, 318] on button "Select" at bounding box center [399, 321] width 48 height 22
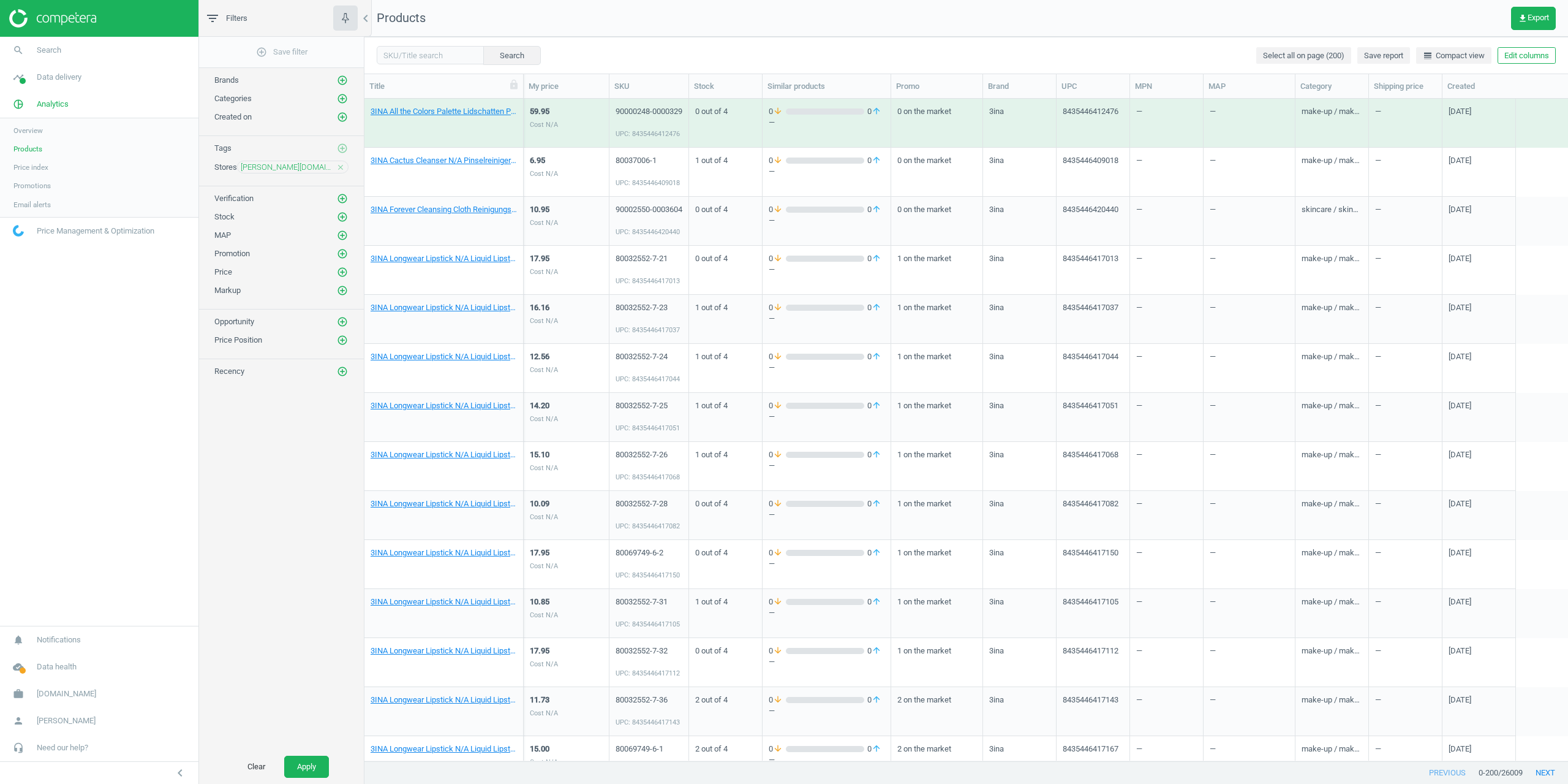
click at [349, 220] on div "Stock add_circle_outline" at bounding box center [281, 213] width 164 height 18
click at [343, 217] on icon "add_circle_outline" at bounding box center [342, 217] width 11 height 11
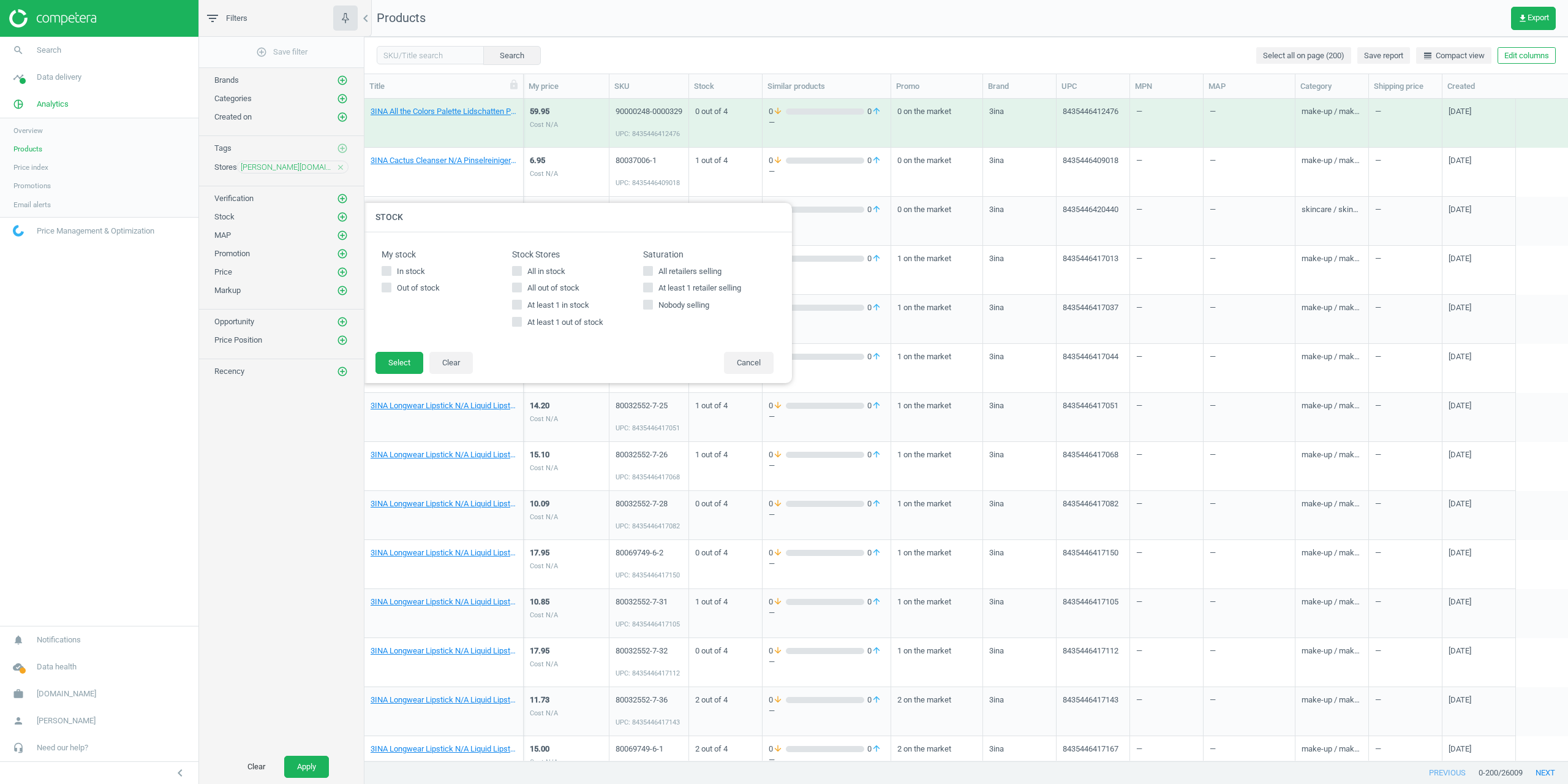
click at [518, 303] on input "At least 1 in stock" at bounding box center [517, 305] width 8 height 8
checkbox input "true"
click at [369, 372] on footer "Select Clear Cancel" at bounding box center [577, 367] width 429 height 31
click at [394, 383] on footer "Select Clear Cancel" at bounding box center [577, 367] width 429 height 31
click at [394, 359] on button "Select" at bounding box center [399, 363] width 48 height 22
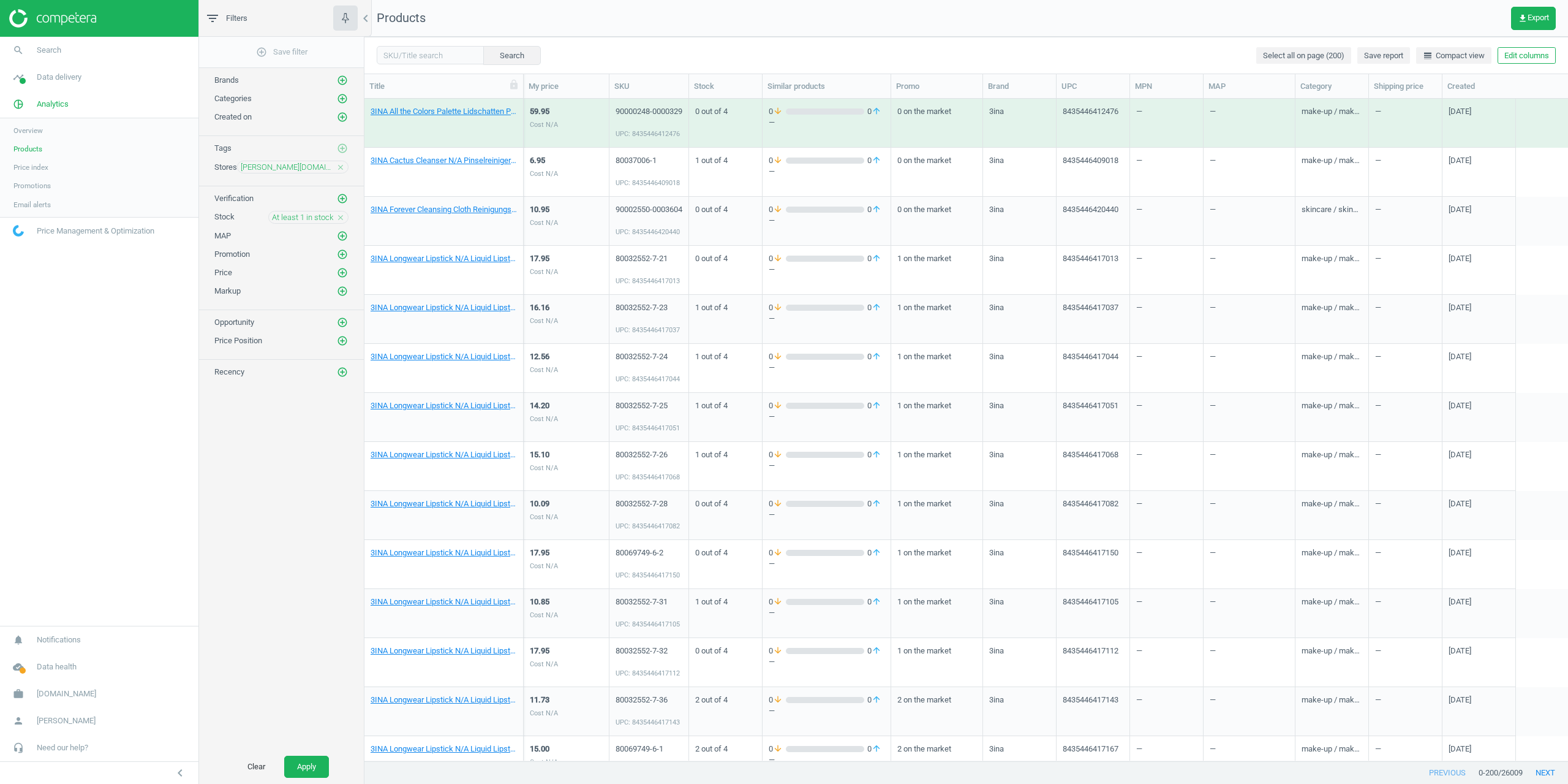
click at [302, 778] on div "Clear Apply" at bounding box center [281, 767] width 164 height 35
click at [304, 763] on button "Apply" at bounding box center [306, 767] width 45 height 22
click at [670, 35] on nav "Products get_app Export" at bounding box center [966, 18] width 1204 height 37
click at [439, 112] on link "3INA Cactus Cleanser N/A Pinselreiniger no_color 1 Stk" at bounding box center [444, 112] width 146 height 11
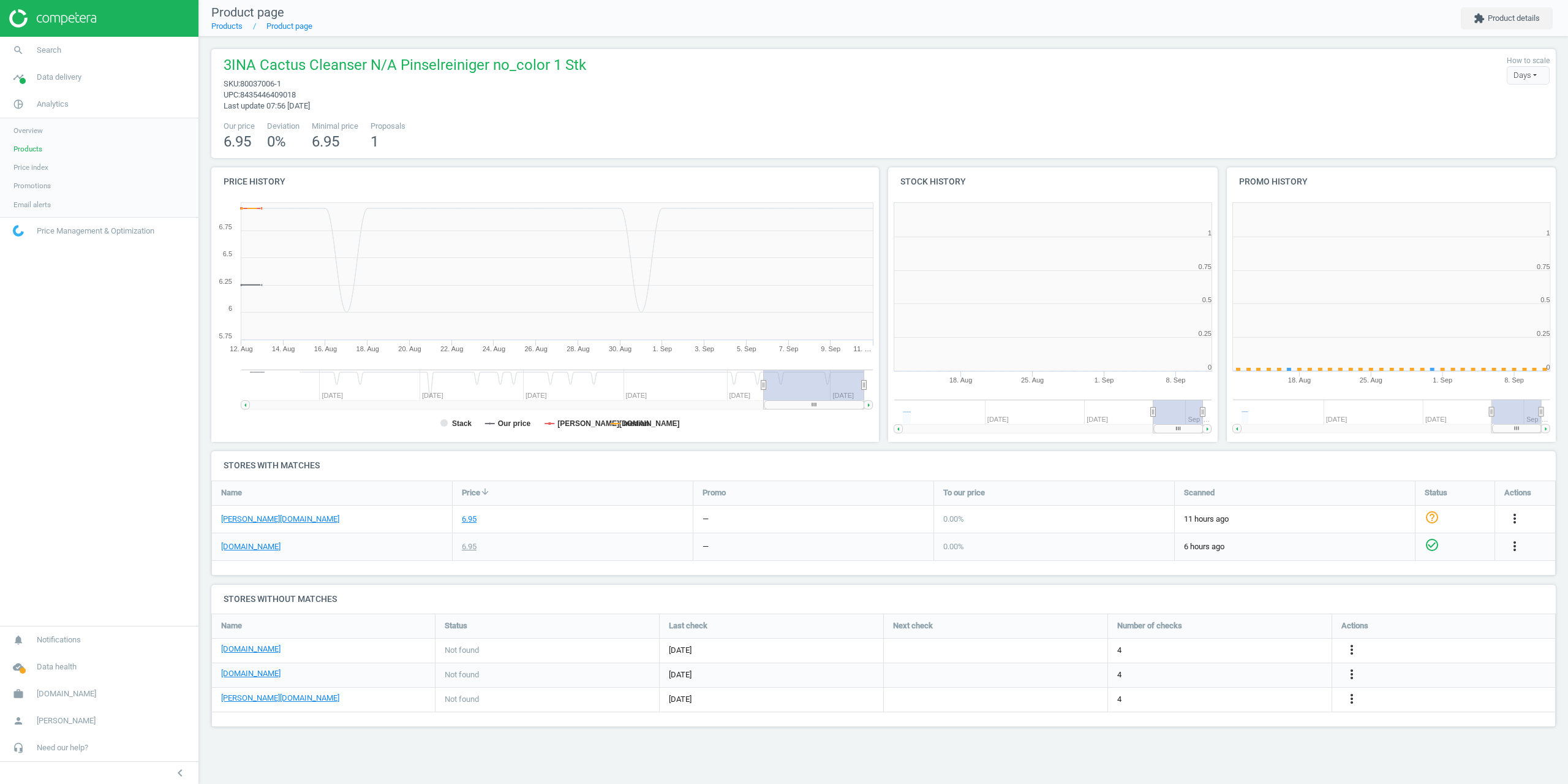
scroll to position [264, 348]
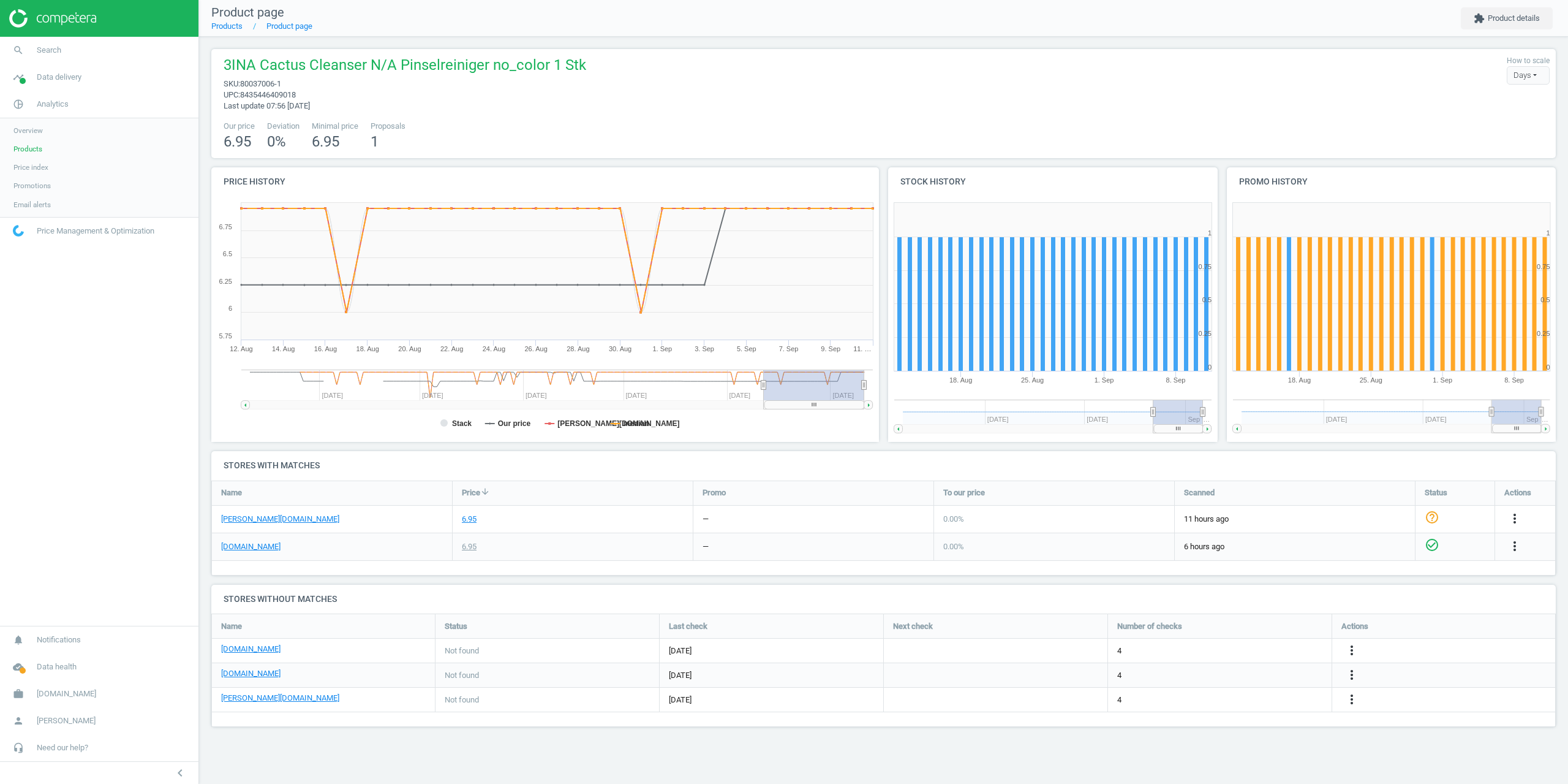
click at [25, 188] on span "Promotions" at bounding box center [31, 186] width 37 height 9
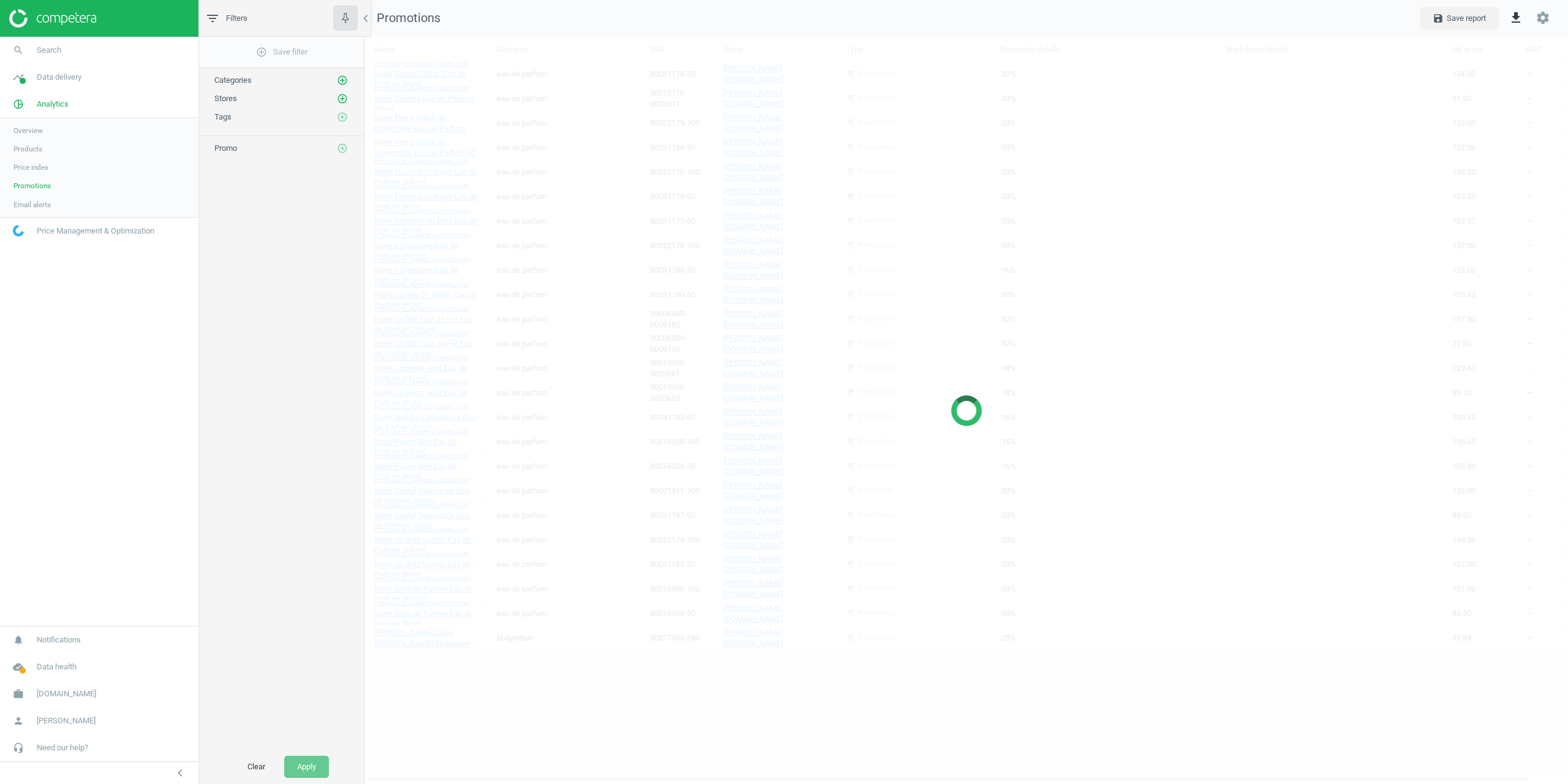
scroll to position [766, 1223]
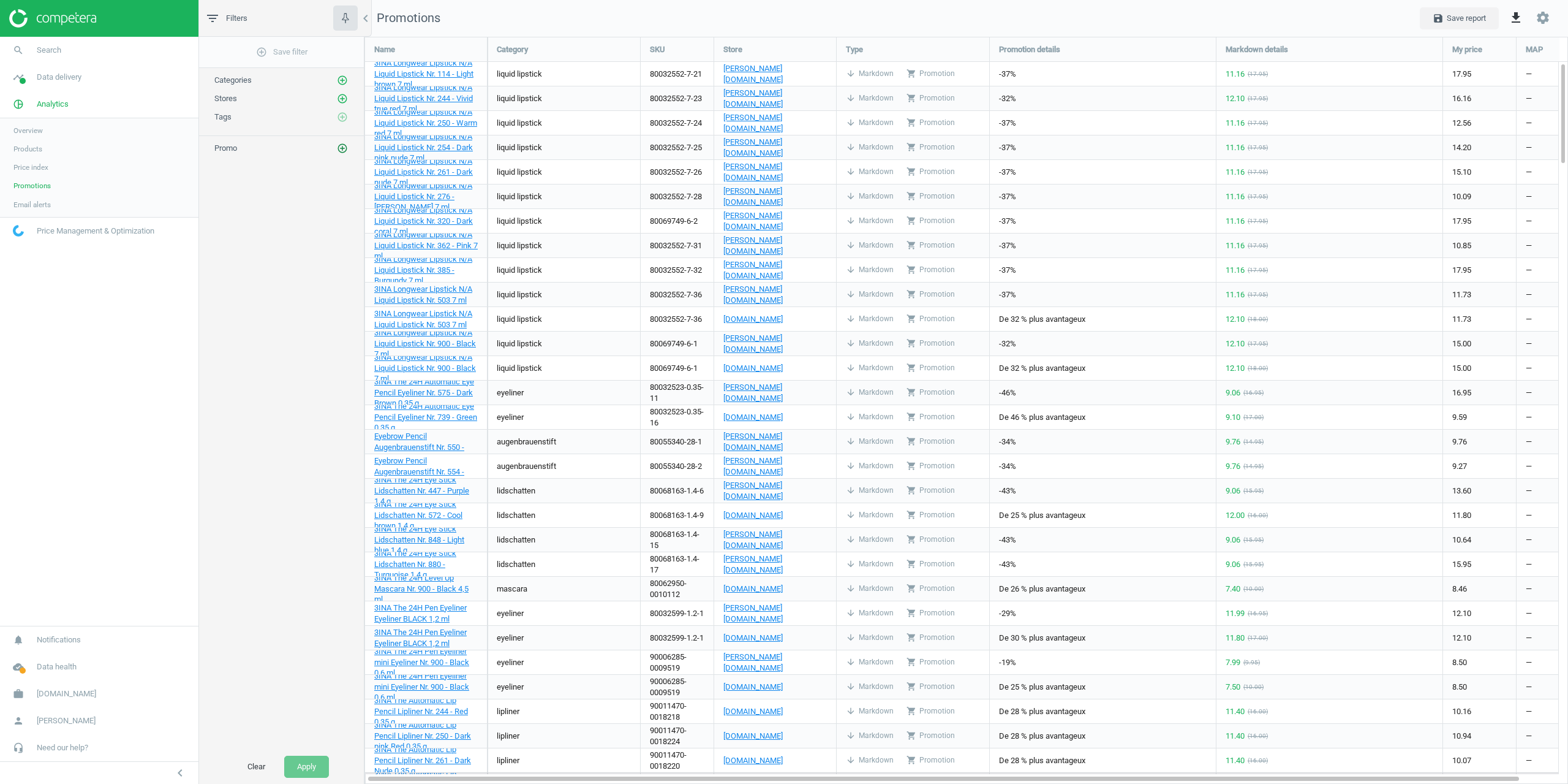
click at [342, 150] on icon "add_circle_outline" at bounding box center [342, 148] width 11 height 11
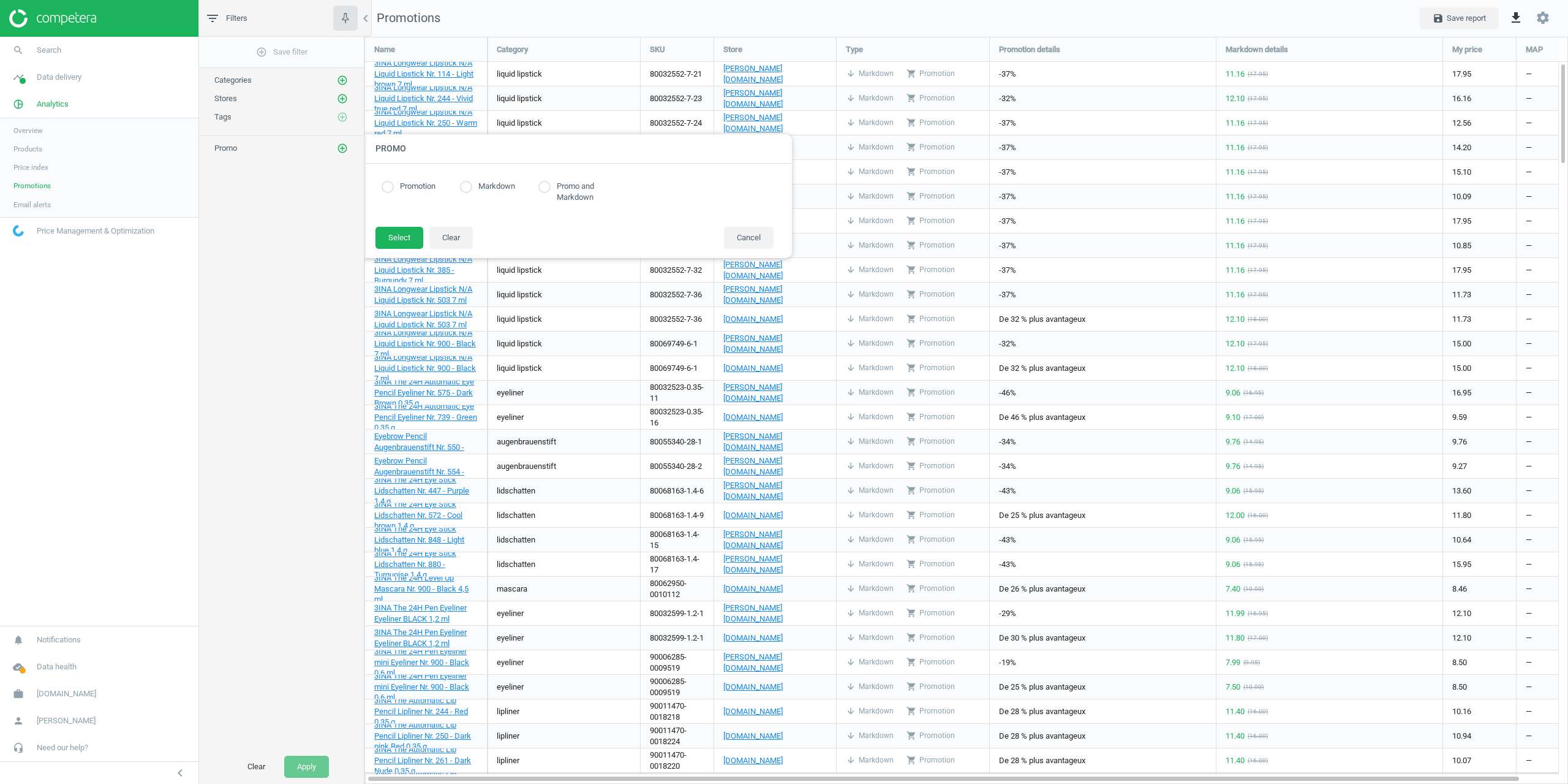
click at [400, 184] on label "Promotion" at bounding box center [415, 187] width 42 height 12
click at [391, 184] on input "radio" at bounding box center [388, 187] width 13 height 13
radio input "true"
click at [389, 232] on button "Select" at bounding box center [399, 238] width 48 height 22
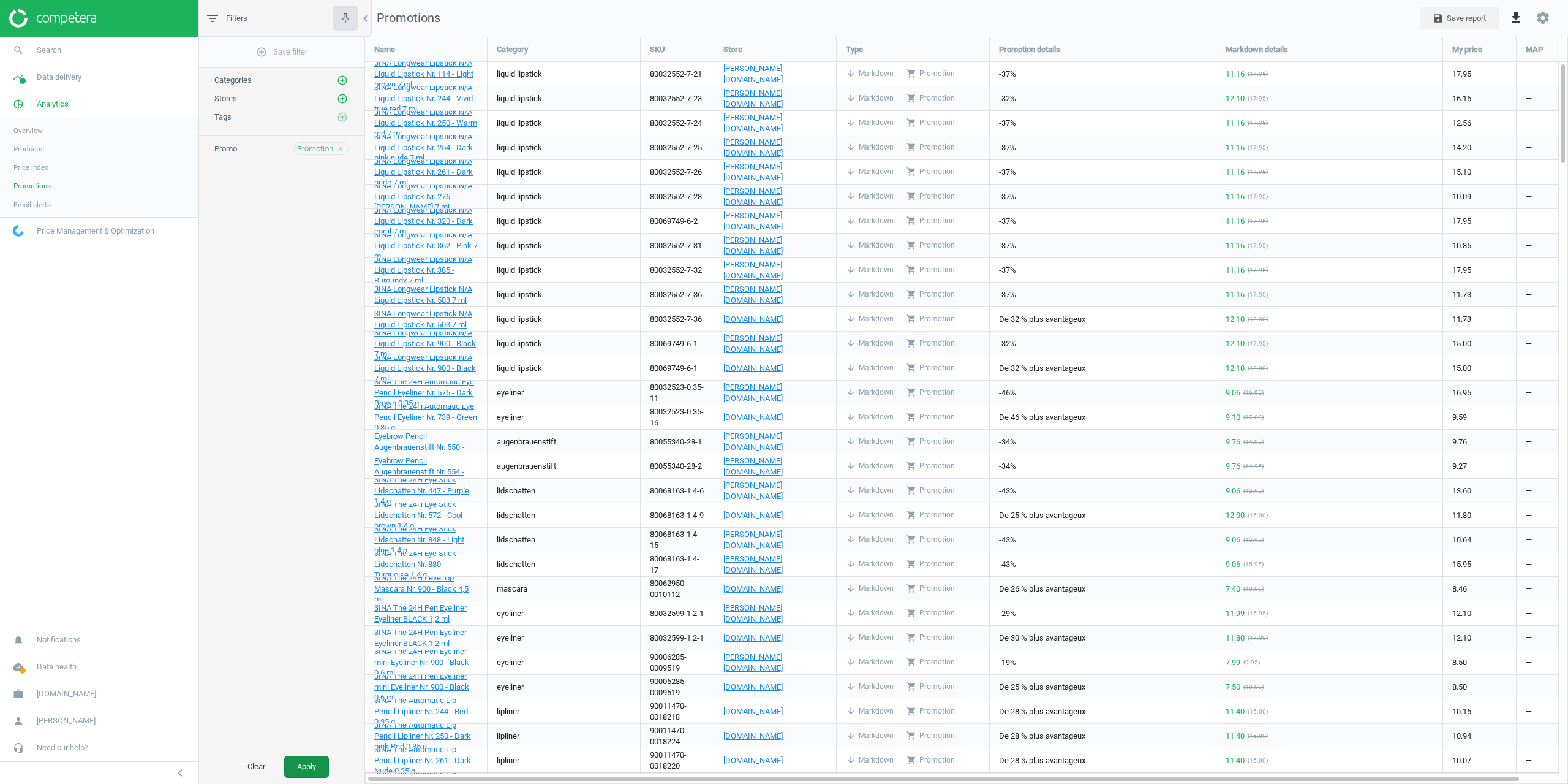
click at [319, 774] on button "Apply" at bounding box center [306, 767] width 45 height 22
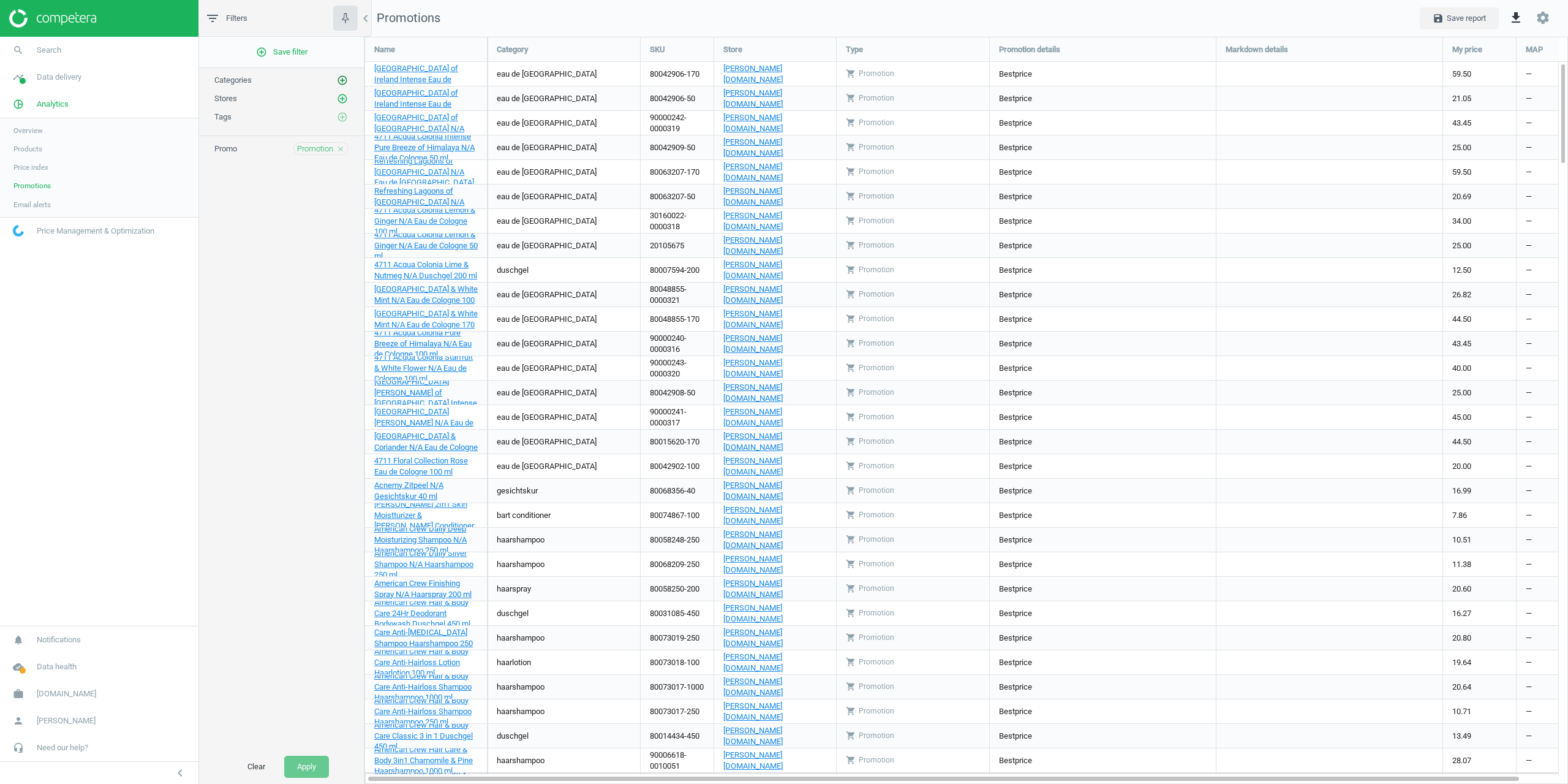
click at [341, 79] on icon "add_circle_outline" at bounding box center [342, 80] width 11 height 11
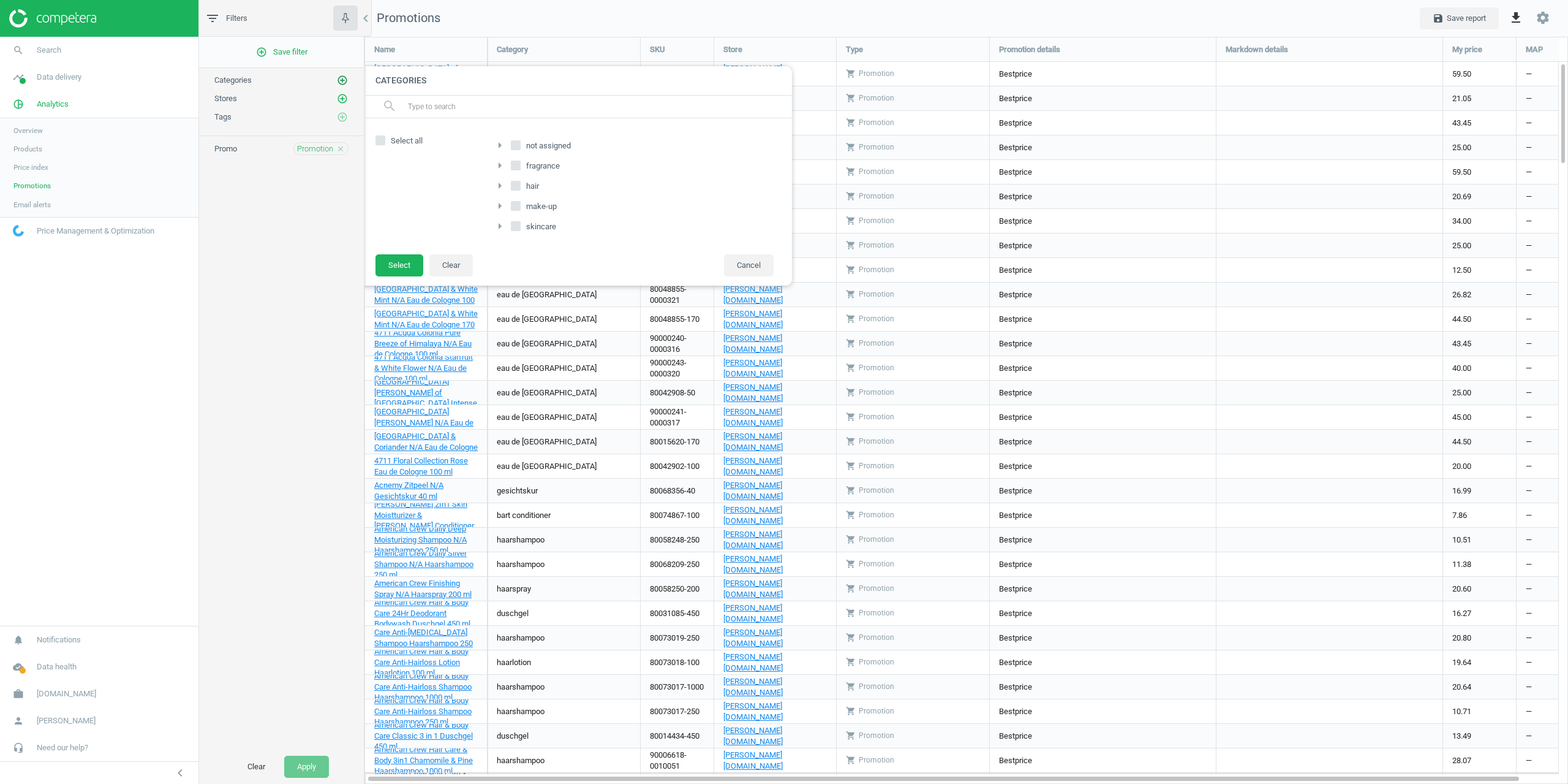
click at [341, 79] on icon "add_circle_outline" at bounding box center [342, 80] width 11 height 11
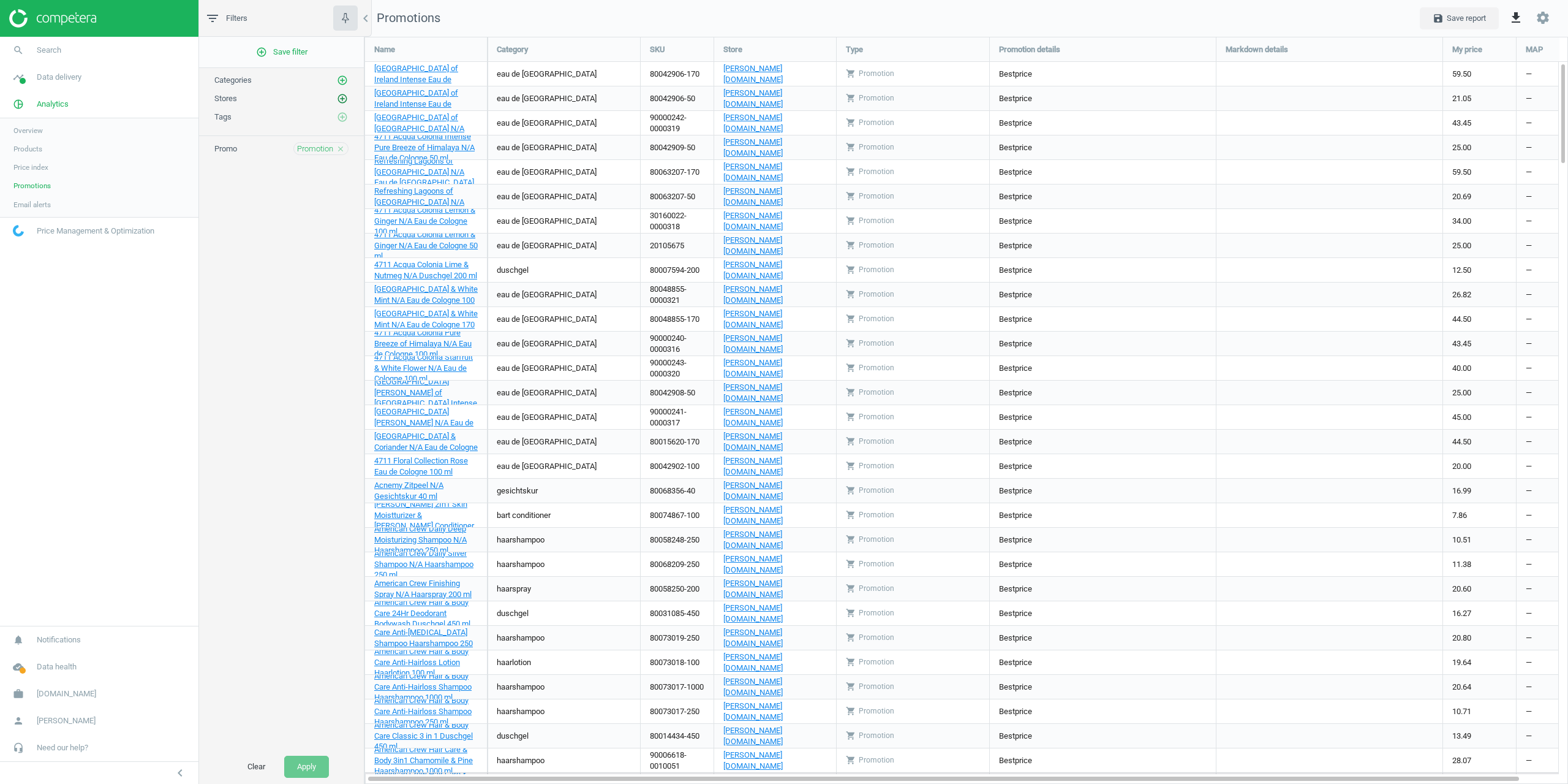
click at [344, 95] on icon "add_circle_outline" at bounding box center [342, 98] width 11 height 11
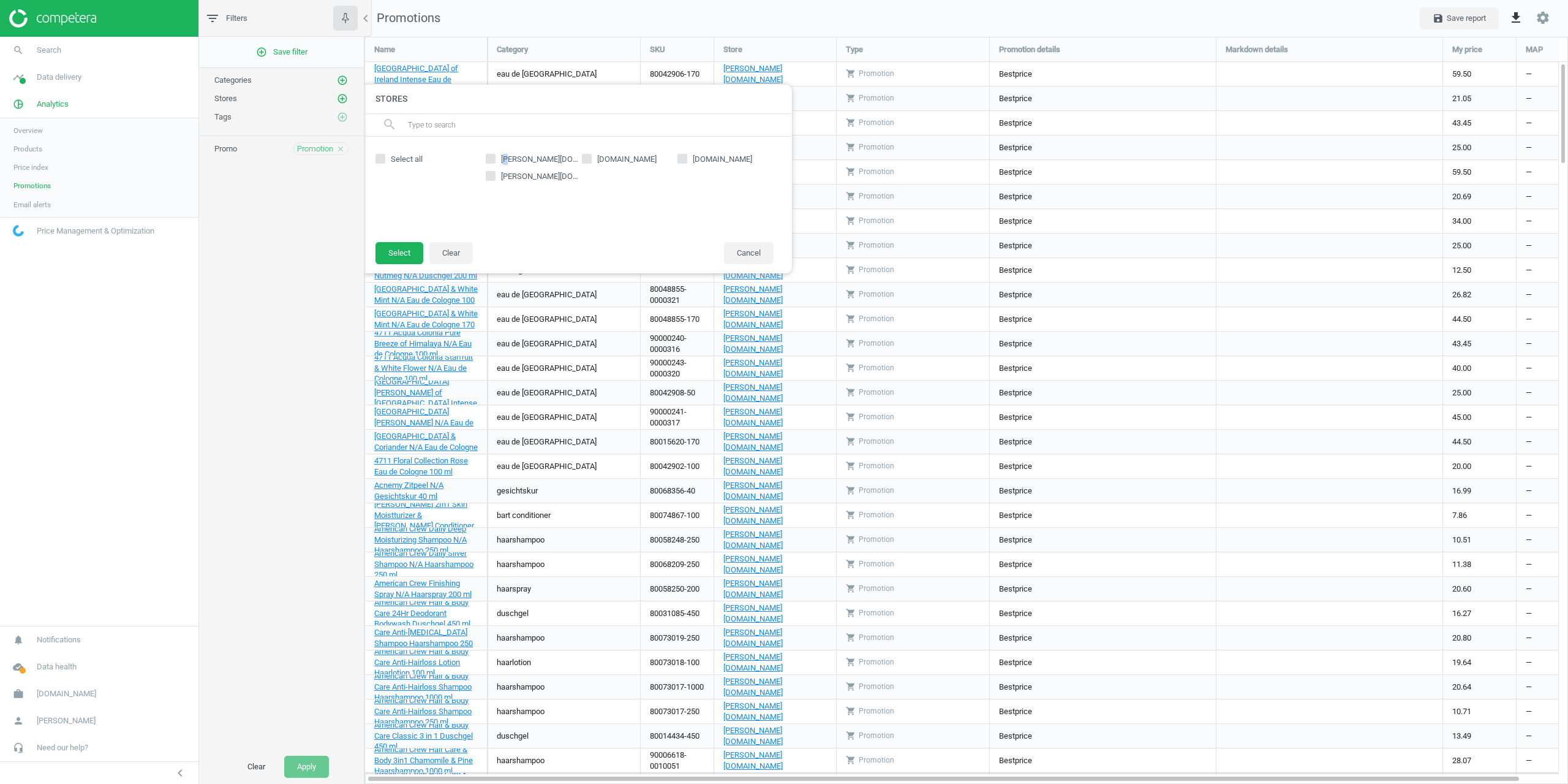
click at [507, 157] on span "[PERSON_NAME][DOMAIN_NAME]" at bounding box center [540, 159] width 83 height 11
click at [495, 157] on icon at bounding box center [490, 158] width 9 height 9
click at [495, 157] on input "[PERSON_NAME][DOMAIN_NAME]" at bounding box center [491, 158] width 8 height 8
checkbox input "true"
click at [404, 240] on div "douglas.be close" at bounding box center [448, 205] width 145 height 76
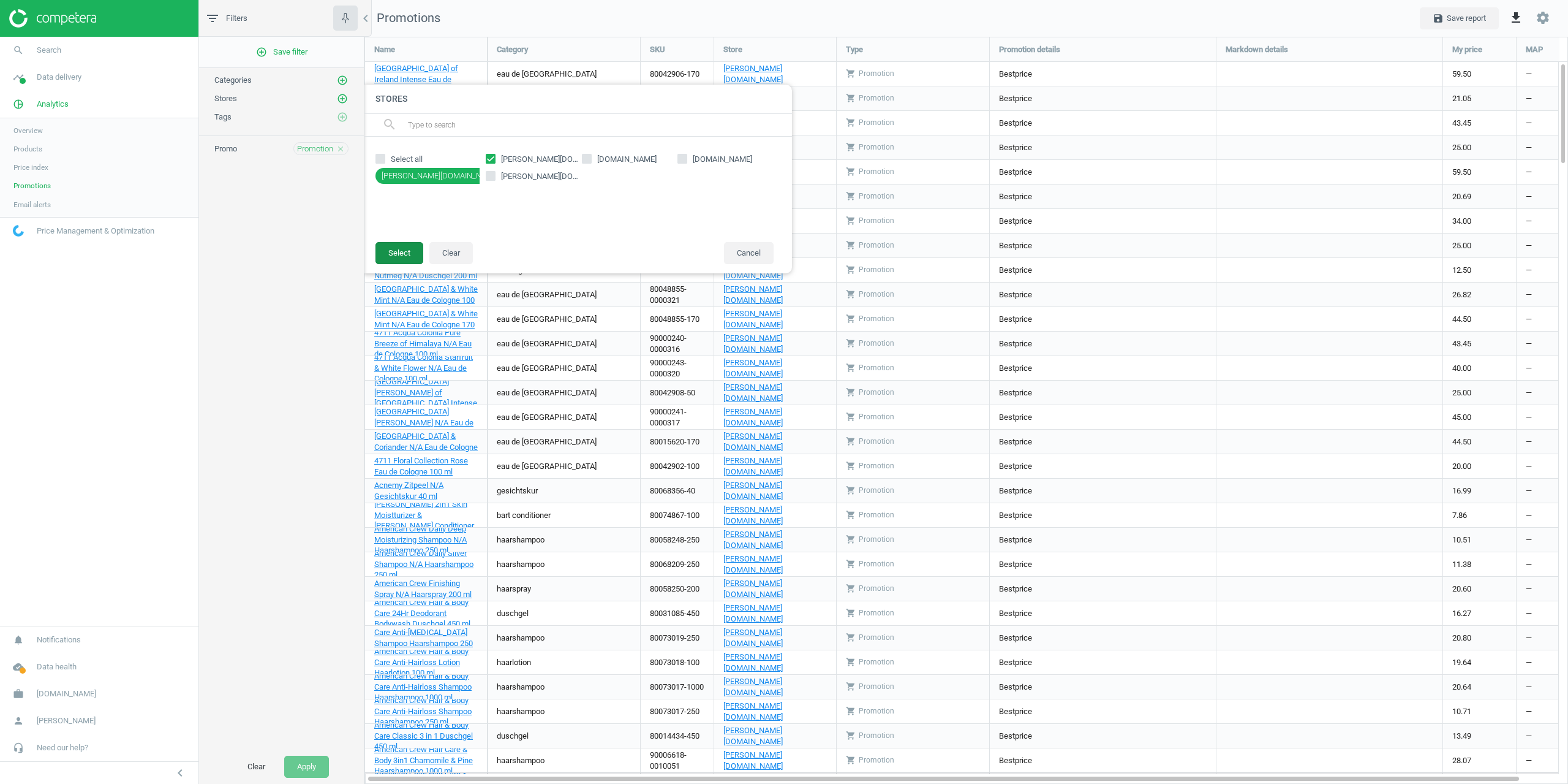
click at [400, 247] on button "Select" at bounding box center [399, 253] width 48 height 22
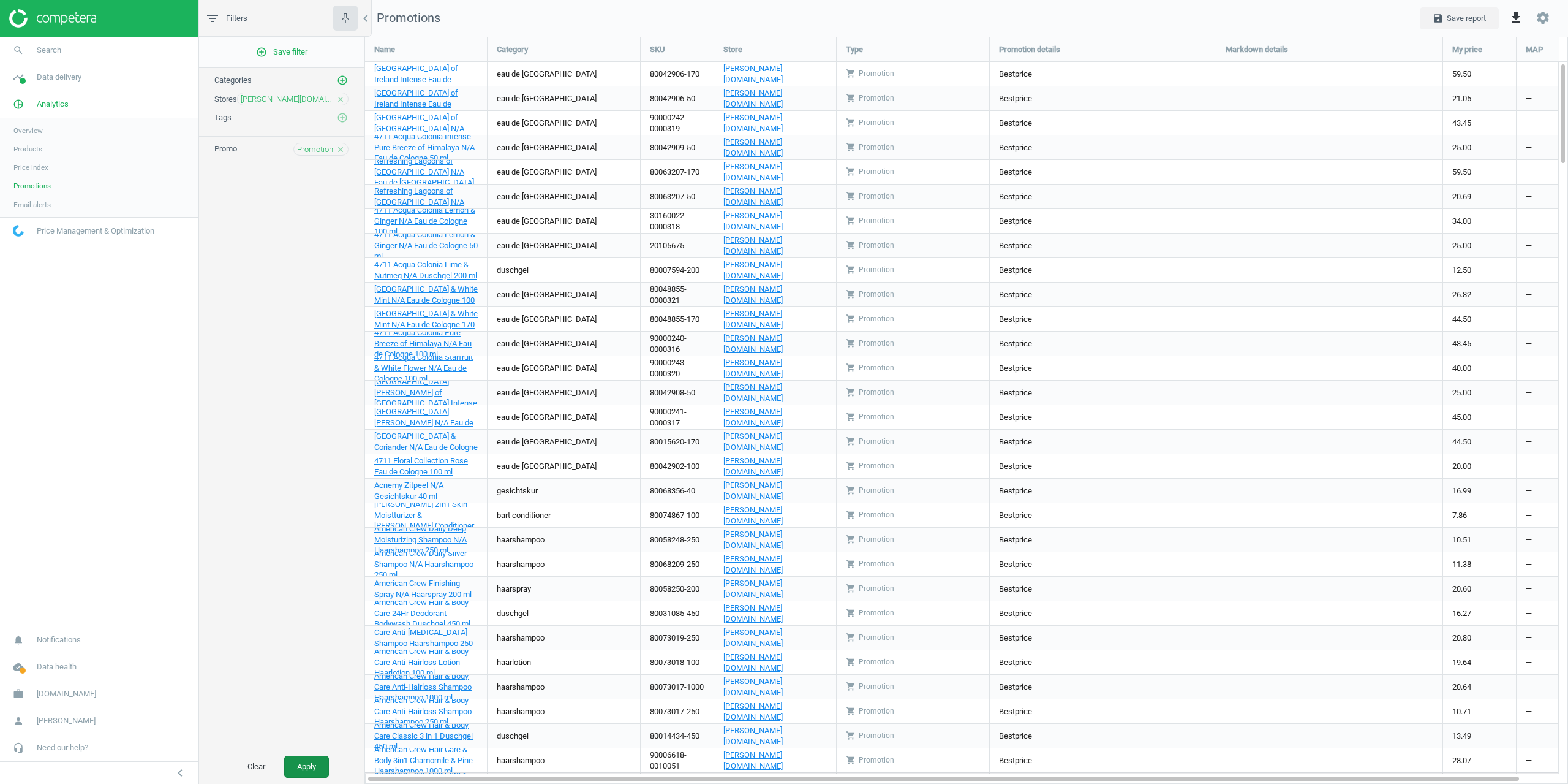
click at [305, 764] on button "Apply" at bounding box center [306, 767] width 45 height 22
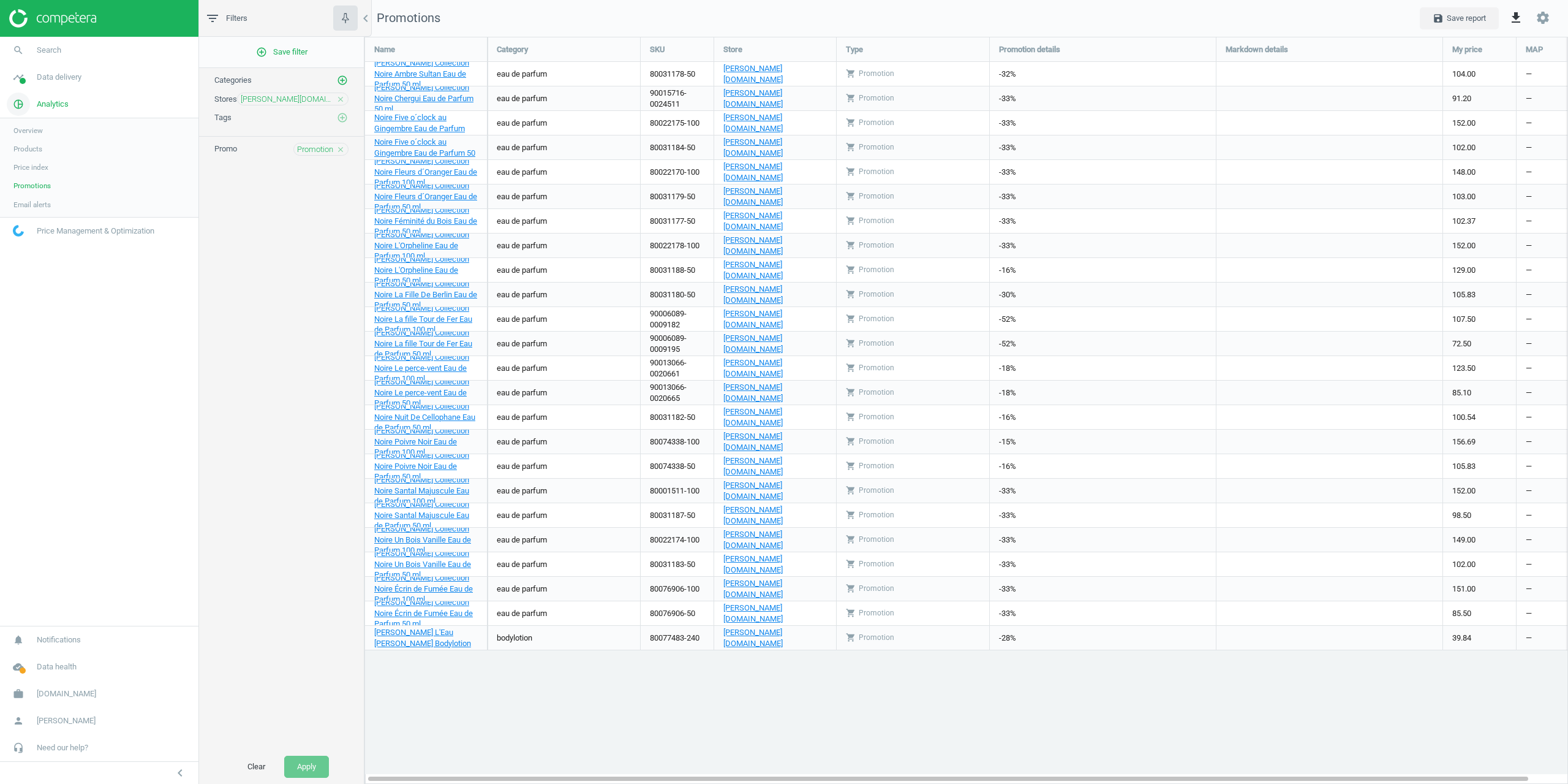
click at [57, 104] on span "Analytics" at bounding box center [53, 104] width 31 height 11
click at [54, 78] on span "Data delivery" at bounding box center [59, 77] width 45 height 11
click at [51, 83] on link "timeline Data delivery" at bounding box center [99, 77] width 198 height 27
click at [303, 100] on span "[PERSON_NAME][DOMAIN_NAME]" at bounding box center [287, 99] width 93 height 11
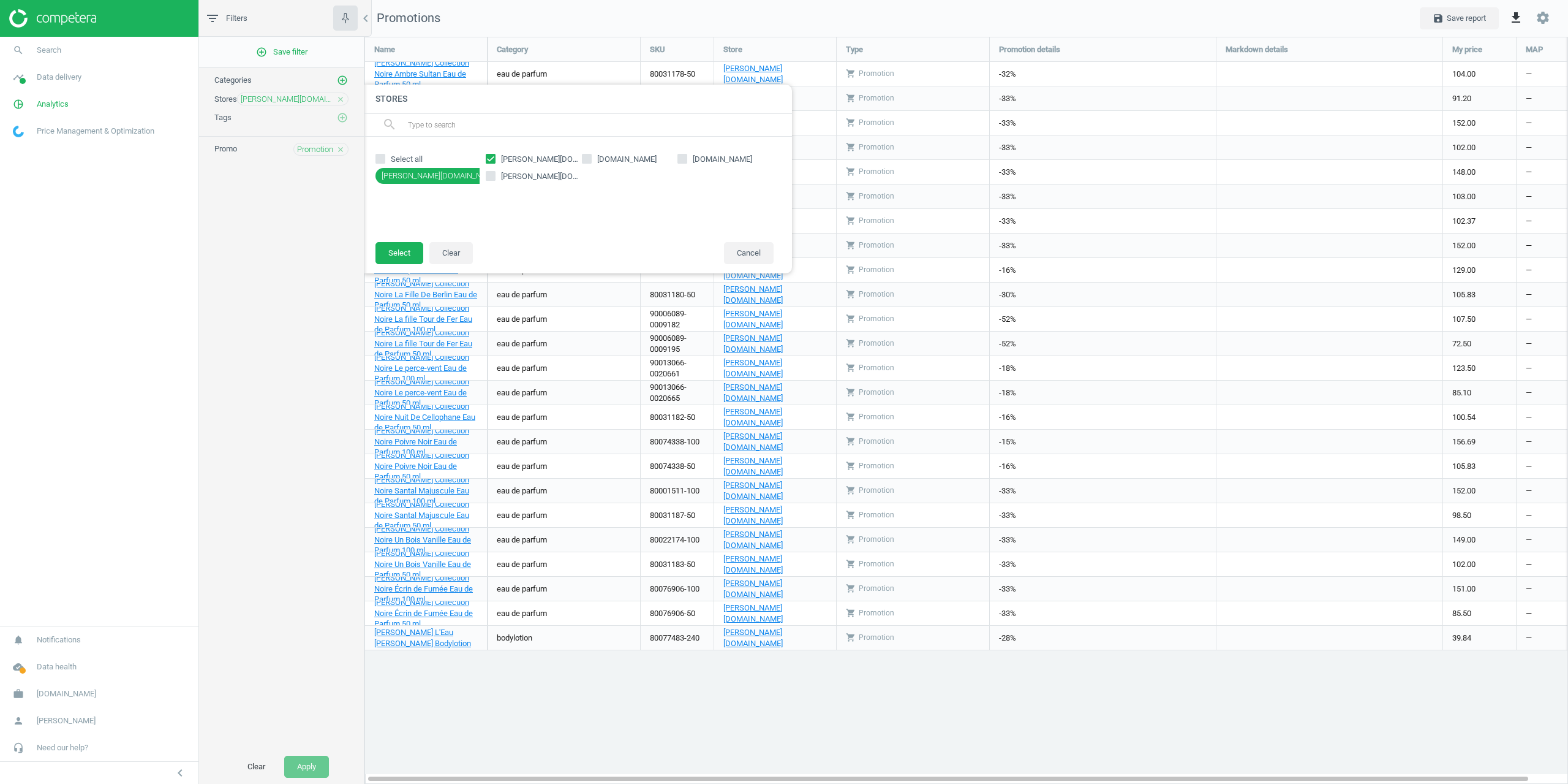
click at [486, 154] on span at bounding box center [490, 158] width 9 height 9
click at [500, 159] on span "[PERSON_NAME][DOMAIN_NAME]" at bounding box center [540, 159] width 83 height 11
click at [495, 159] on input "[PERSON_NAME][DOMAIN_NAME]" at bounding box center [491, 158] width 8 height 8
checkbox input "false"
click at [605, 160] on span "[DOMAIN_NAME]" at bounding box center [627, 159] width 65 height 11
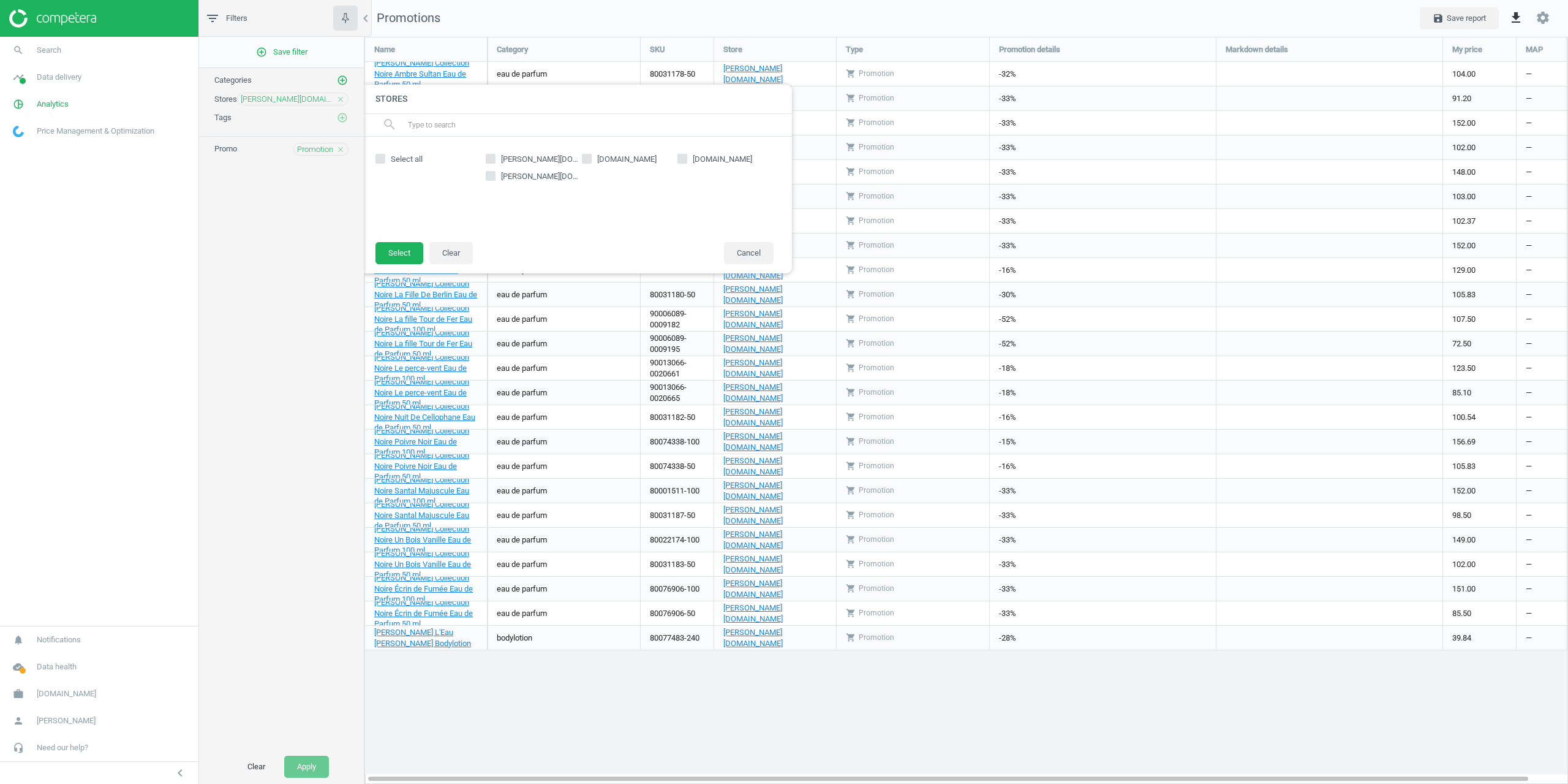
click at [590, 160] on input "[DOMAIN_NAME]" at bounding box center [586, 158] width 8 height 8
checkbox input "true"
click at [394, 253] on button "Select" at bounding box center [399, 253] width 48 height 22
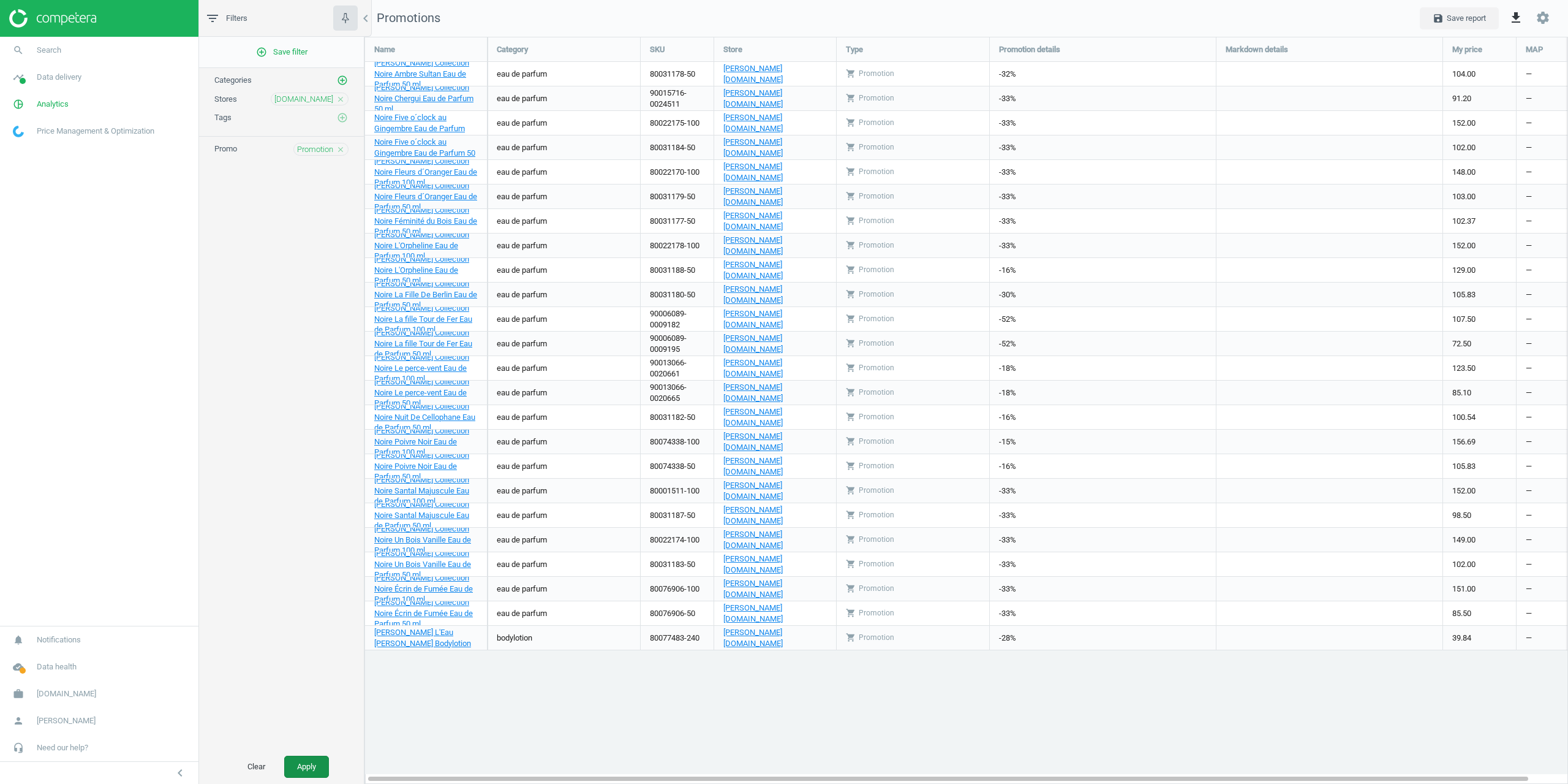
click at [311, 773] on button "Apply" at bounding box center [306, 767] width 45 height 22
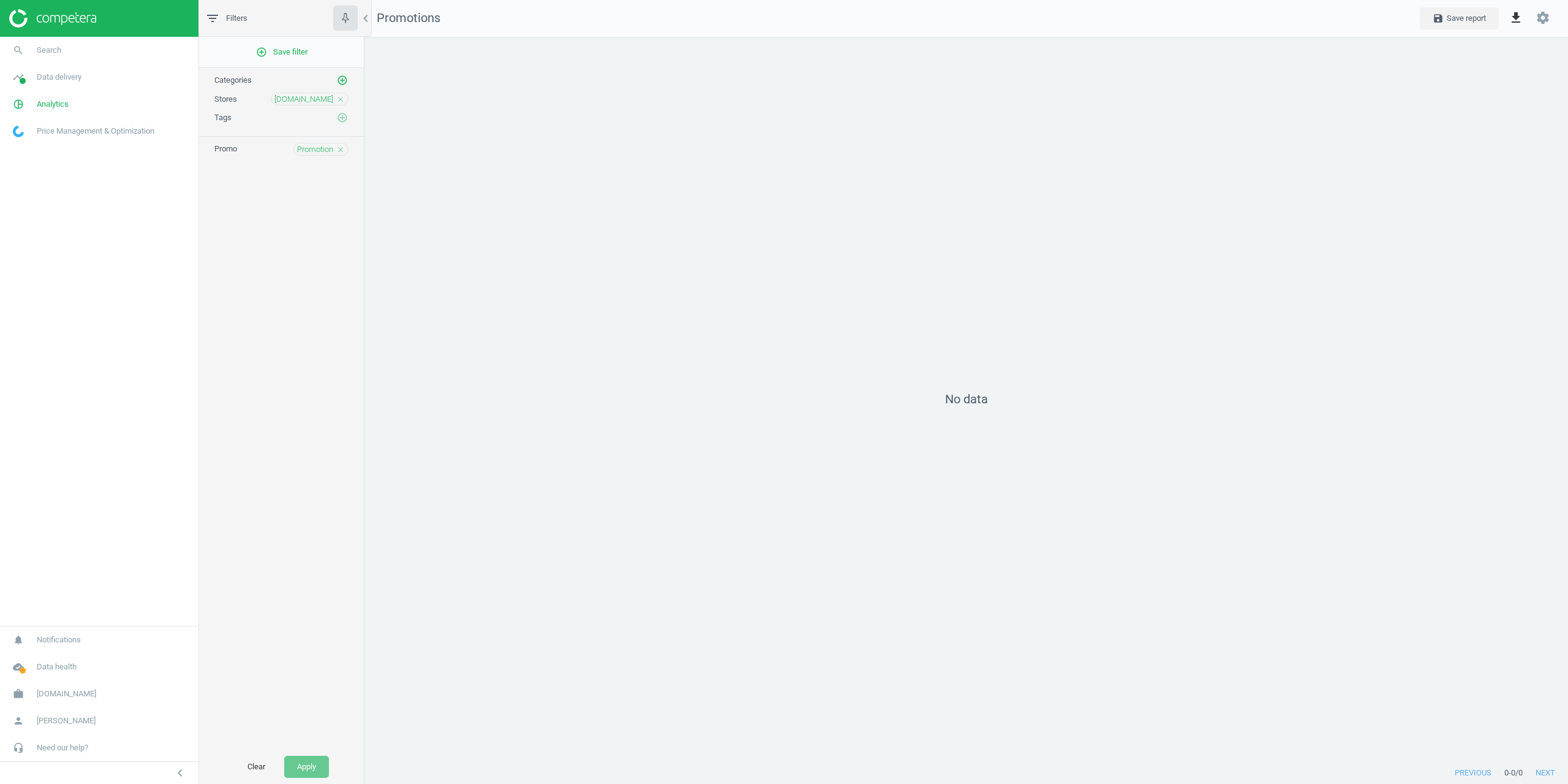
scroll to position [744, 1223]
click at [311, 142] on div "Promotion close" at bounding box center [321, 149] width 55 height 13
click at [311, 150] on span "Promotion" at bounding box center [315, 150] width 36 height 11
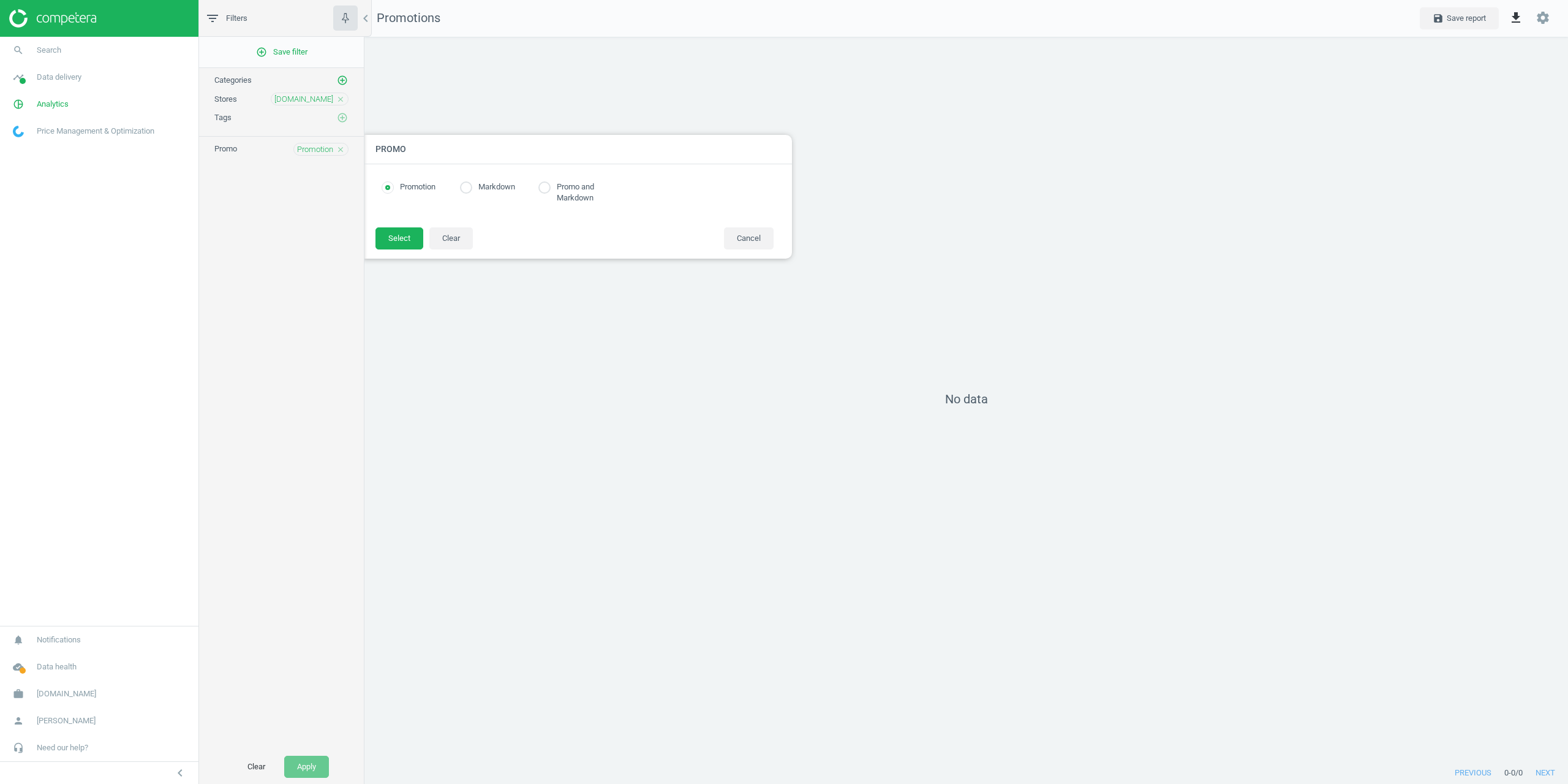
radio input "true"
click at [463, 187] on input "radio" at bounding box center [467, 187] width 13 height 13
radio input "true"
click at [411, 236] on button "Select" at bounding box center [399, 239] width 48 height 22
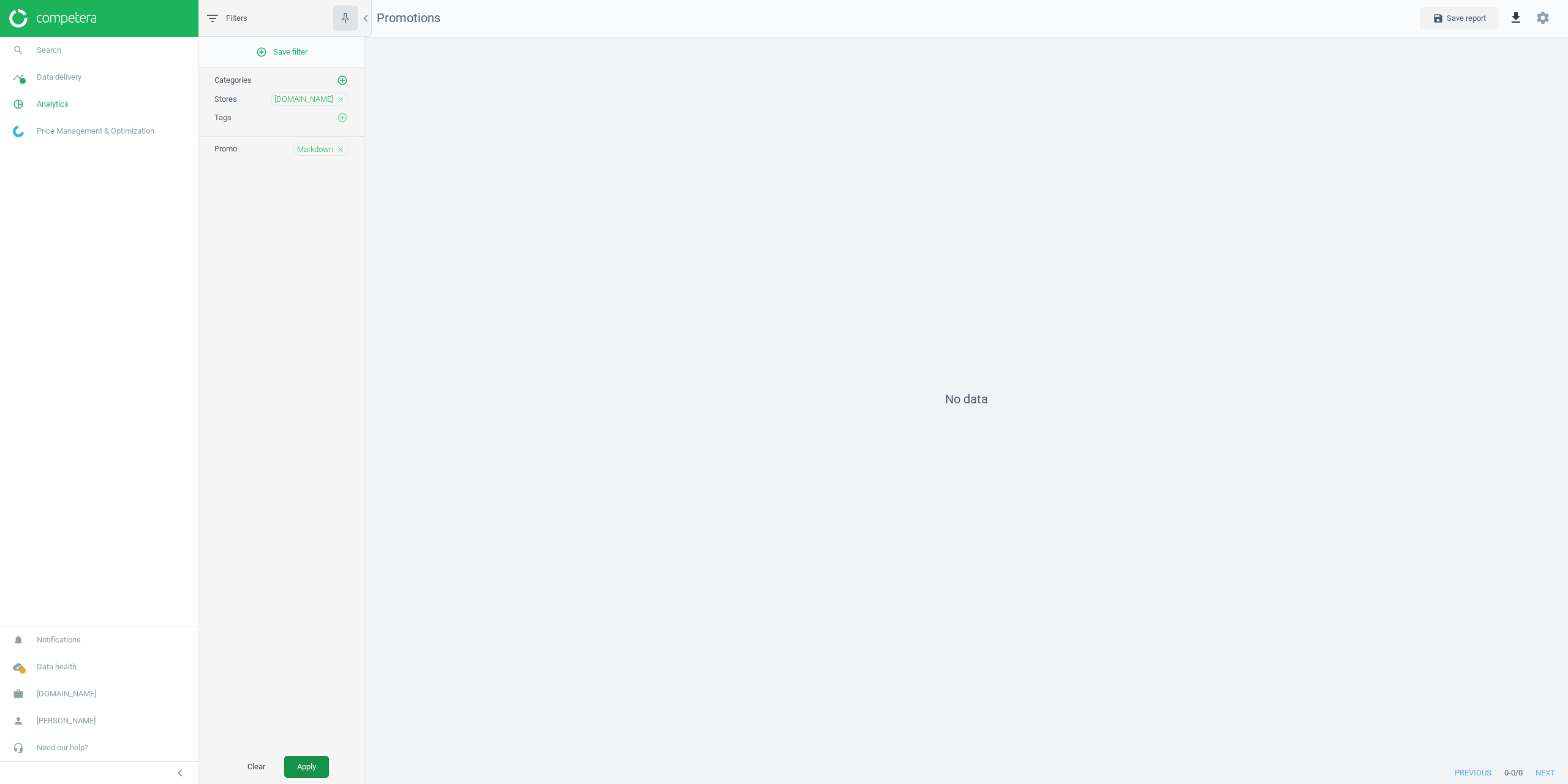
click at [318, 759] on button "Apply" at bounding box center [306, 767] width 45 height 22
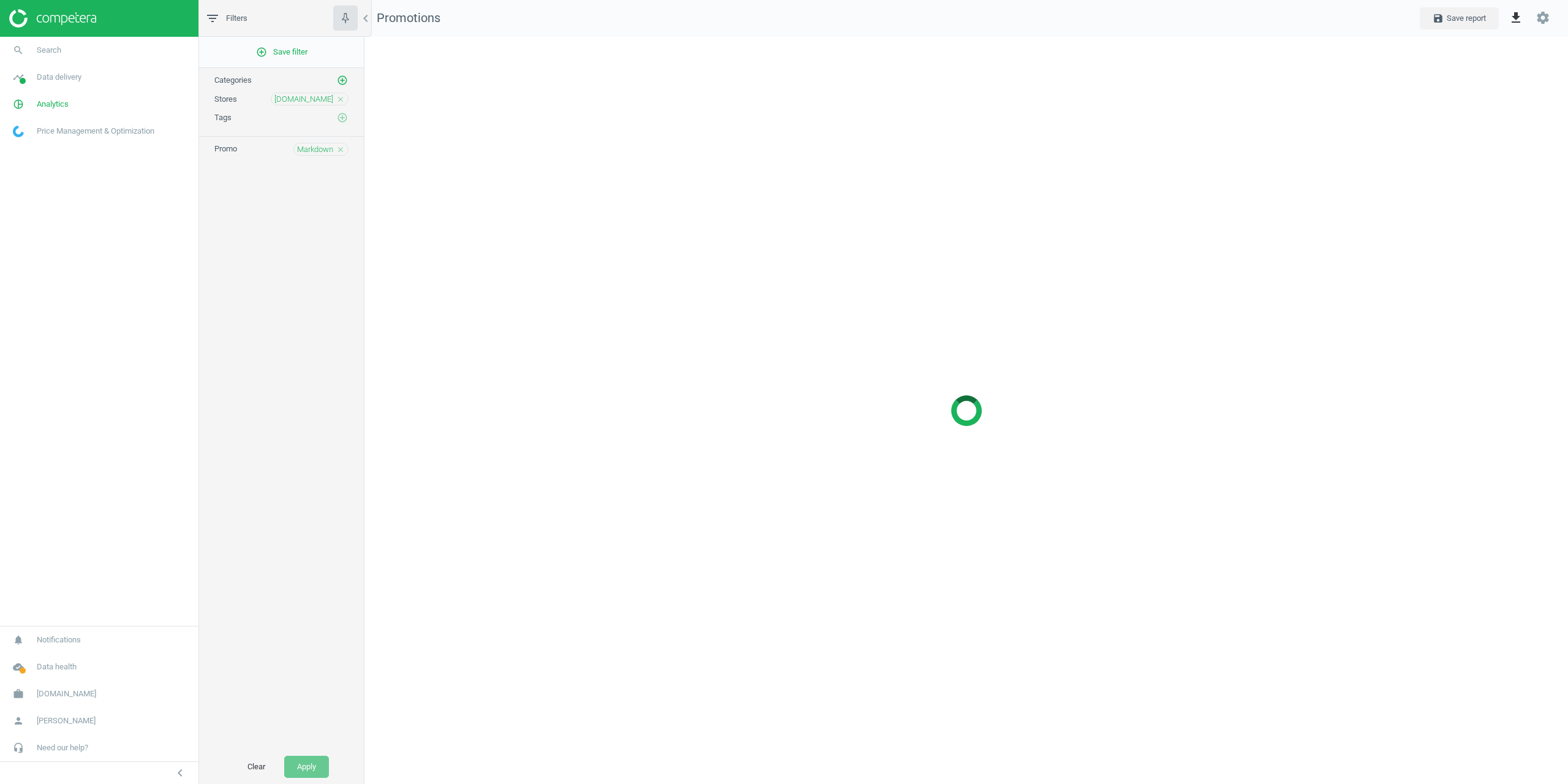
scroll to position [766, 1223]
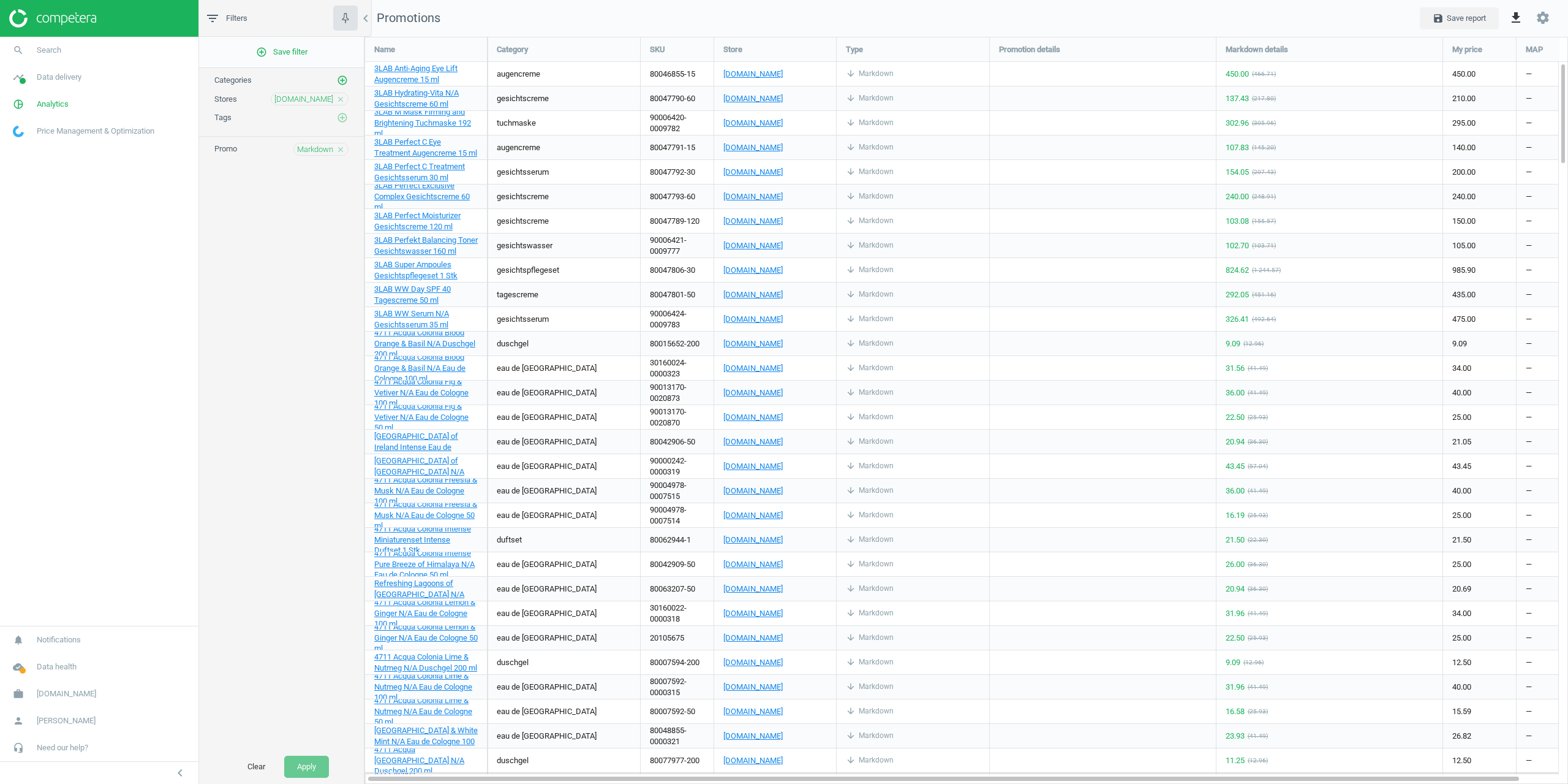
click at [305, 87] on div "Stores parfumdreams.be close" at bounding box center [281, 96] width 164 height 19
click at [304, 94] on span "parfumdreams.be" at bounding box center [304, 99] width 59 height 11
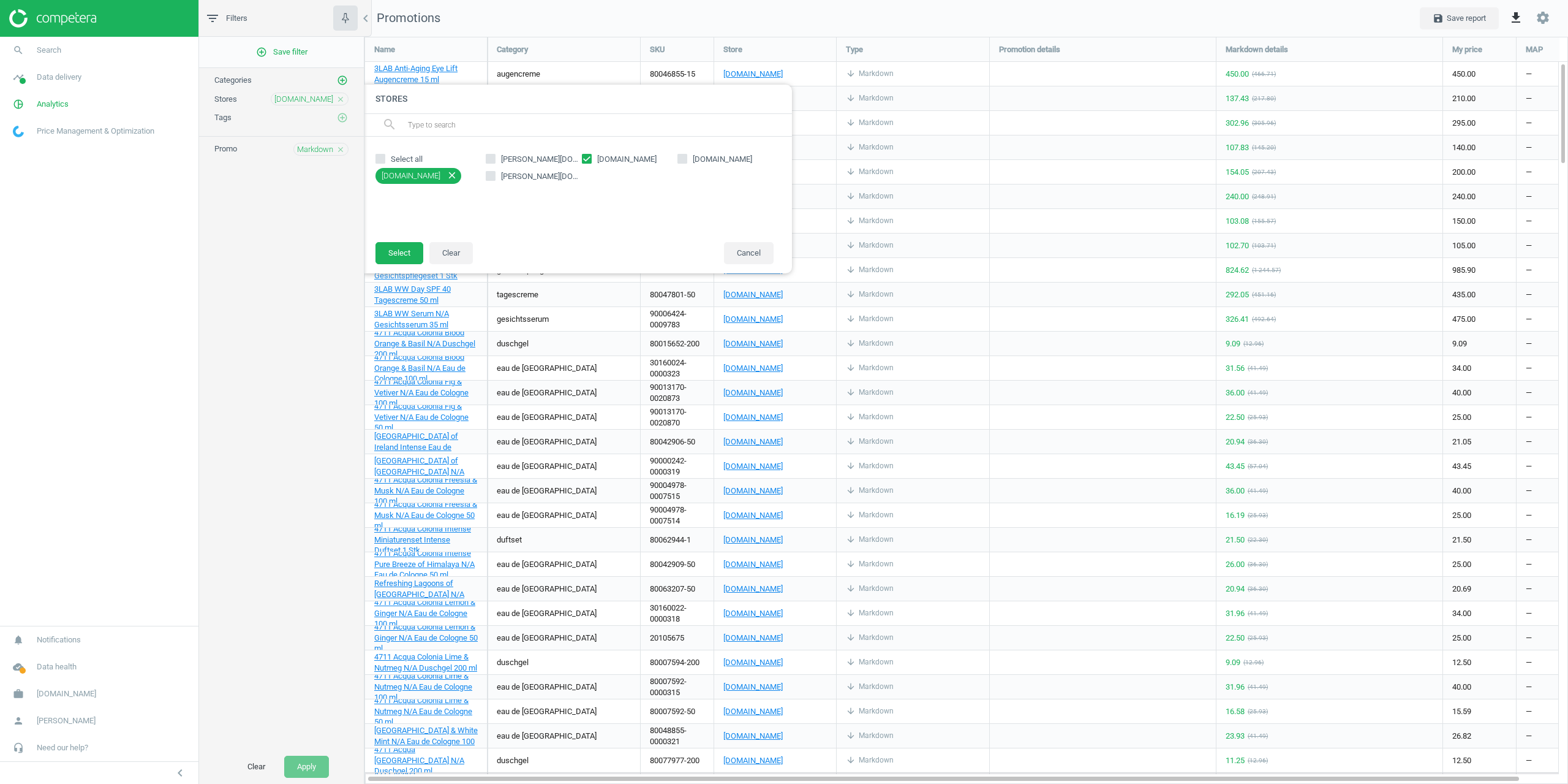
click at [613, 165] on div "douglas.be parfumdreams.be notino.be basler-beauty.be" at bounding box center [629, 189] width 300 height 80
click at [697, 153] on span "notino.be" at bounding box center [722, 159] width 65 height 11
click at [687, 154] on input "notino.be" at bounding box center [683, 158] width 8 height 8
checkbox input "true"
click at [622, 156] on span "parfumdreams.be" at bounding box center [627, 159] width 65 height 11
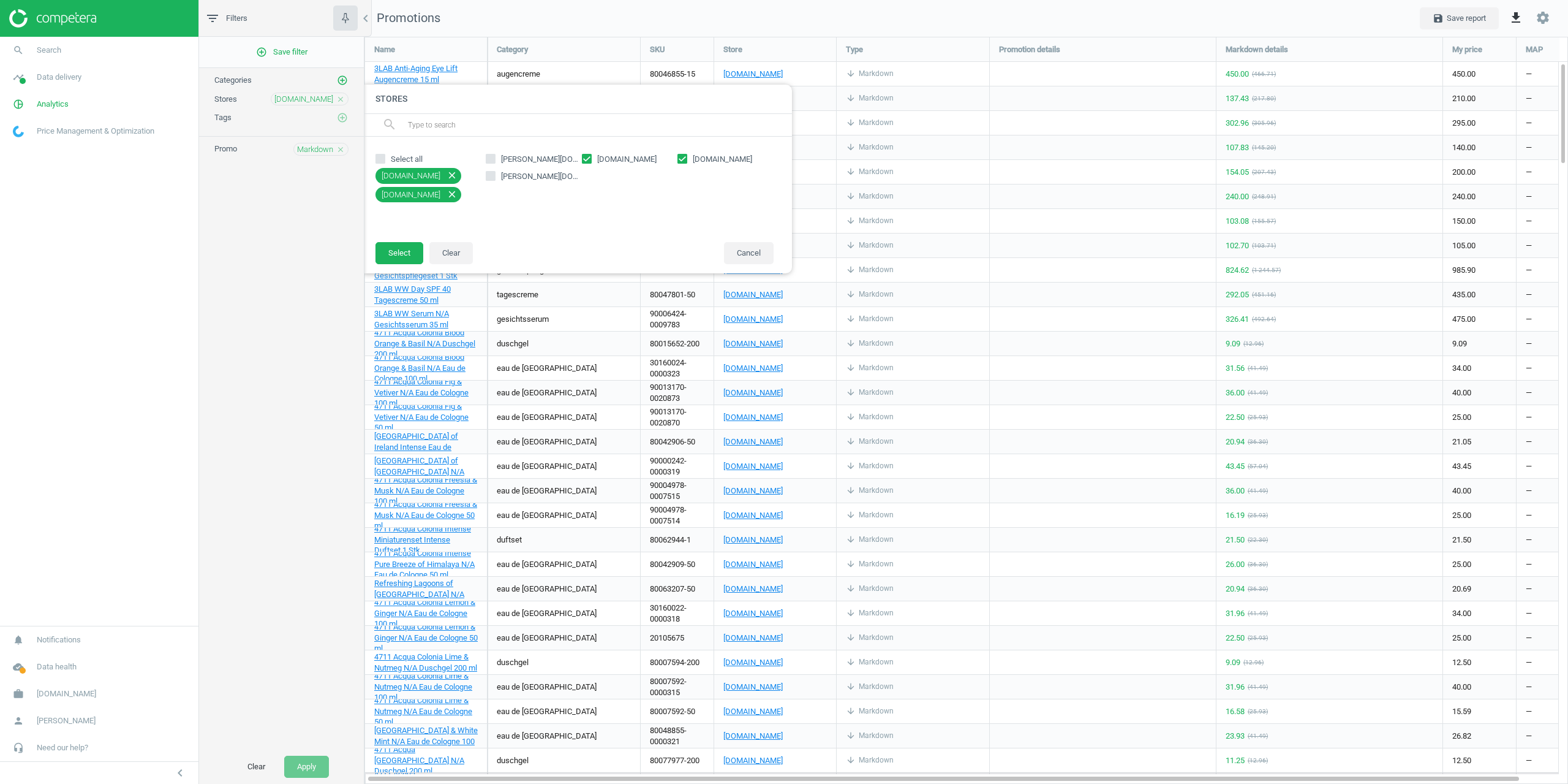
click at [590, 156] on input "parfumdreams.be" at bounding box center [586, 158] width 8 height 8
checkbox input "false"
click at [390, 246] on button "Select" at bounding box center [399, 253] width 48 height 22
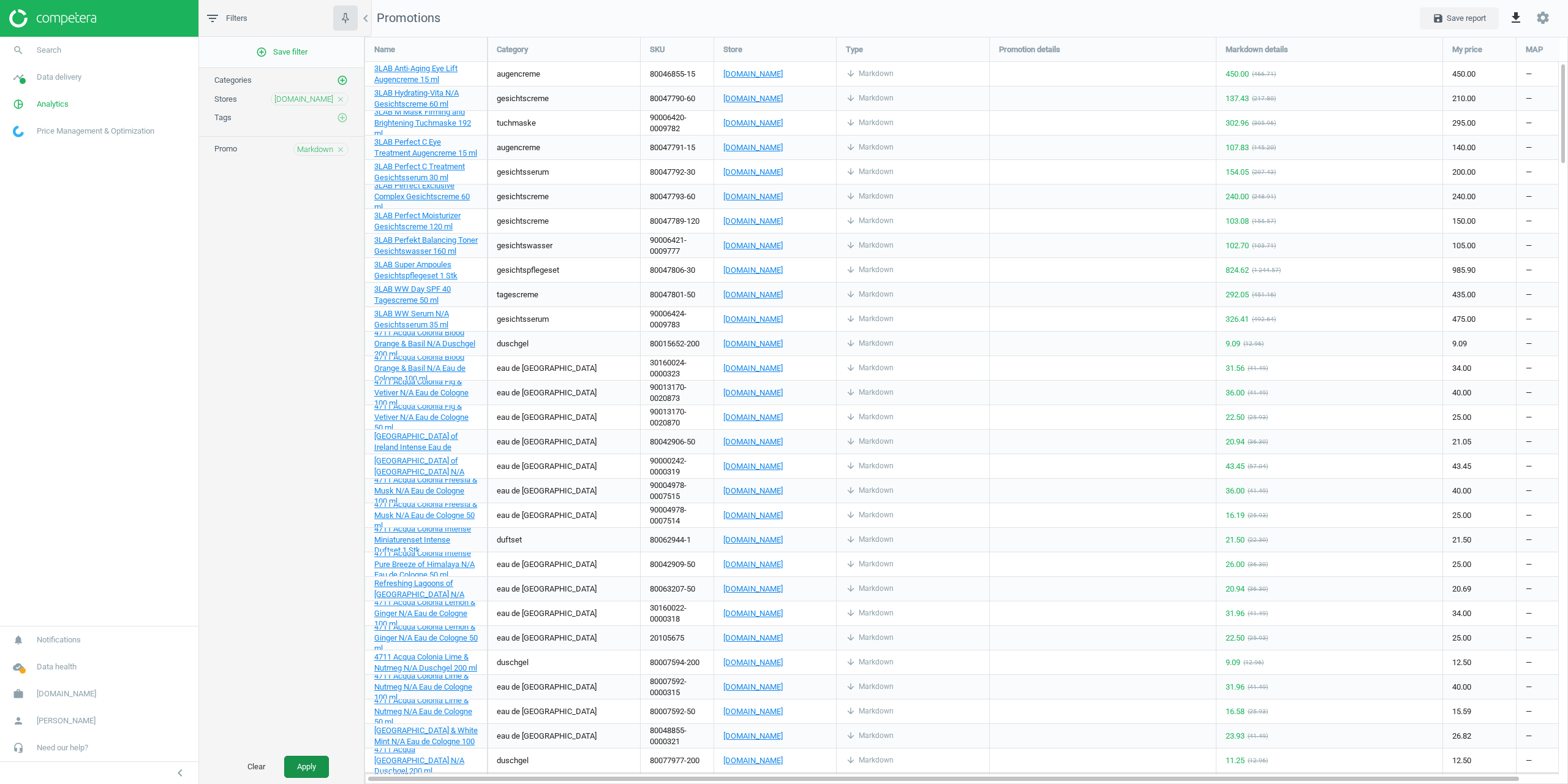
click at [311, 764] on button "Apply" at bounding box center [306, 767] width 45 height 22
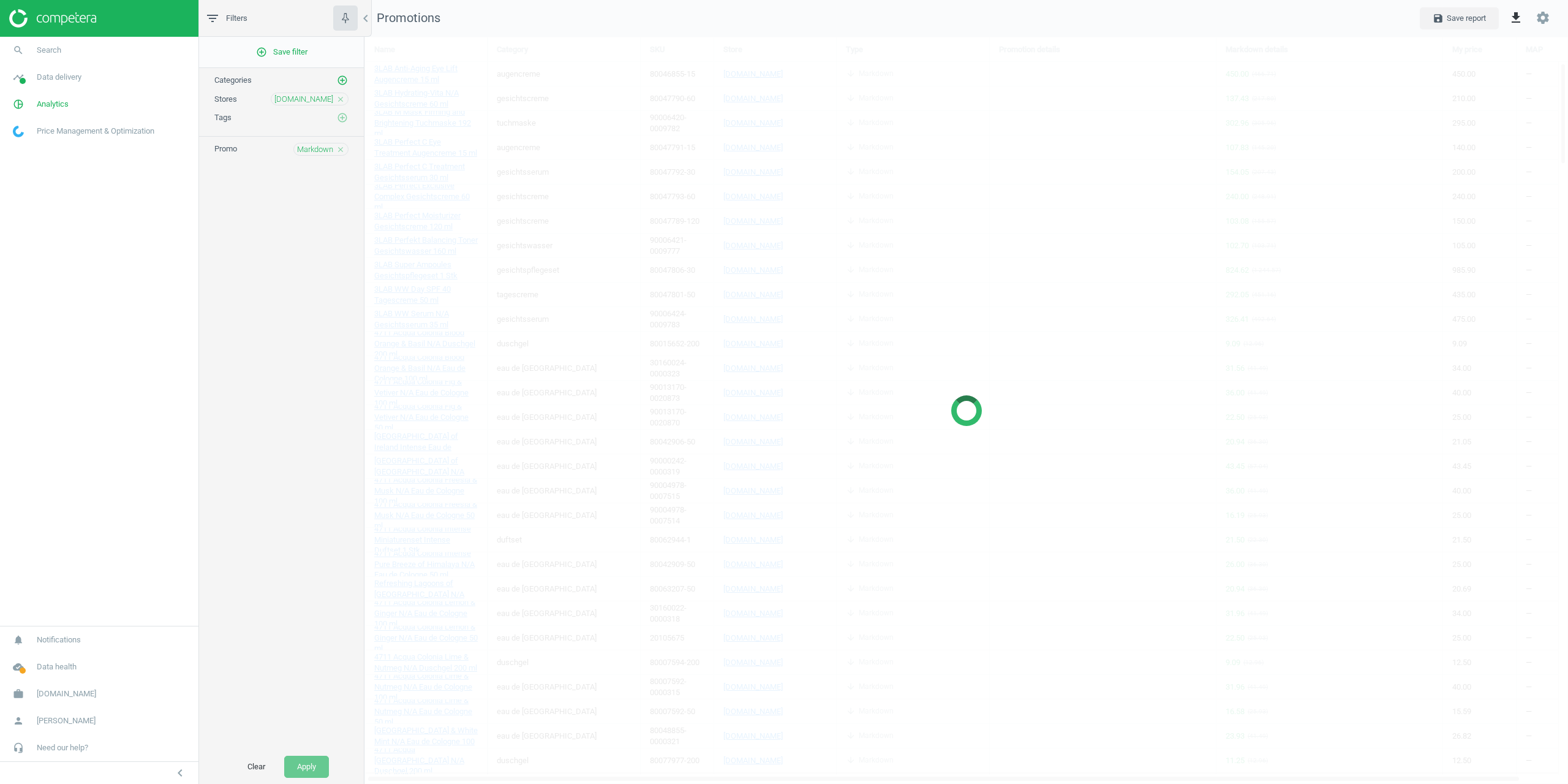
scroll to position [744, 1223]
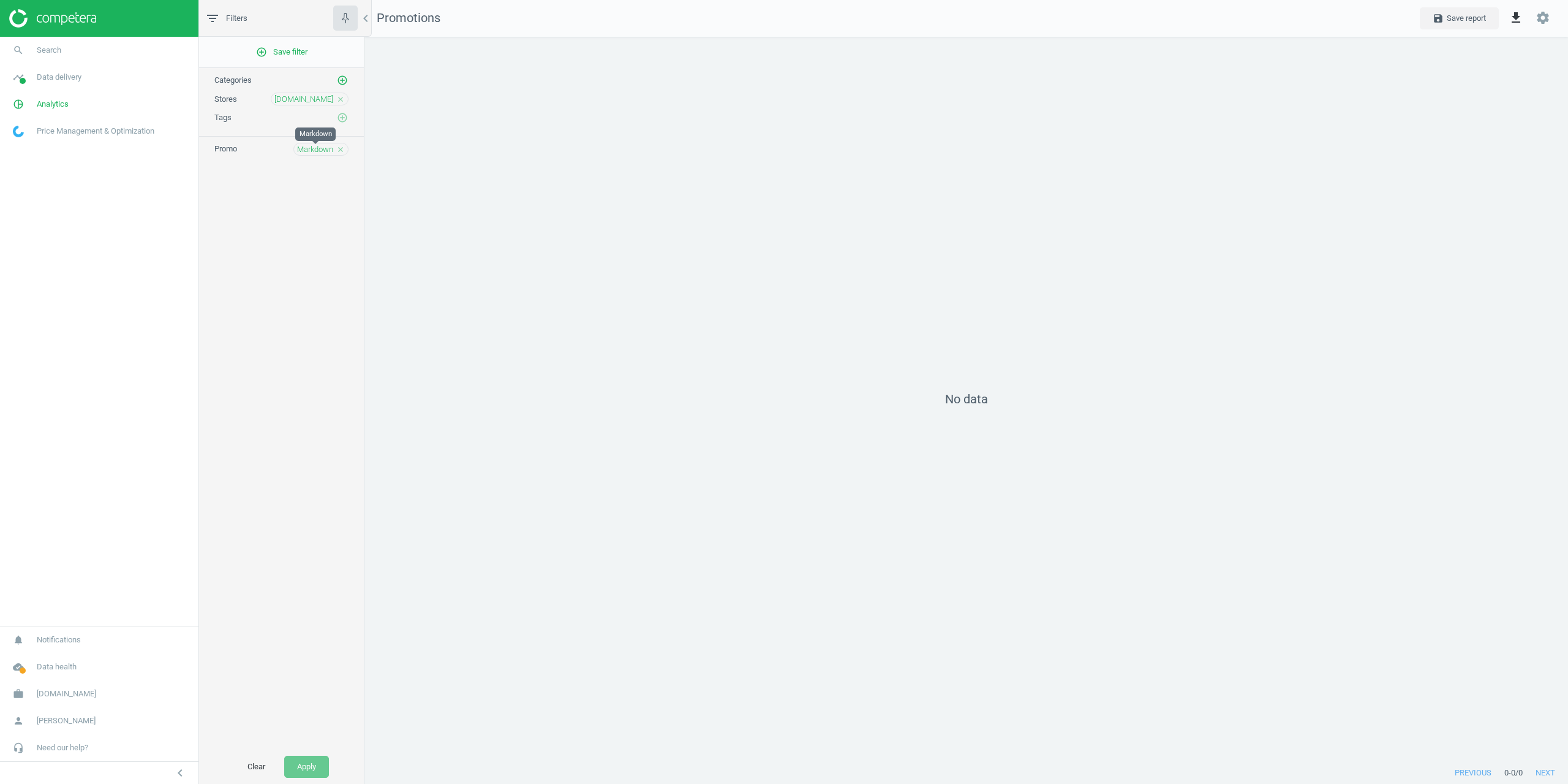
click at [309, 148] on span "Markdown" at bounding box center [315, 150] width 36 height 11
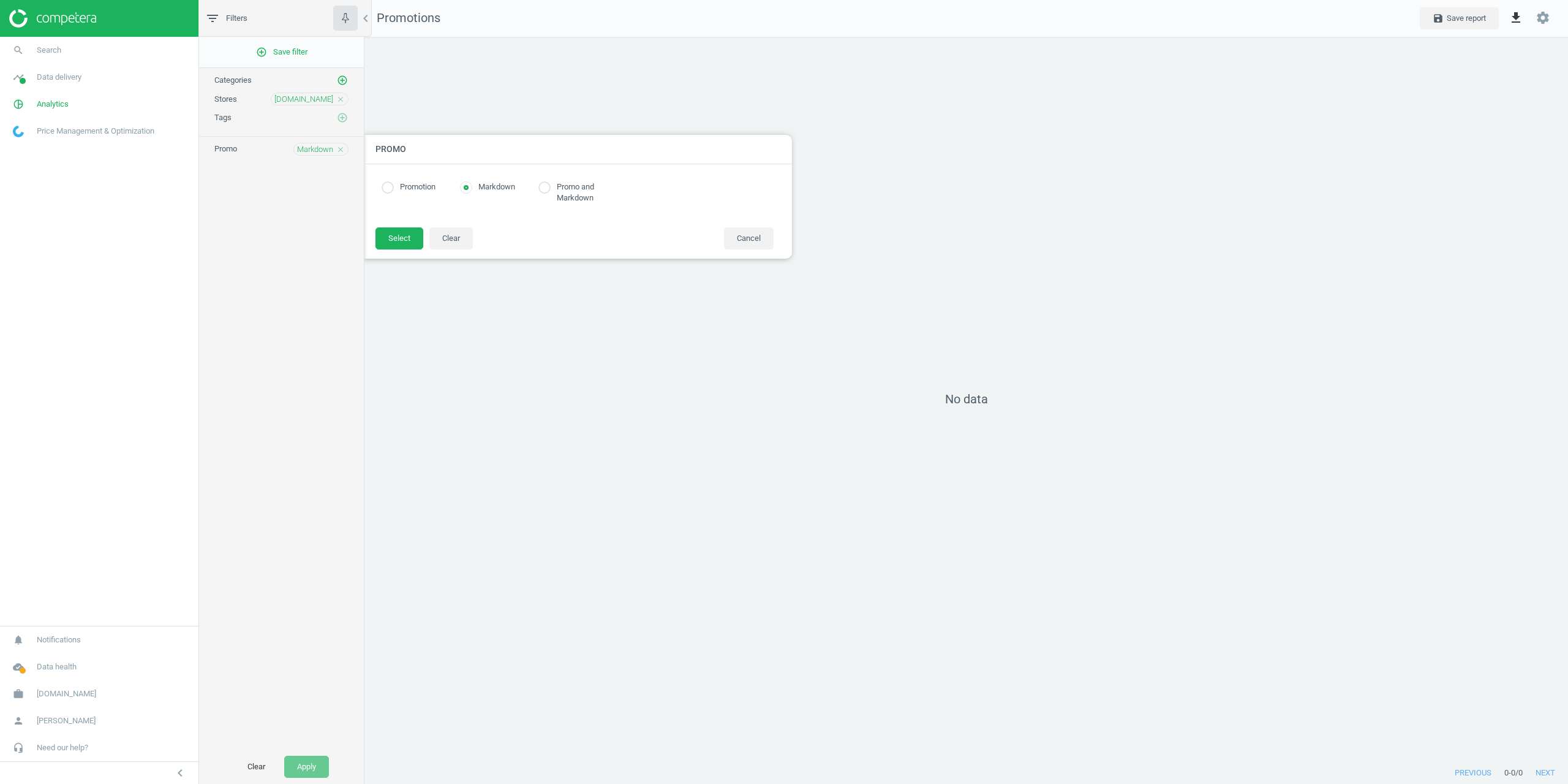
radio input "true"
click at [489, 190] on label "Markdown" at bounding box center [493, 187] width 42 height 12
click at [400, 188] on label "Promotion" at bounding box center [415, 187] width 42 height 12
click at [399, 186] on label "Promotion" at bounding box center [415, 187] width 42 height 12
click at [389, 190] on input "radio" at bounding box center [388, 187] width 13 height 13
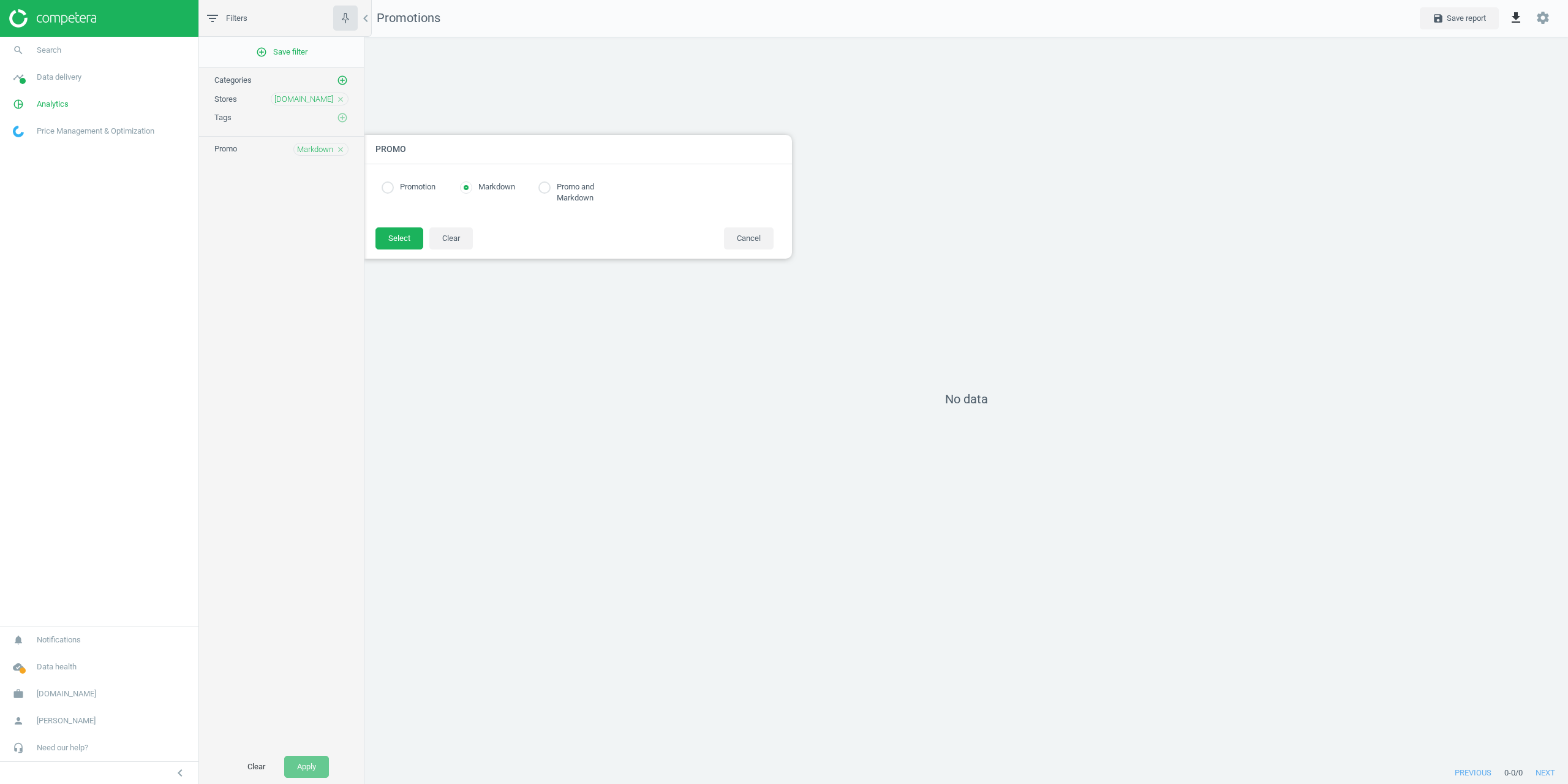
radio input "true"
click at [395, 239] on button "Select" at bounding box center [399, 239] width 48 height 22
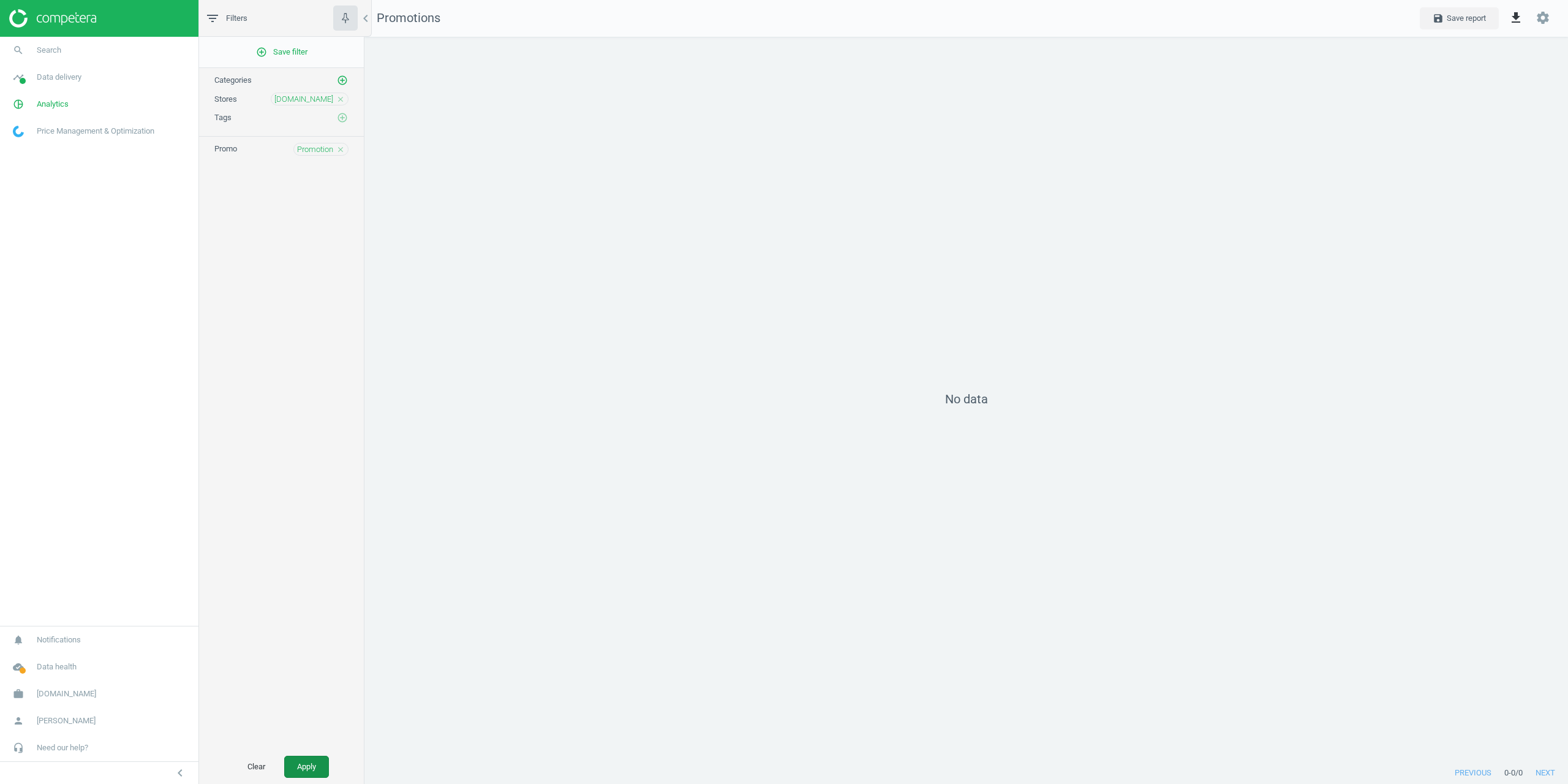
click at [303, 762] on button "Apply" at bounding box center [306, 767] width 45 height 22
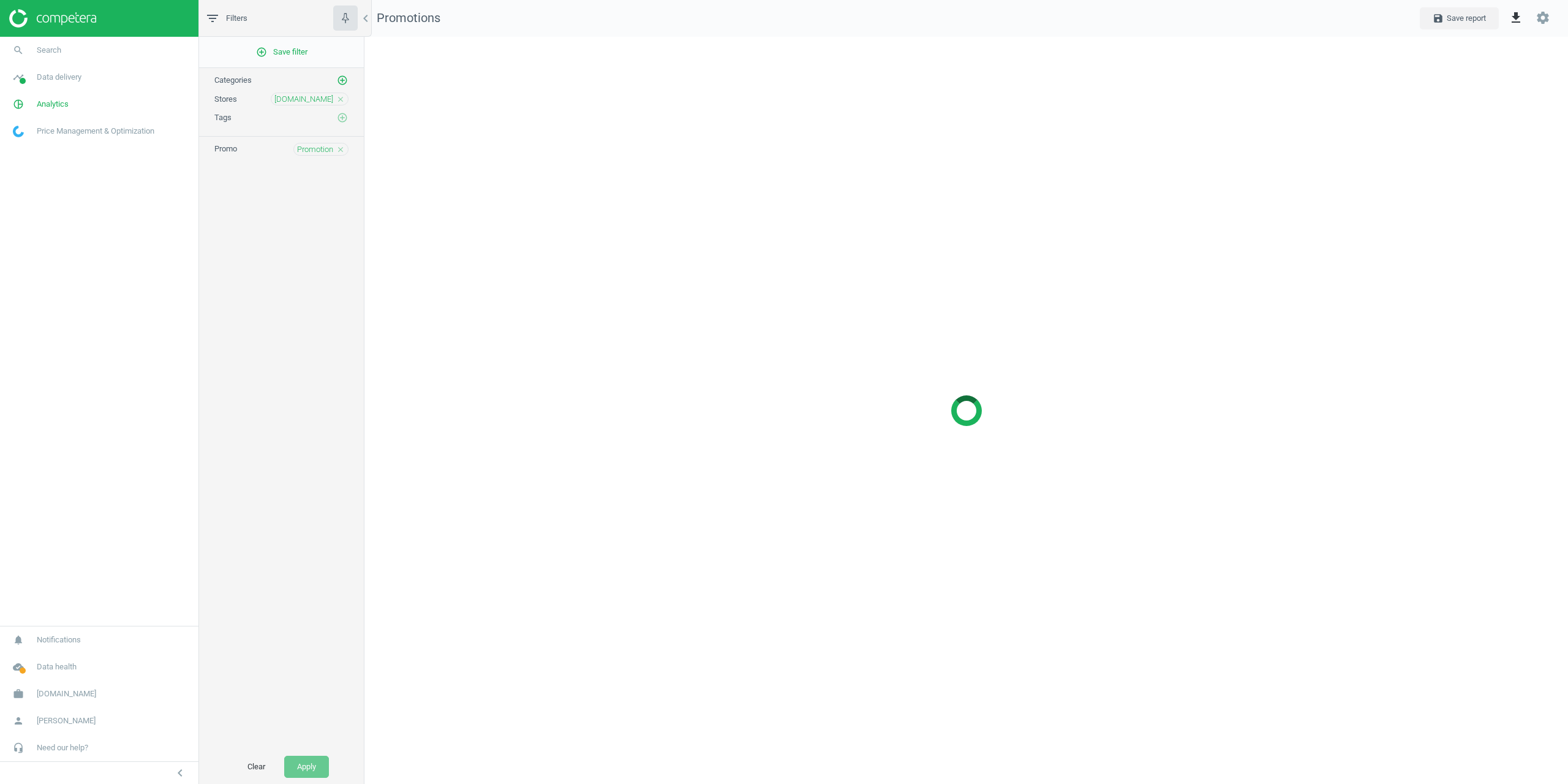
scroll to position [766, 1223]
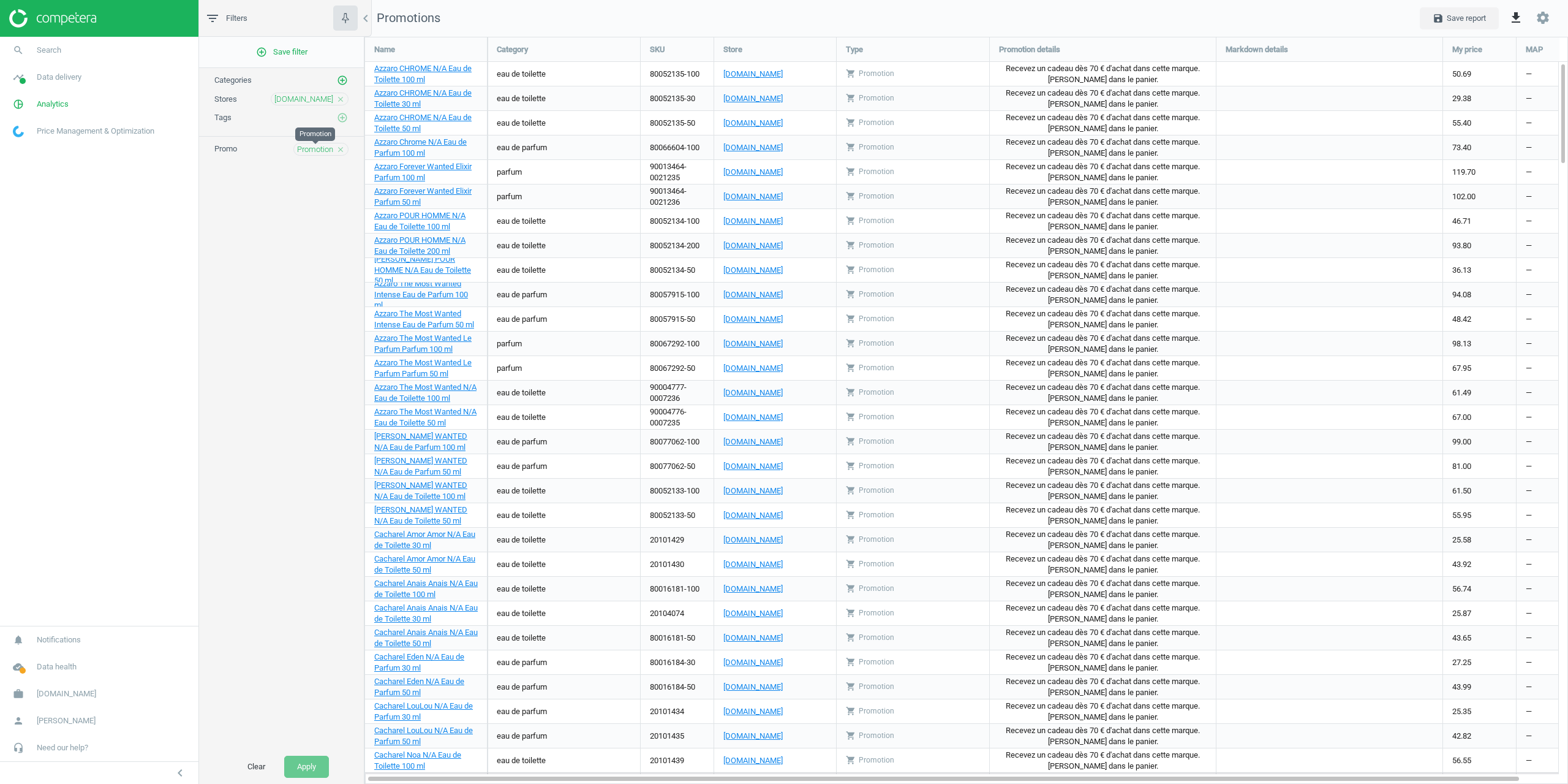
click at [316, 149] on span "Promotion" at bounding box center [315, 150] width 36 height 11
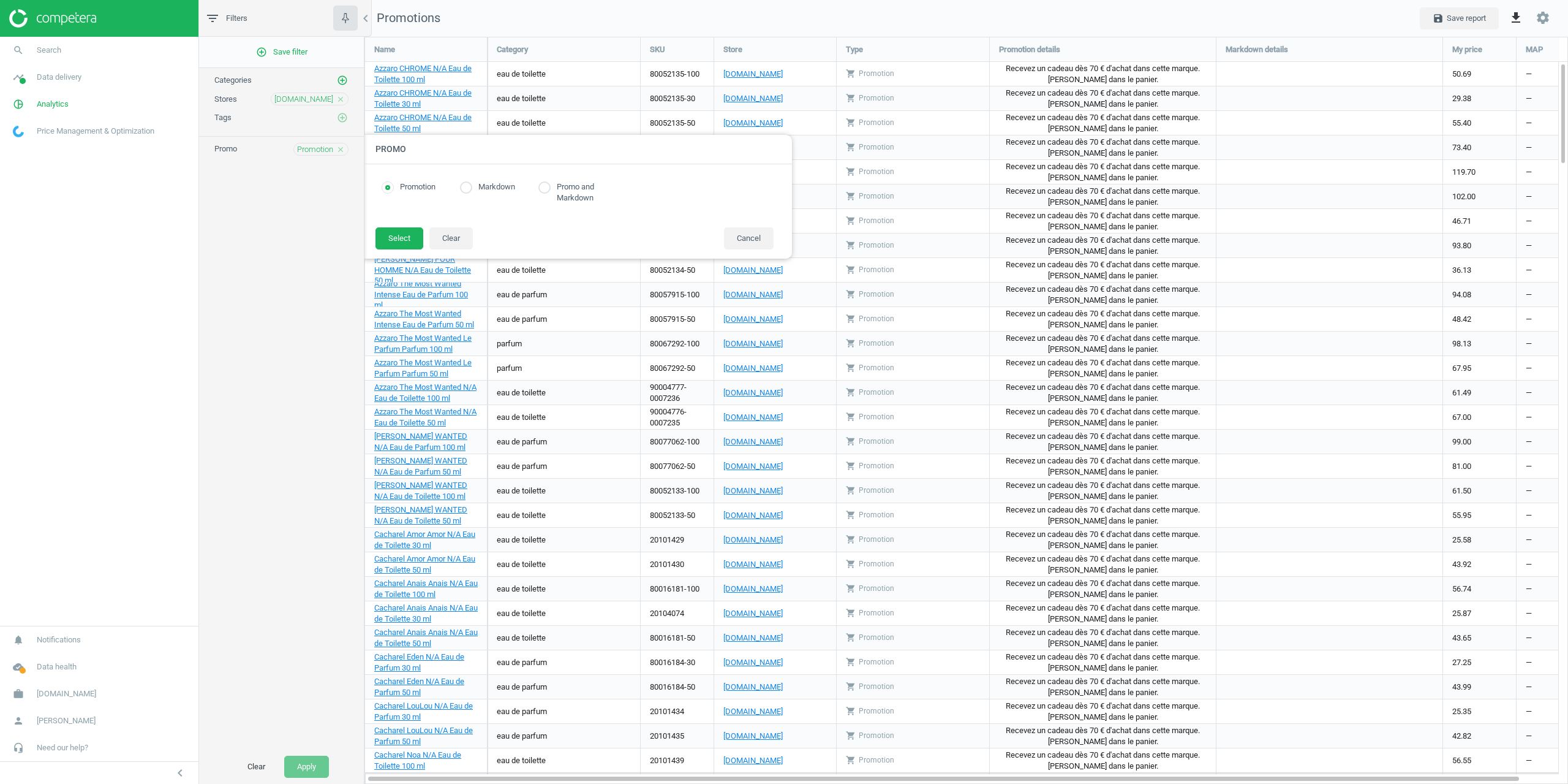
radio input "true"
click at [471, 187] on input "radio" at bounding box center [467, 187] width 13 height 13
radio input "true"
click at [410, 220] on div "Promotion Markdown Promo and Markdown" at bounding box center [577, 195] width 429 height 62
click at [395, 250] on footer "Select Clear Cancel" at bounding box center [577, 242] width 429 height 31
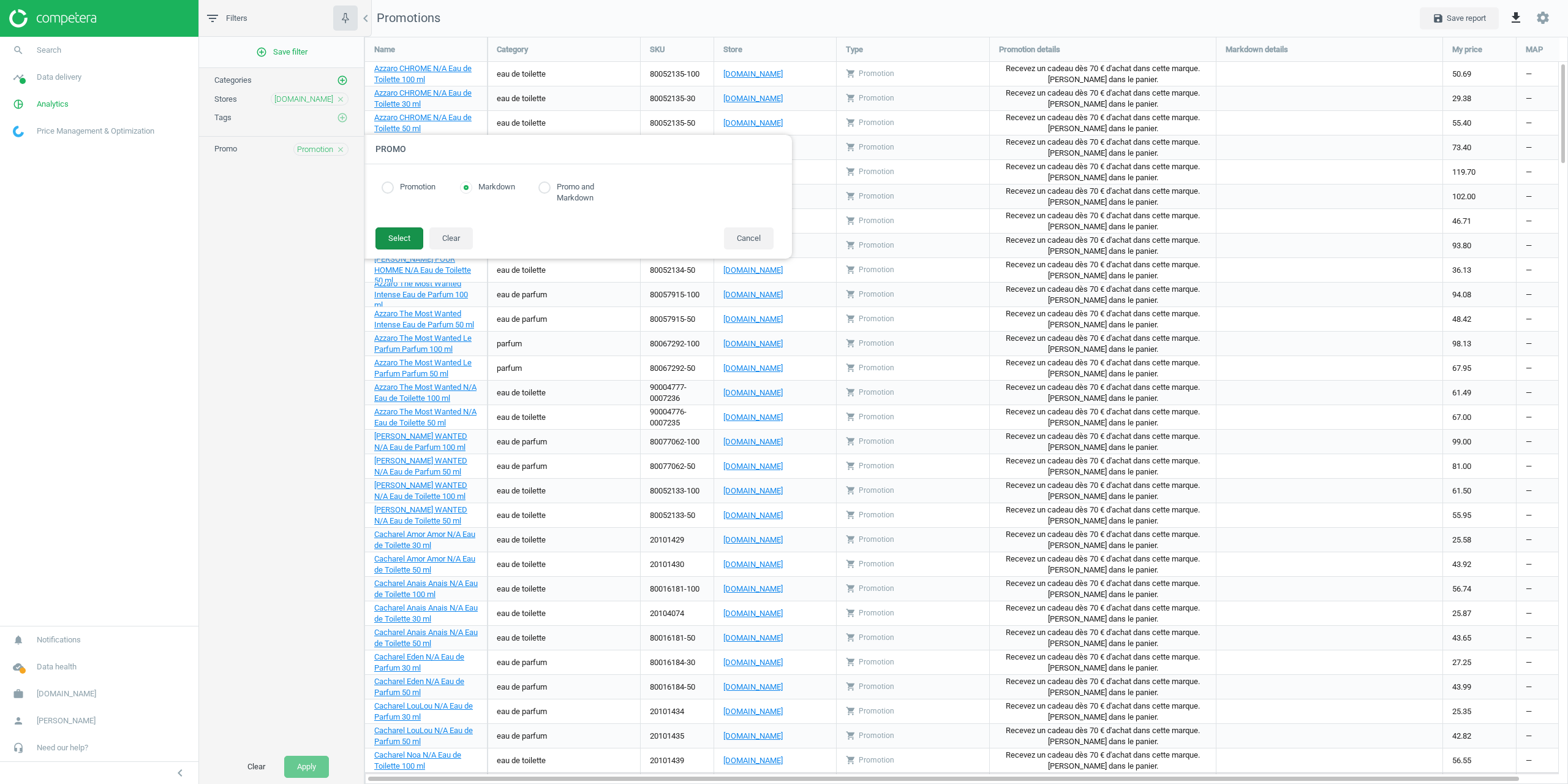
click at [397, 246] on button "Select" at bounding box center [399, 239] width 48 height 22
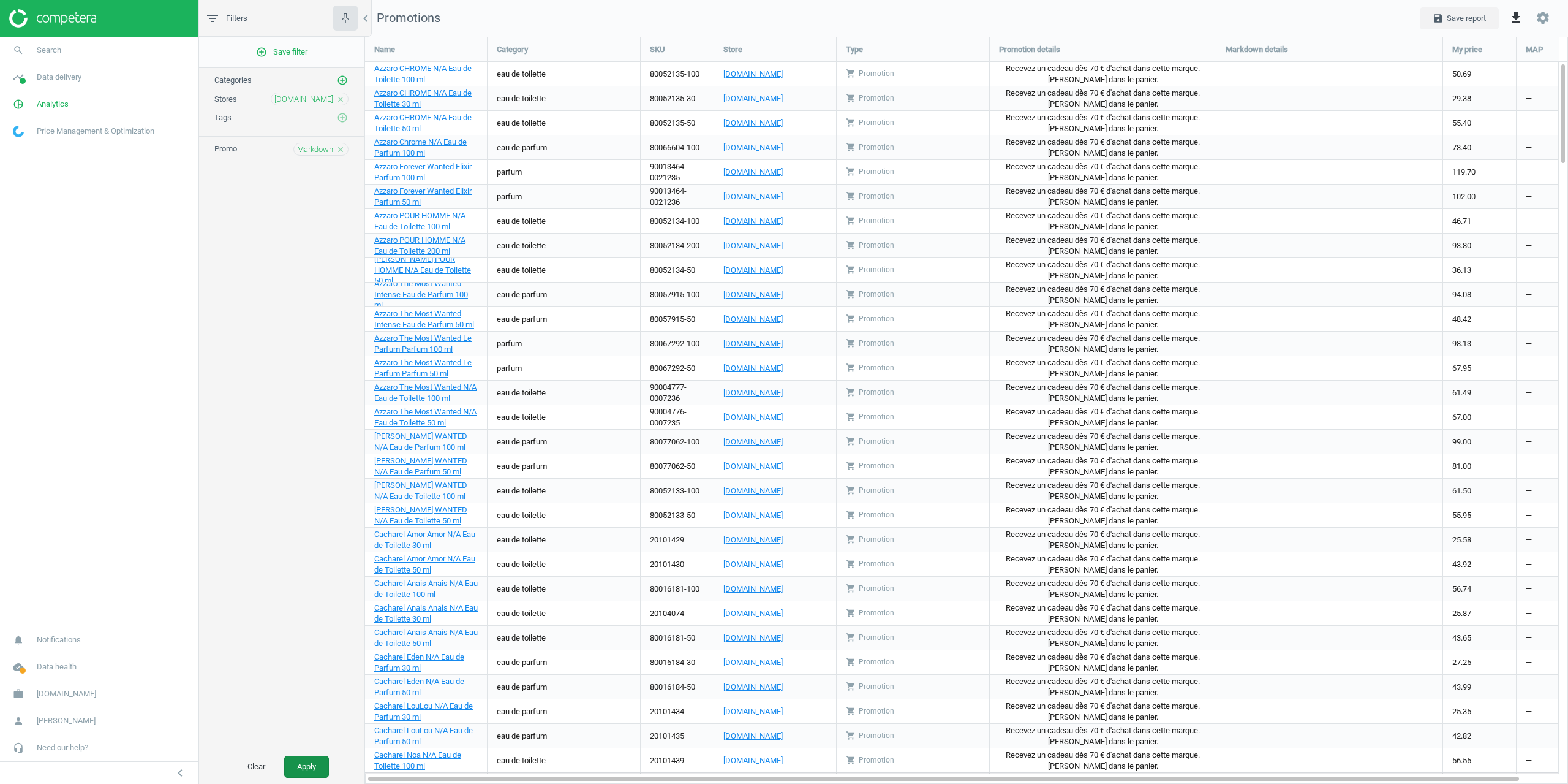
click at [308, 777] on button "Apply" at bounding box center [306, 767] width 45 height 22
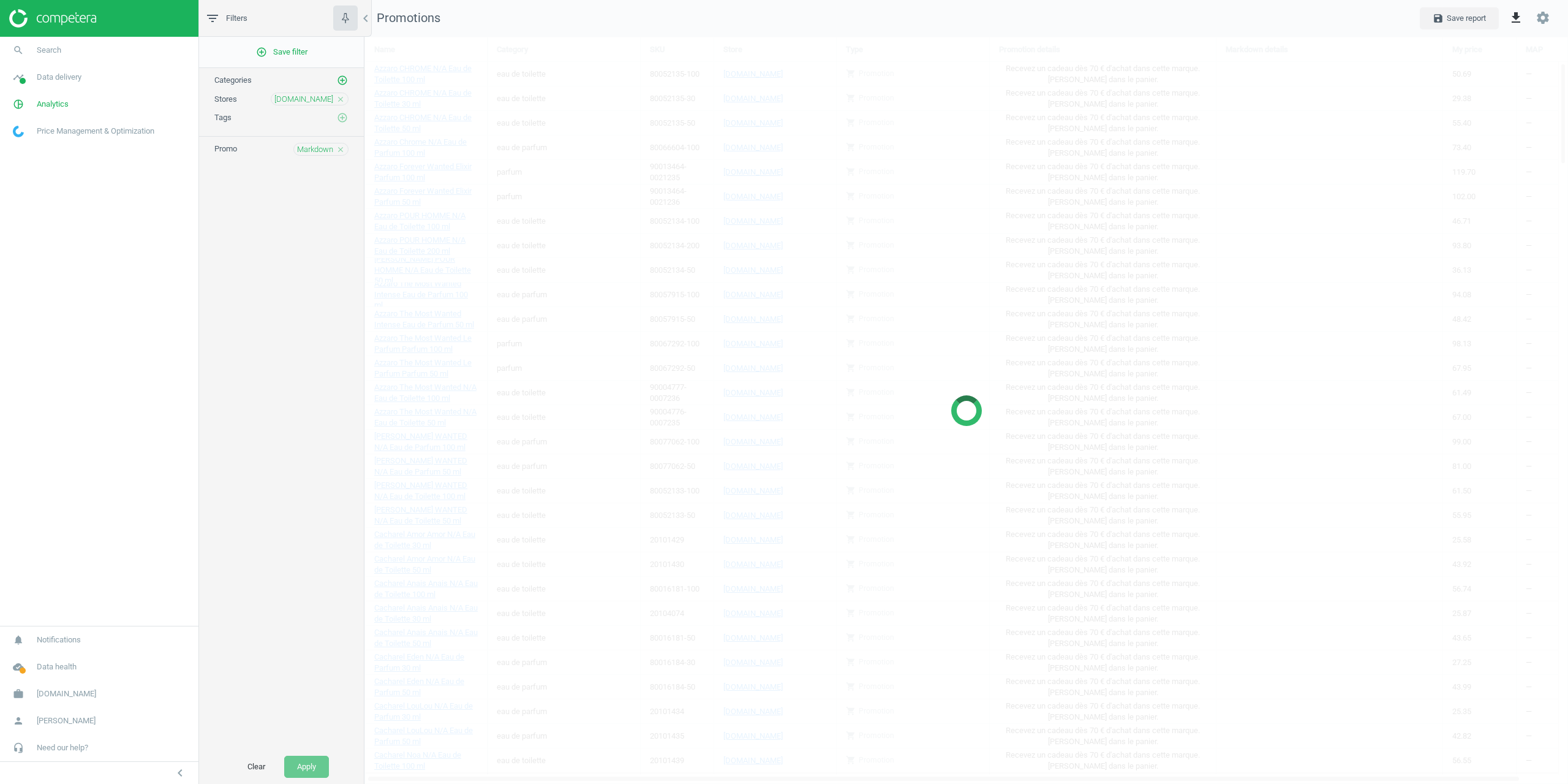
scroll to position [744, 1223]
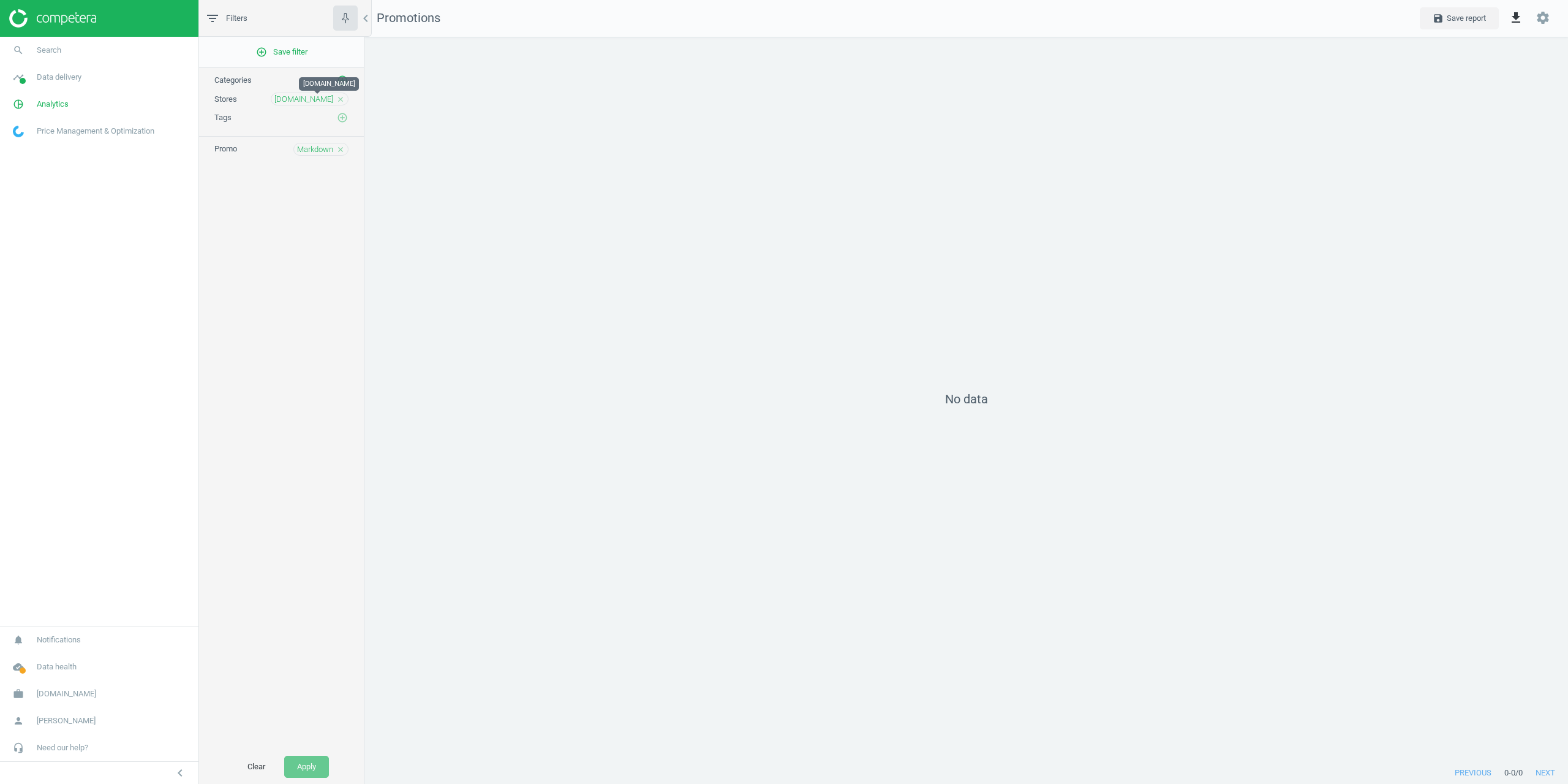
click at [307, 96] on span "notino.be" at bounding box center [304, 99] width 59 height 11
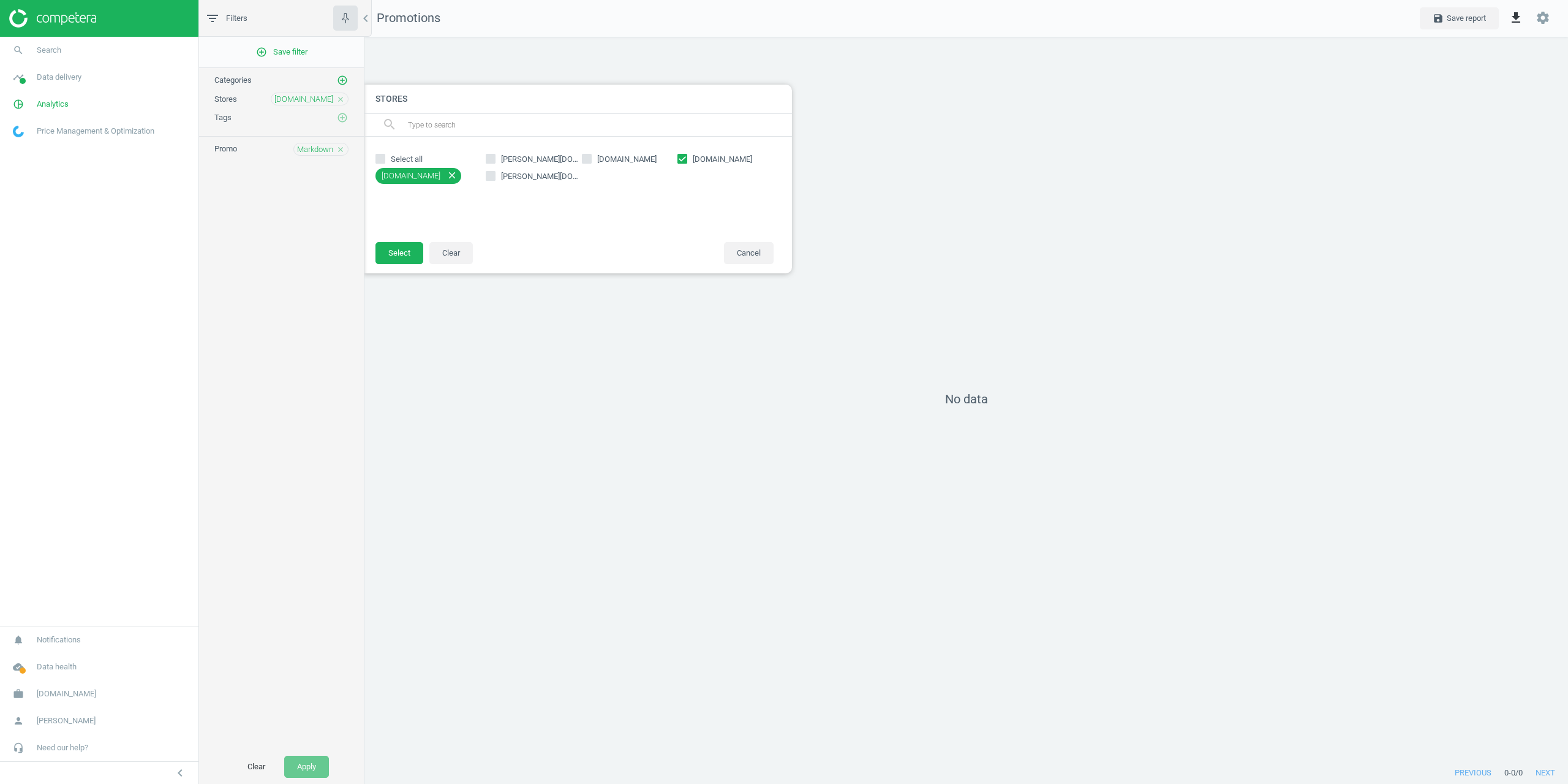
click at [511, 178] on span "basler-beauty.be" at bounding box center [540, 176] width 83 height 11
click at [495, 178] on input "basler-beauty.be" at bounding box center [491, 176] width 8 height 8
checkbox input "true"
click at [688, 162] on label "notino.be" at bounding box center [725, 159] width 96 height 11
click at [687, 162] on input "notino.be" at bounding box center [683, 158] width 8 height 8
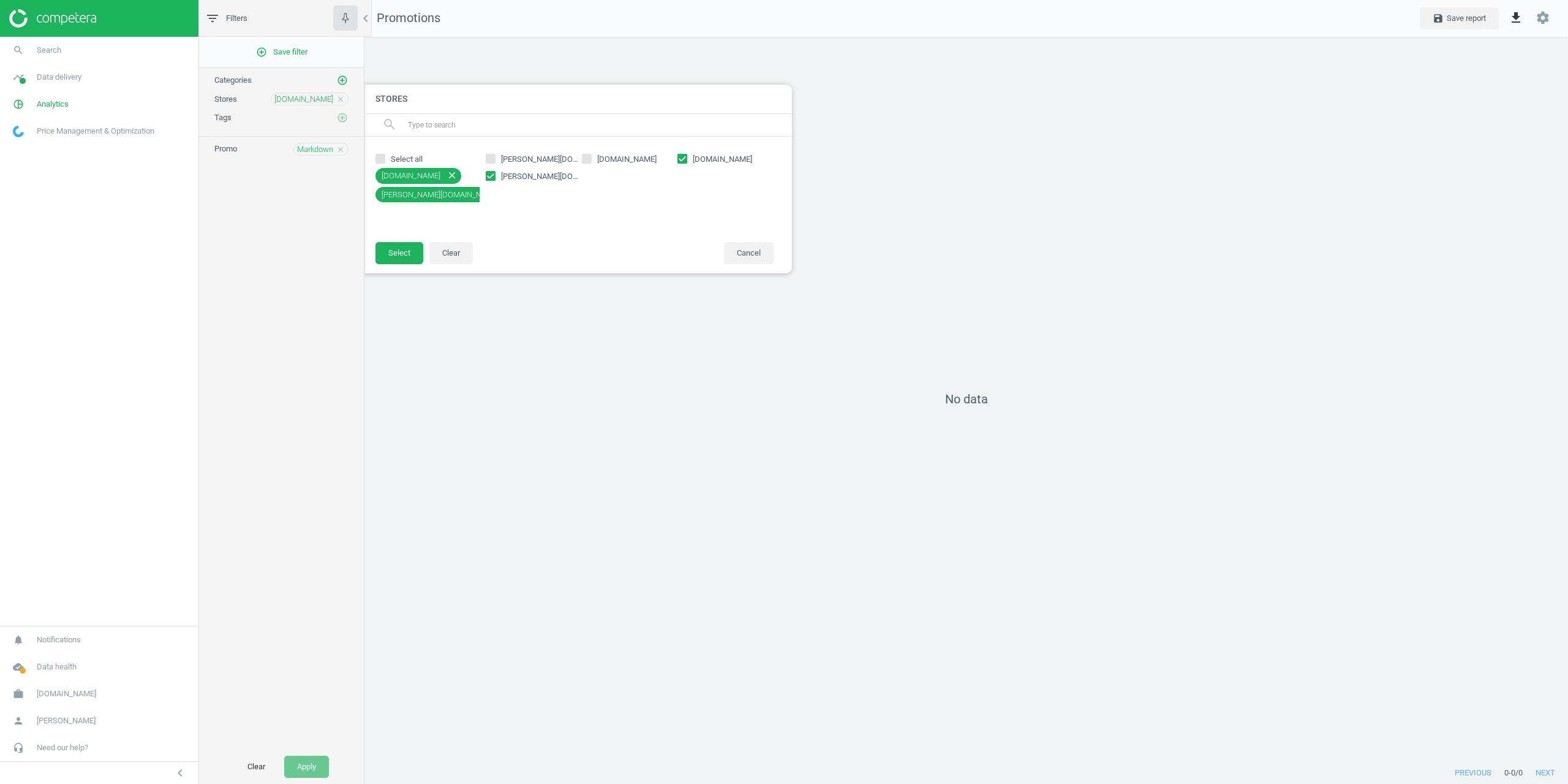
checkbox input "false"
click at [389, 260] on button "Select" at bounding box center [399, 253] width 48 height 22
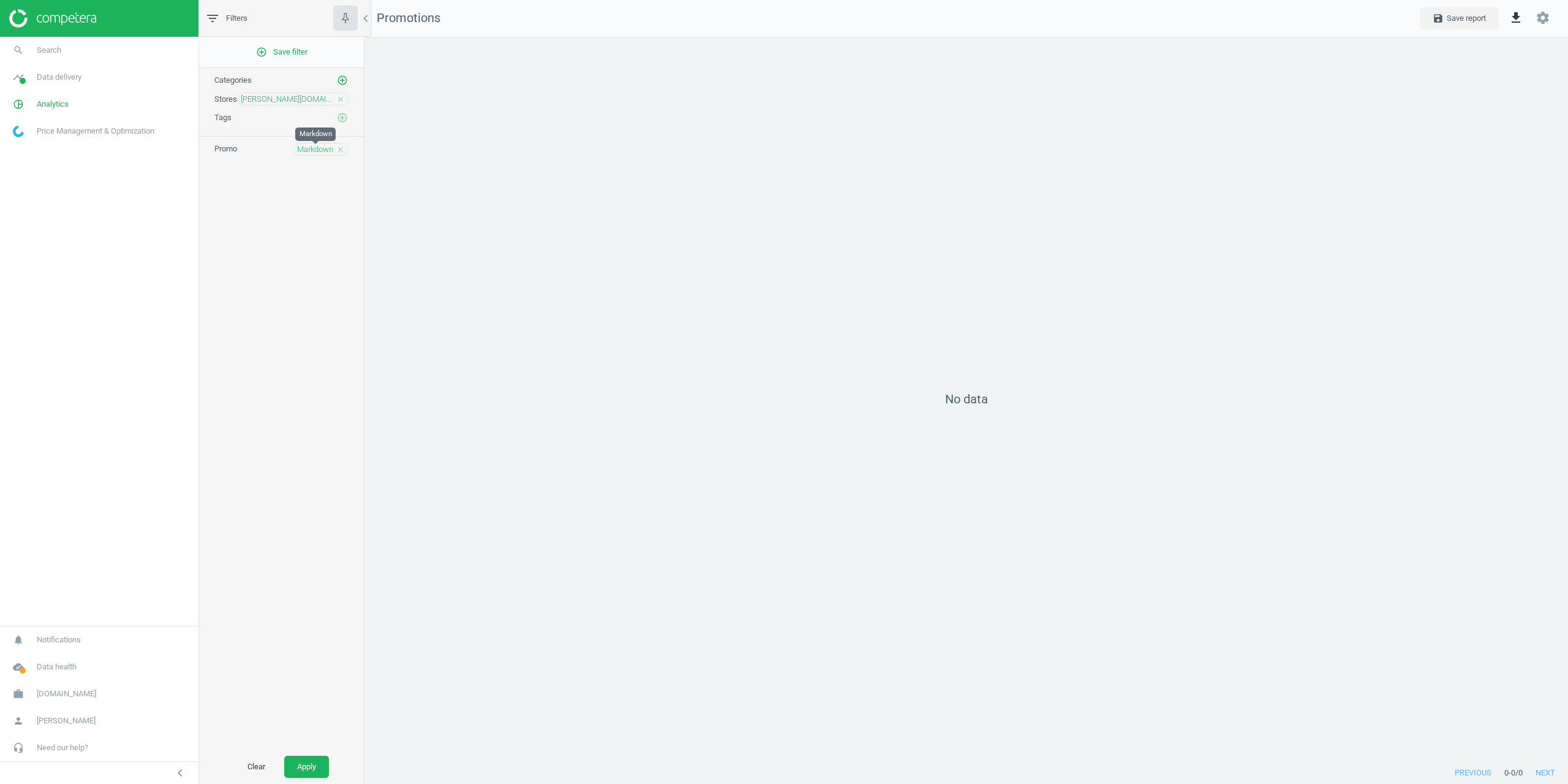
click at [319, 148] on span "Markdown" at bounding box center [315, 150] width 36 height 11
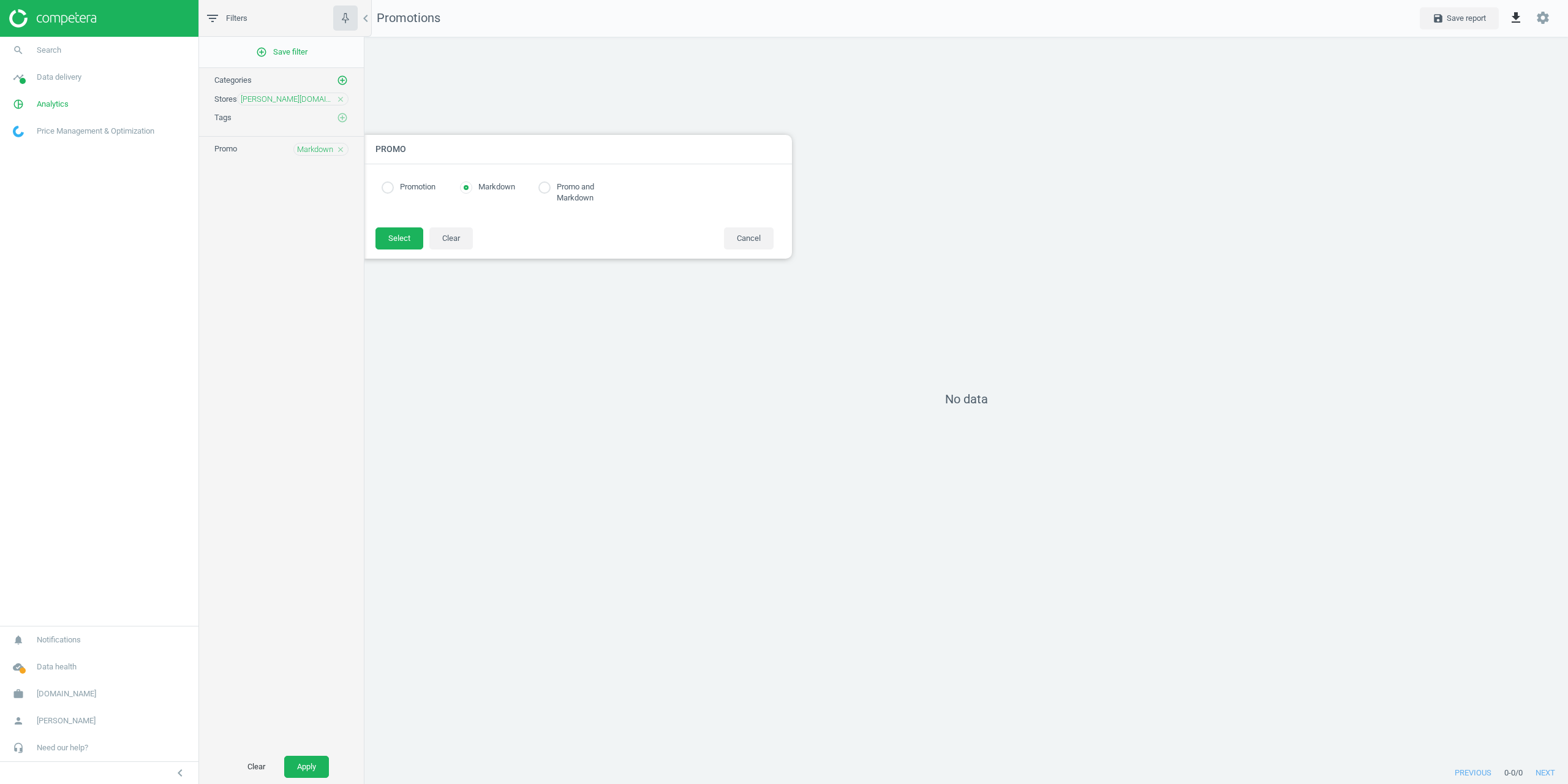
radio input "true"
drag, startPoint x: 411, startPoint y: 187, endPoint x: 402, endPoint y: 212, distance: 26.6
click at [411, 187] on label "Promotion" at bounding box center [415, 187] width 42 height 12
click at [389, 236] on button "Select" at bounding box center [399, 239] width 48 height 22
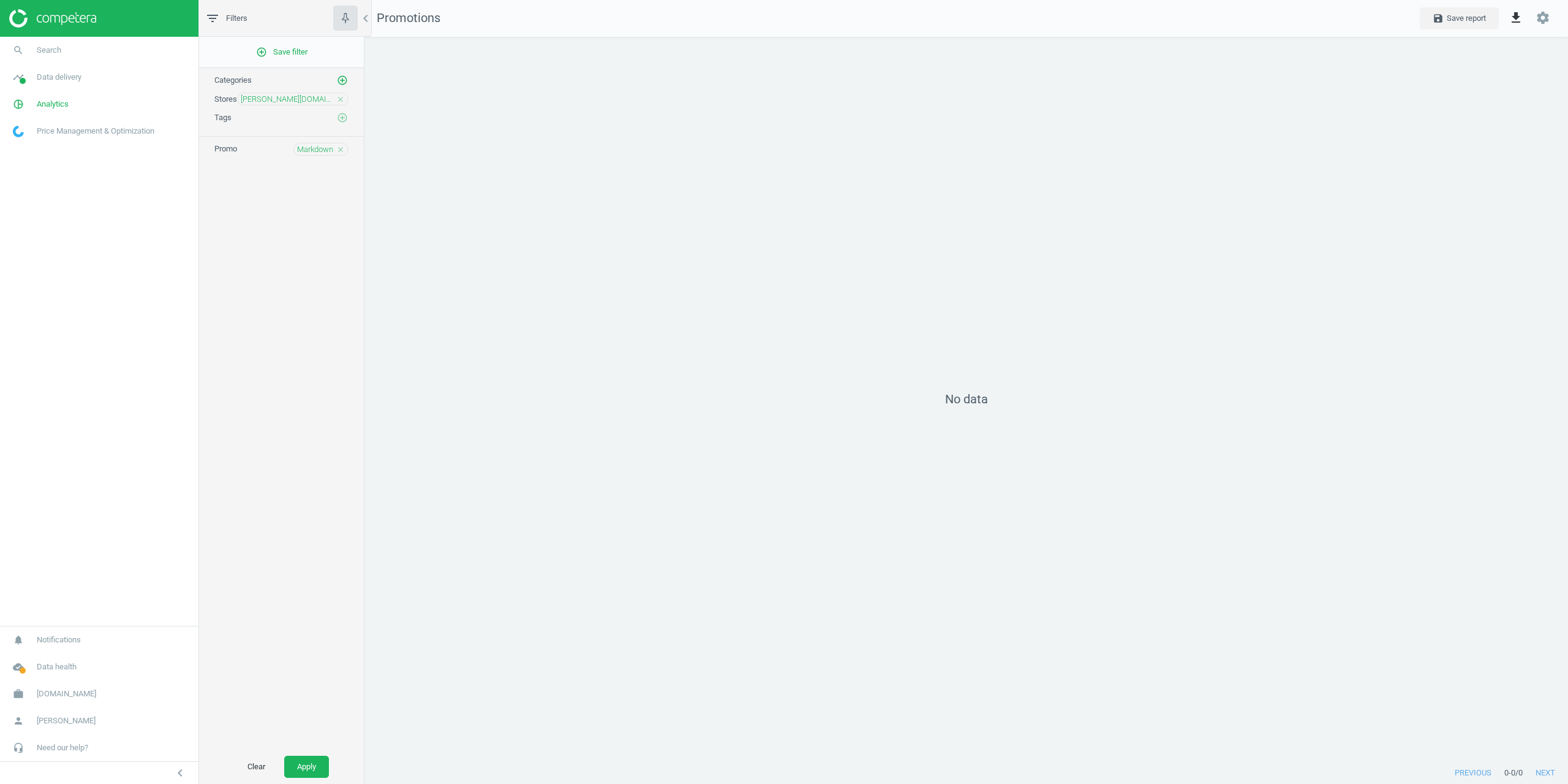
click at [286, 146] on div "Promo Markdown close" at bounding box center [281, 149] width 134 height 13
drag, startPoint x: 303, startPoint y: 148, endPoint x: 350, endPoint y: 158, distance: 48.1
click at [304, 149] on span "Markdown" at bounding box center [315, 150] width 36 height 11
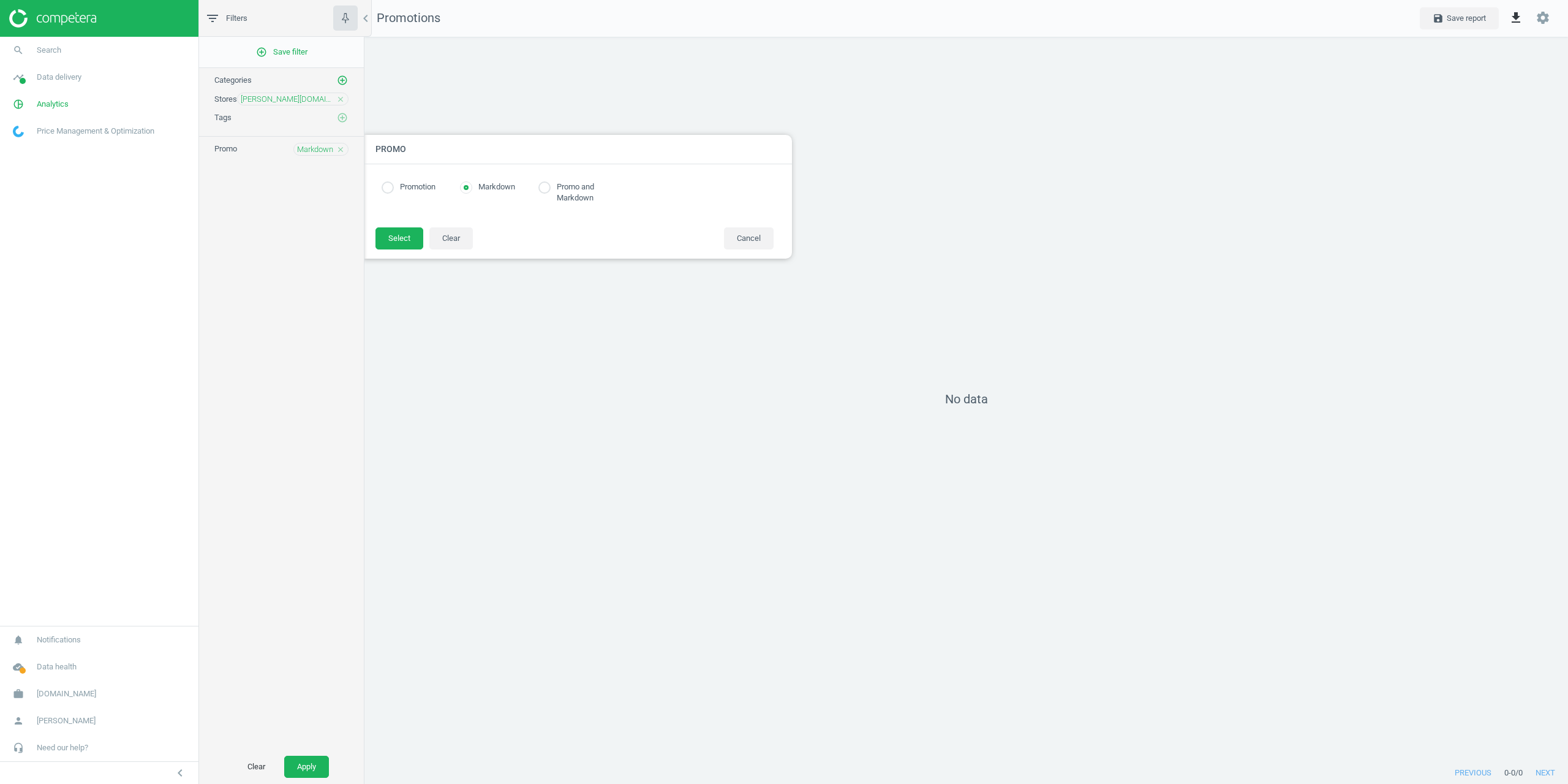
radio input "true"
click at [394, 187] on label "Promotion" at bounding box center [415, 187] width 42 height 12
click at [389, 187] on input "radio" at bounding box center [388, 187] width 13 height 13
radio input "true"
click at [400, 236] on button "Select" at bounding box center [399, 239] width 48 height 22
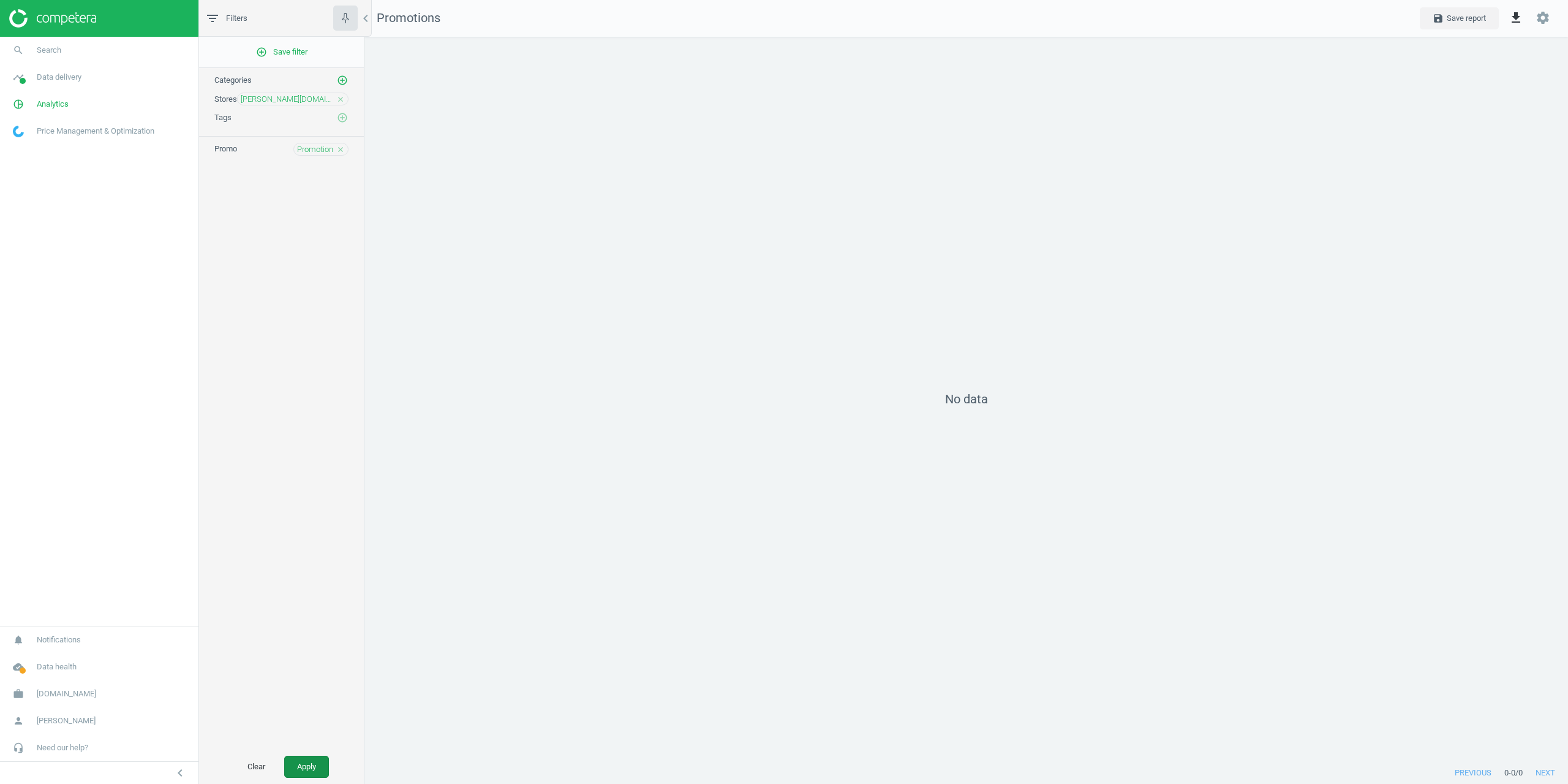
click at [306, 766] on button "Apply" at bounding box center [306, 767] width 45 height 22
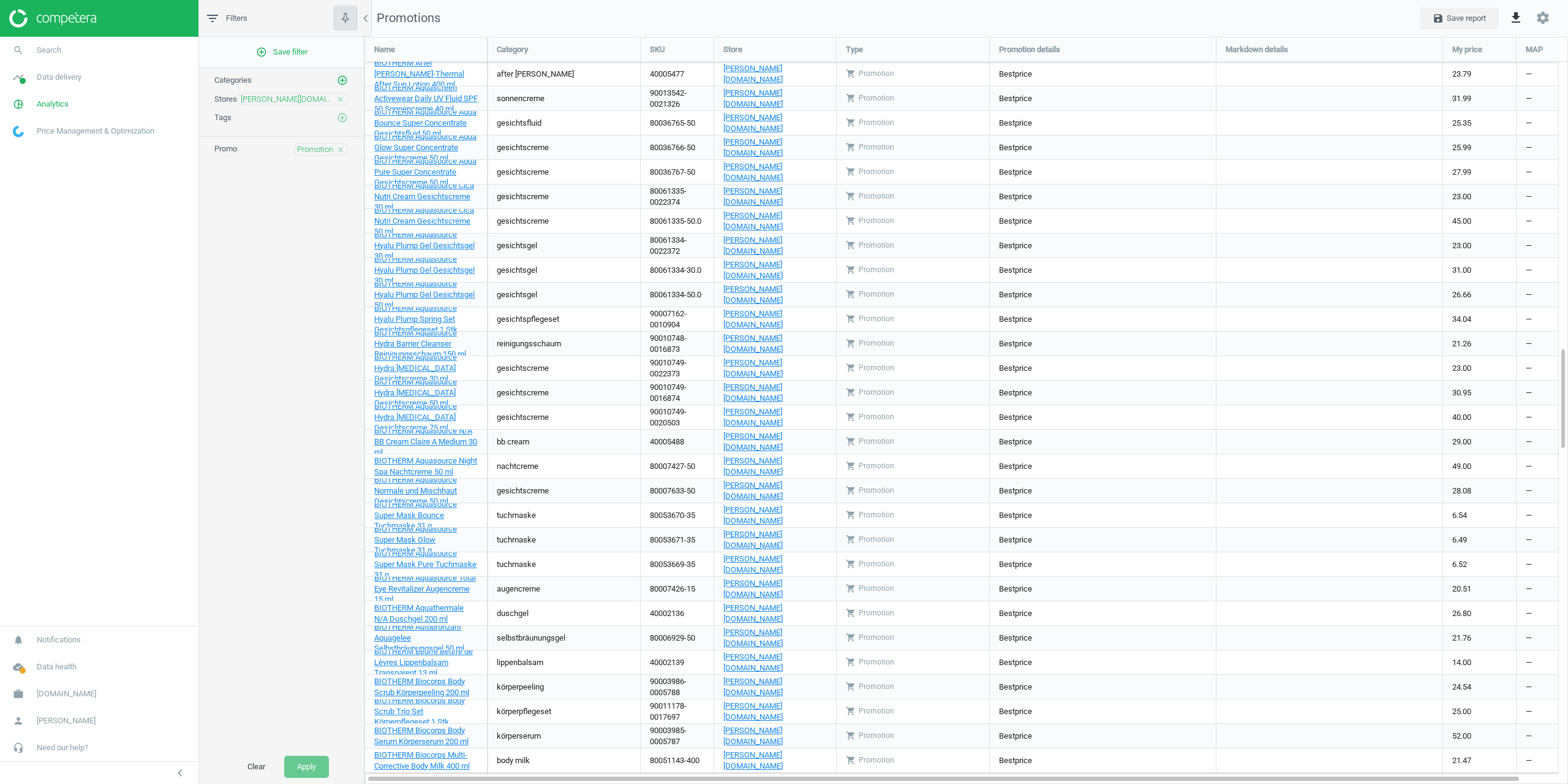
drag, startPoint x: 1125, startPoint y: 153, endPoint x: 1111, endPoint y: 523, distance: 370.3
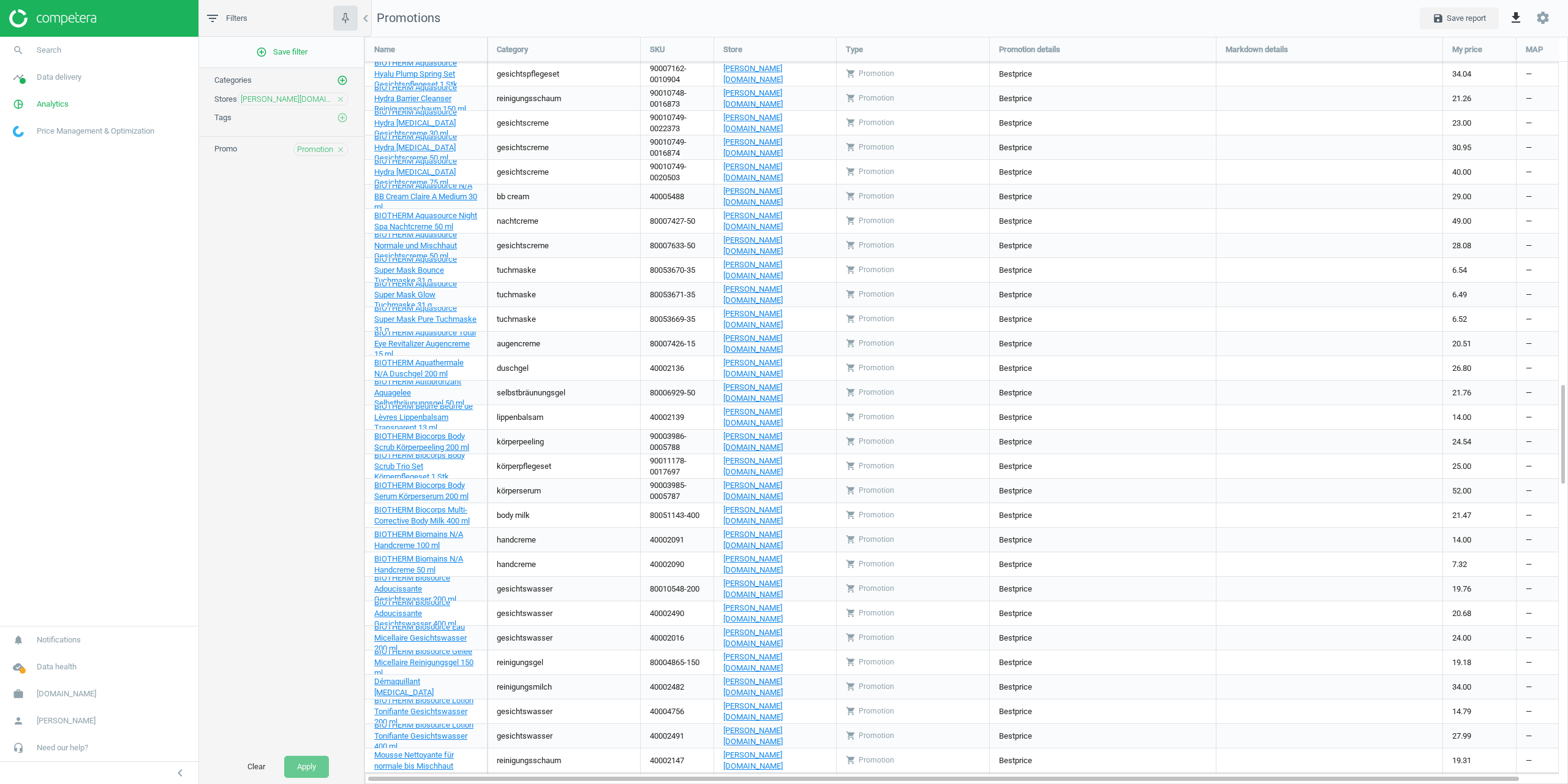
drag, startPoint x: 1083, startPoint y: 309, endPoint x: 1095, endPoint y: 523, distance: 214.3
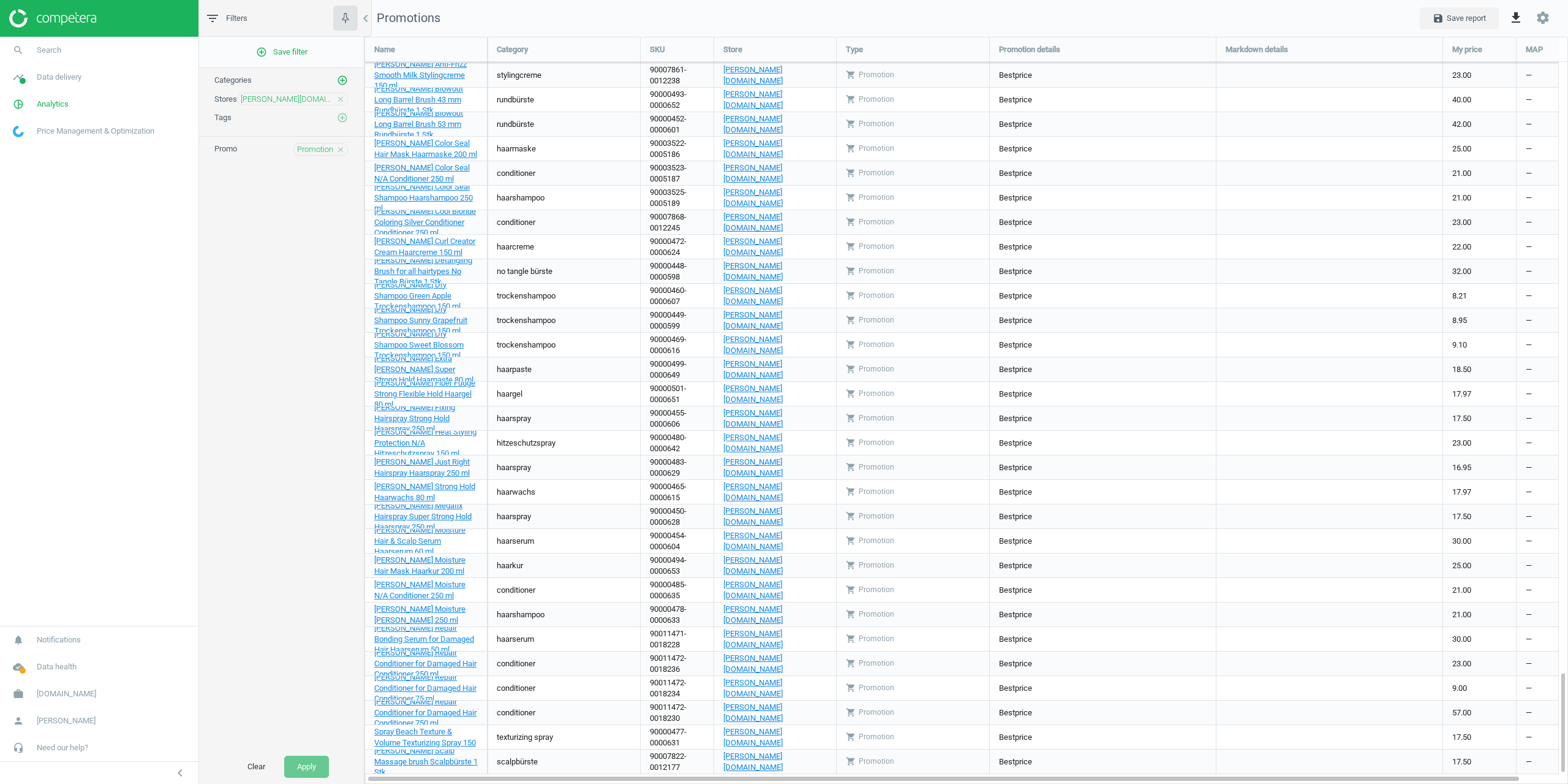
drag, startPoint x: 1139, startPoint y: 671, endPoint x: 1129, endPoint y: 309, distance: 362.1
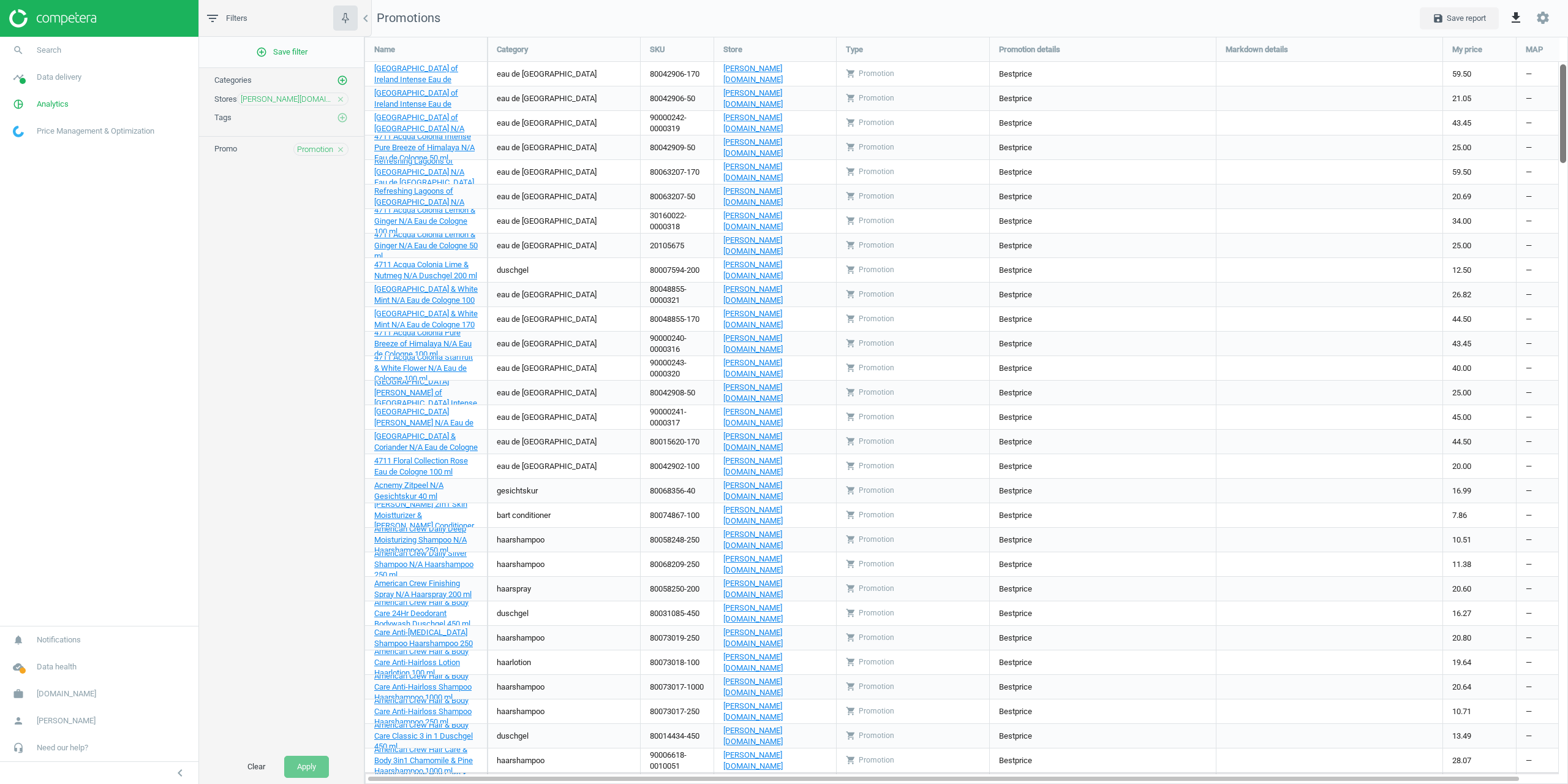
drag, startPoint x: 1565, startPoint y: 632, endPoint x: 1530, endPoint y: -57, distance: 689.9
click at [1530, 0] on html "Group 2 Created with Sketch. ic/cloud_download/grey600 Created with Sketch. gra…" at bounding box center [784, 392] width 1568 height 784
click at [311, 153] on span "Promotion" at bounding box center [315, 150] width 36 height 11
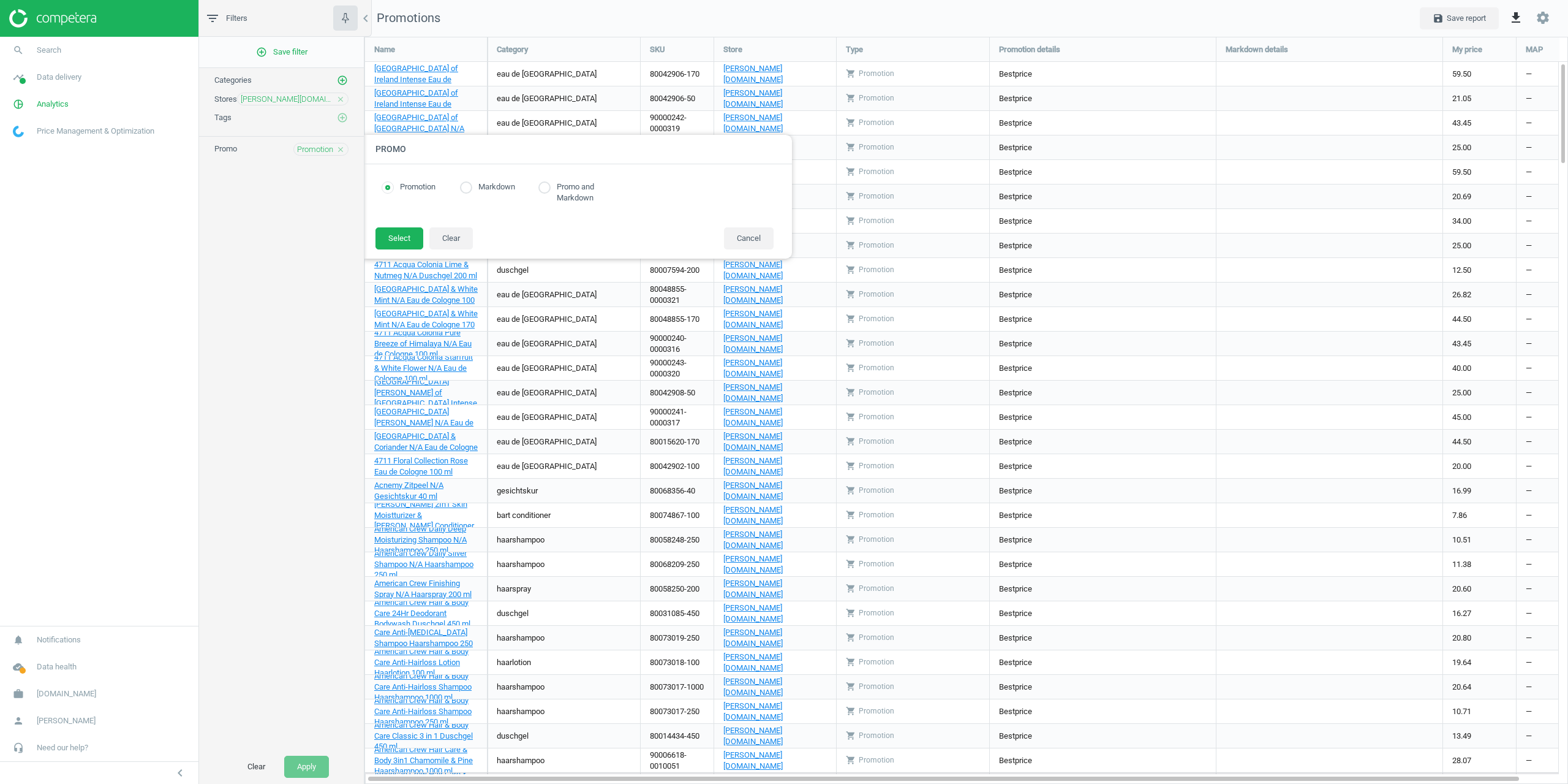
radio input "true"
click at [470, 190] on input "radio" at bounding box center [467, 187] width 13 height 13
radio input "true"
click at [378, 246] on button "Select" at bounding box center [399, 239] width 48 height 22
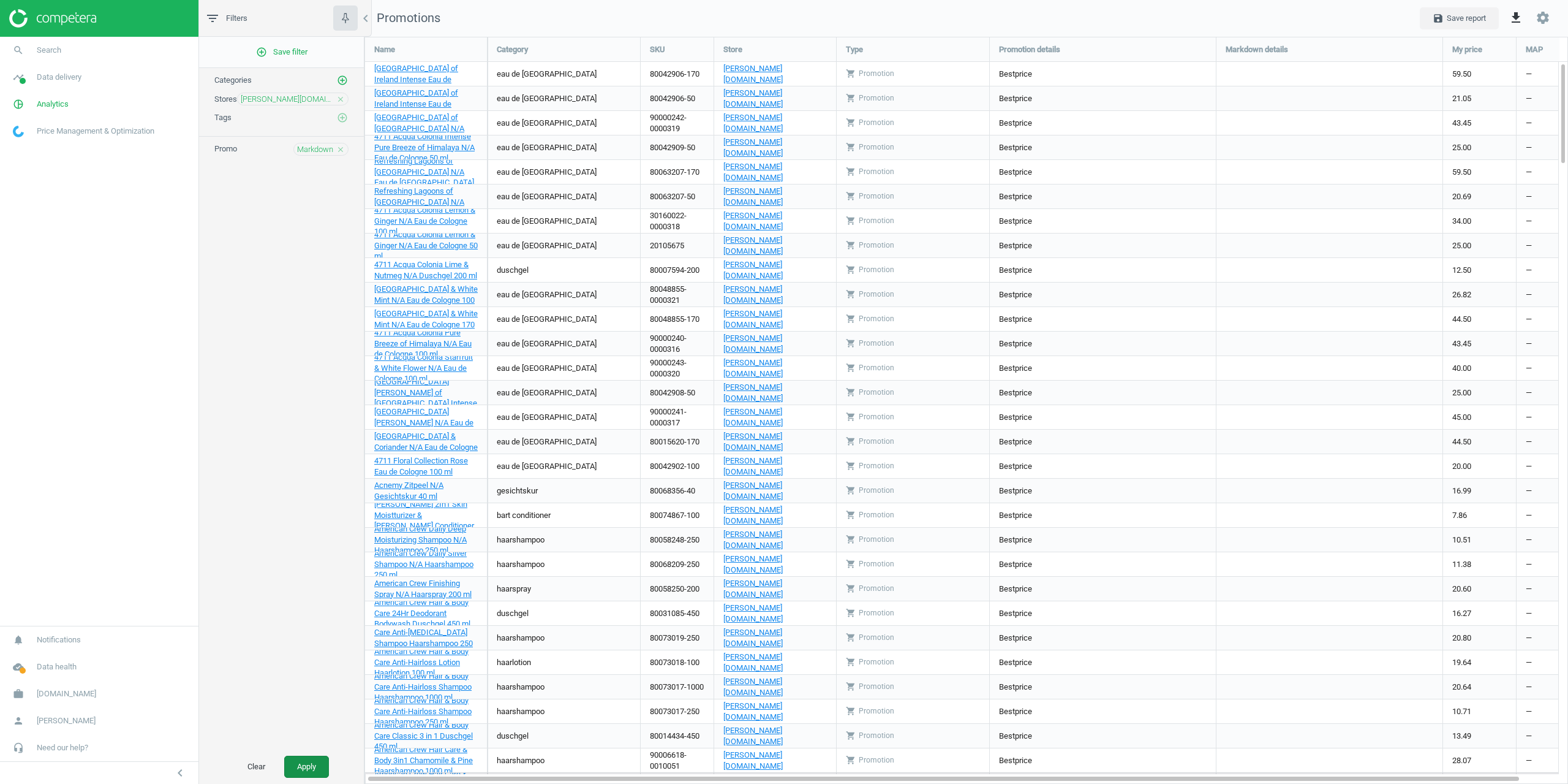
click at [307, 764] on button "Apply" at bounding box center [306, 767] width 45 height 22
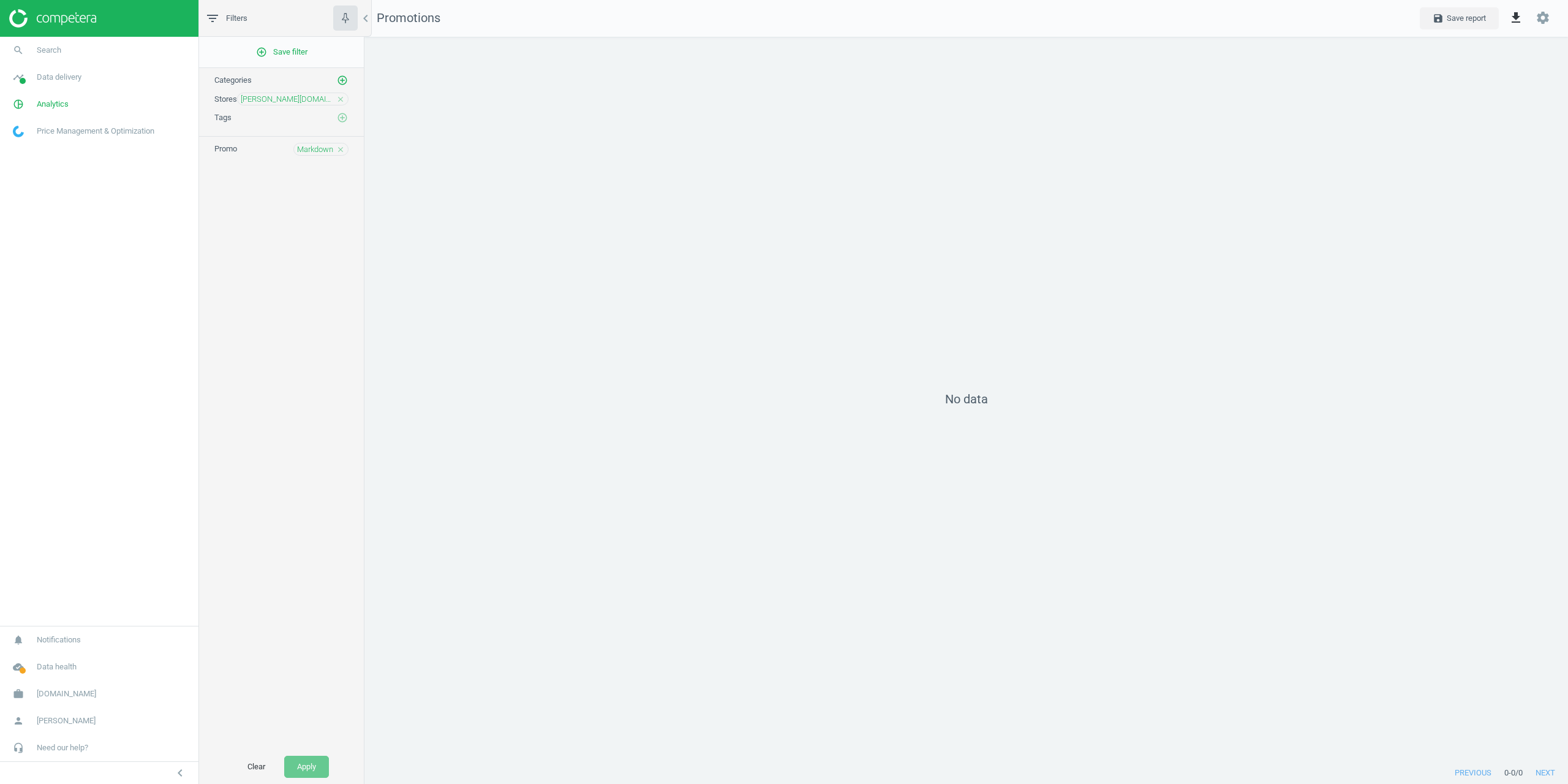
scroll to position [744, 1223]
click at [309, 148] on span "Markdown" at bounding box center [315, 150] width 36 height 11
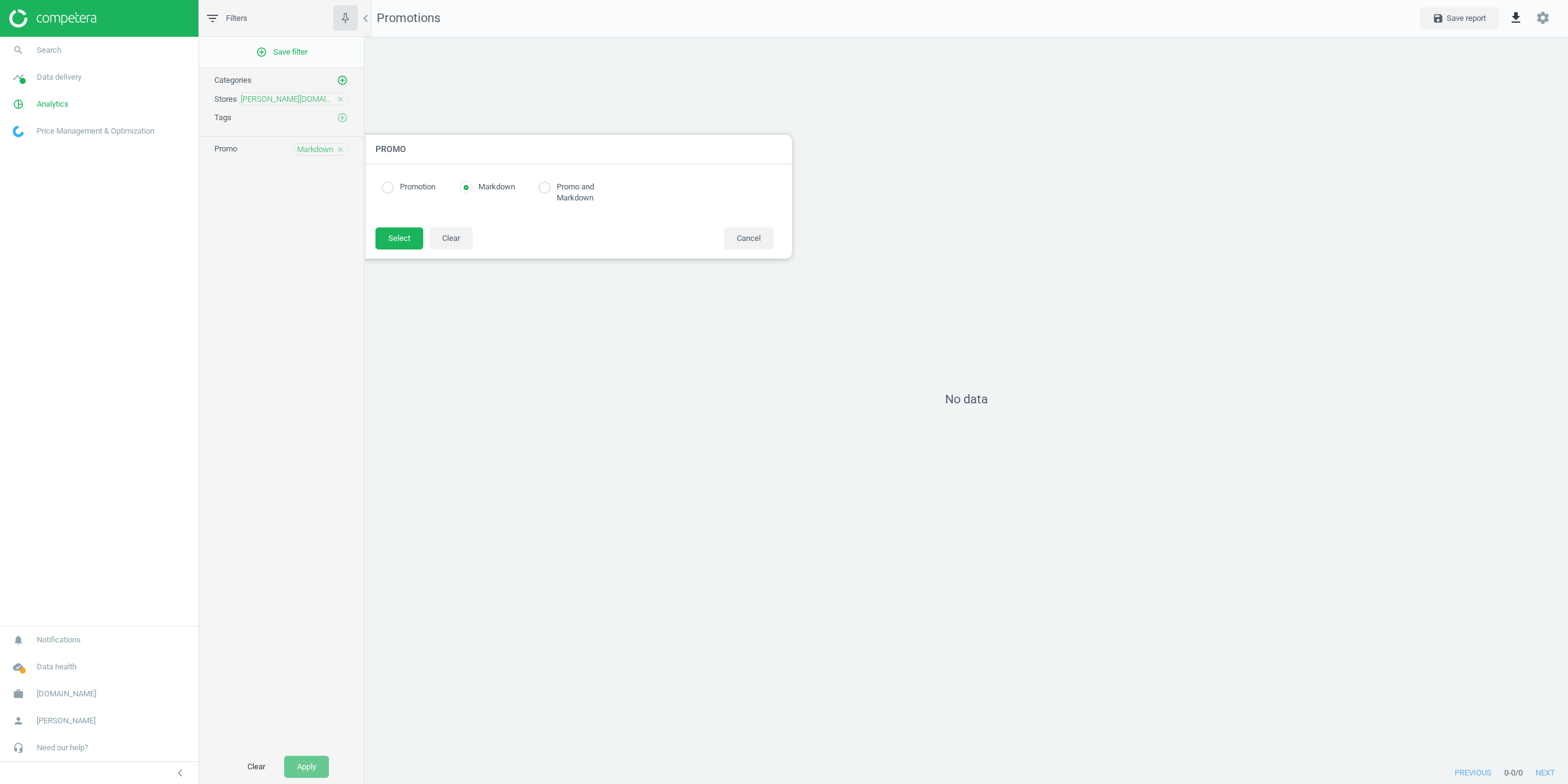
radio input "true"
click at [410, 187] on label "Promotion" at bounding box center [415, 187] width 42 height 12
click at [393, 188] on input "radio" at bounding box center [388, 187] width 13 height 13
radio input "true"
click at [394, 234] on button "Select" at bounding box center [399, 239] width 48 height 22
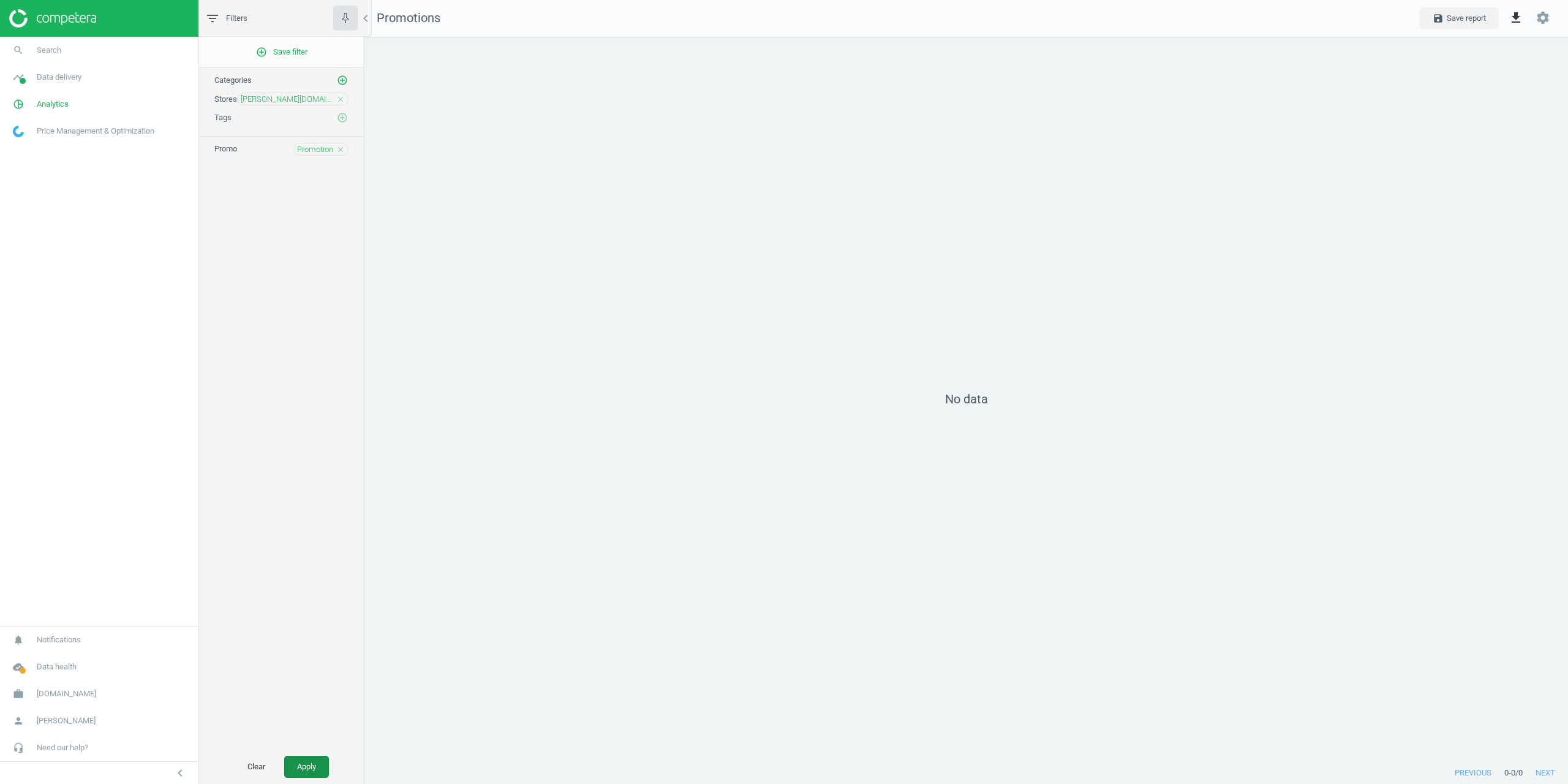
click at [315, 761] on button "Apply" at bounding box center [306, 767] width 45 height 22
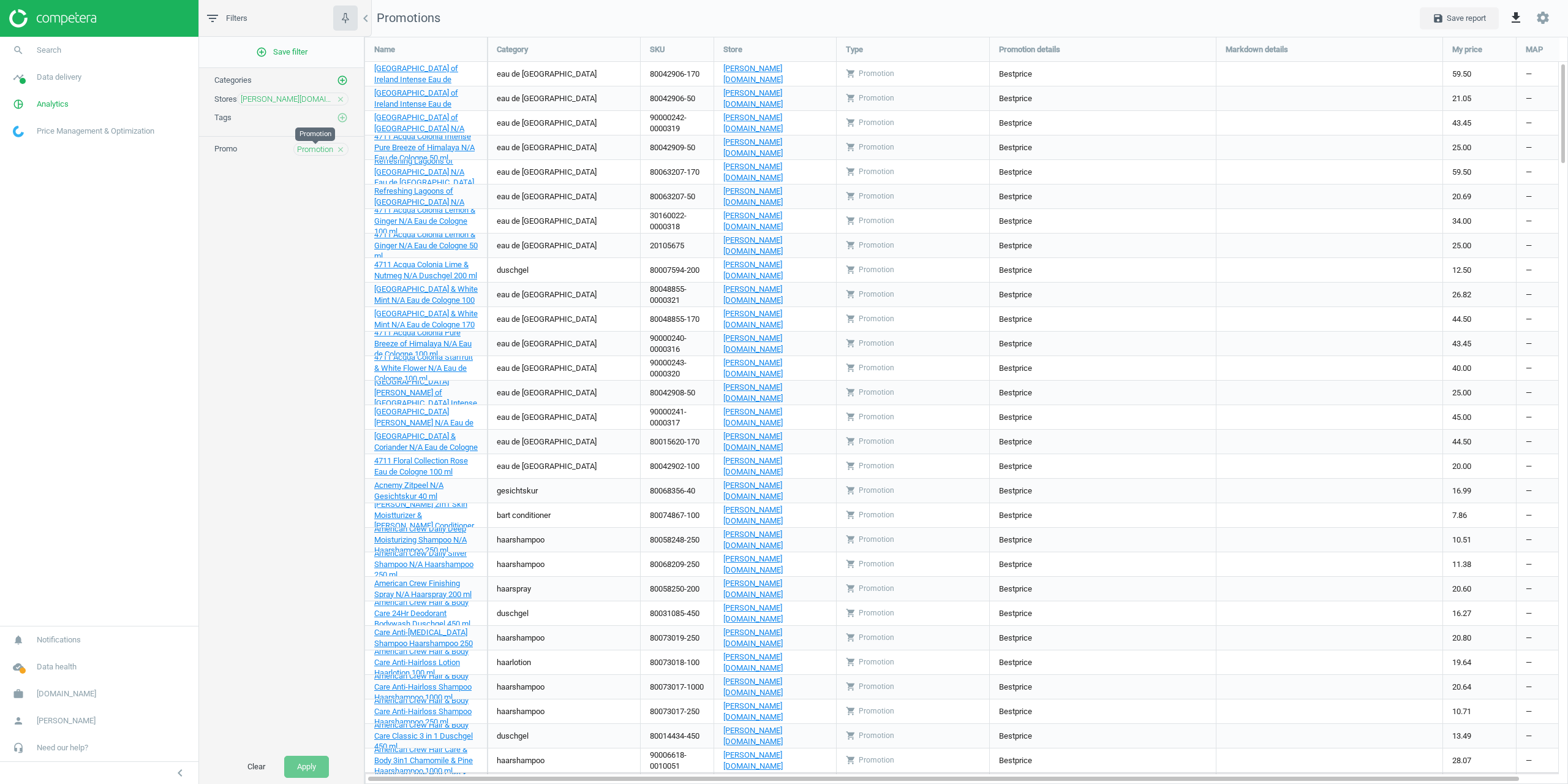
click at [311, 148] on span "Promotion" at bounding box center [315, 150] width 36 height 11
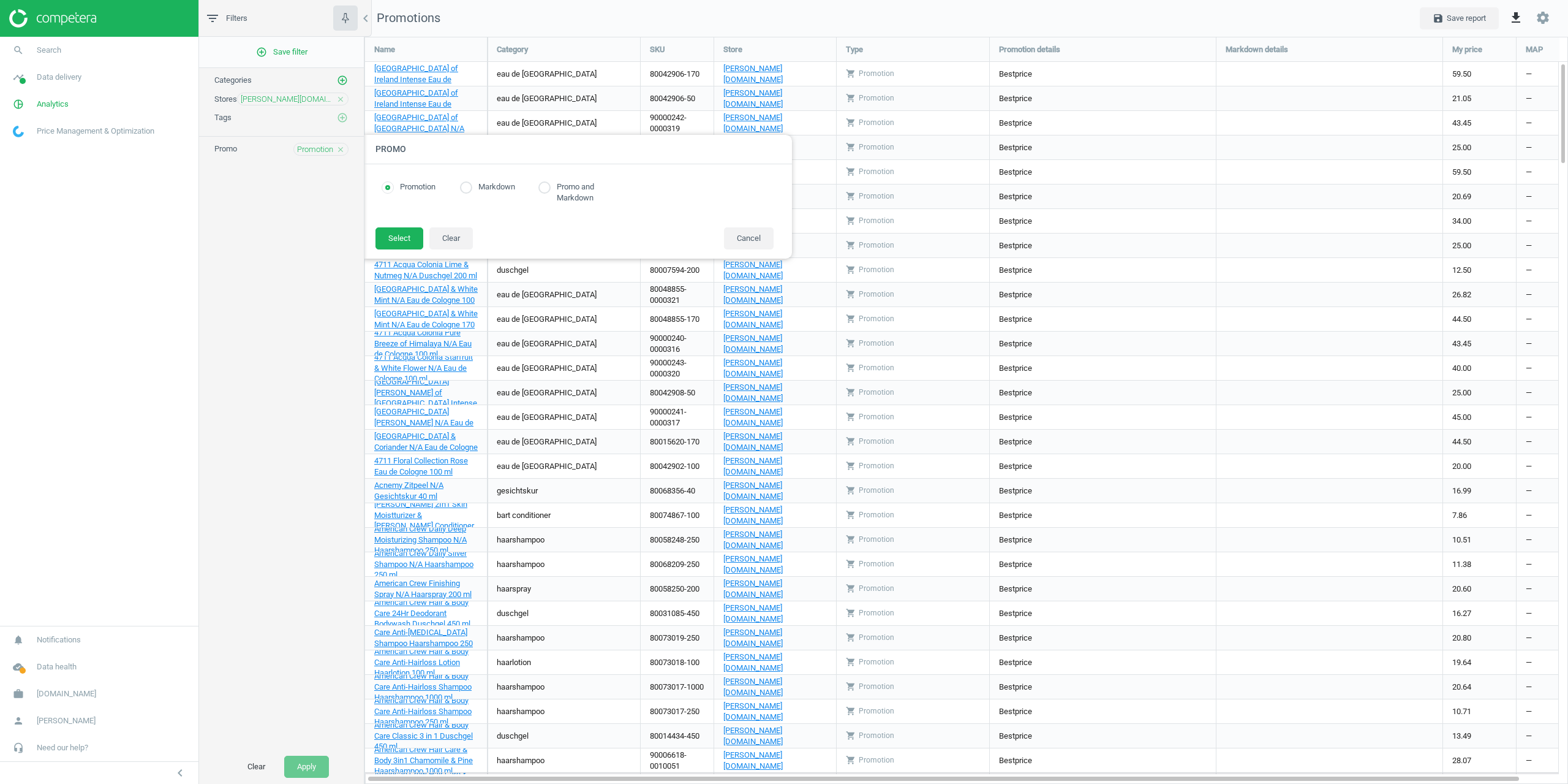
radio input "true"
click at [476, 187] on label "Markdown" at bounding box center [493, 187] width 42 height 12
click at [468, 188] on input "radio" at bounding box center [467, 187] width 13 height 13
radio input "true"
click at [408, 233] on button "Select" at bounding box center [399, 239] width 48 height 22
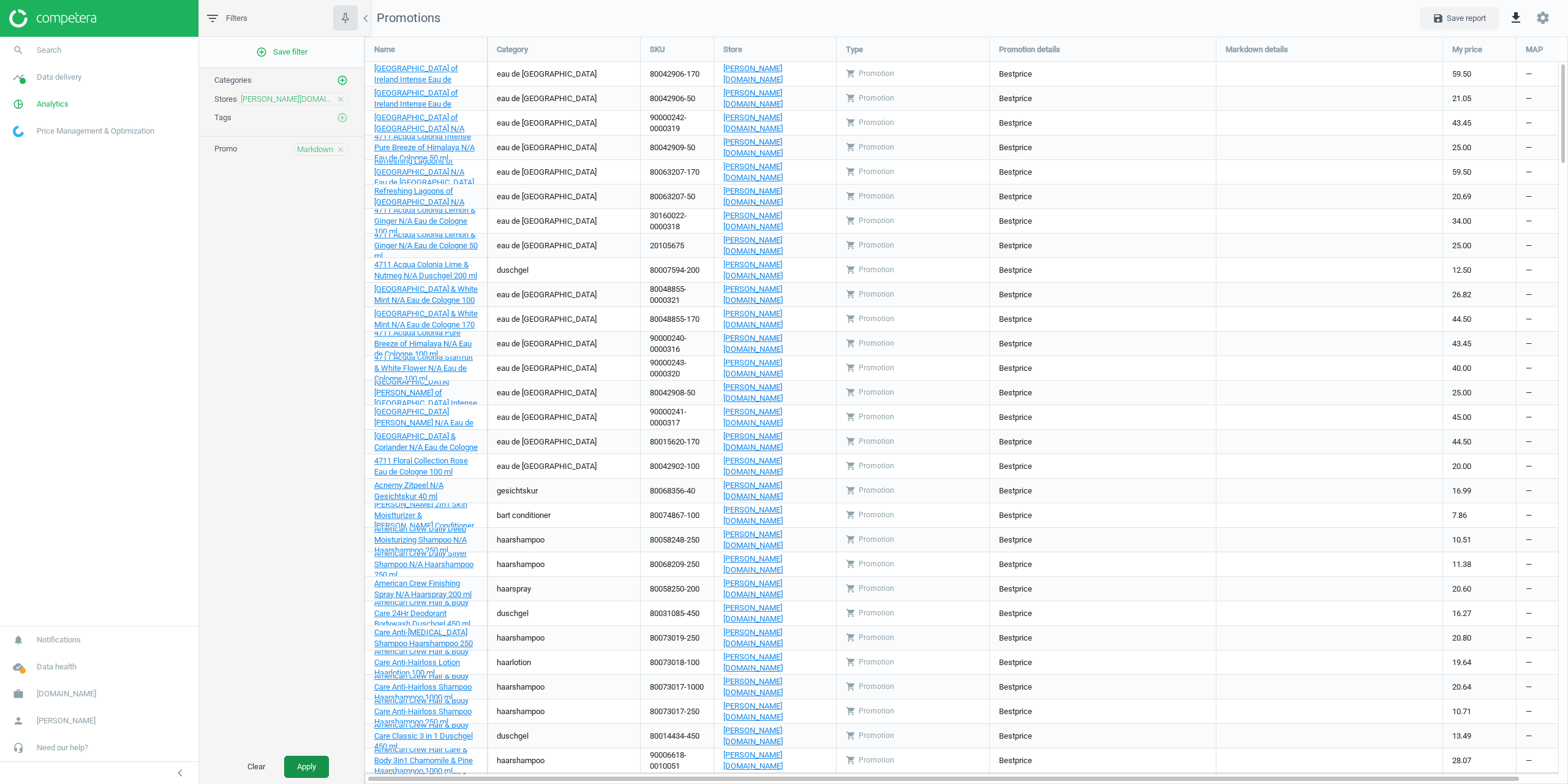
click at [312, 767] on button "Apply" at bounding box center [306, 767] width 45 height 22
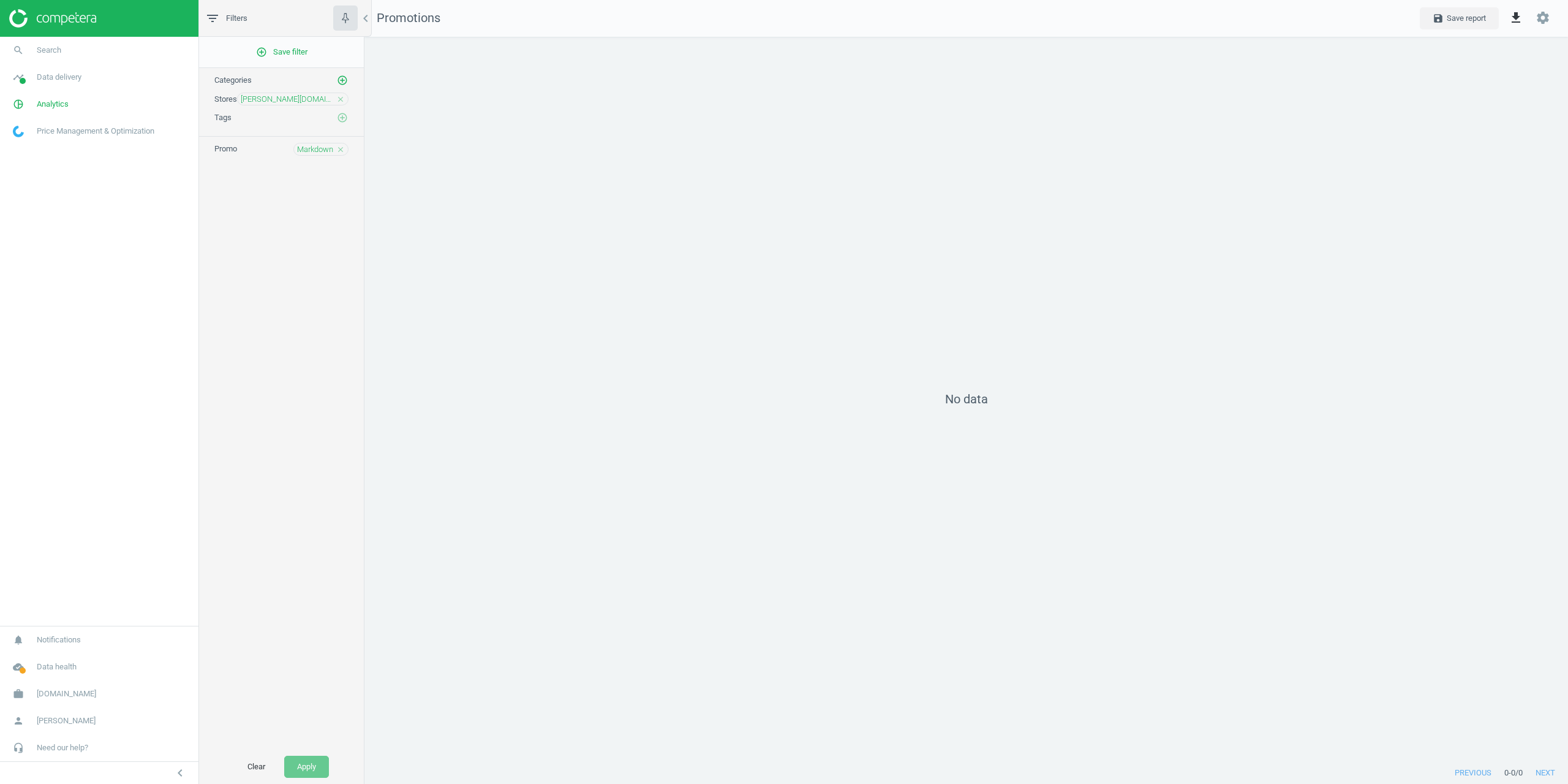
scroll to position [744, 1223]
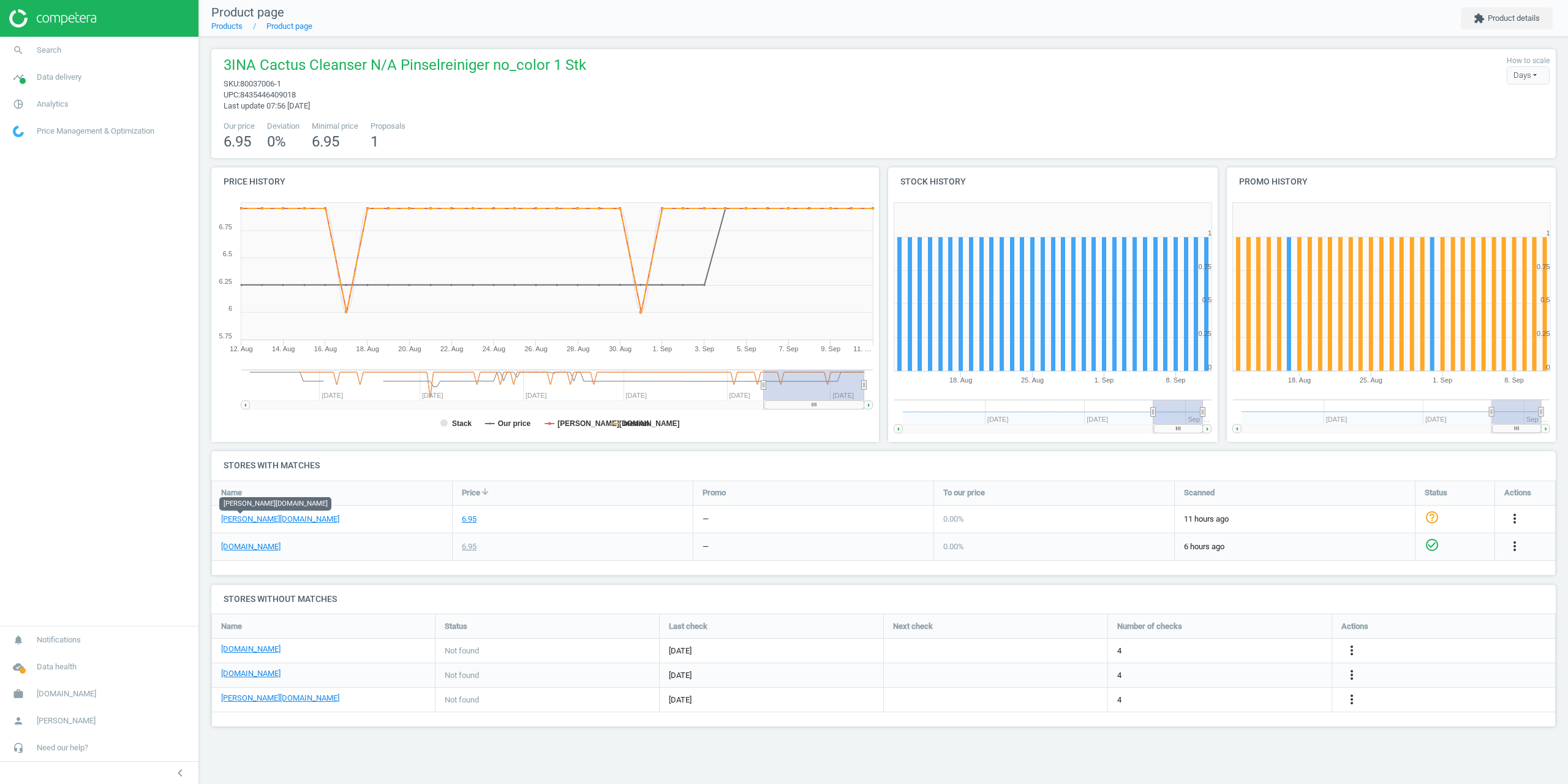
drag, startPoint x: 240, startPoint y: 520, endPoint x: 241, endPoint y: 508, distance: 12.0
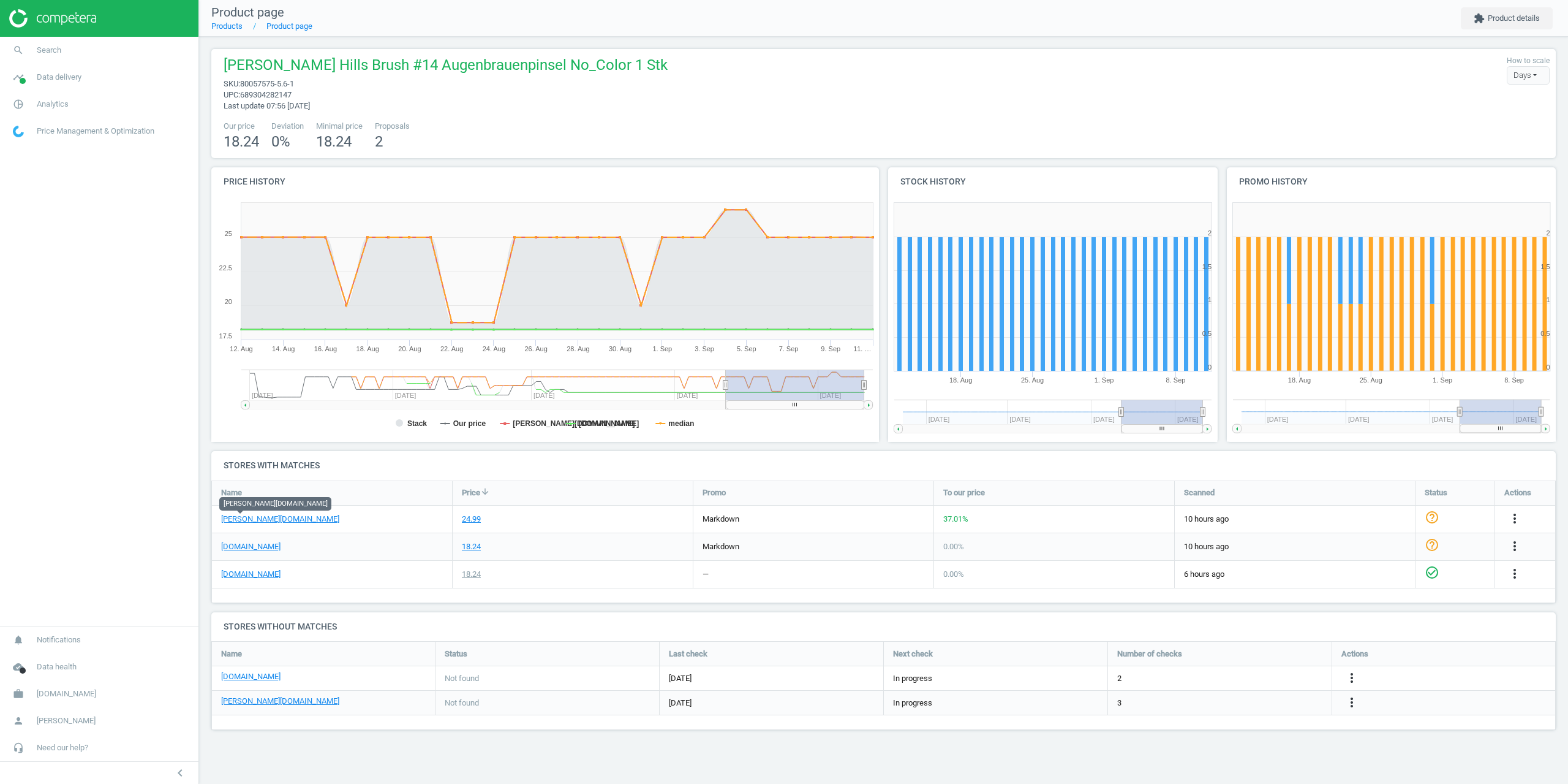
drag, startPoint x: 241, startPoint y: 523, endPoint x: 350, endPoint y: 356, distance: 199.4
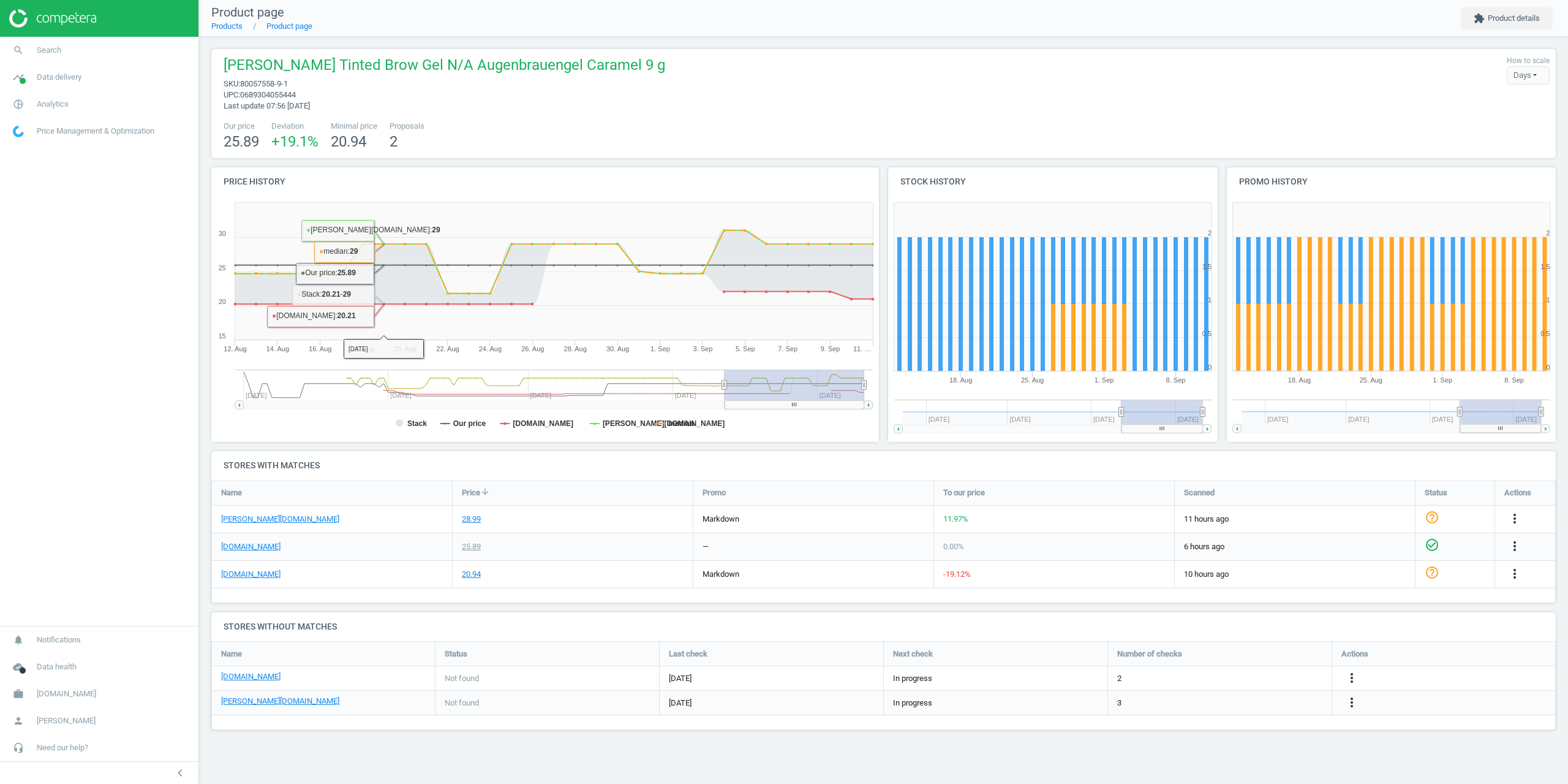
drag, startPoint x: 239, startPoint y: 524, endPoint x: 256, endPoint y: 502, distance: 27.8
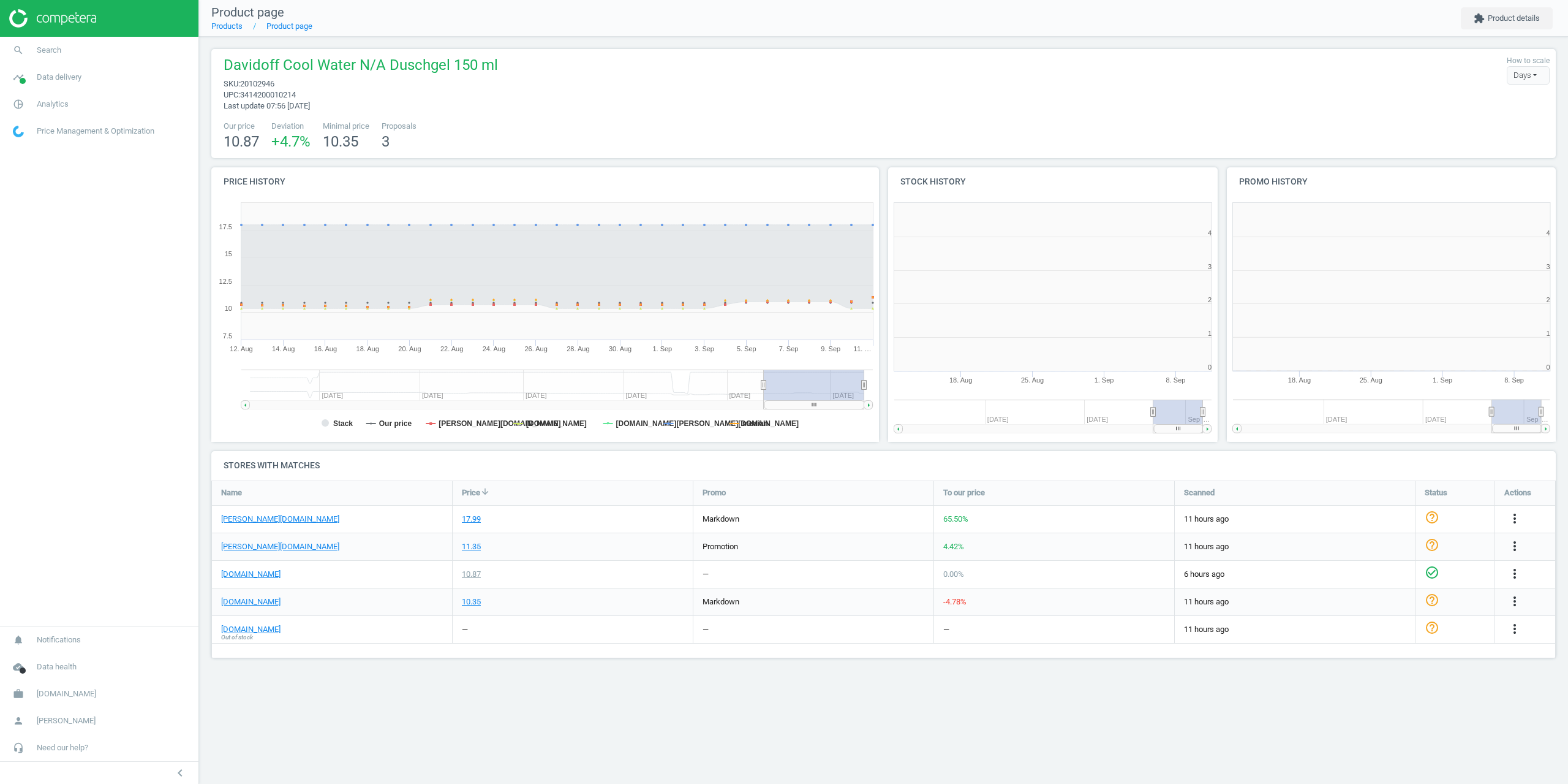
scroll to position [264, 348]
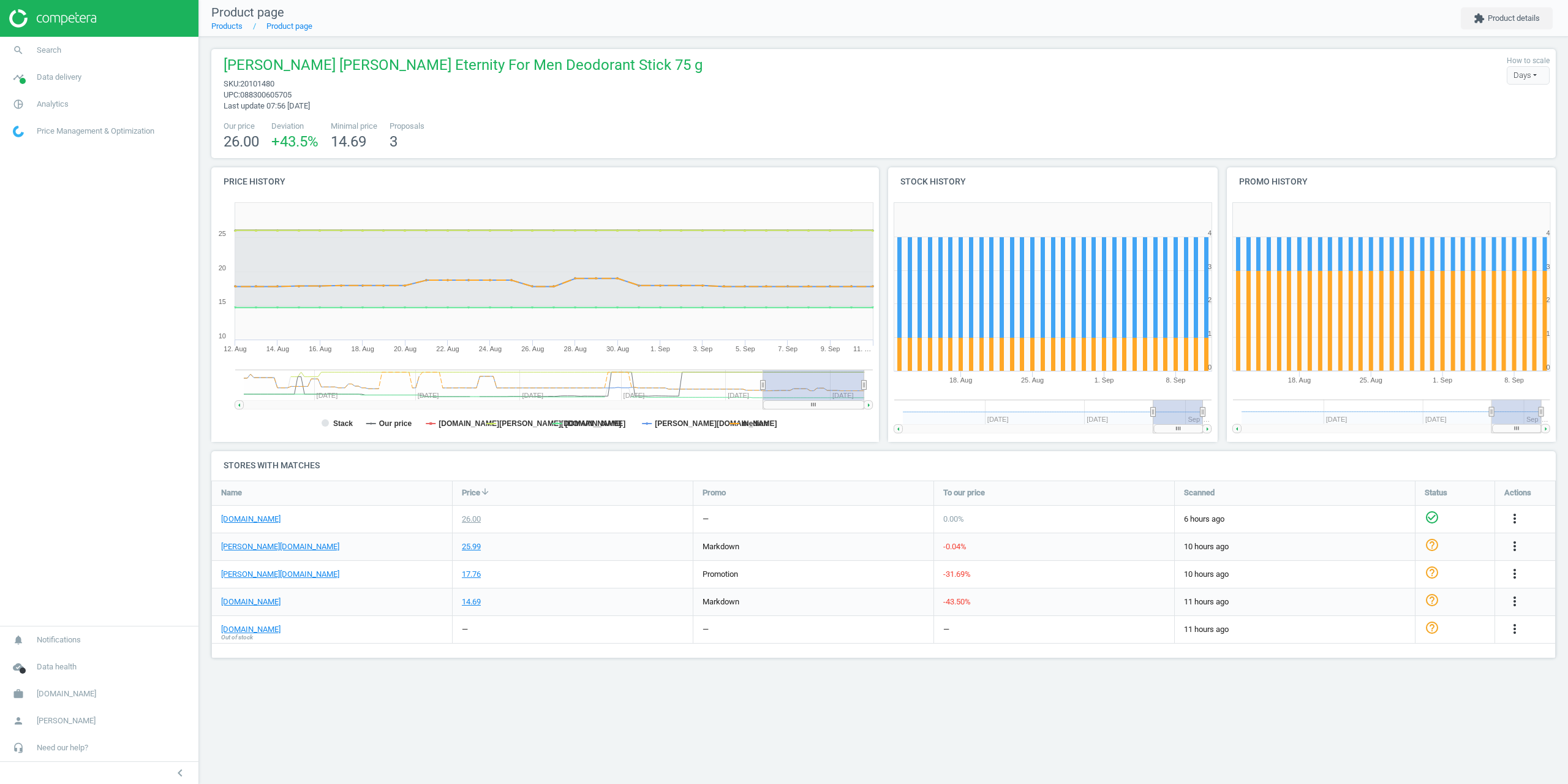
scroll to position [264, 348]
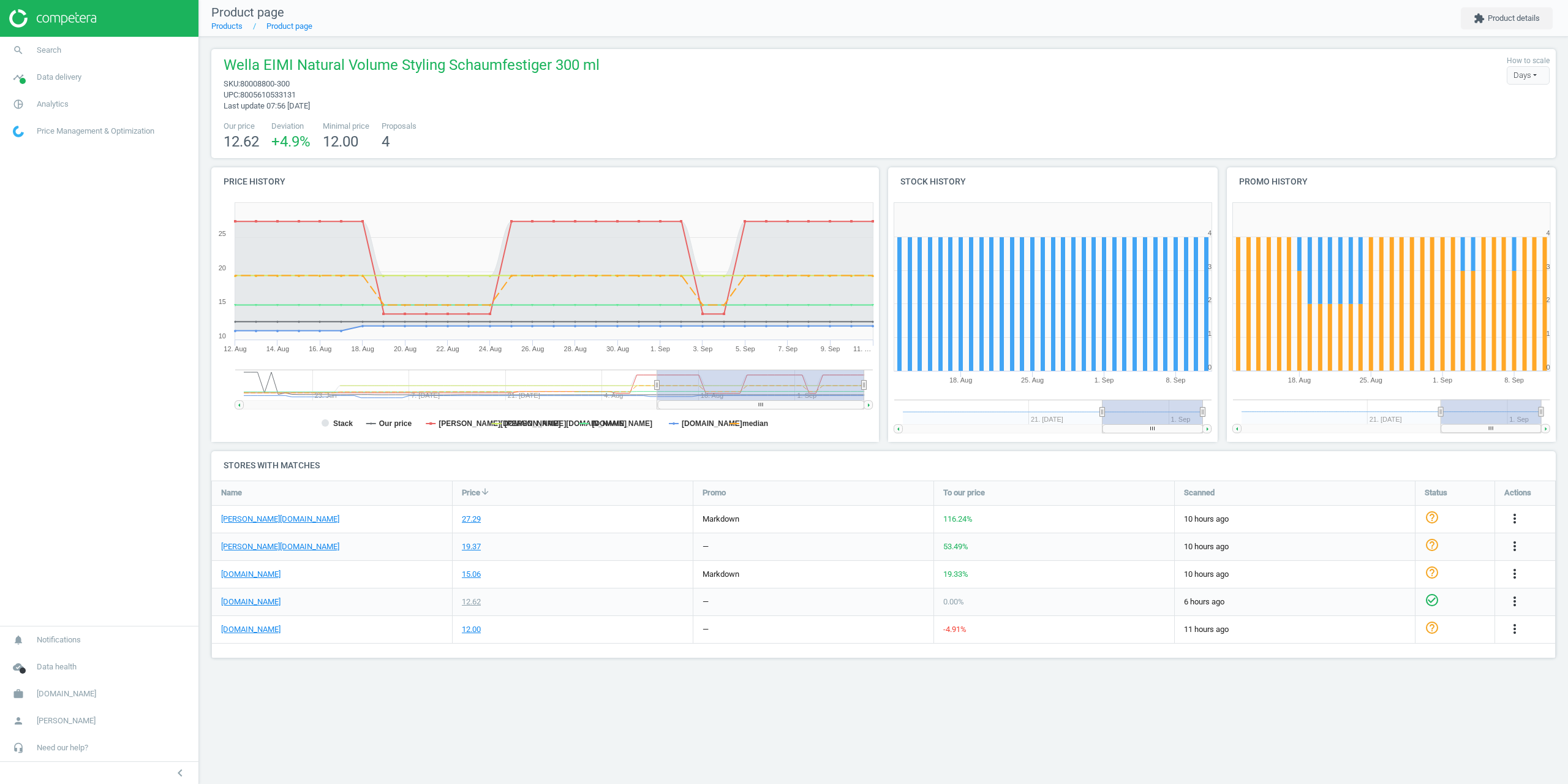
scroll to position [264, 348]
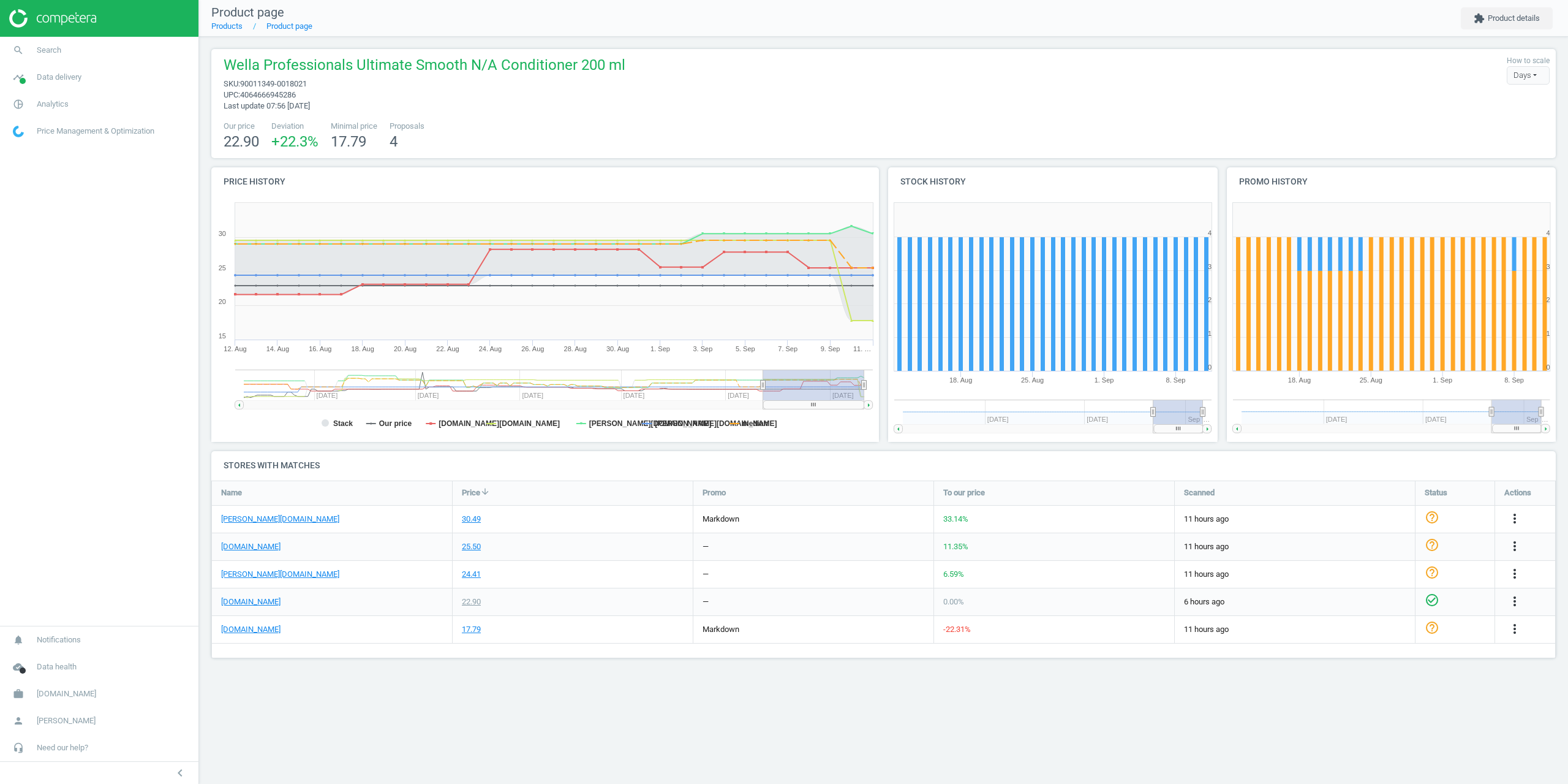
scroll to position [264, 348]
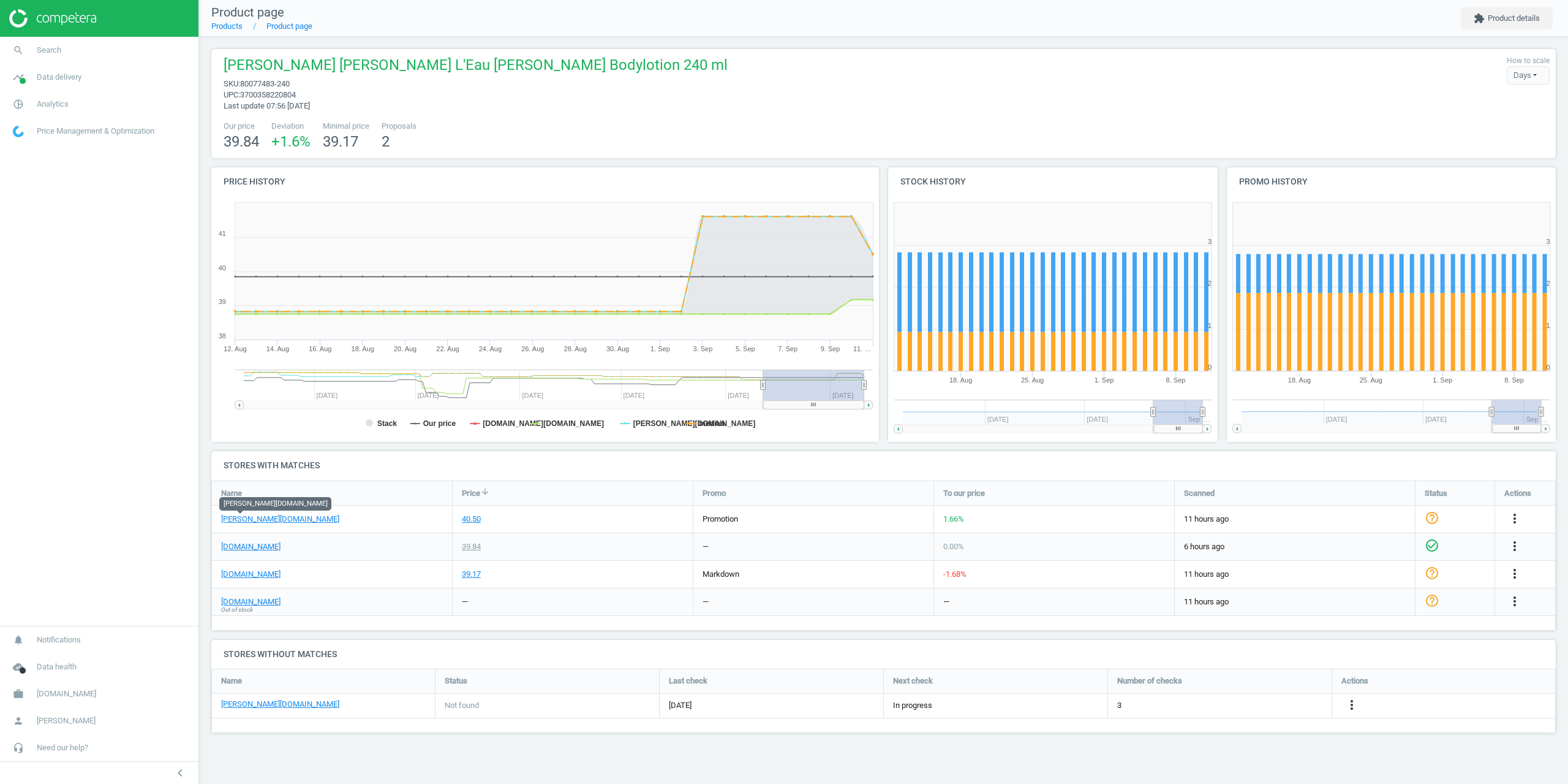
drag, startPoint x: 239, startPoint y: 514, endPoint x: 268, endPoint y: 498, distance: 33.1
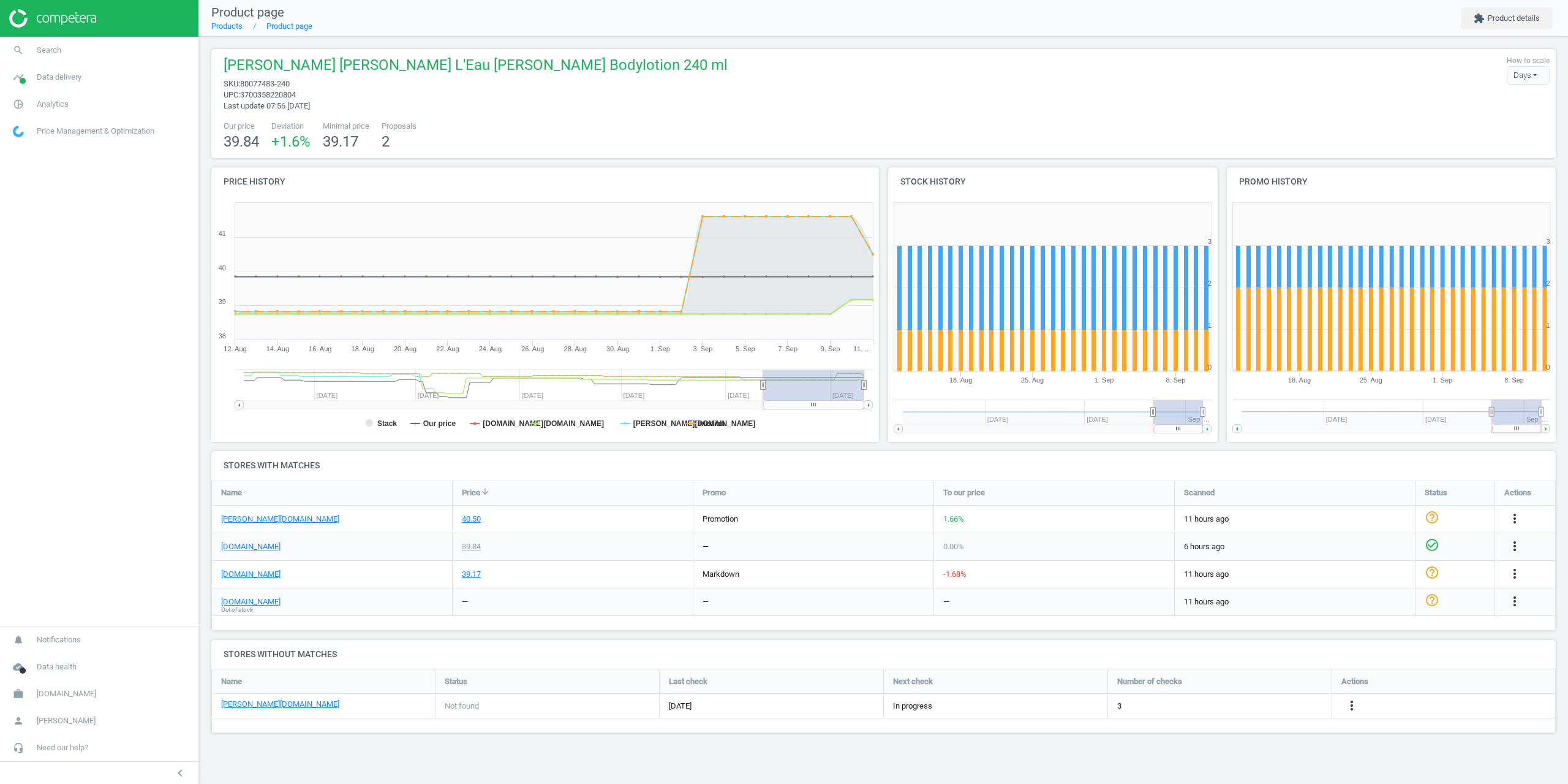
click at [1319, 81] on div "[PERSON_NAME] [PERSON_NAME] L'Eau [PERSON_NAME] Bodylotion 240 ml sku : 8007748…" at bounding box center [883, 83] width 1332 height 57
click at [763, 72] on div "[PERSON_NAME] [PERSON_NAME] L'Eau [PERSON_NAME] Bodylotion 240 ml sku : 8007748…" at bounding box center [883, 83] width 1332 height 57
click at [1377, 82] on div "[PERSON_NAME] [PERSON_NAME] L'Eau [PERSON_NAME] Bodylotion 240 ml sku : 8007748…" at bounding box center [883, 83] width 1332 height 57
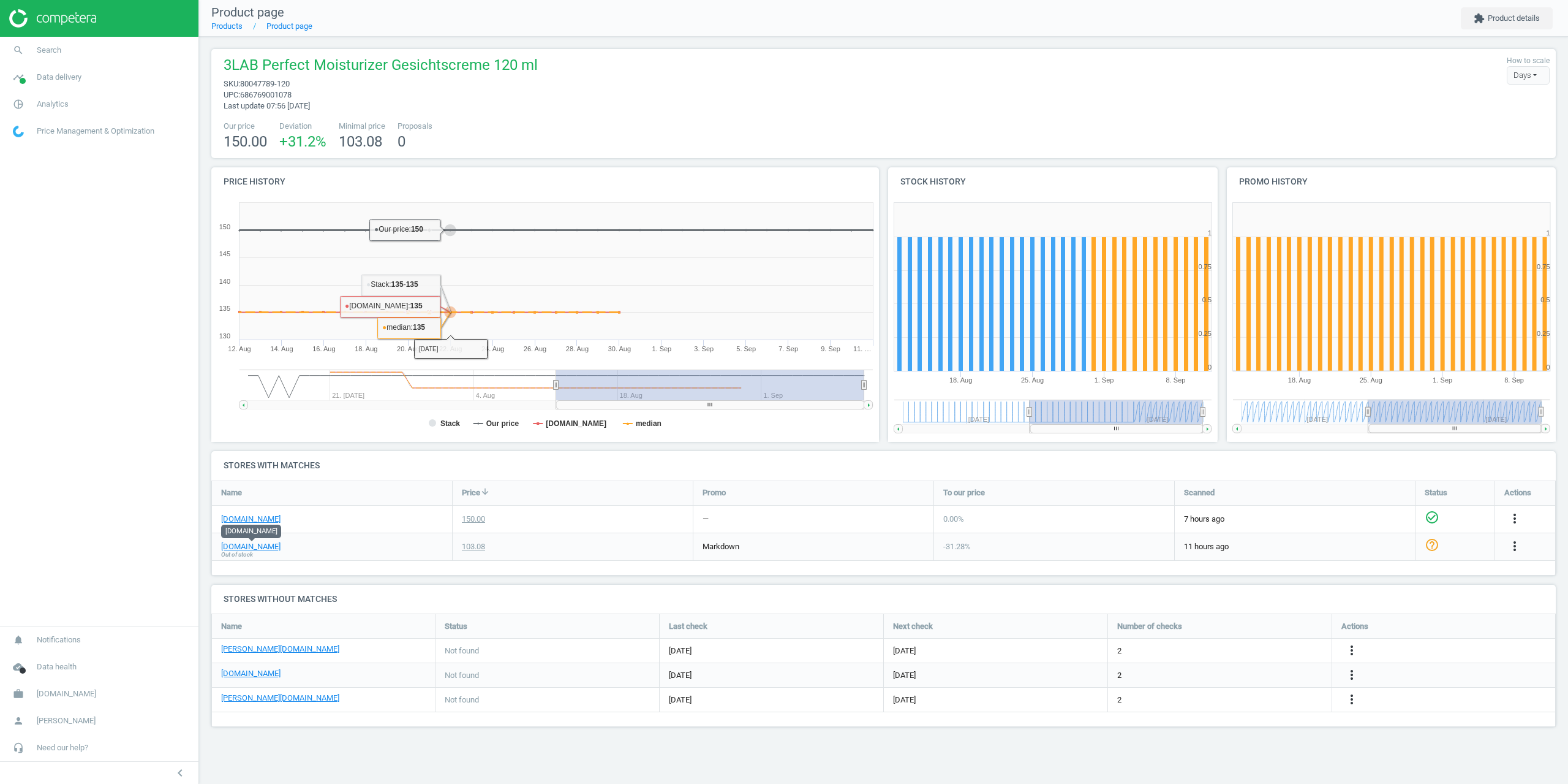
click at [589, 96] on div "3LAB Perfect Moisturizer Gesichtscreme 120 ml sku : 80047789-120 upc : 68676900…" at bounding box center [883, 83] width 1332 height 57
click at [42, 94] on link "pie_chart_outlined Analytics" at bounding box center [99, 104] width 198 height 27
click at [36, 150] on span "Products" at bounding box center [28, 149] width 29 height 9
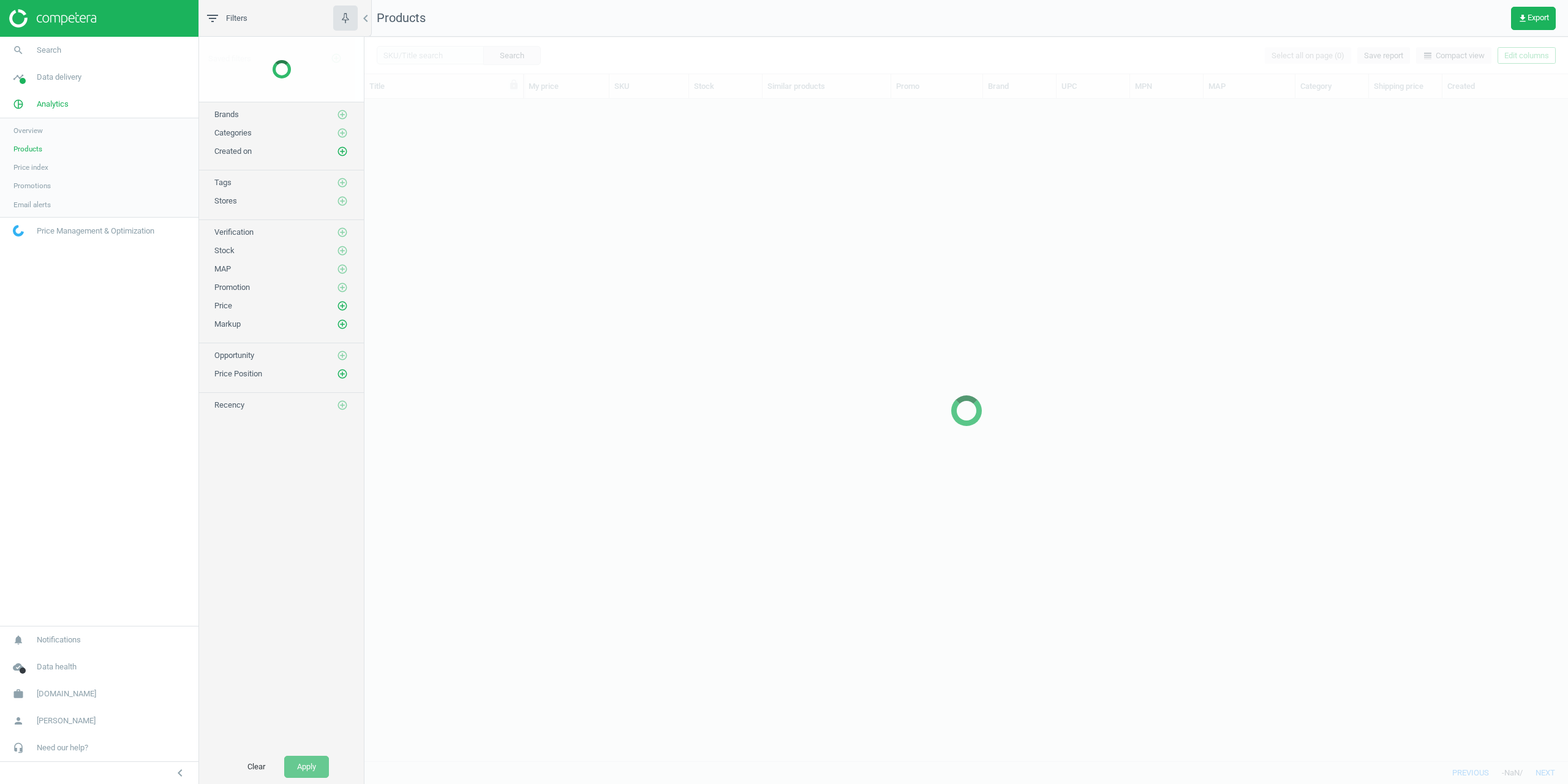
scroll to position [653, 1194]
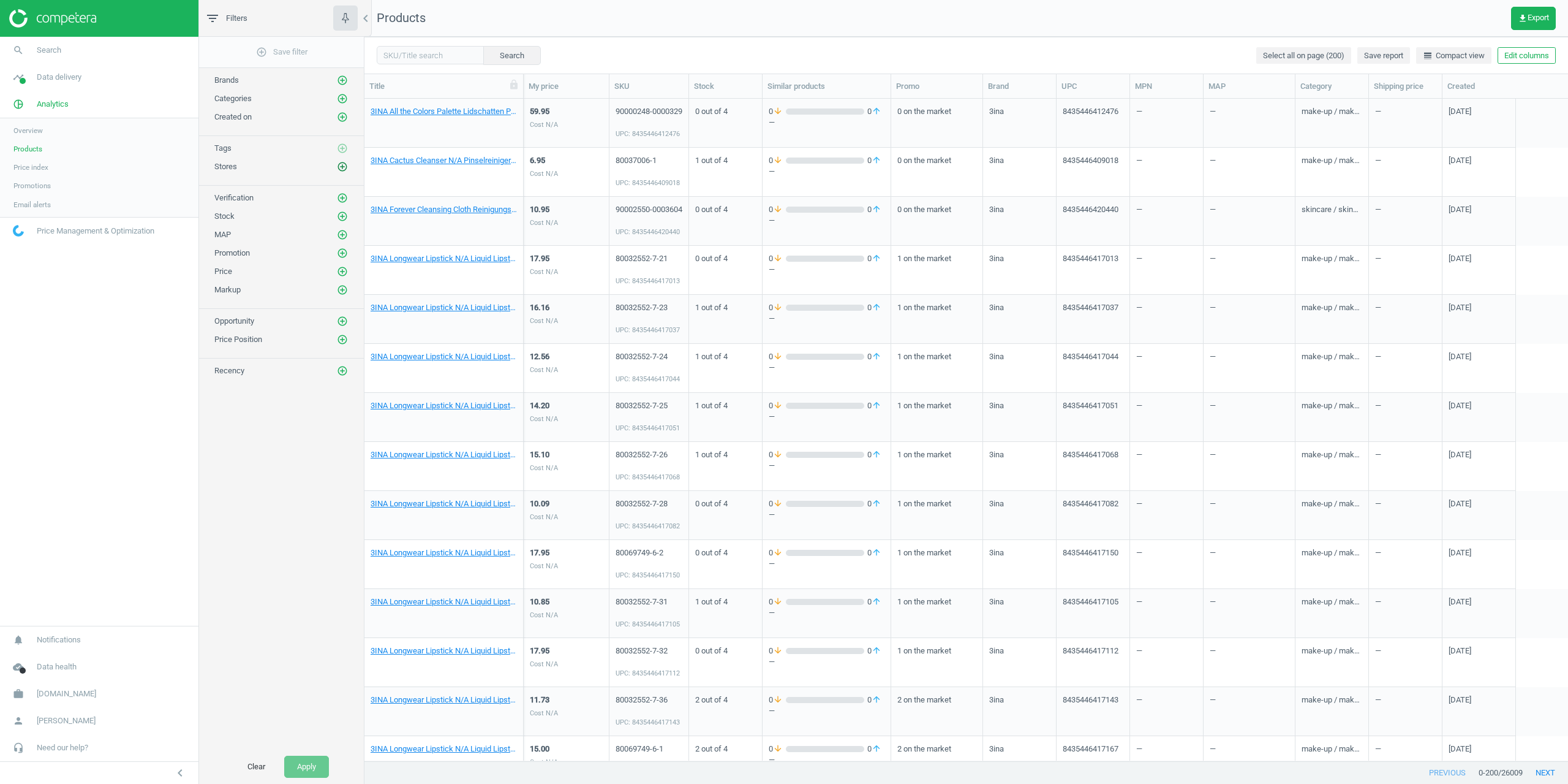
click at [343, 168] on icon "add_circle_outline" at bounding box center [342, 167] width 11 height 11
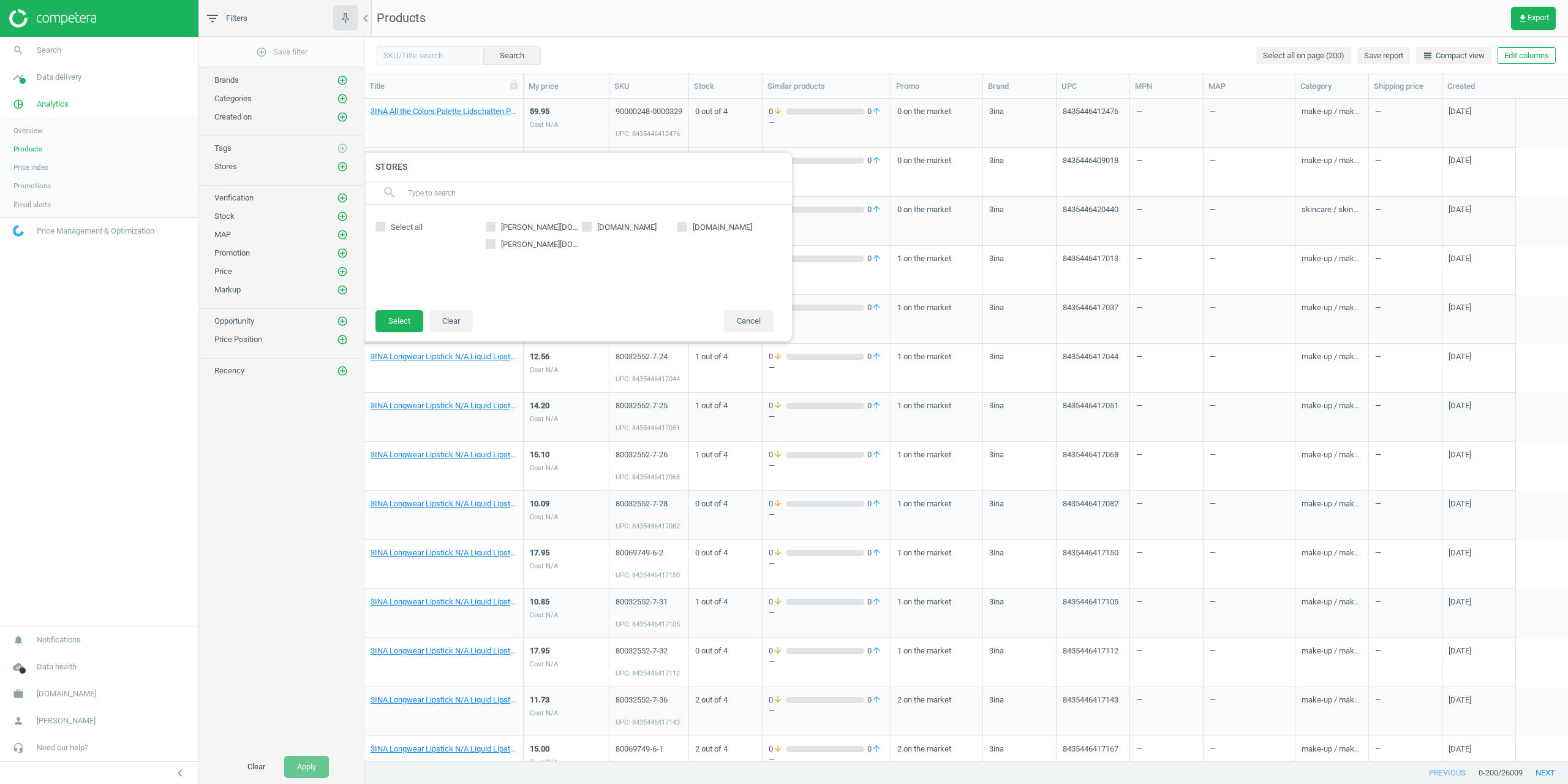
click at [600, 231] on span "[DOMAIN_NAME]" at bounding box center [627, 227] width 65 height 11
click at [590, 231] on input "[DOMAIN_NAME]" at bounding box center [586, 227] width 8 height 8
checkbox input "true"
click at [389, 320] on button "Select" at bounding box center [399, 321] width 48 height 22
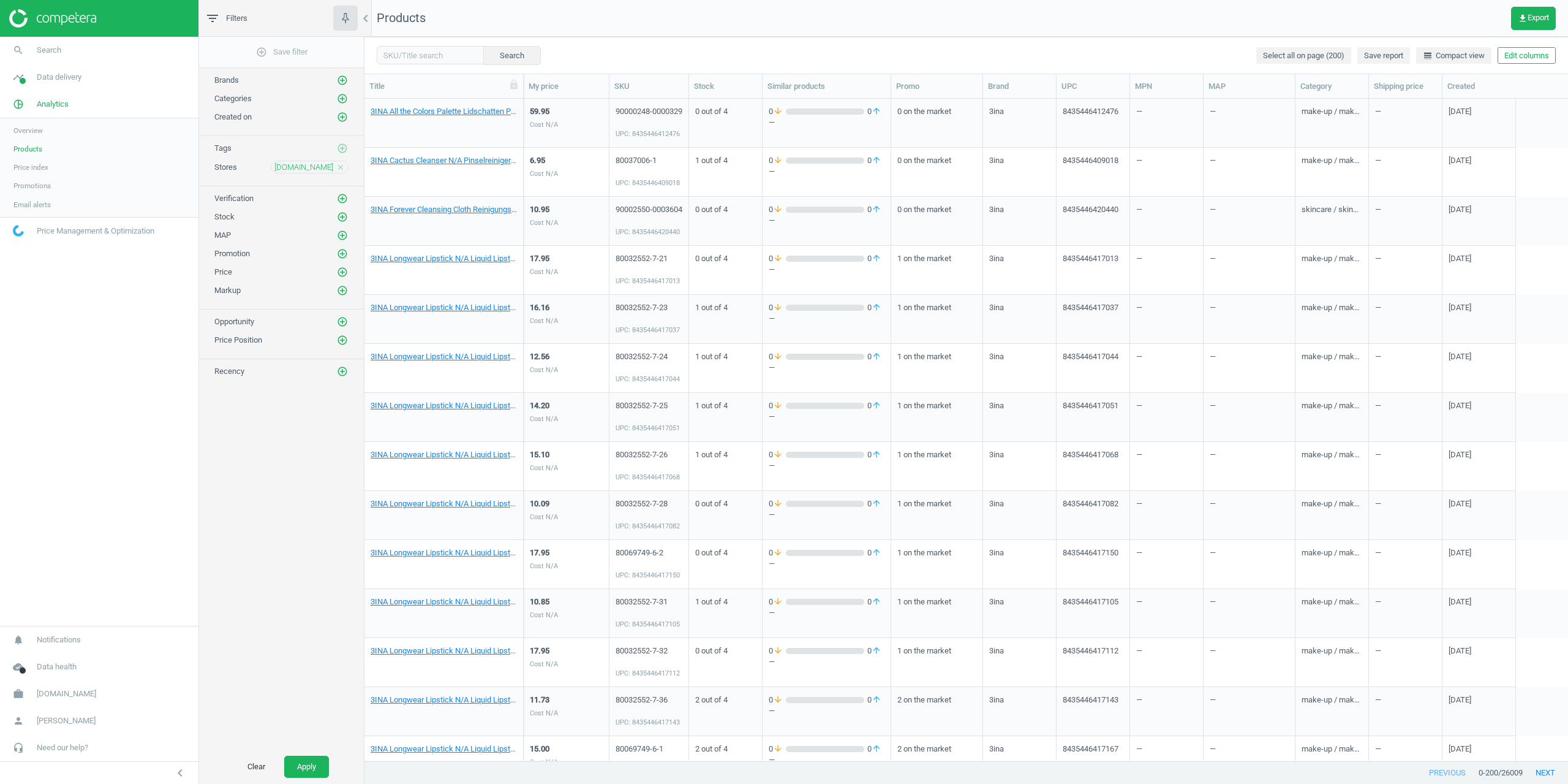
click at [333, 217] on div "Stock add_circle_outline" at bounding box center [281, 217] width 134 height 13
click at [341, 218] on icon "add_circle_outline" at bounding box center [342, 217] width 11 height 11
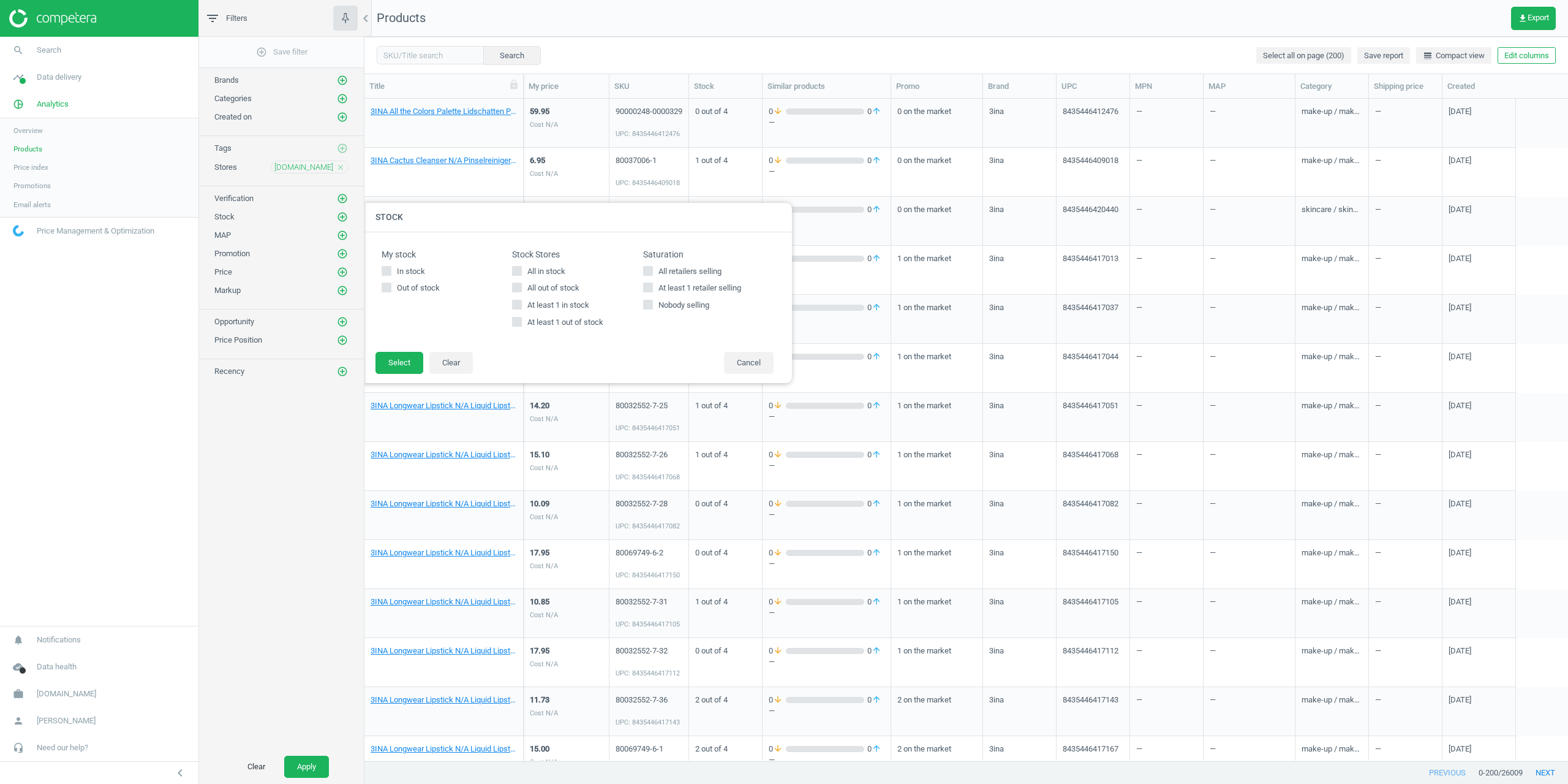
click at [515, 309] on input "At least 1 in stock" at bounding box center [517, 305] width 8 height 8
click at [518, 308] on input "At least 1 in stock" at bounding box center [517, 305] width 8 height 8
checkbox input "true"
click at [397, 358] on button "Select" at bounding box center [399, 363] width 48 height 22
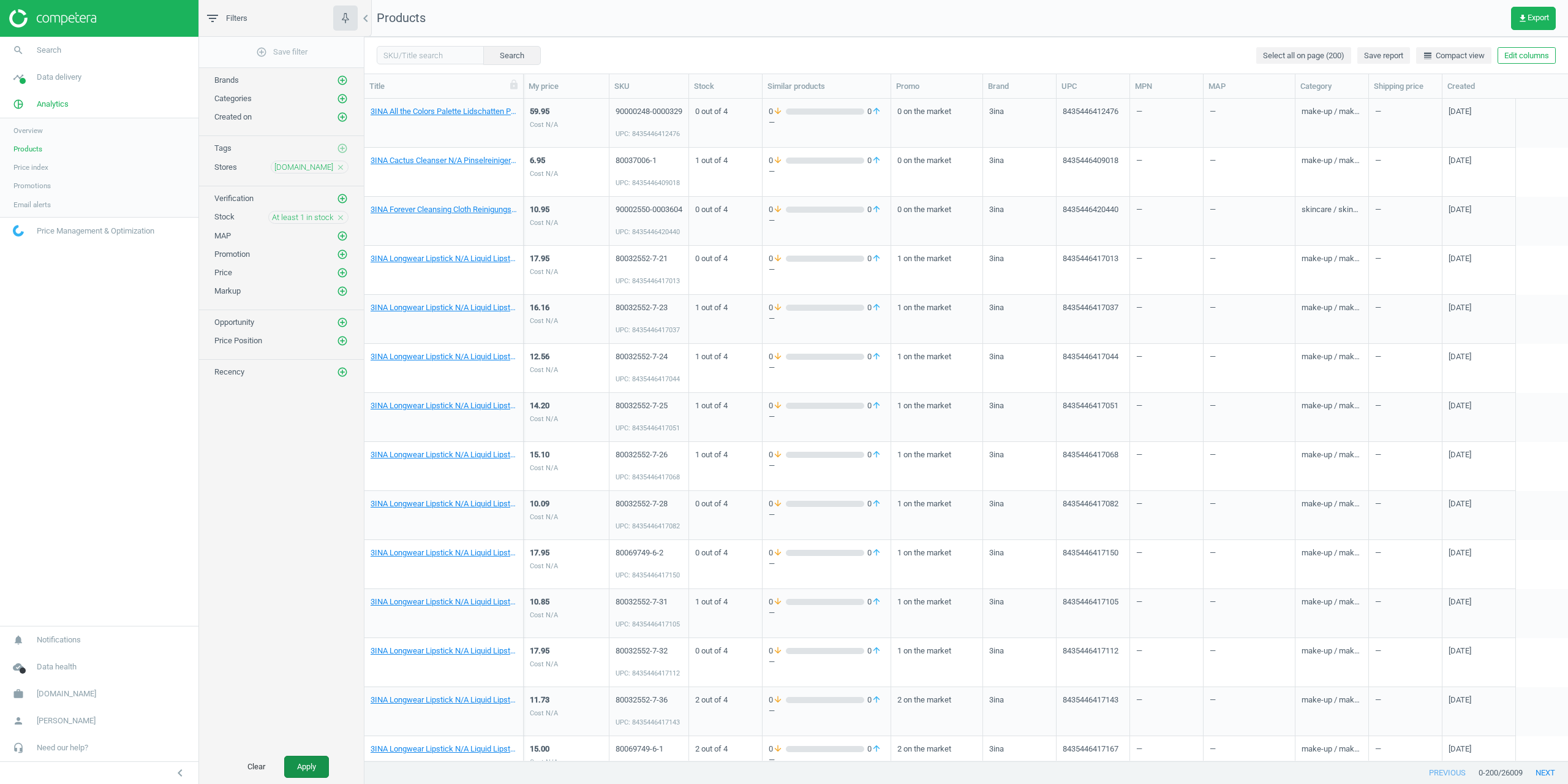
click at [310, 764] on button "Apply" at bounding box center [306, 767] width 45 height 22
click at [424, 113] on link "3LAB Hydrating-Vita N/A Gesichtscreme 60 ml" at bounding box center [444, 112] width 146 height 11
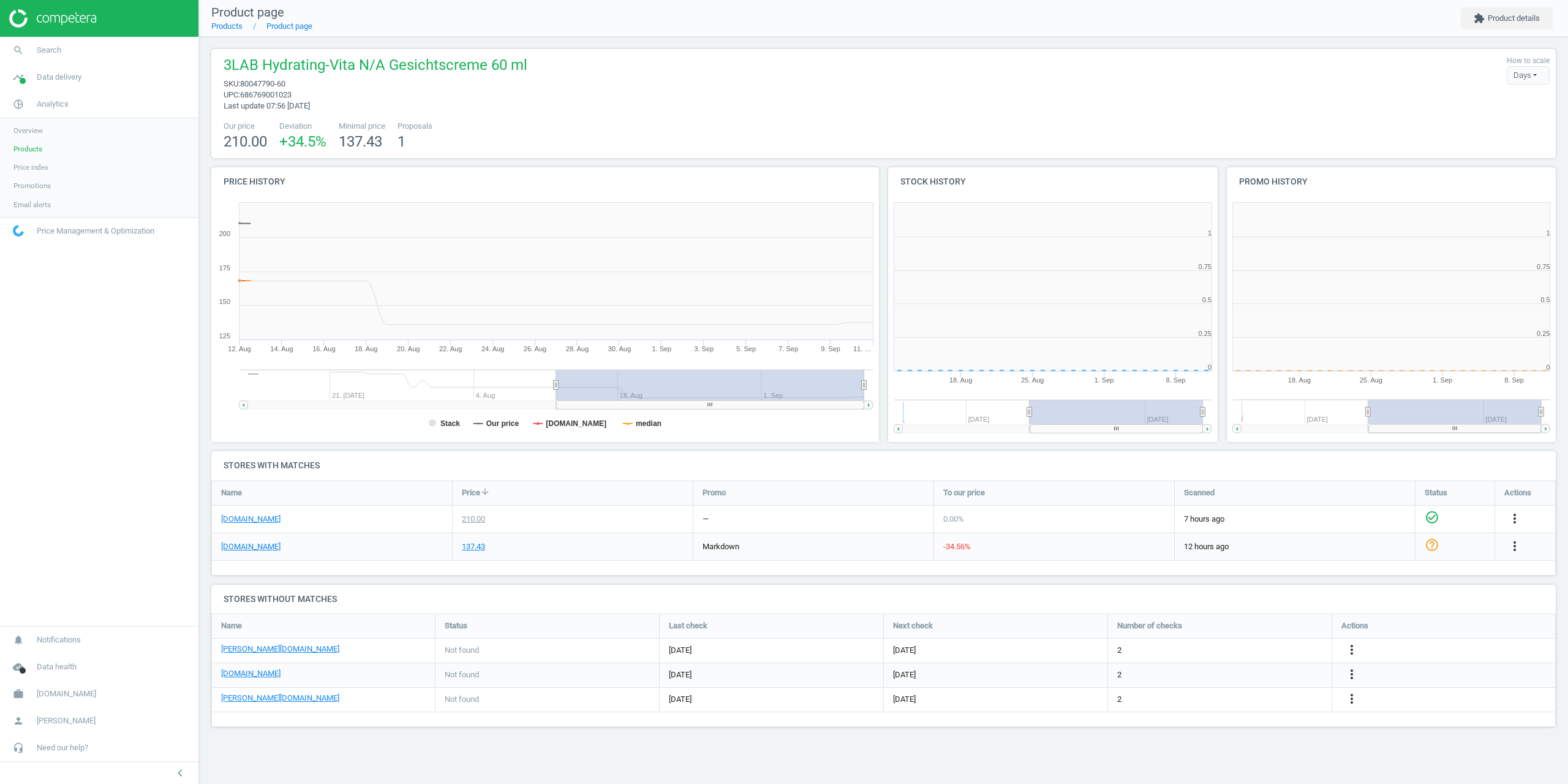
scroll to position [264, 348]
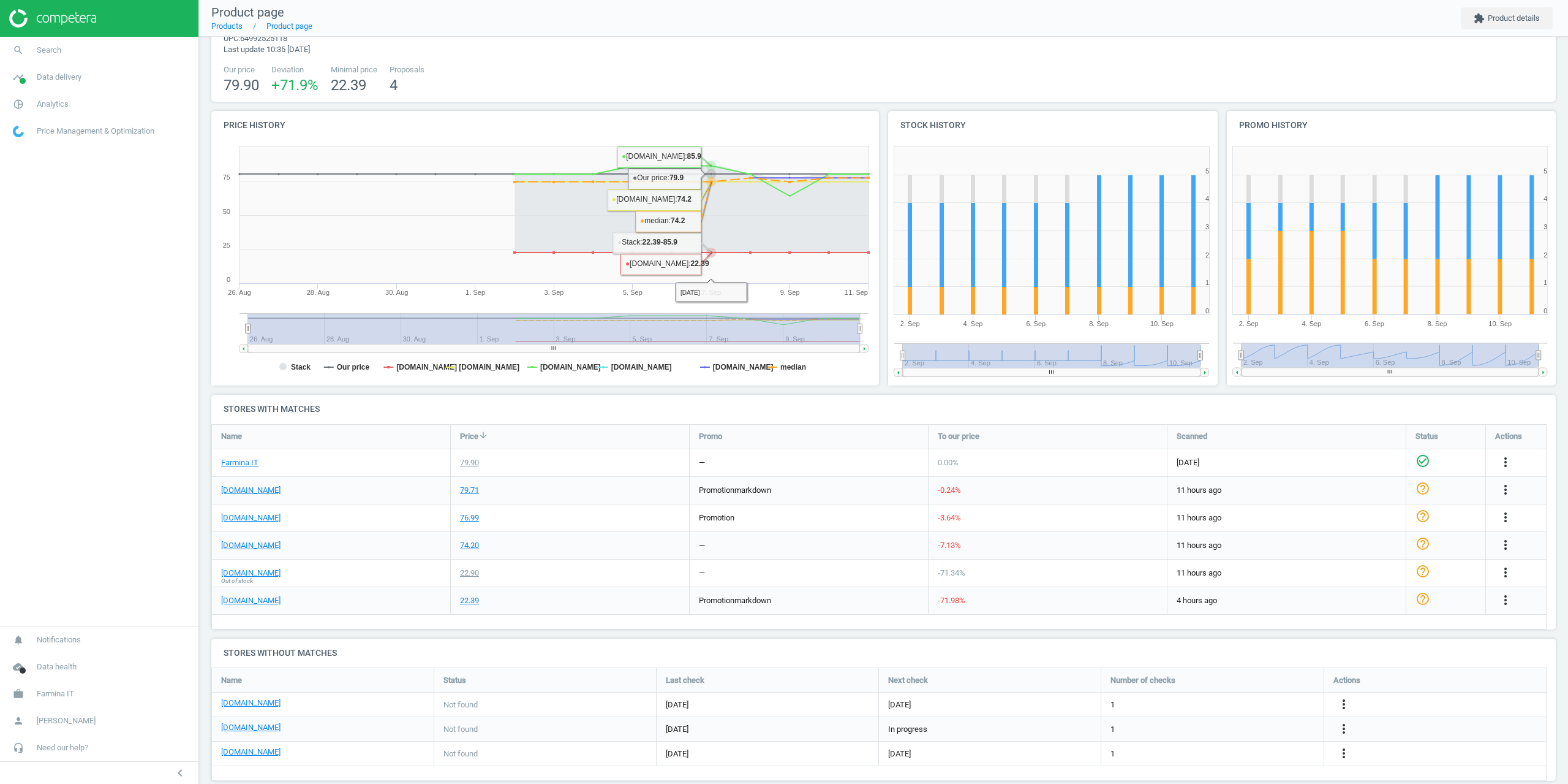
scroll to position [61, 0]
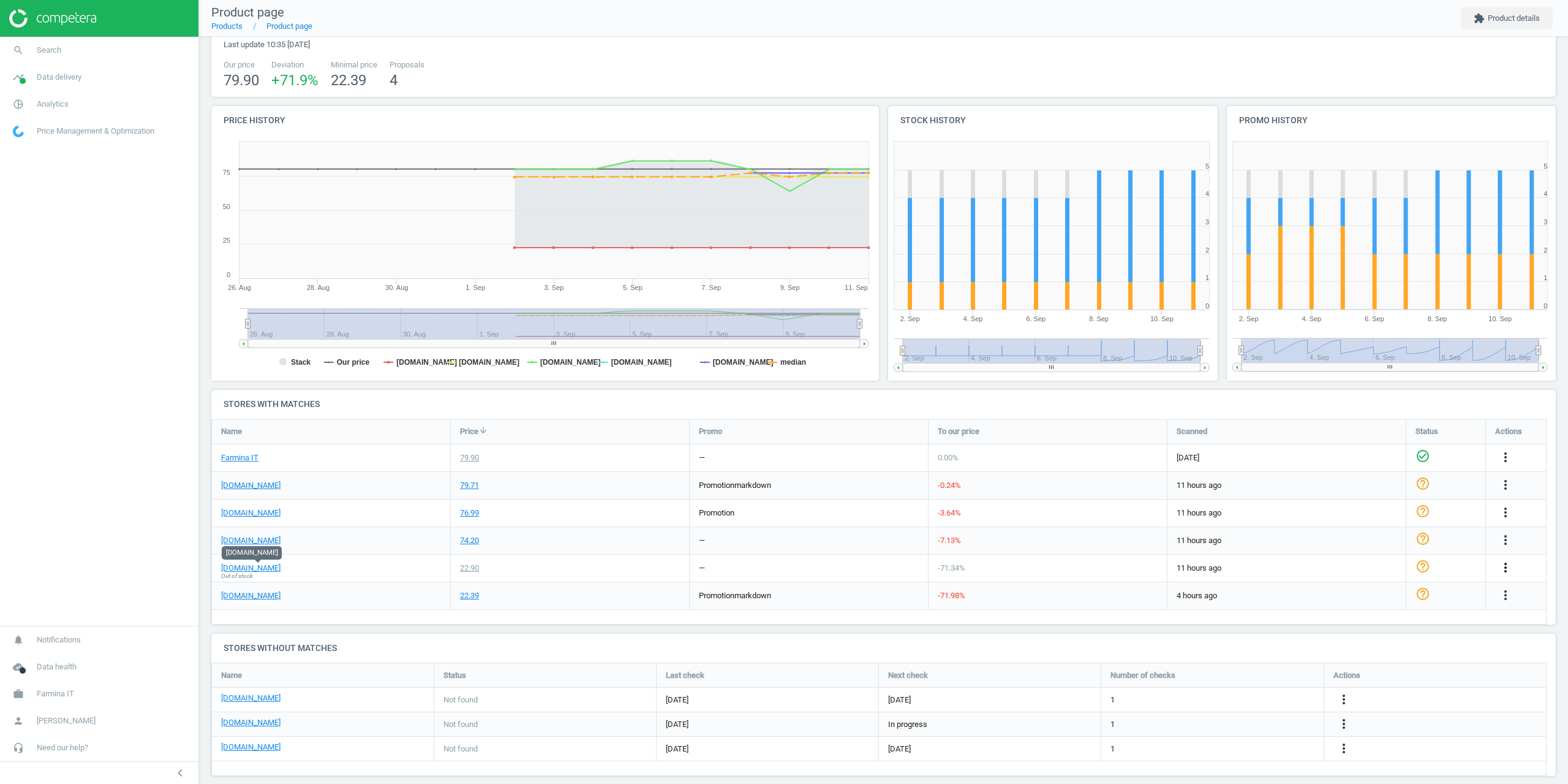
click at [1508, 566] on icon "more_vert" at bounding box center [1505, 567] width 15 height 15
click at [1399, 600] on link "Edit URL/product option" at bounding box center [1409, 597] width 168 height 19
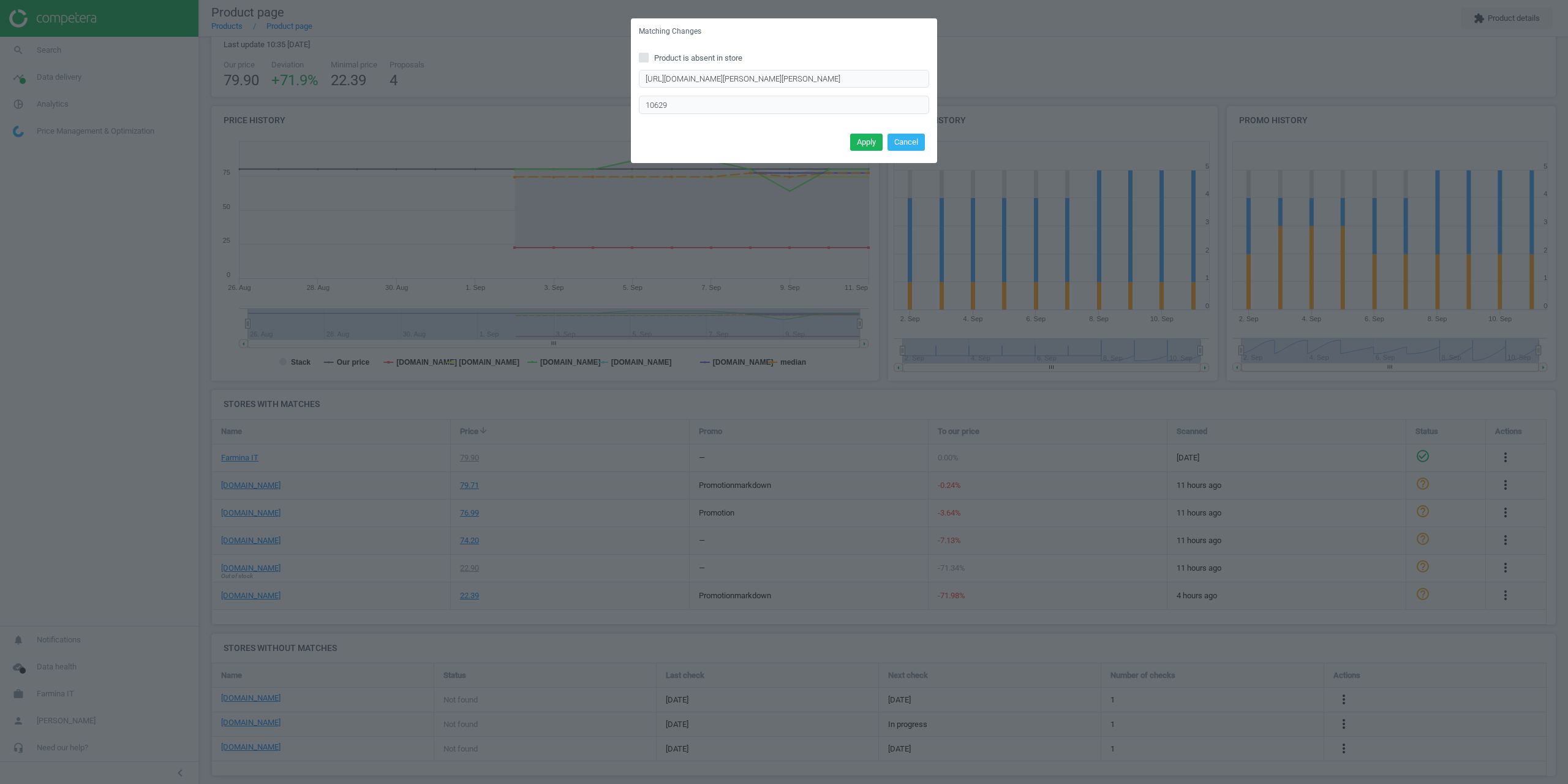
drag, startPoint x: 904, startPoint y: 137, endPoint x: 979, endPoint y: 95, distance: 86.0
click at [905, 136] on button "Cancel" at bounding box center [906, 142] width 37 height 17
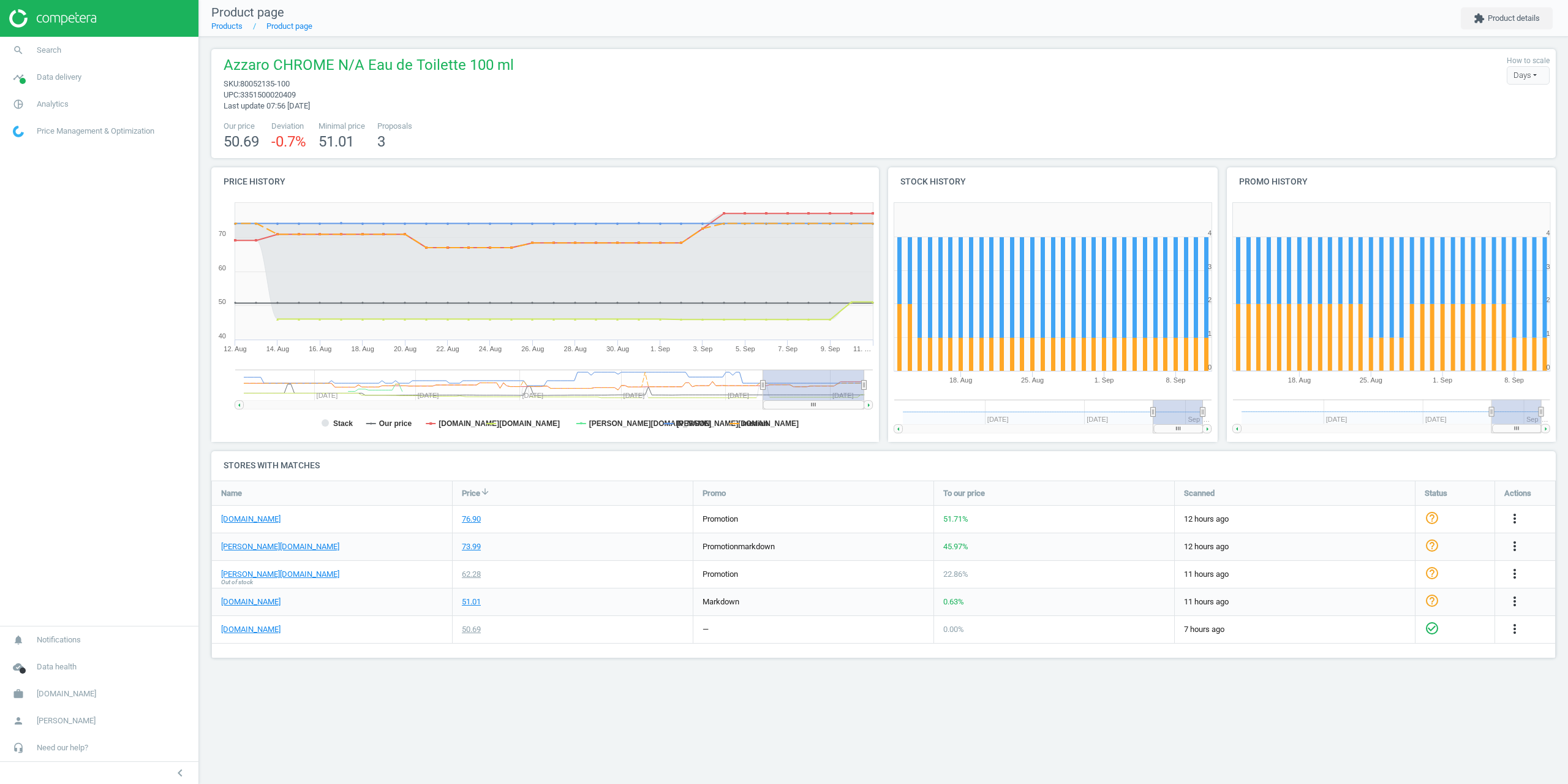
scroll to position [197, 1363]
click at [46, 101] on span "Analytics" at bounding box center [53, 104] width 31 height 11
click at [35, 147] on span "Products" at bounding box center [28, 149] width 29 height 9
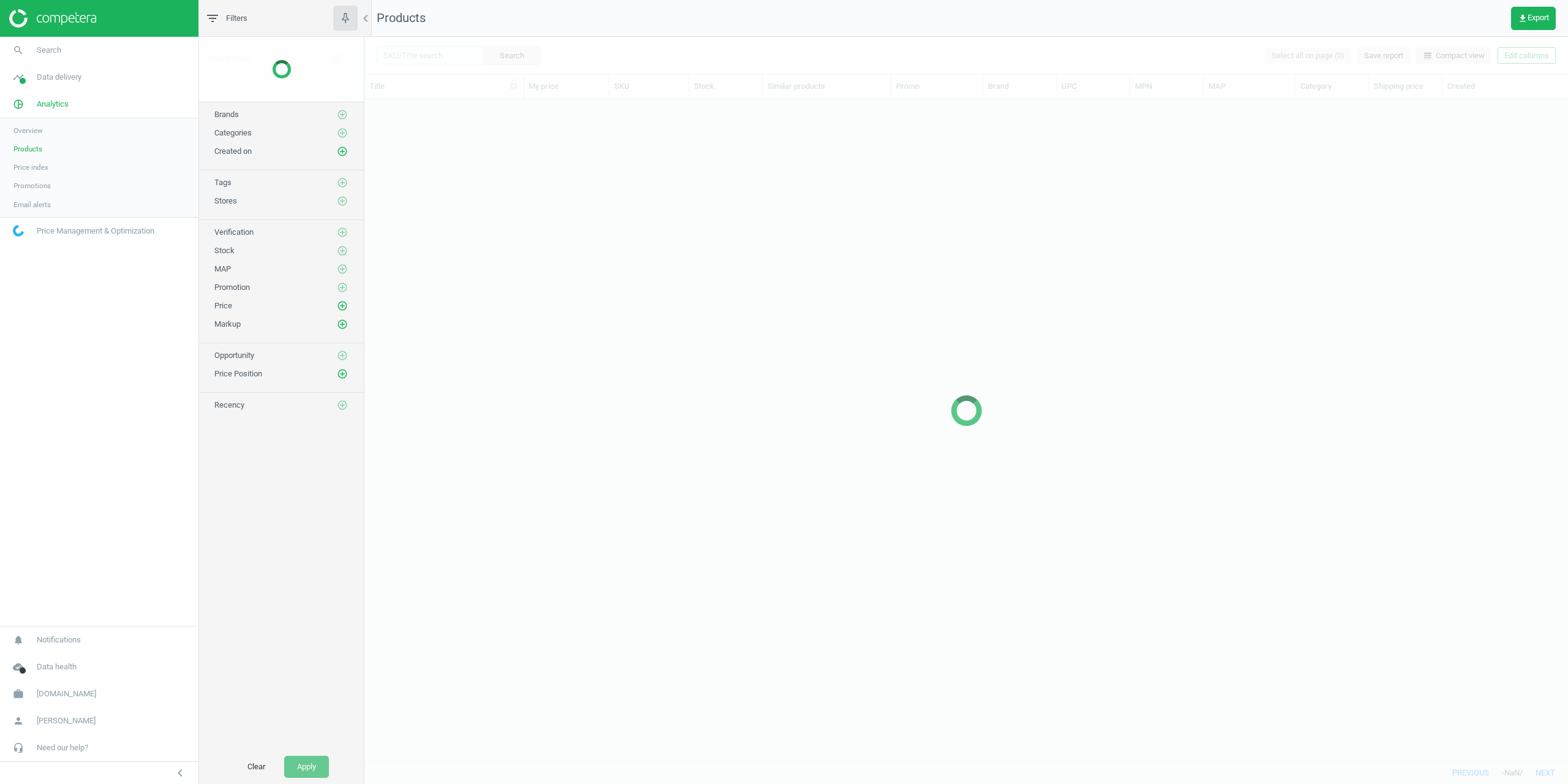
scroll to position [653, 1194]
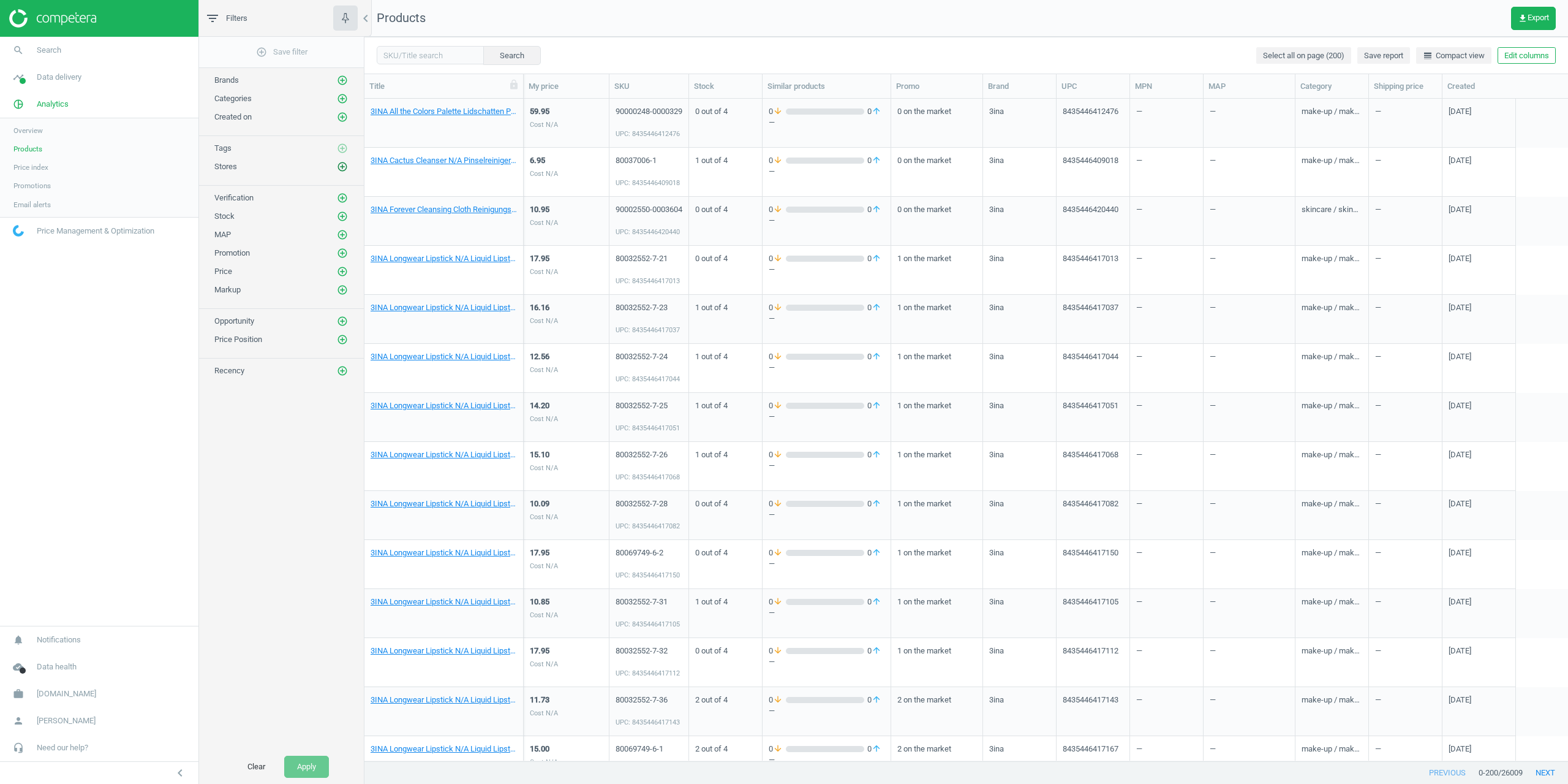
click at [343, 168] on icon "add_circle_outline" at bounding box center [342, 167] width 11 height 11
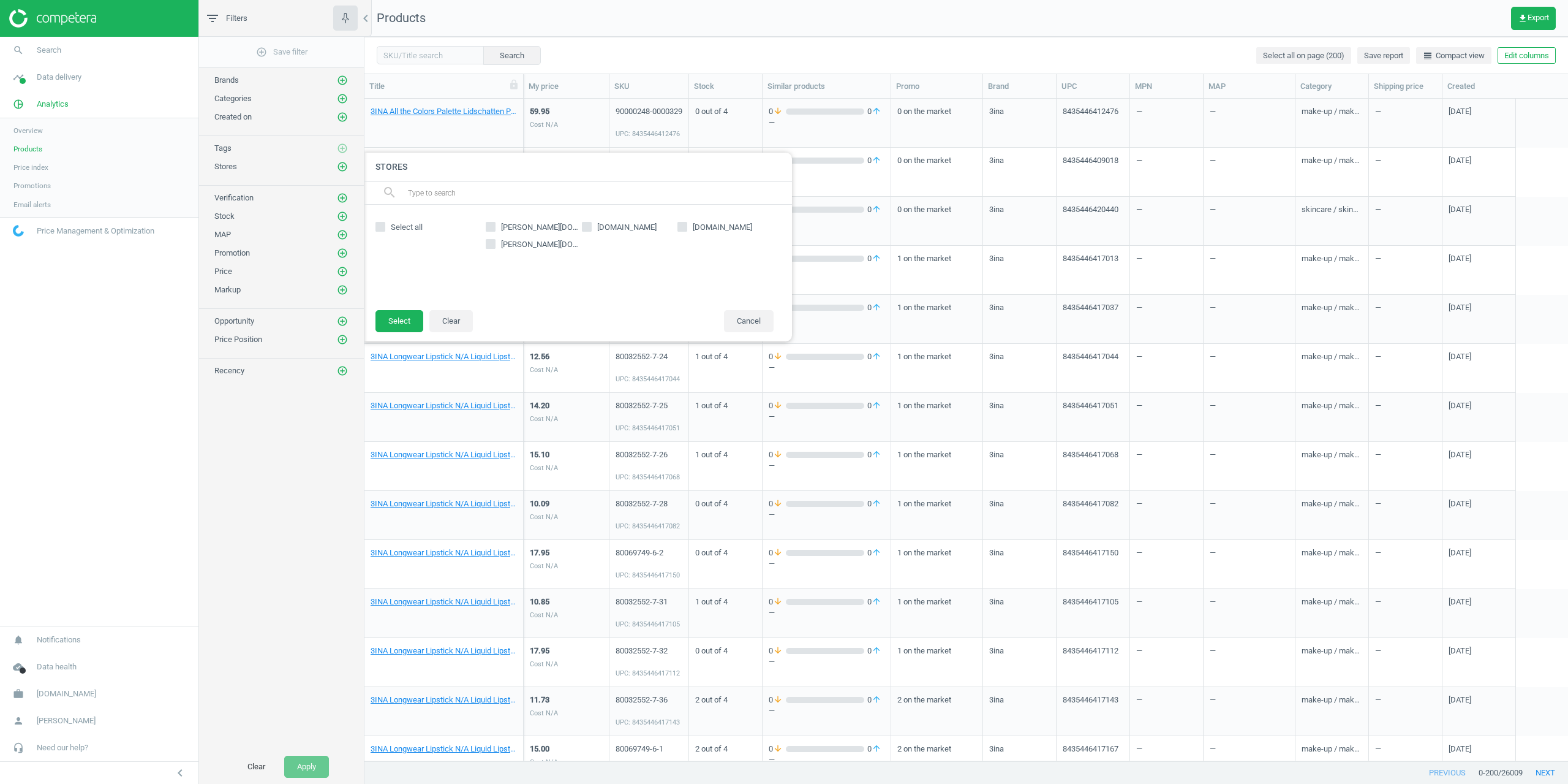
click at [709, 217] on div "[PERSON_NAME][DOMAIN_NAME] [DOMAIN_NAME] [DOMAIN_NAME] [PERSON_NAME][DOMAIN_NAM…" at bounding box center [629, 257] width 300 height 80
click at [705, 219] on div "[PERSON_NAME][DOMAIN_NAME] [DOMAIN_NAME] [DOMAIN_NAME] [PERSON_NAME][DOMAIN_NAM…" at bounding box center [629, 257] width 300 height 80
click at [707, 229] on span "[DOMAIN_NAME]" at bounding box center [722, 227] width 65 height 11
click at [687, 229] on input "[DOMAIN_NAME]" at bounding box center [683, 227] width 8 height 8
checkbox input "true"
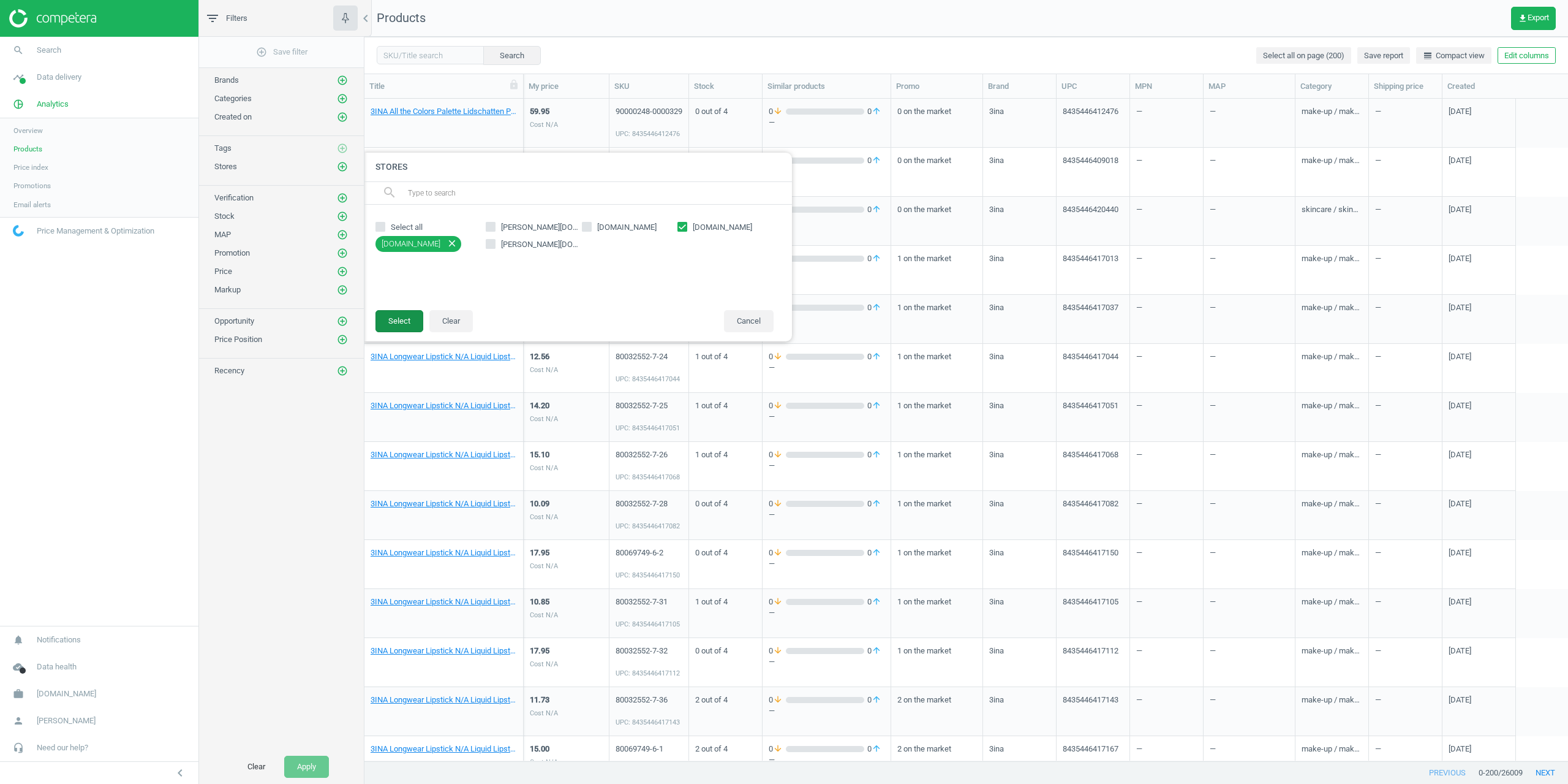
click at [407, 322] on button "Select" at bounding box center [399, 321] width 48 height 22
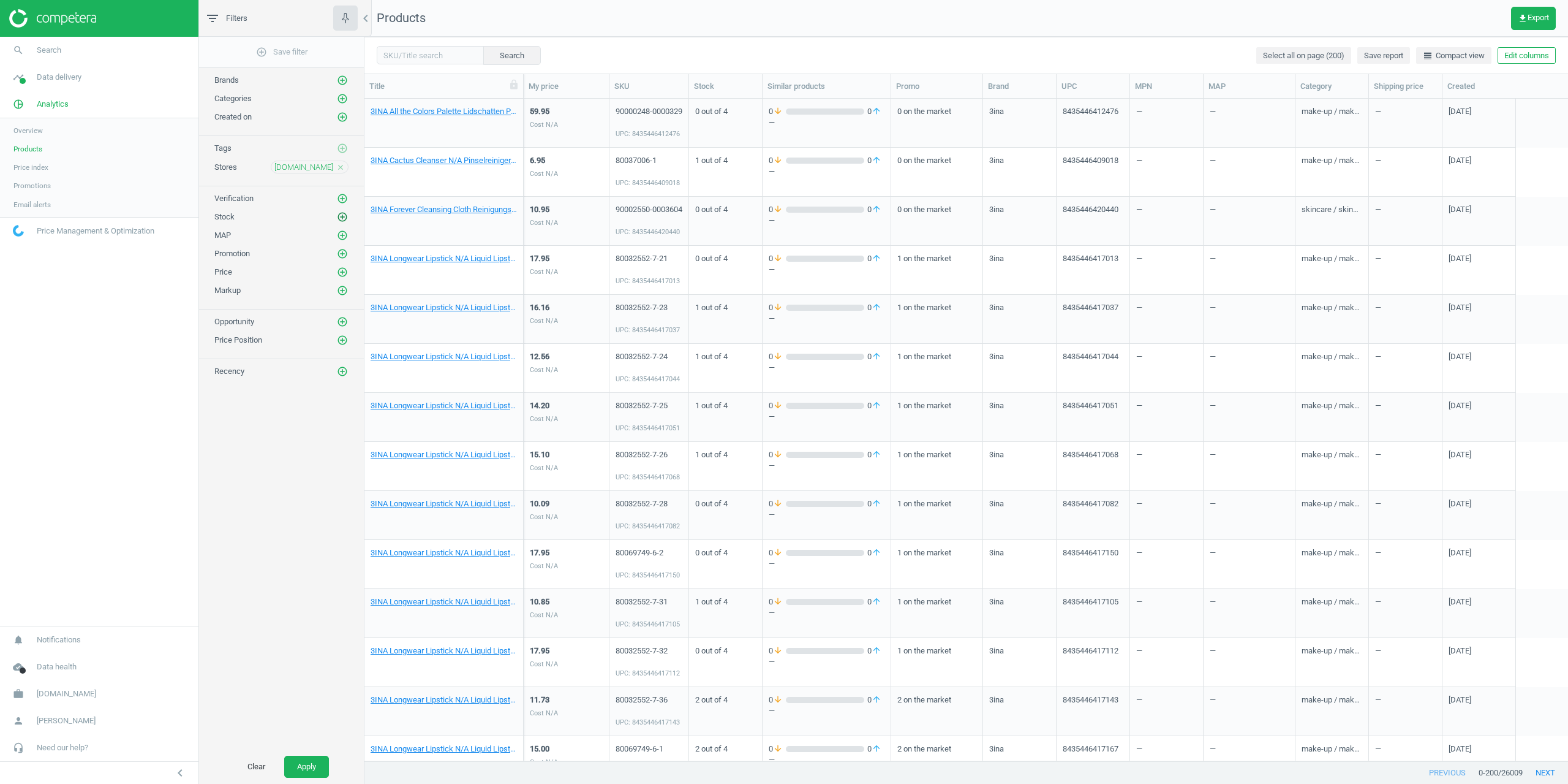
click at [345, 214] on icon "add_circle_outline" at bounding box center [342, 217] width 11 height 11
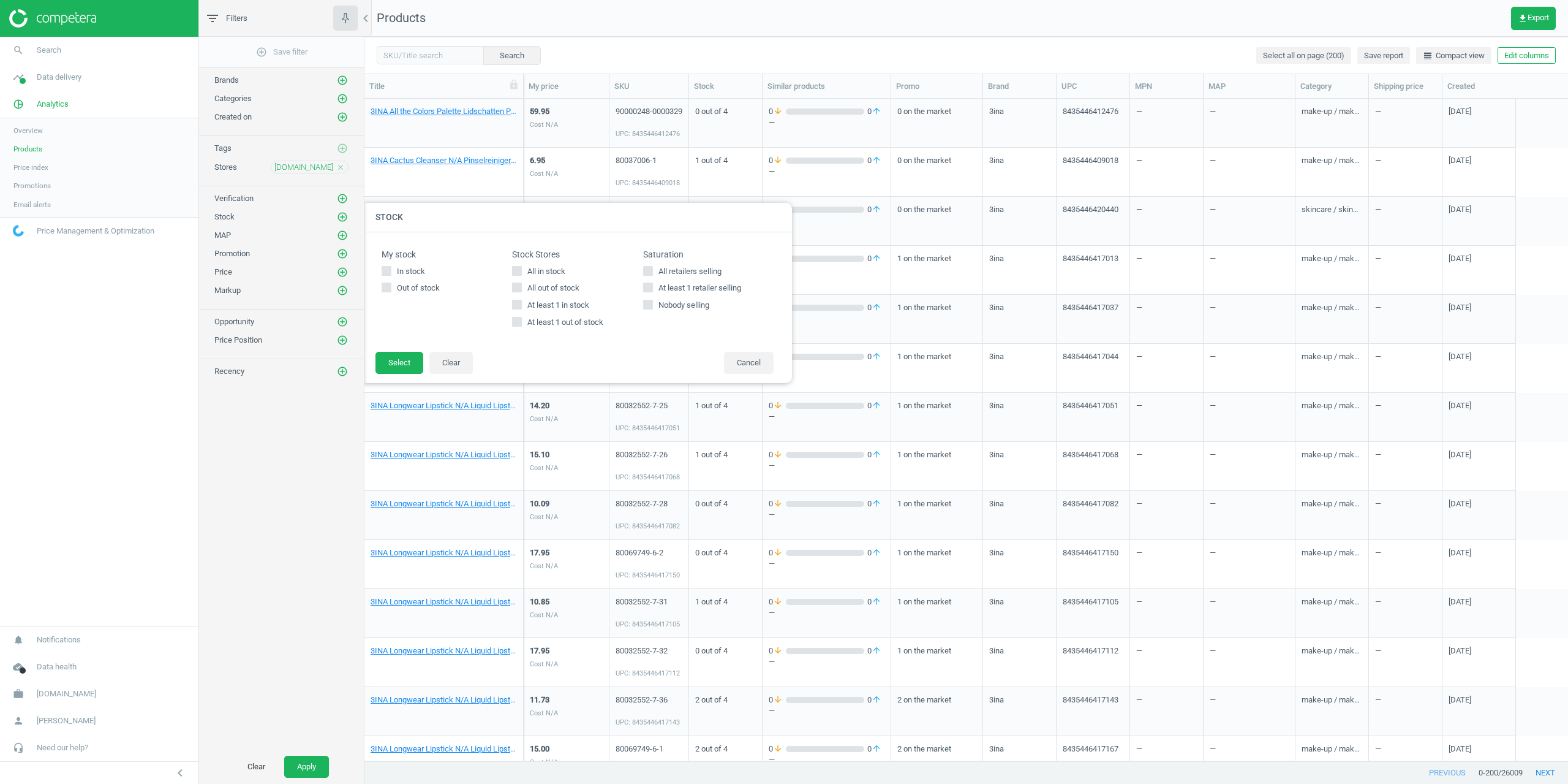
click at [554, 314] on div "All in stock All out of stock At least 1 in stock At least 1 out of stock" at bounding box center [577, 297] width 131 height 62
click at [553, 319] on span "At least 1 out of stock" at bounding box center [565, 322] width 81 height 11
click at [521, 319] on input "At least 1 out of stock" at bounding box center [517, 322] width 8 height 8
checkbox input "true"
click at [380, 357] on button "Select" at bounding box center [399, 363] width 48 height 22
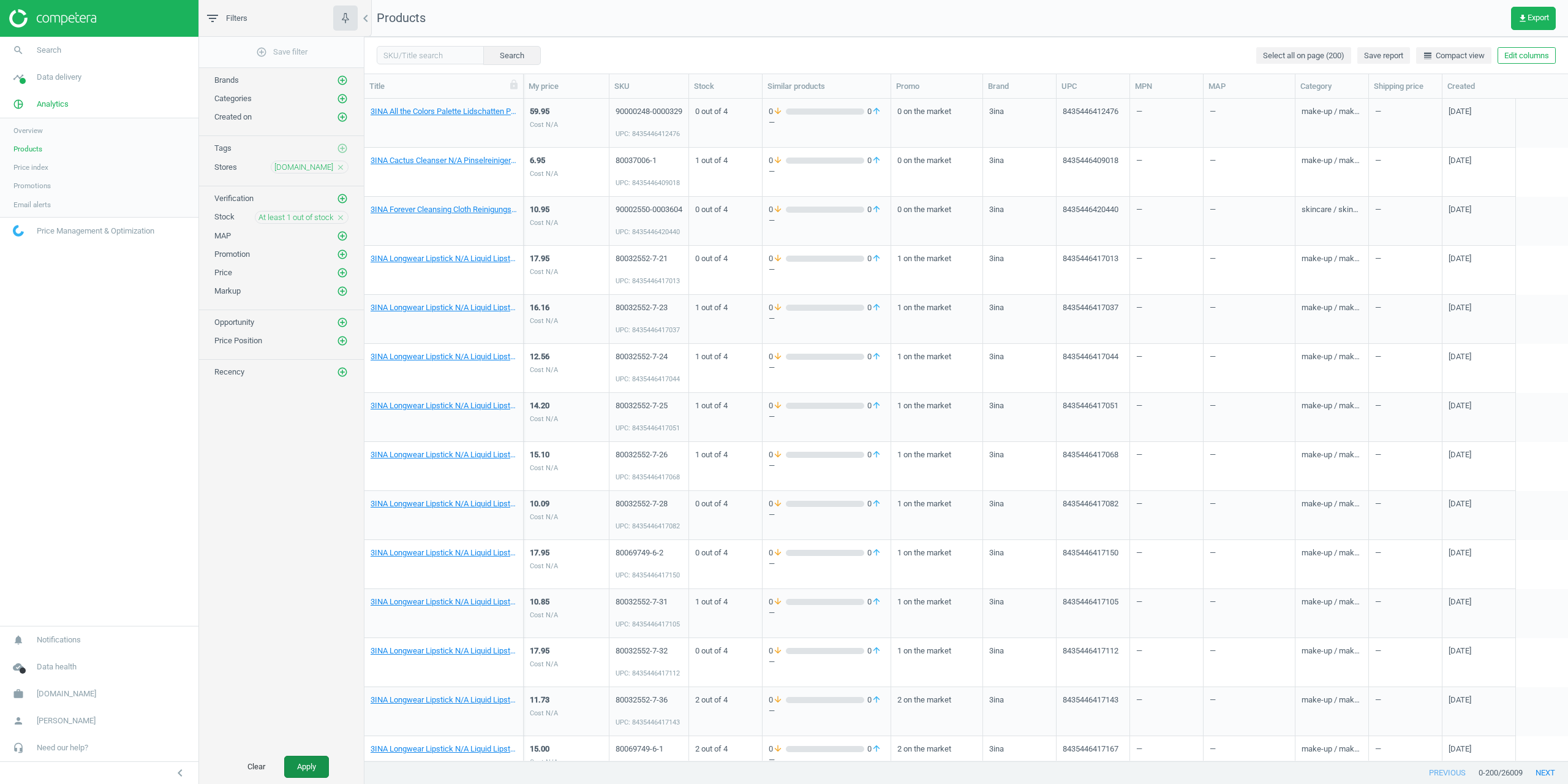
click at [315, 761] on button "Apply" at bounding box center [306, 767] width 45 height 22
click at [413, 113] on link "3INA All the Colors Palette Lidschatten Palette no_color 58 g" at bounding box center [444, 112] width 146 height 11
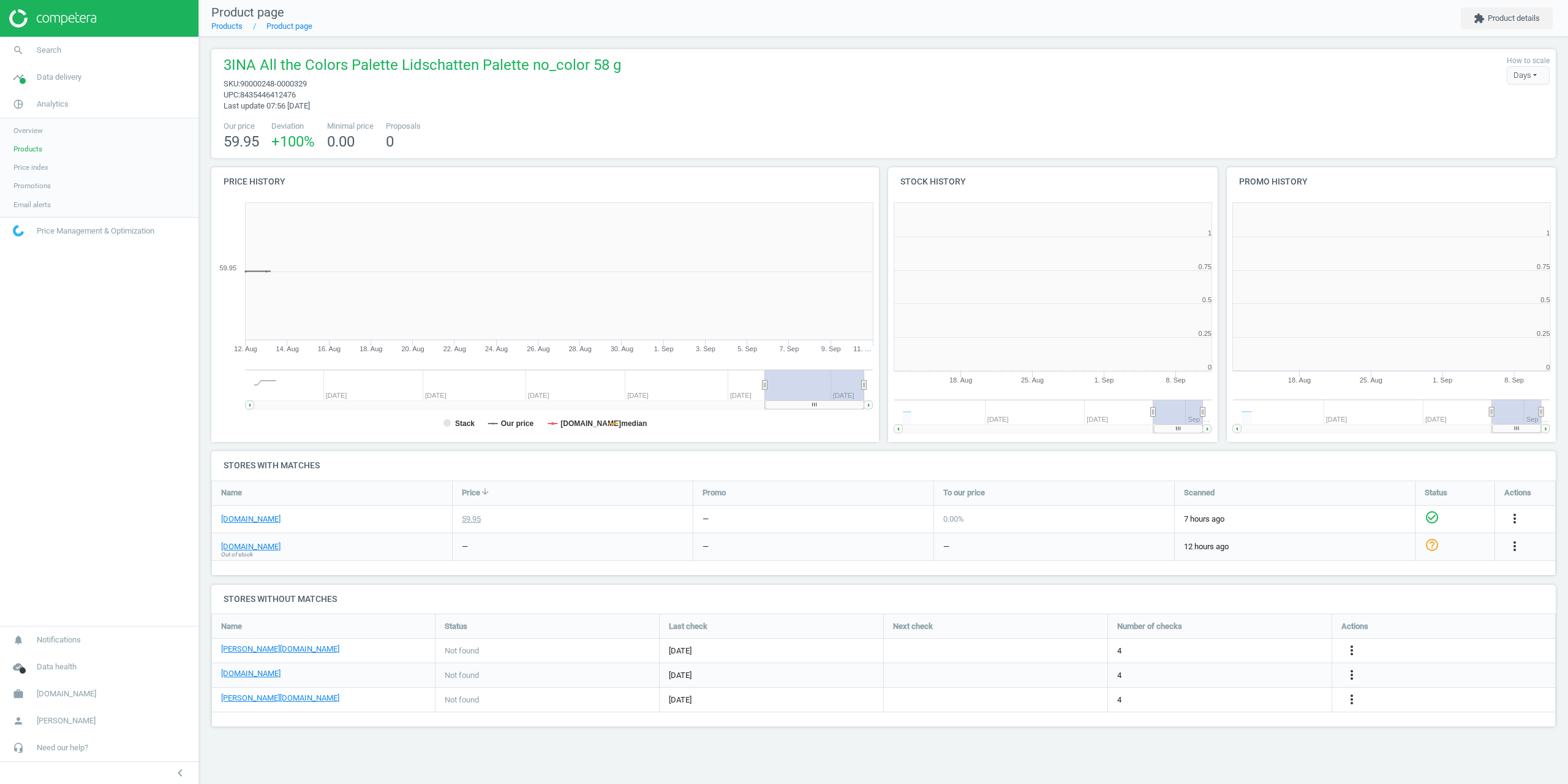
scroll to position [264, 348]
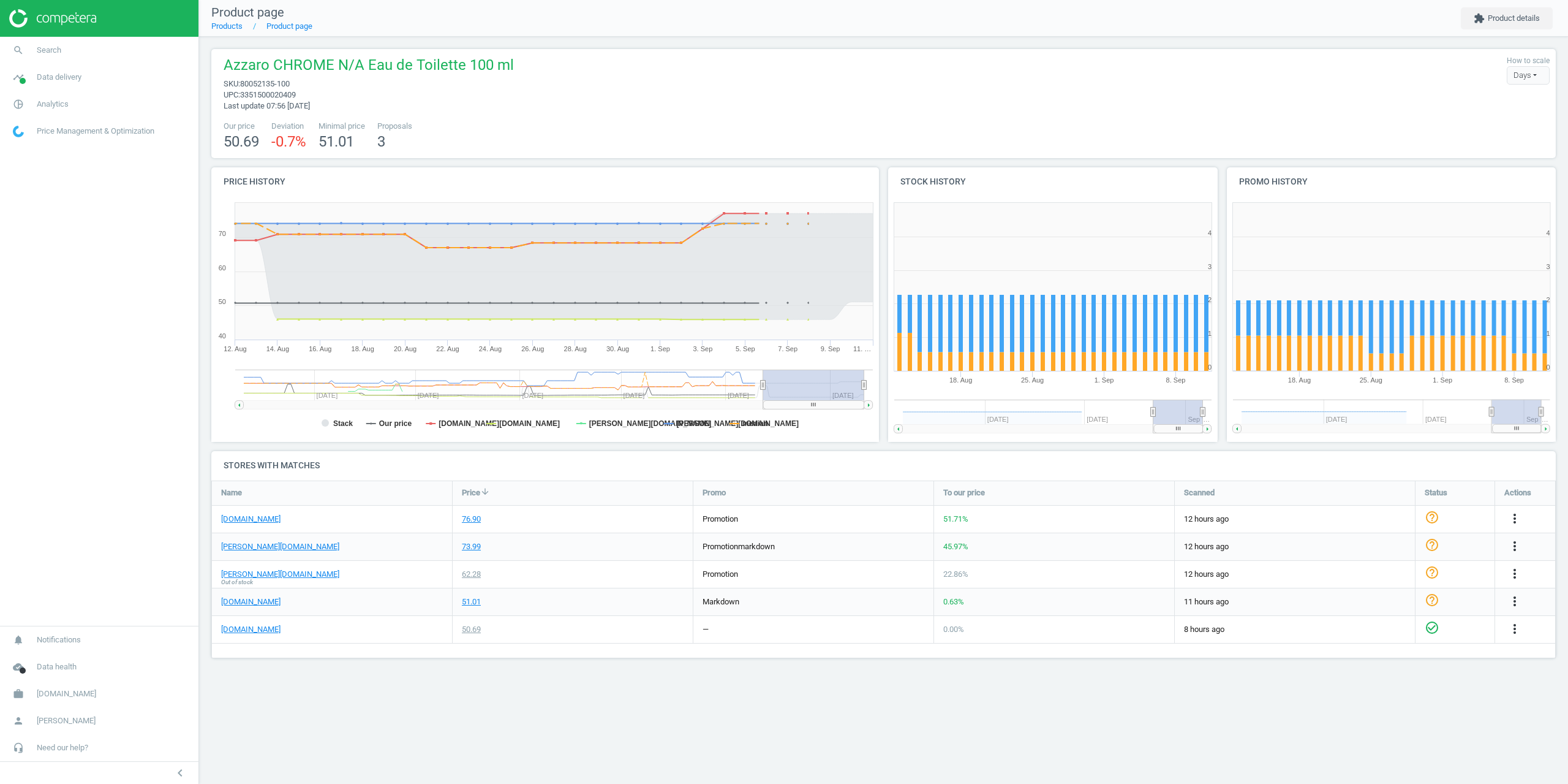
scroll to position [197, 1363]
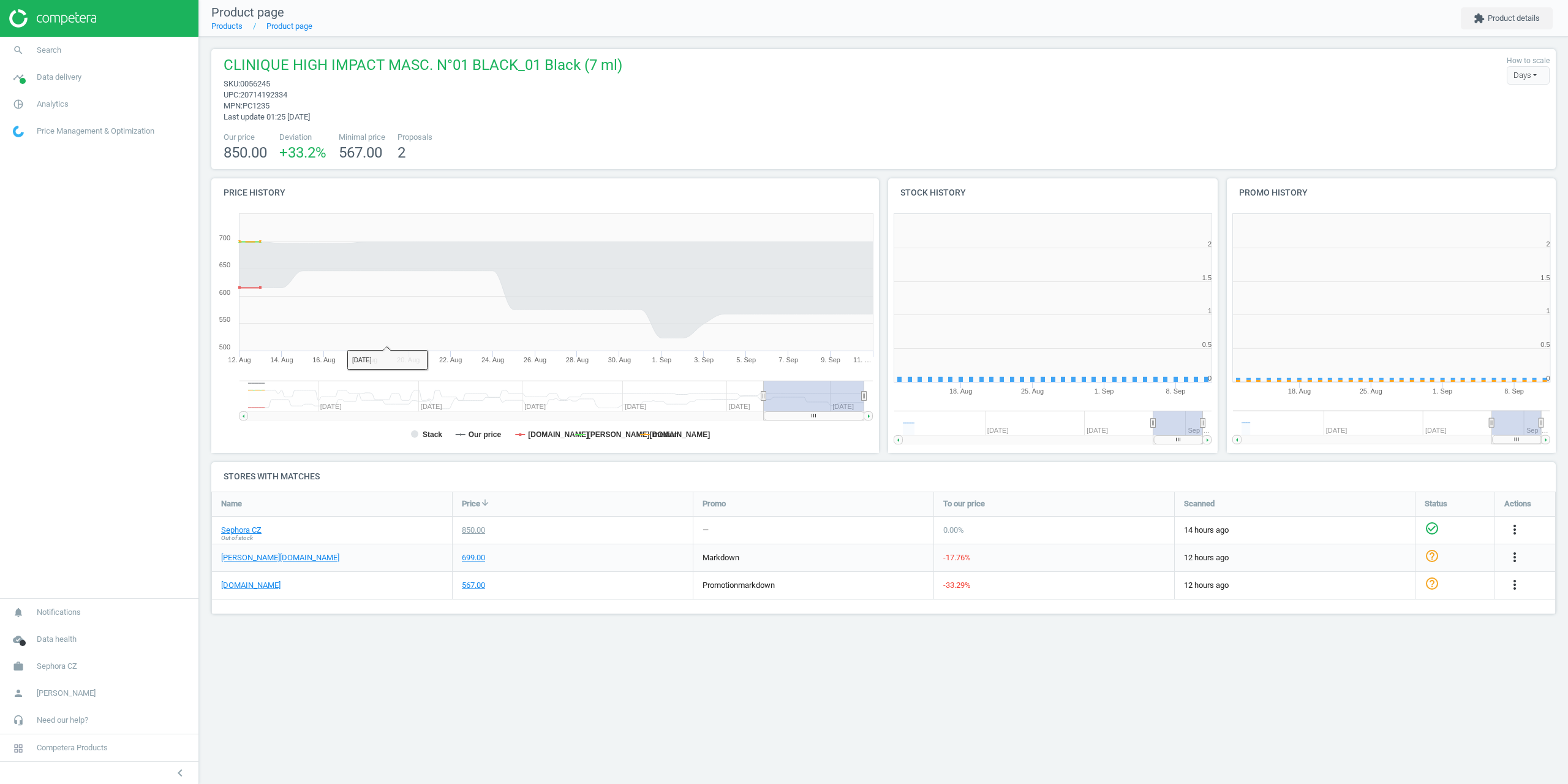
scroll to position [264, 348]
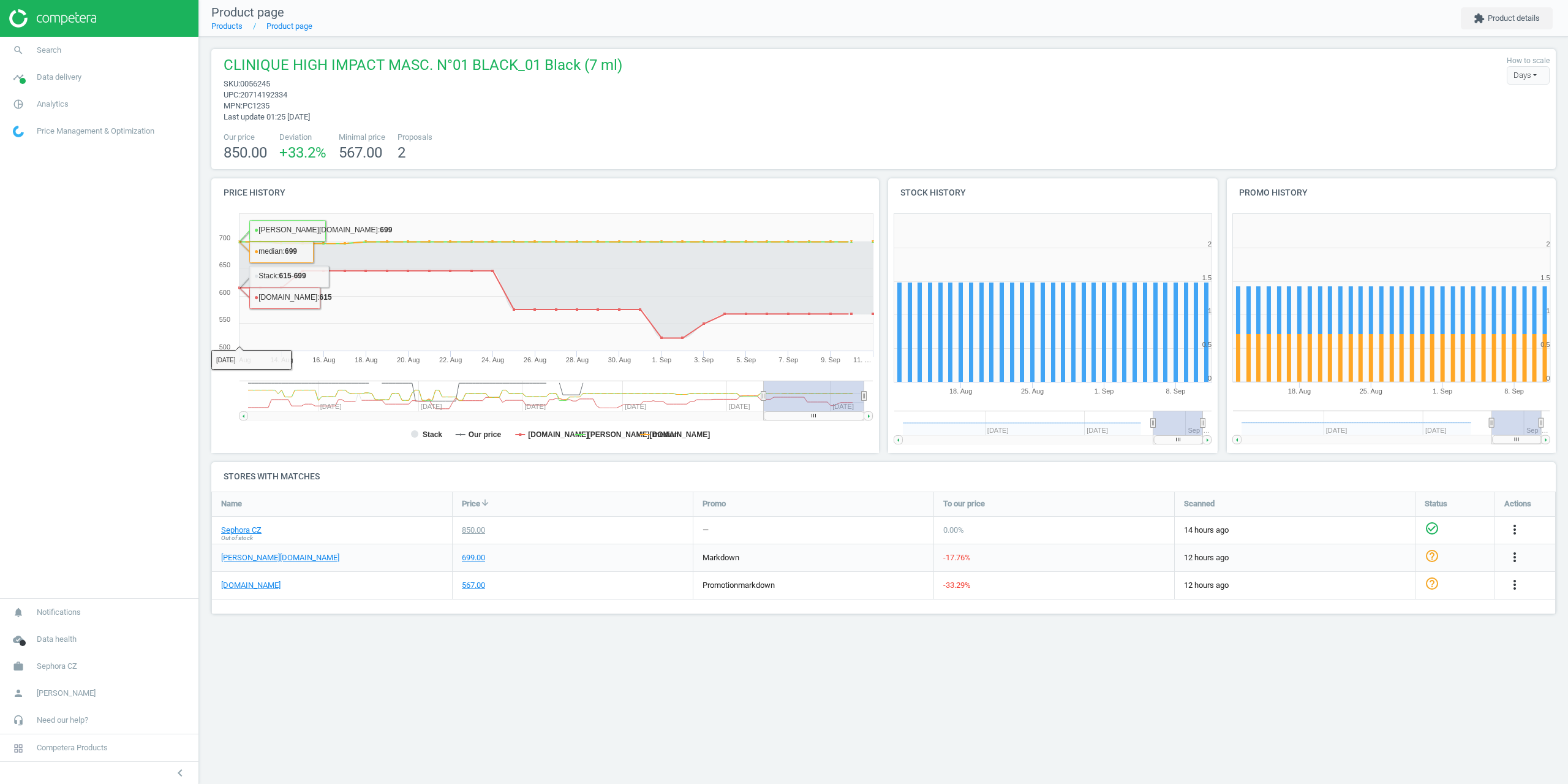
click at [260, 87] on span "0056245" at bounding box center [255, 83] width 30 height 9
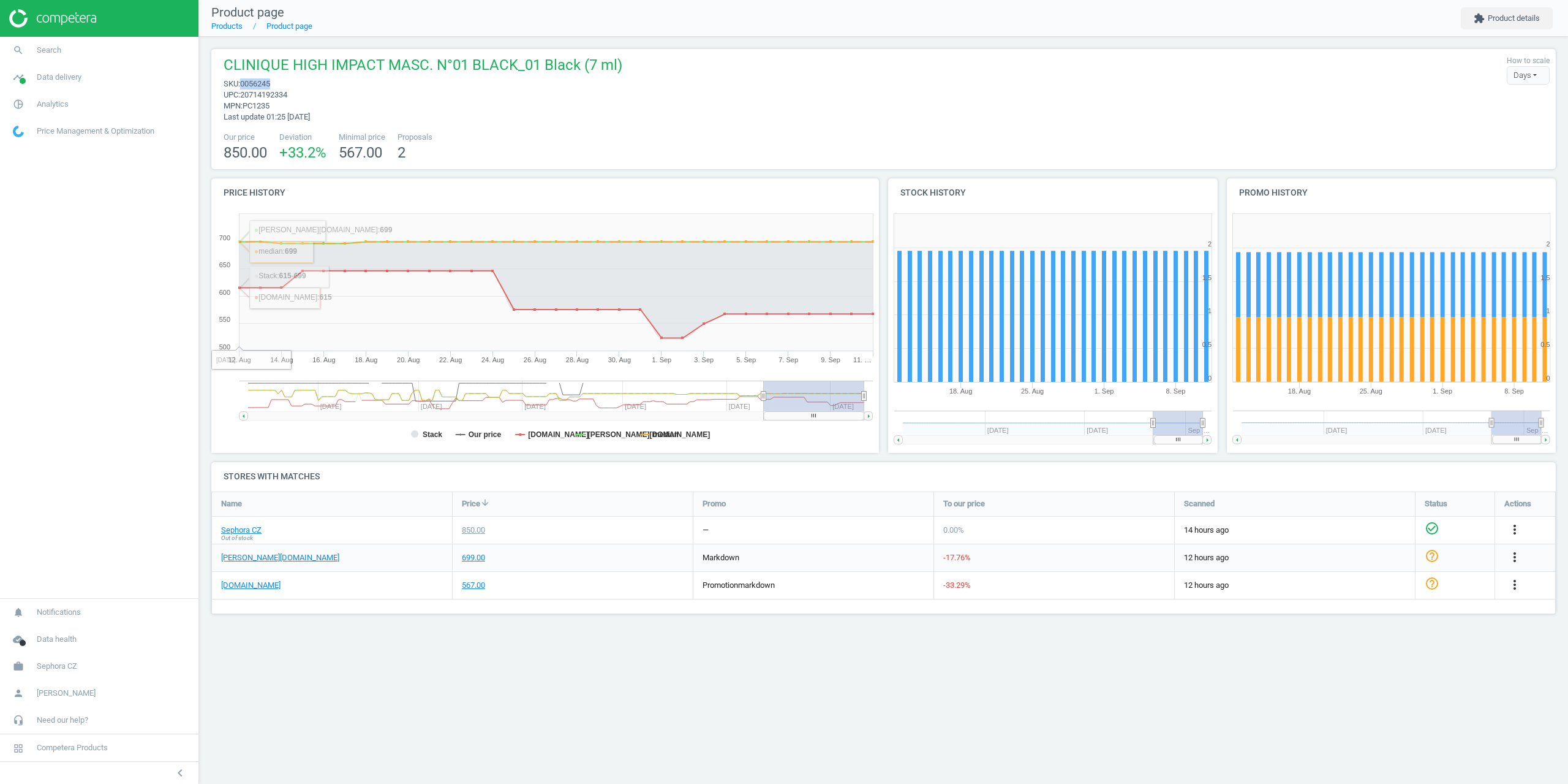
copy span "0056245"
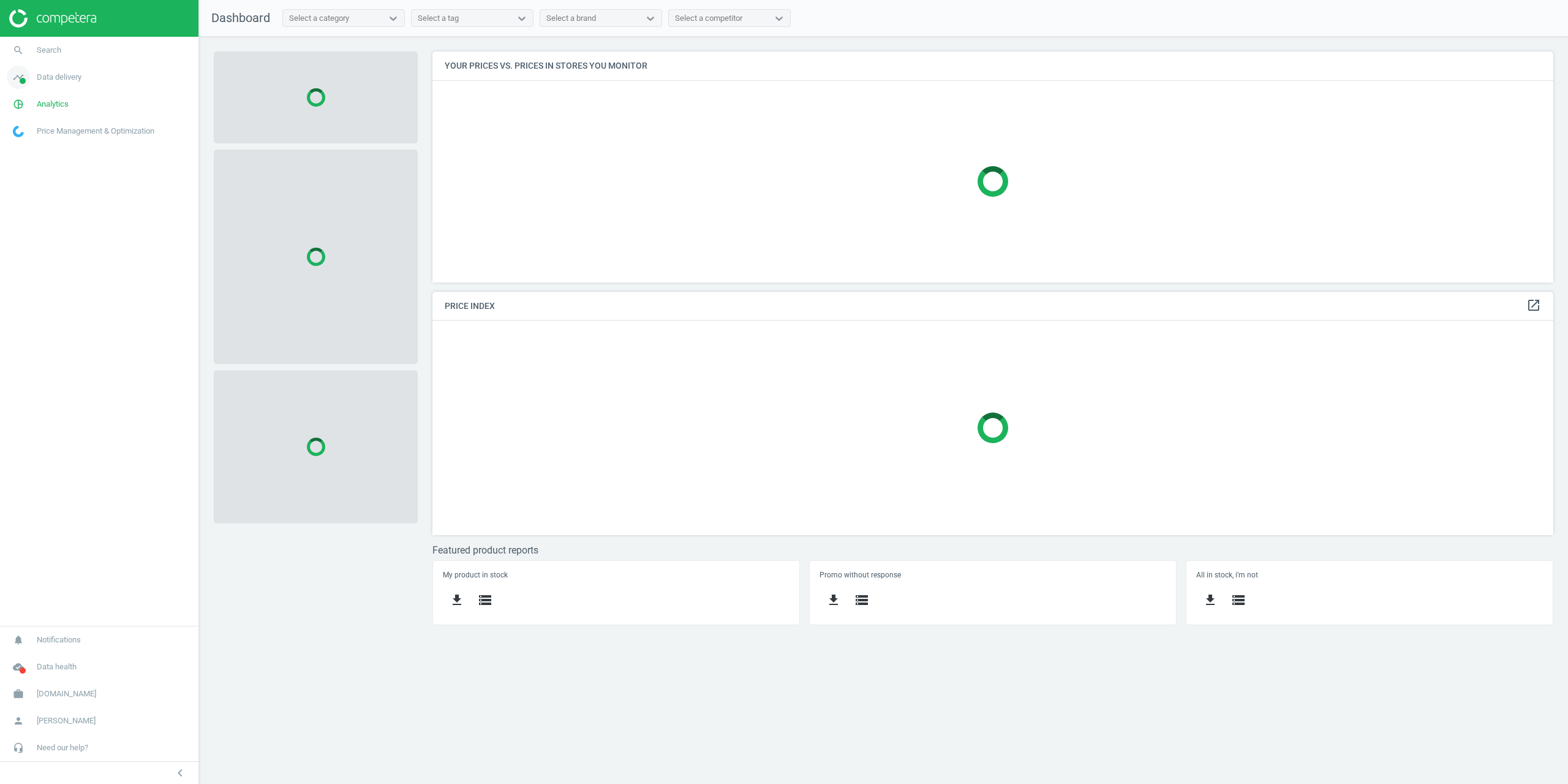
scroll to position [250, 1140]
click at [57, 56] on link "search Search" at bounding box center [99, 50] width 198 height 27
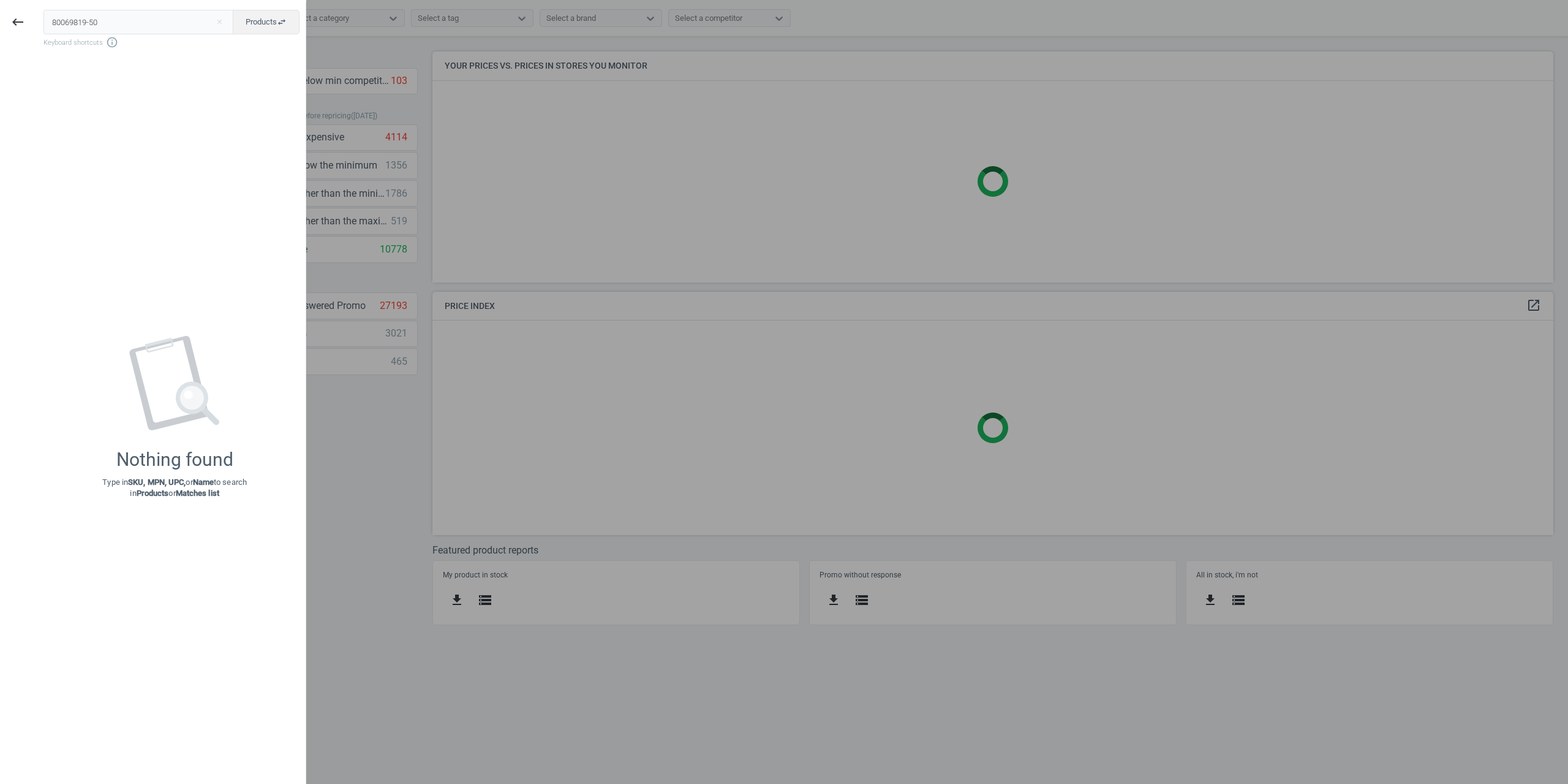
type input "80069819-50"
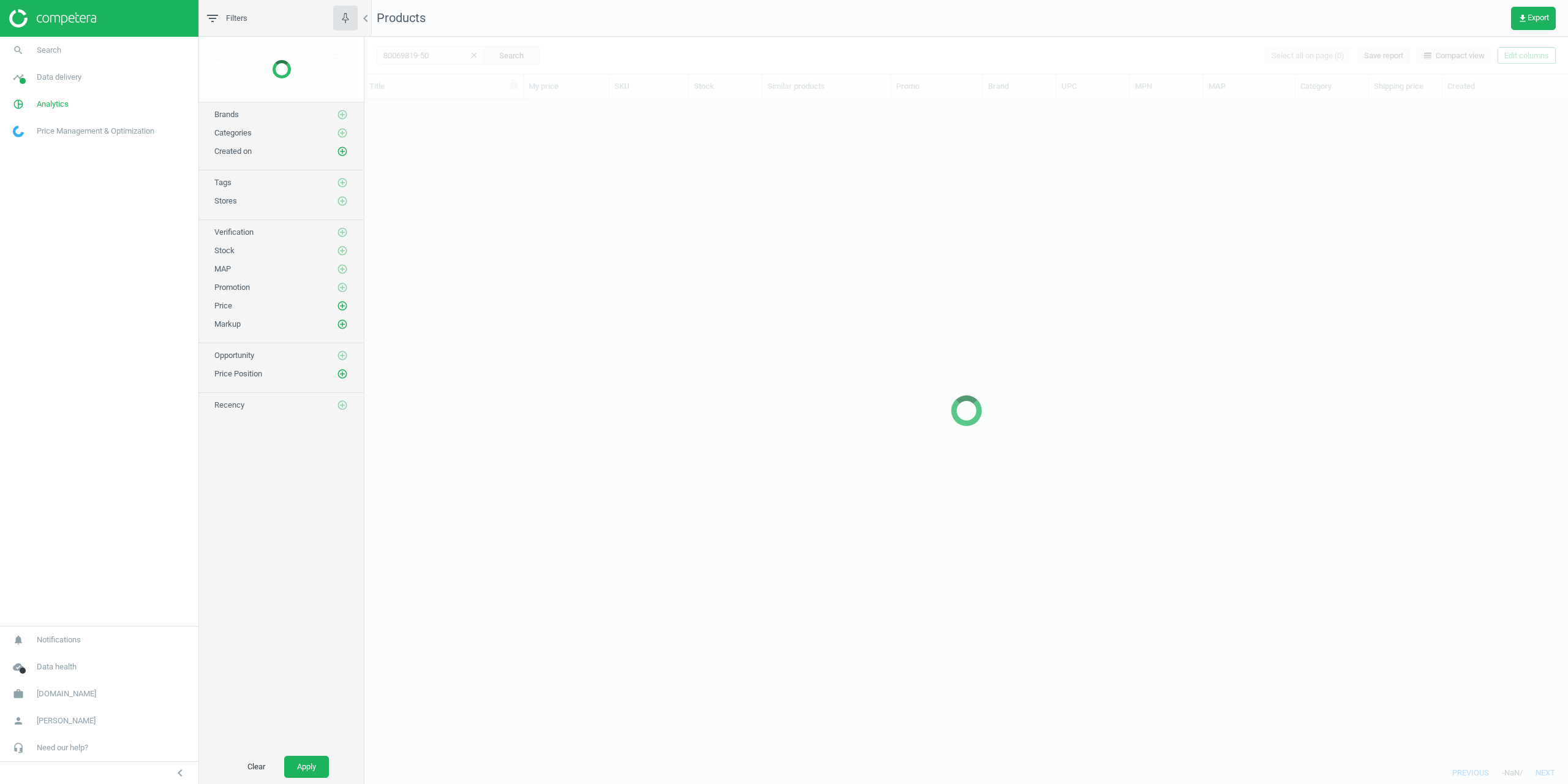
scroll to position [653, 1194]
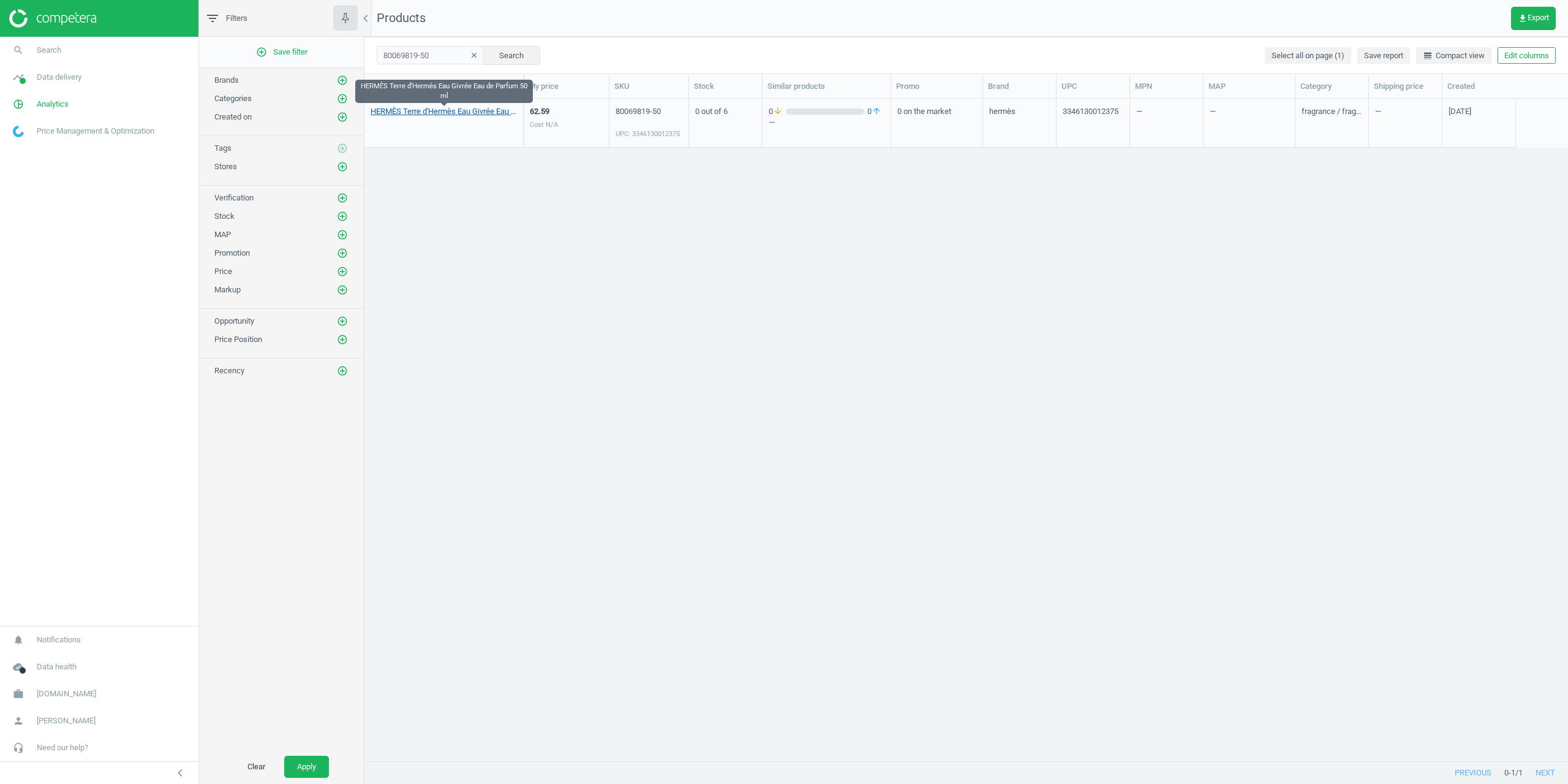
click at [407, 115] on link "HERMÈS Terre d'Hermès Eau Givrée Eau de Parfum 50 ml" at bounding box center [444, 112] width 146 height 11
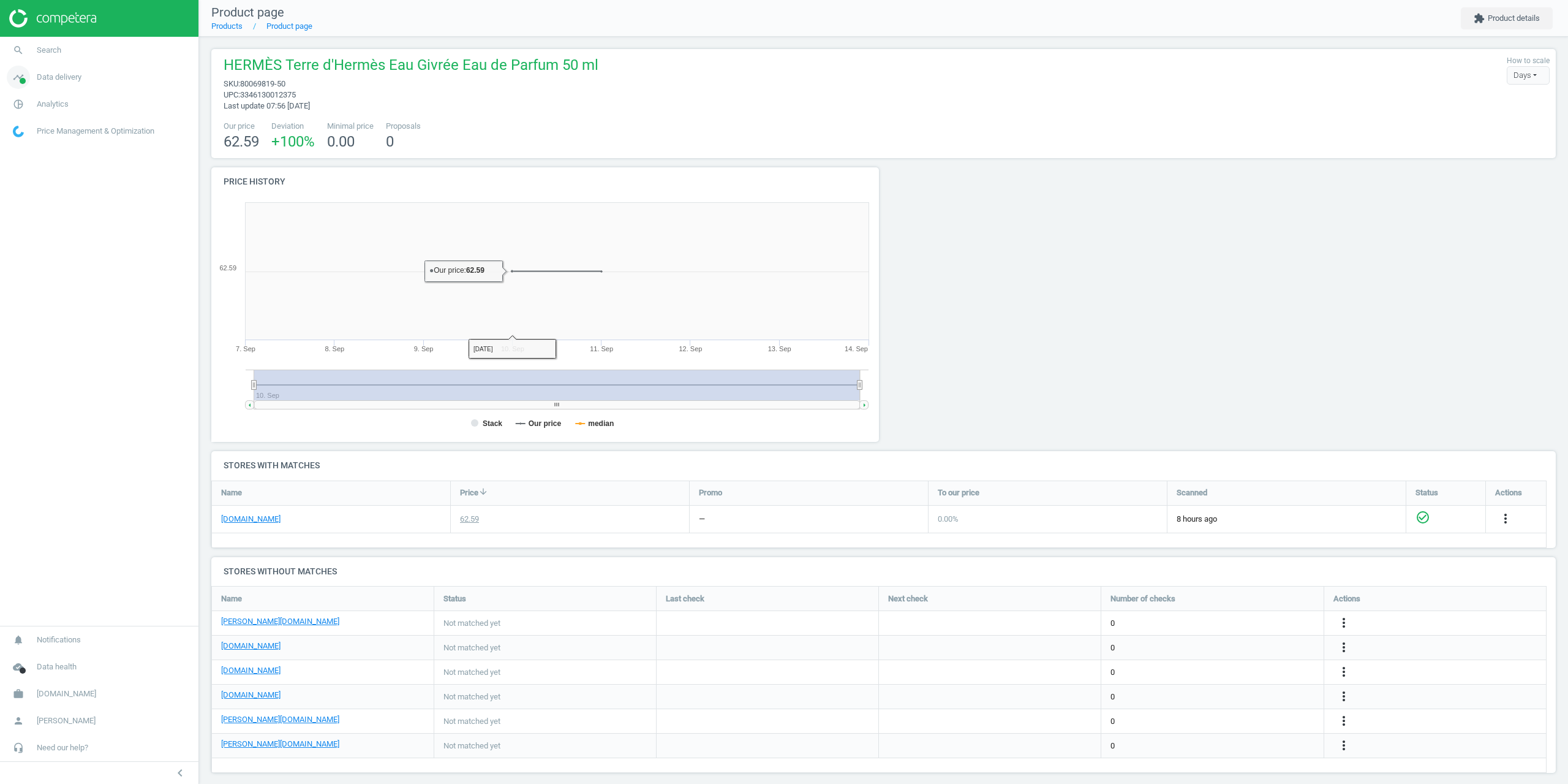
click at [36, 84] on span "timeline" at bounding box center [18, 77] width 37 height 27
click at [31, 181] on span "Stores" at bounding box center [24, 178] width 20 height 9
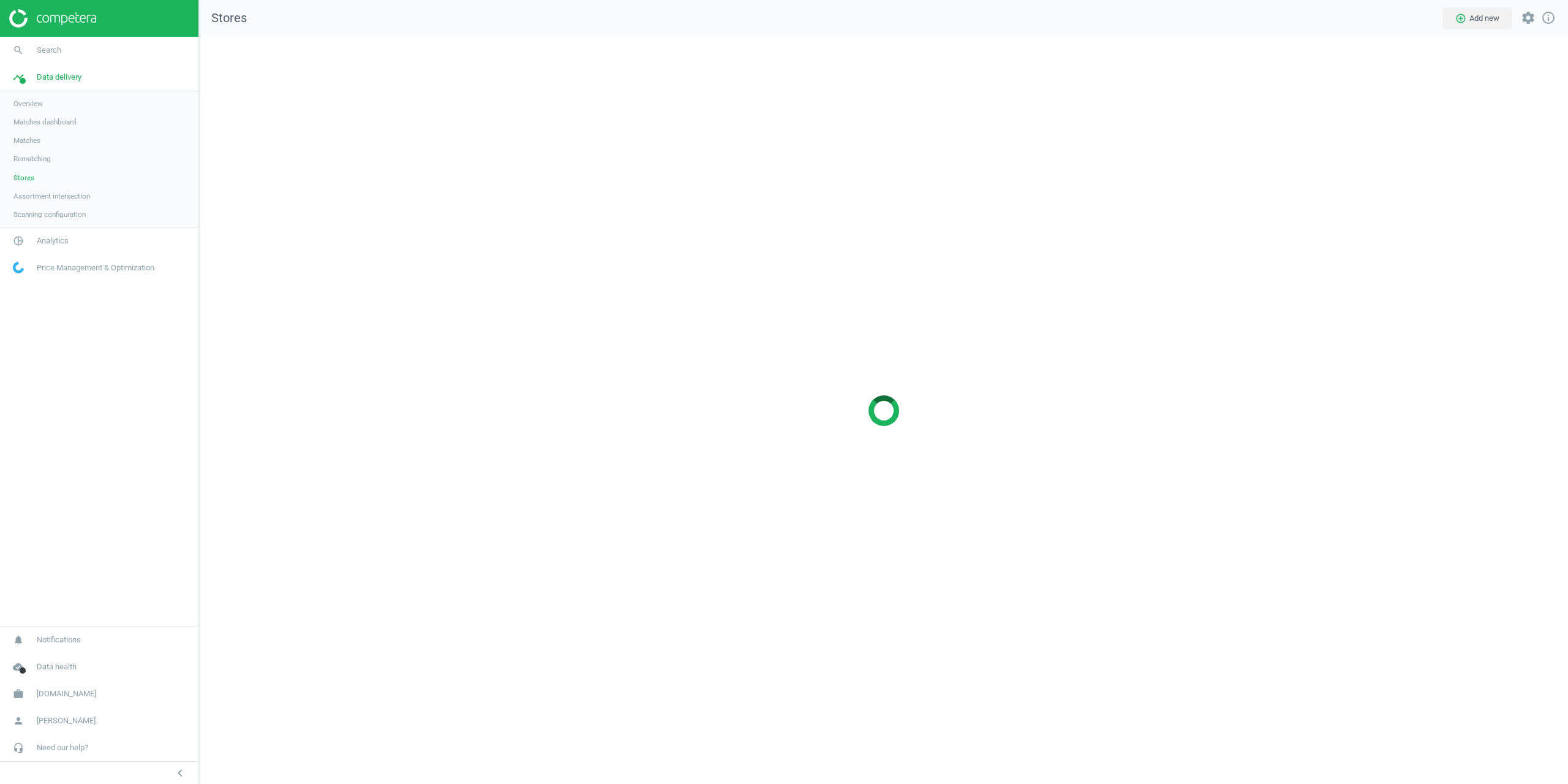
scroll to position [766, 1388]
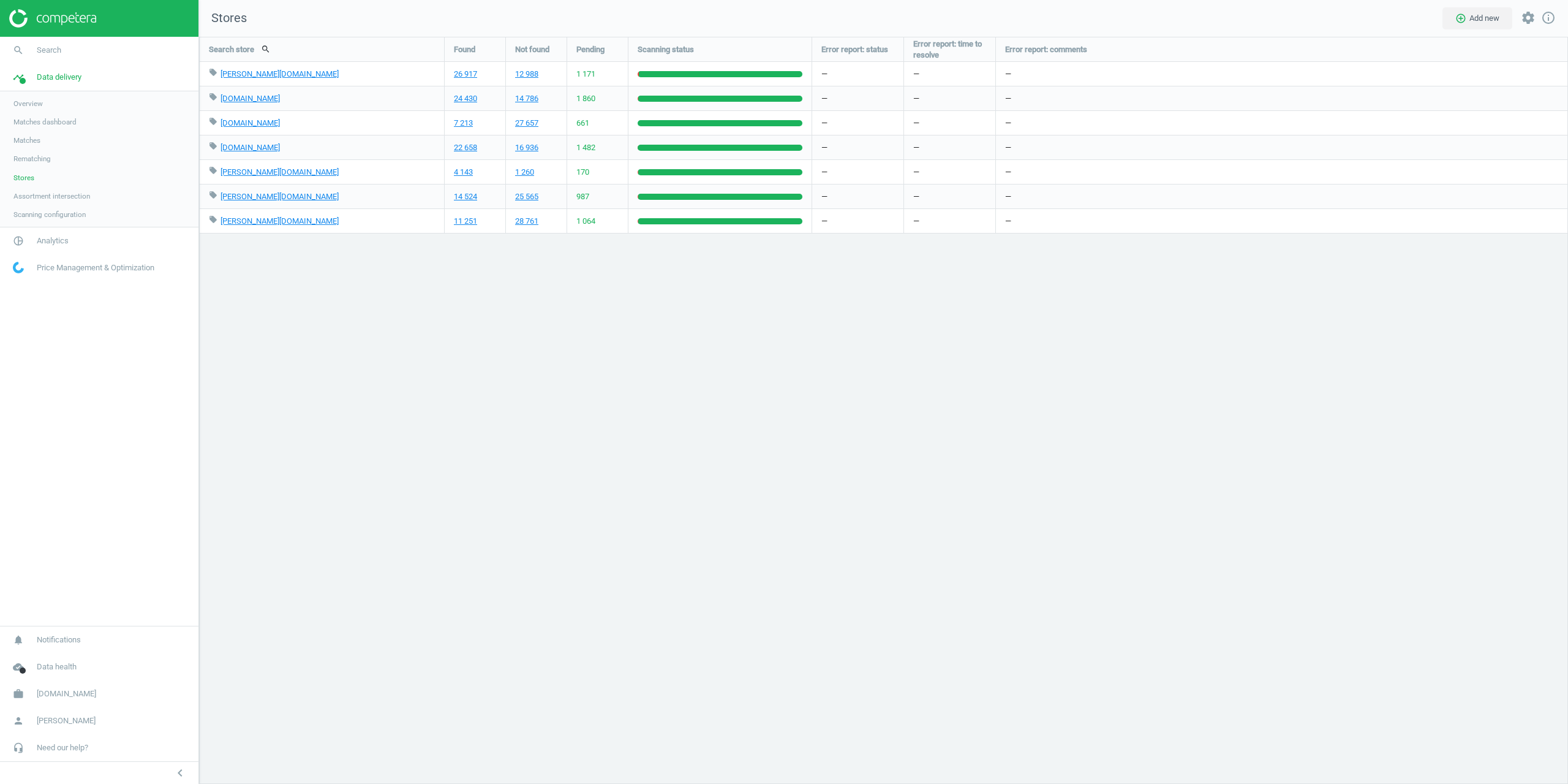
click at [537, 296] on div "Search store search Found Not found Pending Scanning status Error report: statu…" at bounding box center [884, 410] width 1369 height 747
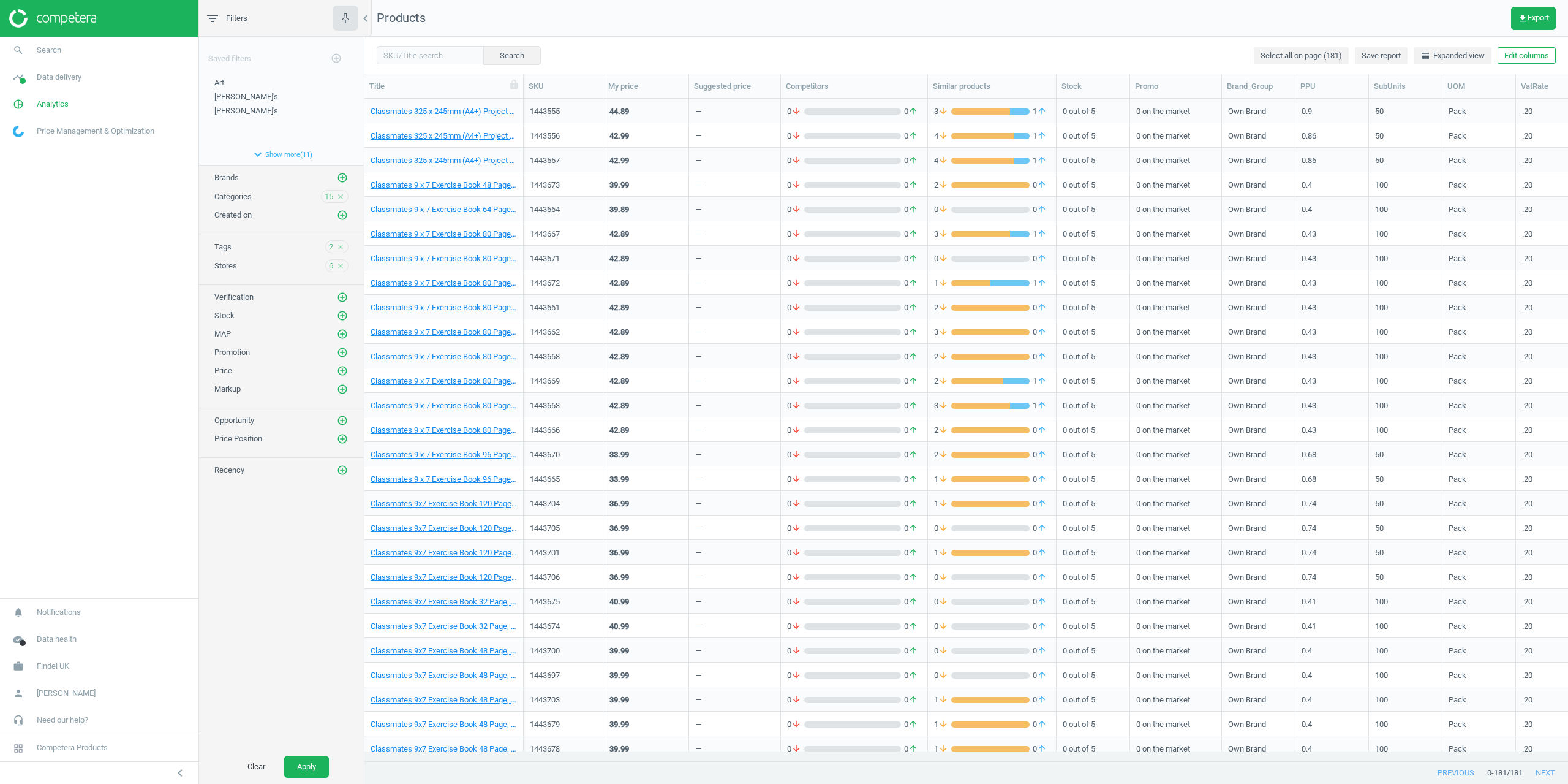
scroll to position [9, 9]
click at [334, 264] on div "6 close" at bounding box center [337, 265] width 24 height 13
click at [330, 266] on span "6" at bounding box center [330, 266] width 4 height 11
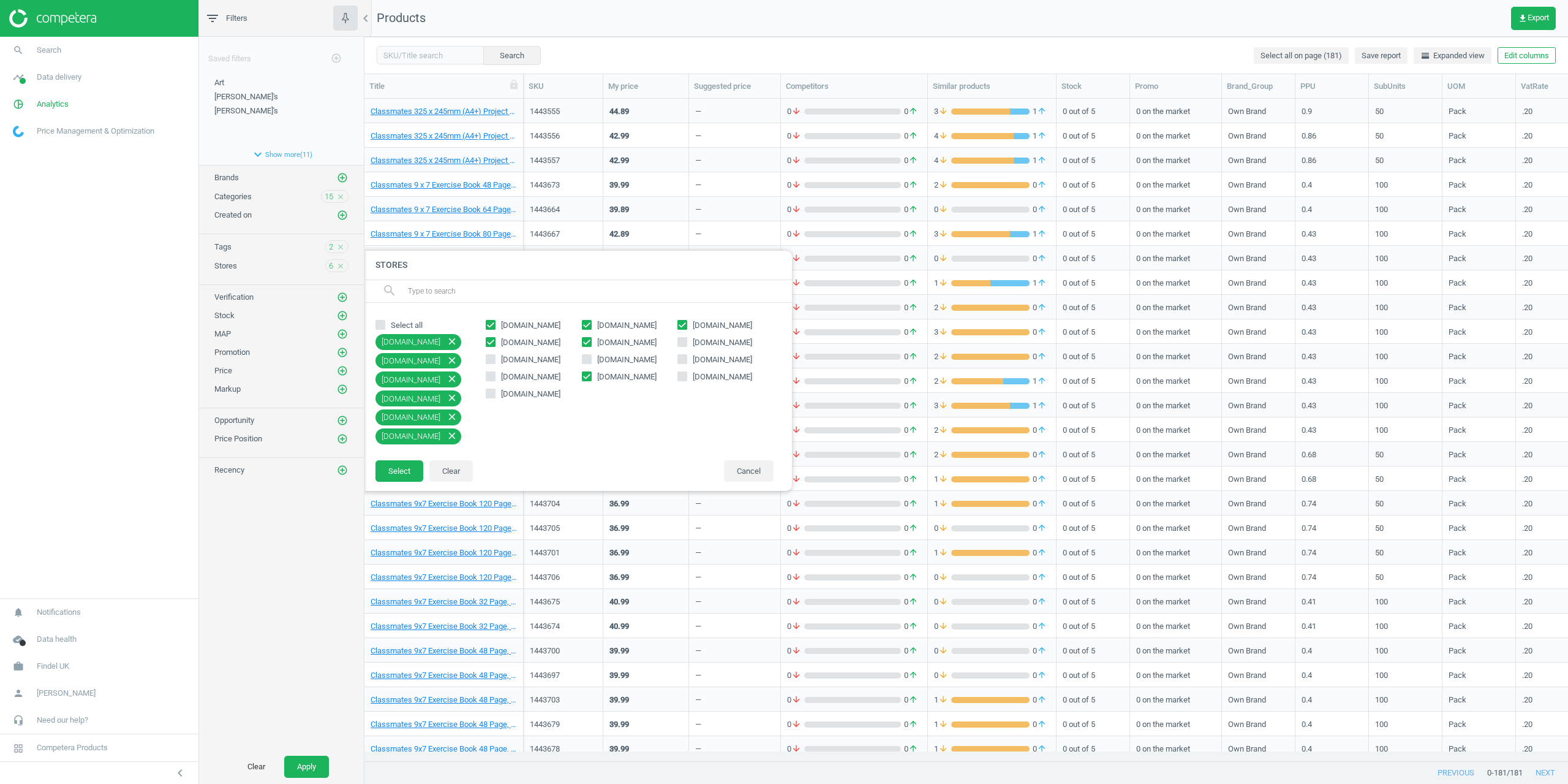
click at [590, 340] on input "[DOMAIN_NAME]" at bounding box center [586, 342] width 8 height 8
checkbox input "false"
click at [590, 331] on div "[DOMAIN_NAME] [DOMAIN_NAME] [DOMAIN_NAME] [DOMAIN_NAME] [DOMAIN_NAME] [DOMAIN_N…" at bounding box center [629, 372] width 300 height 113
click at [512, 325] on span "[DOMAIN_NAME]" at bounding box center [531, 325] width 65 height 11
click at [495, 325] on input "[DOMAIN_NAME]" at bounding box center [491, 324] width 8 height 8
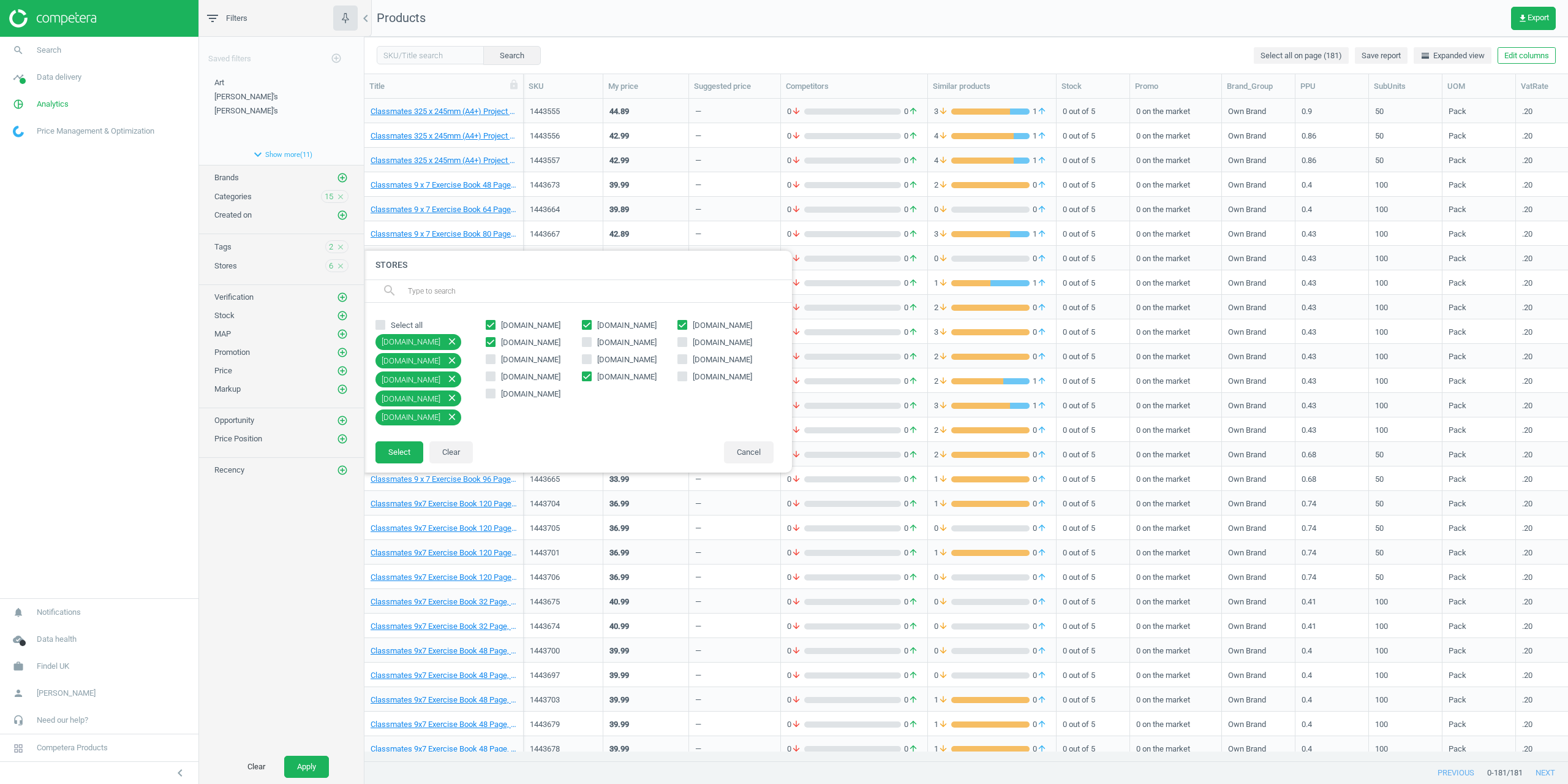
checkbox input "false"
click at [492, 338] on input "[DOMAIN_NAME]" at bounding box center [491, 342] width 8 height 8
checkbox input "false"
click at [618, 330] on span "[DOMAIN_NAME]" at bounding box center [627, 325] width 65 height 11
click at [590, 328] on input "[DOMAIN_NAME]" at bounding box center [586, 324] width 8 height 8
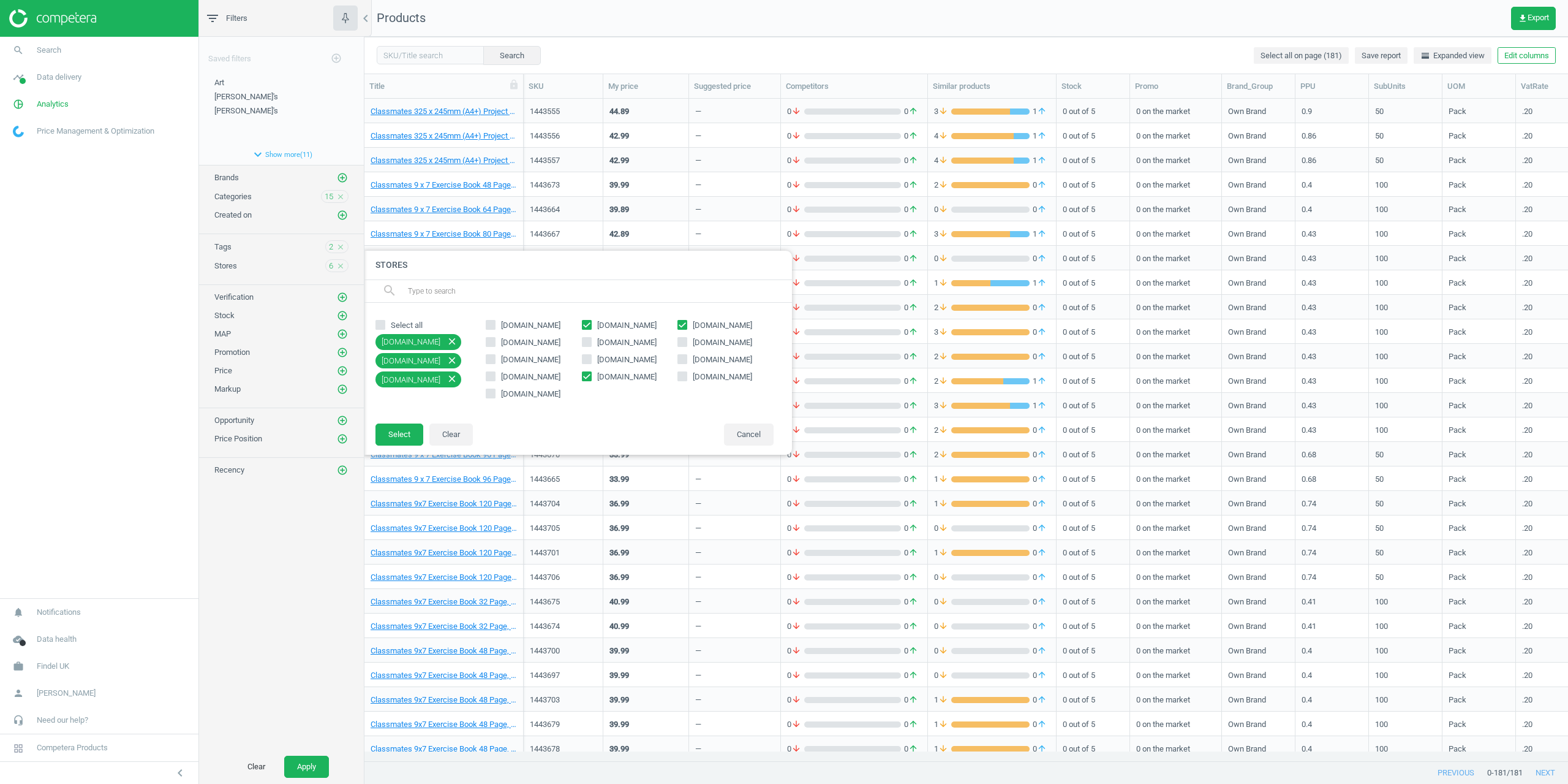
checkbox input "false"
click at [698, 325] on span "amazon.co.uk" at bounding box center [722, 325] width 65 height 11
click at [687, 325] on input "amazon.co.uk" at bounding box center [683, 324] width 8 height 8
checkbox input "false"
click at [400, 441] on button "Select" at bounding box center [399, 435] width 48 height 22
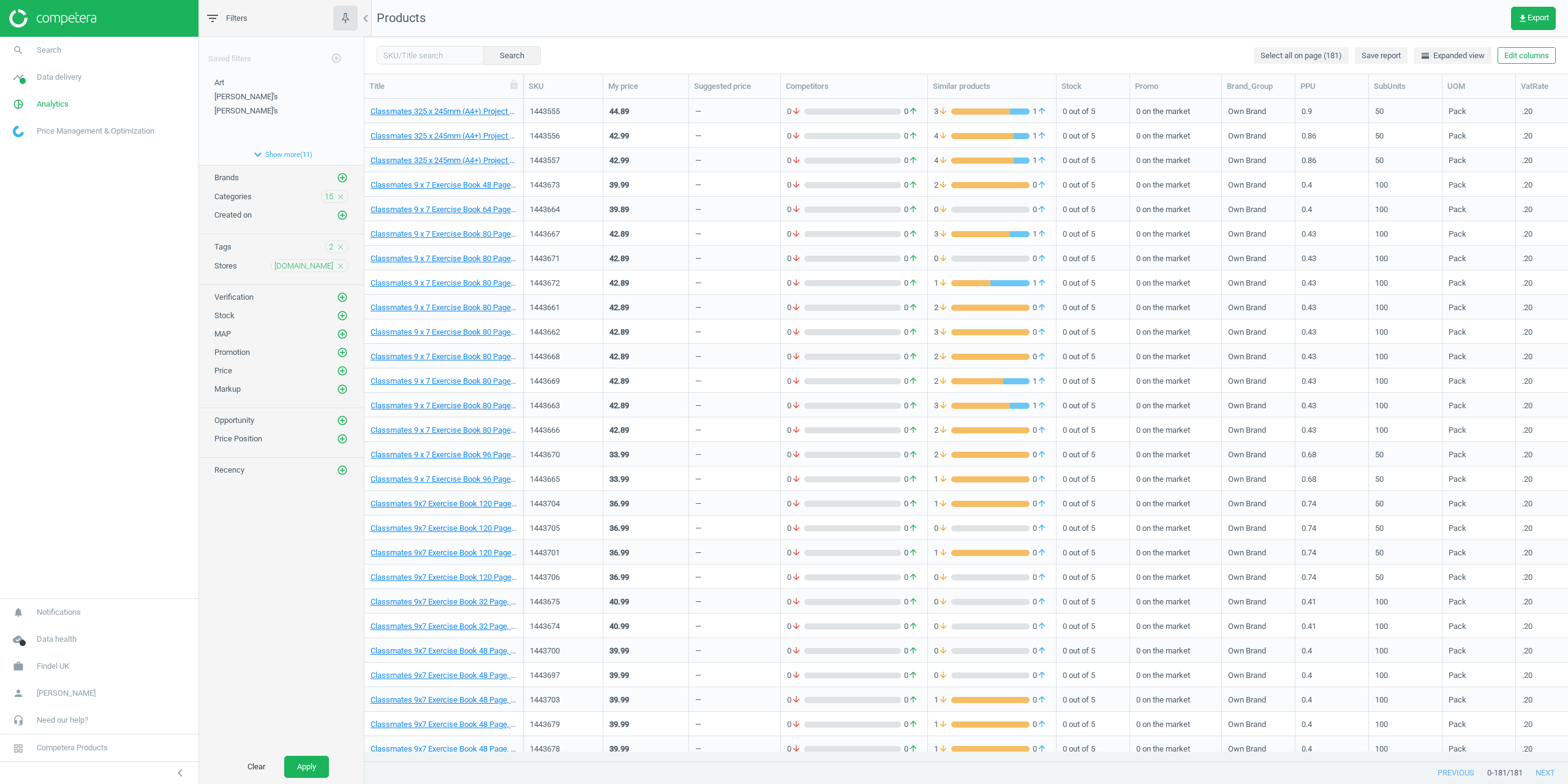
click at [333, 245] on div "2 close" at bounding box center [337, 246] width 24 height 13
click at [335, 249] on div "2 close" at bounding box center [337, 246] width 24 height 13
click at [329, 251] on span "2" at bounding box center [330, 247] width 4 height 11
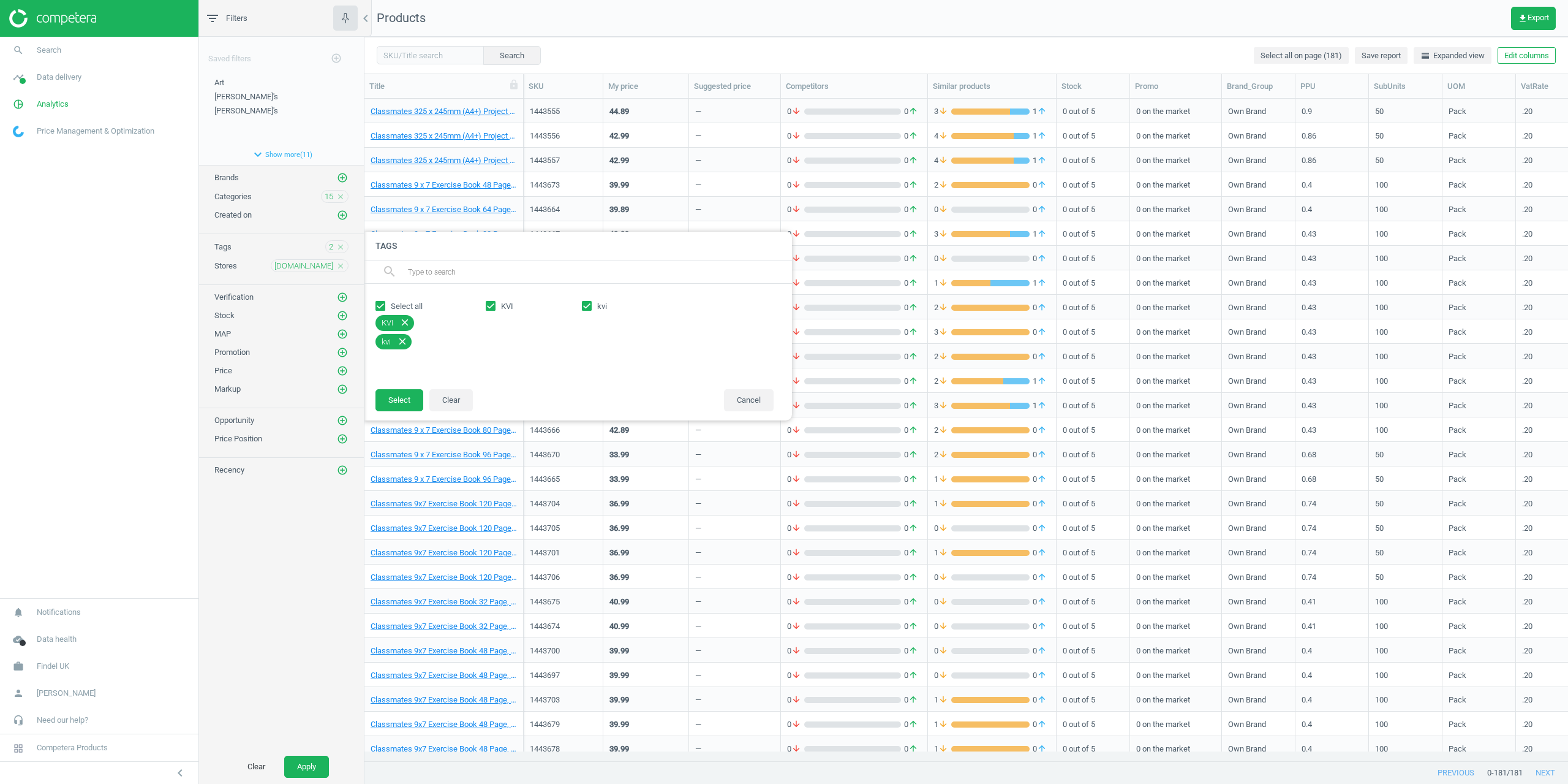
drag, startPoint x: 499, startPoint y: 305, endPoint x: 517, endPoint y: 306, distance: 18.0
click at [500, 305] on span "KVI" at bounding box center [507, 306] width 17 height 11
click at [495, 305] on input "KVI" at bounding box center [491, 305] width 8 height 8
checkbox input "false"
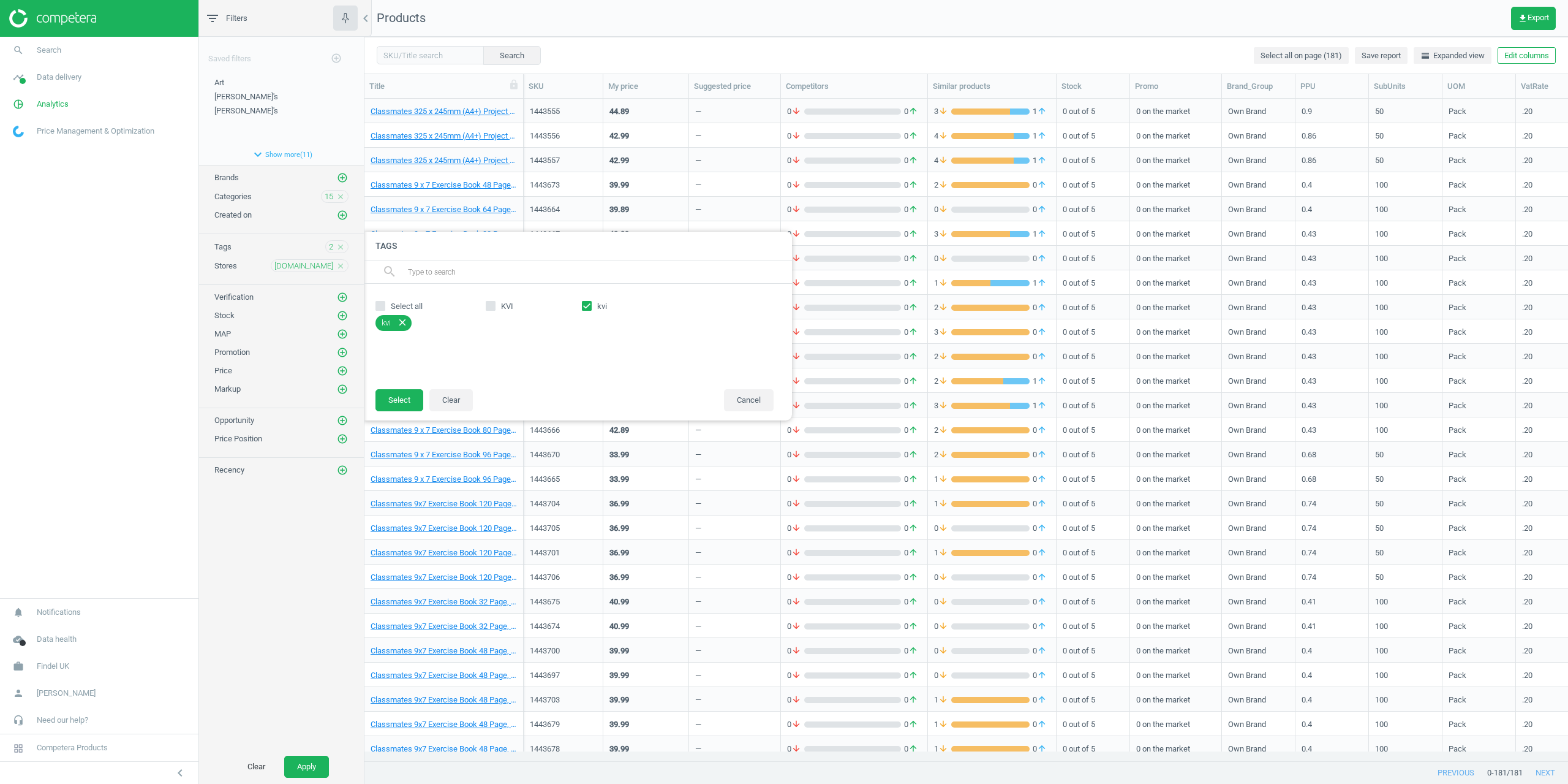
drag, startPoint x: 581, startPoint y: 302, endPoint x: 588, endPoint y: 305, distance: 7.6
click at [581, 302] on div "KVI kvi" at bounding box center [629, 336] width 300 height 80
click at [588, 305] on input "kvi" at bounding box center [586, 305] width 8 height 8
checkbox input "false"
click at [394, 394] on button "Select" at bounding box center [399, 400] width 48 height 22
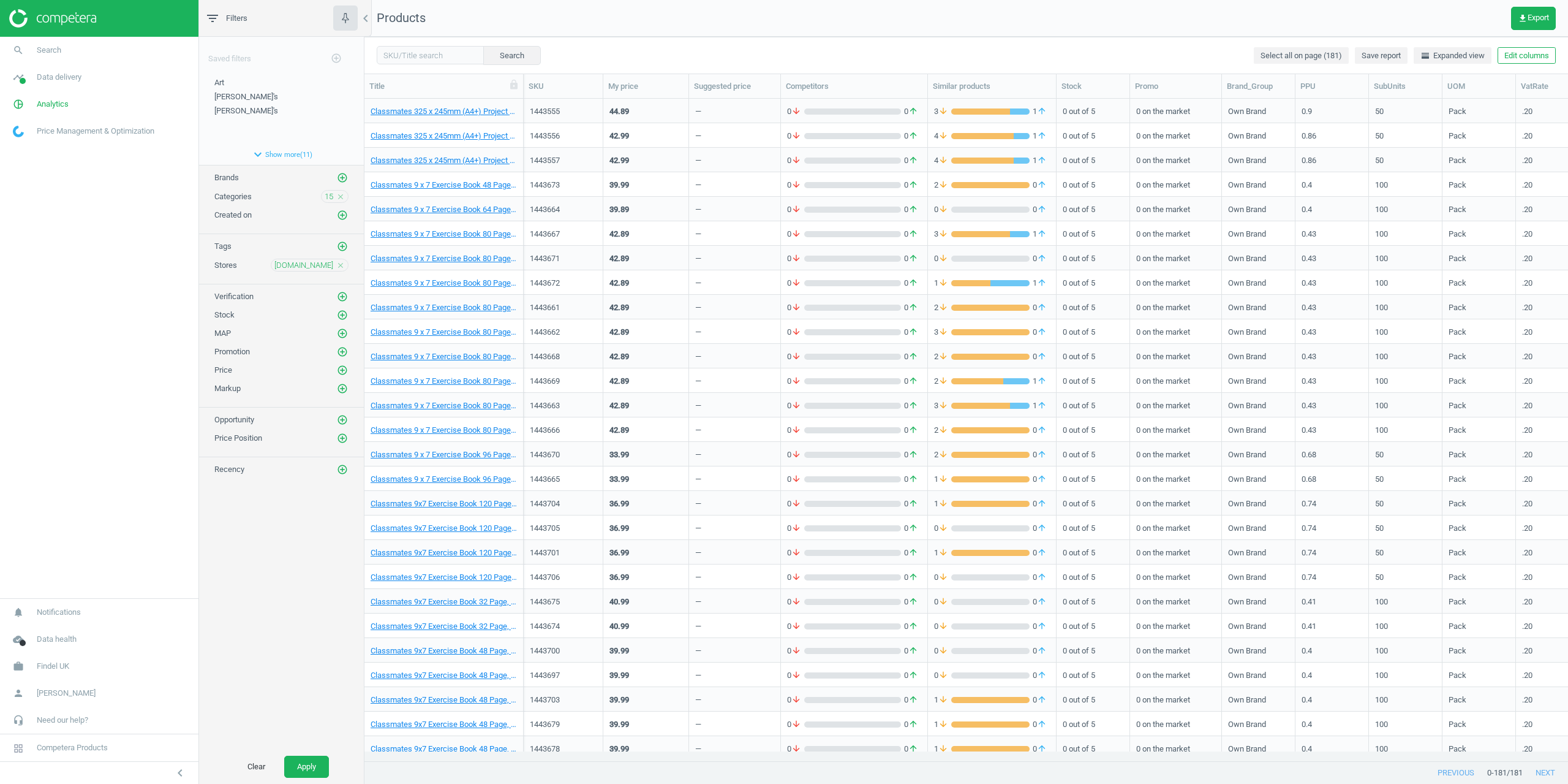
click at [345, 194] on div "15 close" at bounding box center [334, 196] width 28 height 13
click at [340, 197] on icon "close" at bounding box center [340, 196] width 9 height 9
click at [314, 764] on button "Apply" at bounding box center [306, 767] width 45 height 22
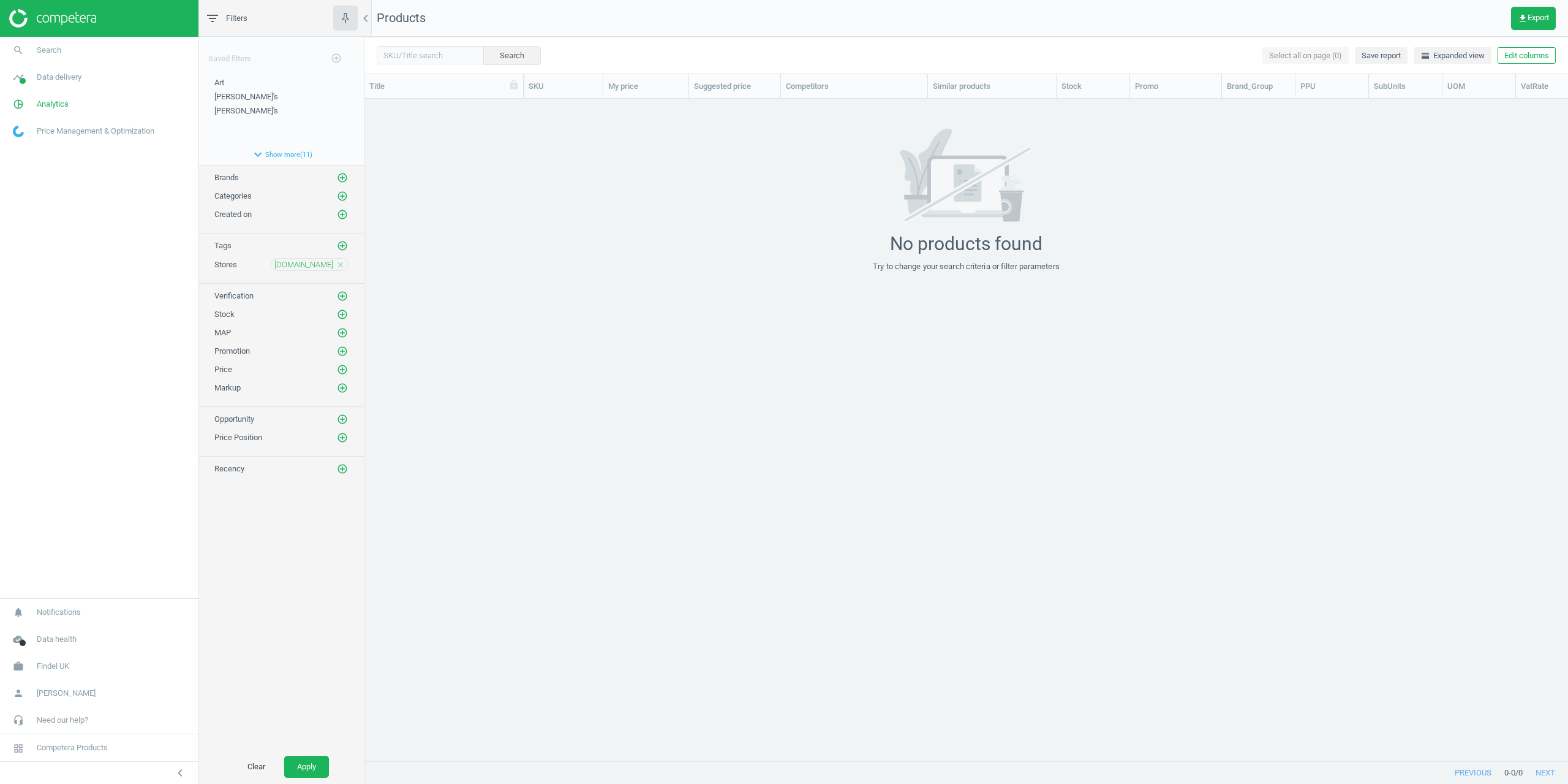
click at [336, 261] on div "lyreco.com close" at bounding box center [309, 264] width 78 height 13
click at [54, 87] on link "timeline Data delivery" at bounding box center [99, 77] width 198 height 27
click at [35, 179] on link "Stores" at bounding box center [99, 177] width 198 height 18
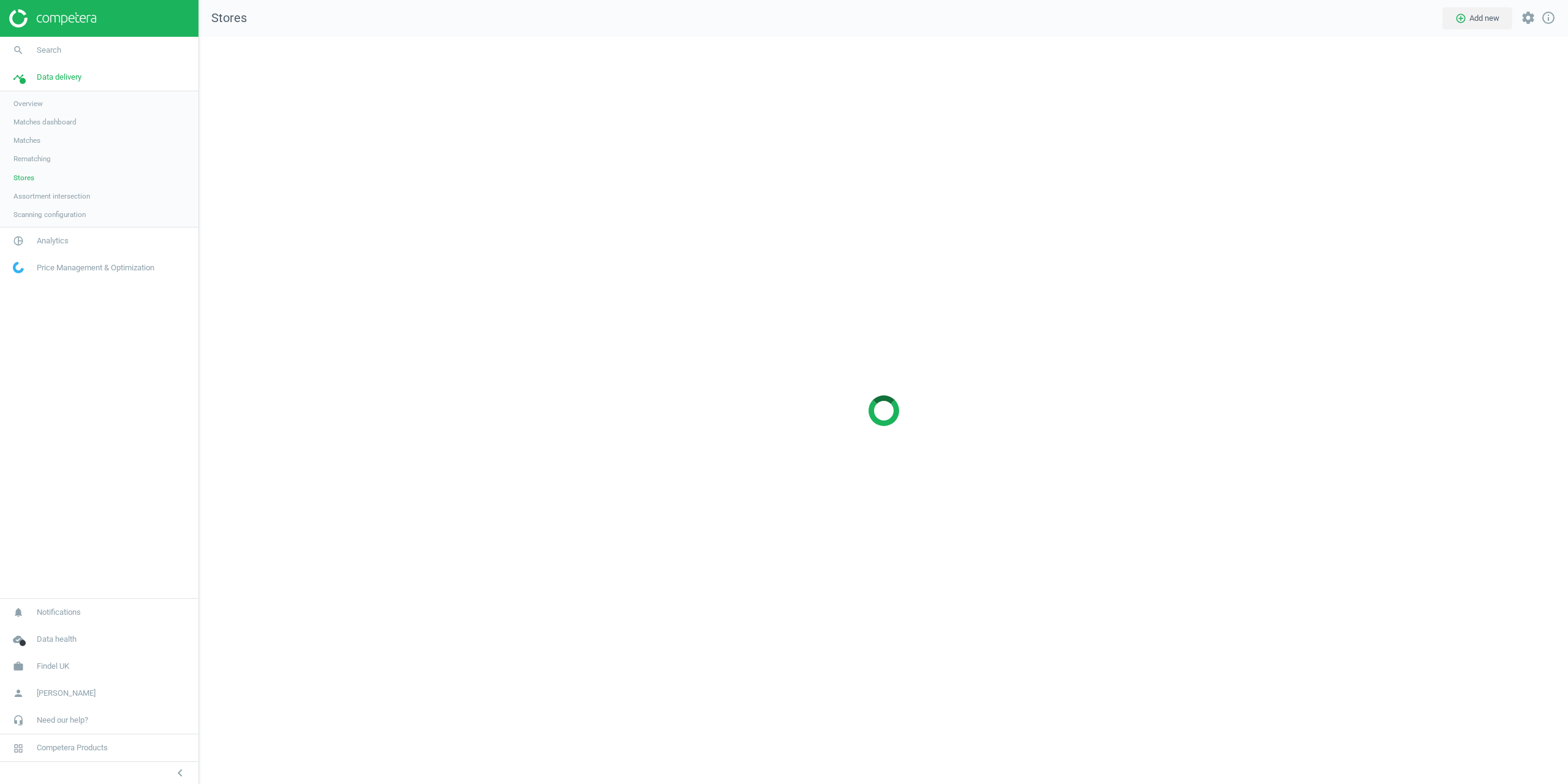
scroll to position [766, 1388]
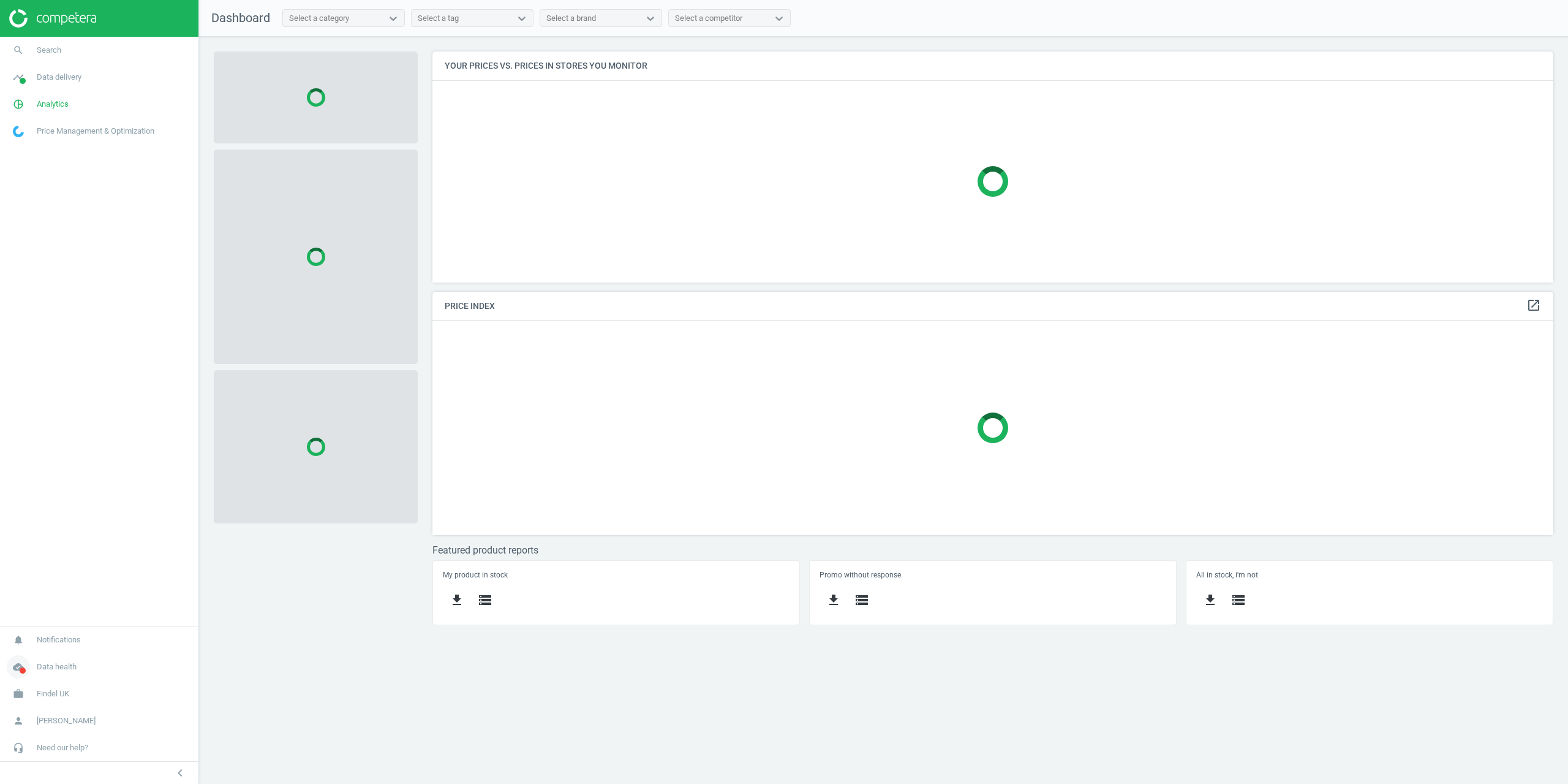
scroll to position [250, 1140]
click at [46, 692] on span "Findel UK" at bounding box center [53, 693] width 32 height 11
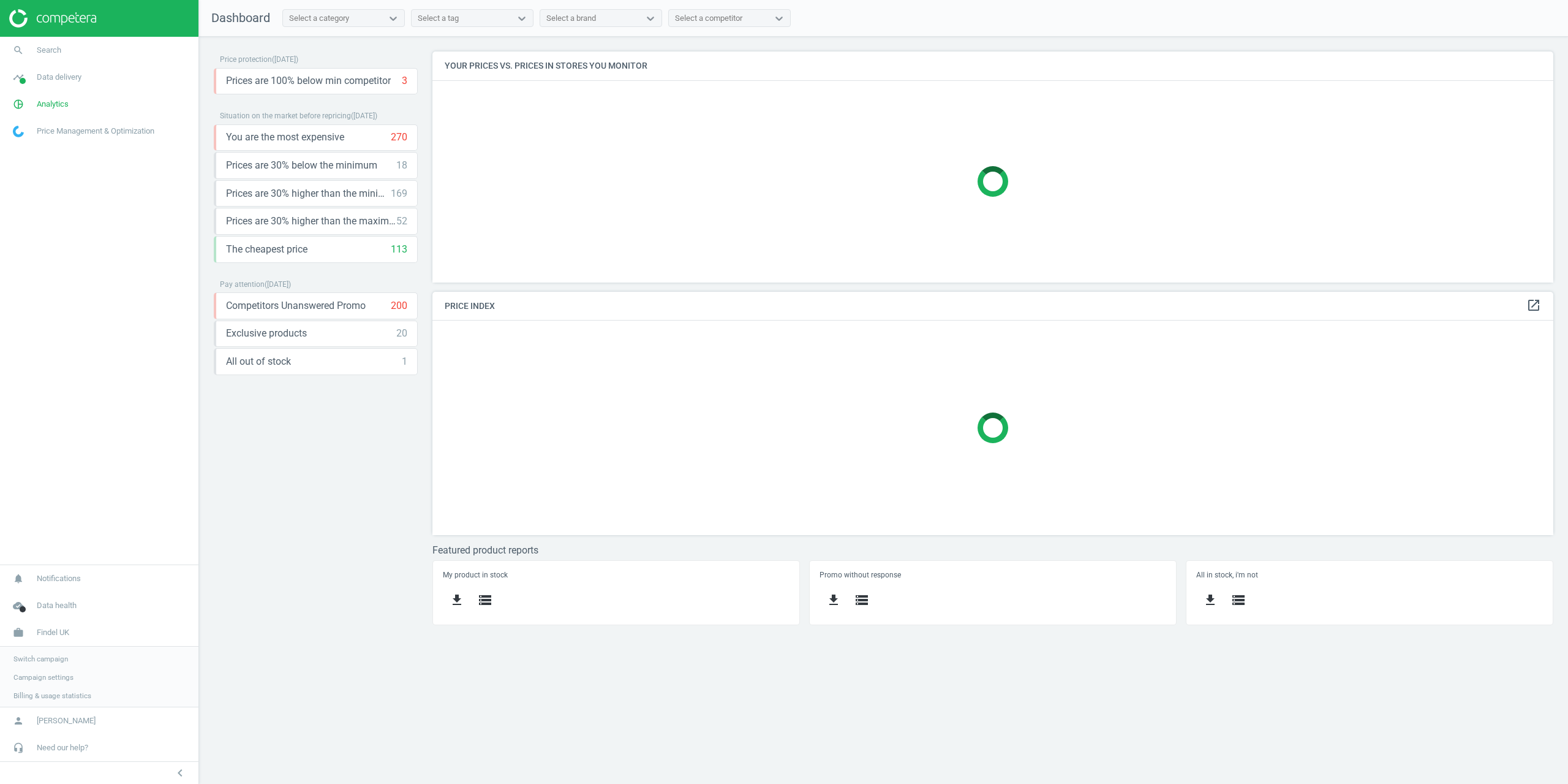
click at [43, 679] on span "Campaign settings" at bounding box center [43, 677] width 60 height 9
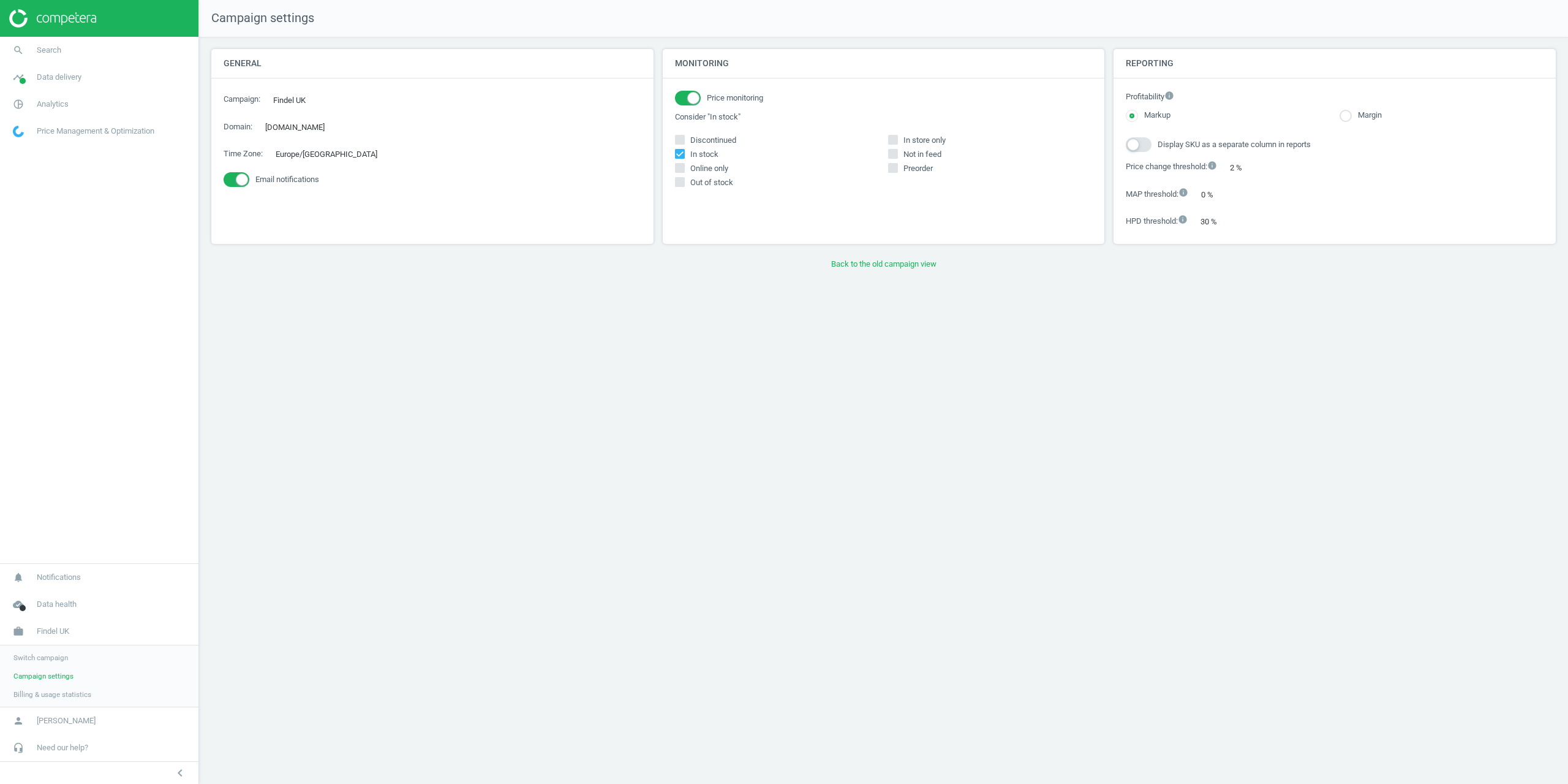
click at [889, 246] on div "Monitoring Price monitoring Consider "In stock" Discontinued In stock In store …" at bounding box center [884, 150] width 452 height 204
click at [898, 263] on button "Back to the old campaign view" at bounding box center [884, 264] width 1345 height 22
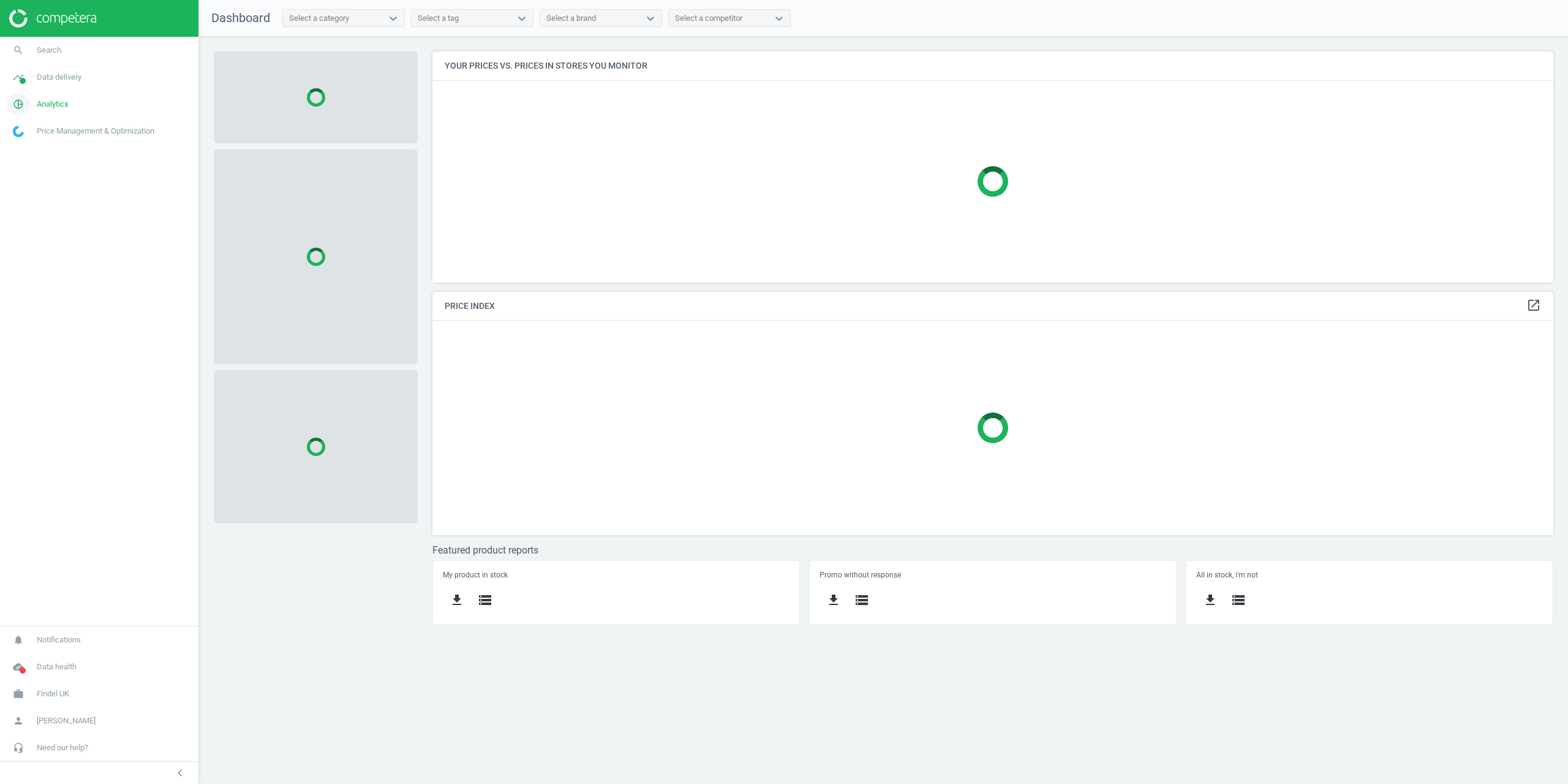
scroll to position [250, 1140]
click at [61, 57] on link "search Search" at bounding box center [99, 50] width 198 height 27
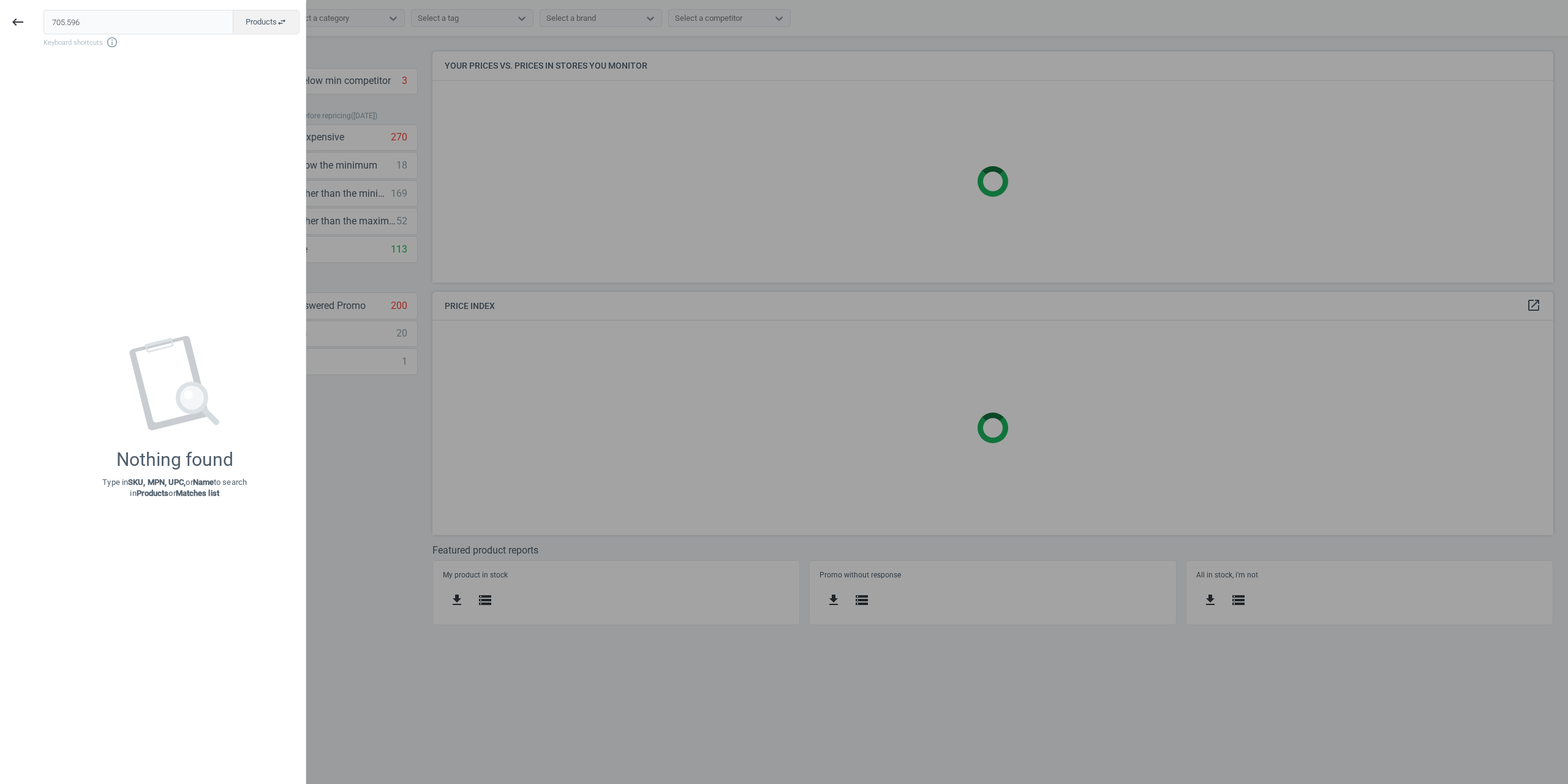
type input "705.596"
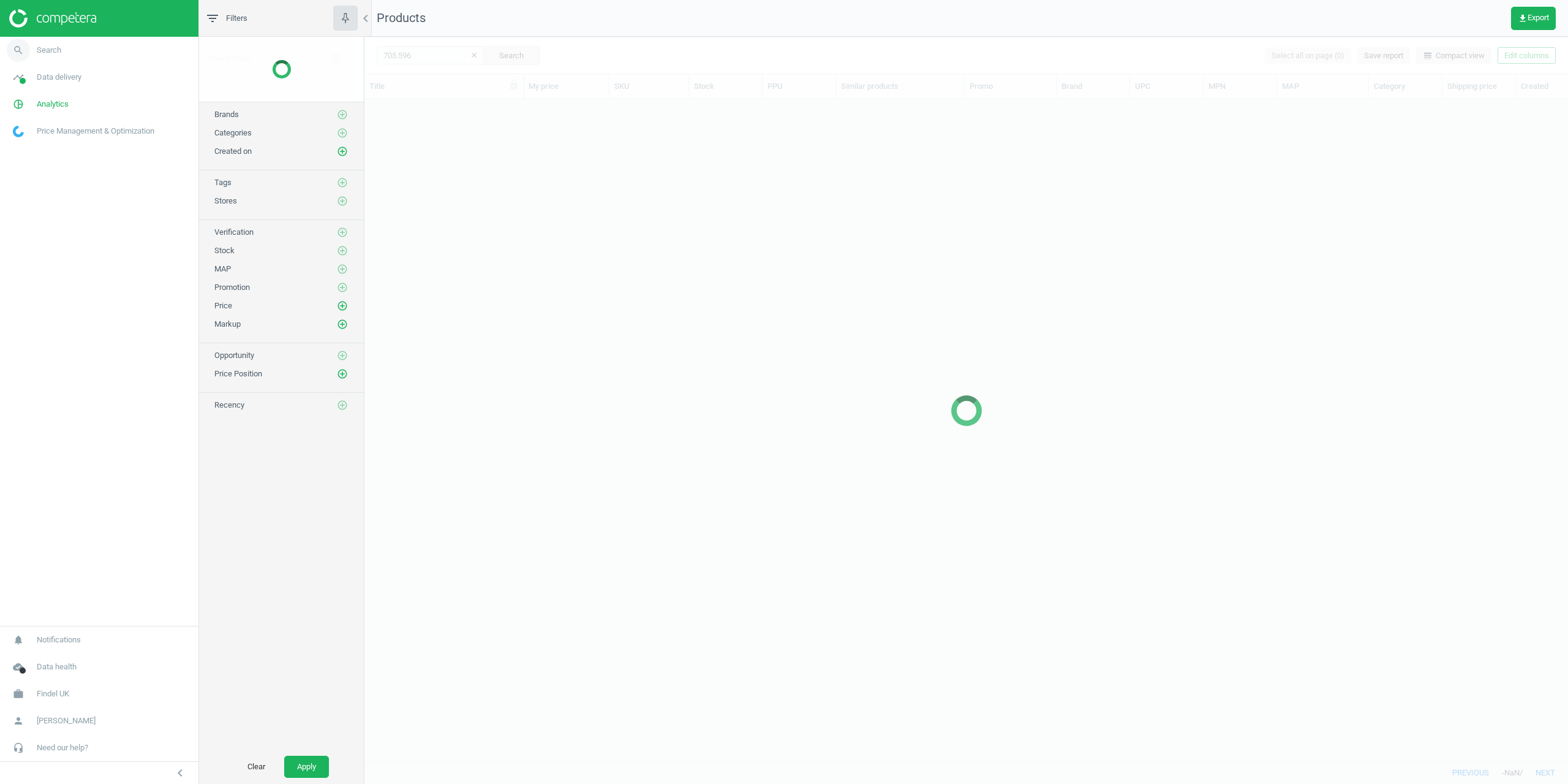
scroll to position [643, 1194]
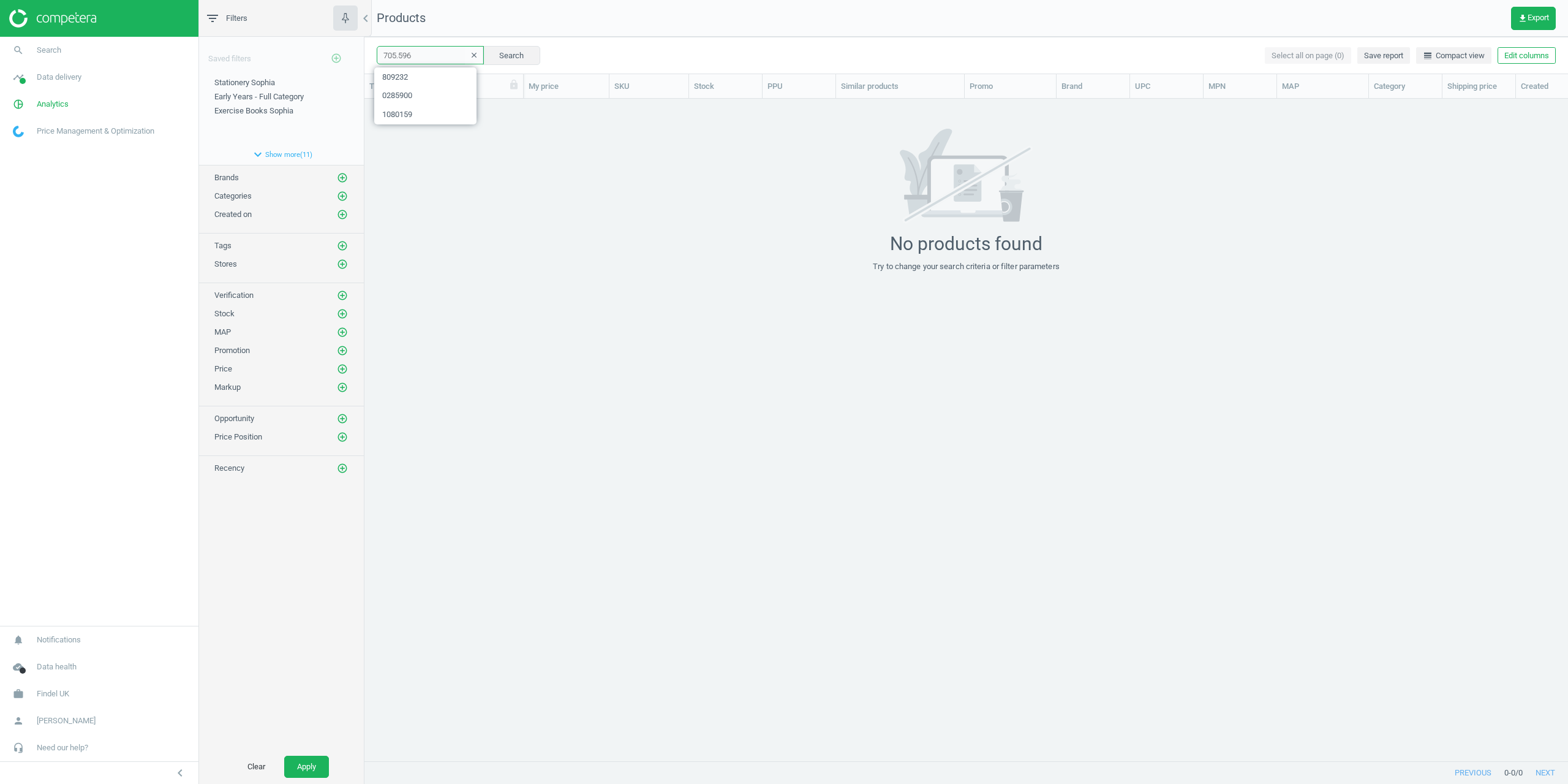
drag, startPoint x: 423, startPoint y: 54, endPoint x: 337, endPoint y: 57, distance: 86.1
click at [338, 57] on div "filter_list Filters chevron_left Saved filters add_circle_outline Stationery So…" at bounding box center [884, 392] width 1369 height 784
paste input "ENF284654"
type input "ENF284654"
click at [528, 57] on button "Search" at bounding box center [511, 54] width 57 height 18
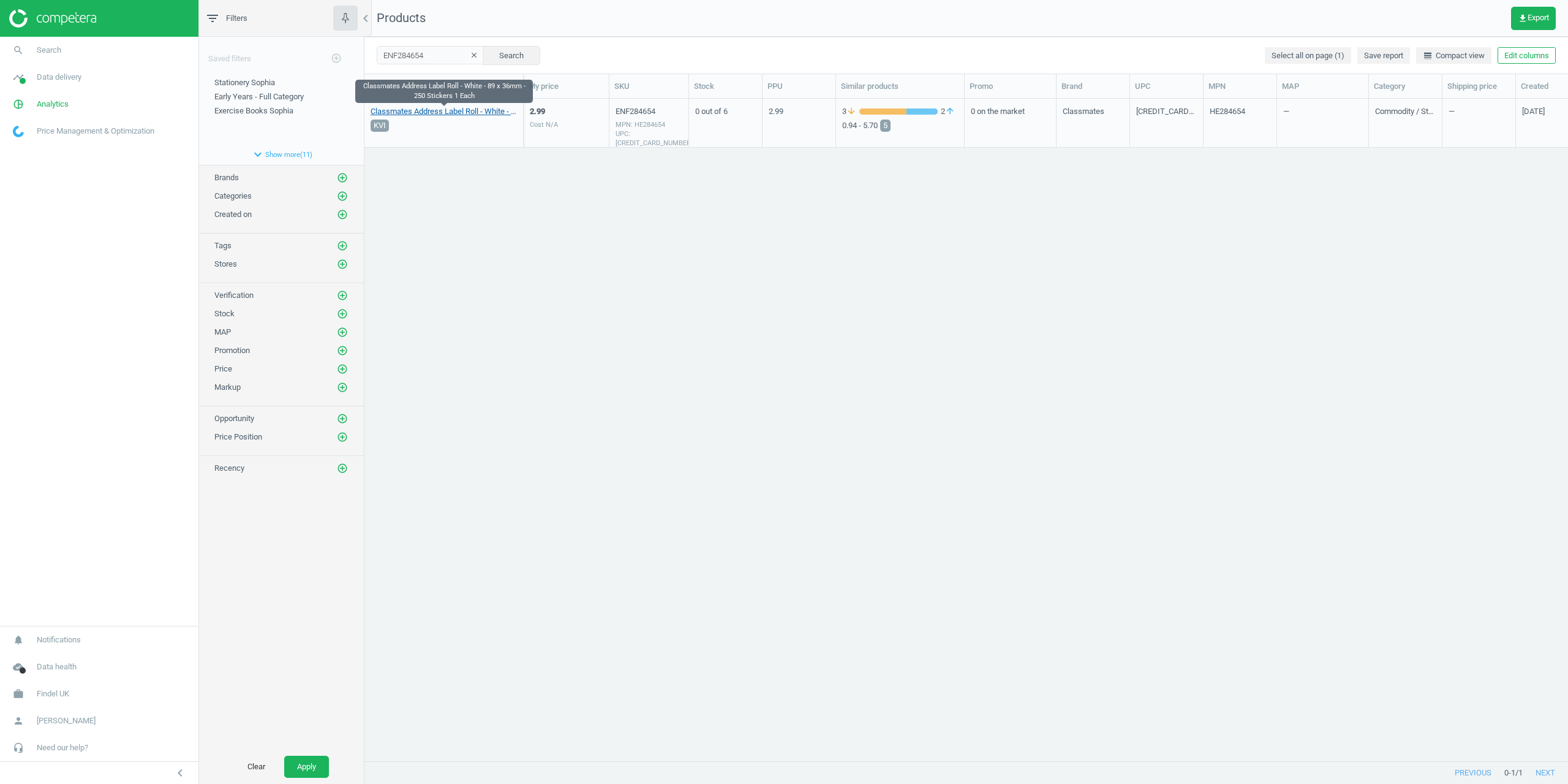
click at [408, 115] on link "Classmates Address Label Roll - White - 89 x 36mm - 250 Stickers 1 Each" at bounding box center [444, 112] width 146 height 11
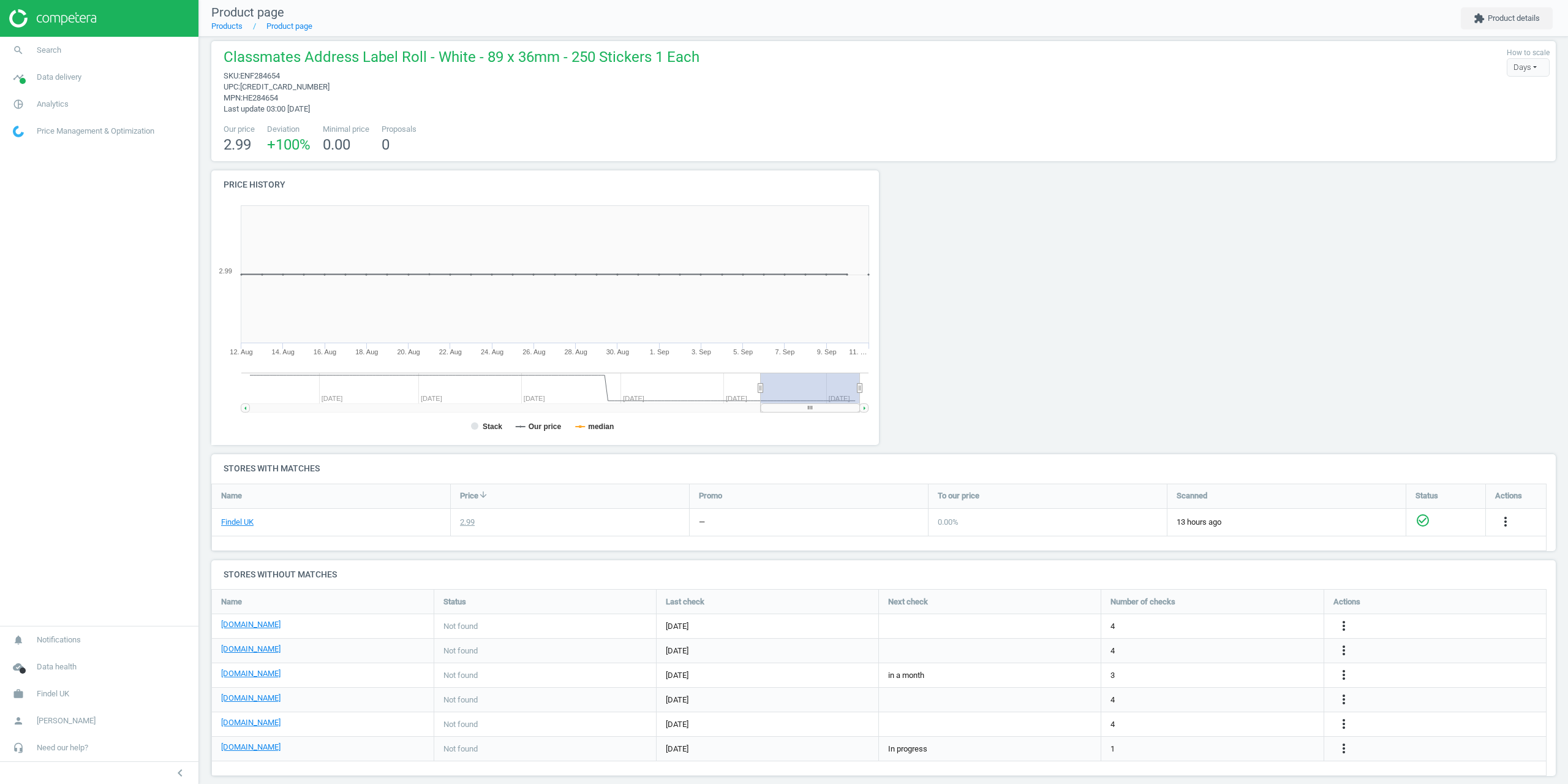
scroll to position [21, 0]
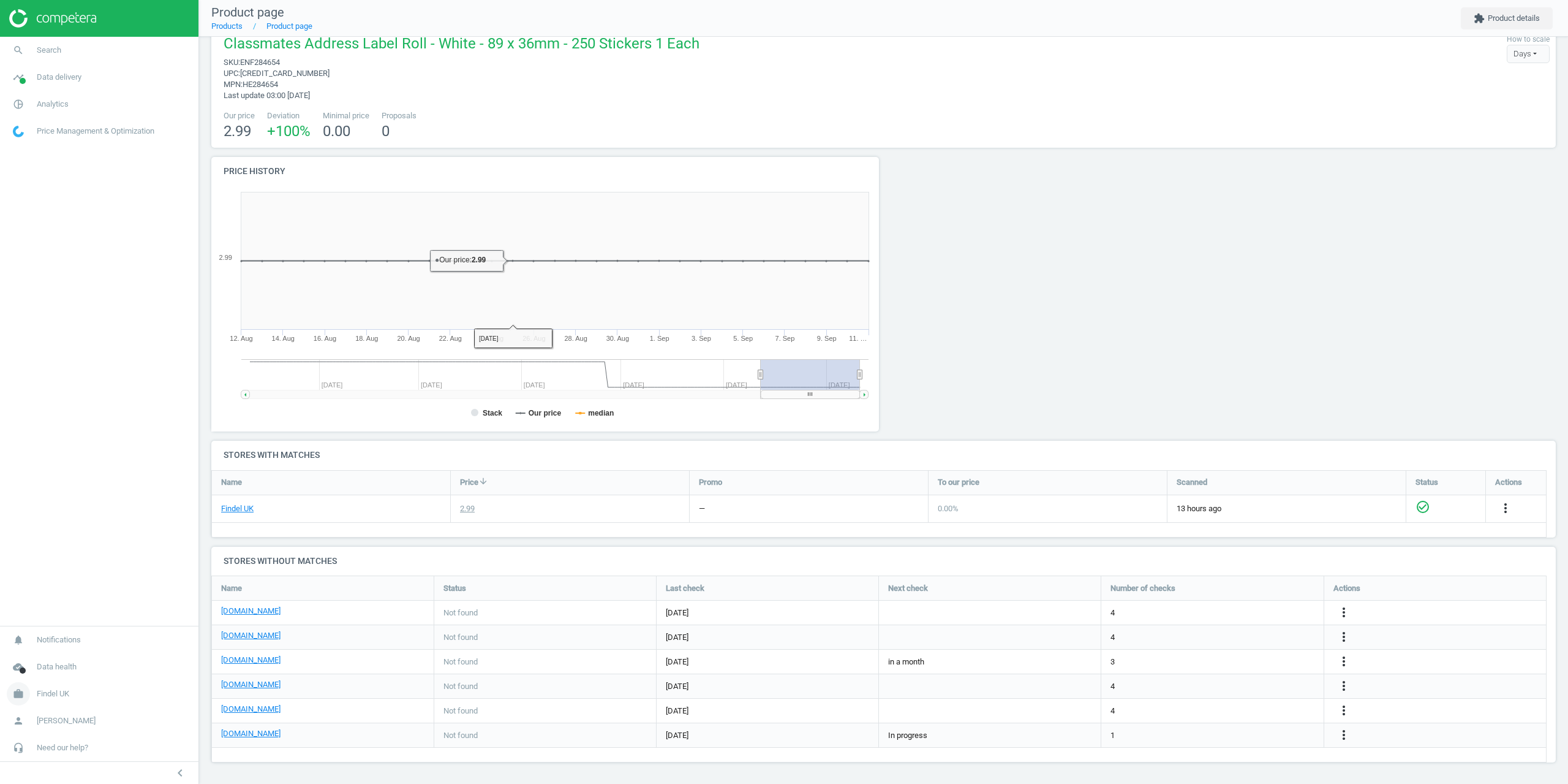
click at [79, 691] on link "work Findel UK" at bounding box center [99, 693] width 198 height 27
click at [54, 675] on span "Campaign settings" at bounding box center [43, 677] width 60 height 9
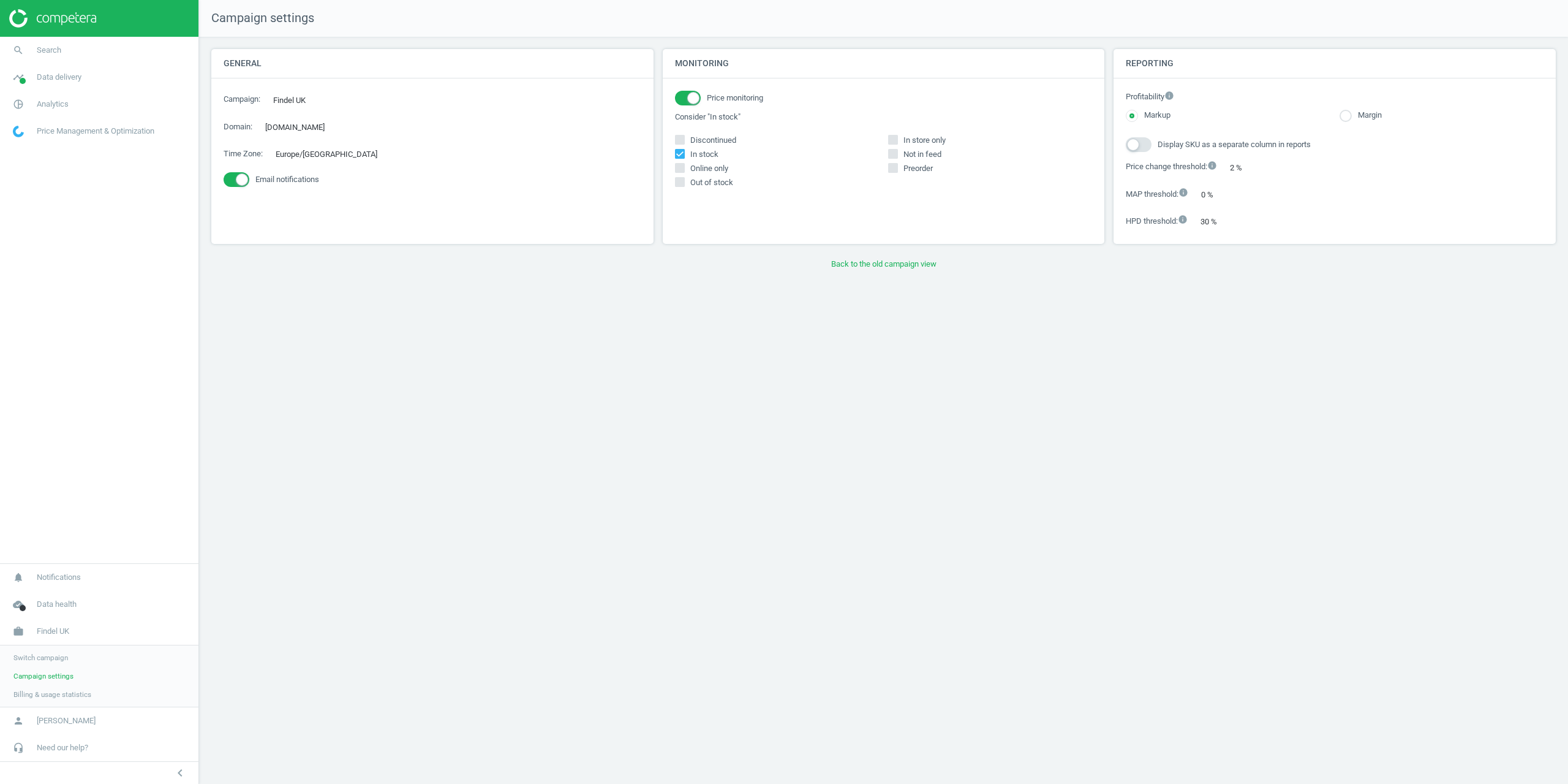
click at [874, 211] on div "Monitoring Price monitoring Consider "In stock" Discontinued In stock In store …" at bounding box center [884, 146] width 442 height 195
click at [869, 253] on button "Back to the old campaign view" at bounding box center [884, 264] width 1345 height 22
click at [86, 79] on link "timeline Data delivery" at bounding box center [99, 77] width 198 height 27
click at [40, 191] on span "Assortment intersection" at bounding box center [51, 196] width 76 height 9
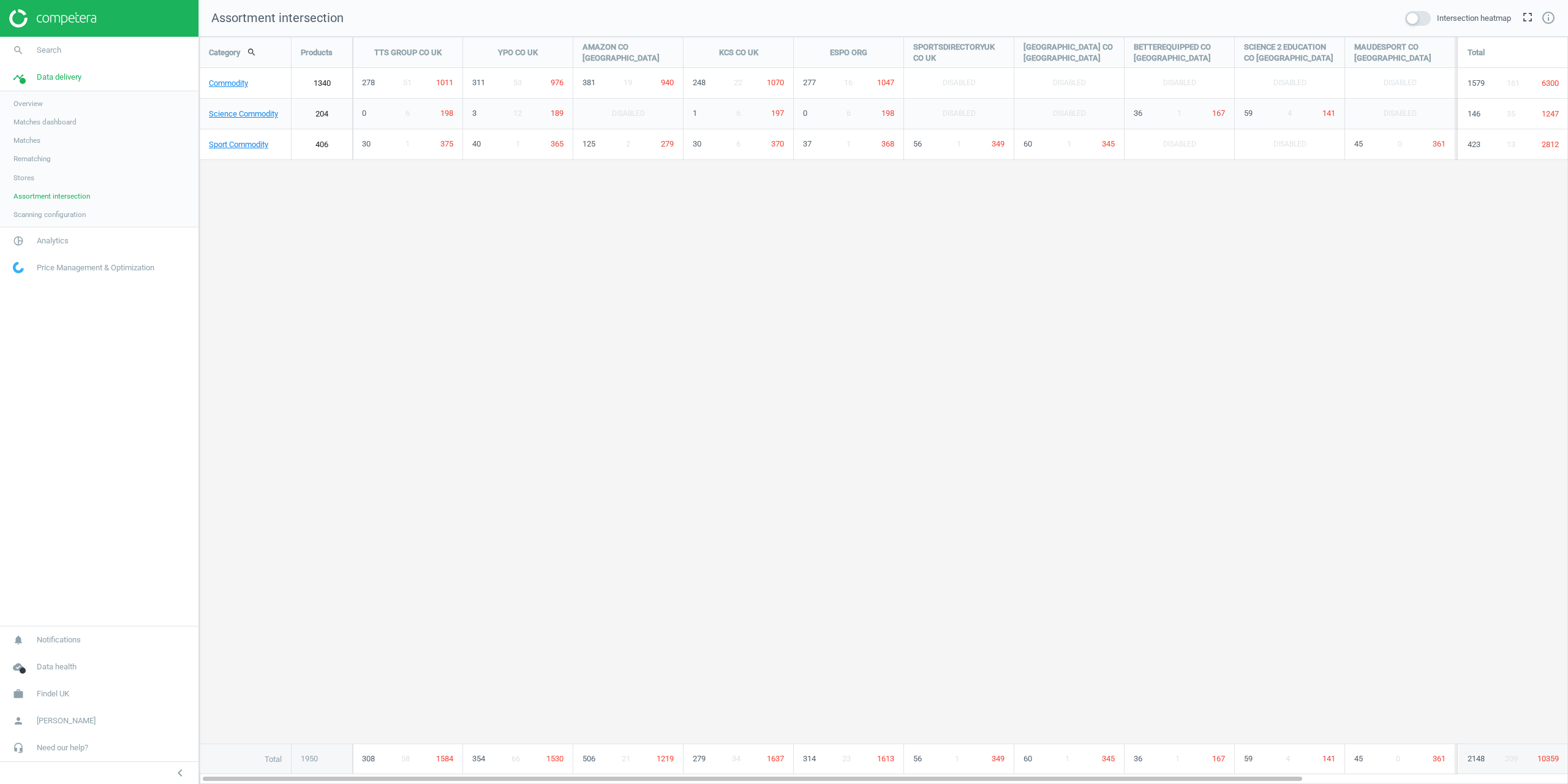
scroll to position [766, 1388]
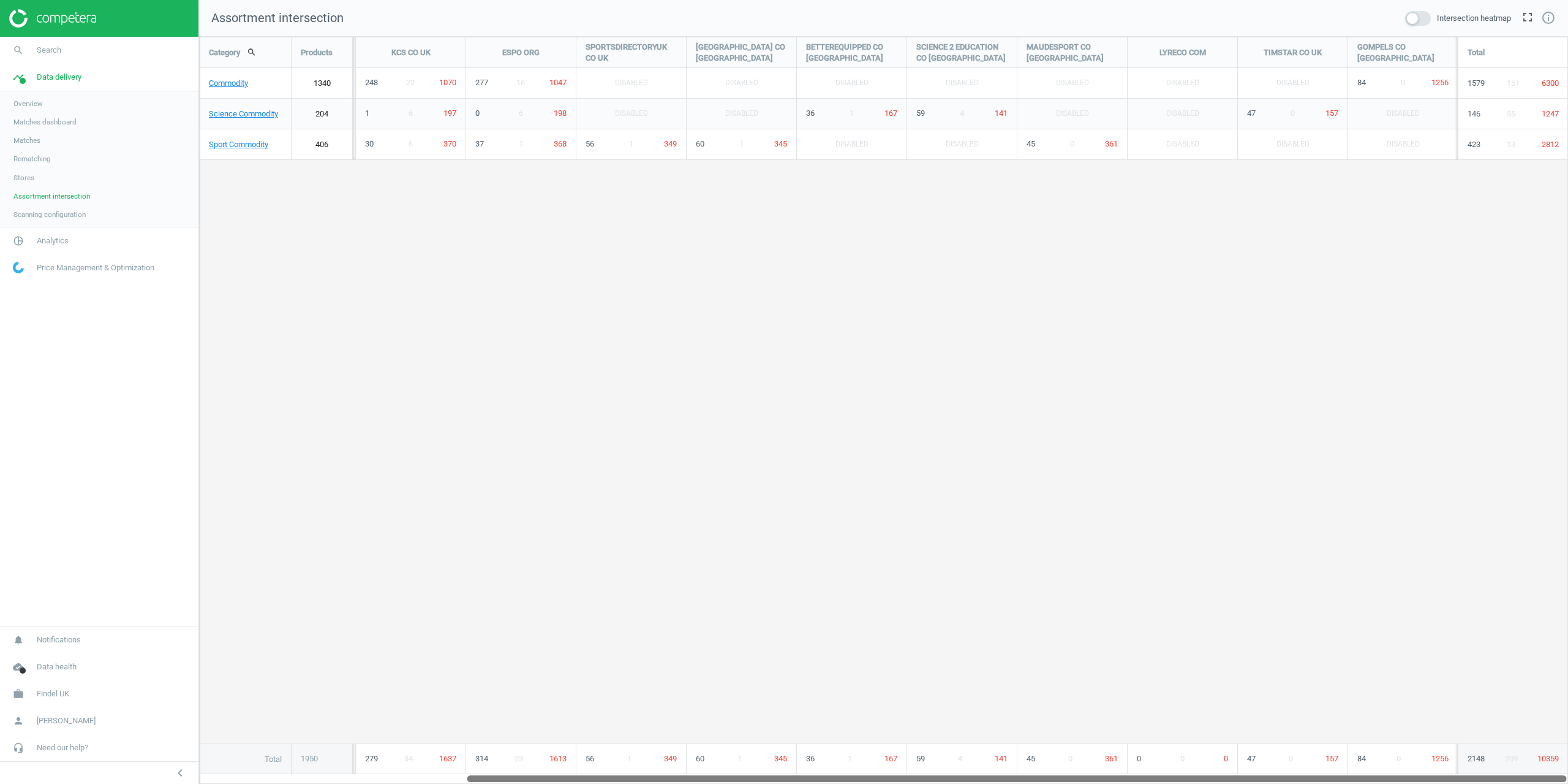
drag, startPoint x: 430, startPoint y: 778, endPoint x: 1041, endPoint y: 598, distance: 637.0
click at [888, 783] on html "Group 2 Created with Sketch. ic/cloud_download/grey600 Created with Sketch. gra…" at bounding box center [784, 392] width 1568 height 784
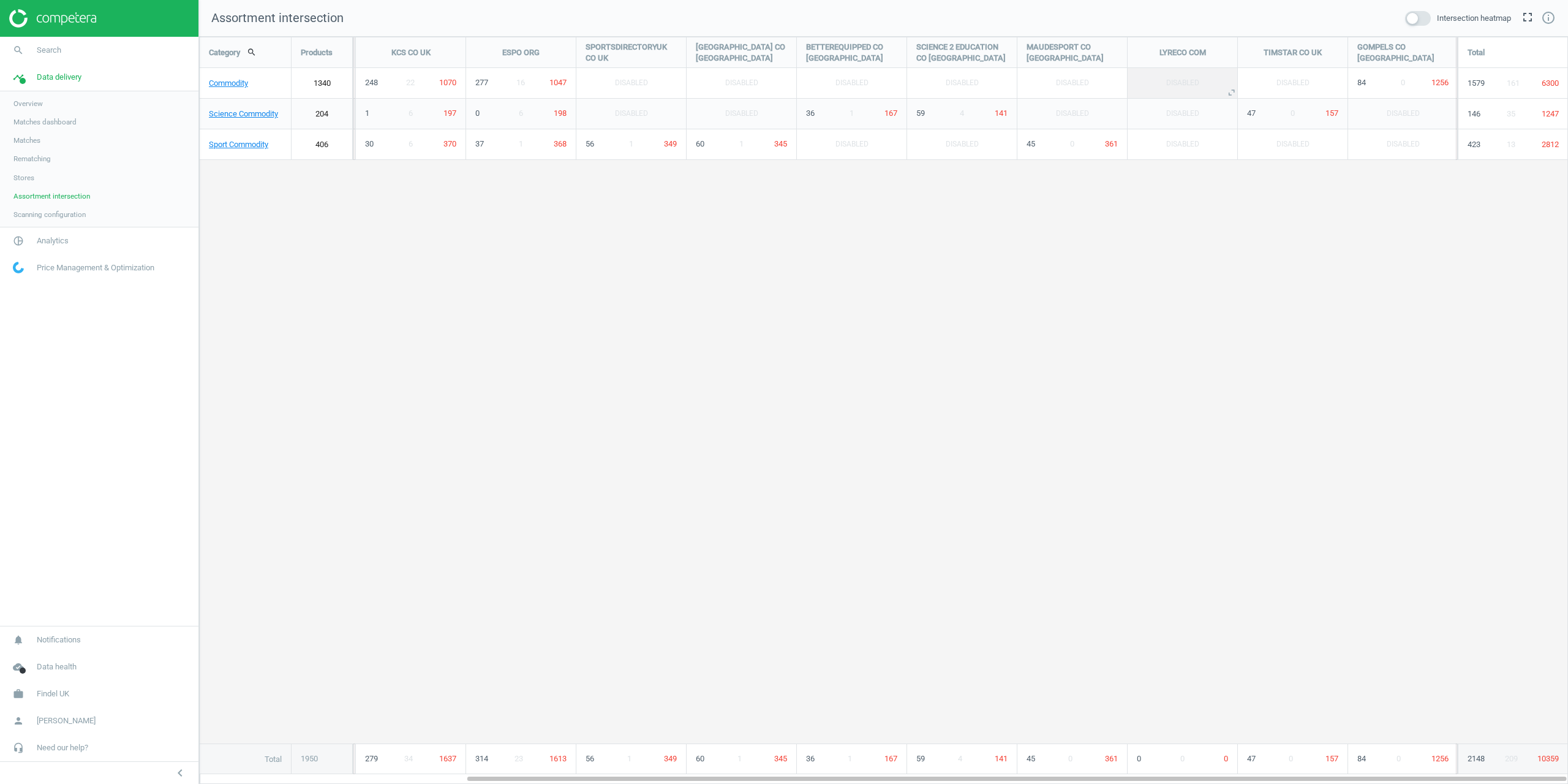
click at [1234, 93] on div "Disabled" at bounding box center [1182, 83] width 109 height 30
click at [1225, 207] on div "Category search Products TTS GROUP CO UK YPO CO UK AMAZON CO UK KCS CO UK ESPO …" at bounding box center [884, 405] width 1367 height 737
click at [32, 173] on span "Stores" at bounding box center [24, 178] width 20 height 9
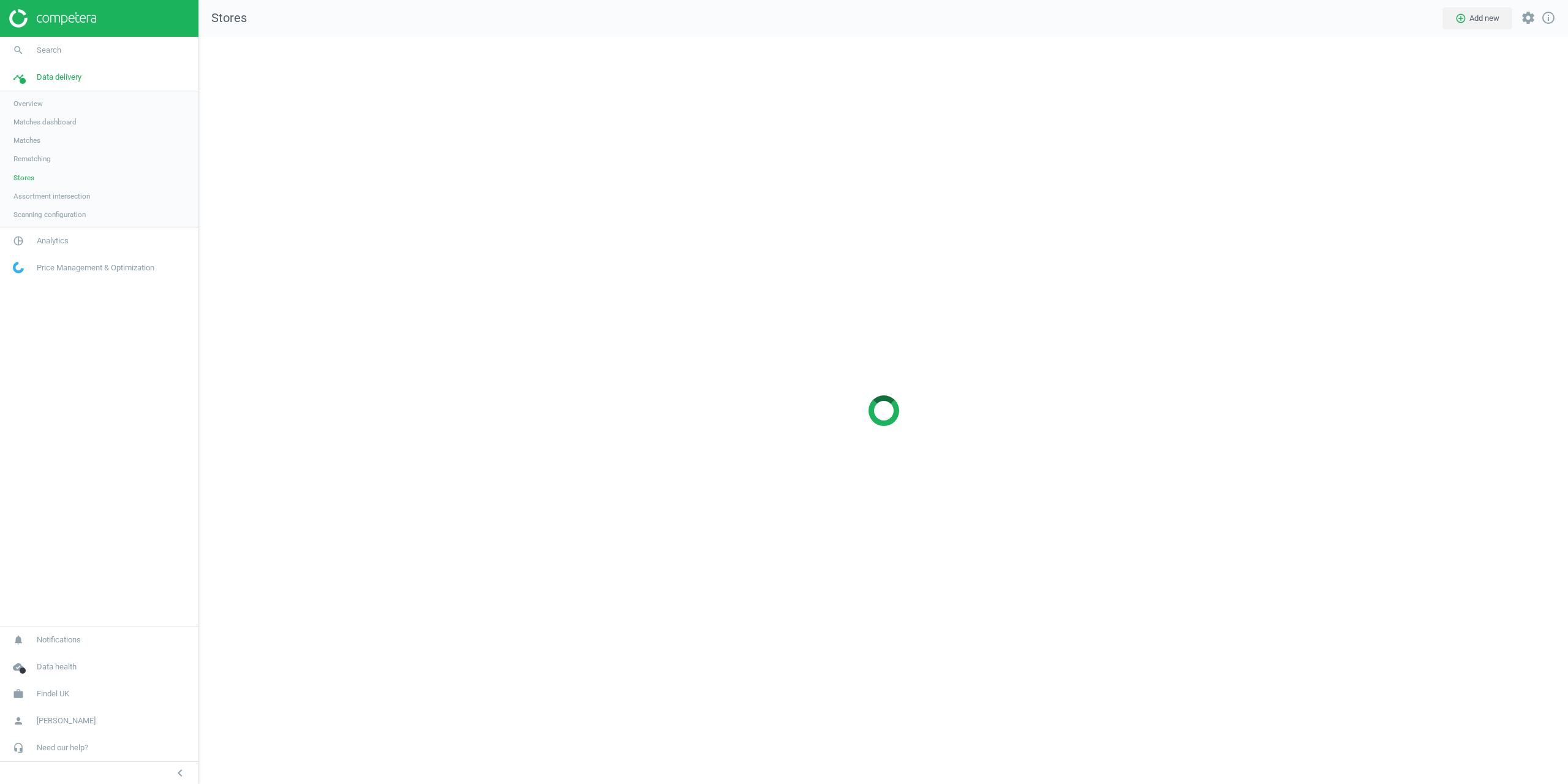
scroll to position [766, 1388]
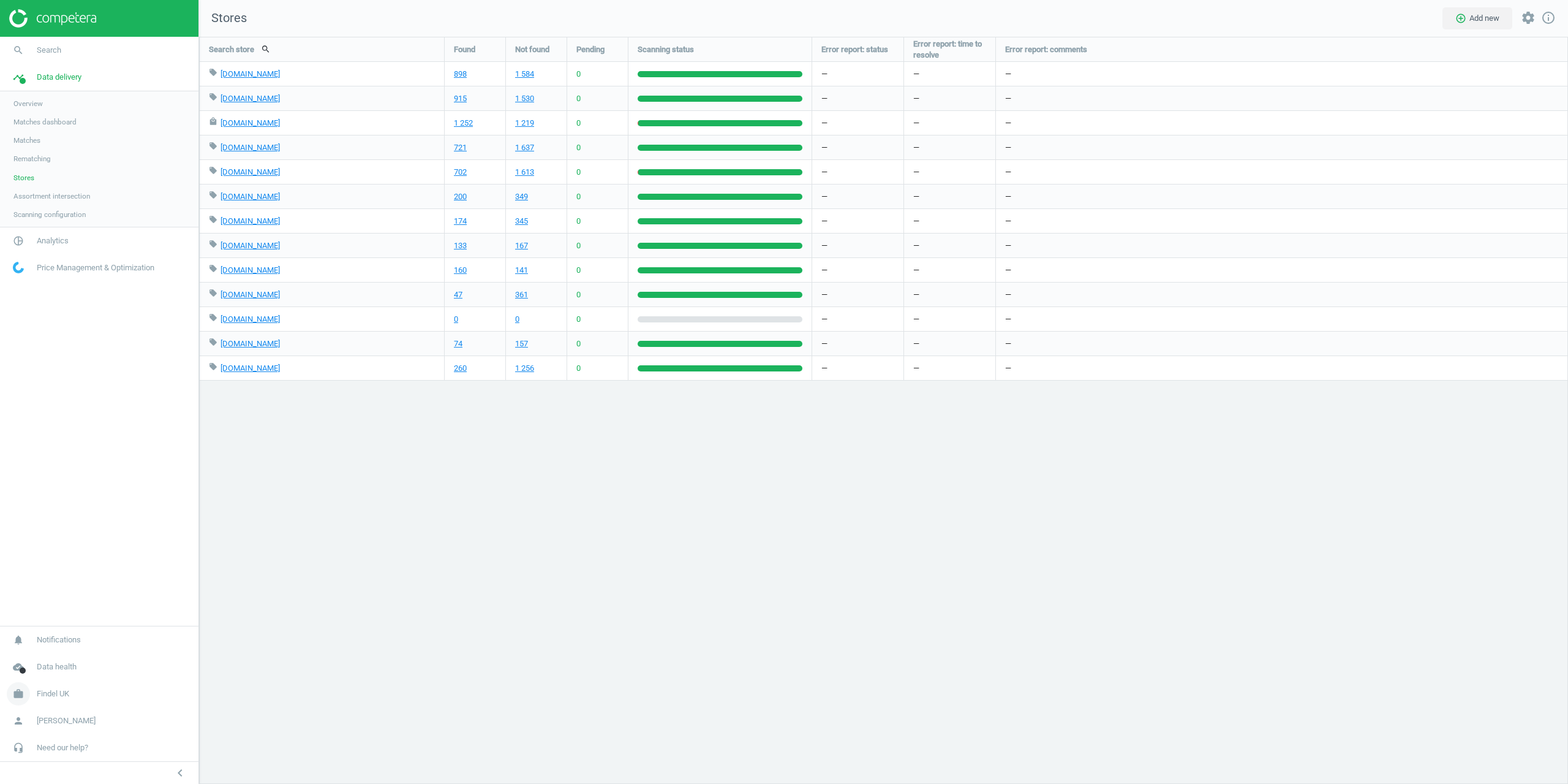
click at [72, 687] on link "work Findel UK" at bounding box center [99, 693] width 198 height 27
click at [54, 681] on link "Campaign settings" at bounding box center [99, 676] width 198 height 18
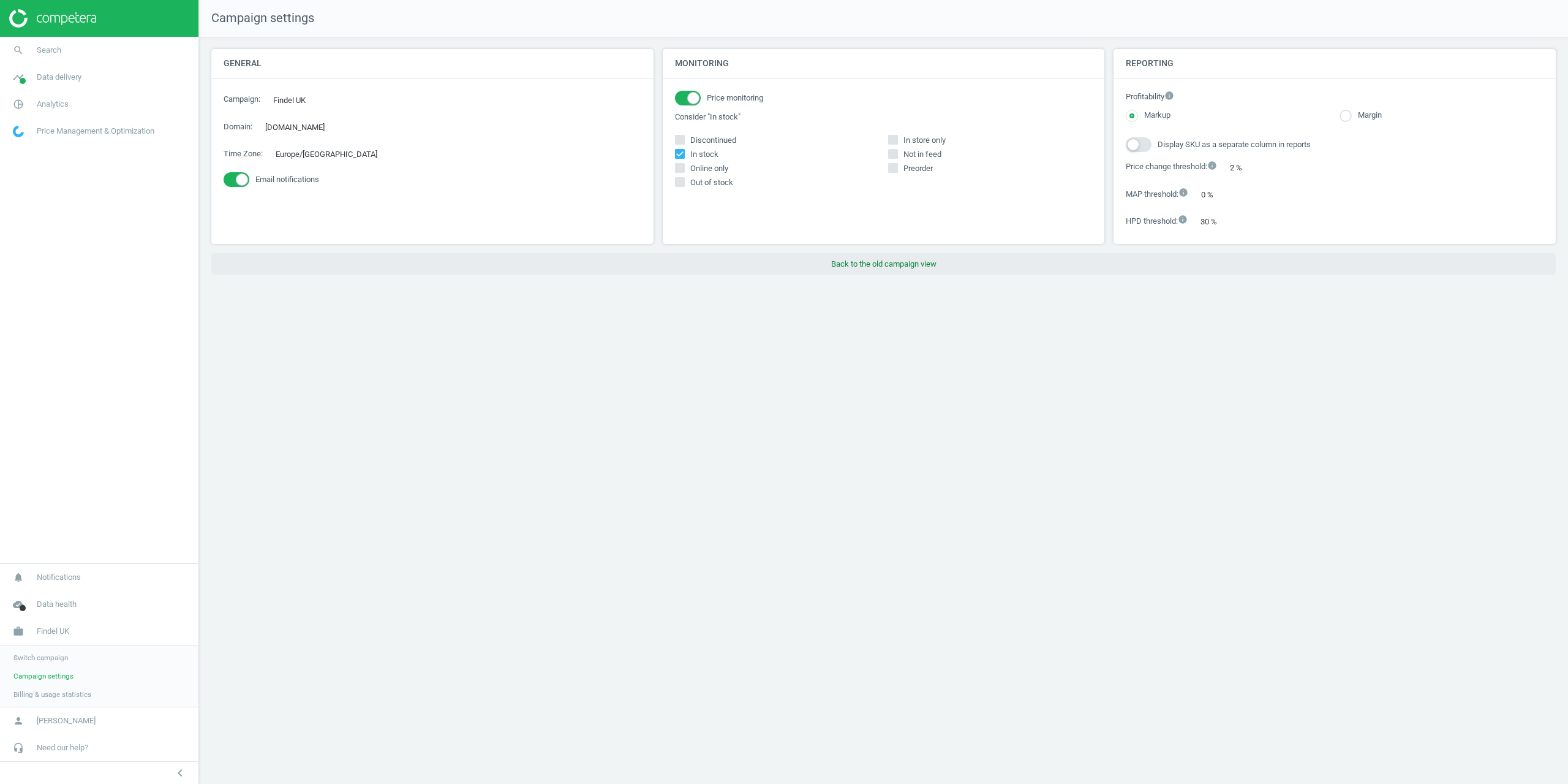
click at [880, 249] on div "Monitoring Price monitoring Consider "In stock" Discontinued In stock In store …" at bounding box center [884, 150] width 452 height 204
click at [880, 262] on button "Back to the old campaign view" at bounding box center [884, 264] width 1345 height 22
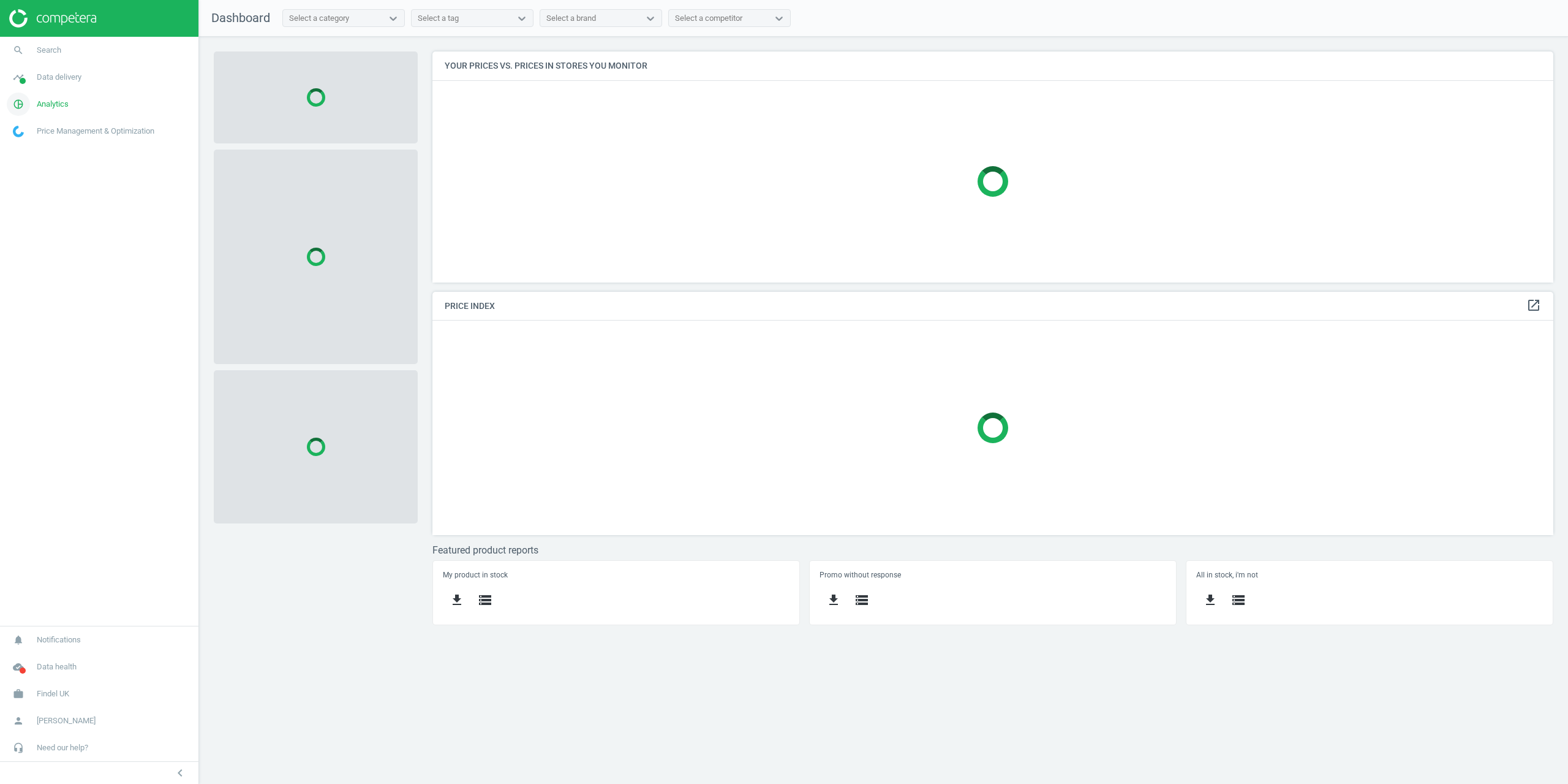
scroll to position [250, 1140]
click at [52, 87] on link "timeline Data delivery" at bounding box center [99, 77] width 198 height 27
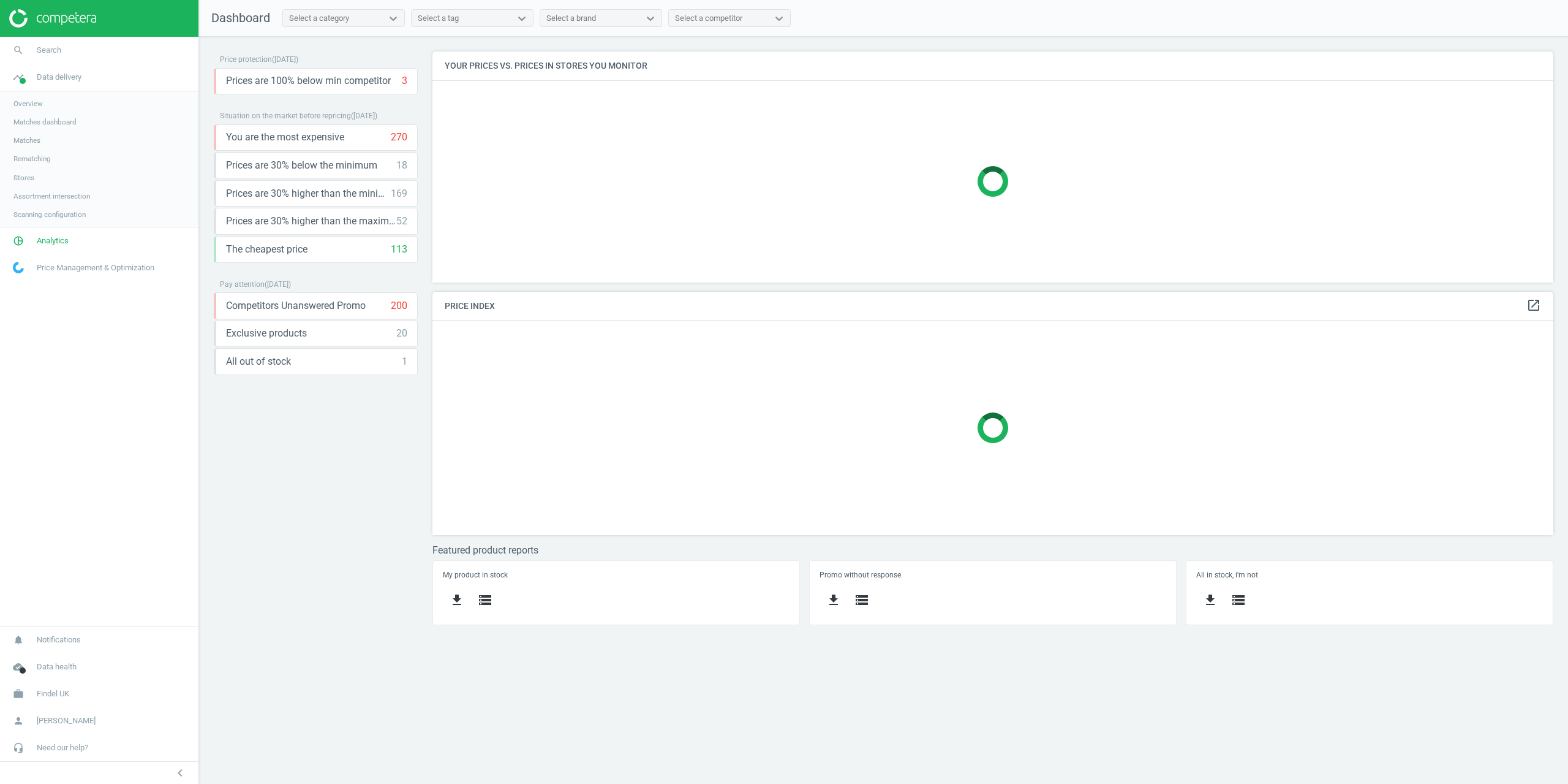
click at [41, 198] on span "Assortment intersection" at bounding box center [51, 196] width 76 height 9
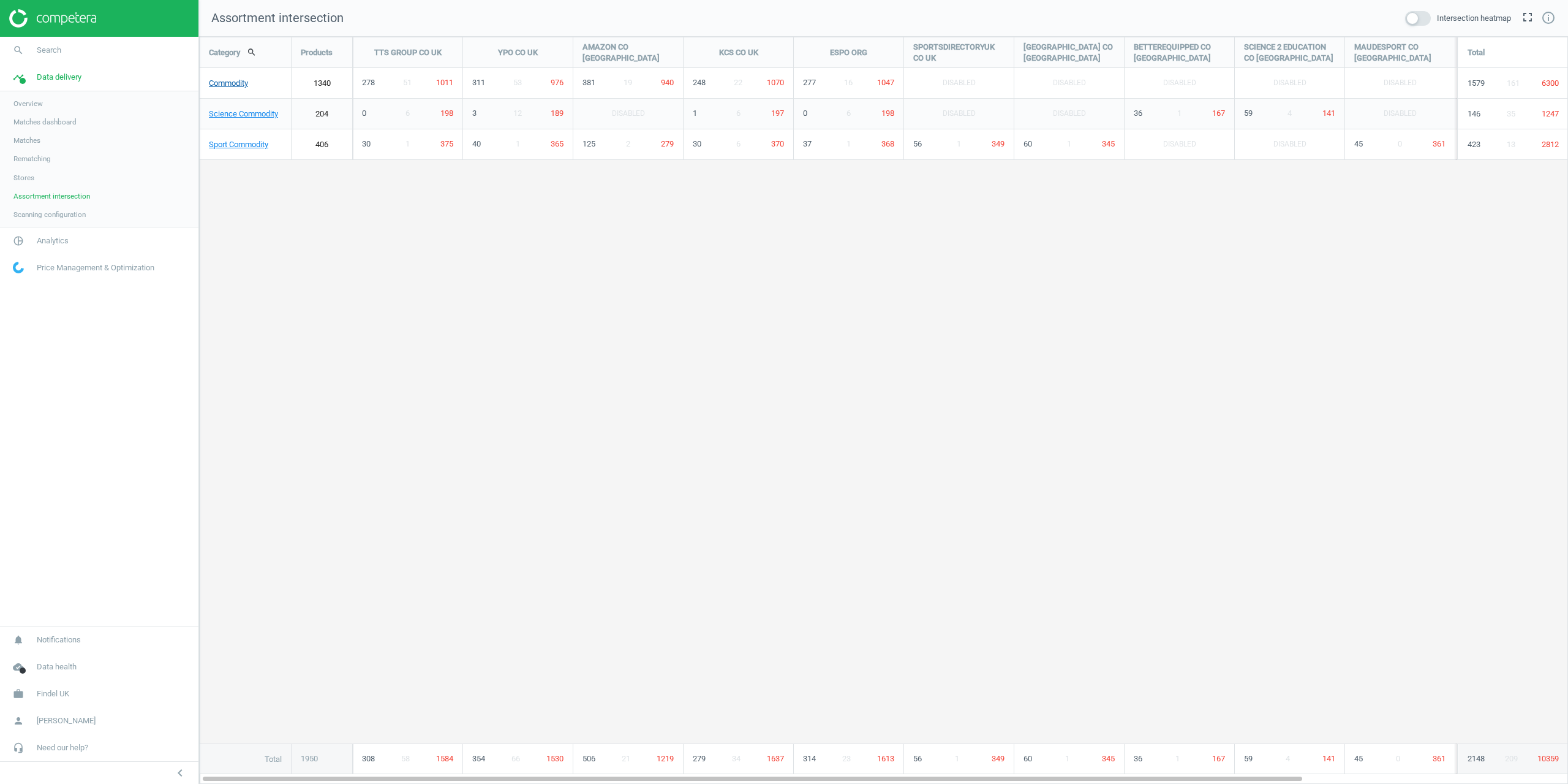
scroll to position [766, 1388]
click at [241, 80] on link "Commodity" at bounding box center [245, 83] width 91 height 31
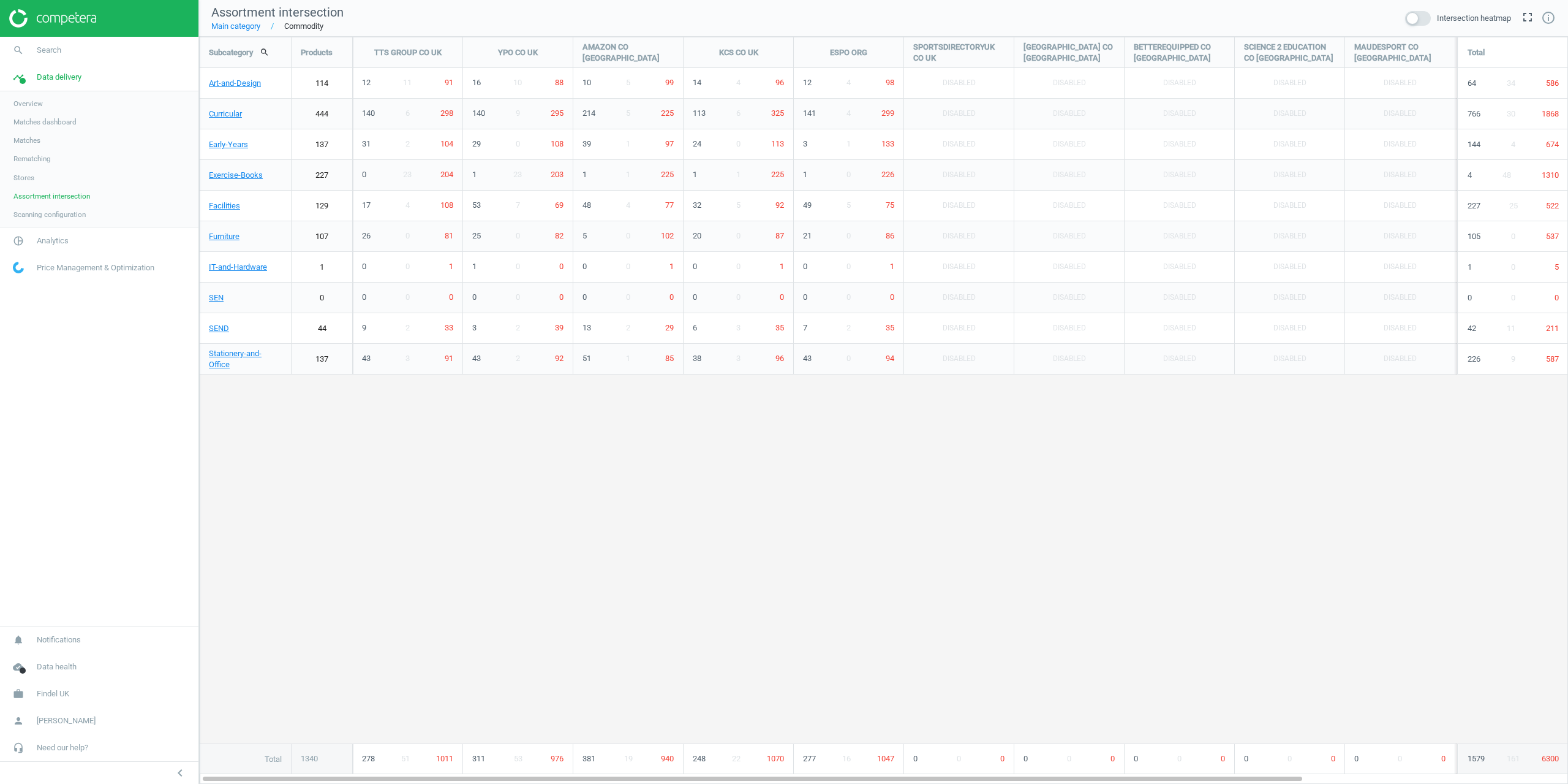
scroll to position [766, 1388]
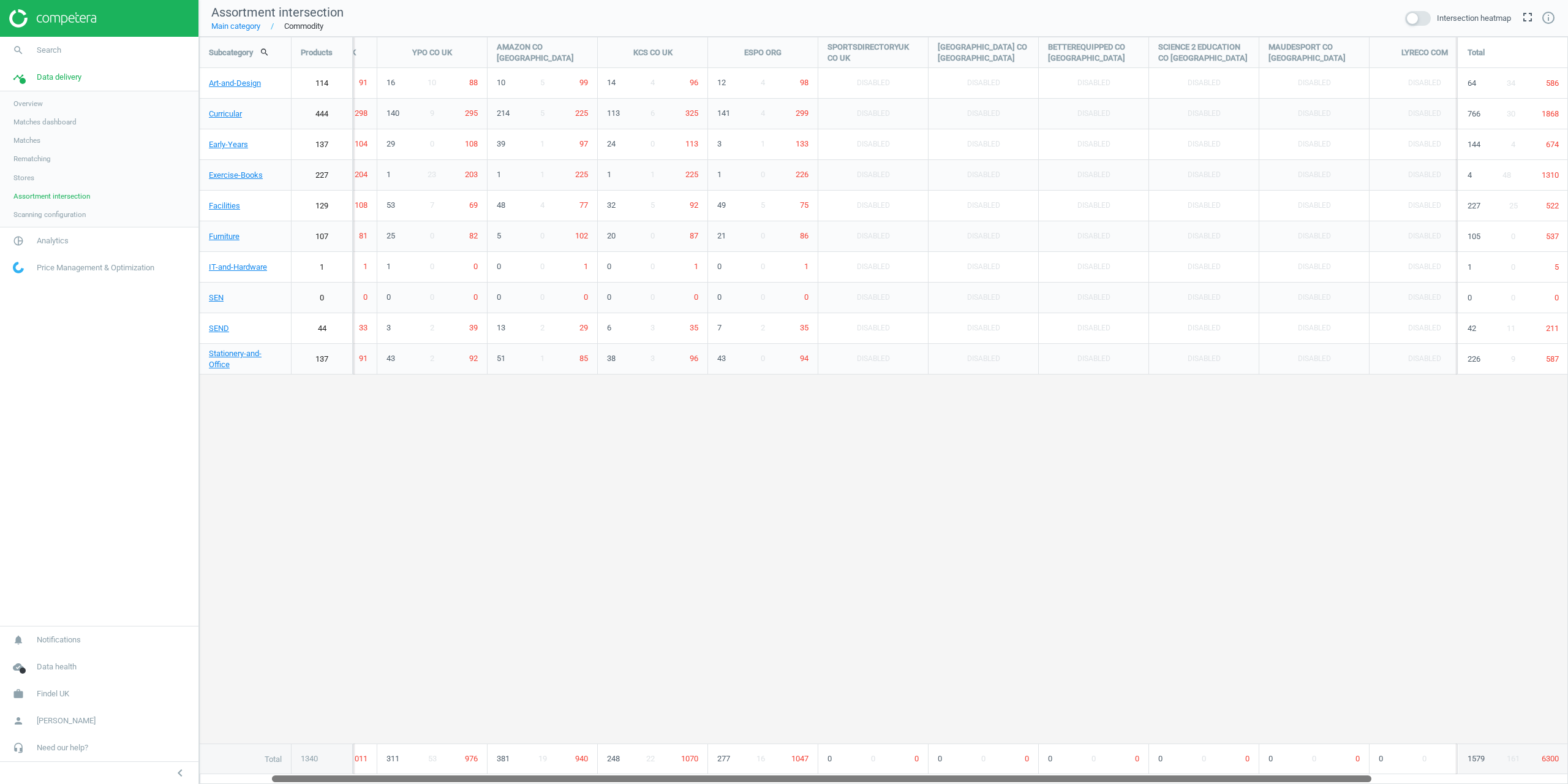
drag, startPoint x: 521, startPoint y: 776, endPoint x: 439, endPoint y: 711, distance: 104.6
click at [503, 737] on div "Subcategory search Products TTS GROUP CO UK YPO CO UK AMAZON CO UK KCS CO UK ES…" at bounding box center [884, 410] width 1369 height 747
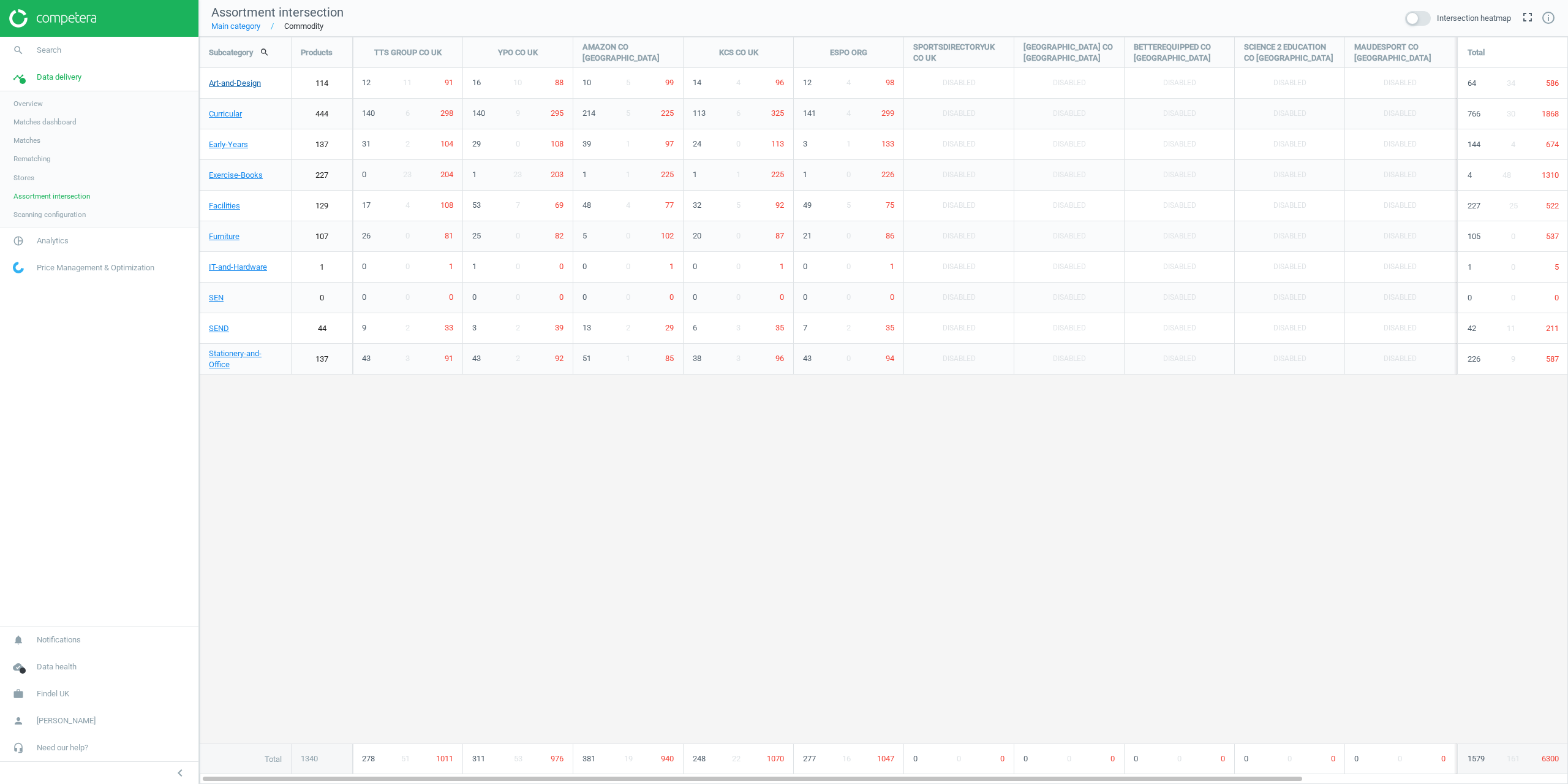
click at [245, 75] on link "Art-and-Design" at bounding box center [245, 83] width 91 height 31
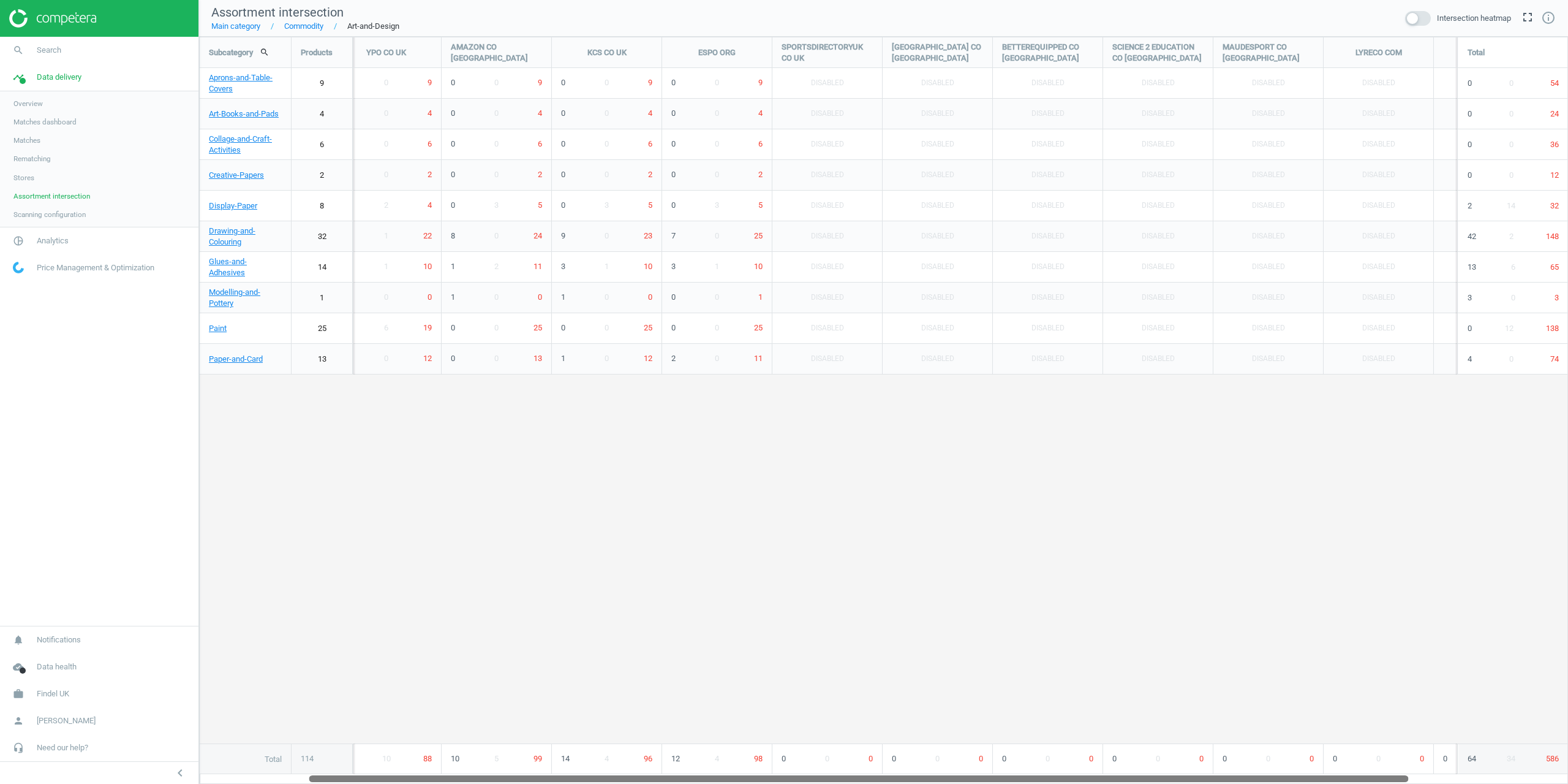
drag, startPoint x: 650, startPoint y: 775, endPoint x: 427, endPoint y: 604, distance: 281.0
click at [555, 744] on div "Subcategory search Products TTS GROUP CO UK YPO CO UK AMAZON CO UK KCS CO UK ES…" at bounding box center [884, 410] width 1369 height 747
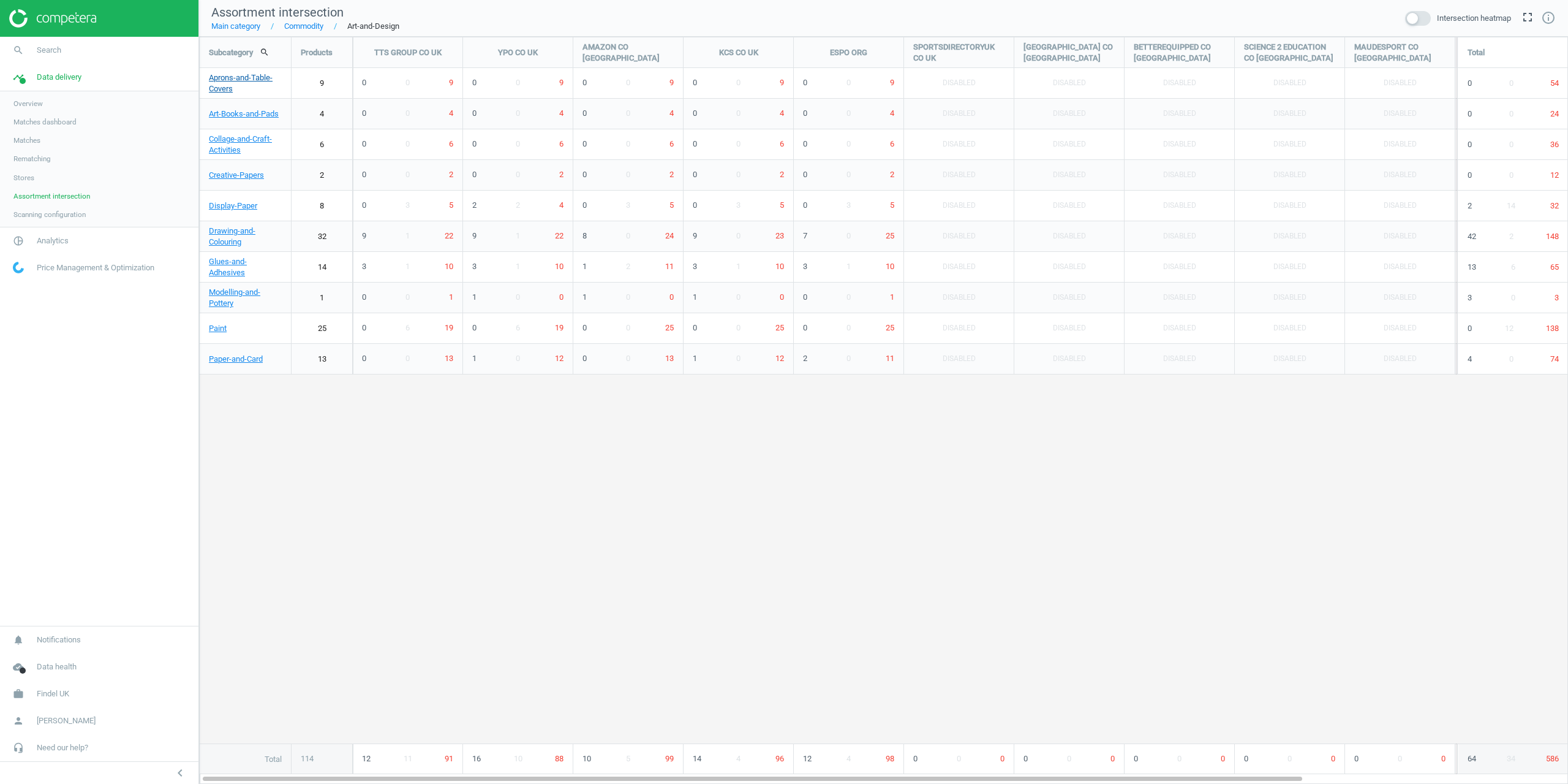
click at [219, 80] on link "Aprons-and-Table-Covers" at bounding box center [245, 83] width 91 height 31
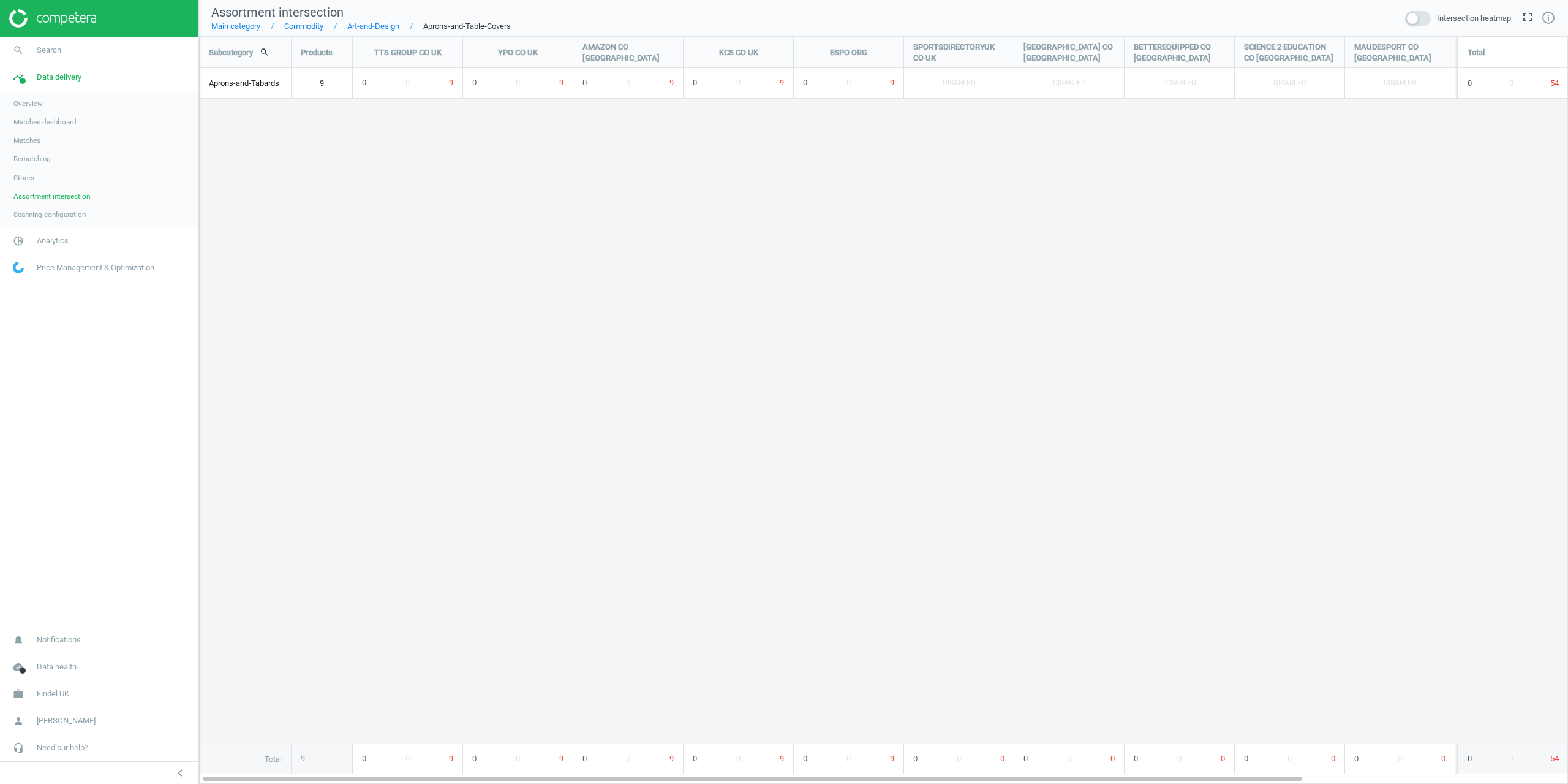
scroll to position [766, 1388]
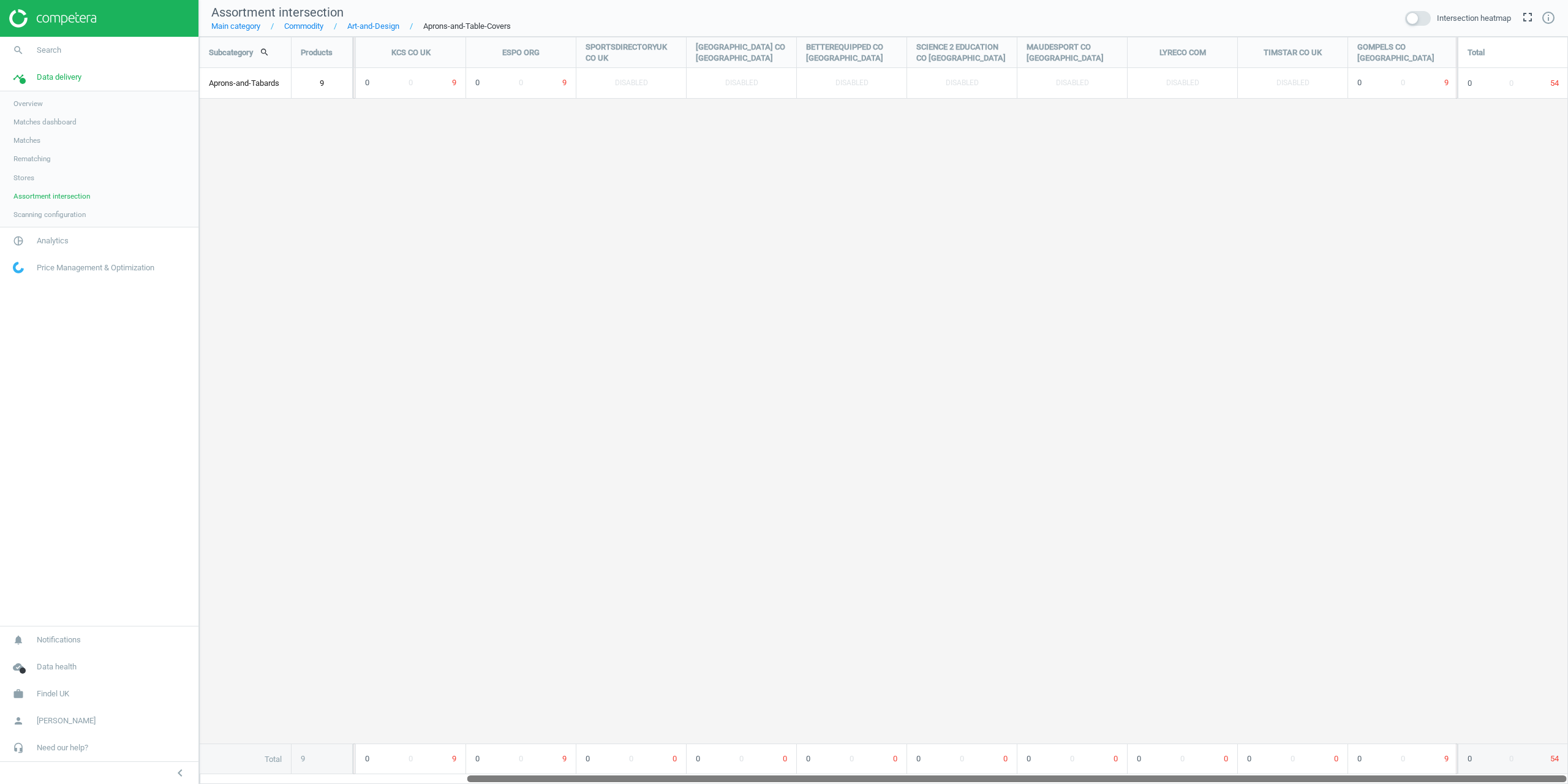
drag, startPoint x: 582, startPoint y: 780, endPoint x: 967, endPoint y: 765, distance: 385.3
click at [967, 765] on div "Subcategory search Products TTS GROUP CO UK YPO CO UK AMAZON CO UK KCS CO UK ES…" at bounding box center [884, 410] width 1369 height 747
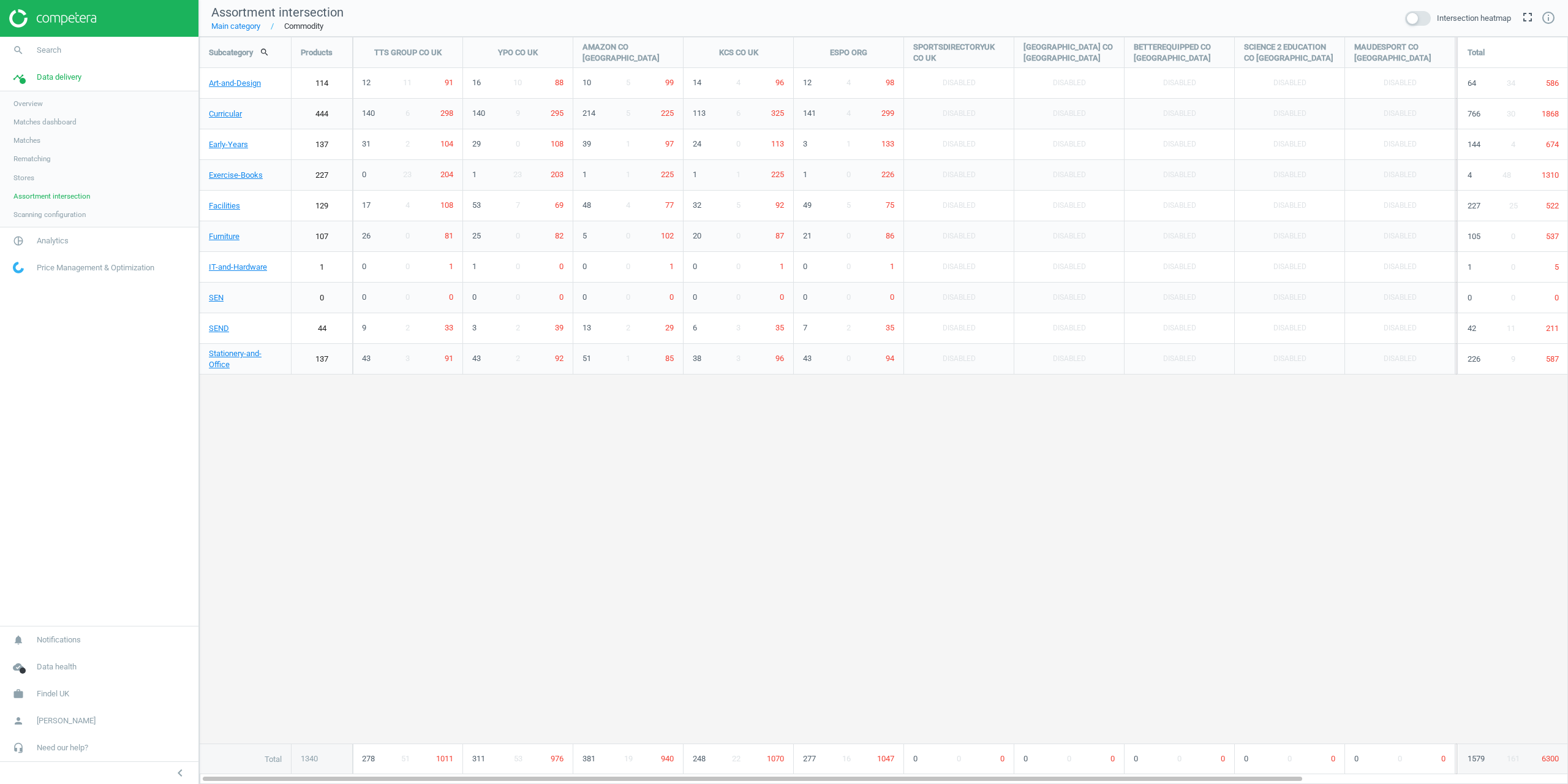
scroll to position [766, 1388]
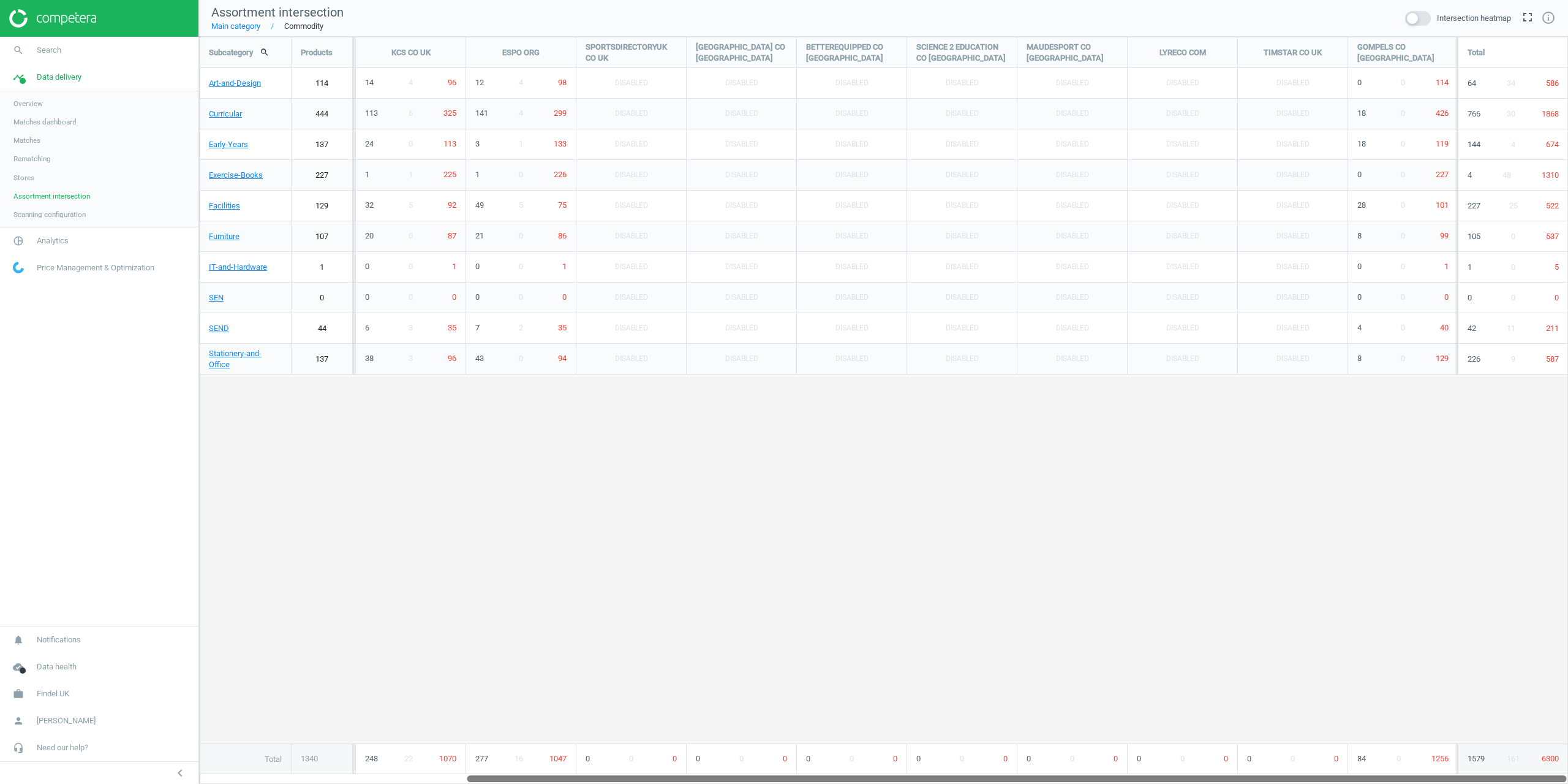
drag, startPoint x: 770, startPoint y: 778, endPoint x: 1031, endPoint y: 631, distance: 299.5
click at [1129, 719] on div "Subcategory search Products TTS GROUP CO UK YPO CO UK AMAZON CO UK KCS CO UK ES…" at bounding box center [884, 410] width 1369 height 747
drag, startPoint x: 958, startPoint y: 601, endPoint x: 950, endPoint y: 594, distance: 10.6
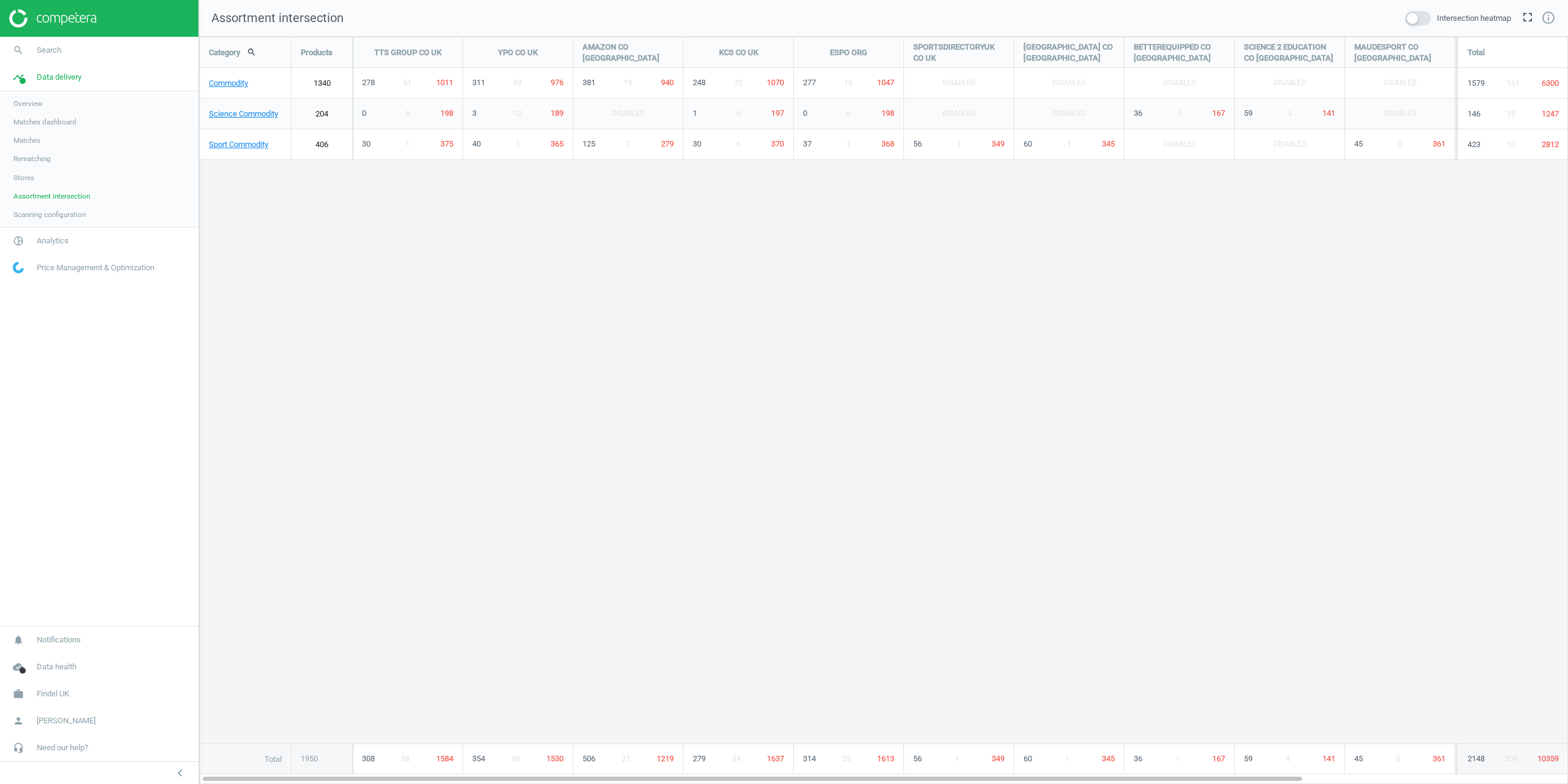
scroll to position [766, 1388]
click at [225, 153] on link "Sport Commodity" at bounding box center [245, 144] width 91 height 31
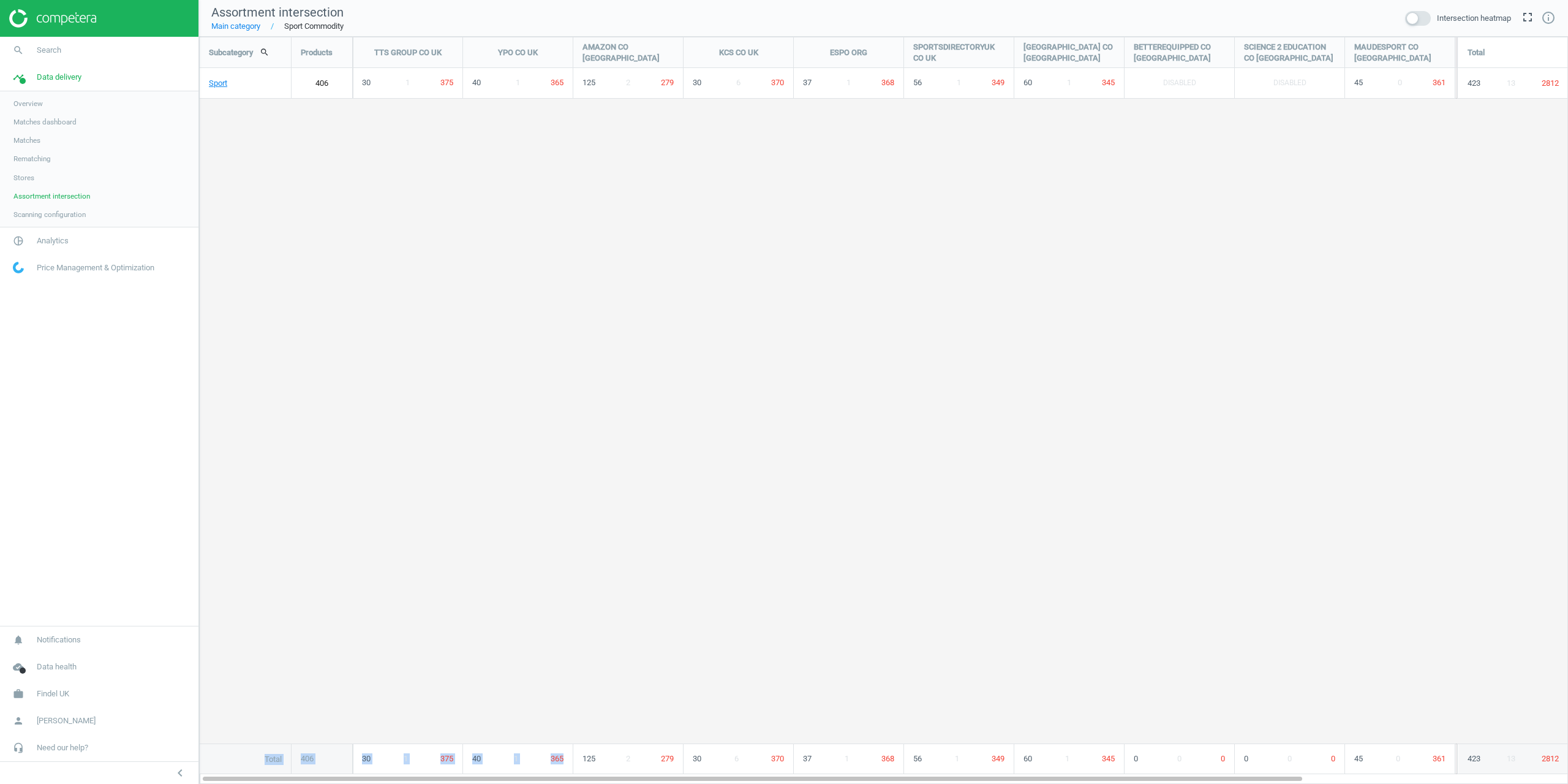
drag, startPoint x: 609, startPoint y: 788, endPoint x: 755, endPoint y: 792, distance: 146.1
click at [755, 783] on html "Group 2 Created with Sketch. ic/cloud_download/grey600 Created with Sketch. gra…" at bounding box center [784, 392] width 1568 height 784
click at [668, 612] on div "Subcategory search Products TTS GROUP CO UK YPO CO UK AMAZON CO UK KCS CO UK ES…" at bounding box center [884, 405] width 1367 height 737
drag, startPoint x: 459, startPoint y: 599, endPoint x: 378, endPoint y: 470, distance: 152.3
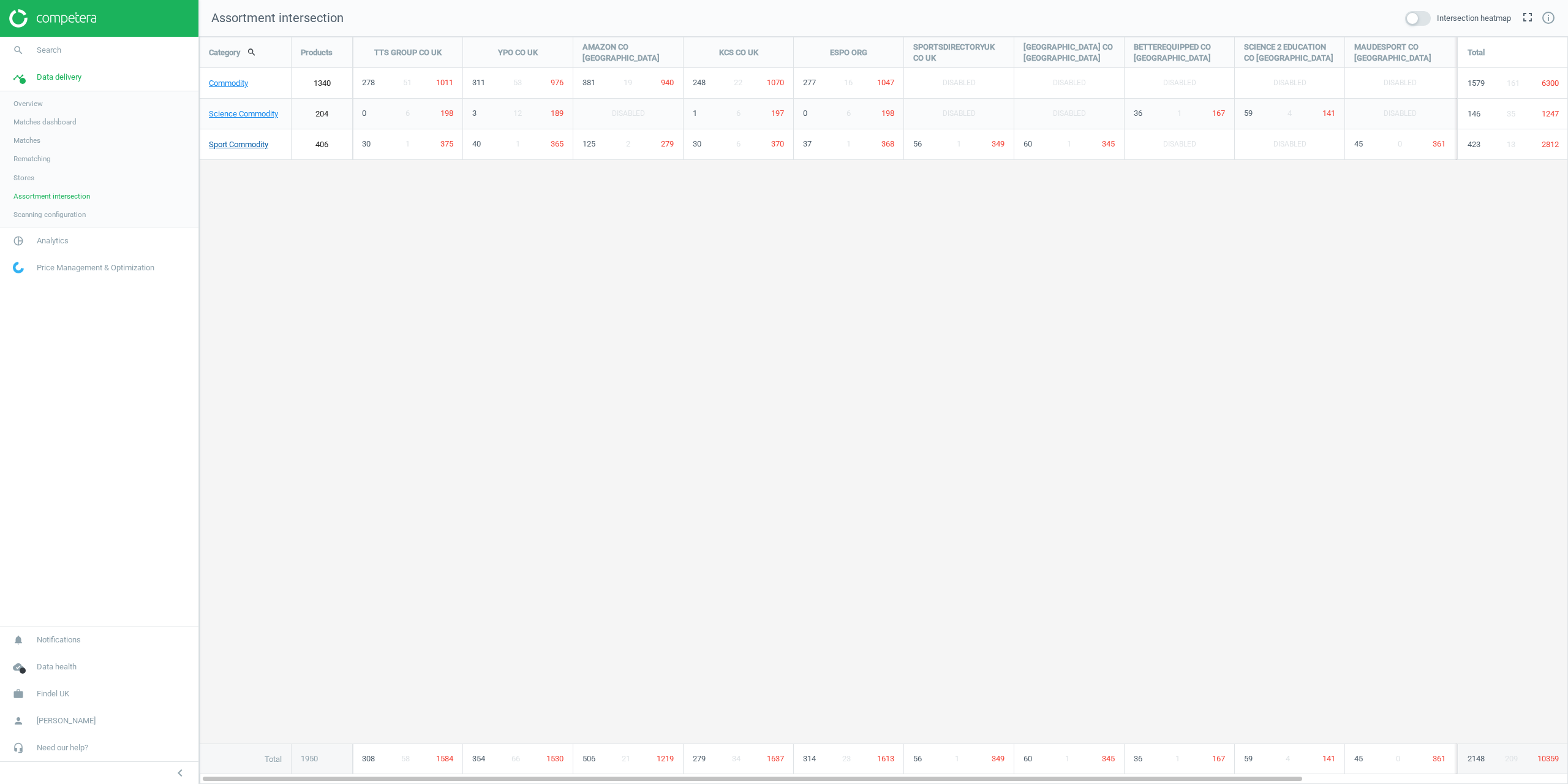
scroll to position [766, 1388]
click at [238, 115] on link "Science Commodity" at bounding box center [245, 113] width 91 height 31
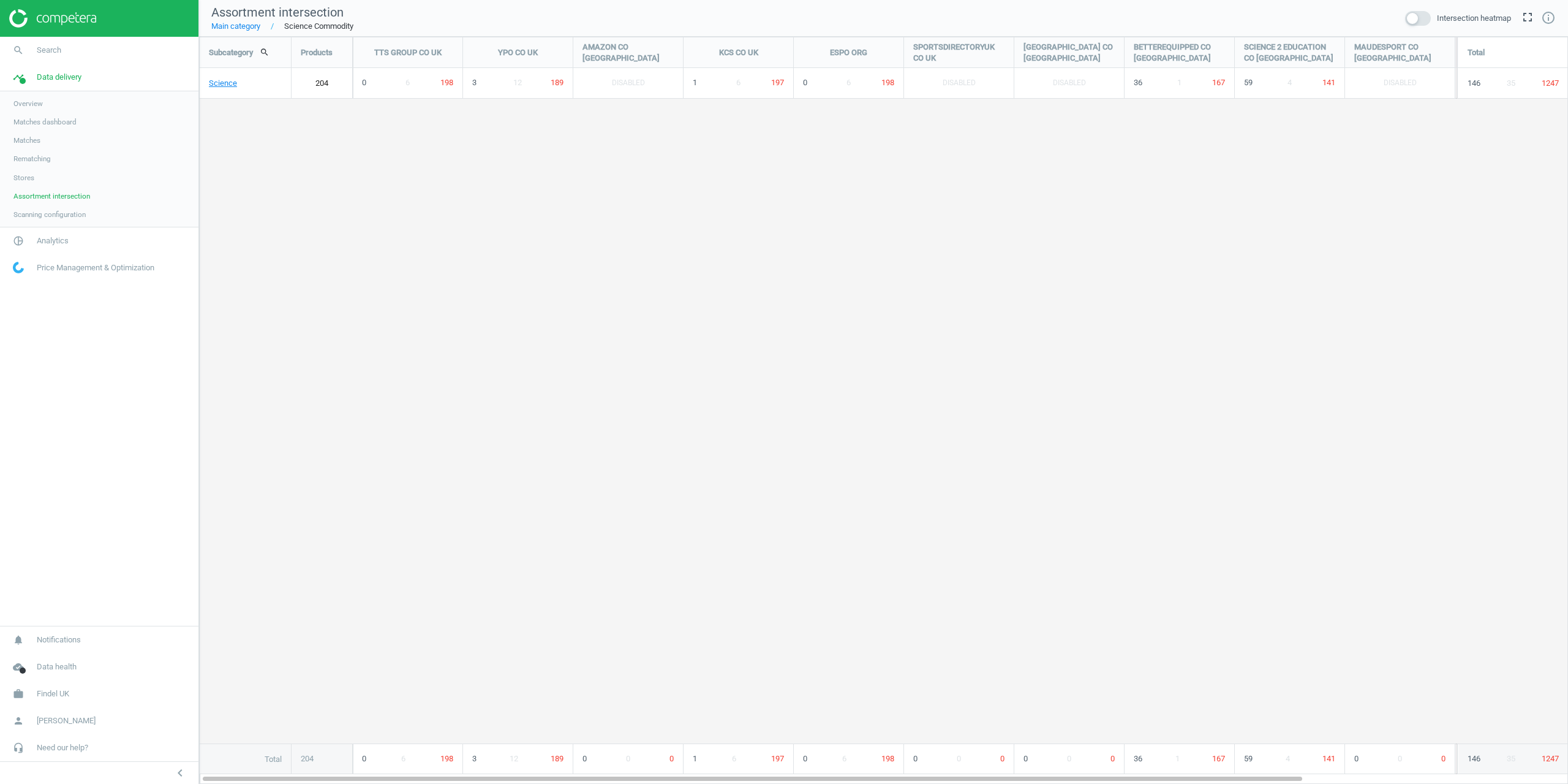
scroll to position [766, 1388]
click at [210, 83] on link "Science" at bounding box center [245, 83] width 91 height 31
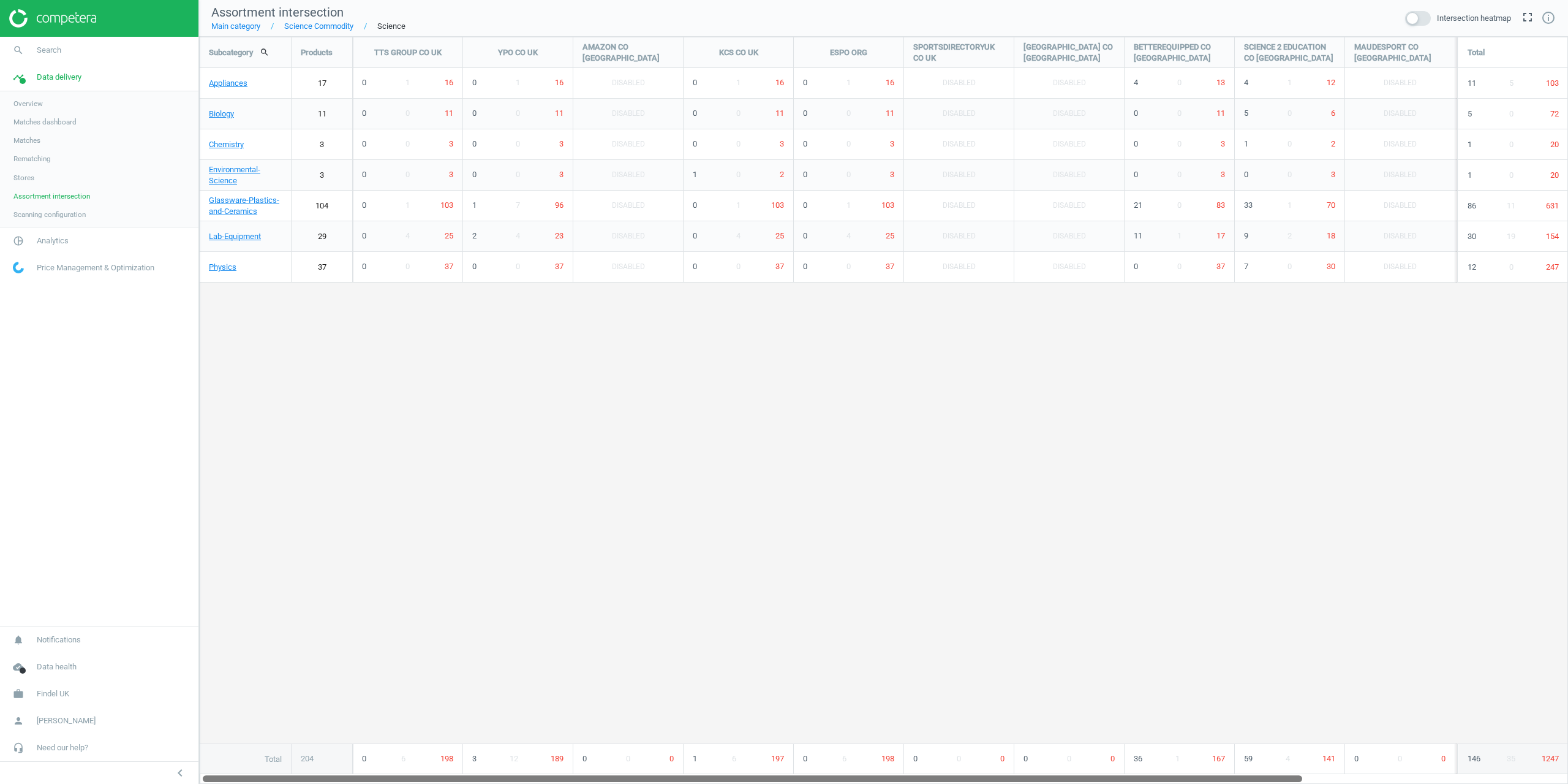
scroll to position [766, 1388]
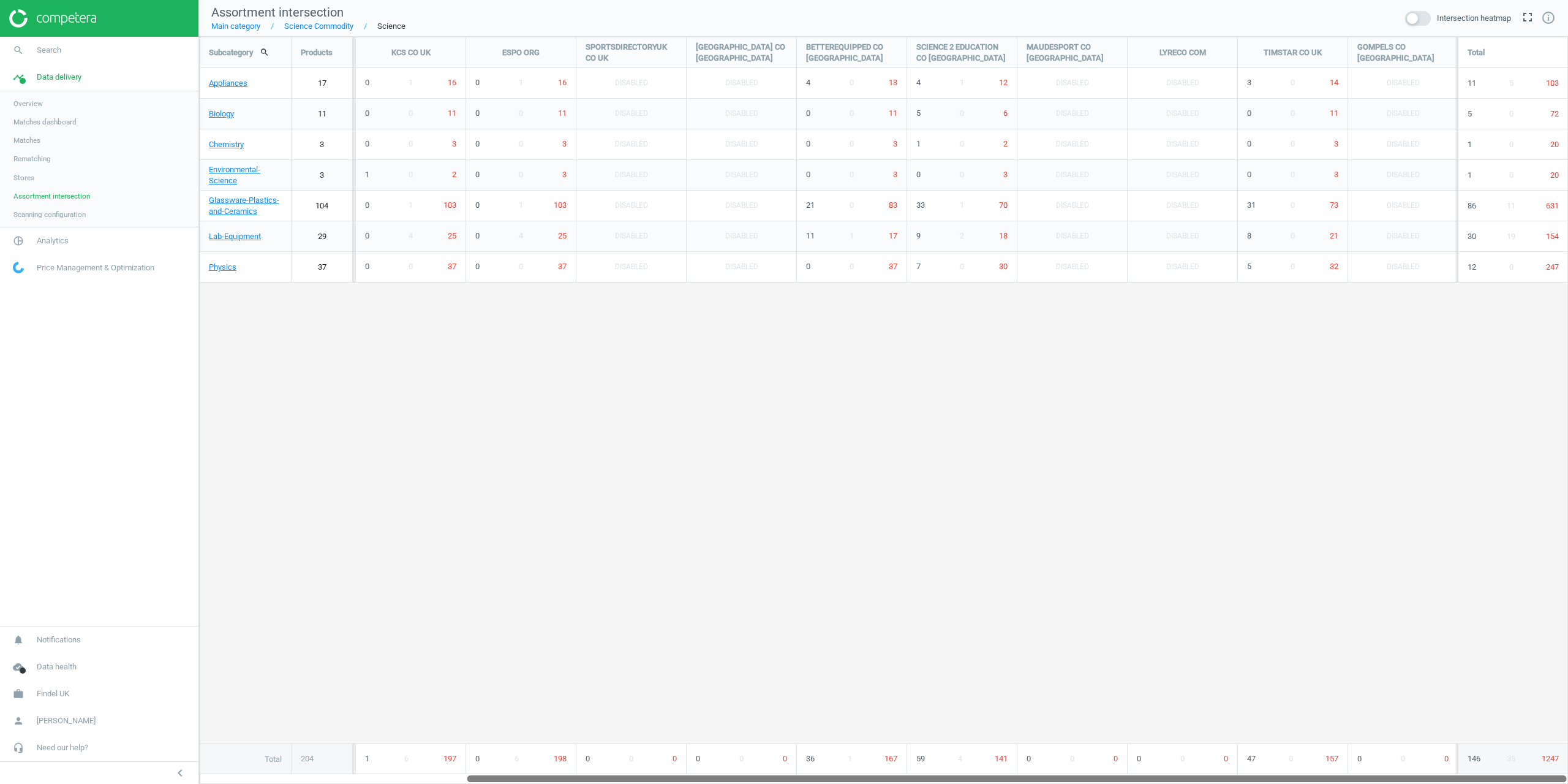
drag, startPoint x: 515, startPoint y: 775, endPoint x: 887, endPoint y: 760, distance: 372.3
click at [887, 760] on div "Subcategory search Products TTS GROUP CO UK YPO CO UK AMAZON CO UK KCS CO UK ES…" at bounding box center [884, 410] width 1369 height 747
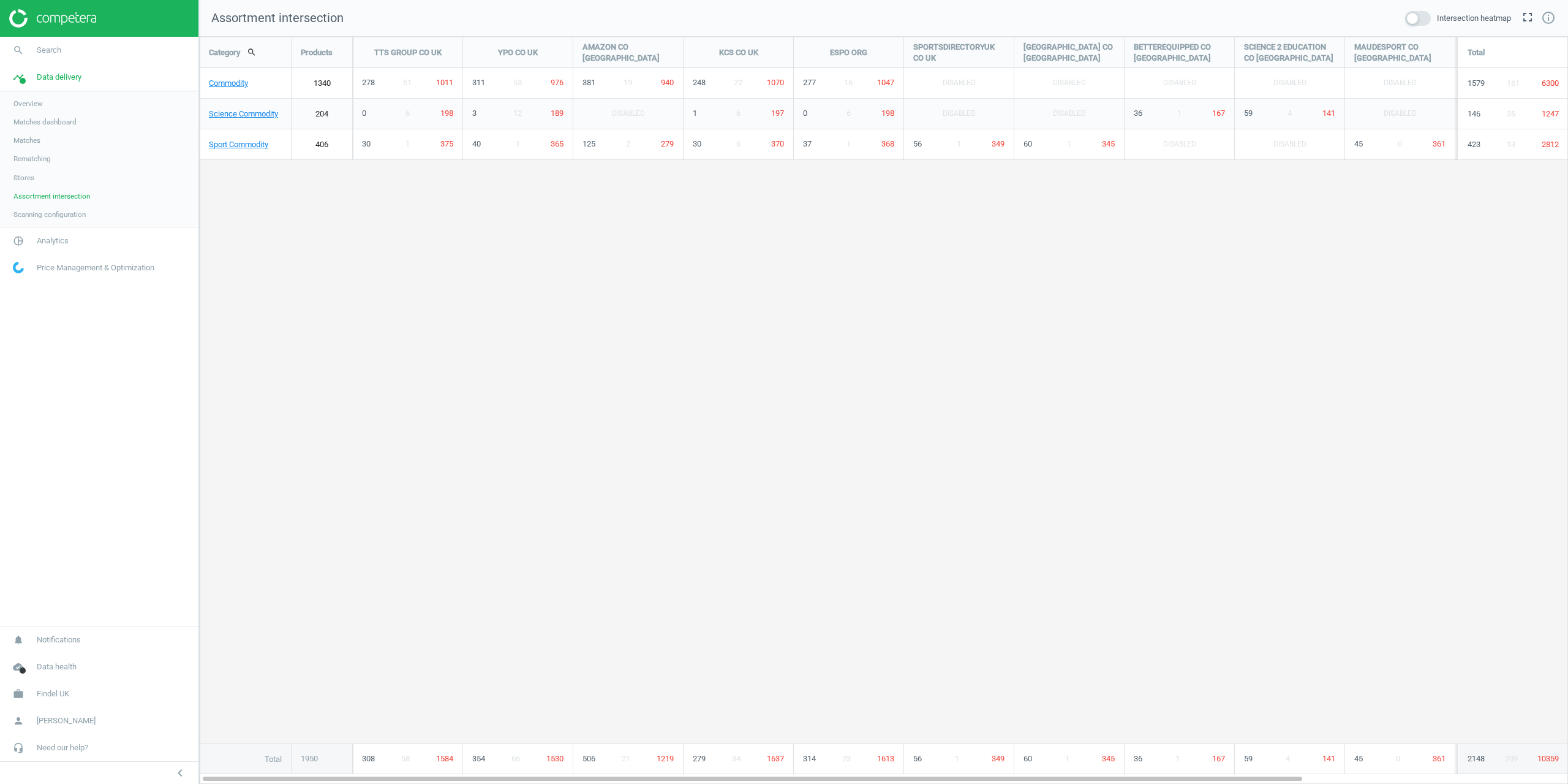
scroll to position [766, 1388]
drag, startPoint x: 645, startPoint y: 530, endPoint x: 665, endPoint y: 527, distance: 20.2
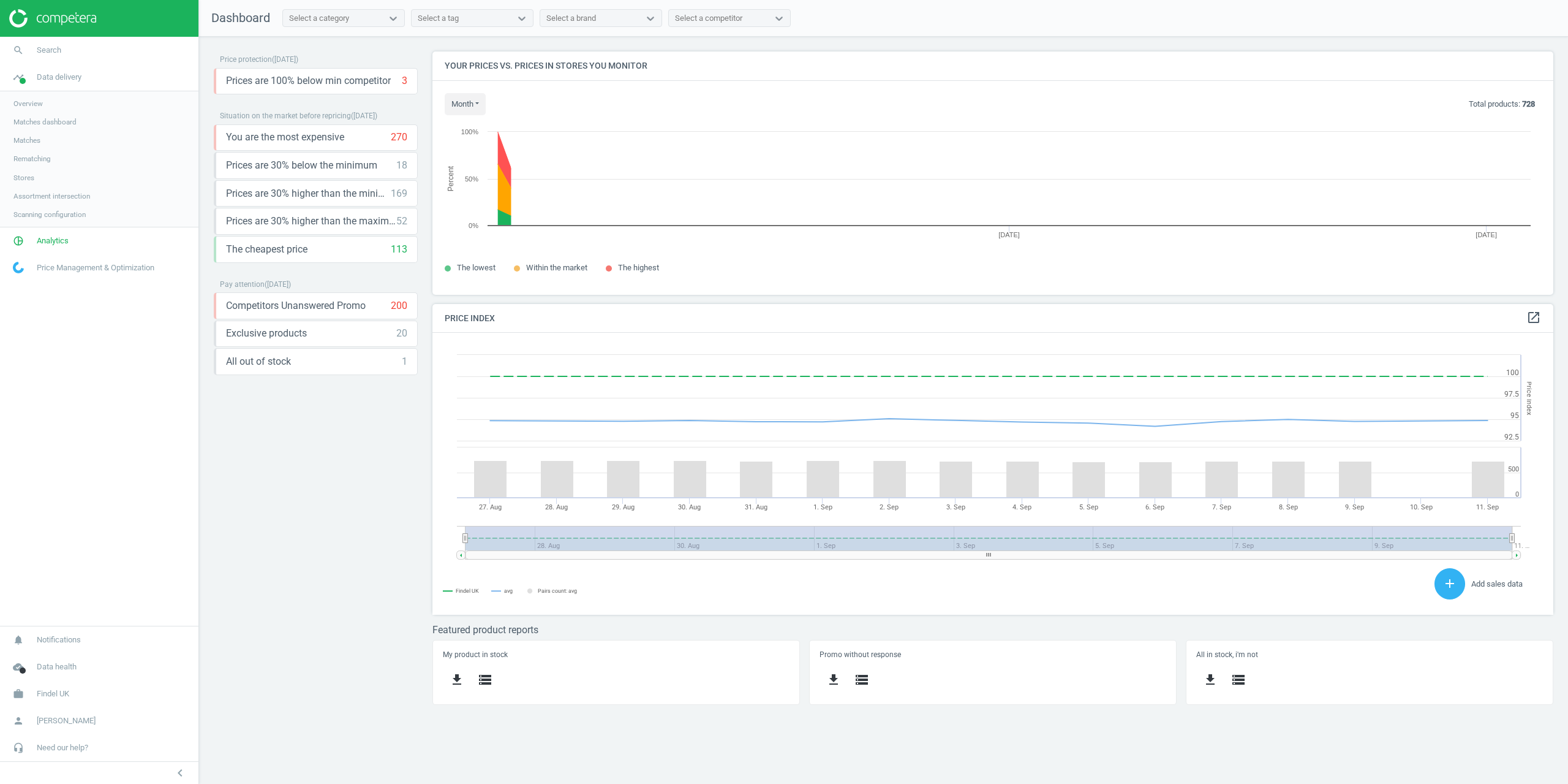
scroll to position [301, 1140]
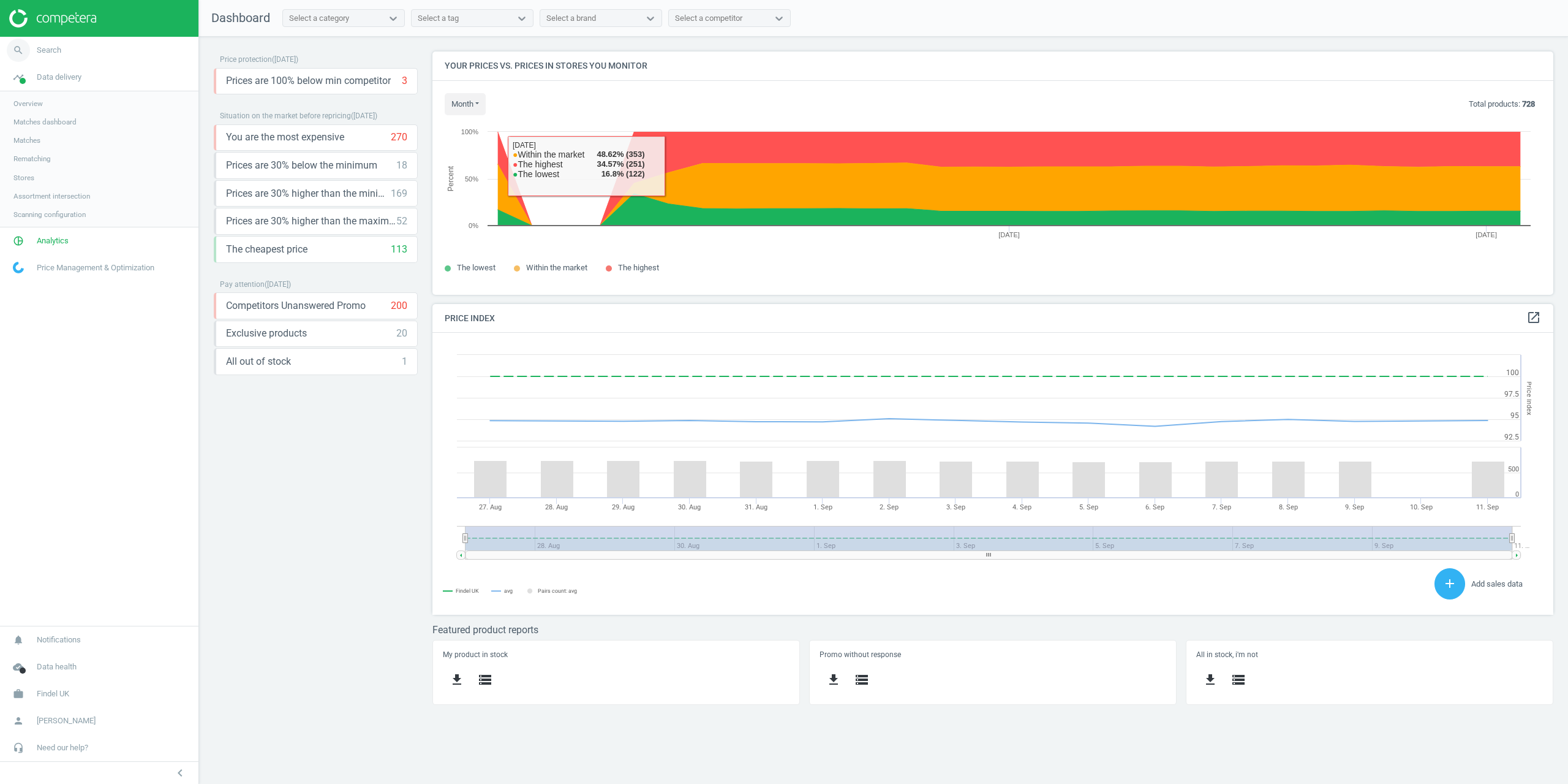
click at [53, 57] on link "search Search" at bounding box center [99, 50] width 198 height 27
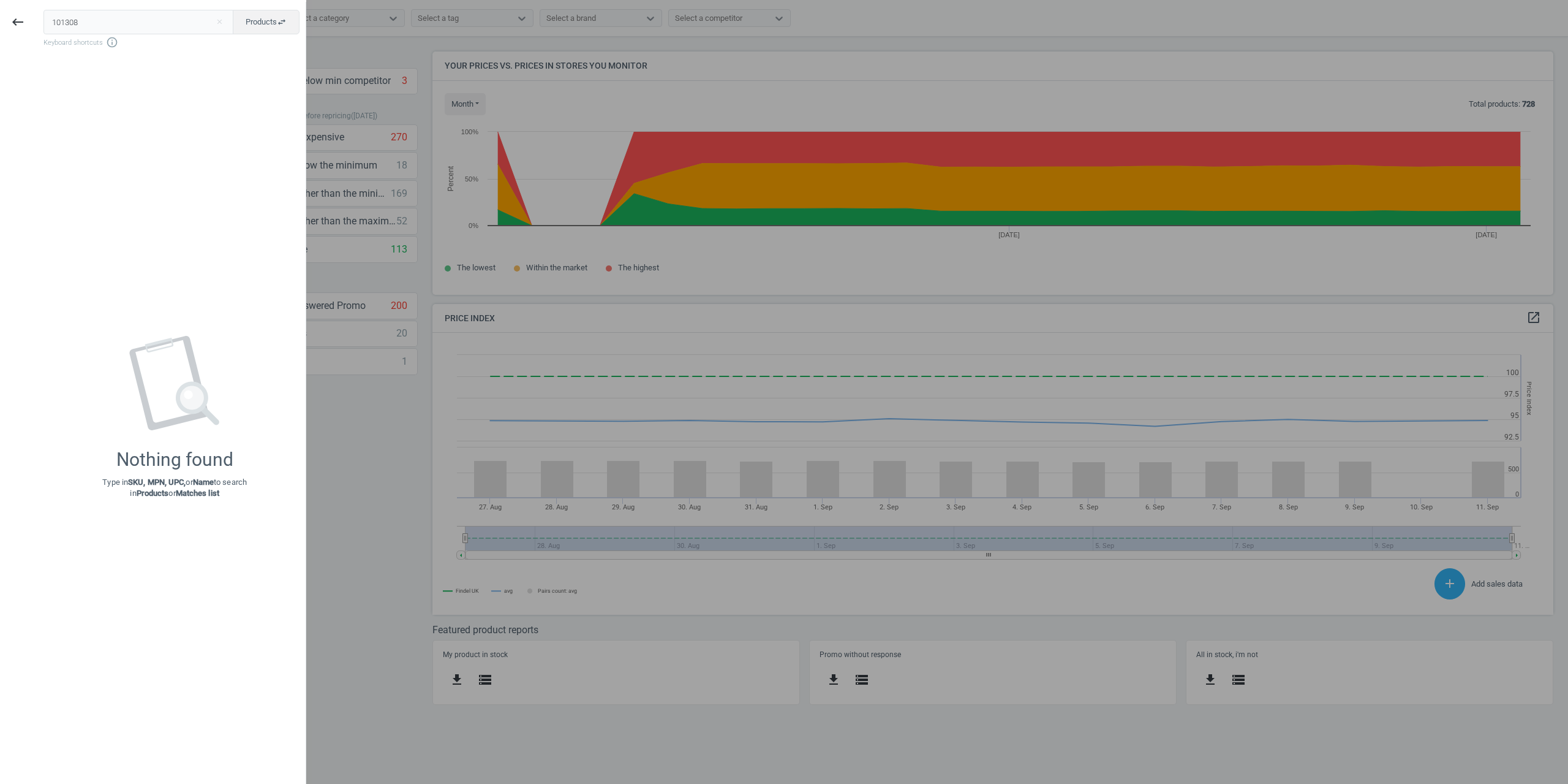
type input "101308"
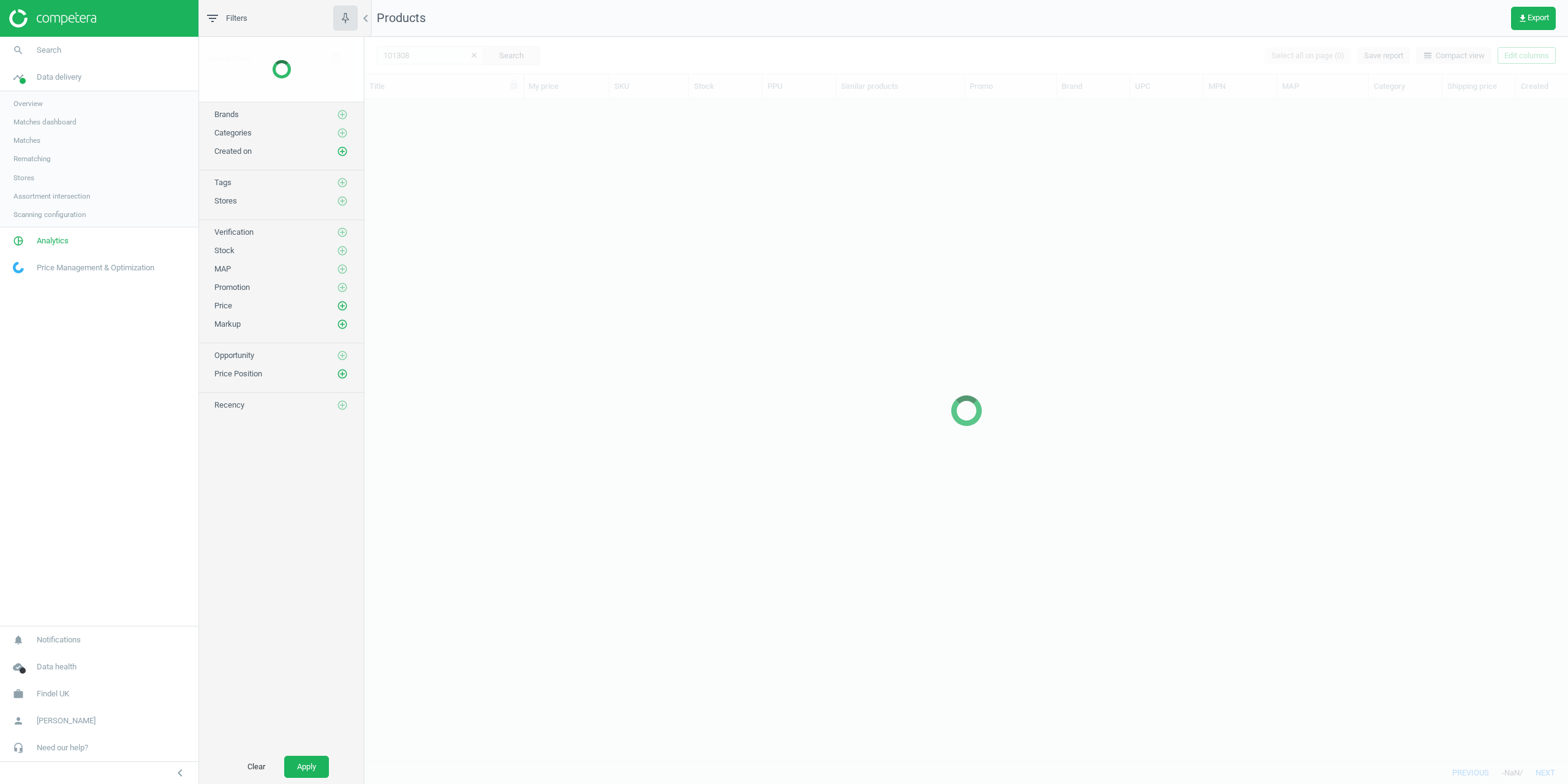
scroll to position [643, 1194]
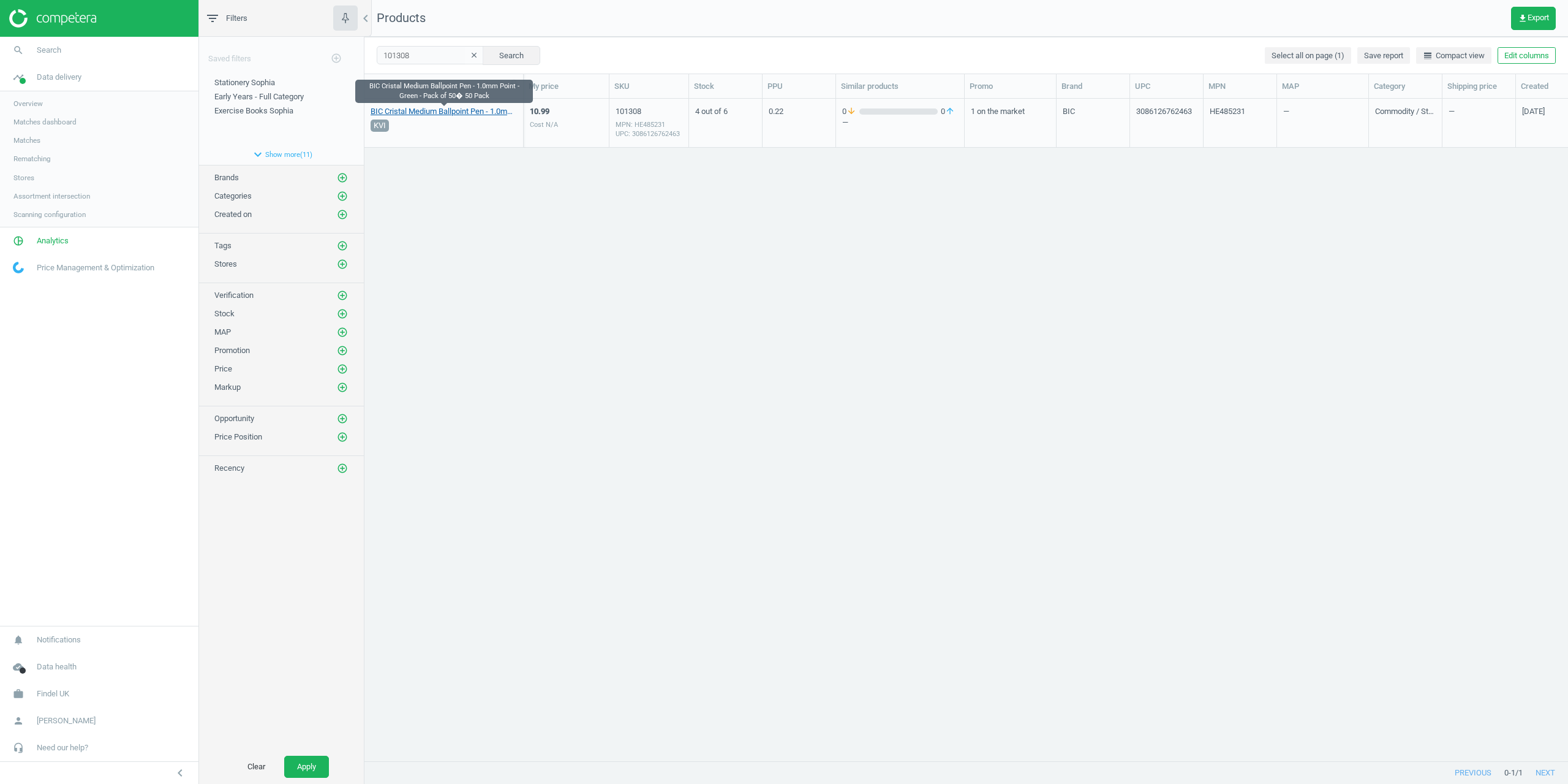
click at [441, 113] on link "BIC Cristal Medium Ballpoint Pen - 1.0mm Point - Green - Pack of 50� 50 Pack" at bounding box center [444, 112] width 146 height 11
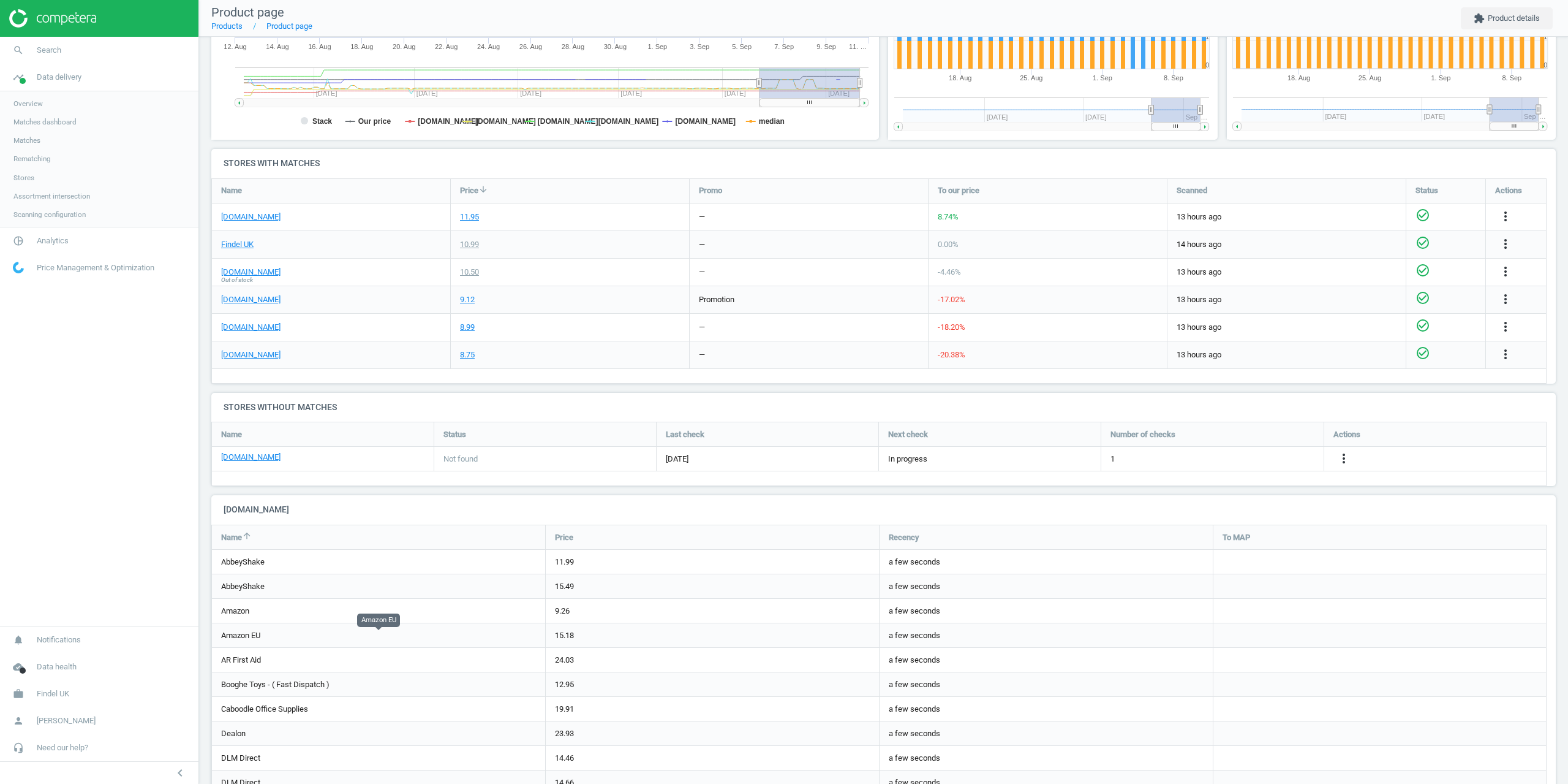
scroll to position [275, 0]
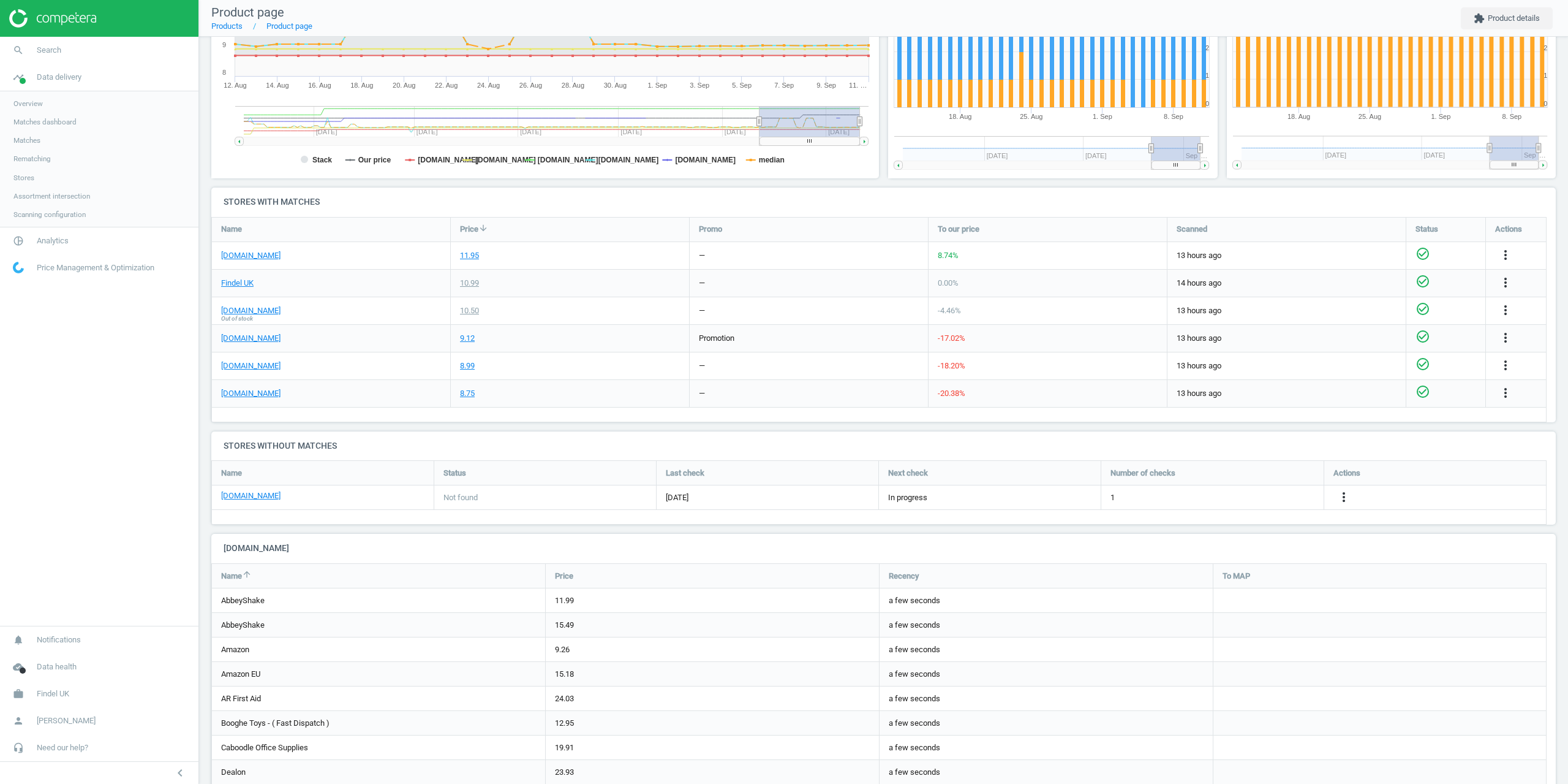
click at [108, 448] on nav "search Search timeline Data delivery Overview Matches dashboard Matches Rematch…" at bounding box center [99, 331] width 198 height 589
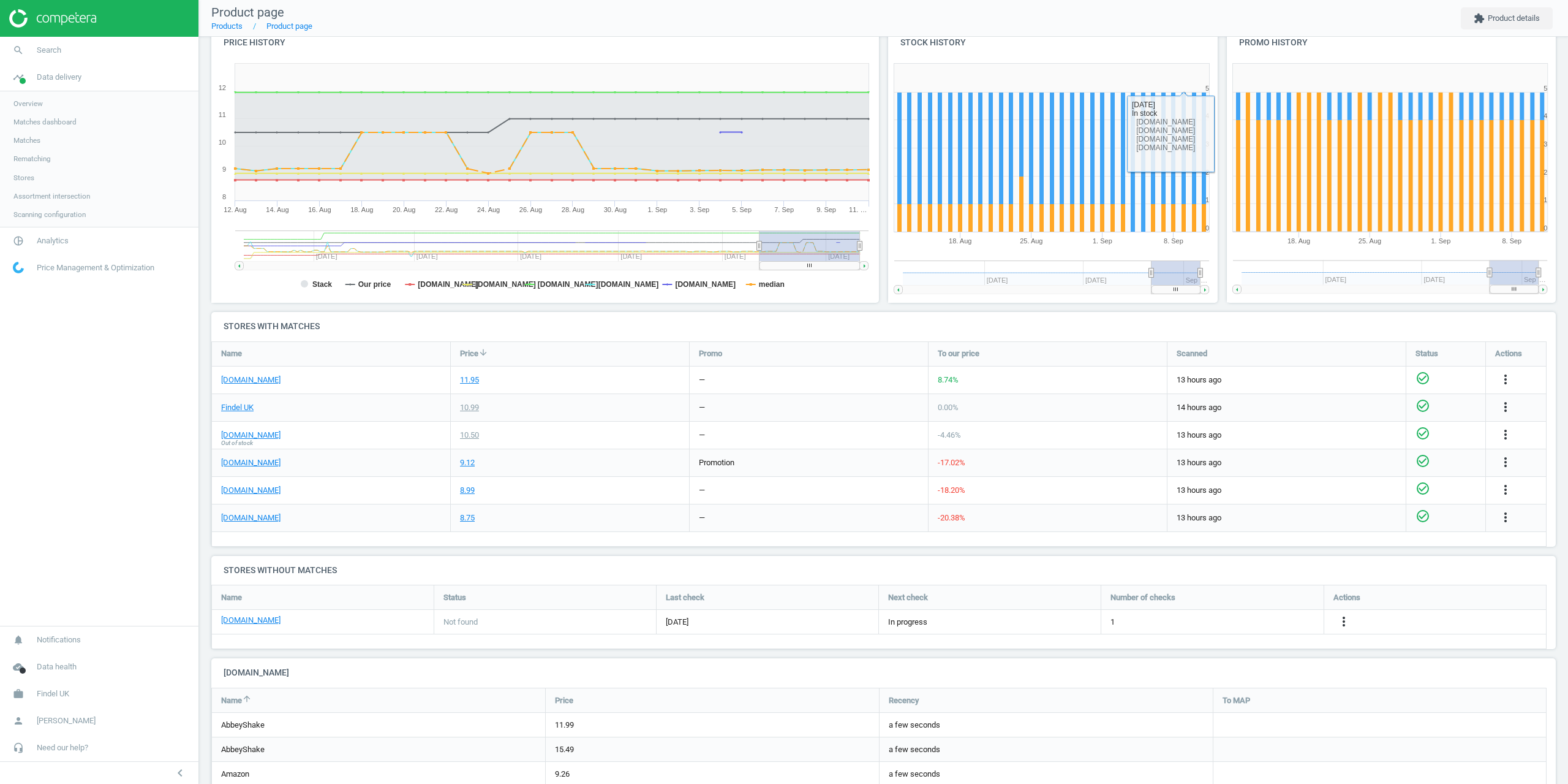
scroll to position [0, 0]
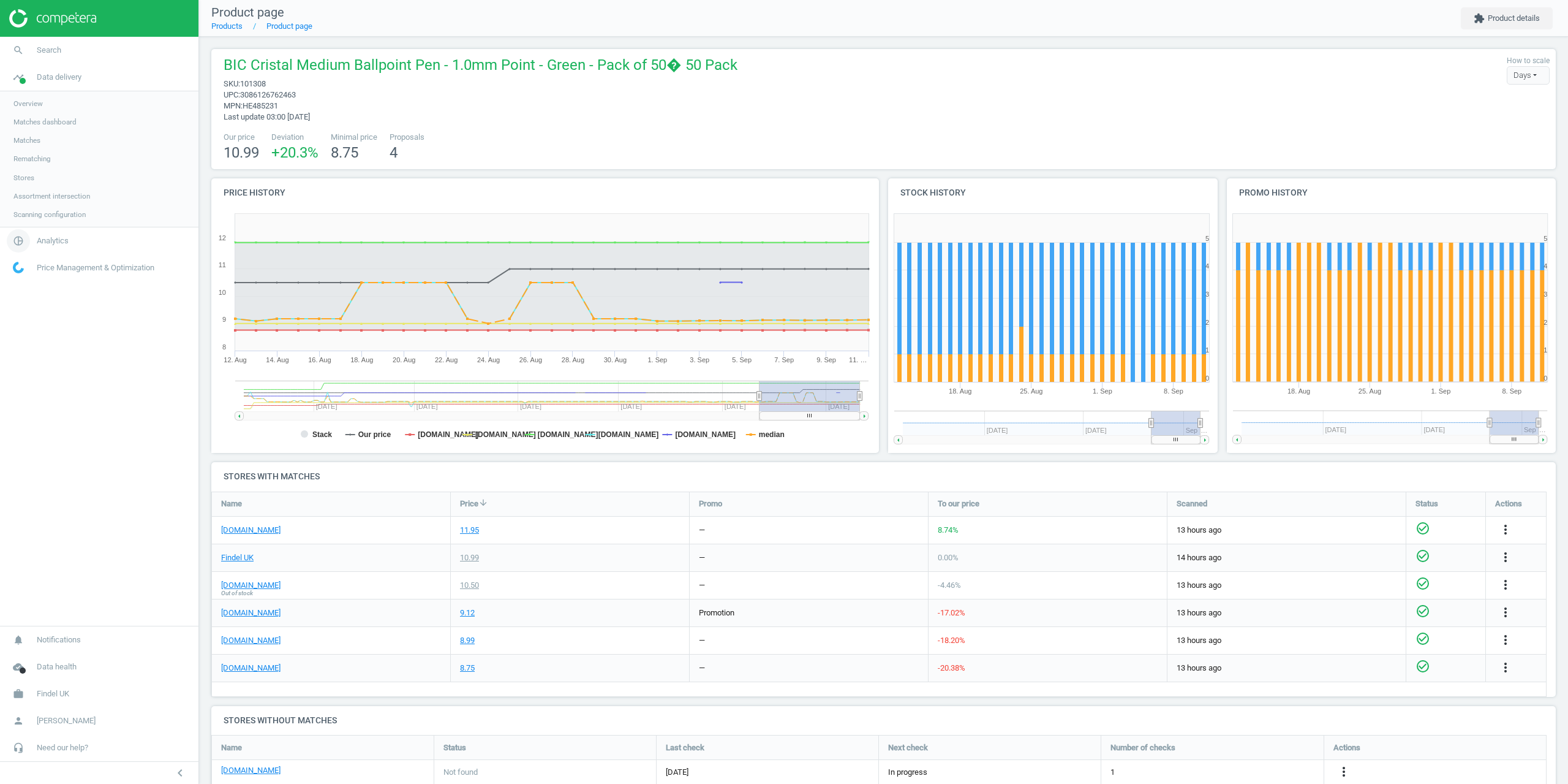
click at [42, 236] on span "Analytics" at bounding box center [53, 241] width 31 height 11
click at [29, 148] on span "Products" at bounding box center [28, 149] width 29 height 9
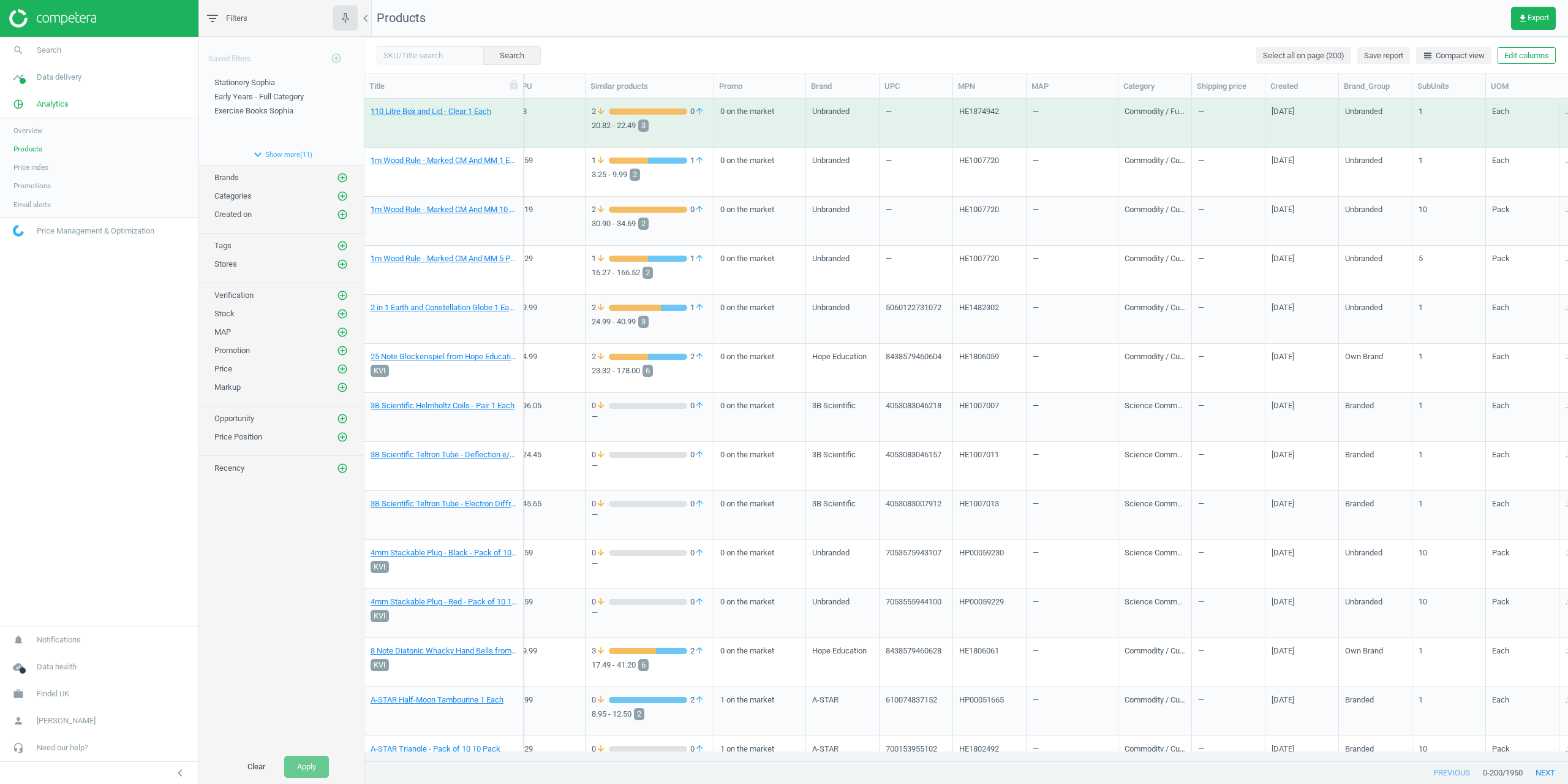
scroll to position [0, 400]
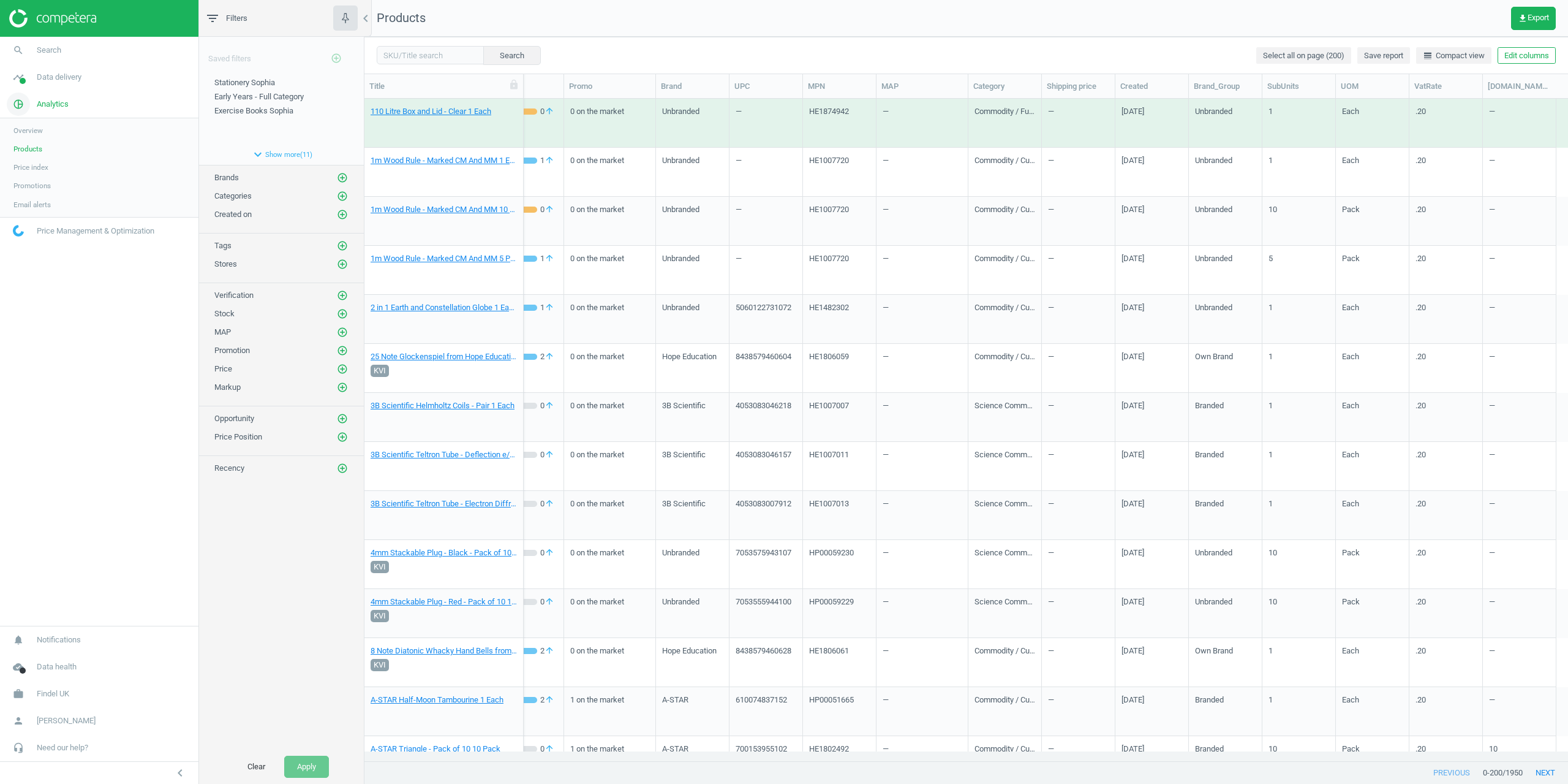
click at [59, 95] on link "pie_chart_outlined Analytics" at bounding box center [99, 104] width 198 height 27
click at [60, 80] on span "Data delivery" at bounding box center [59, 77] width 45 height 11
click at [31, 139] on span "Matches" at bounding box center [27, 140] width 27 height 9
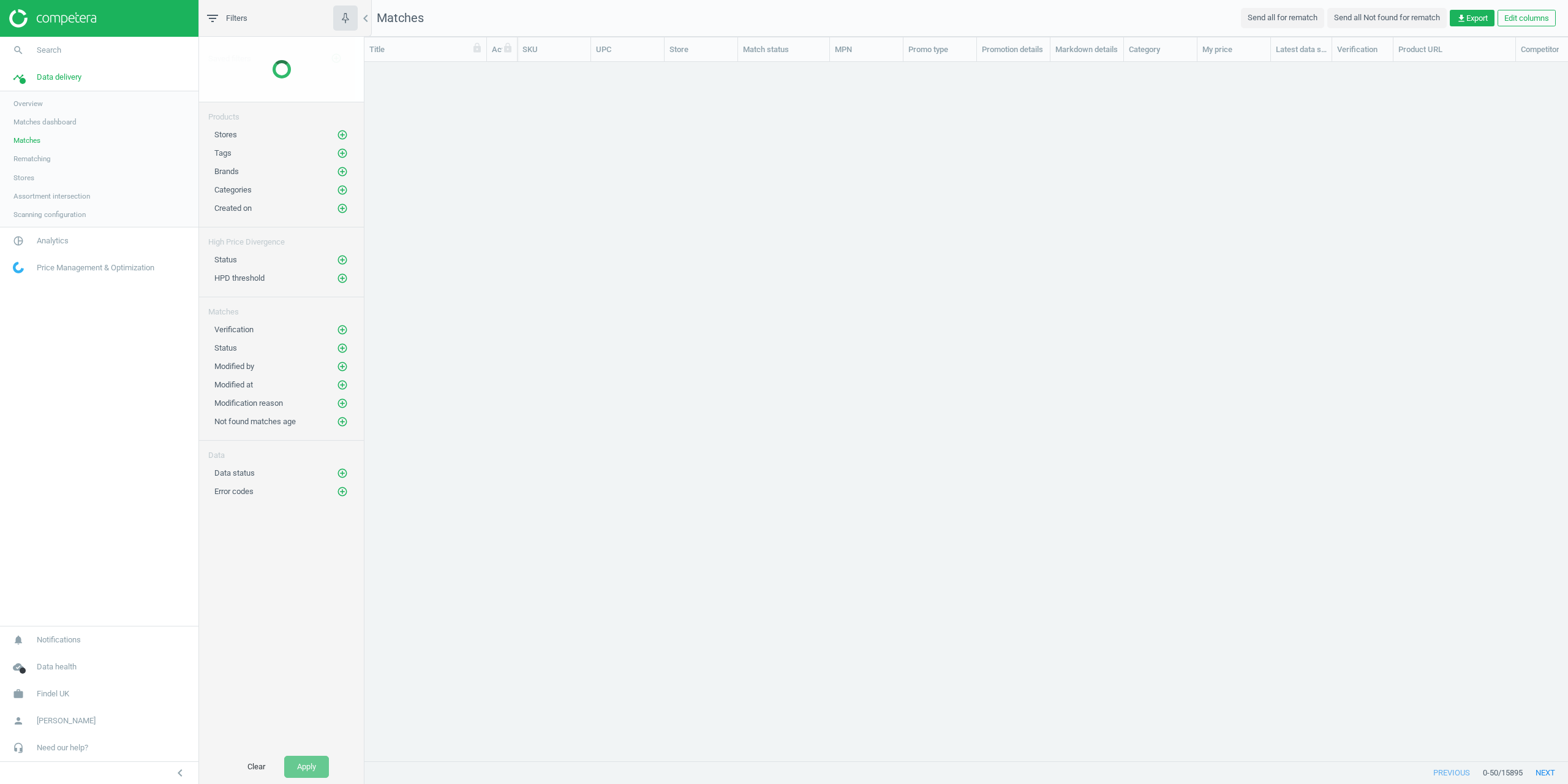
scroll to position [680, 1194]
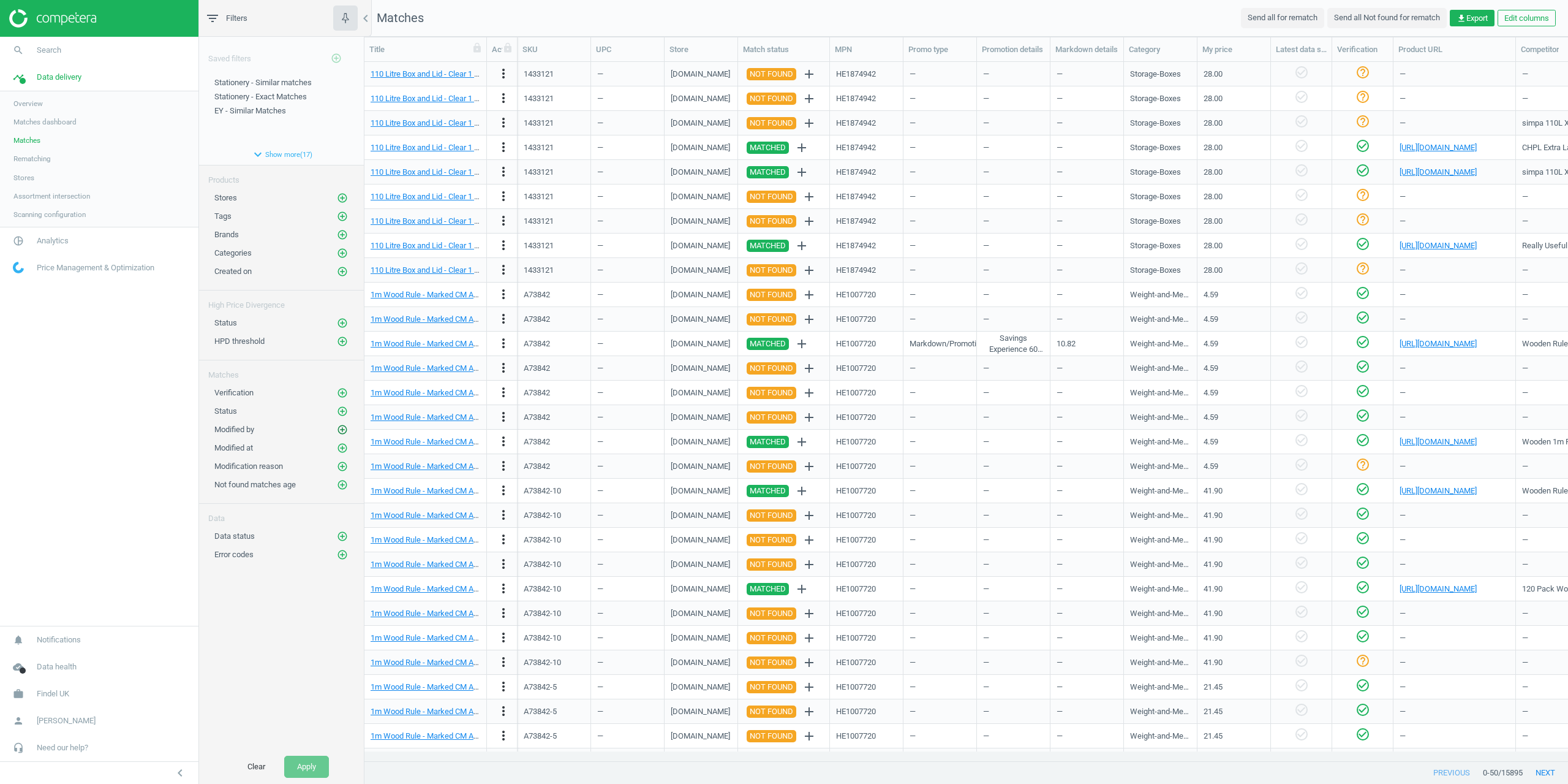
click at [336, 427] on button "add_circle_outline" at bounding box center [342, 430] width 13 height 13
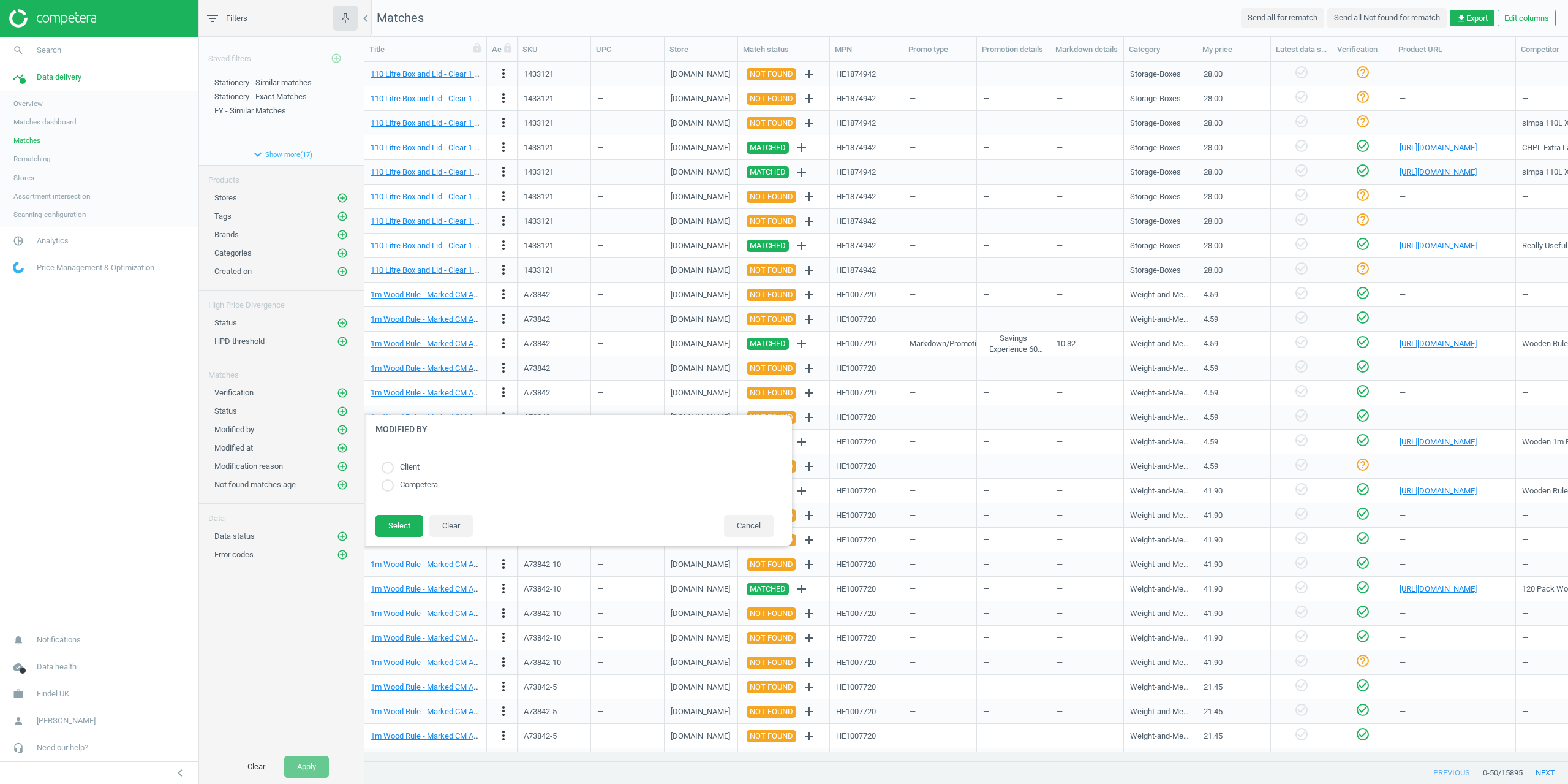
click at [236, 605] on div "Saved filters add_circle_outline Stationery - Similar matches edit delete Stati…" at bounding box center [281, 393] width 164 height 712
drag, startPoint x: 640, startPoint y: 756, endPoint x: 855, endPoint y: 764, distance: 215.1
click at [855, 764] on div at bounding box center [1148, 392] width 1568 height 784
click at [855, 762] on div at bounding box center [966, 761] width 1204 height 2
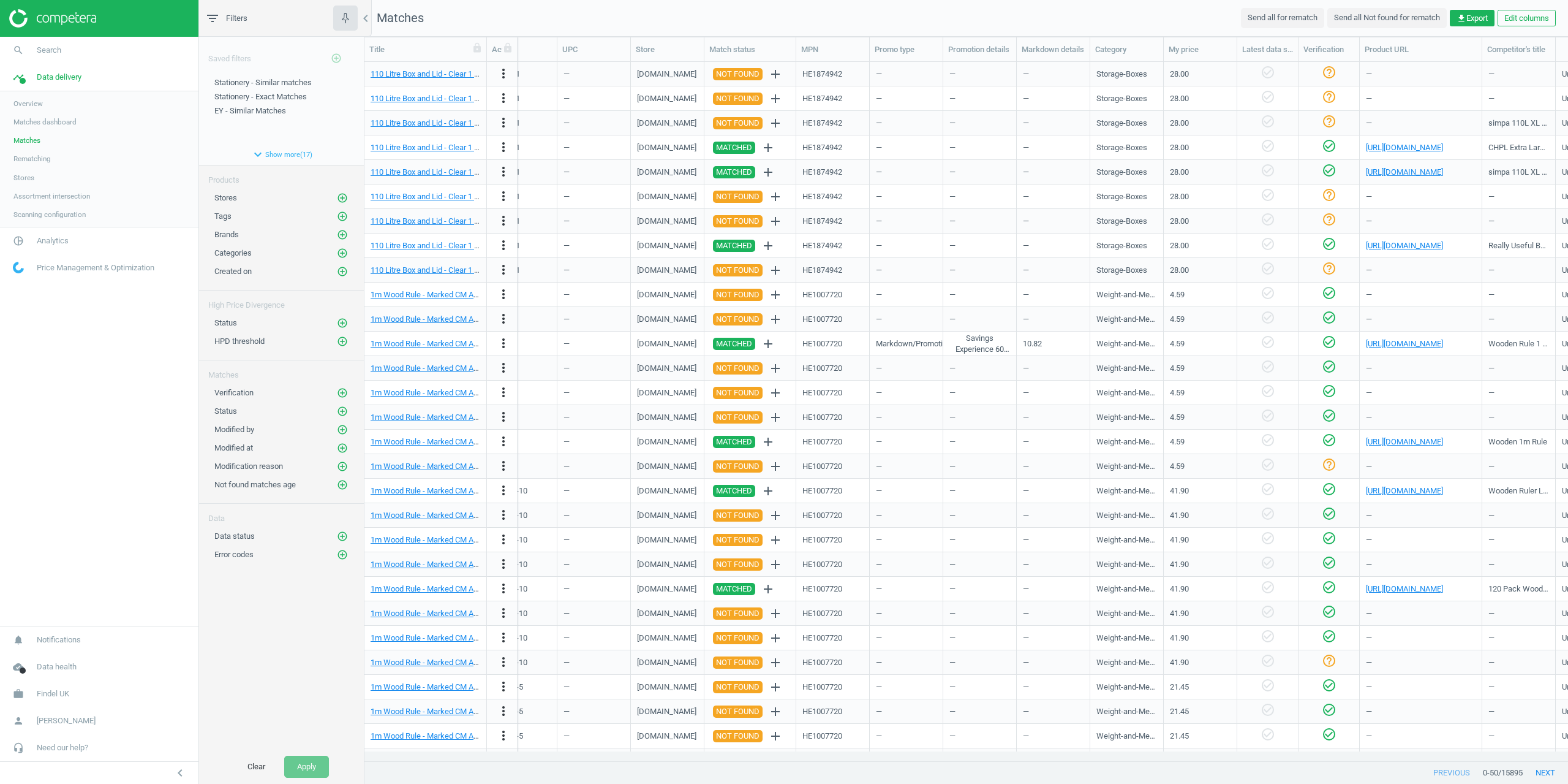
scroll to position [0, 0]
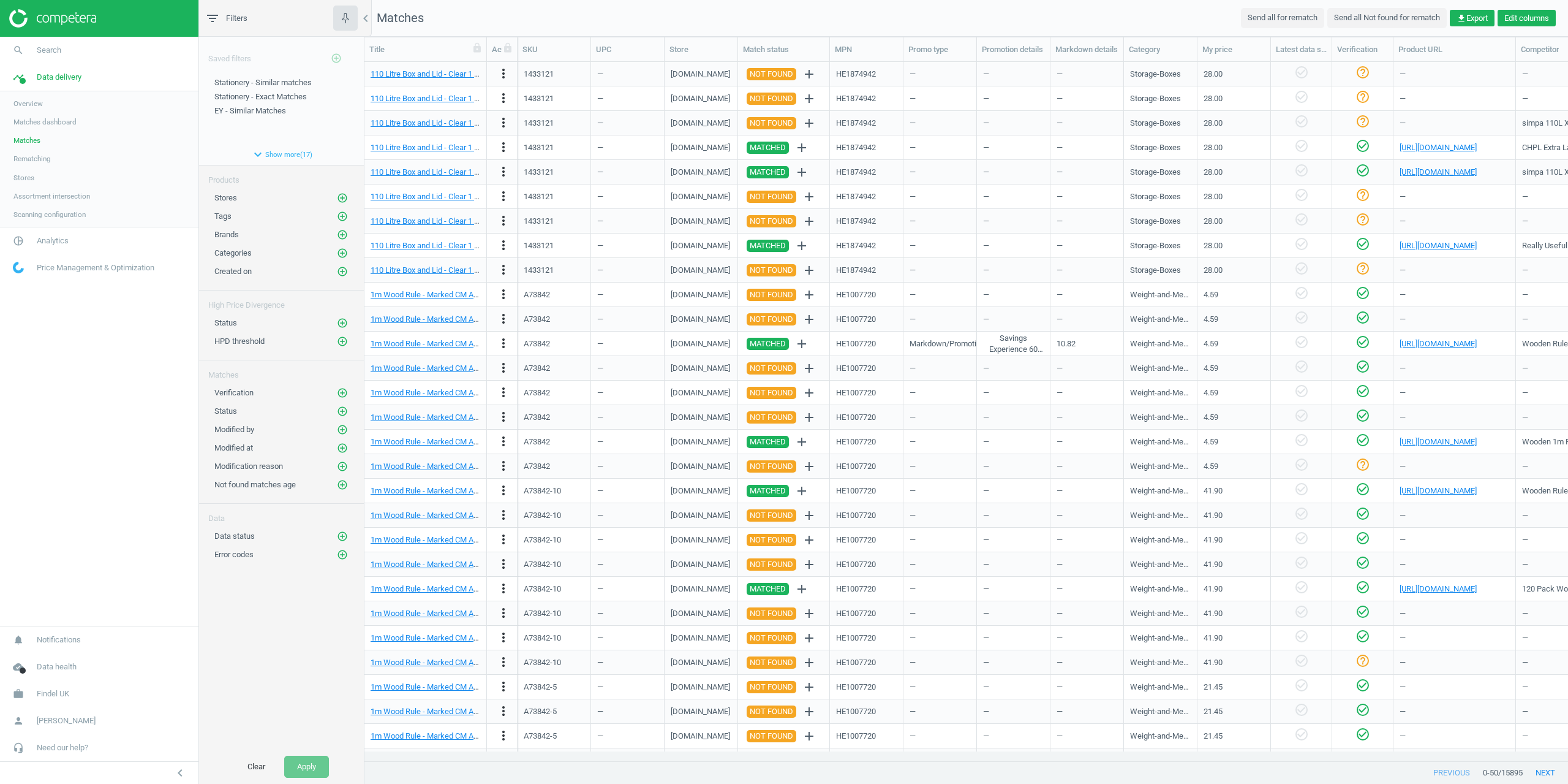
click at [1527, 24] on button "Edit columns" at bounding box center [1526, 18] width 58 height 17
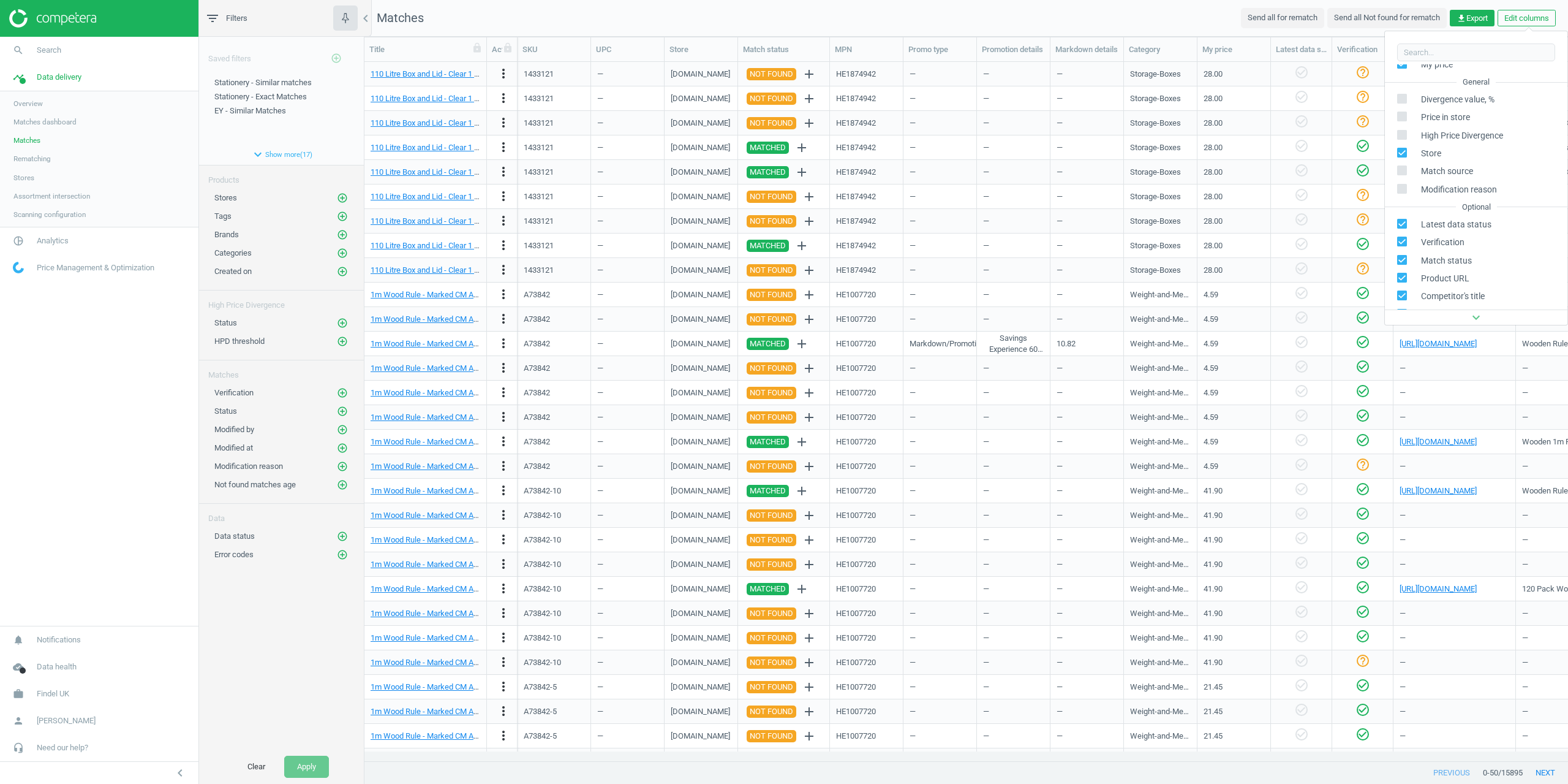
scroll to position [283, 0]
click at [982, 23] on nav "Matches Send all for rematch Send all Not found for rematch get_app Export Edit…" at bounding box center [966, 18] width 1204 height 37
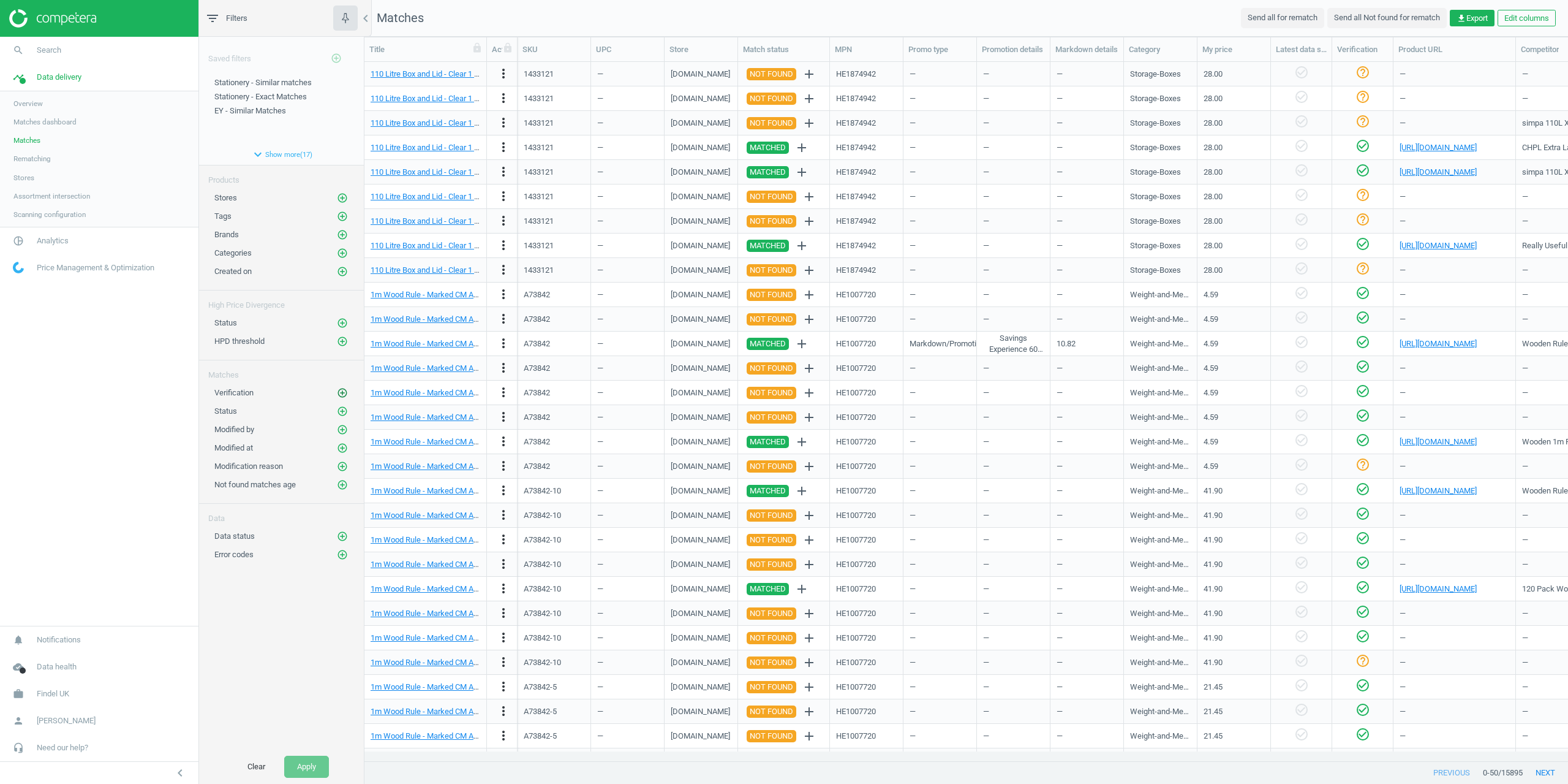
click at [338, 396] on icon "add_circle_outline" at bounding box center [342, 393] width 11 height 11
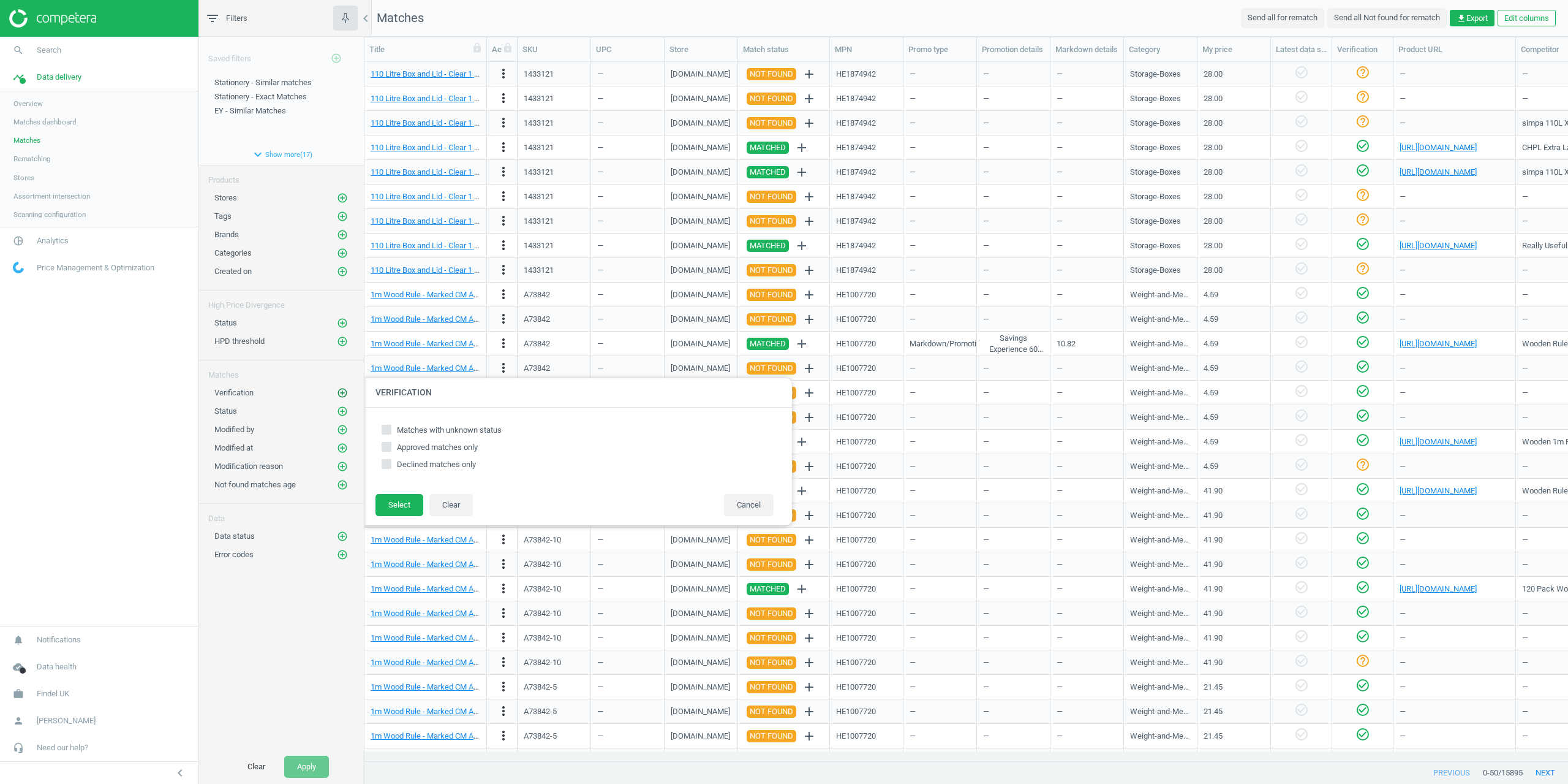
click at [338, 394] on icon "add_circle_outline" at bounding box center [342, 393] width 11 height 11
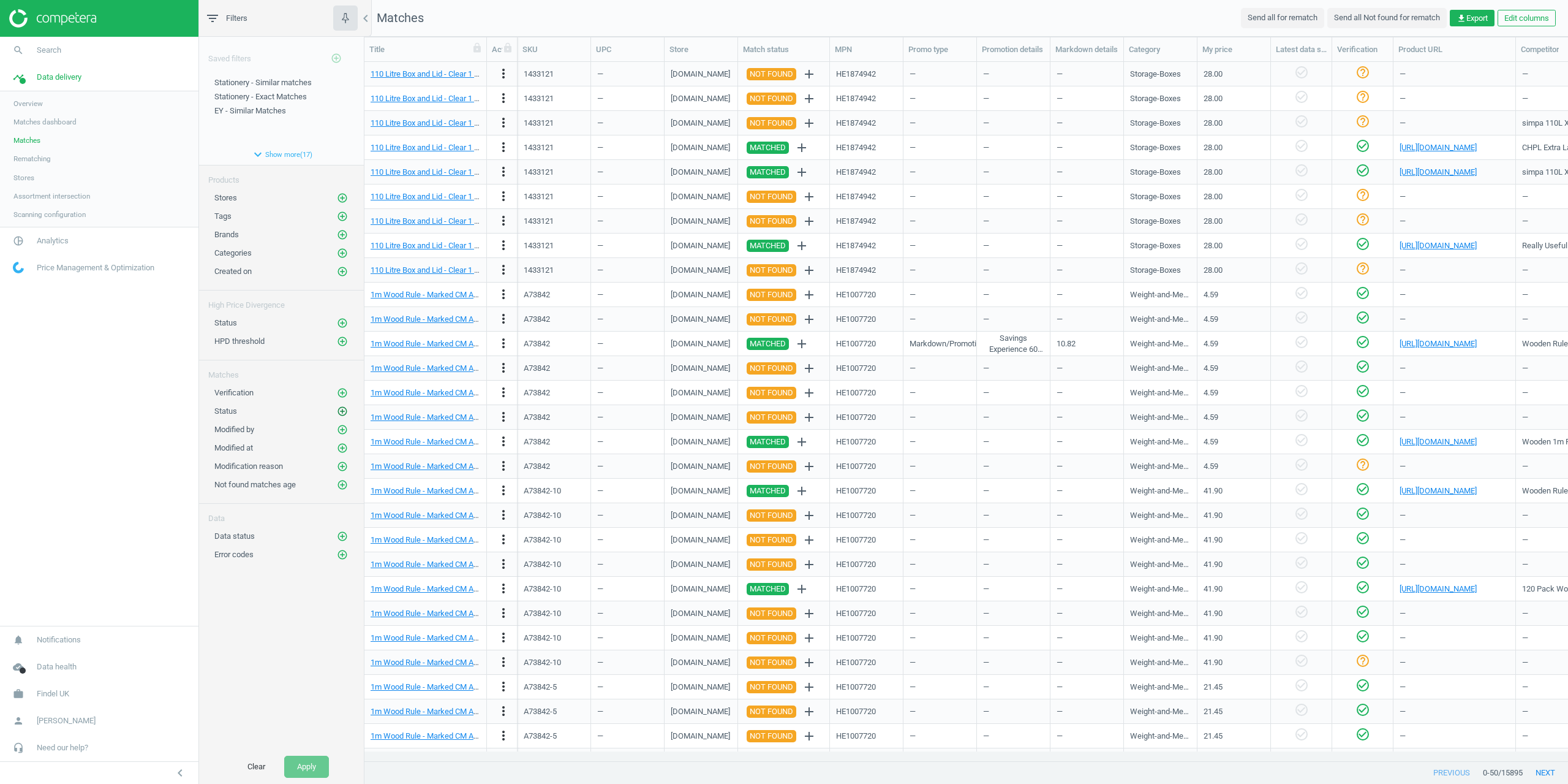
click at [341, 404] on div "Status add_circle_outline" at bounding box center [281, 408] width 164 height 18
click at [341, 407] on icon "add_circle_outline" at bounding box center [342, 411] width 11 height 11
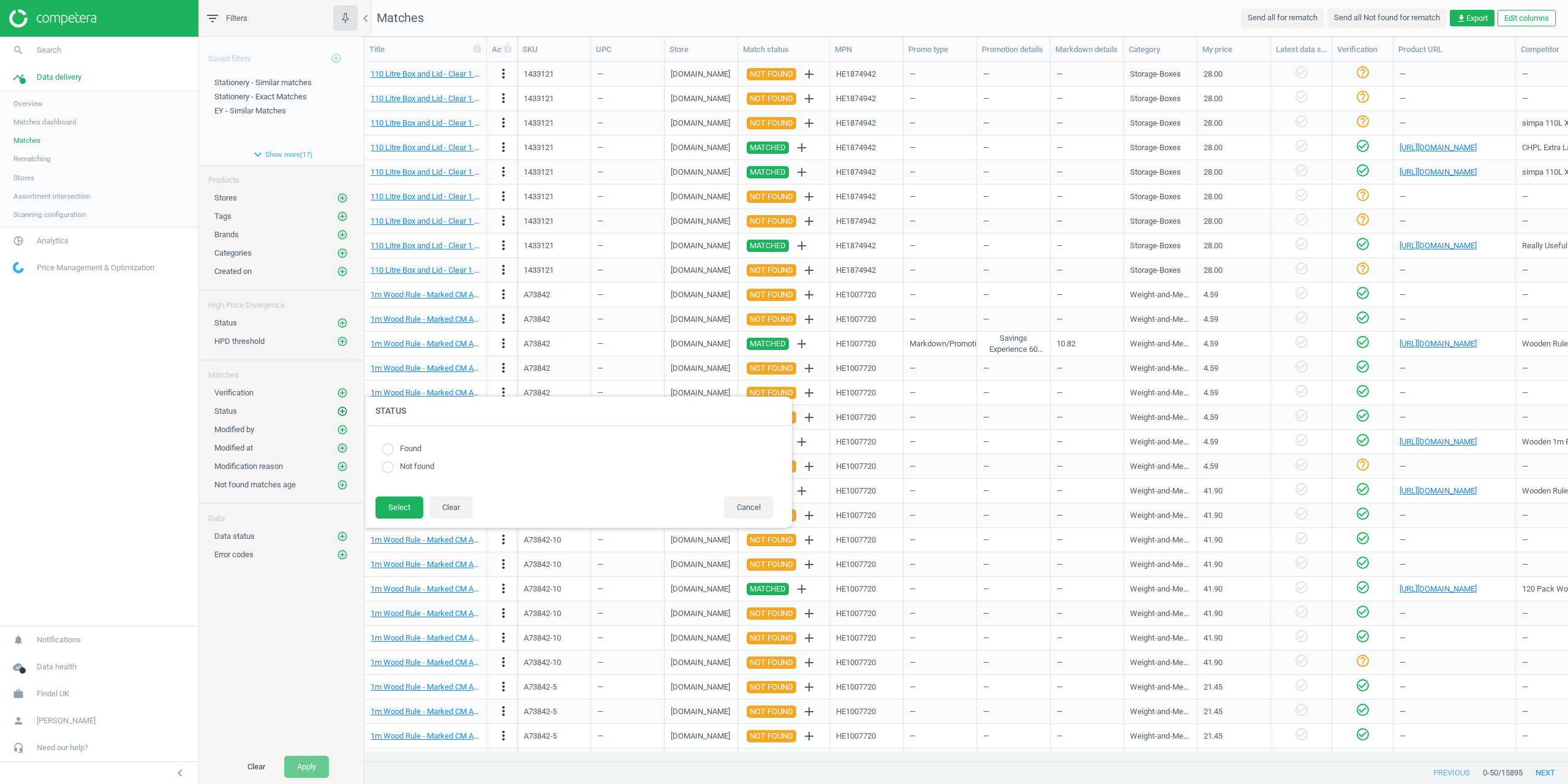
click at [345, 410] on icon "add_circle_outline" at bounding box center [342, 411] width 11 height 11
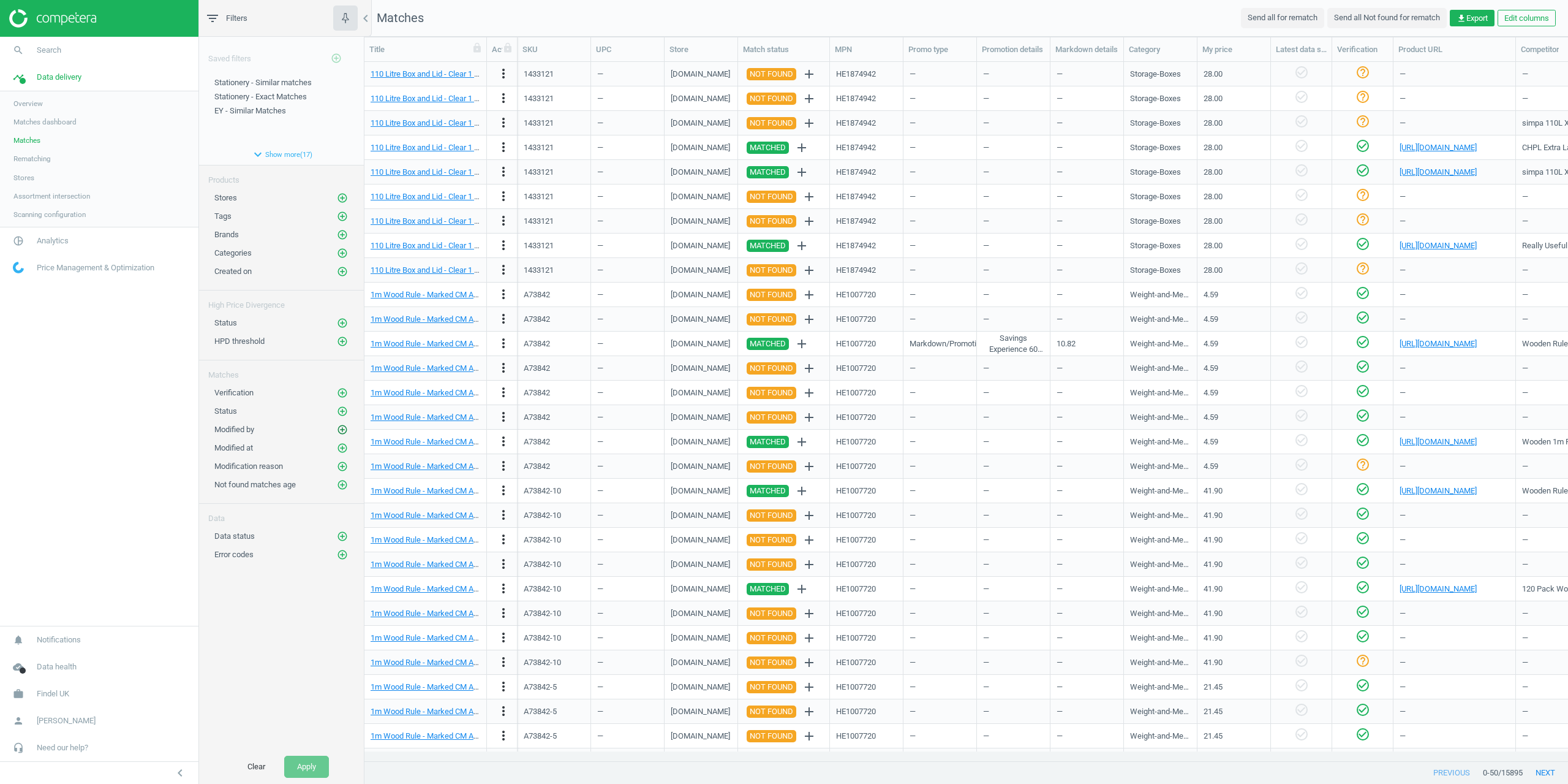
click at [347, 431] on icon "add_circle_outline" at bounding box center [342, 430] width 11 height 11
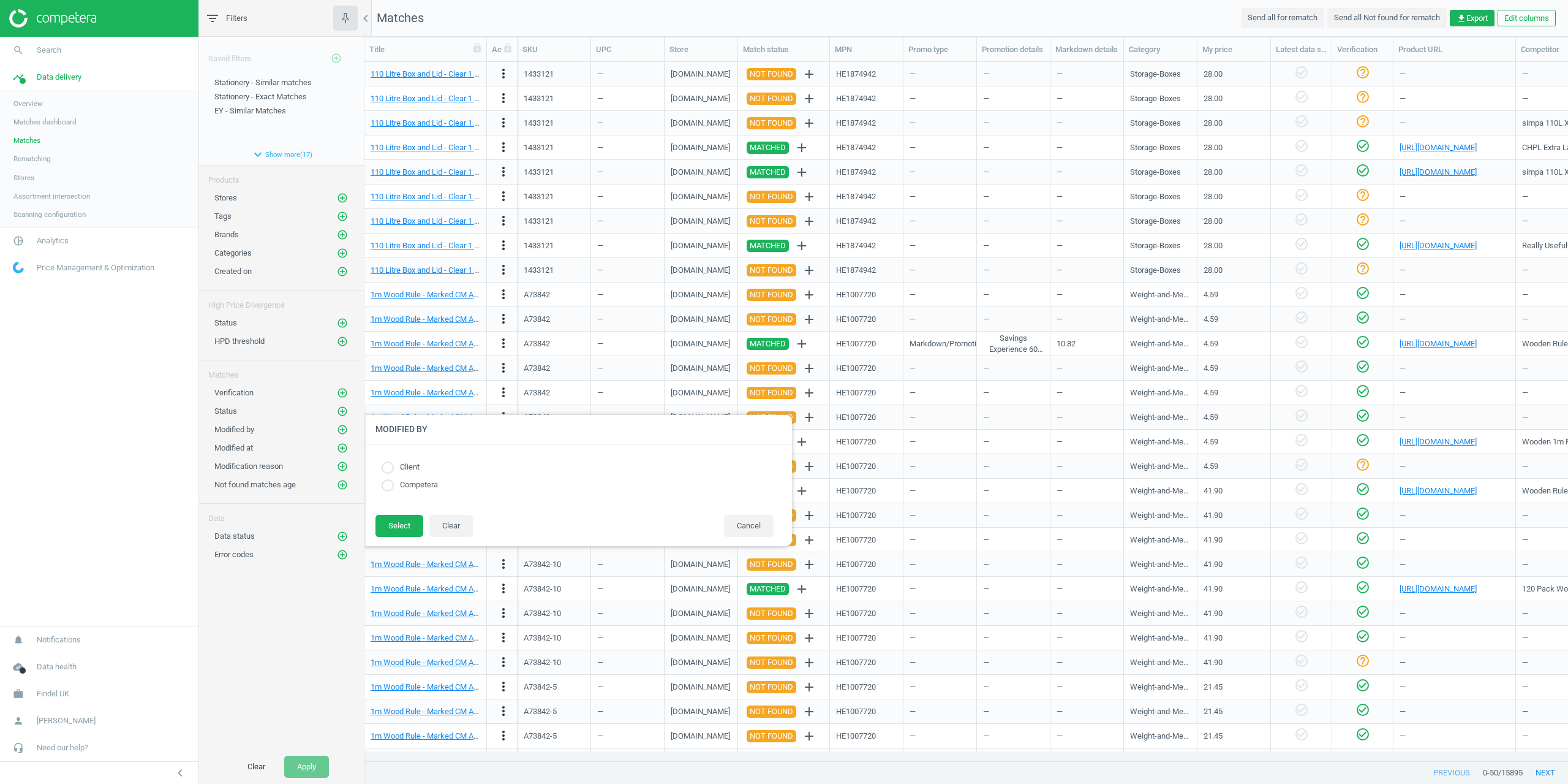
click at [390, 469] on input "radio" at bounding box center [388, 468] width 13 height 13
radio input "true"
click at [394, 543] on footer "Select Clear Cancel" at bounding box center [577, 530] width 429 height 31
click at [392, 536] on button "Select" at bounding box center [399, 526] width 48 height 22
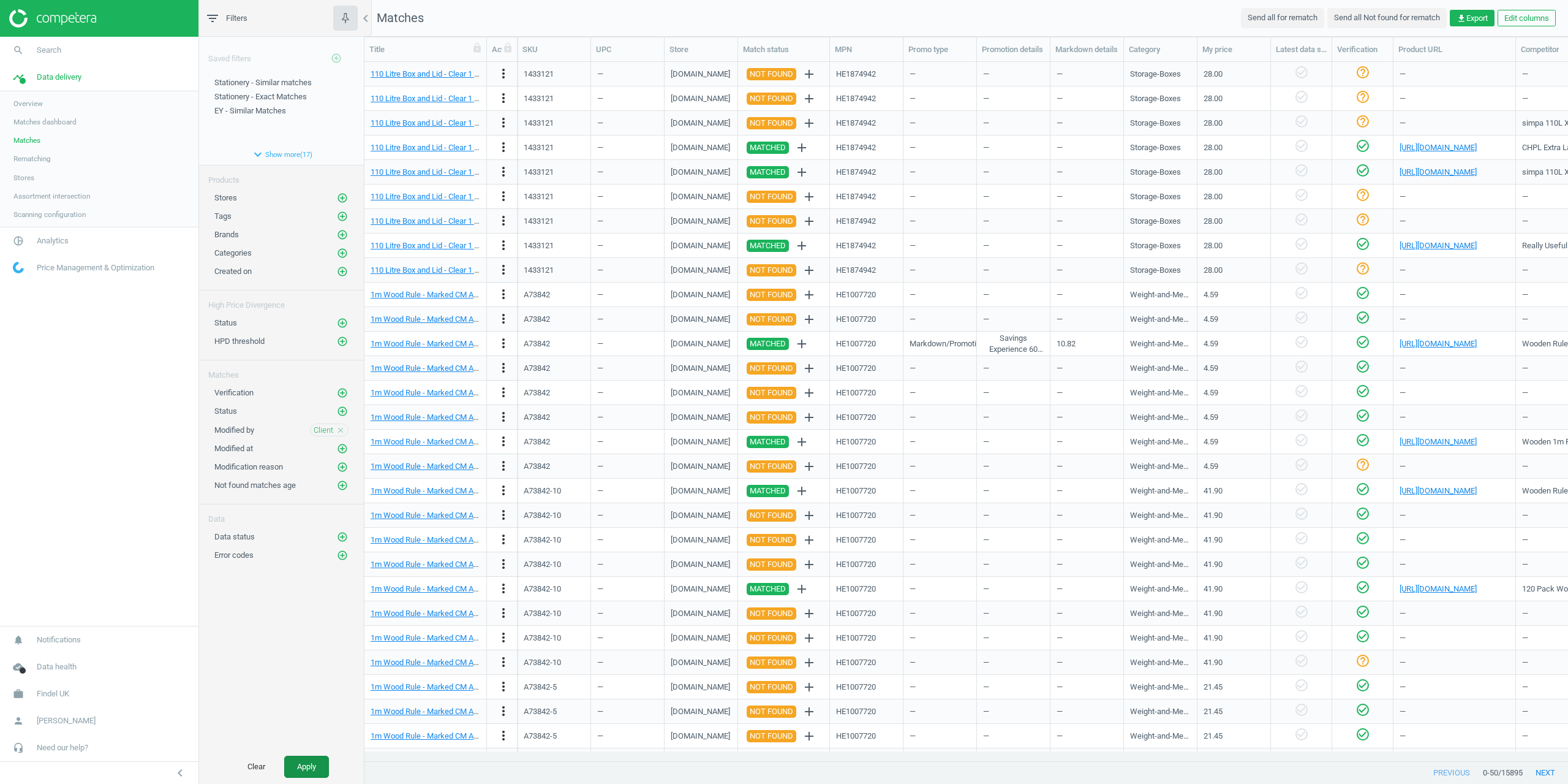
click at [290, 776] on button "Apply" at bounding box center [306, 767] width 45 height 22
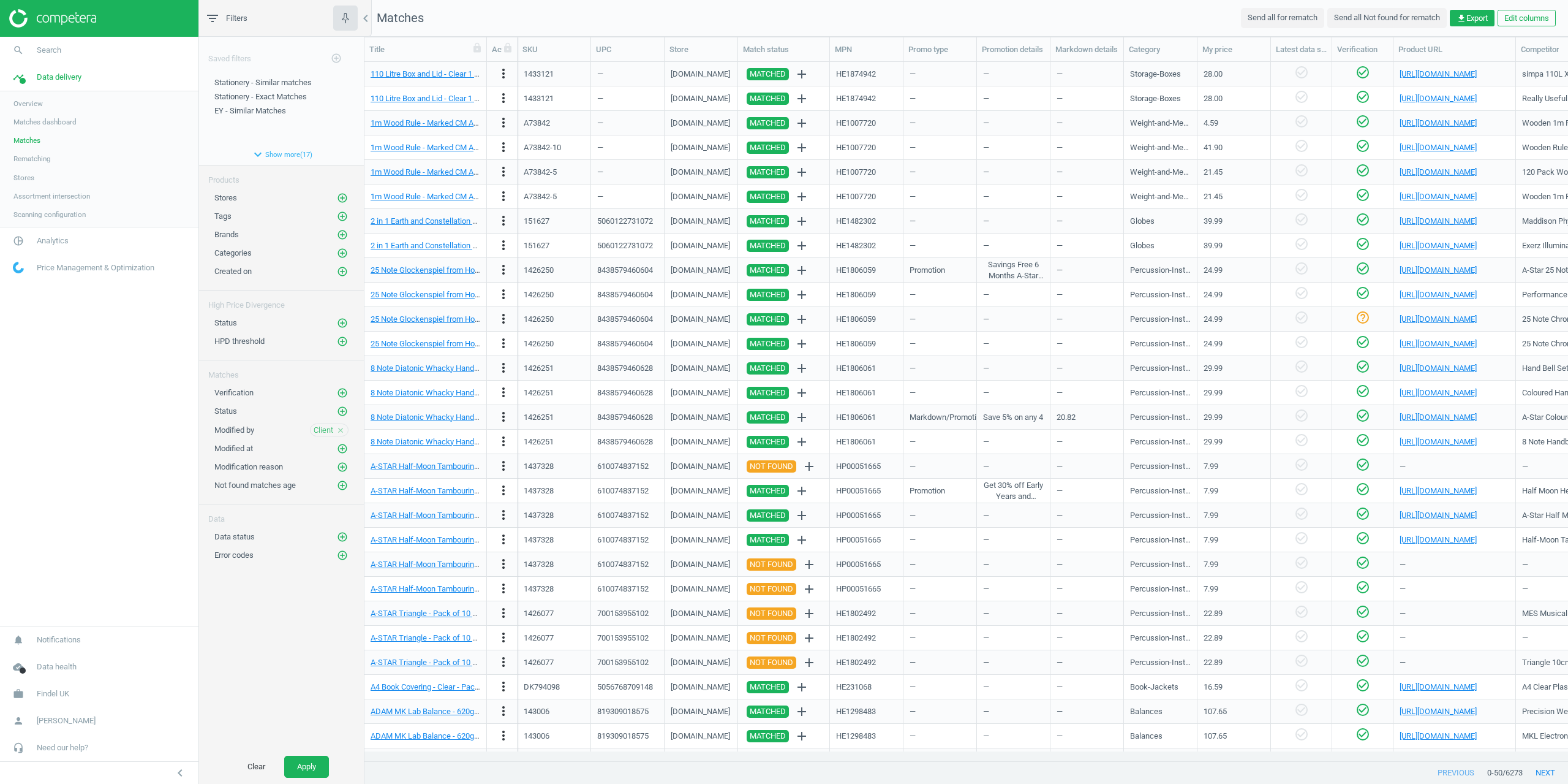
drag, startPoint x: 762, startPoint y: 763, endPoint x: 983, endPoint y: 766, distance: 221.0
click at [983, 766] on div "previous 0 - 50 / 6273 next" at bounding box center [966, 773] width 1204 height 22
click at [328, 433] on span "Client" at bounding box center [323, 430] width 20 height 11
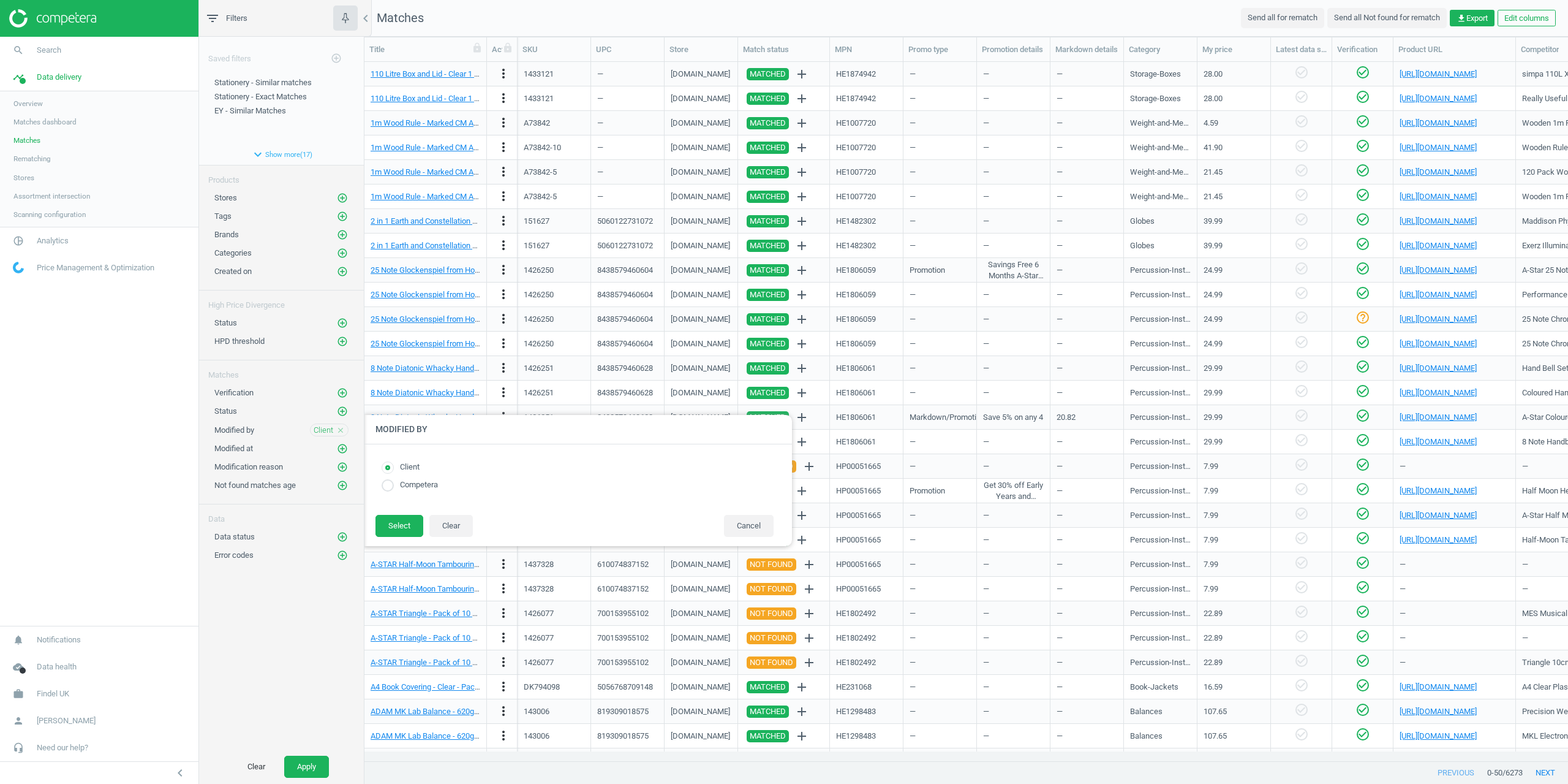
click at [386, 485] on input "radio" at bounding box center [388, 486] width 13 height 13
radio input "true"
drag, startPoint x: 402, startPoint y: 521, endPoint x: 393, endPoint y: 568, distance: 47.9
click at [402, 522] on button "Select" at bounding box center [399, 526] width 48 height 22
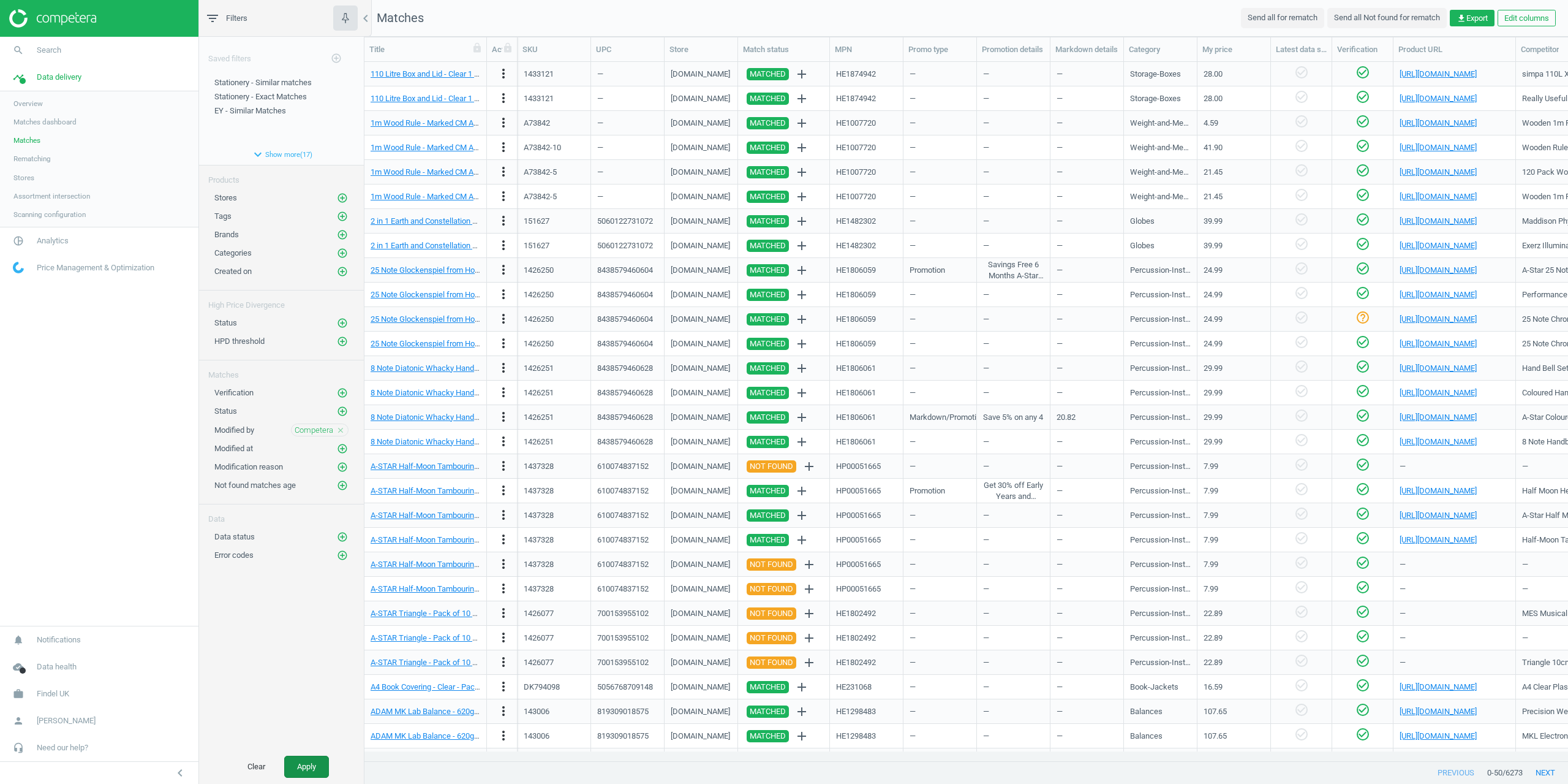
click at [308, 764] on button "Apply" at bounding box center [306, 767] width 45 height 22
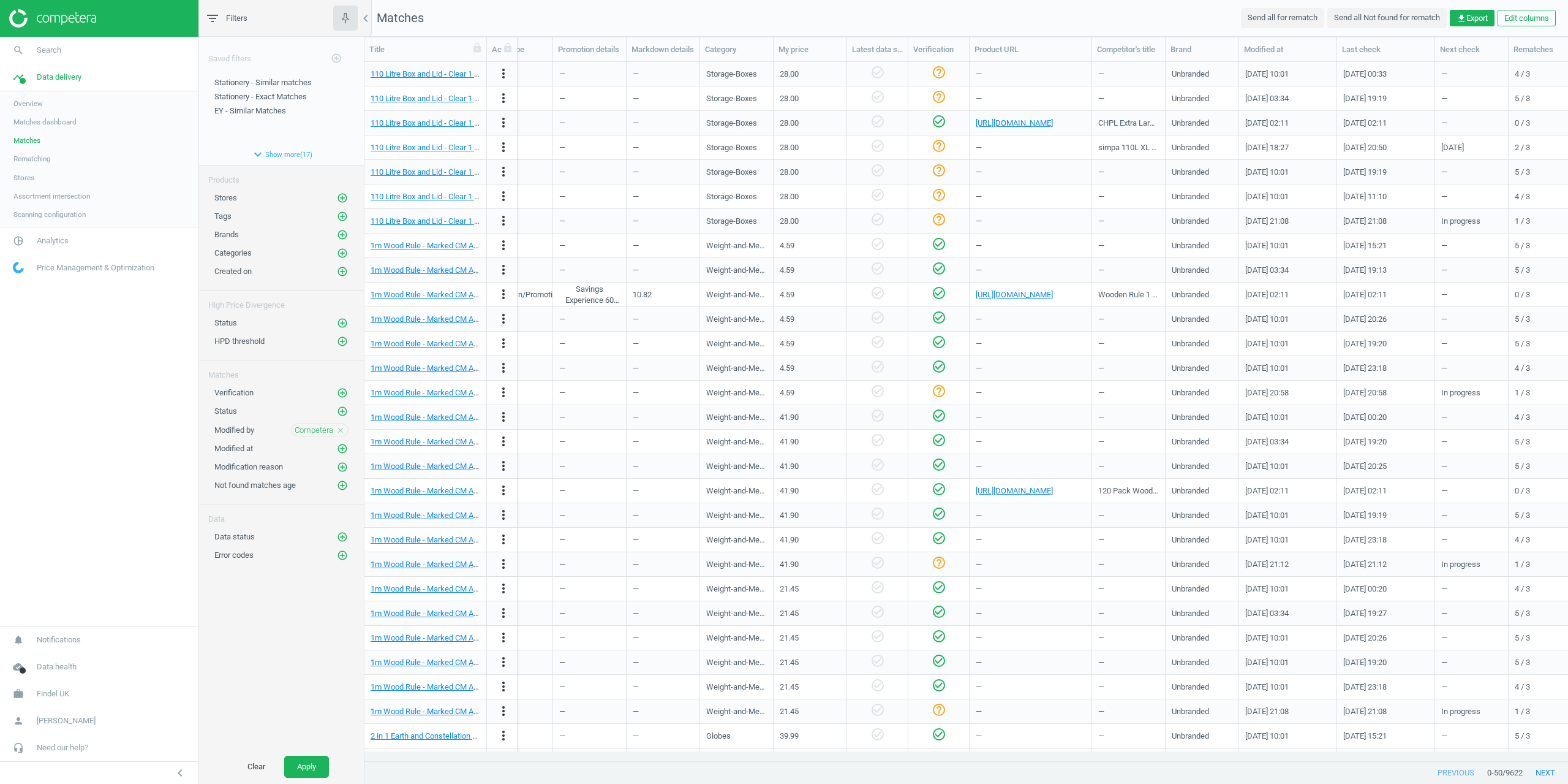
scroll to position [0, 510]
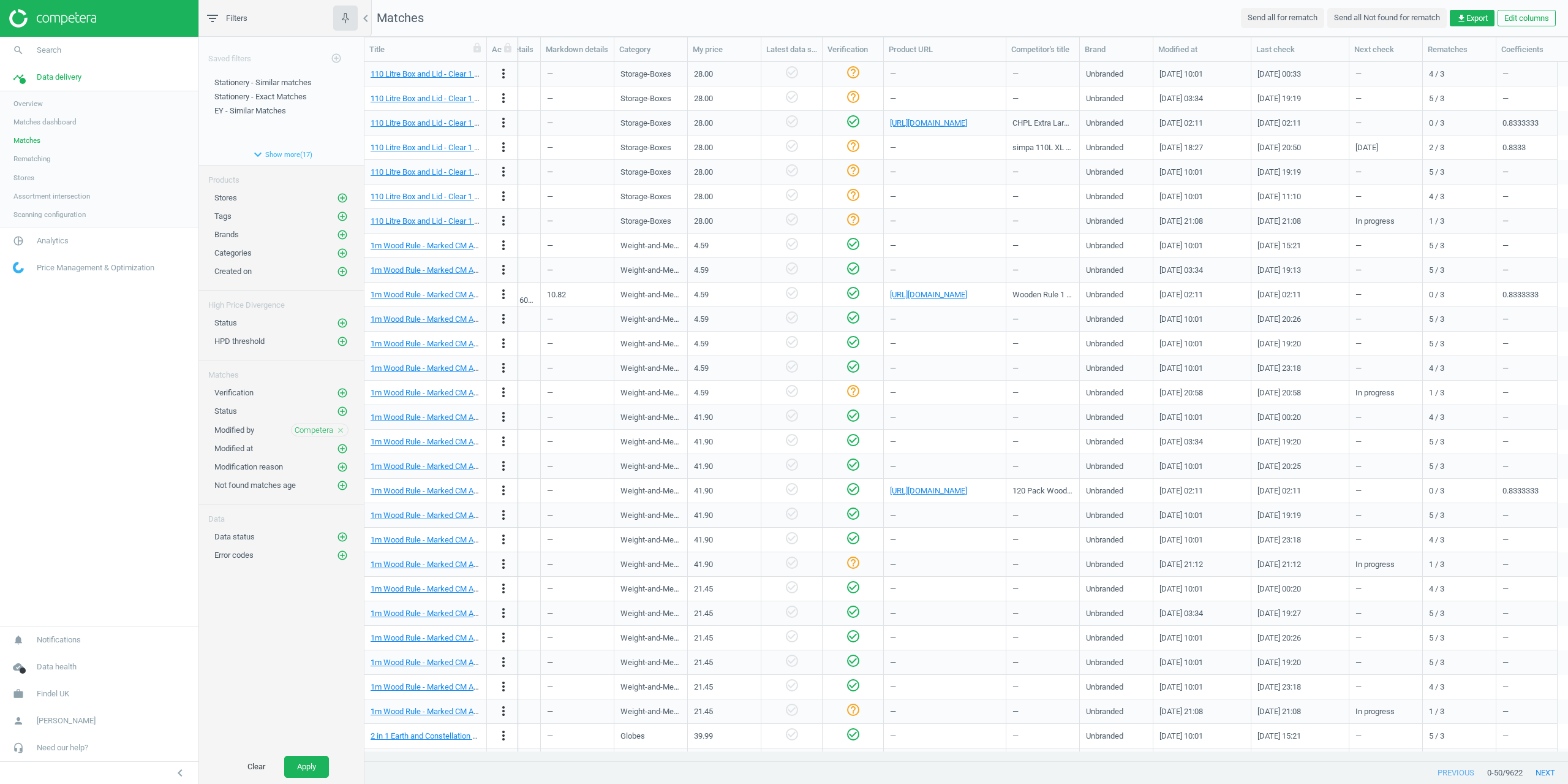
drag, startPoint x: 281, startPoint y: 628, endPoint x: 315, endPoint y: 617, distance: 35.7
click at [281, 628] on div "Saved filters add_circle_outline Stationery - Similar matches edit delete Stati…" at bounding box center [281, 393] width 164 height 712
drag, startPoint x: 1513, startPoint y: 9, endPoint x: 1519, endPoint y: 16, distance: 9.2
click at [1519, 16] on button "Edit columns" at bounding box center [1526, 18] width 58 height 17
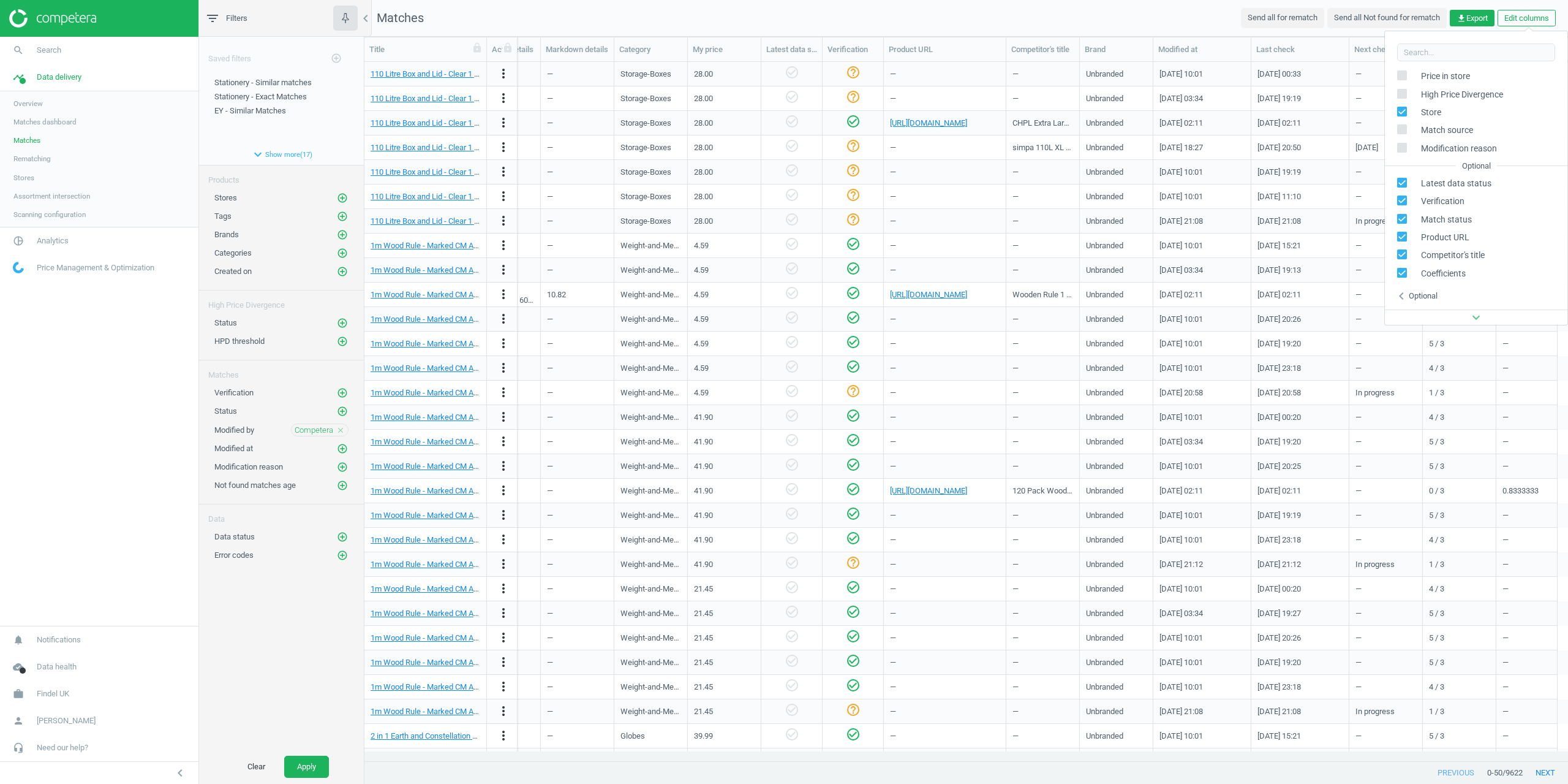
click at [1428, 298] on div "Optional" at bounding box center [1422, 296] width 29 height 11
click at [1439, 165] on div "Optional" at bounding box center [1476, 166] width 183 height 17
click at [1408, 131] on label at bounding box center [1406, 130] width 18 height 12
click at [1406, 131] on input "checkbox" at bounding box center [1402, 130] width 8 height 8
checkbox input "true"
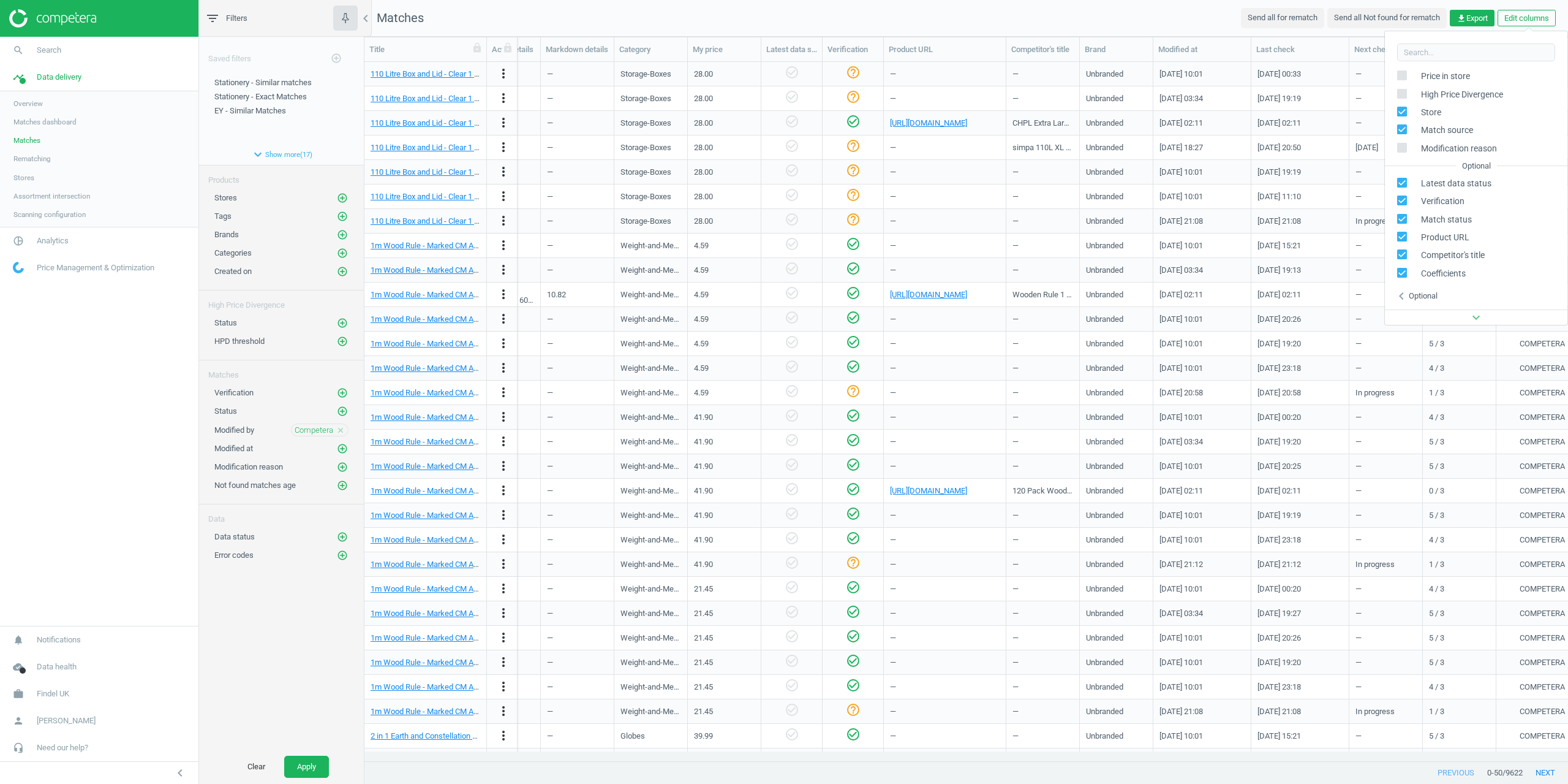
click at [1405, 147] on input "checkbox" at bounding box center [1402, 147] width 8 height 8
checkbox input "true"
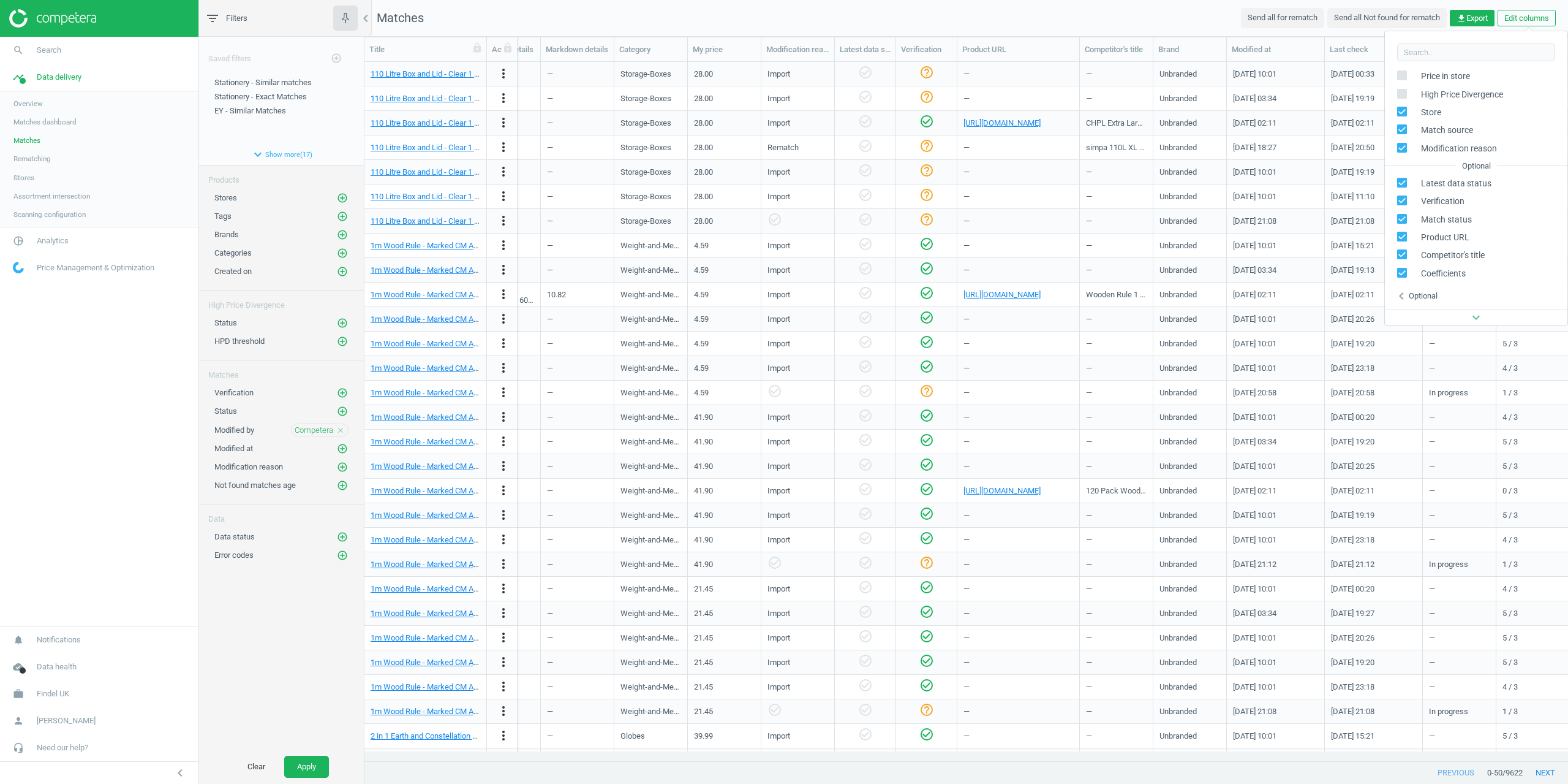
click at [1083, 0] on nav "Matches Send all for rematch Send all Not found for rematch get_app Export Edit…" at bounding box center [966, 18] width 1204 height 37
drag, startPoint x: 1013, startPoint y: 751, endPoint x: 896, endPoint y: 749, distance: 117.0
click at [880, 751] on div "Title Actions SKU UPC Store Match status MPN Promo type Promotion details Markd…" at bounding box center [966, 399] width 1204 height 724
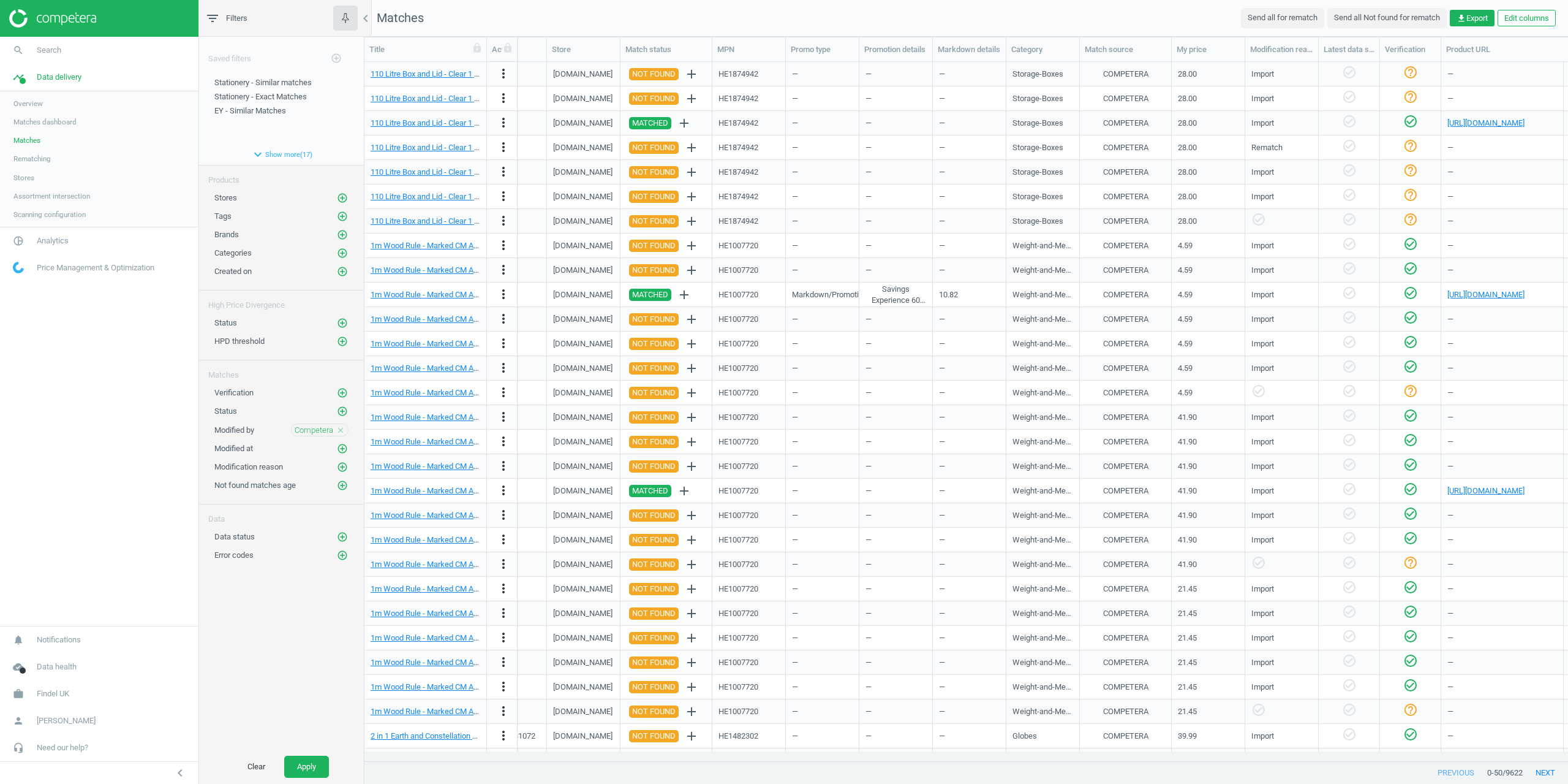
scroll to position [0, 0]
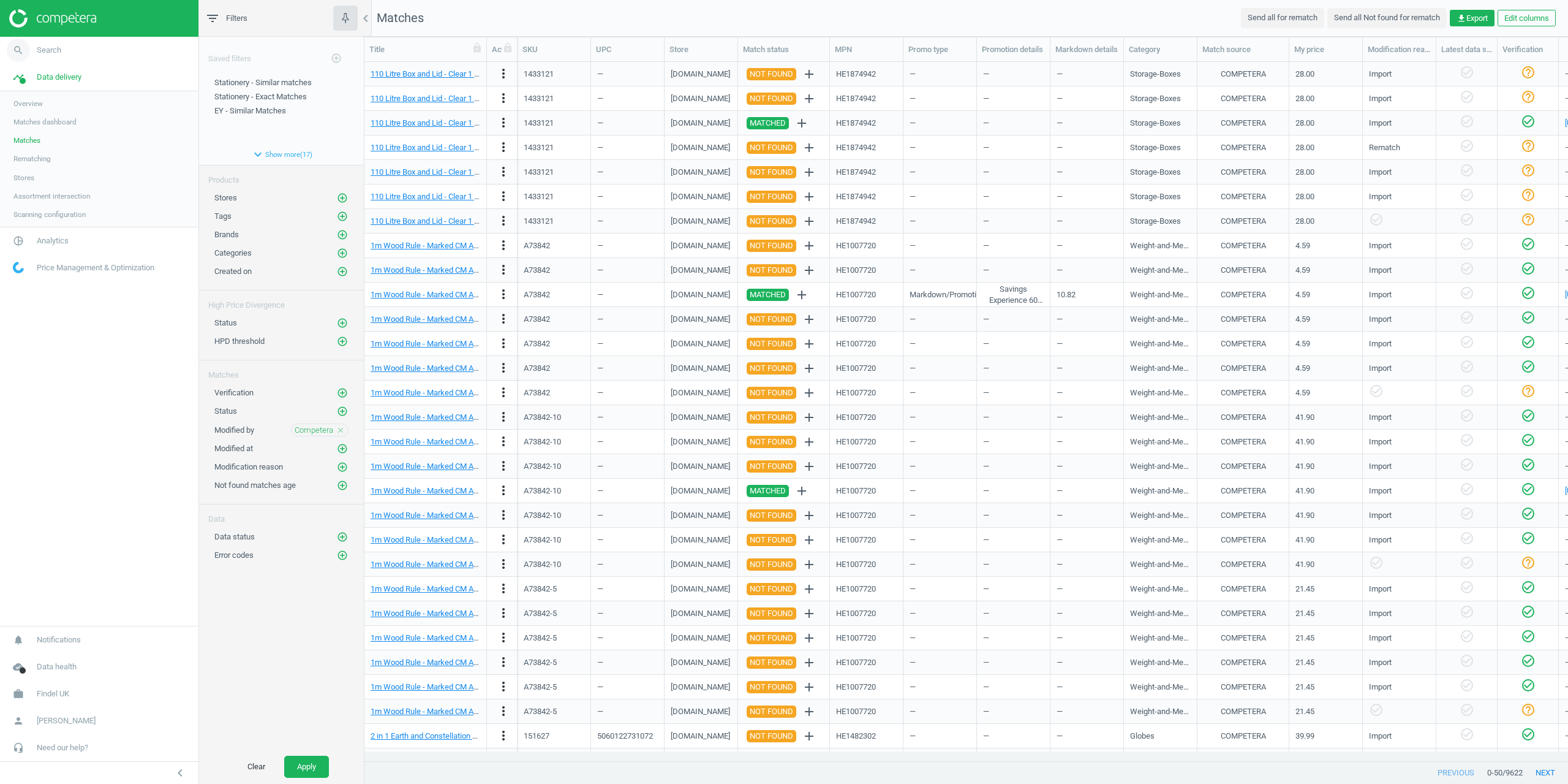
click at [52, 57] on link "search Search" at bounding box center [99, 50] width 198 height 27
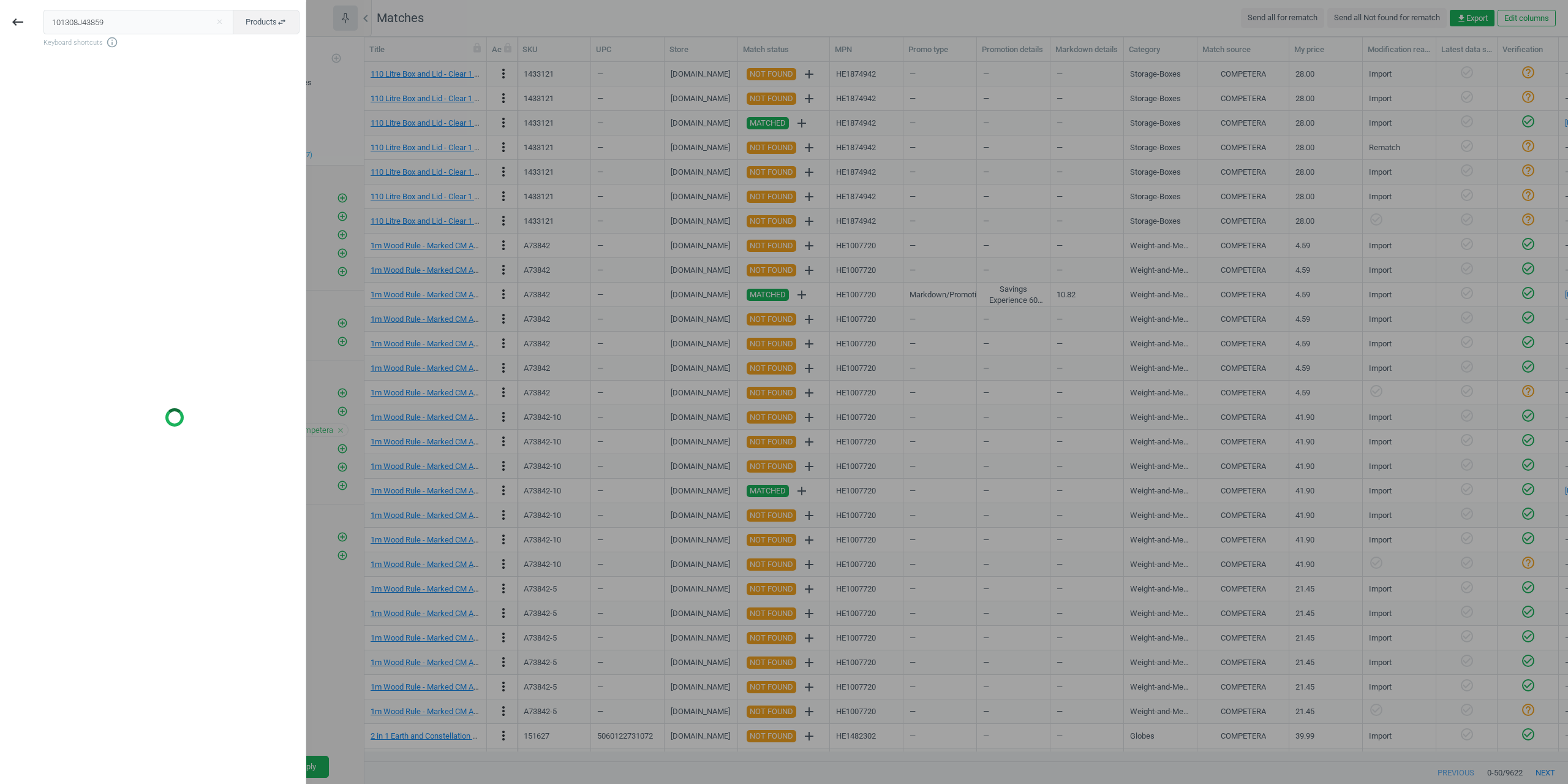
click at [0, 25] on div "keyboard_backspace 101308J43859 close Products swap_horiz Keyboard shortcuts in…" at bounding box center [153, 394] width 306 height 784
type input "J43859"
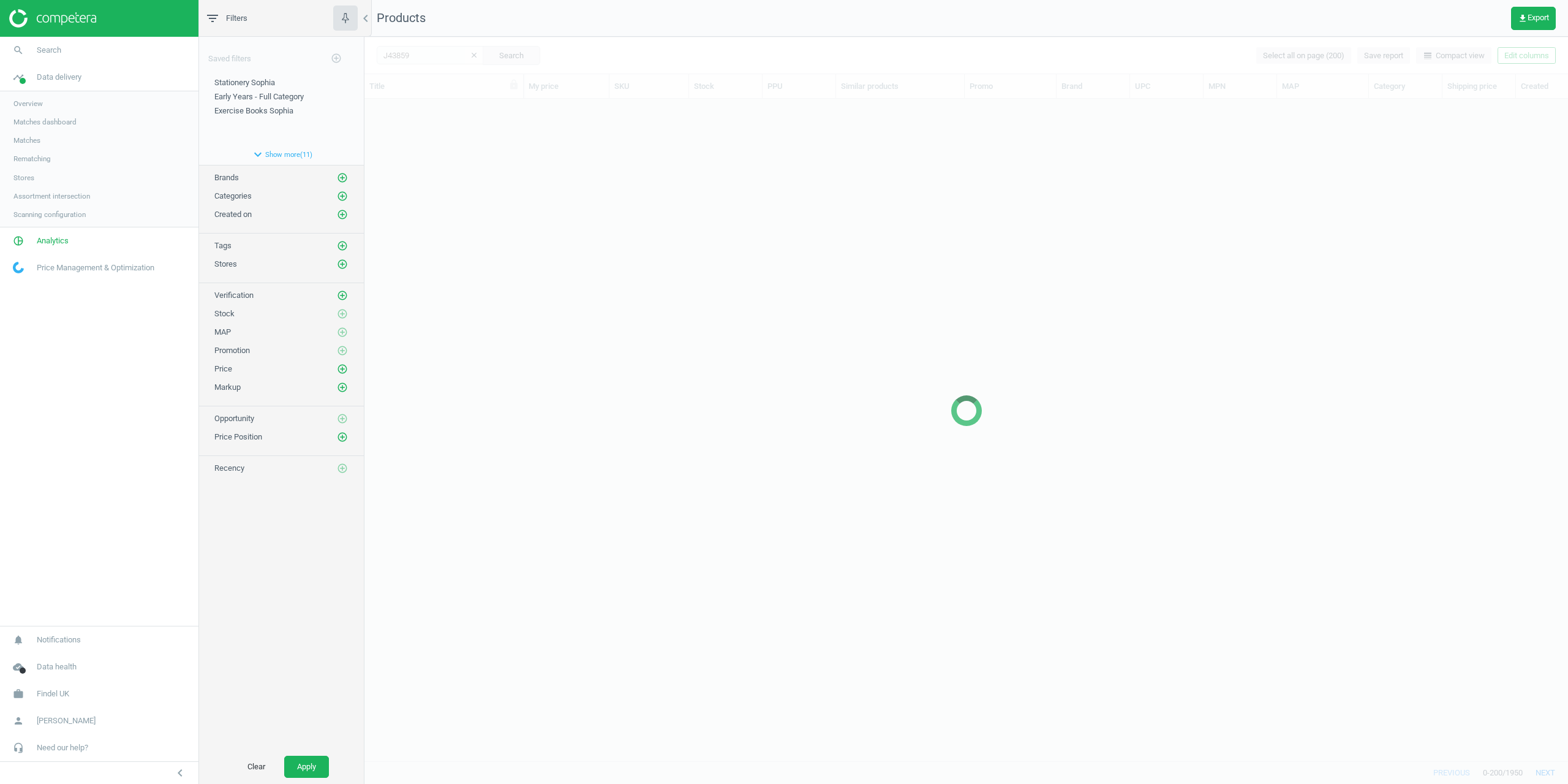
scroll to position [643, 1194]
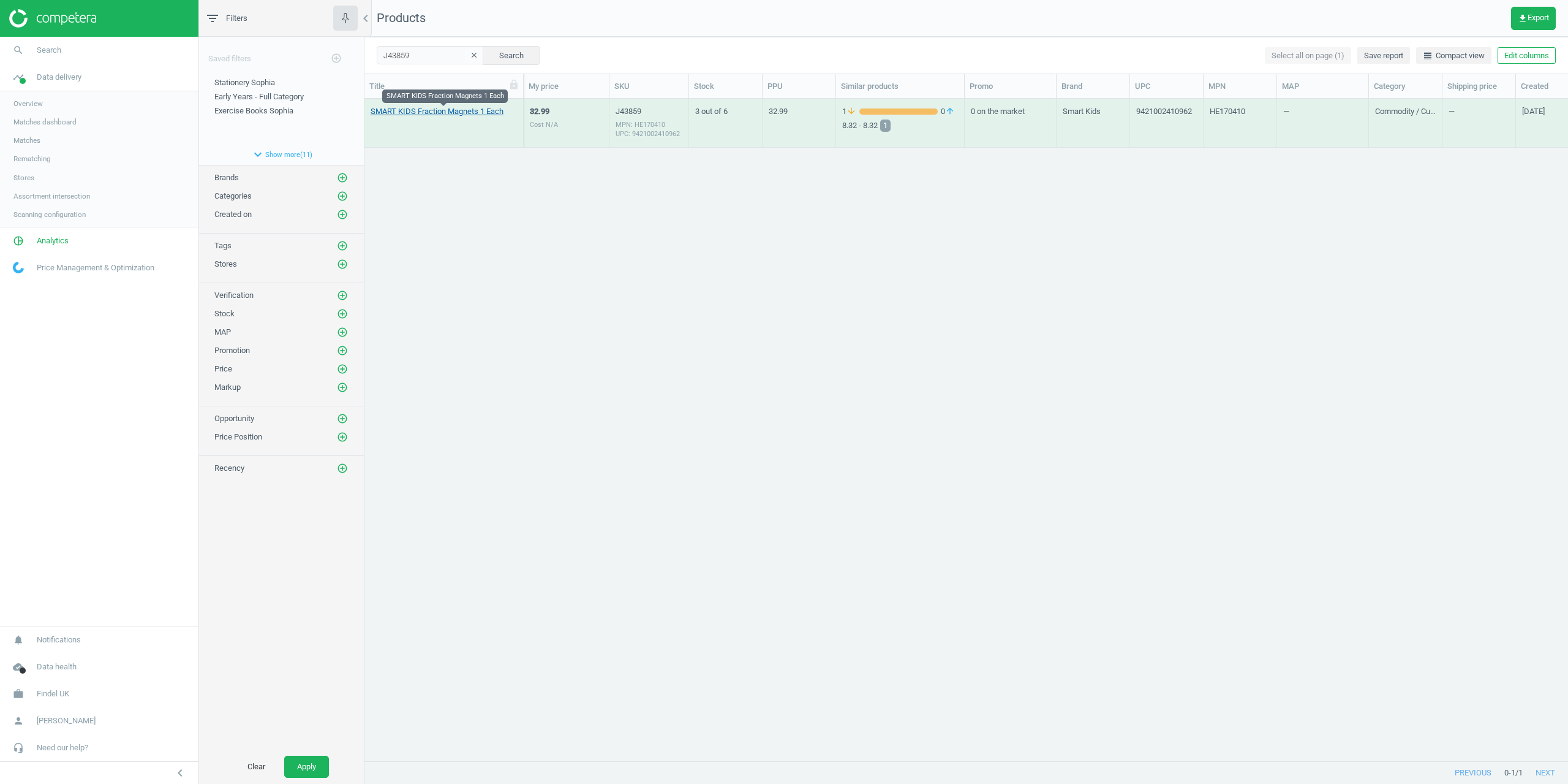
click at [424, 112] on link "SMART KIDS Fraction Magnets 1 Each" at bounding box center [437, 112] width 133 height 11
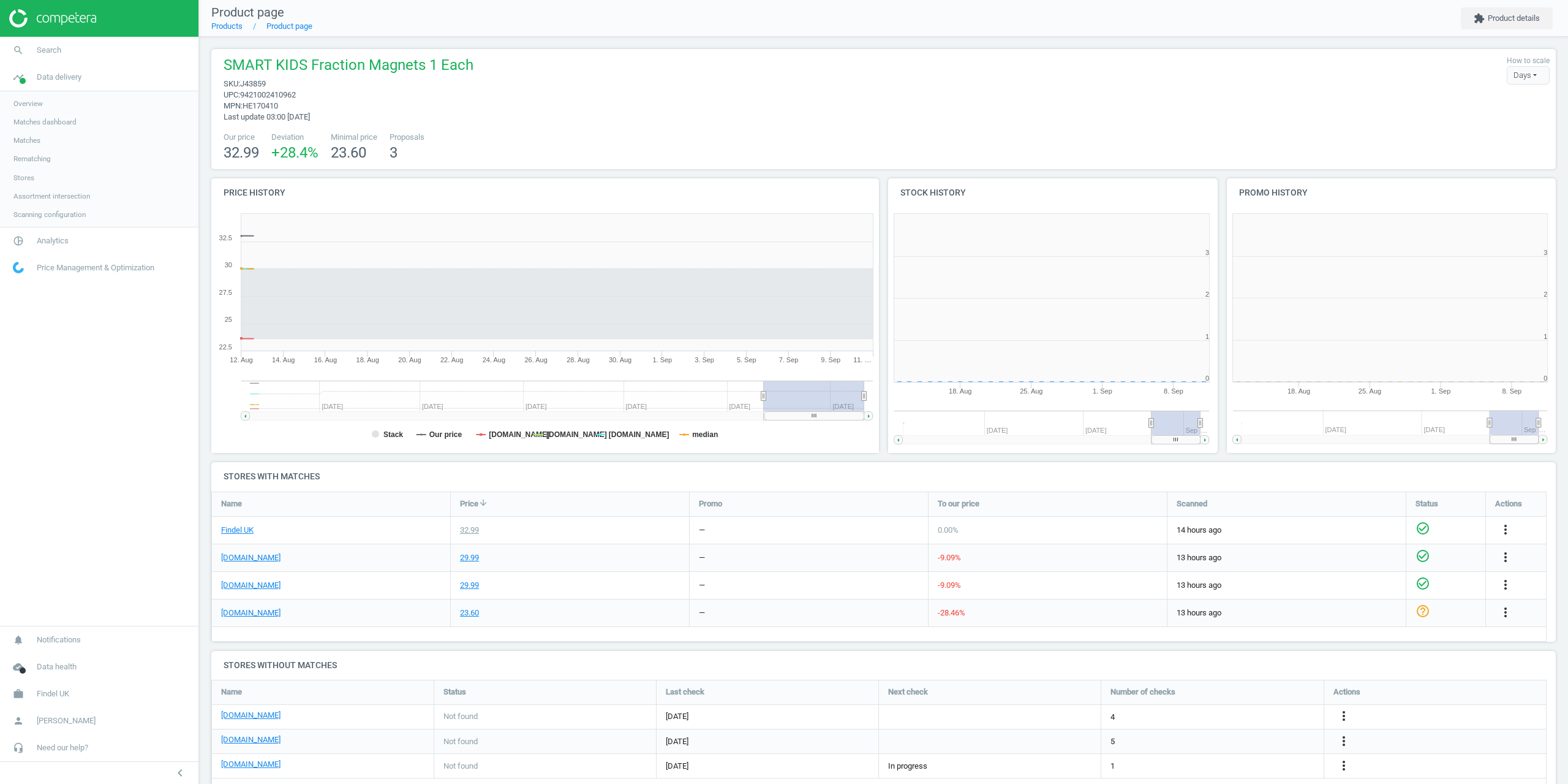
scroll to position [132, 1354]
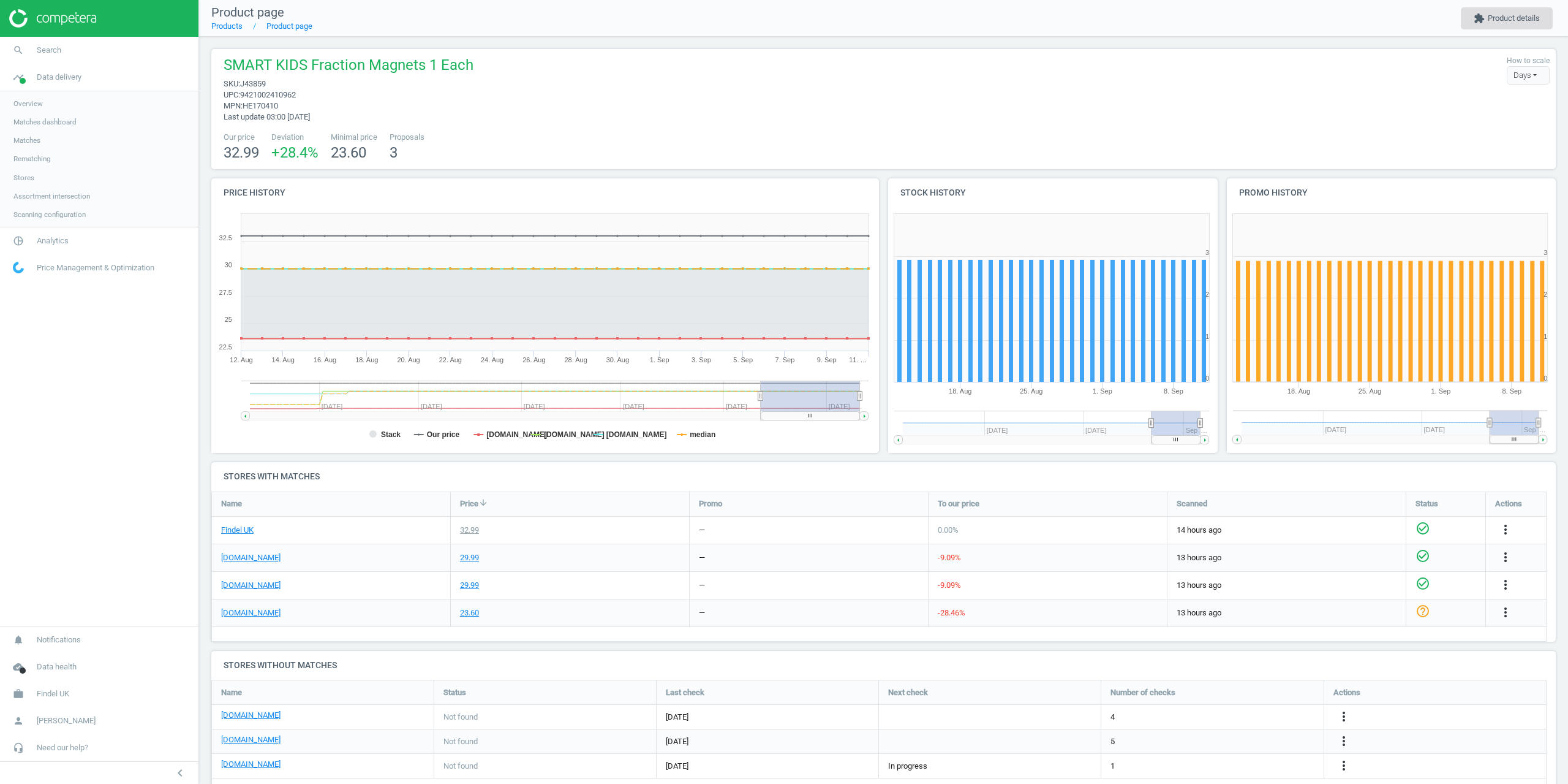
click at [1522, 18] on button "extension Product details" at bounding box center [1507, 18] width 92 height 22
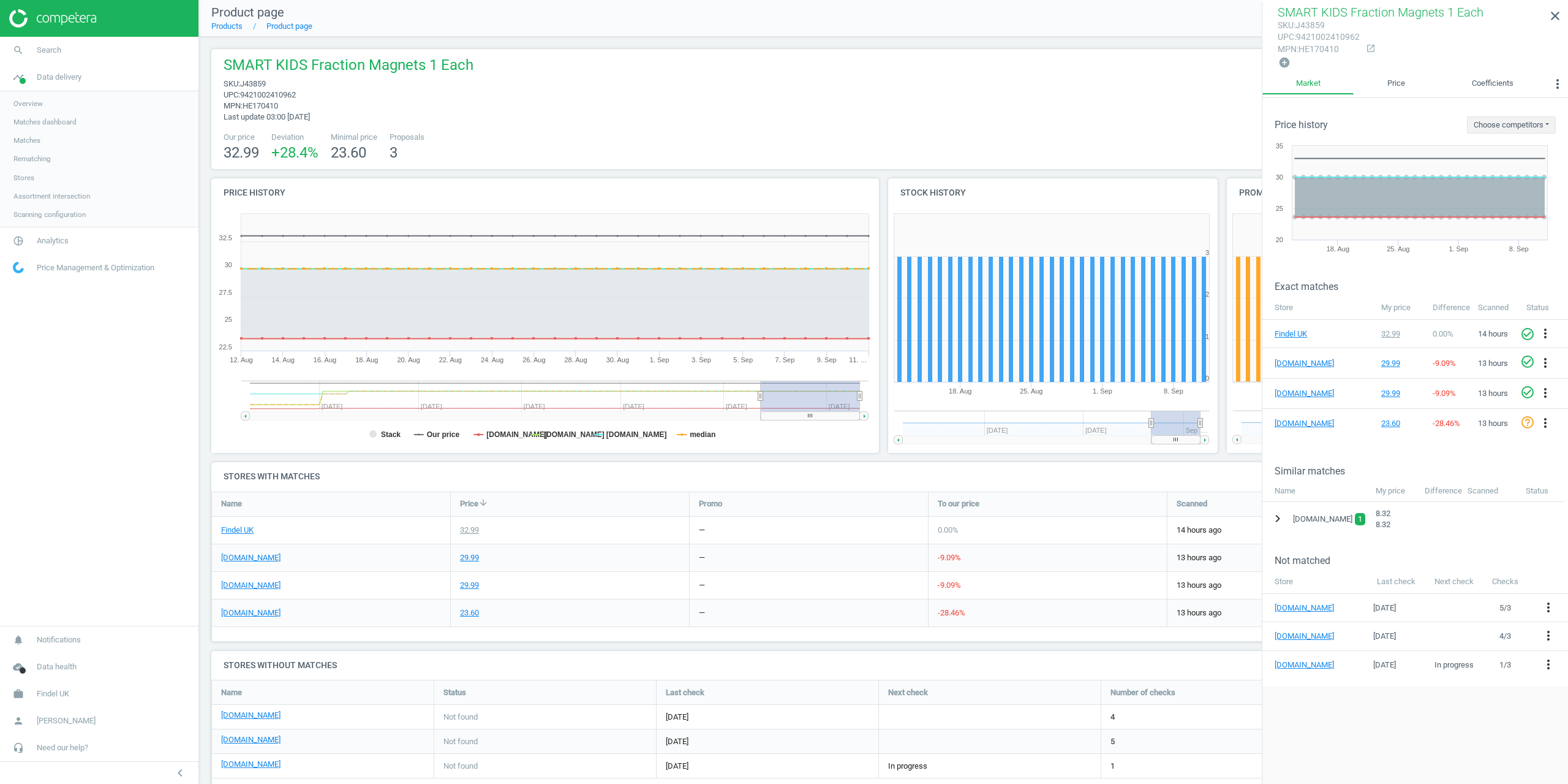
click at [1279, 516] on icon "chevron_right" at bounding box center [1277, 518] width 15 height 15
click at [1278, 516] on icon "expand_more" at bounding box center [1277, 518] width 15 height 15
click at [306, 514] on div "Name" at bounding box center [330, 504] width 238 height 24
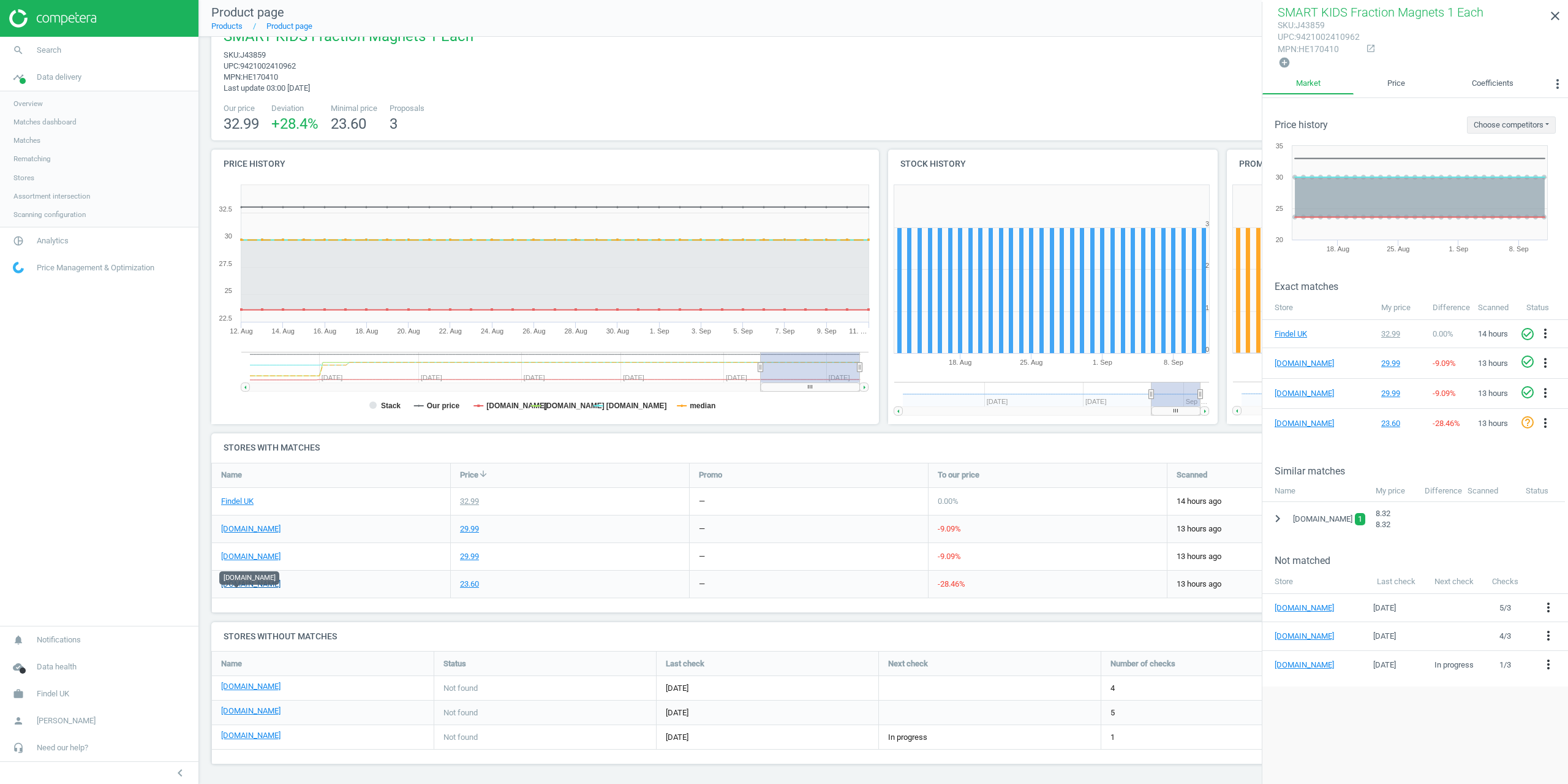
scroll to position [31, 0]
click at [1280, 505] on div "chevron_right amazon.co.uk 1 8.32 8.32" at bounding box center [1415, 519] width 305 height 34
click at [1278, 508] on button "chevron_right" at bounding box center [1278, 519] width 22 height 23
click at [42, 98] on link "Overview" at bounding box center [99, 103] width 198 height 18
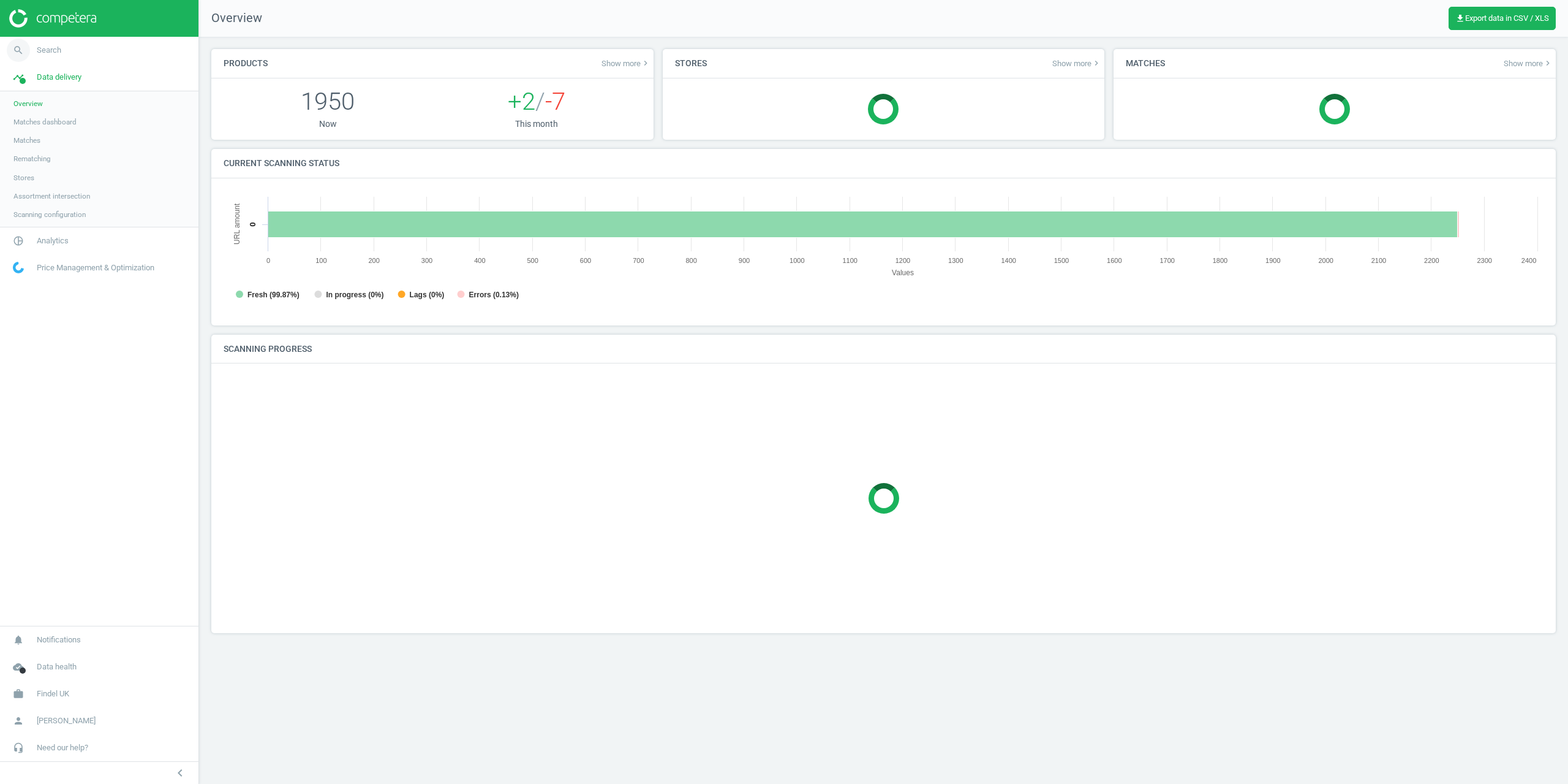
scroll to position [264, 1339]
click at [57, 57] on link "search Search" at bounding box center [99, 50] width 198 height 27
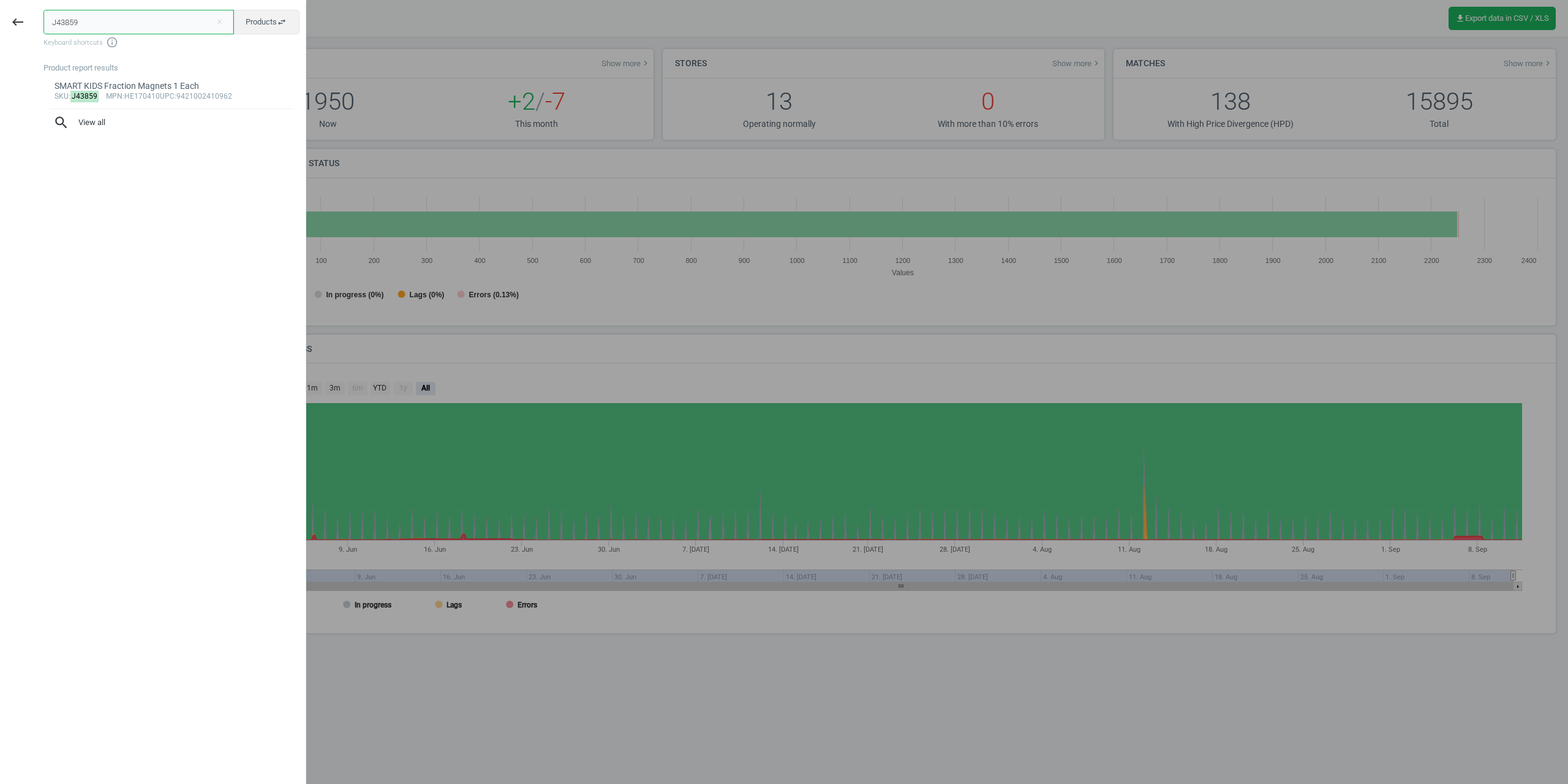
paste input "117167-10"
type input "J43859117167"
paste input "117167-10"
type input "117167-10"
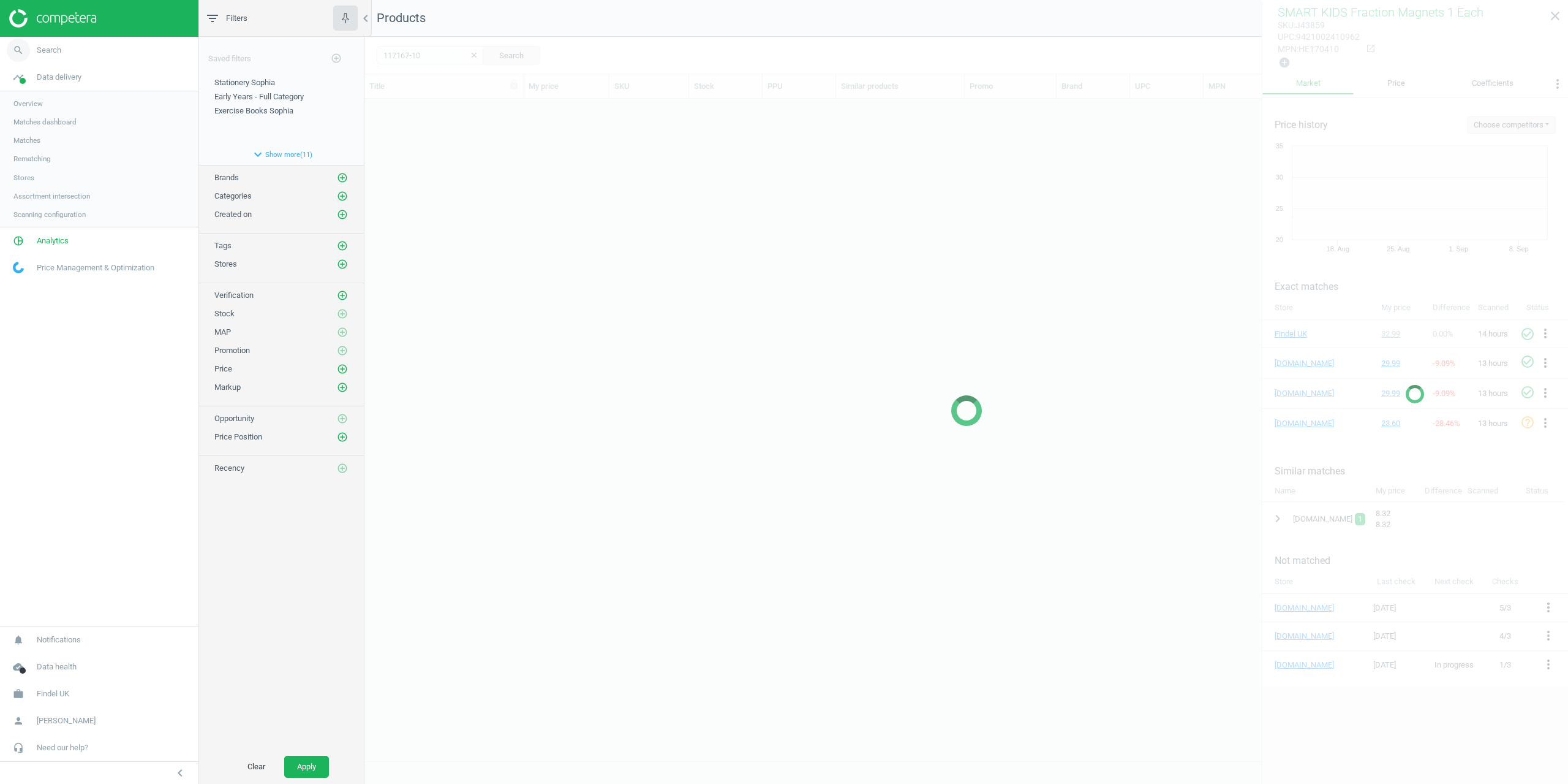
scroll to position [643, 1194]
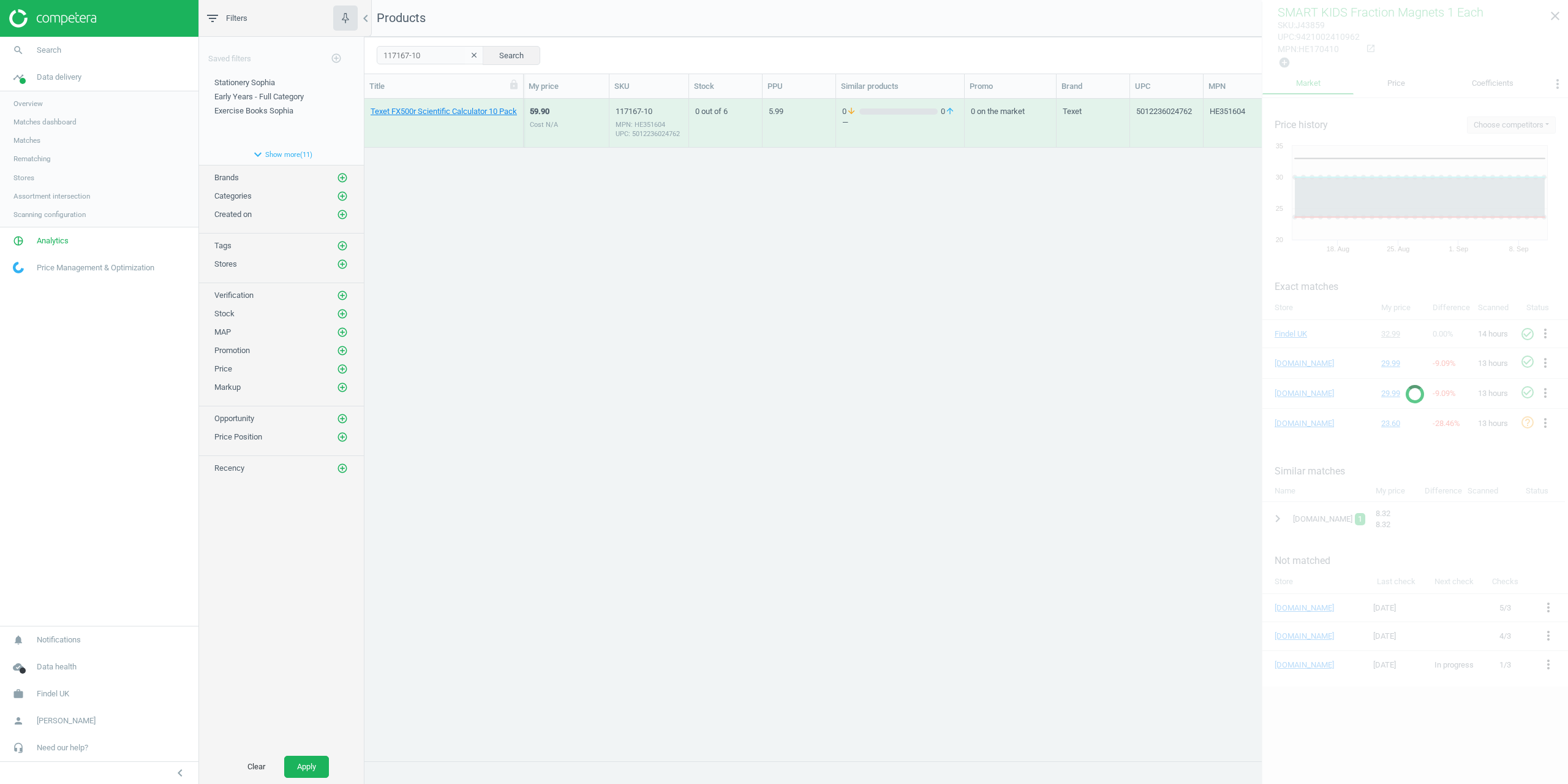
click at [415, 105] on div "Texet FX500r Scientific Calculator 10 Pack" at bounding box center [444, 123] width 146 height 46
click at [415, 111] on link "Texet FX500r Scientific Calculator 10 Pack" at bounding box center [444, 112] width 146 height 11
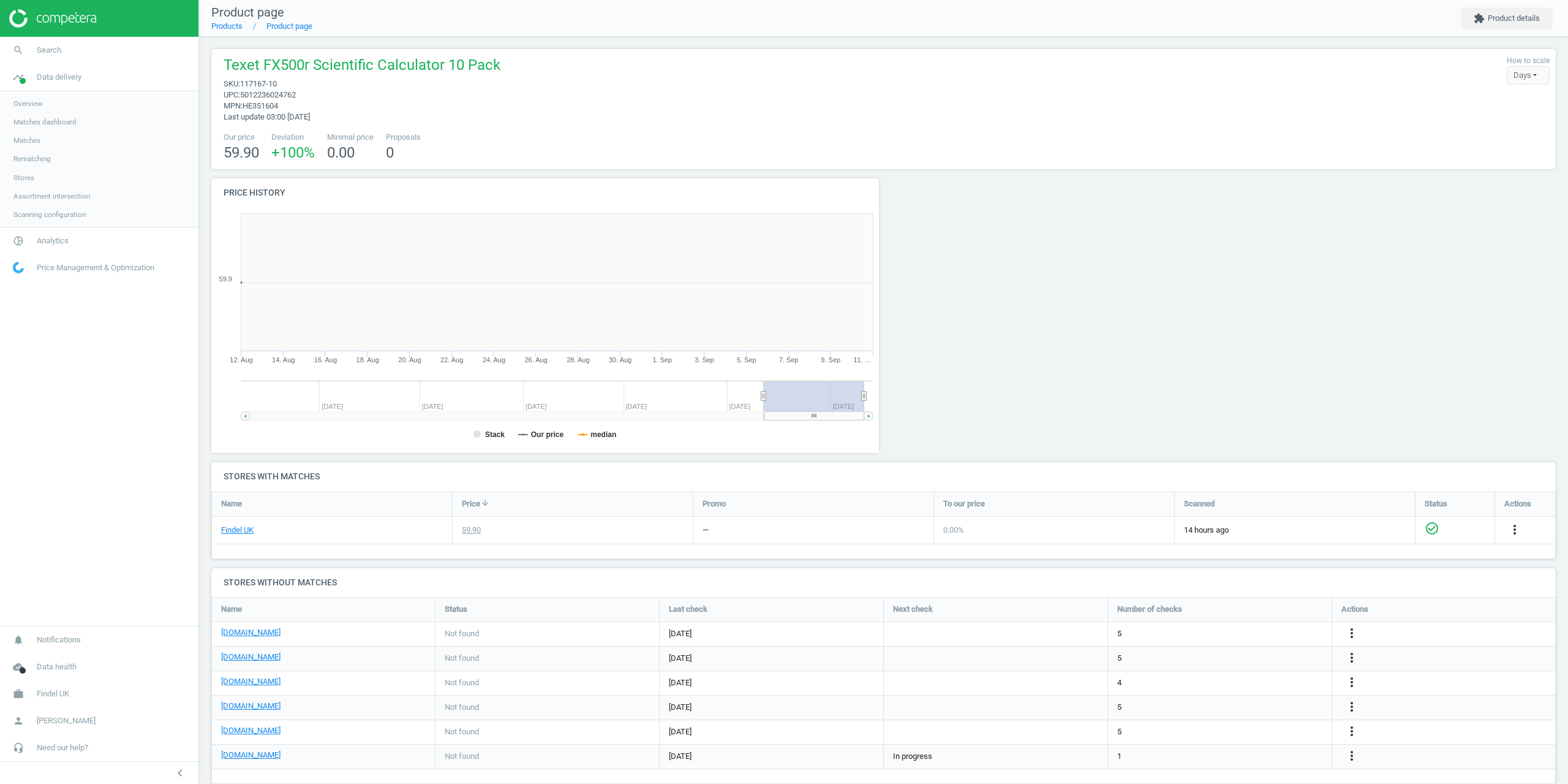
scroll to position [264, 681]
click at [1533, 32] on nav "Product page Products Product page extension Product details" at bounding box center [884, 18] width 1369 height 37
click at [1527, 27] on button "extension Product details" at bounding box center [1507, 18] width 92 height 22
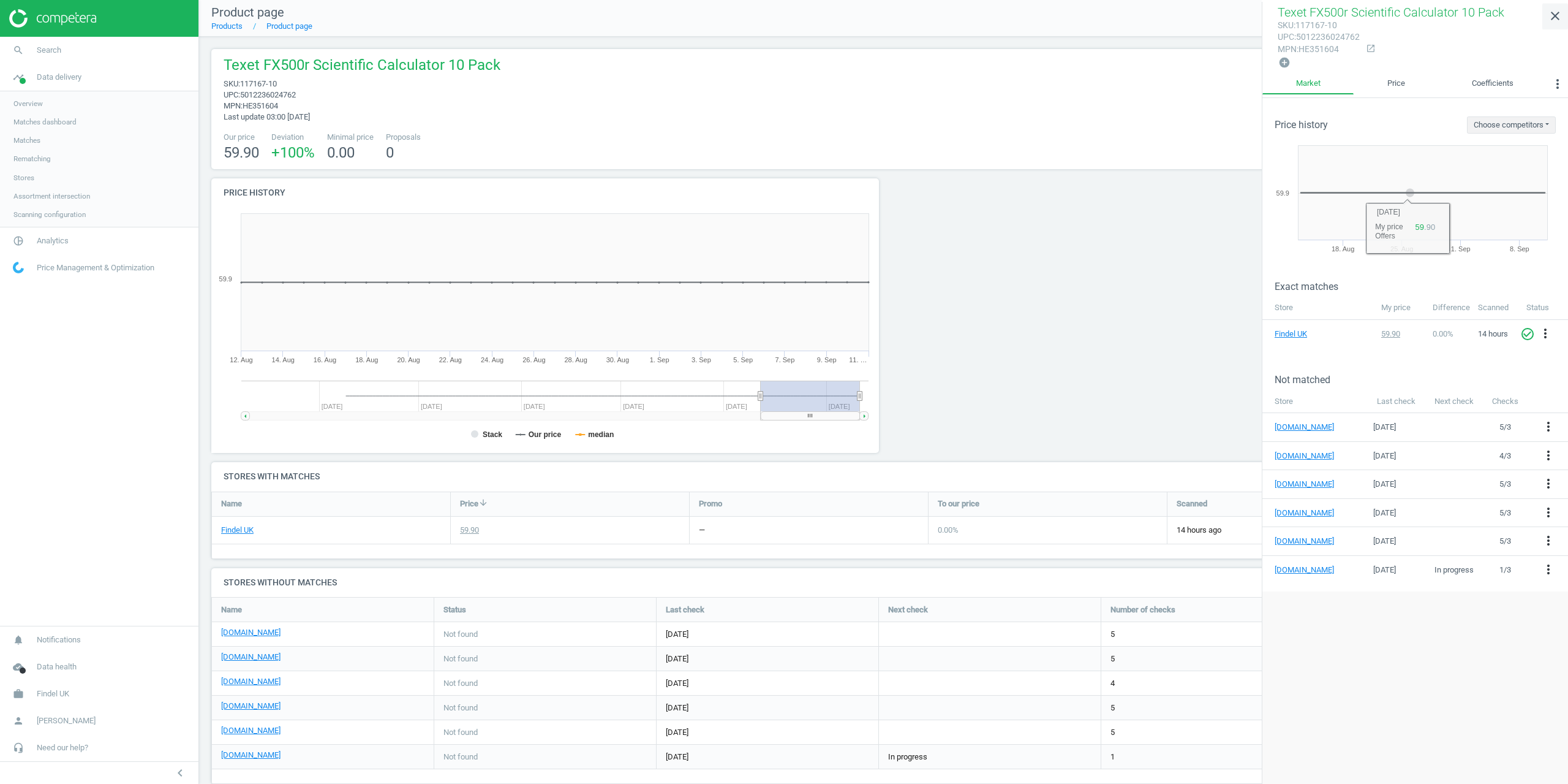
click at [1552, 9] on icon "close" at bounding box center [1555, 16] width 15 height 15
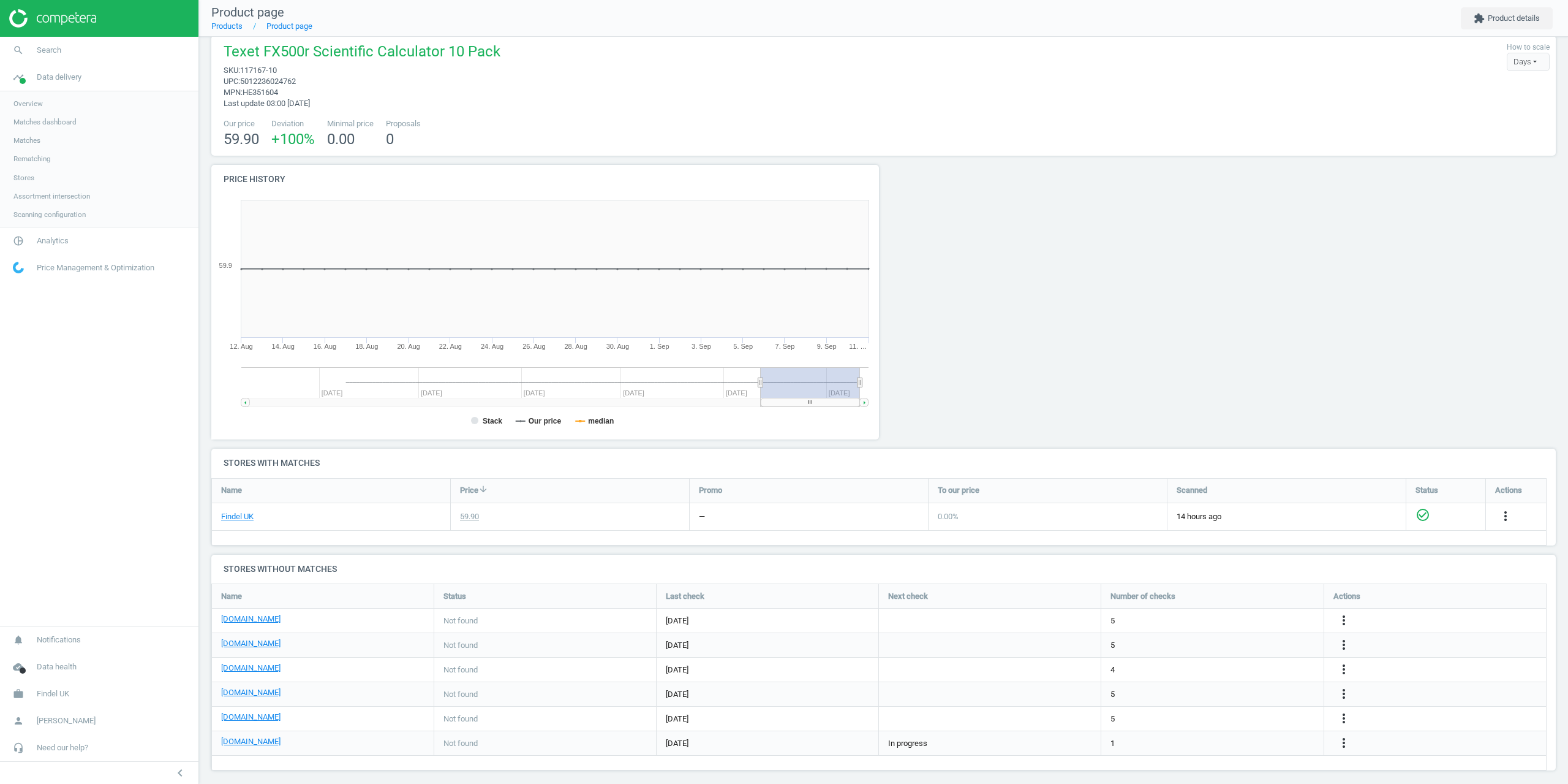
scroll to position [0, 0]
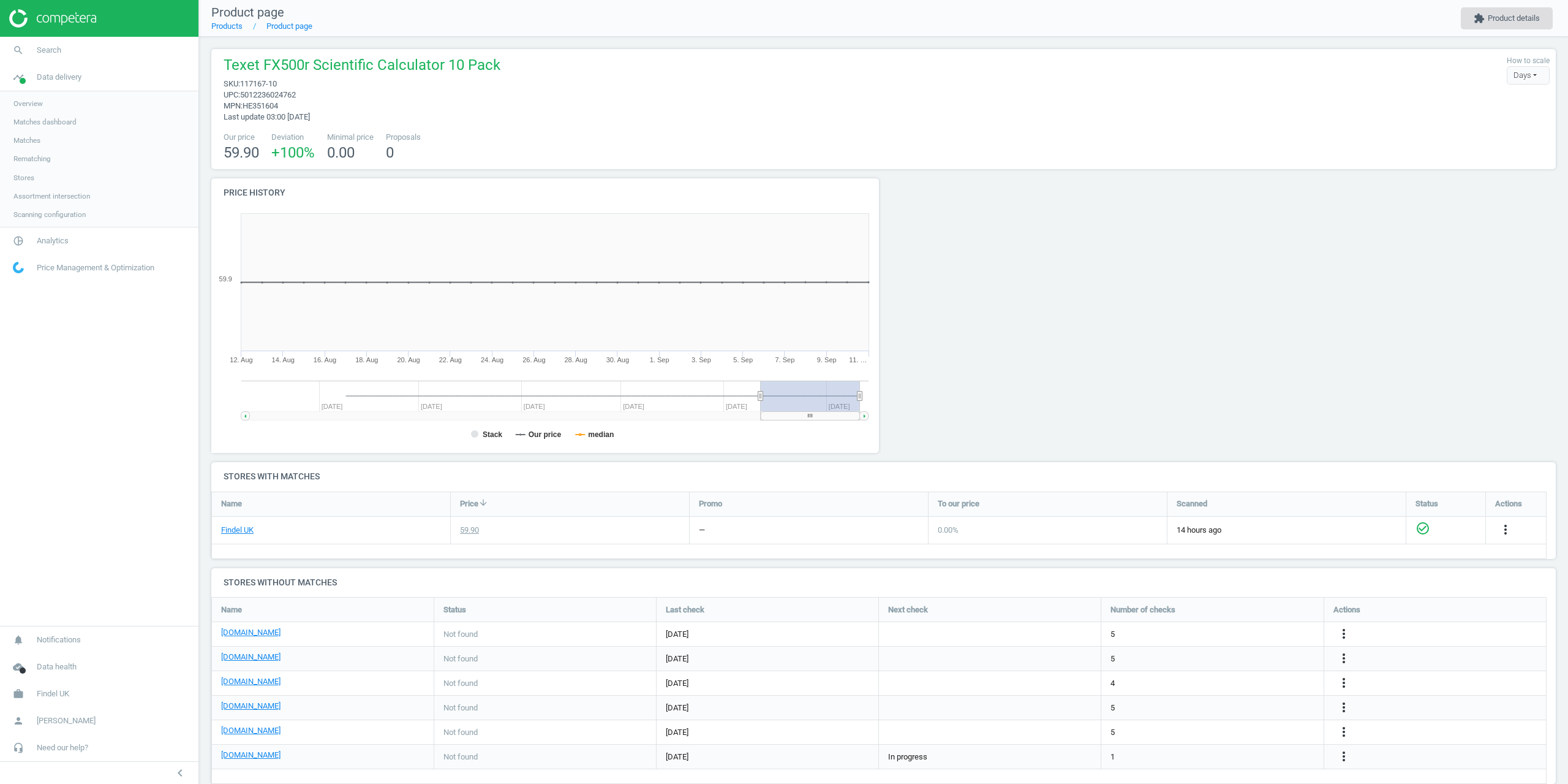
click at [1497, 15] on button "extension Product details" at bounding box center [1507, 18] width 92 height 22
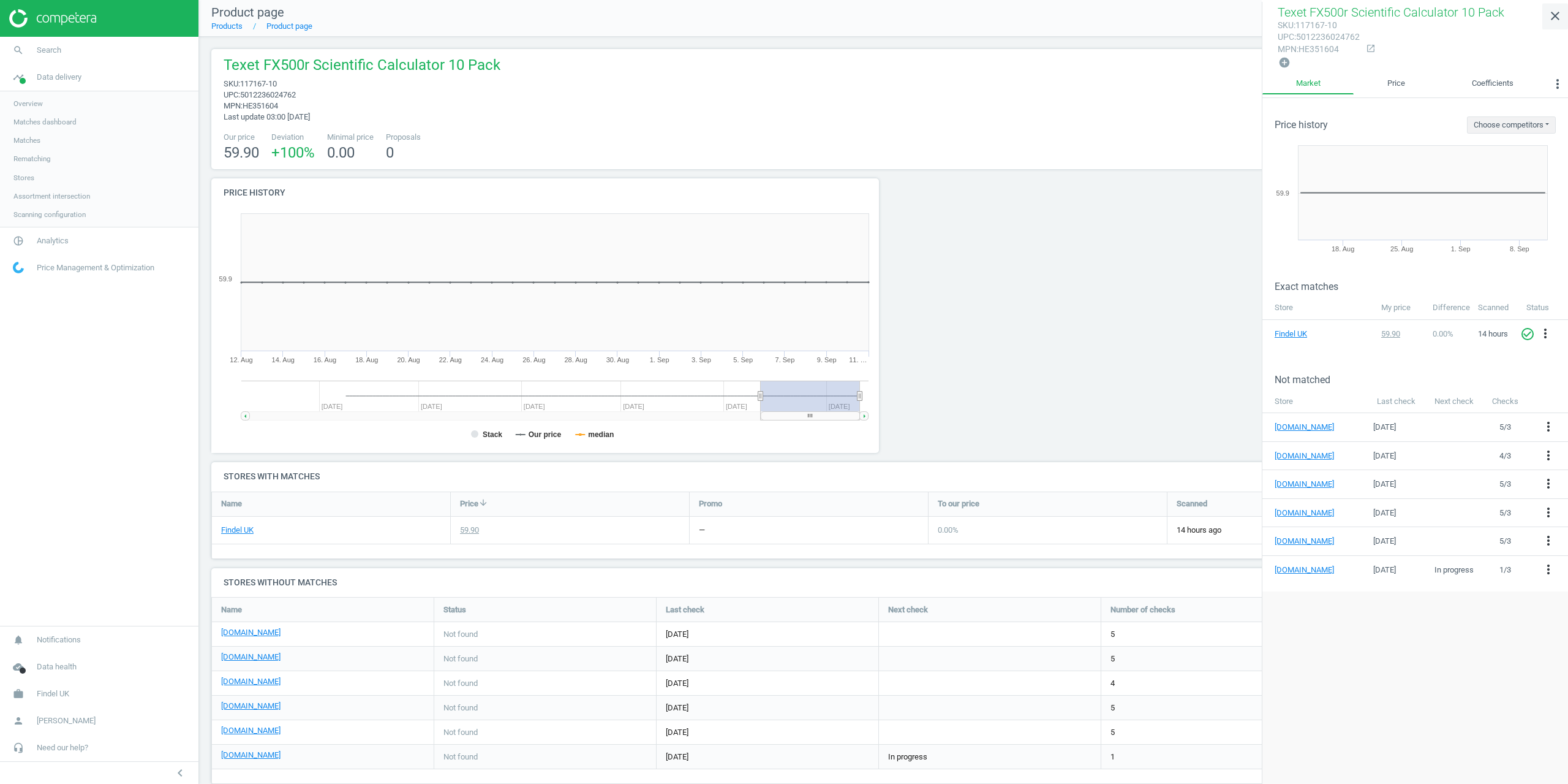
click at [1556, 18] on icon "close" at bounding box center [1555, 16] width 15 height 15
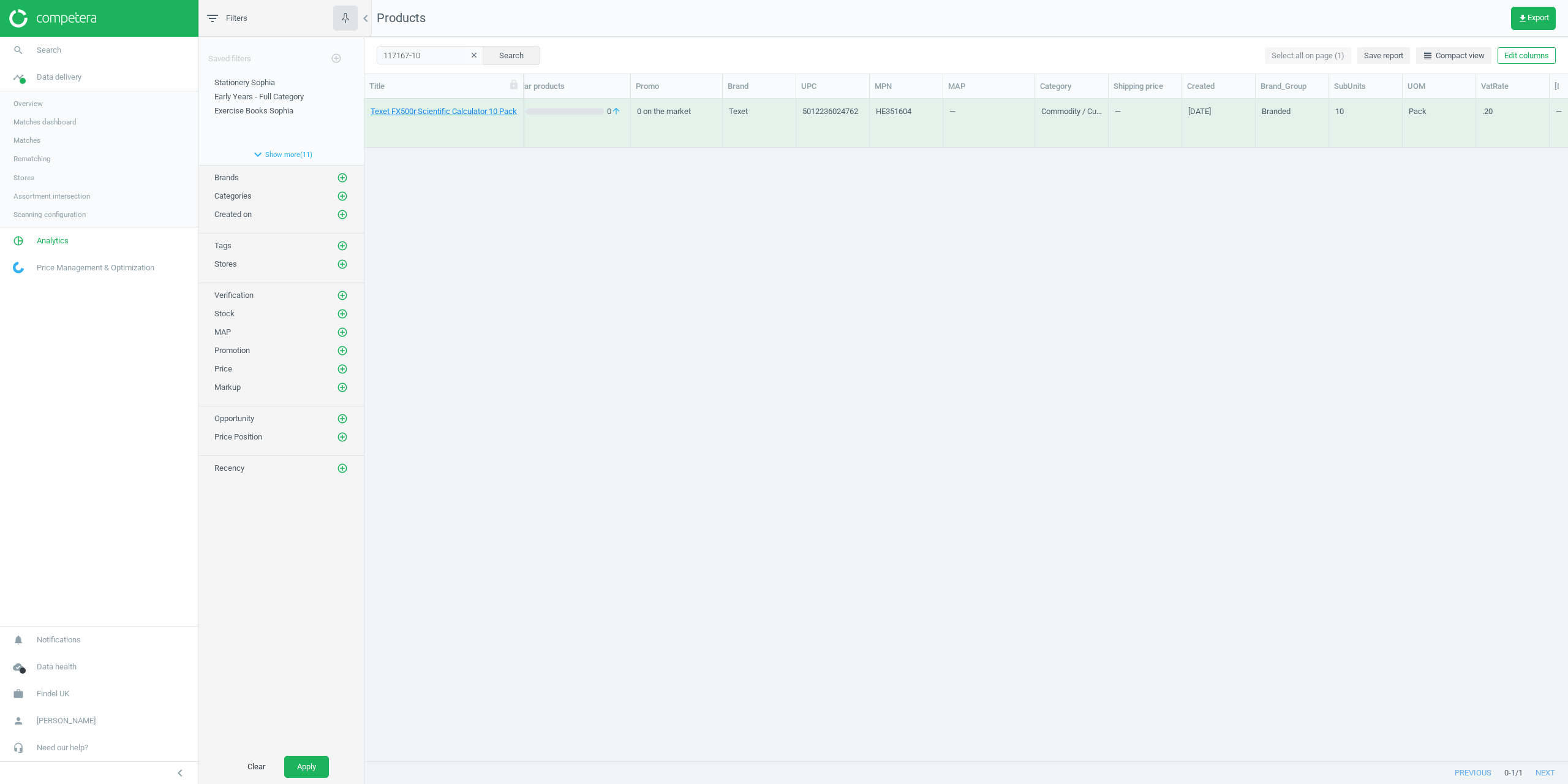
scroll to position [0, 400]
click at [31, 142] on span "Matches" at bounding box center [27, 140] width 27 height 9
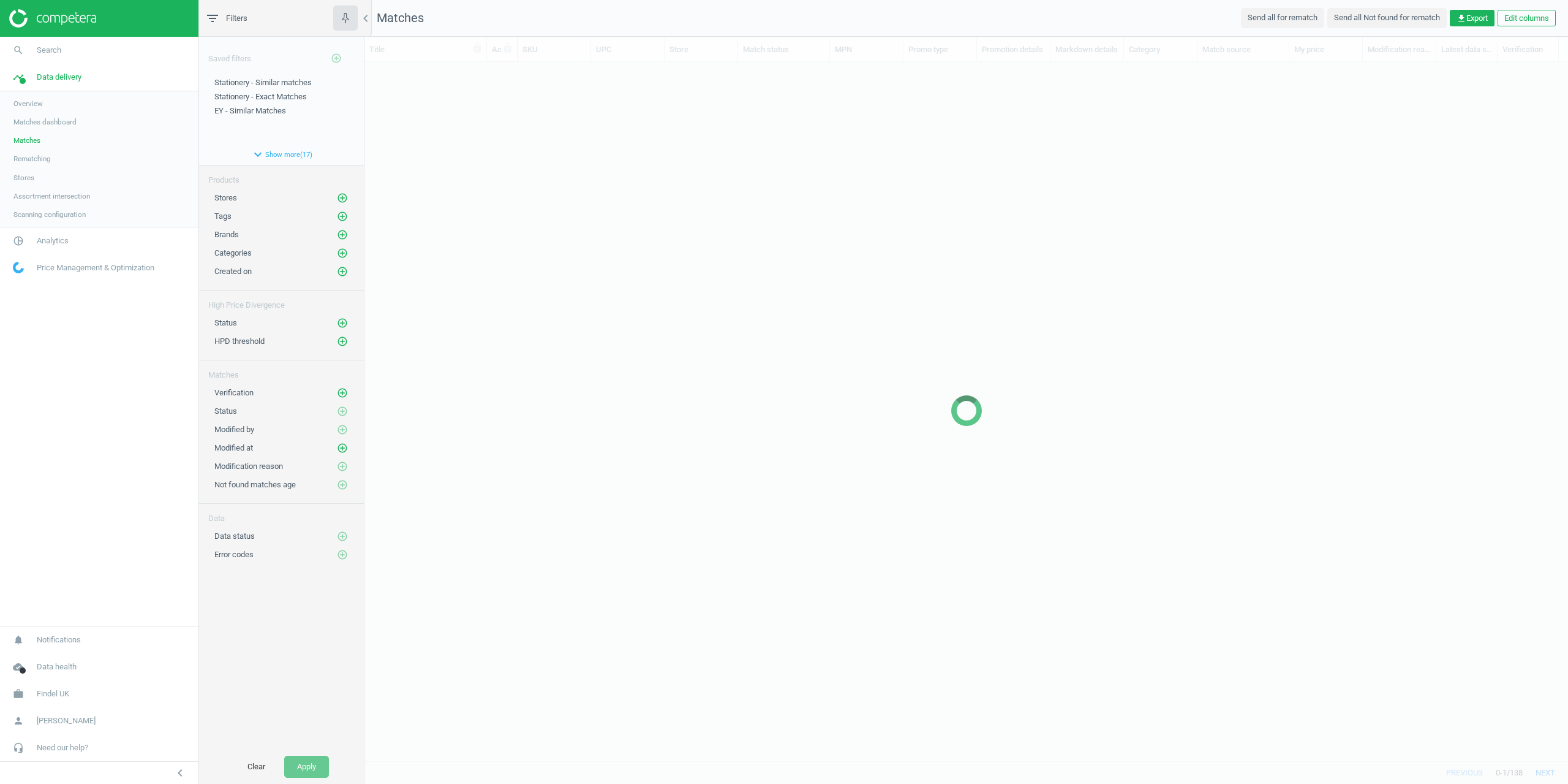
scroll to position [680, 1194]
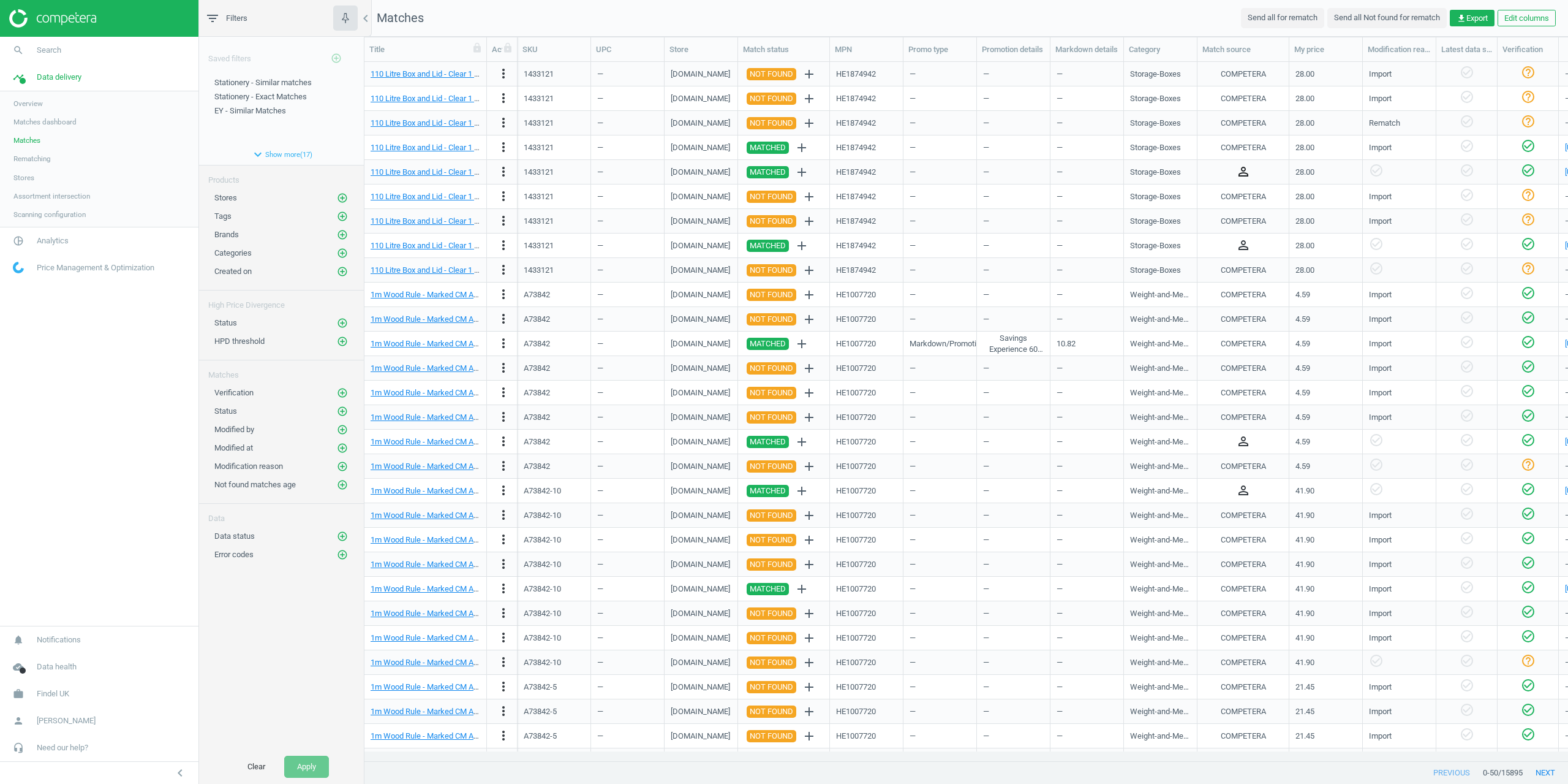
click at [1245, 172] on icon "person_outline" at bounding box center [1243, 172] width 15 height 15
click at [1260, 234] on div "person_outline" at bounding box center [1243, 246] width 92 height 24
click at [344, 430] on icon "add_circle_outline" at bounding box center [342, 430] width 11 height 11
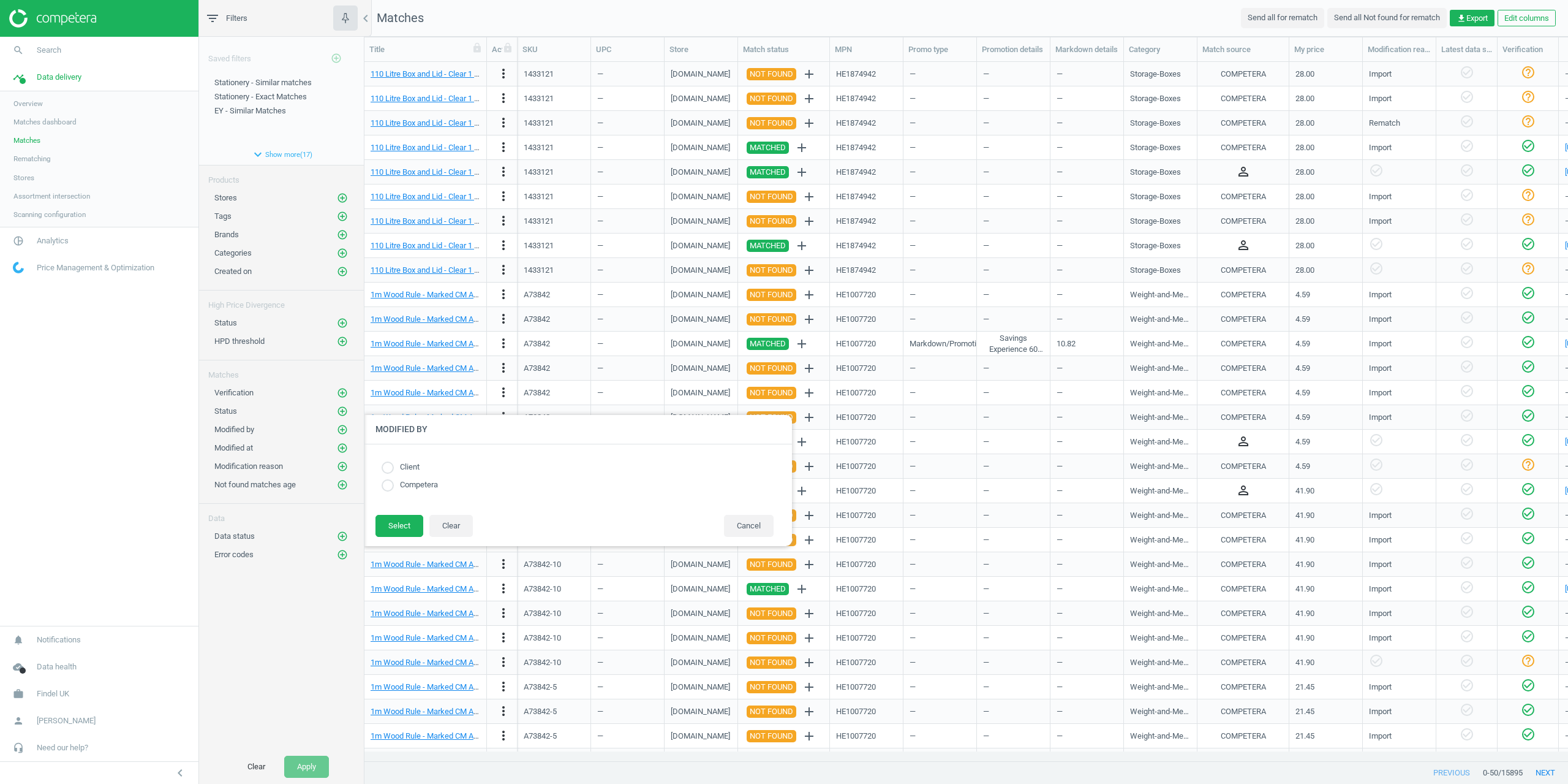
click at [386, 467] on input "radio" at bounding box center [388, 468] width 13 height 13
radio input "true"
click at [400, 530] on button "Select" at bounding box center [399, 526] width 48 height 22
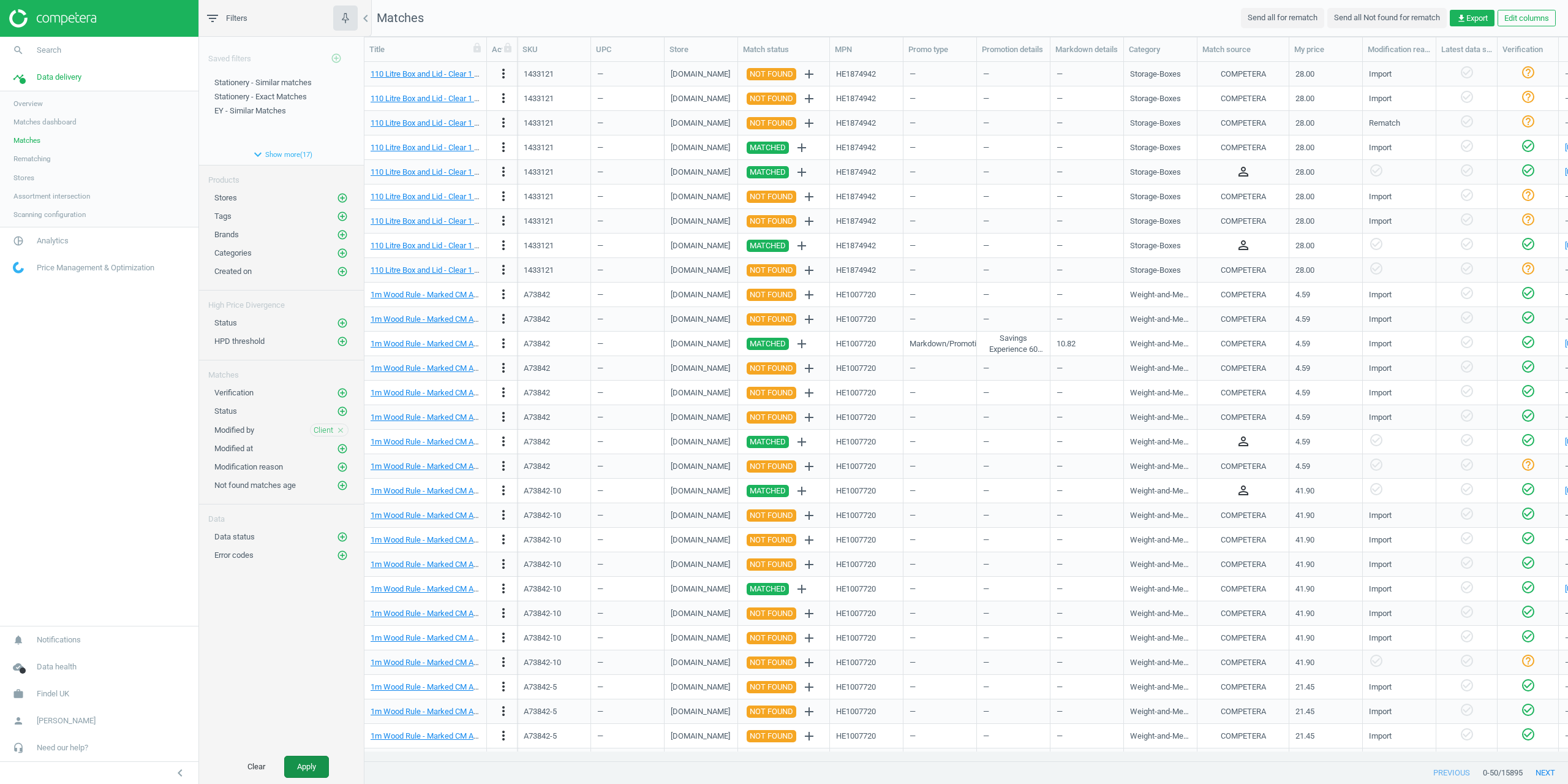
click at [304, 764] on button "Apply" at bounding box center [306, 767] width 45 height 22
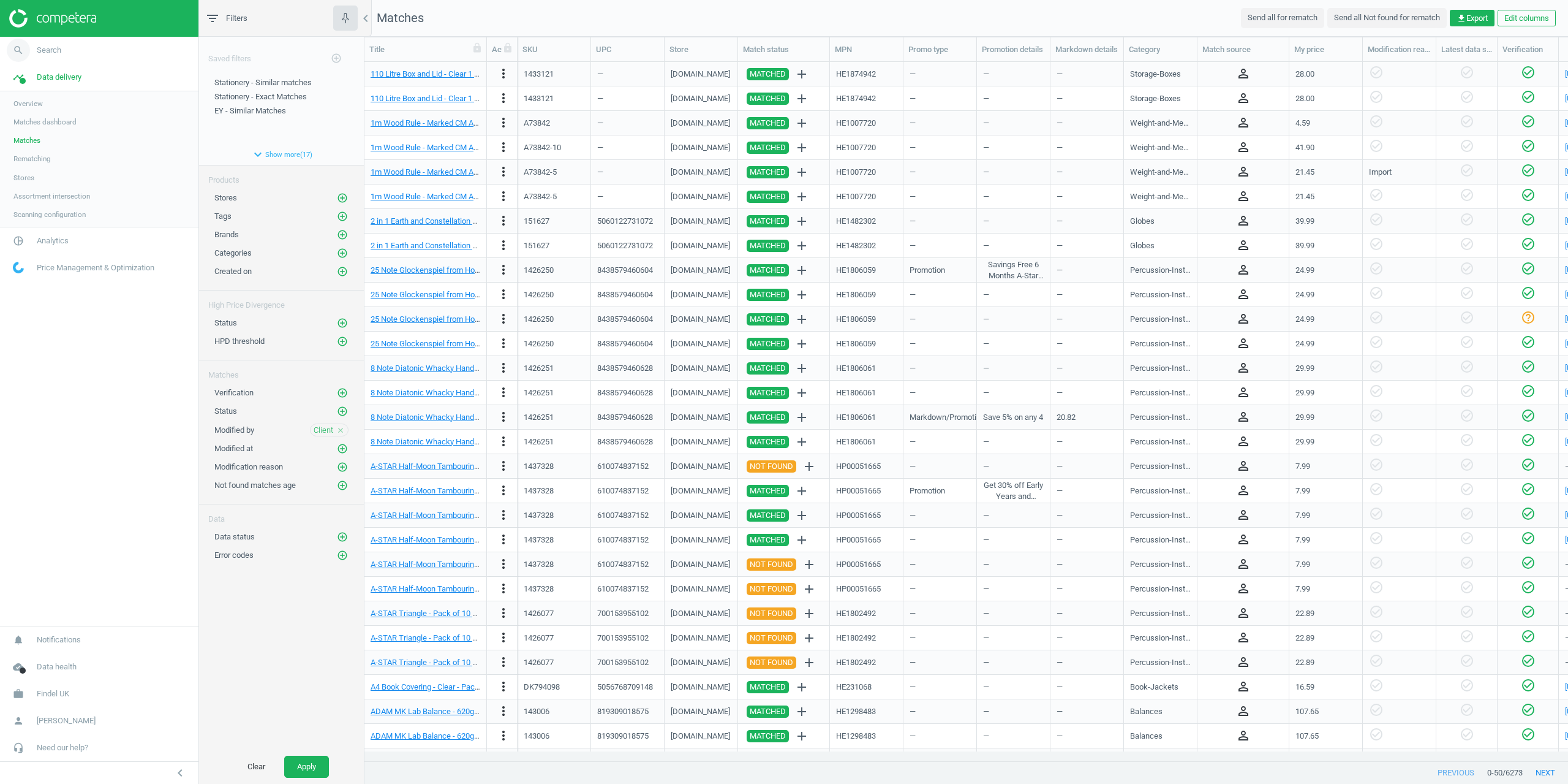
click at [42, 62] on link "search Search" at bounding box center [99, 50] width 198 height 27
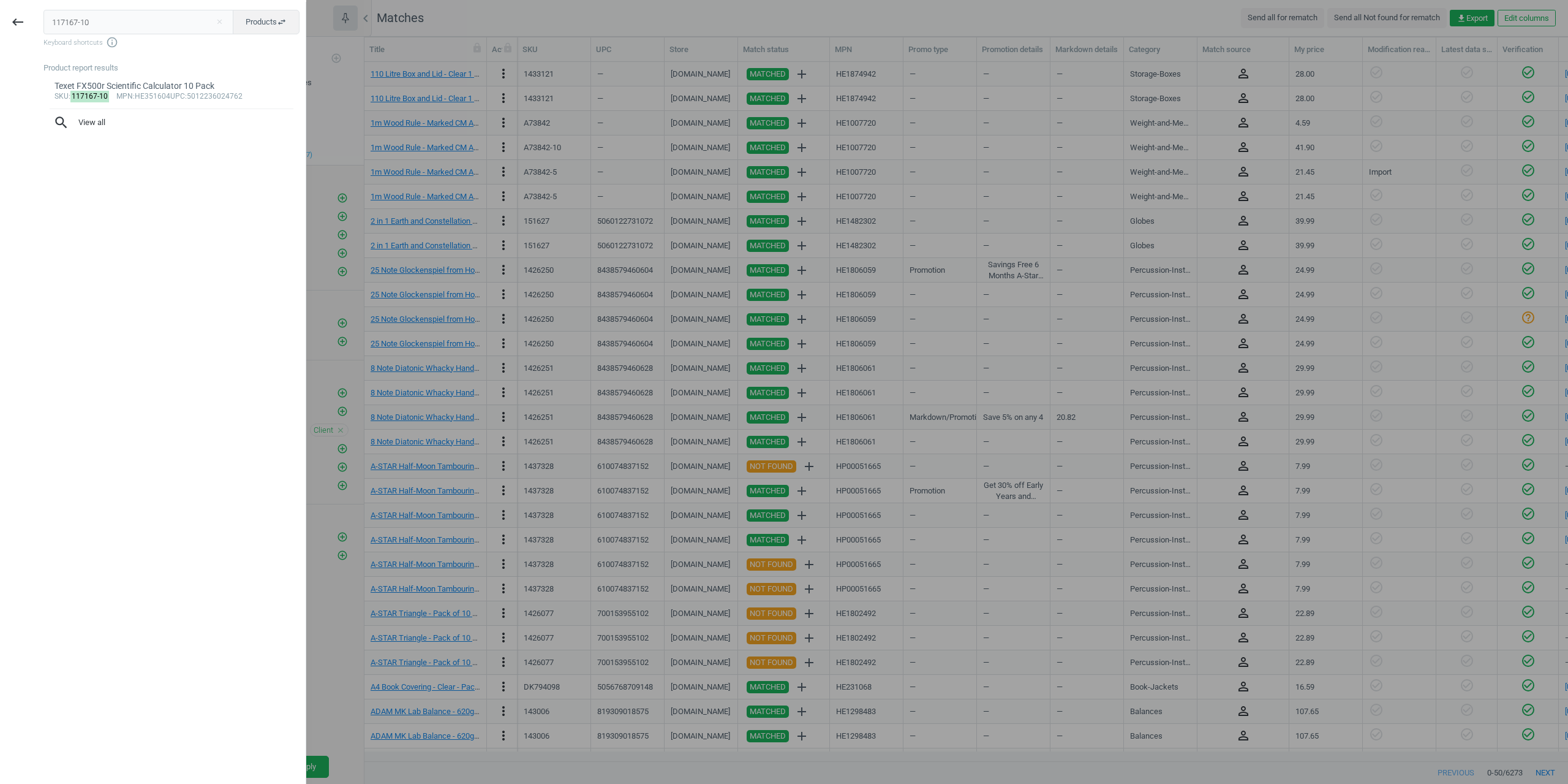
drag, startPoint x: 87, startPoint y: 24, endPoint x: 0, endPoint y: 24, distance: 87.0
click at [0, 24] on div "keyboard_backspace 117167-10 close Products swap_horiz Keyboard shortcuts info_…" at bounding box center [153, 394] width 306 height 784
type input "1442377"
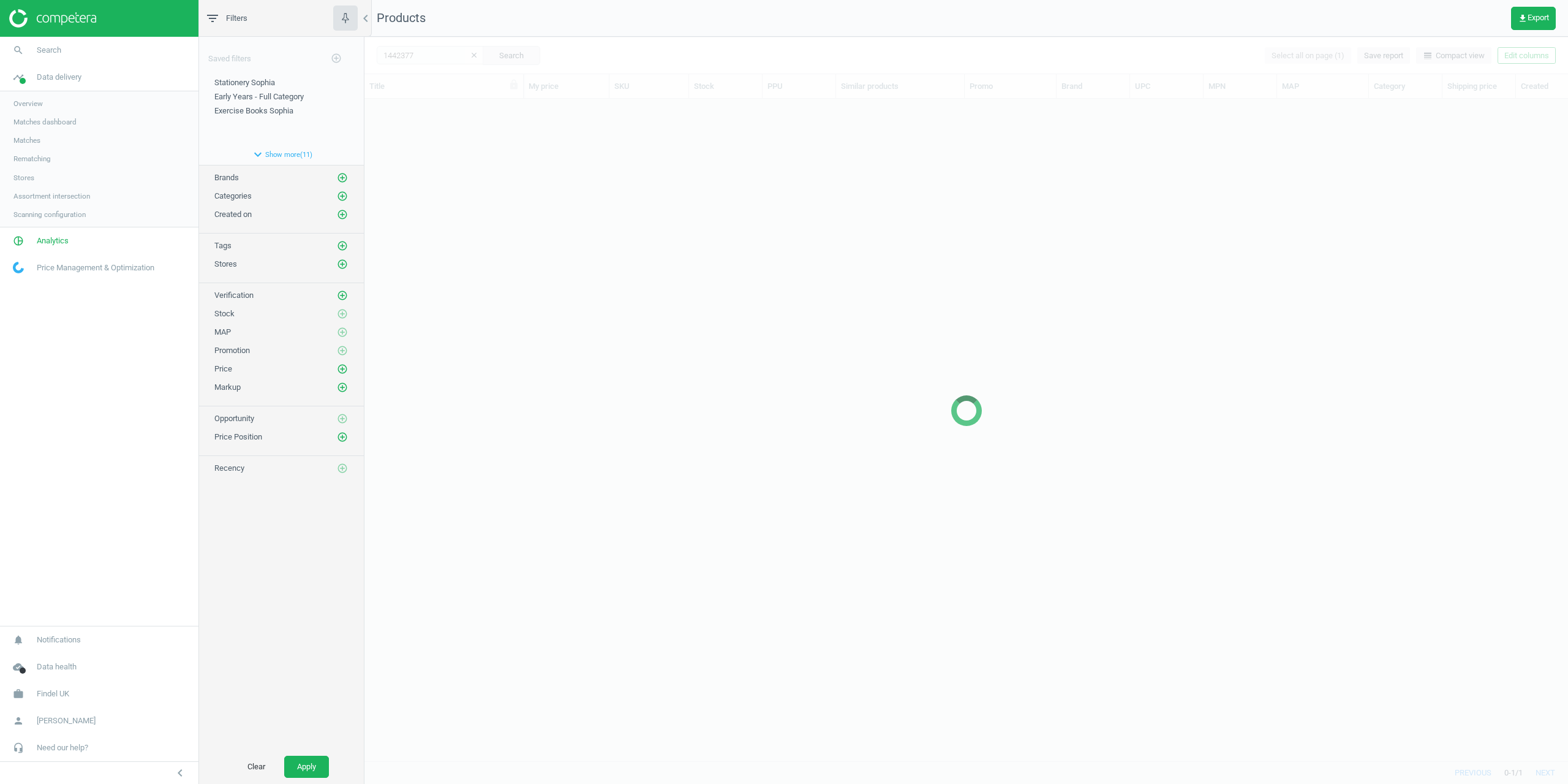
scroll to position [643, 1194]
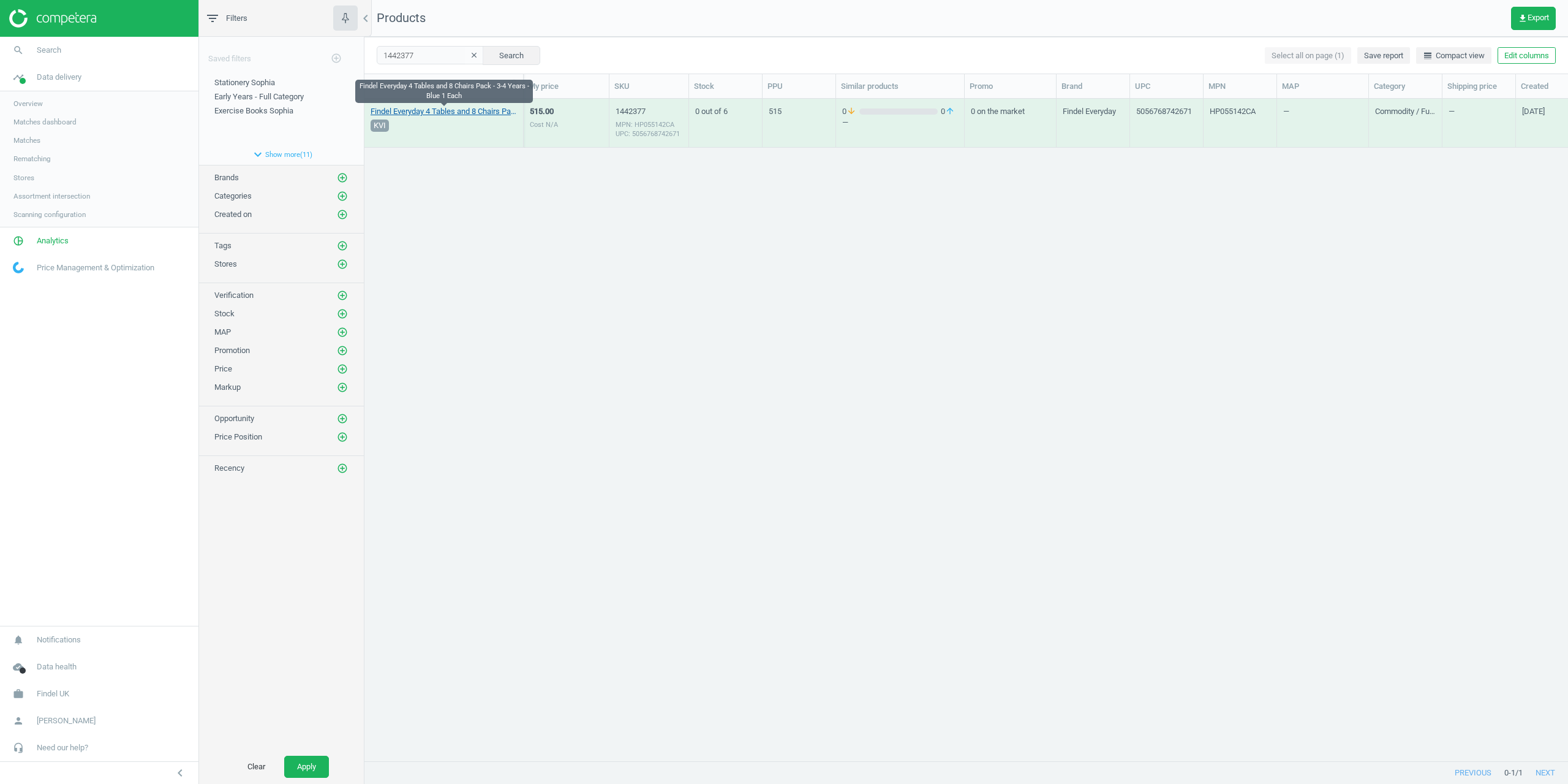
click at [415, 112] on link "Findel Everyday 4 Tables and 8 Chairs Pack - 3-4 Years - Blue 1 Each" at bounding box center [444, 112] width 146 height 11
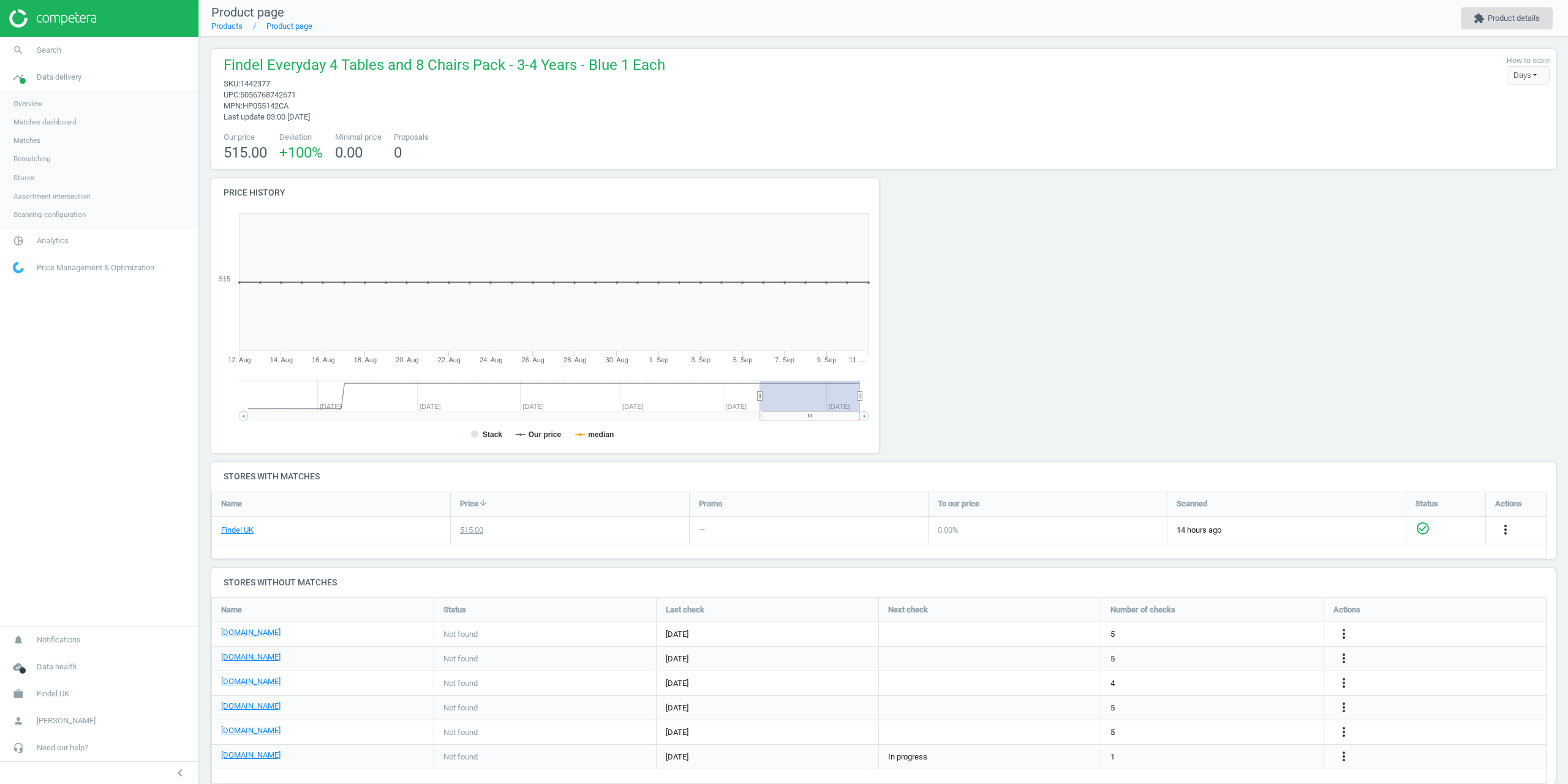
click at [1496, 29] on button "extension Product details" at bounding box center [1507, 18] width 92 height 22
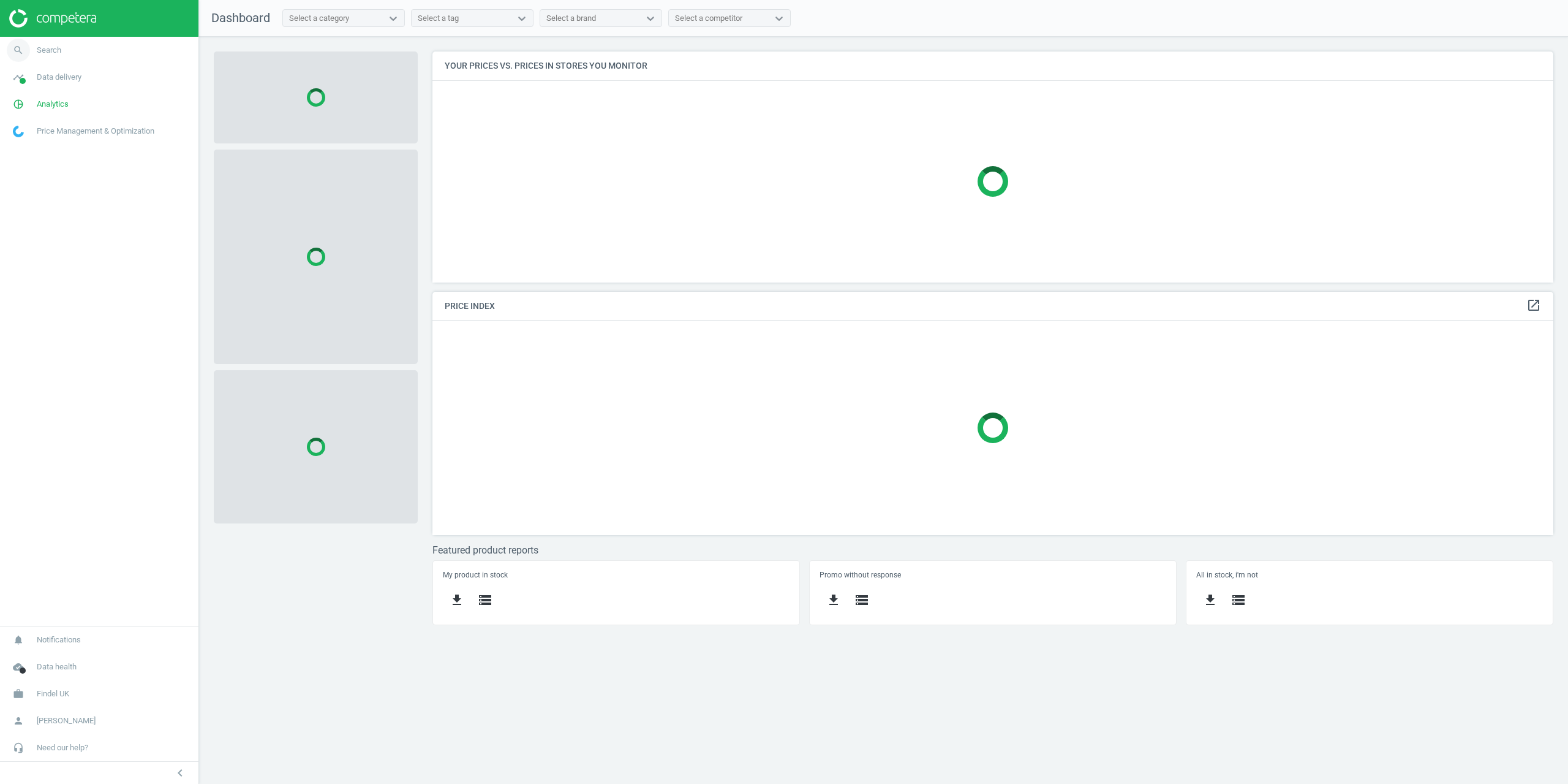
scroll to position [250, 1140]
click at [31, 56] on span "search" at bounding box center [18, 50] width 37 height 27
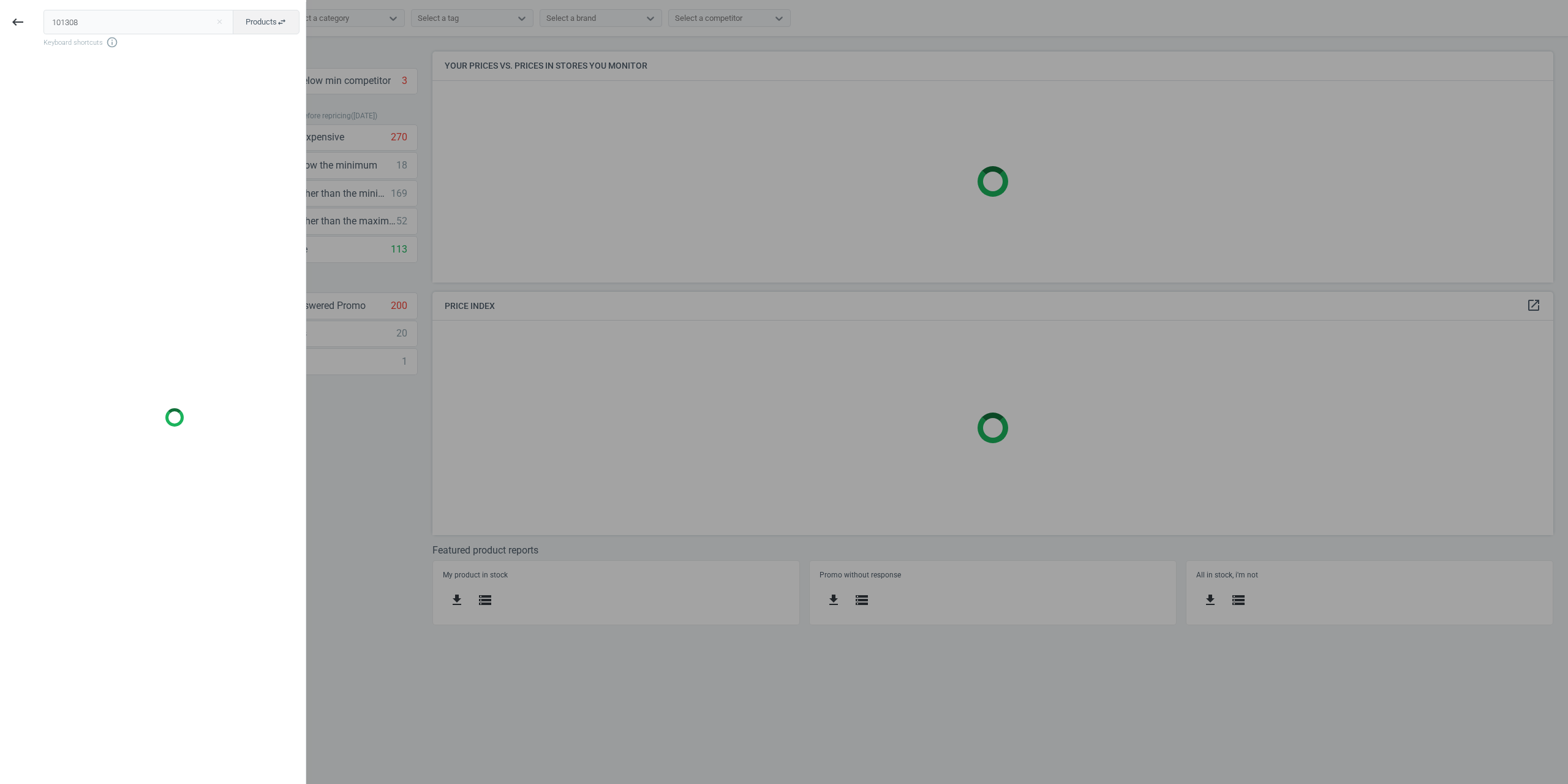
type input "101308"
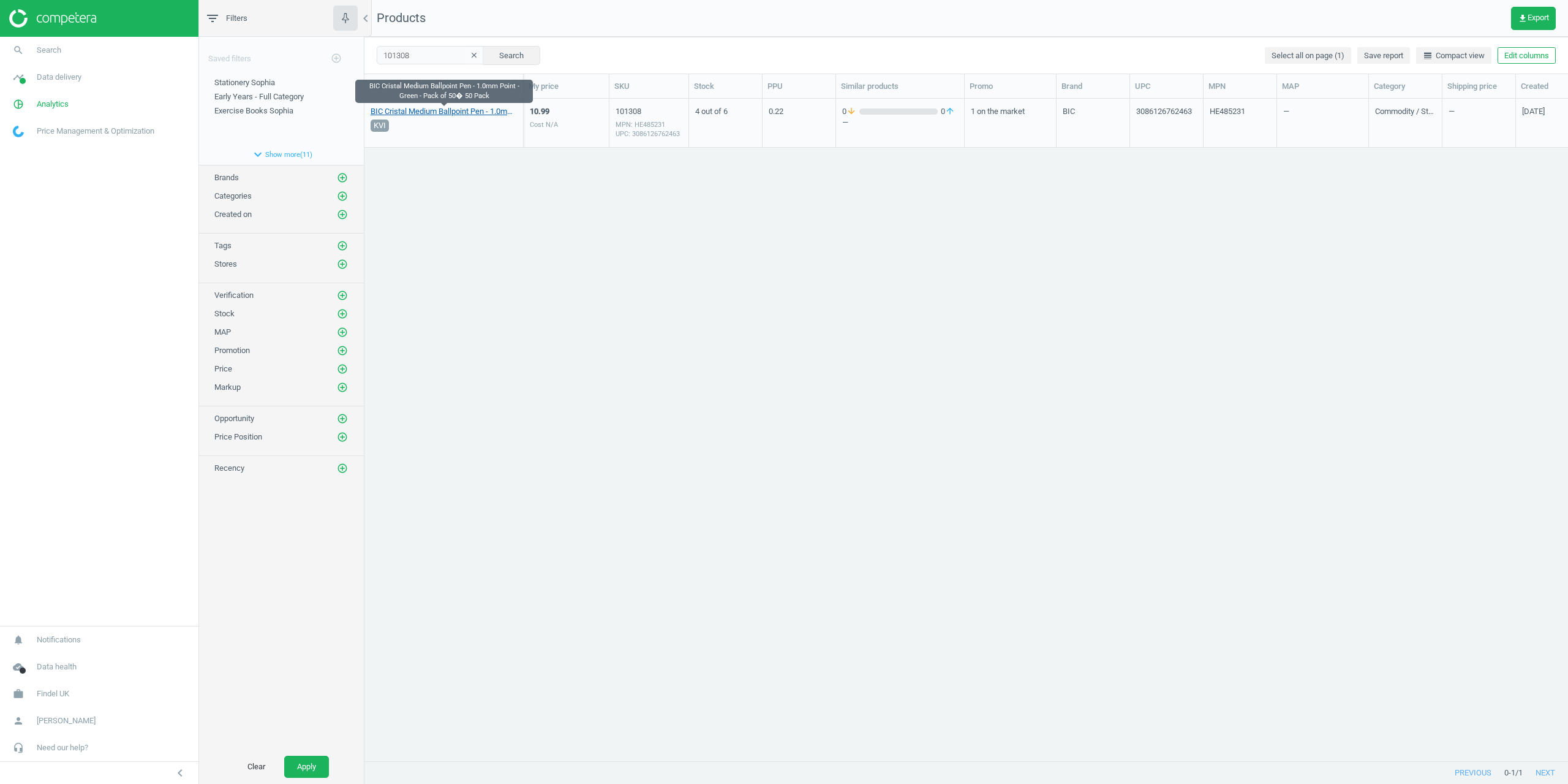
click at [437, 115] on link "BIC Cristal Medium Ballpoint Pen - 1.0mm Point - Green - Pack of 50� 50 Pack" at bounding box center [444, 112] width 146 height 11
